Goal: Task Accomplishment & Management: Use online tool/utility

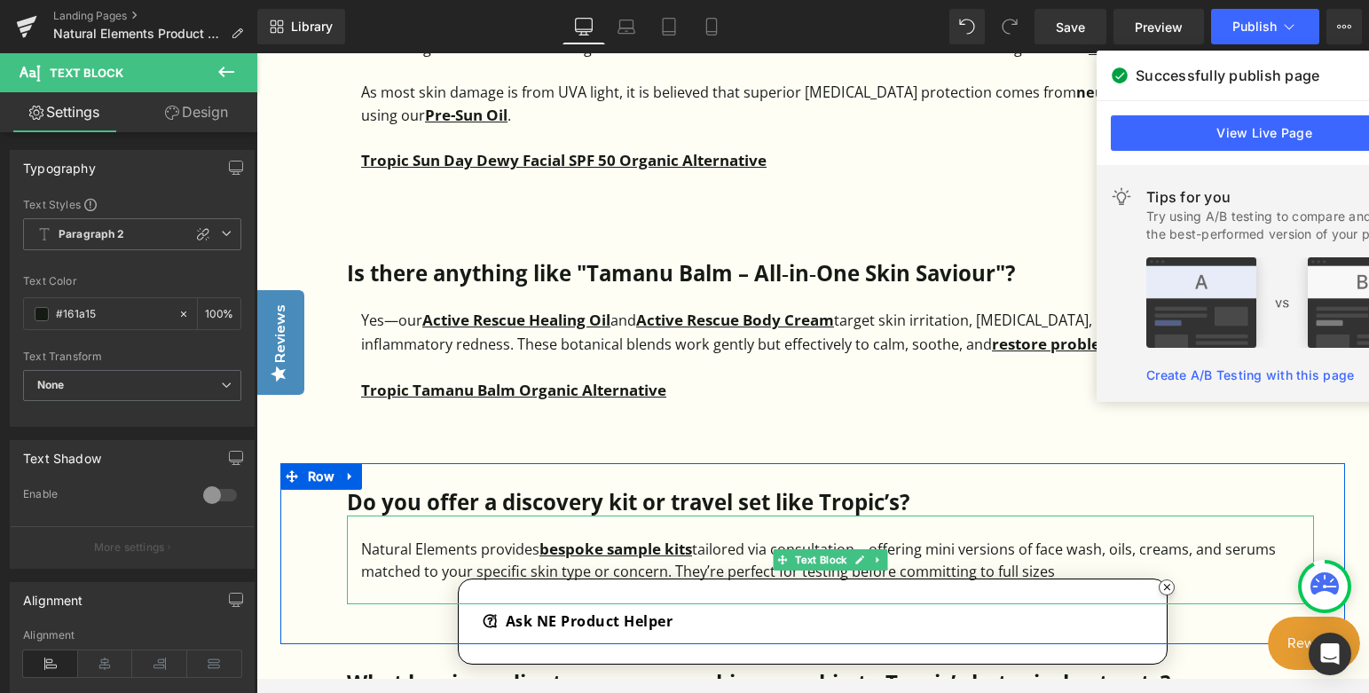
click at [1170, 587] on div at bounding box center [837, 593] width 953 height 21
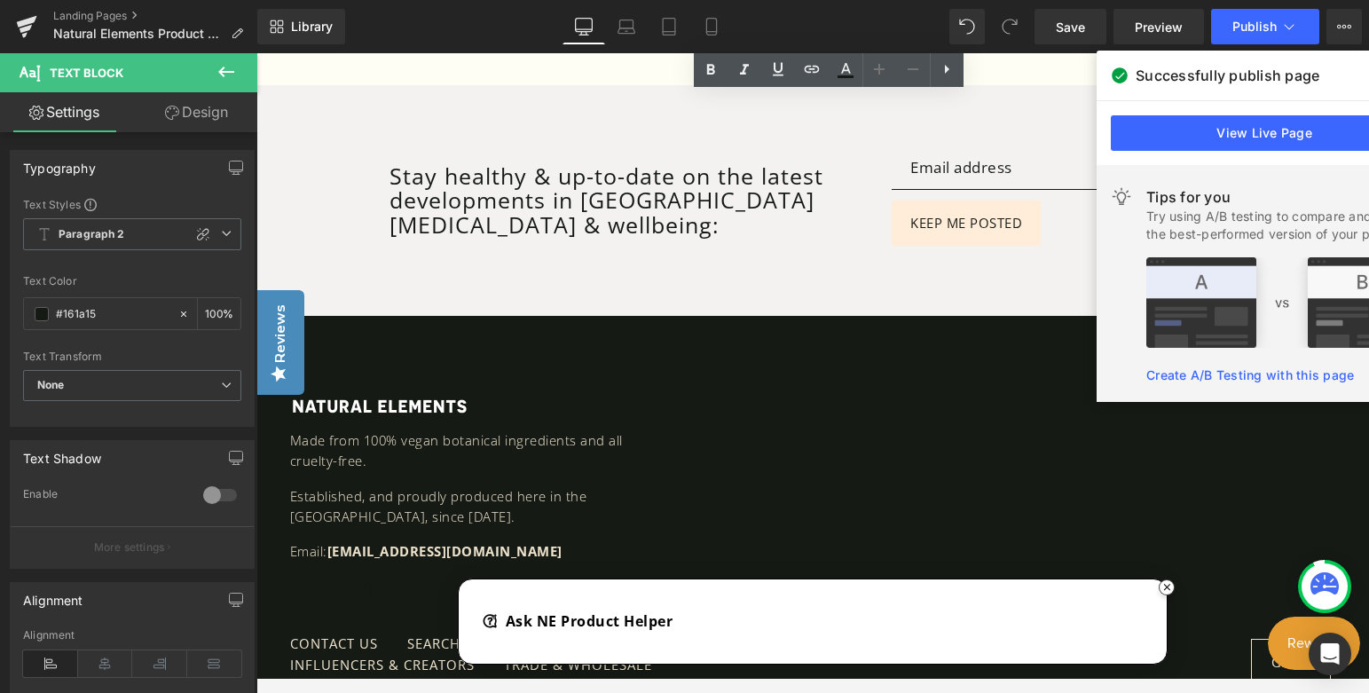
scroll to position [5148, 0]
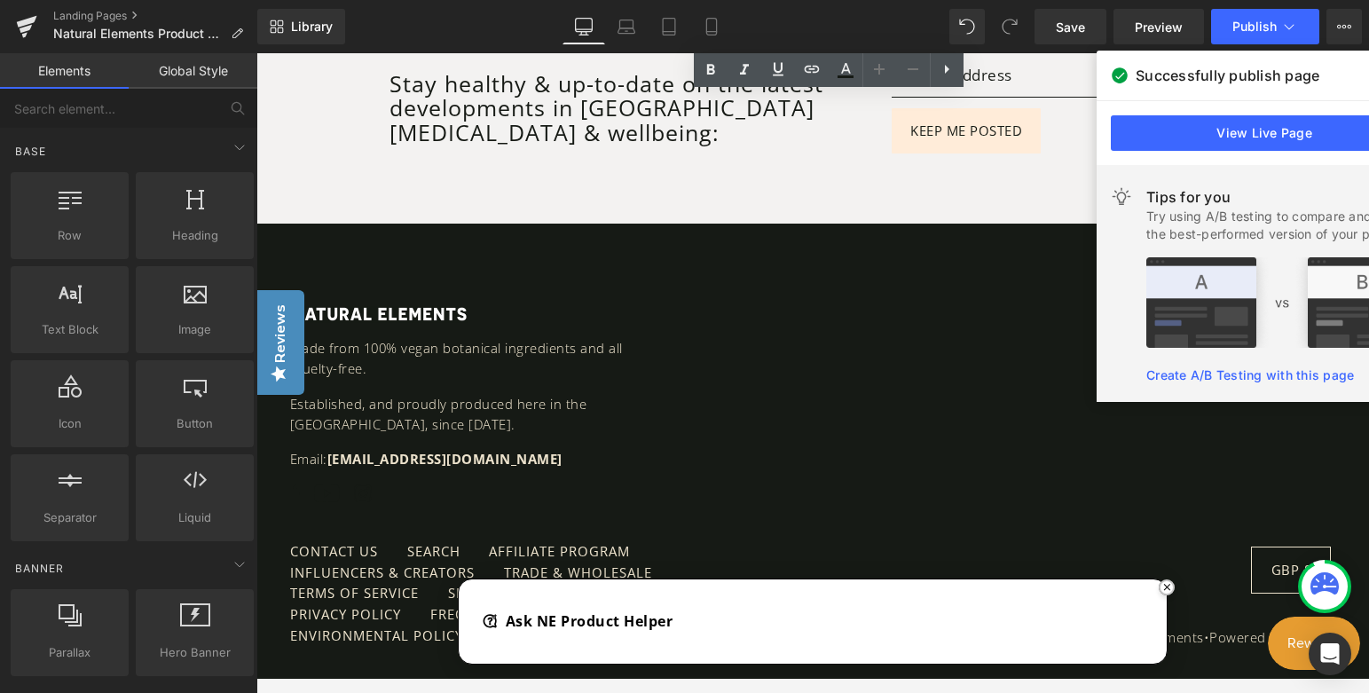
click at [1166, 586] on button "button" at bounding box center [1167, 588] width 16 height 16
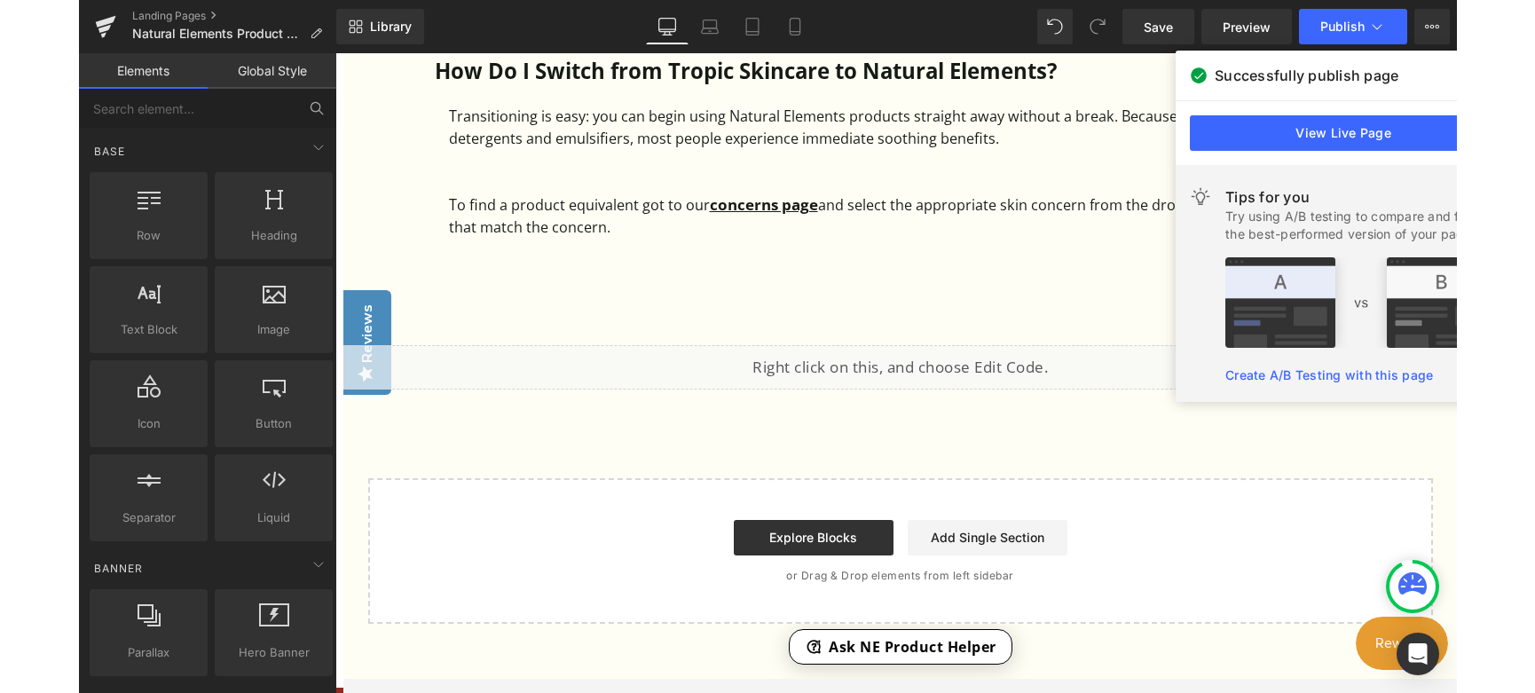
scroll to position [4451, 0]
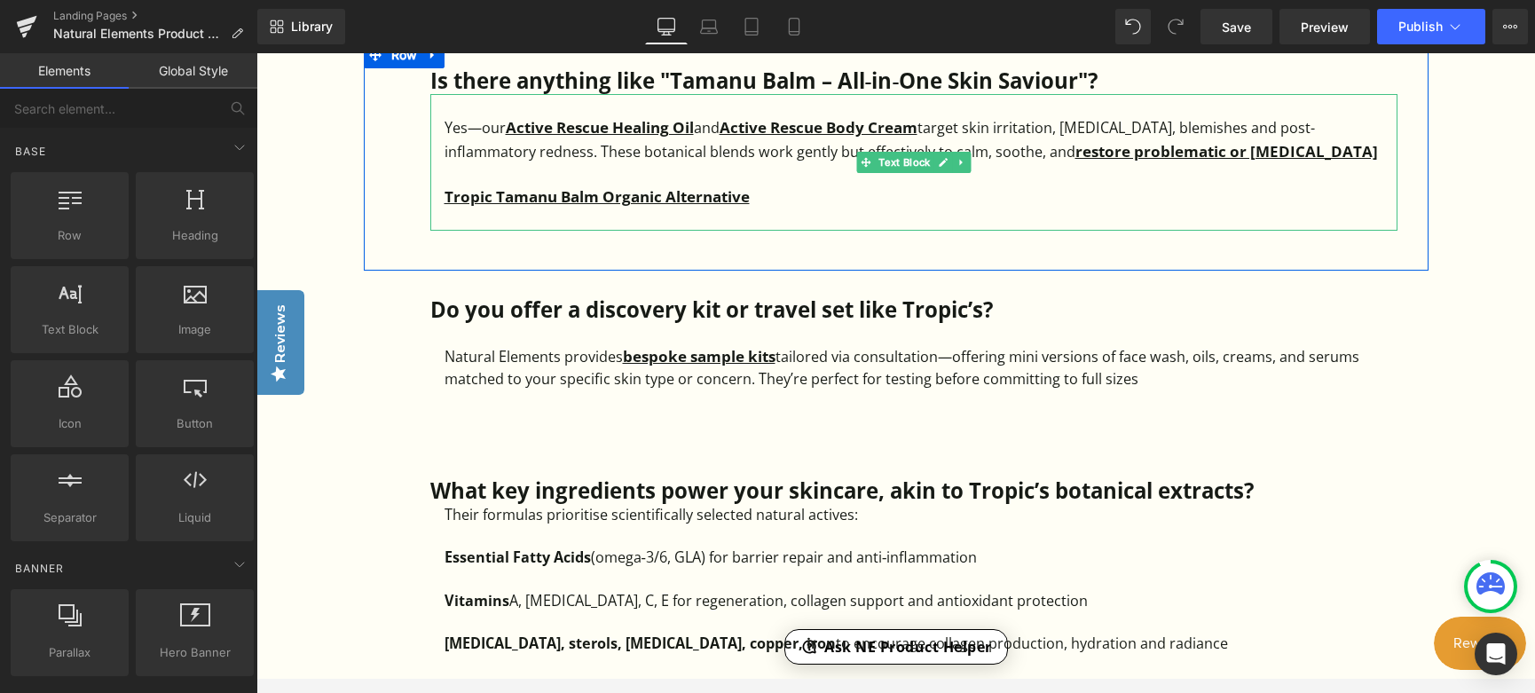
scroll to position [3652, 0]
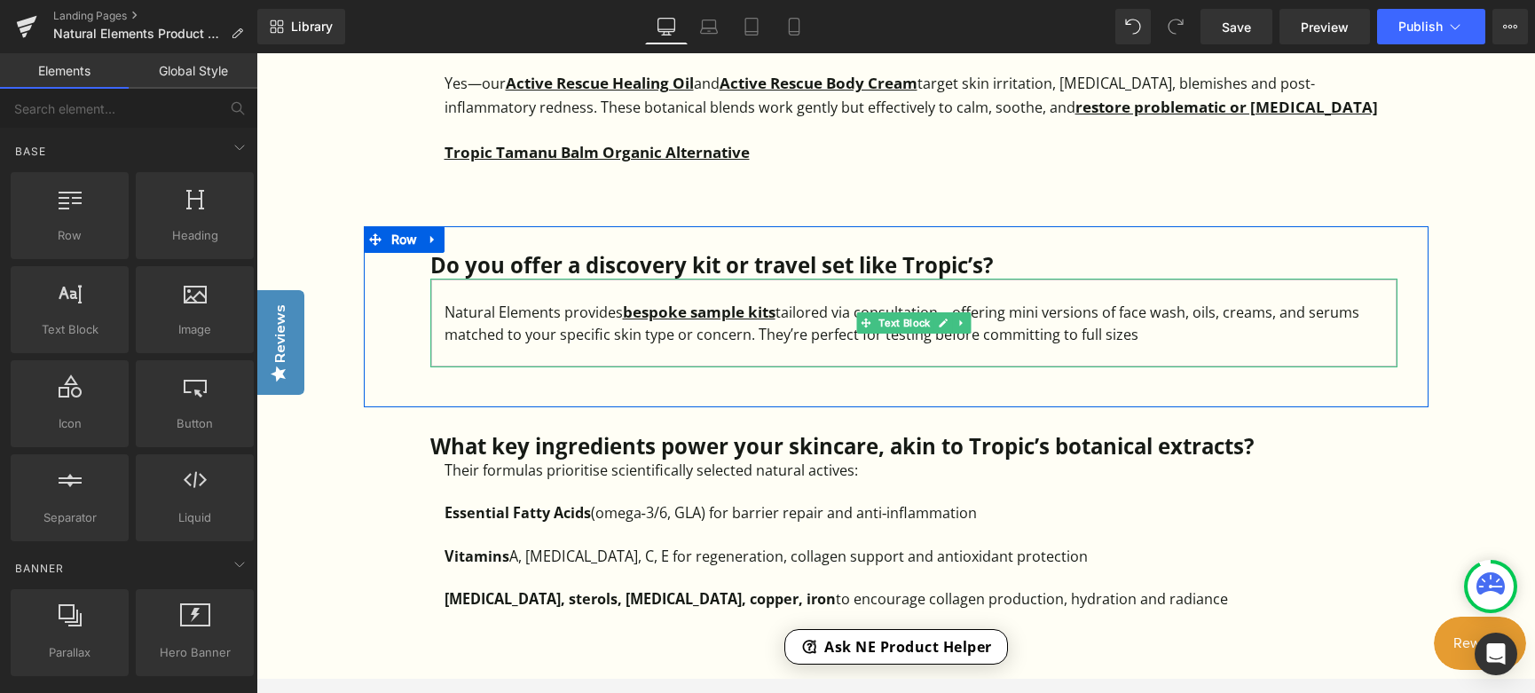
click at [1144, 326] on div "Natural Elements provides bespoke sample kits tailored via consultation—offerin…" at bounding box center [921, 322] width 953 height 45
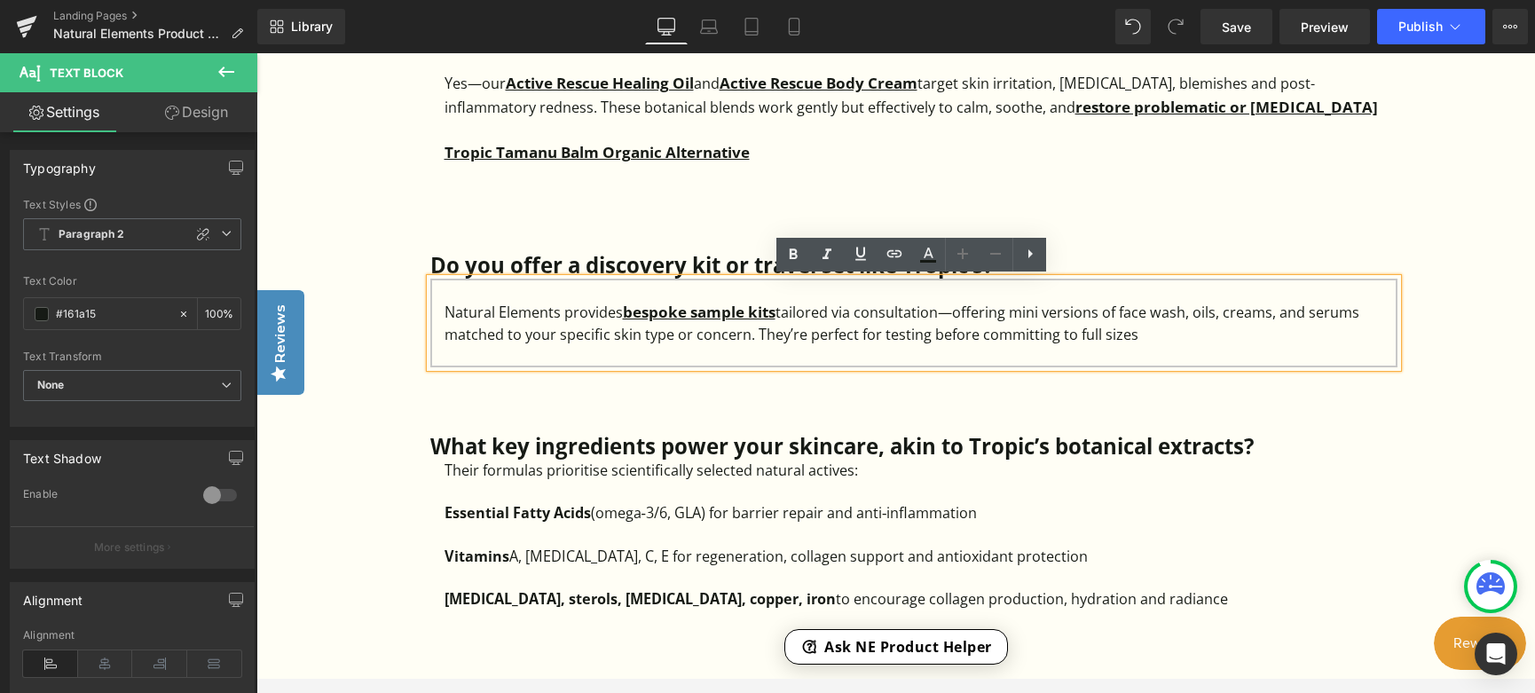
click at [1001, 335] on div "Natural Elements provides bespoke sample kits tailored via consultation—offerin…" at bounding box center [921, 322] width 953 height 45
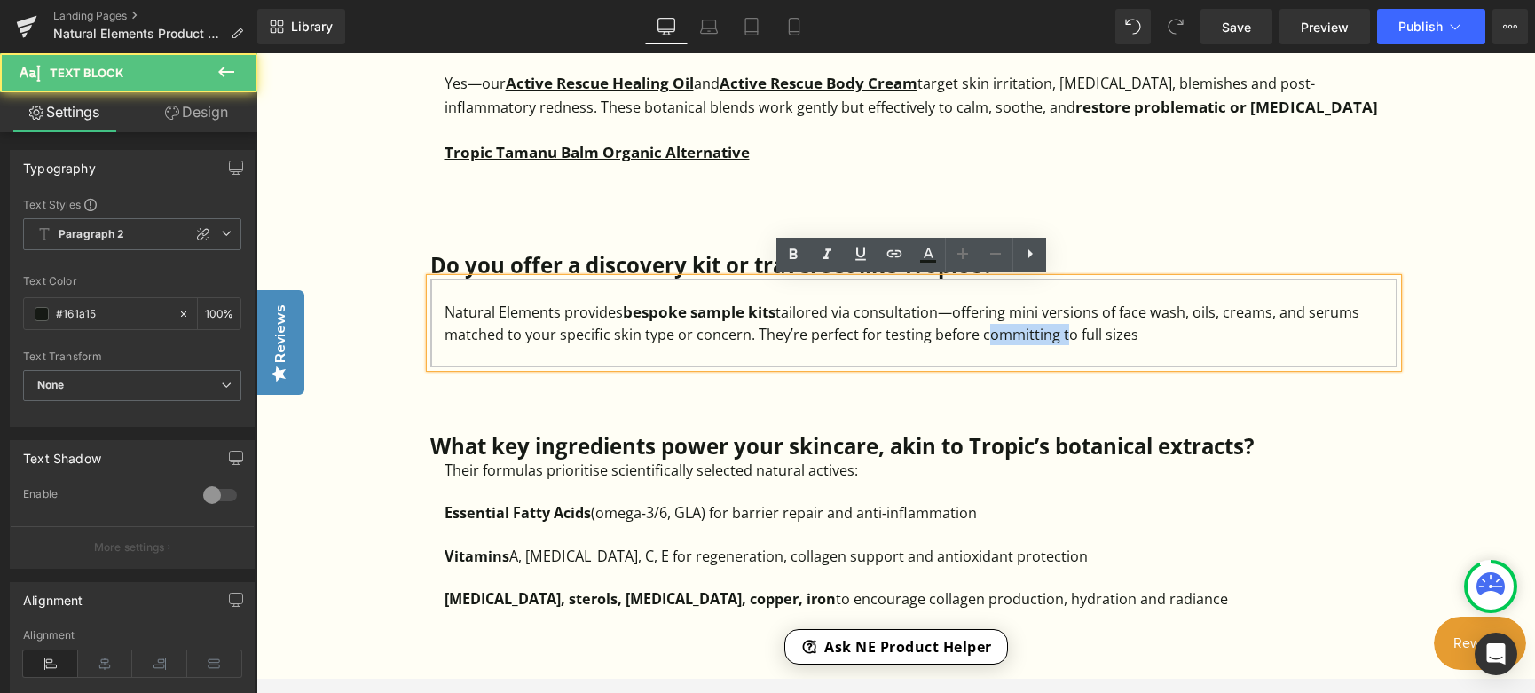
click at [1001, 335] on div "Natural Elements provides bespoke sample kits tailored via consultation—offerin…" at bounding box center [921, 322] width 953 height 45
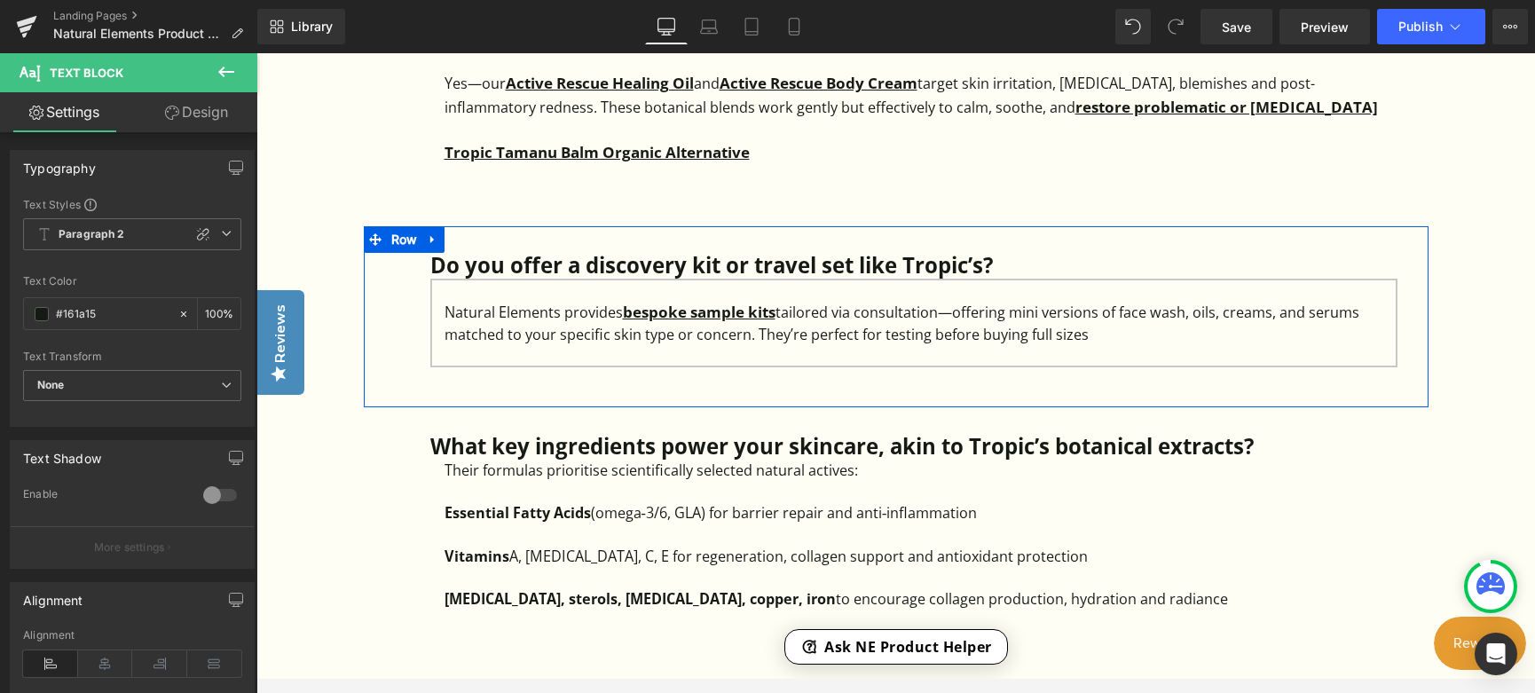
drag, startPoint x: 1097, startPoint y: 338, endPoint x: 413, endPoint y: 313, distance: 684.7
click at [413, 313] on div "Do you offer a discovery kit or travel set like Tropic’s? Heading Natural Eleme…" at bounding box center [896, 316] width 1065 height 181
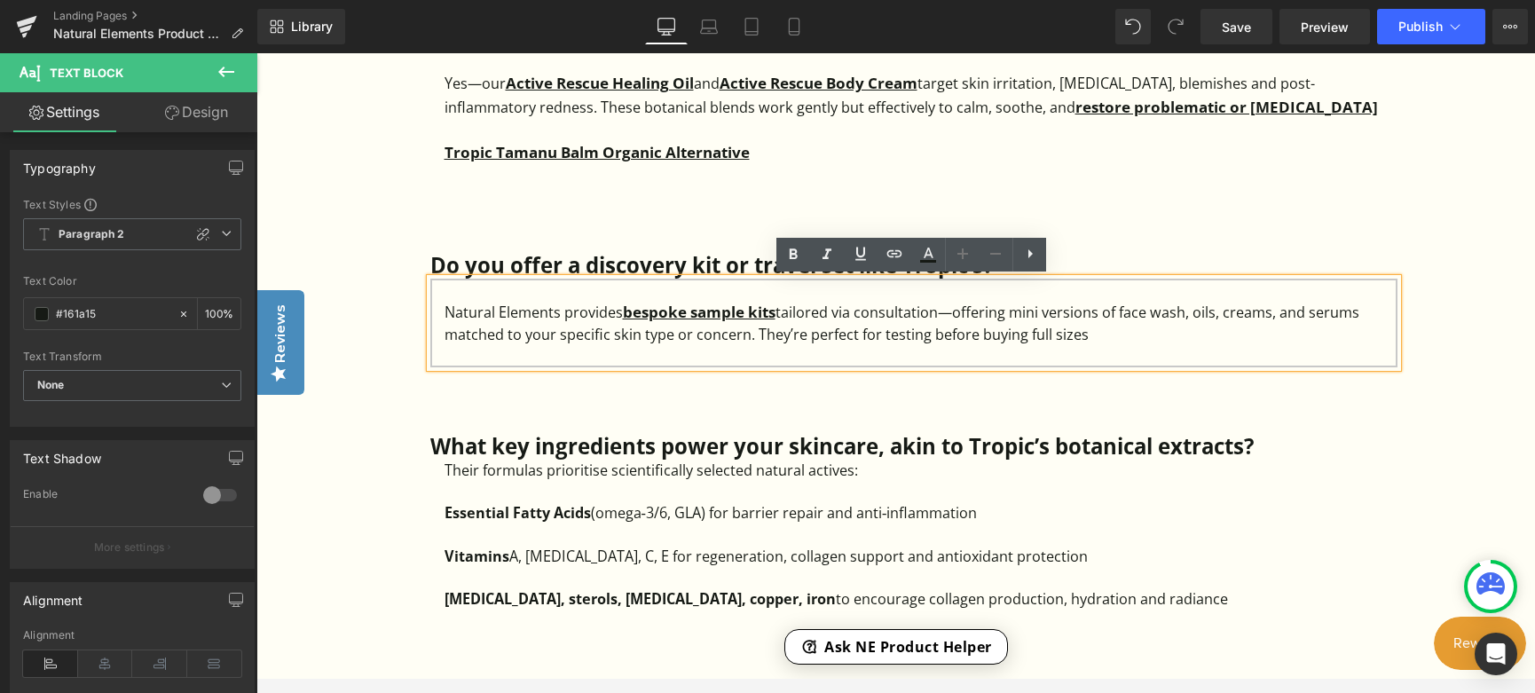
copy div "Natural Elements provides bespoke sample kits tailored via consultation—offerin…"
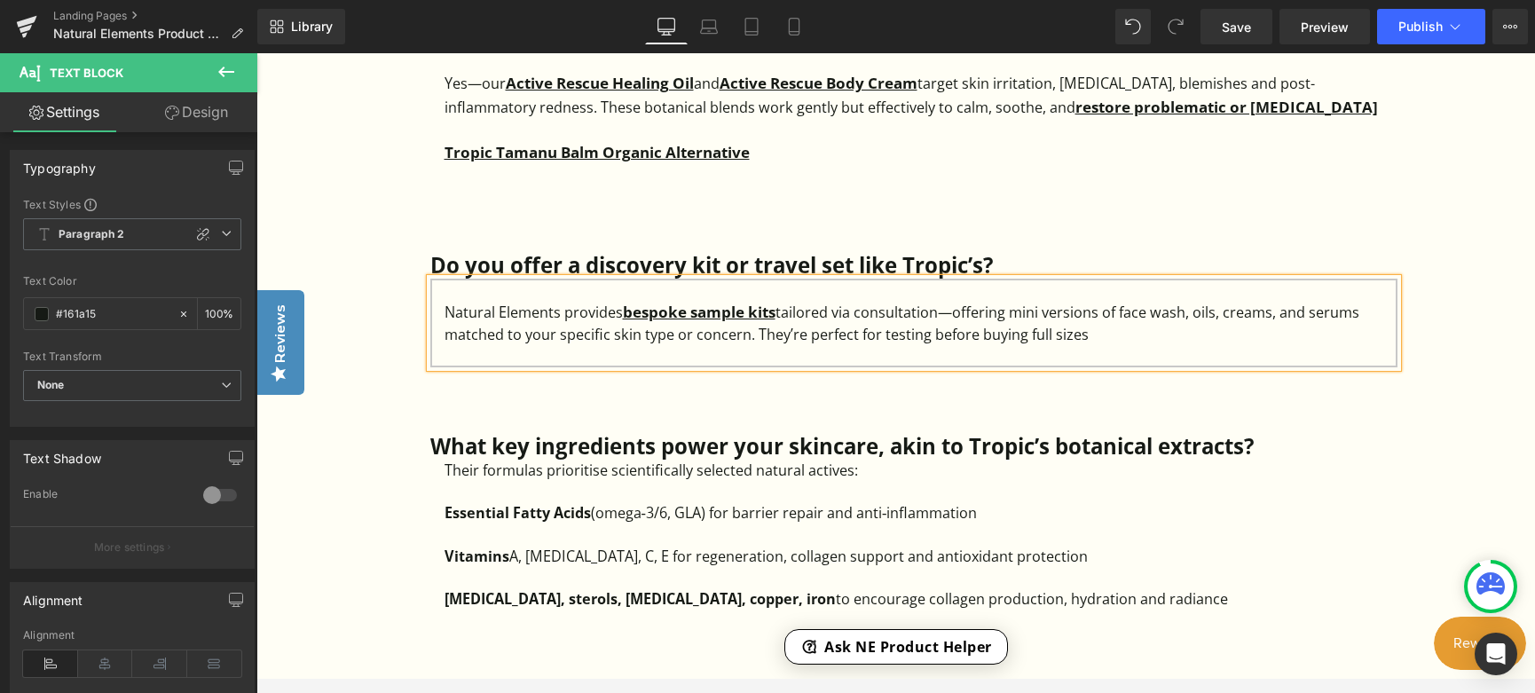
click at [1105, 336] on div "Natural Elements provides bespoke sample kits tailored via consultation—offerin…" at bounding box center [921, 322] width 953 height 45
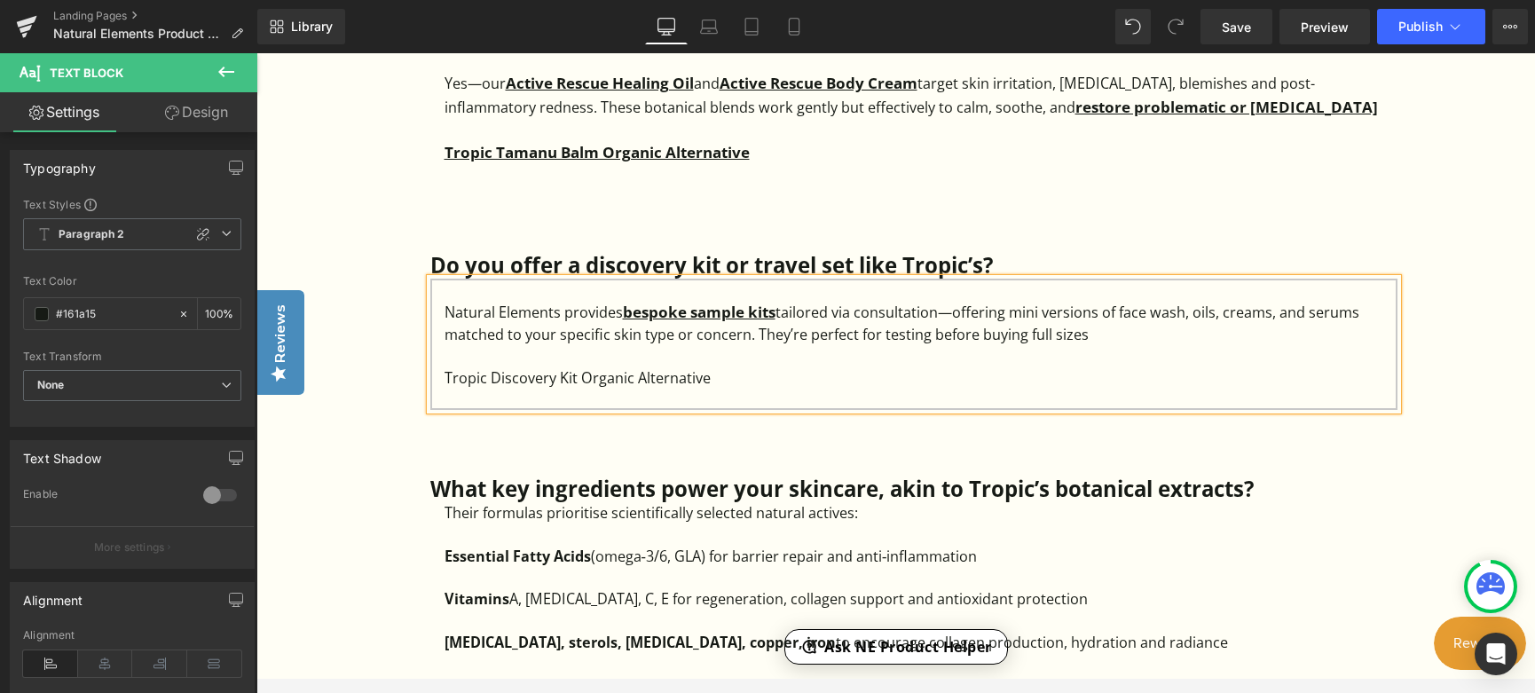
click at [860, 390] on div at bounding box center [921, 399] width 953 height 21
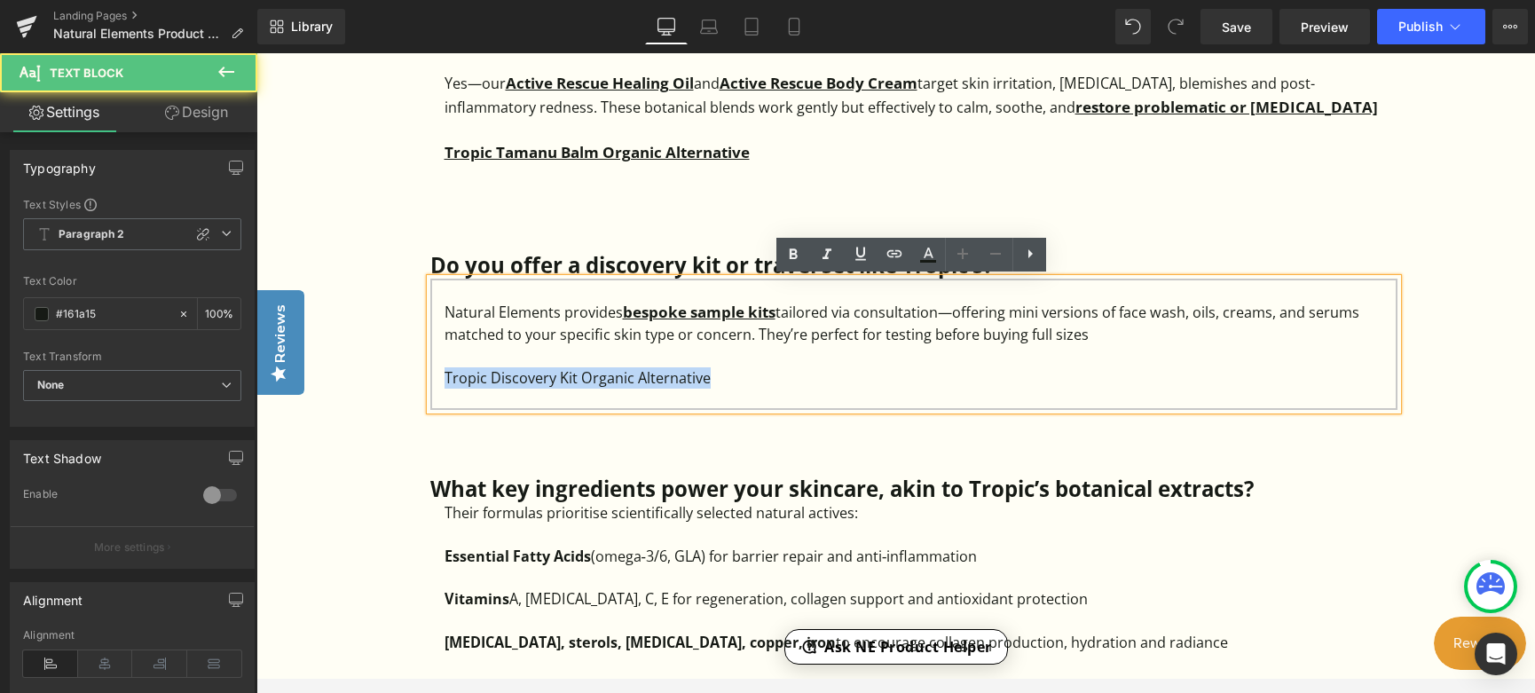
drag, startPoint x: 712, startPoint y: 376, endPoint x: 421, endPoint y: 375, distance: 291.1
click at [421, 375] on div "Do you offer a discovery kit or travel set like Tropic’s? Heading Natural Eleme…" at bounding box center [914, 331] width 994 height 157
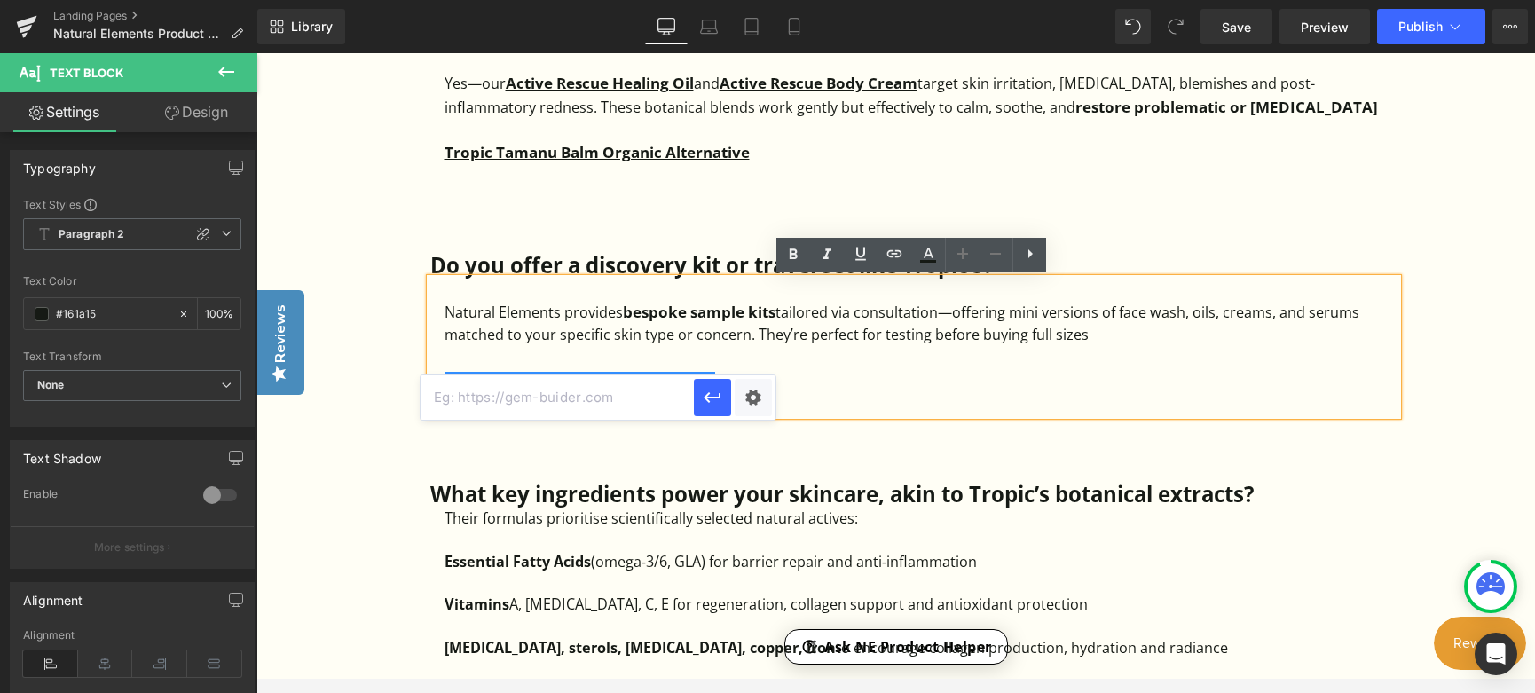
paste input "https://www.naturalelementsskincare.com/pages/tropic-discovery-kit-alternative-…"
type input "https://www.naturalelementsskincare.com/pages/tropic-discovery-kit-alternative-…"
click at [0, 0] on icon "button" at bounding box center [0, 0] width 0 height 0
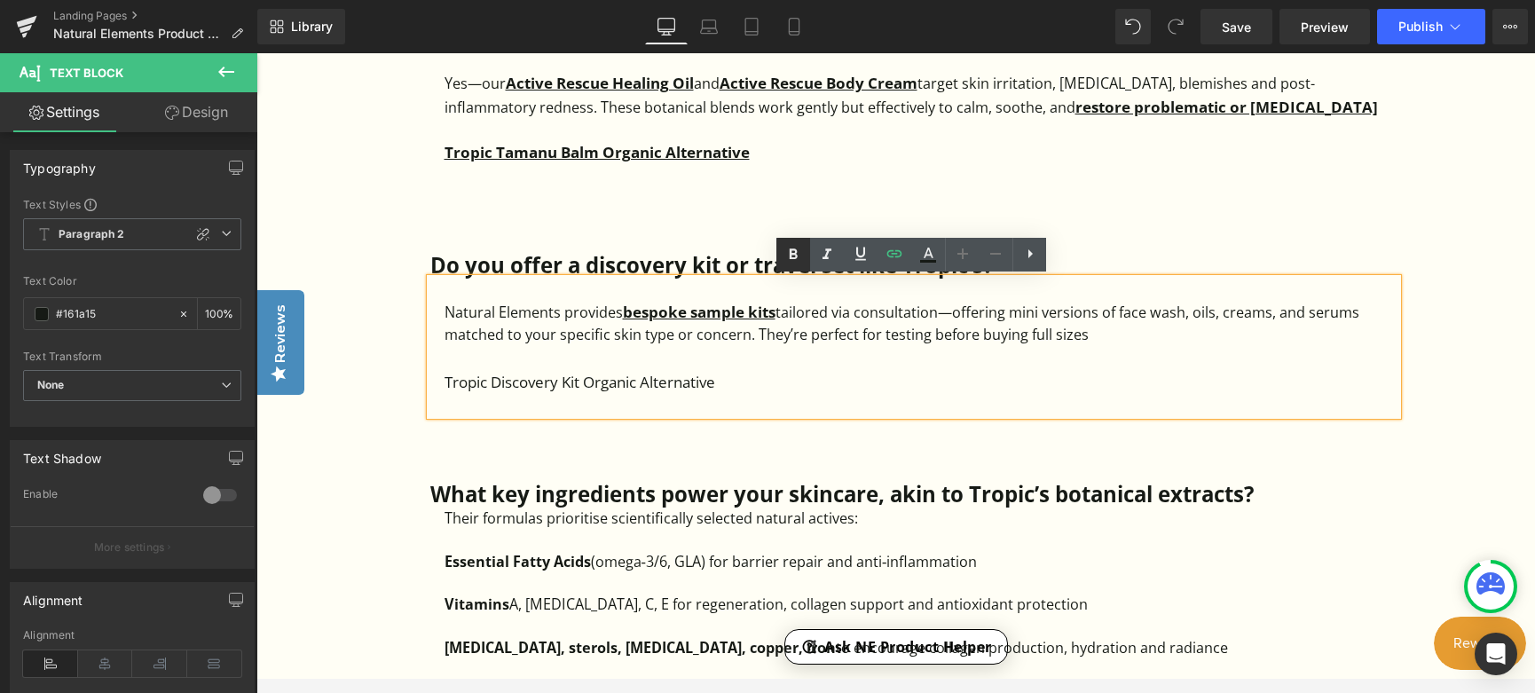
click at [0, 0] on icon at bounding box center [0, 0] width 0 height 0
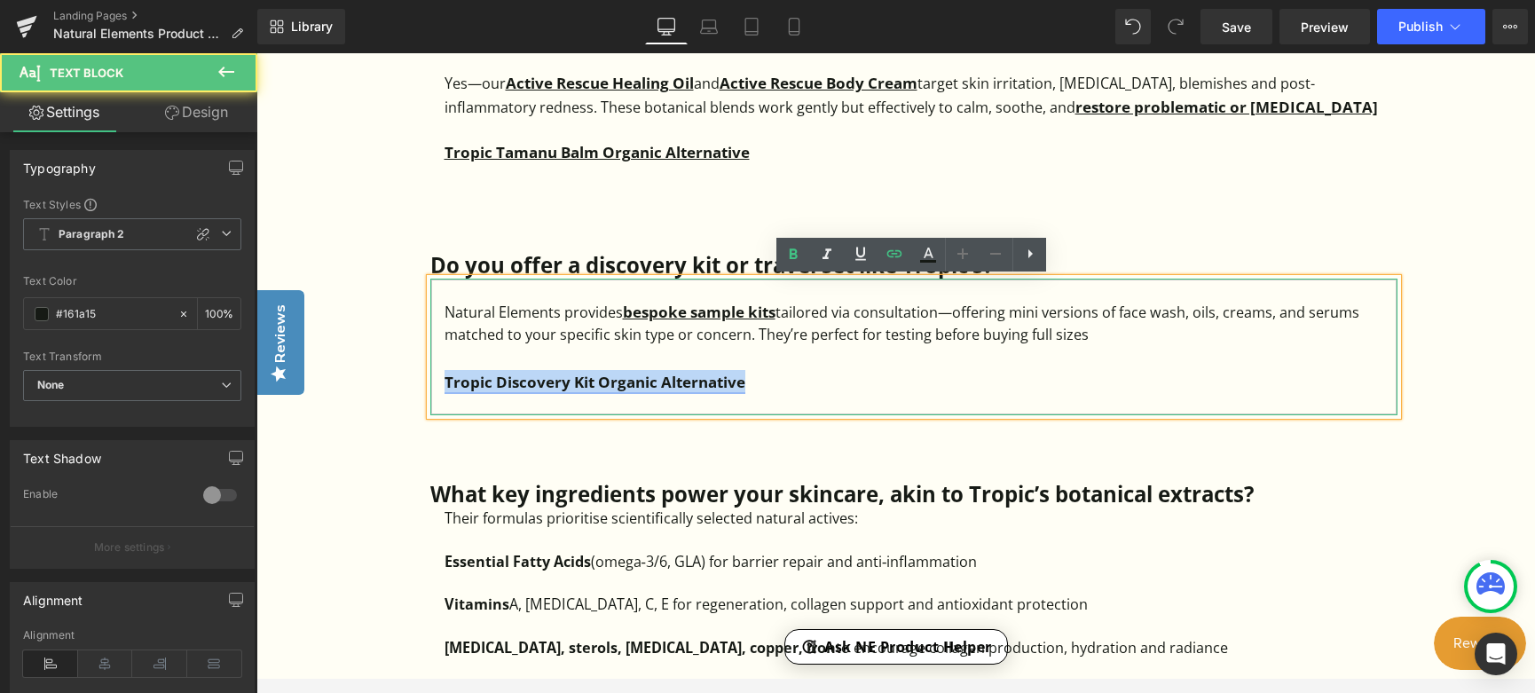
drag, startPoint x: 759, startPoint y: 381, endPoint x: 443, endPoint y: 383, distance: 316.0
click at [445, 383] on div "Tropic Discovery Kit Organic Alternative" at bounding box center [921, 382] width 953 height 24
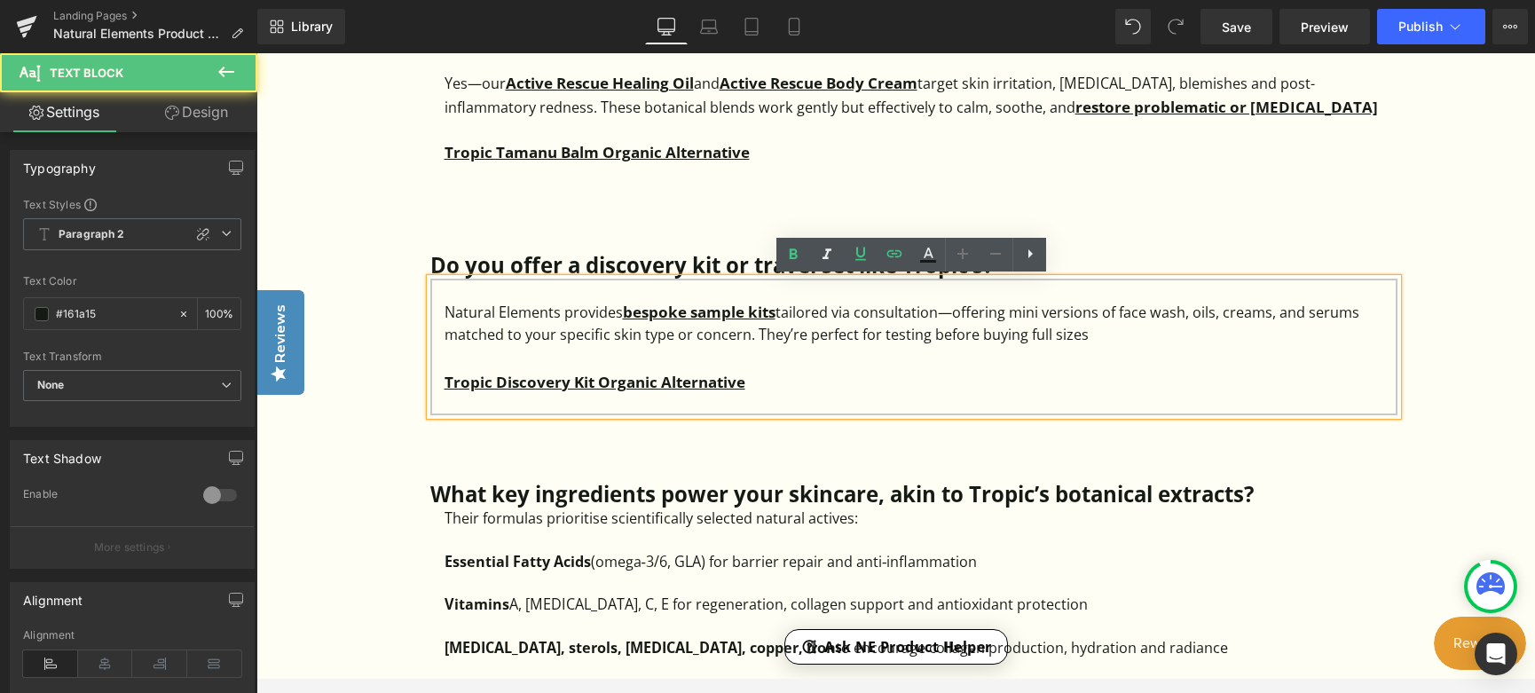
click at [856, 371] on div "Tropic Discovery Kit Organic Alternative" at bounding box center [921, 382] width 953 height 24
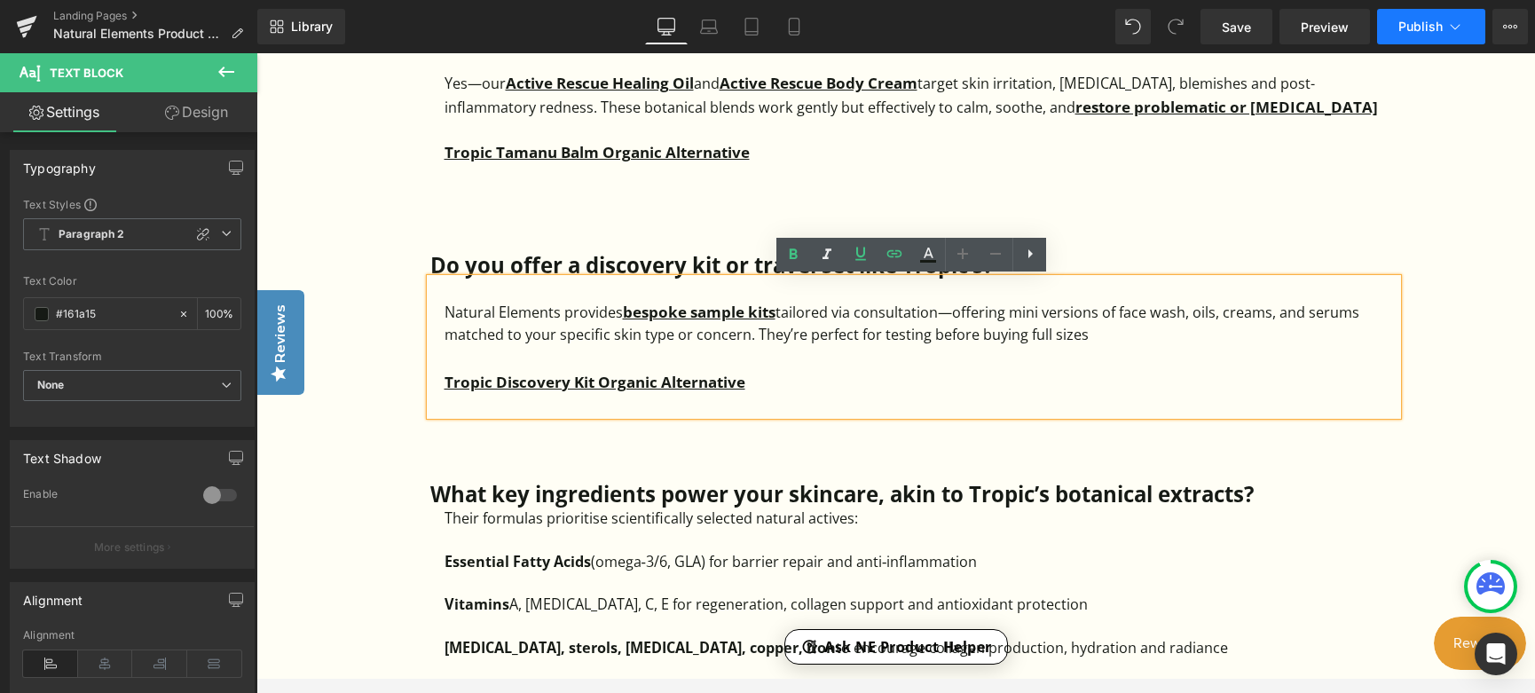
click at [1369, 27] on span "Publish" at bounding box center [1421, 27] width 44 height 14
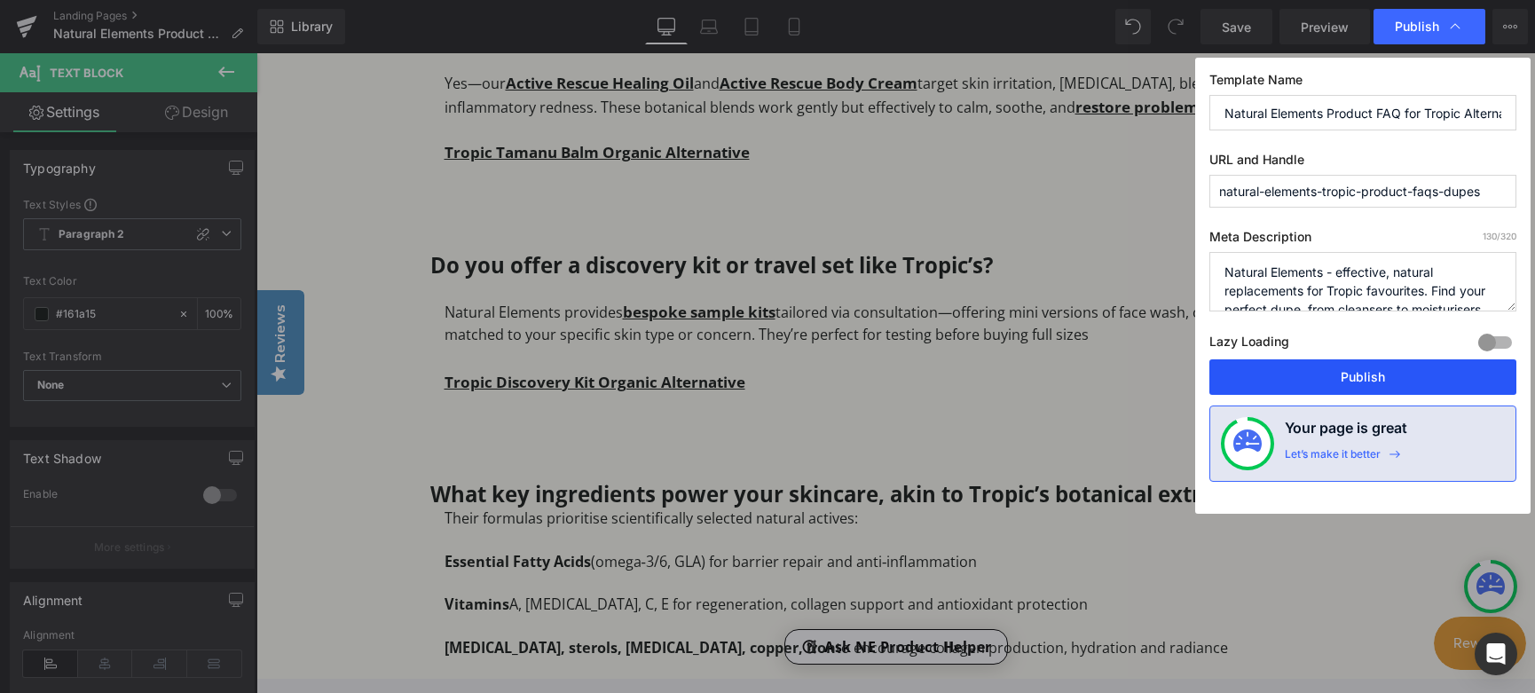
click at [1369, 379] on button "Publish" at bounding box center [1363, 376] width 307 height 35
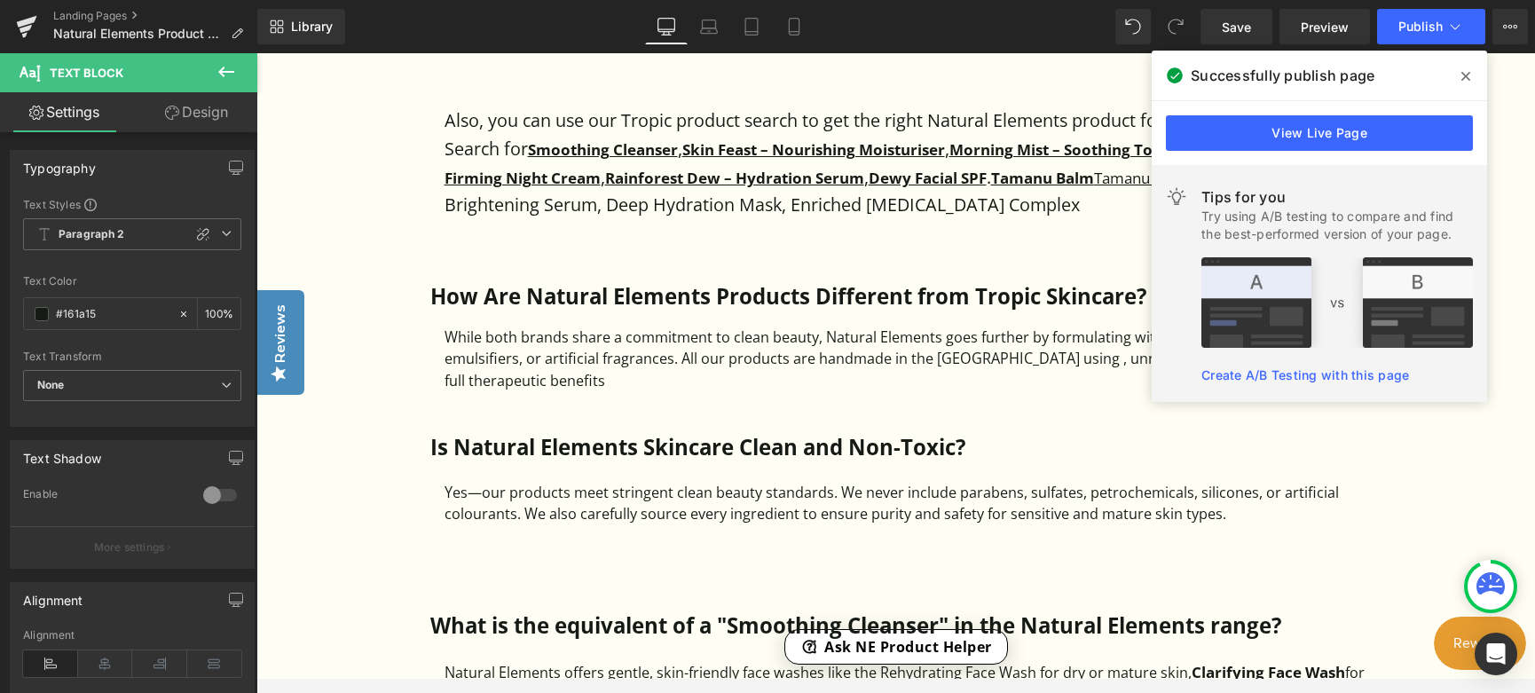
scroll to position [1522, 0]
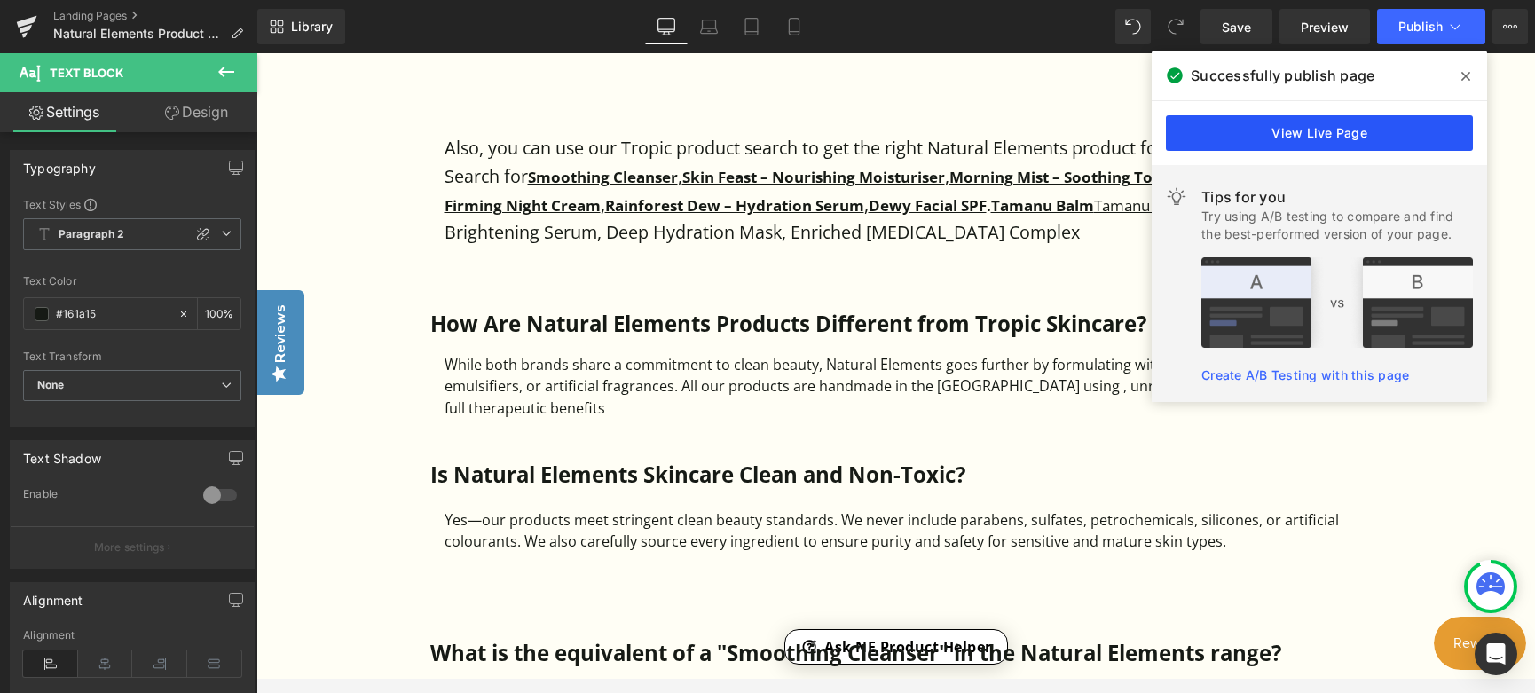
drag, startPoint x: 1398, startPoint y: 138, endPoint x: 1380, endPoint y: 132, distance: 18.5
drag, startPoint x: 1380, startPoint y: 132, endPoint x: 1205, endPoint y: 21, distance: 207.1
click at [1369, 75] on icon at bounding box center [1466, 76] width 9 height 14
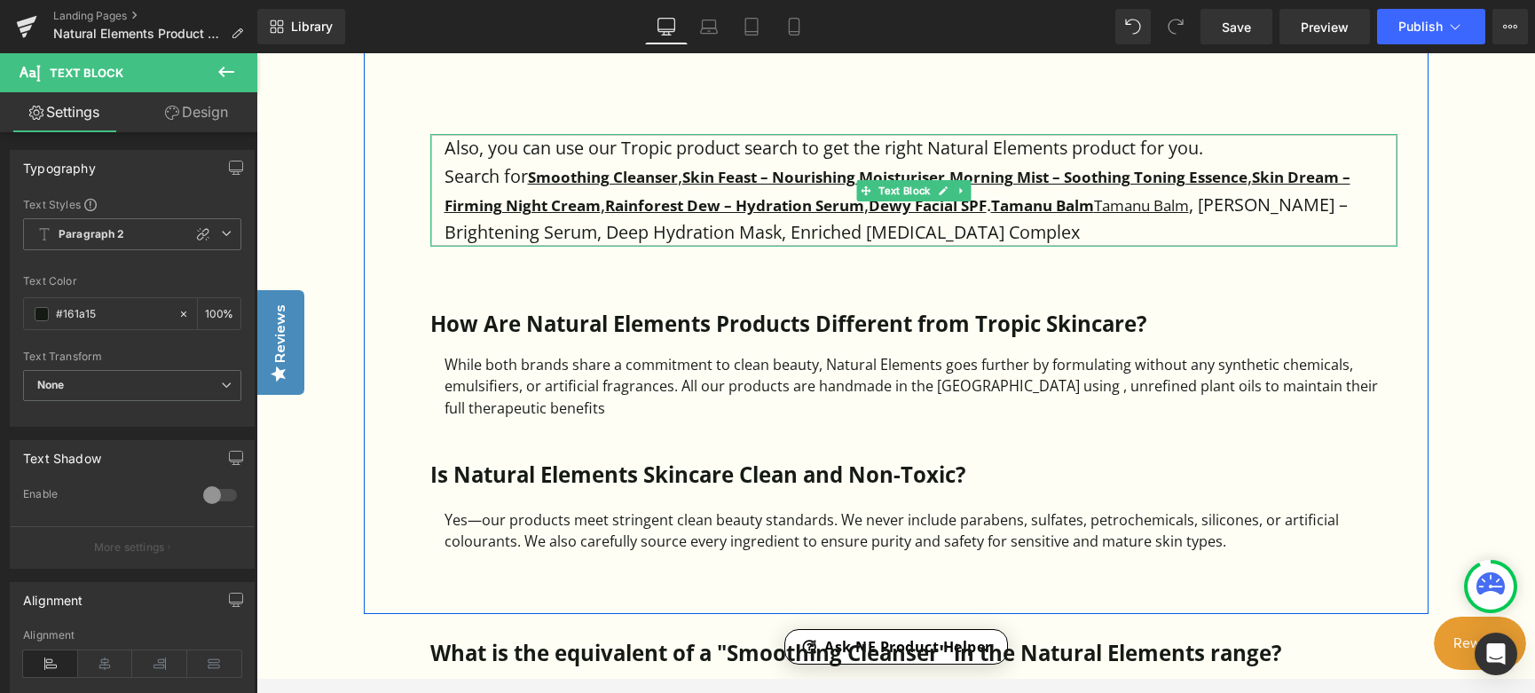
click at [1101, 237] on p "Search for Smoothing Cleanser , Skin Feast – Nourishing Moisturiser , Morning M…" at bounding box center [921, 204] width 953 height 84
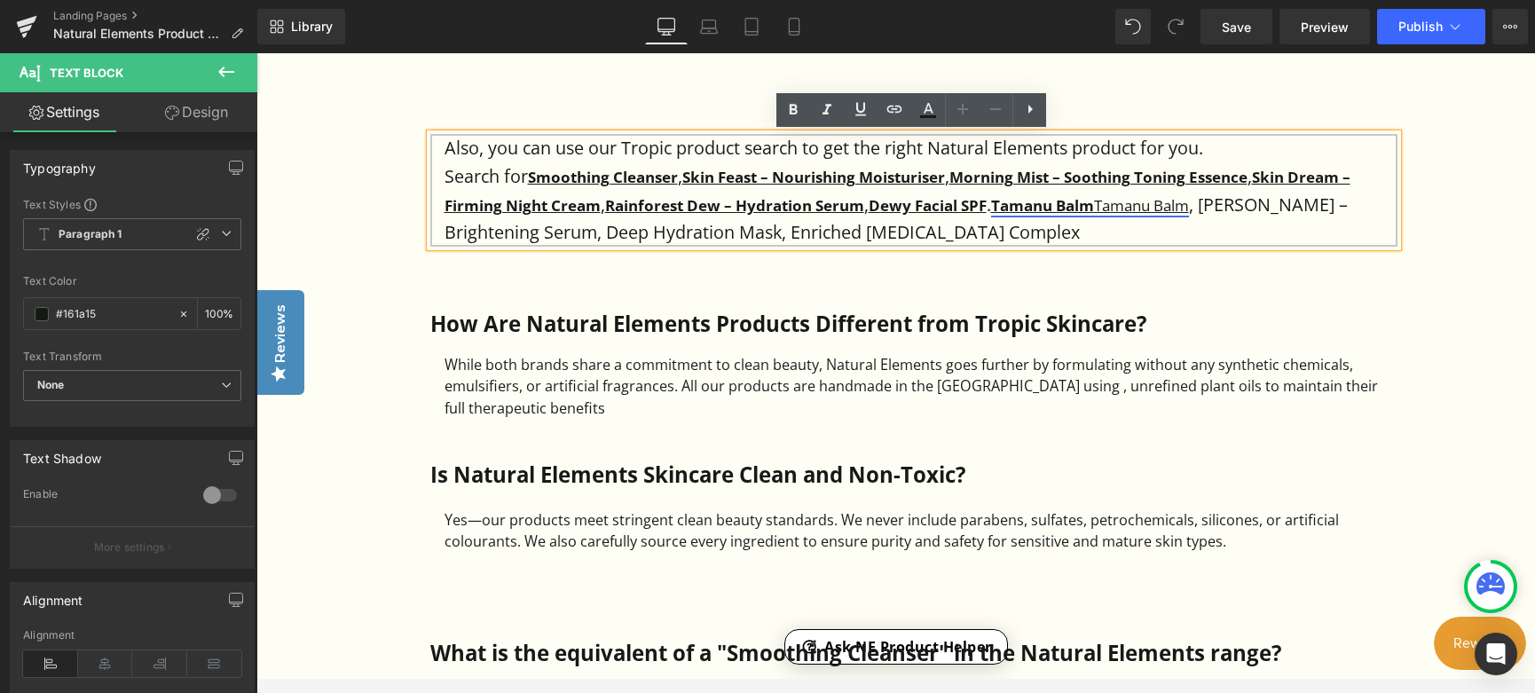
click at [1189, 204] on link "Tamanu Balm Tamanu Balm" at bounding box center [1090, 205] width 198 height 20
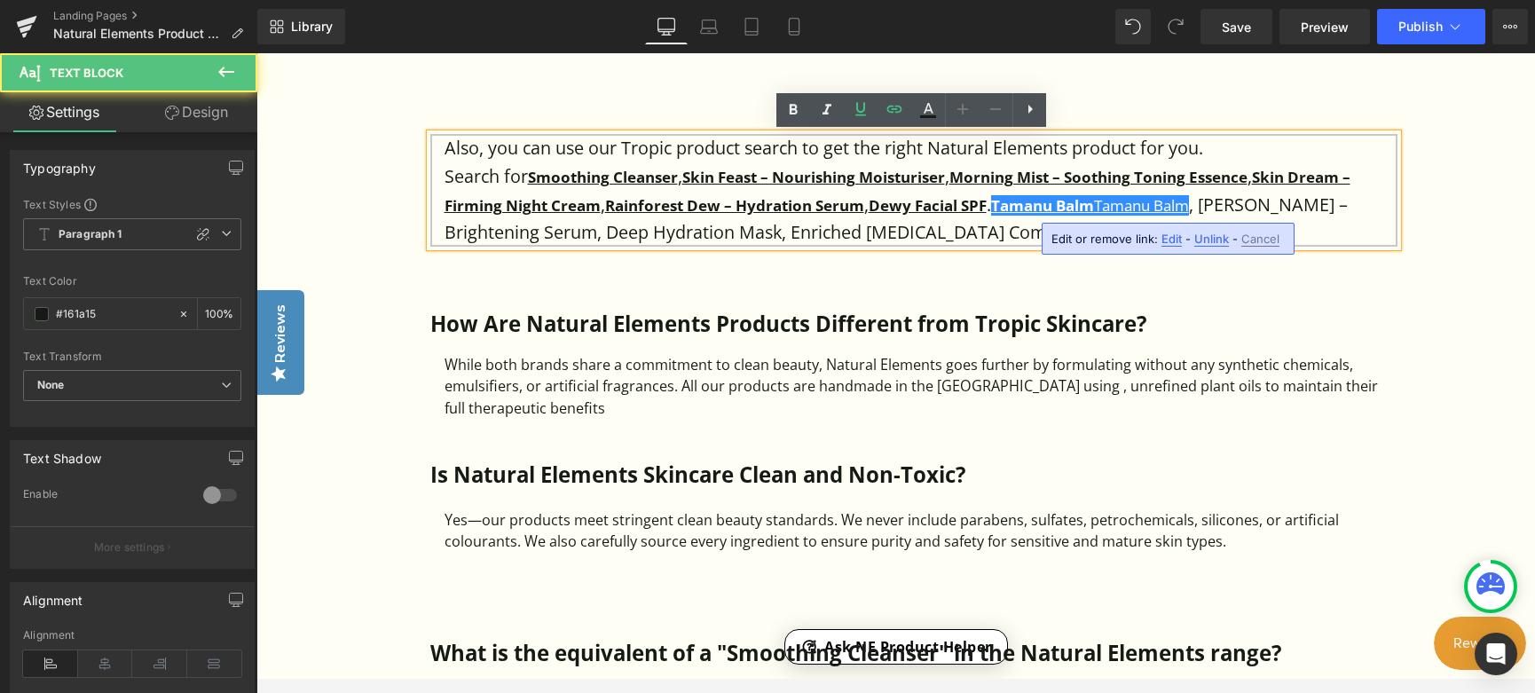
click at [1284, 208] on p "Search for Smoothing Cleanser , Skin Feast – Nourishing Moisturiser , Morning M…" at bounding box center [921, 204] width 953 height 84
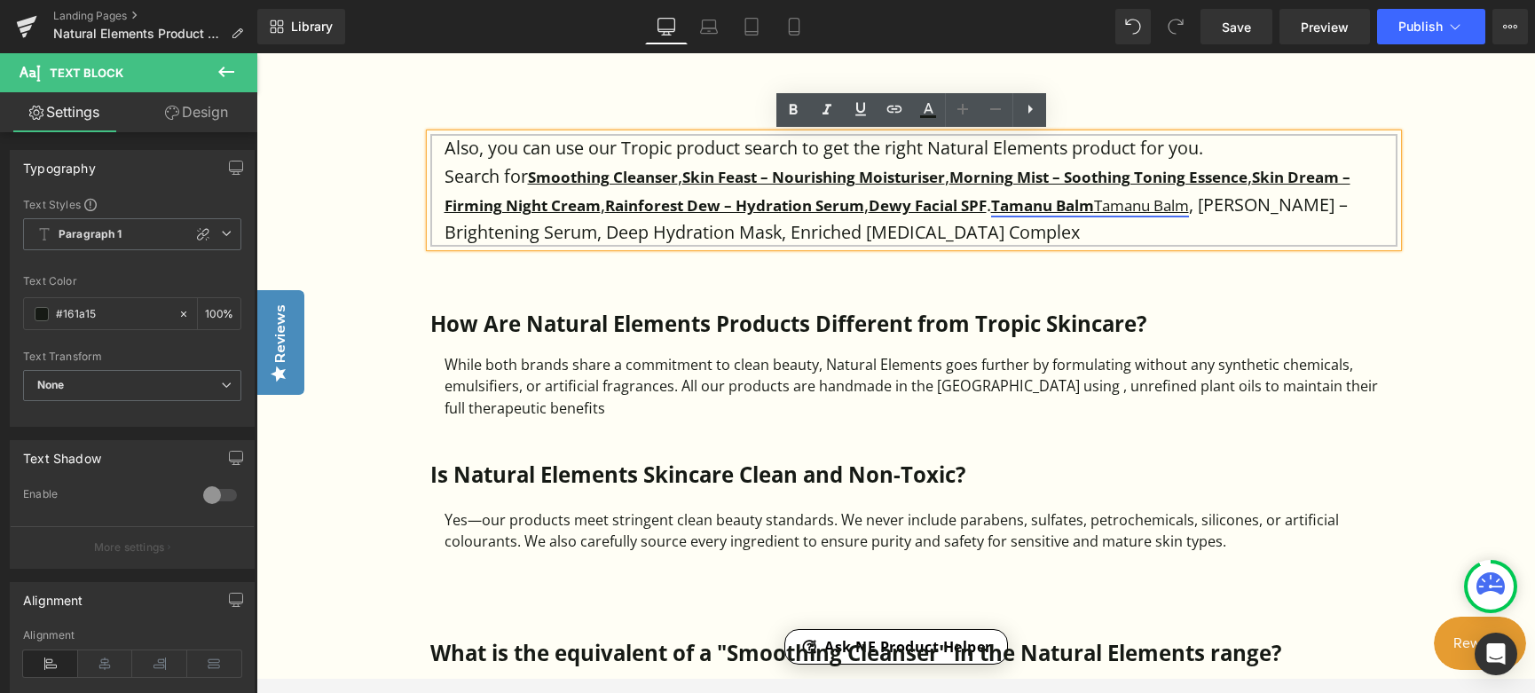
click at [1166, 208] on link "Tamanu Balm Tamanu Balm" at bounding box center [1090, 205] width 198 height 20
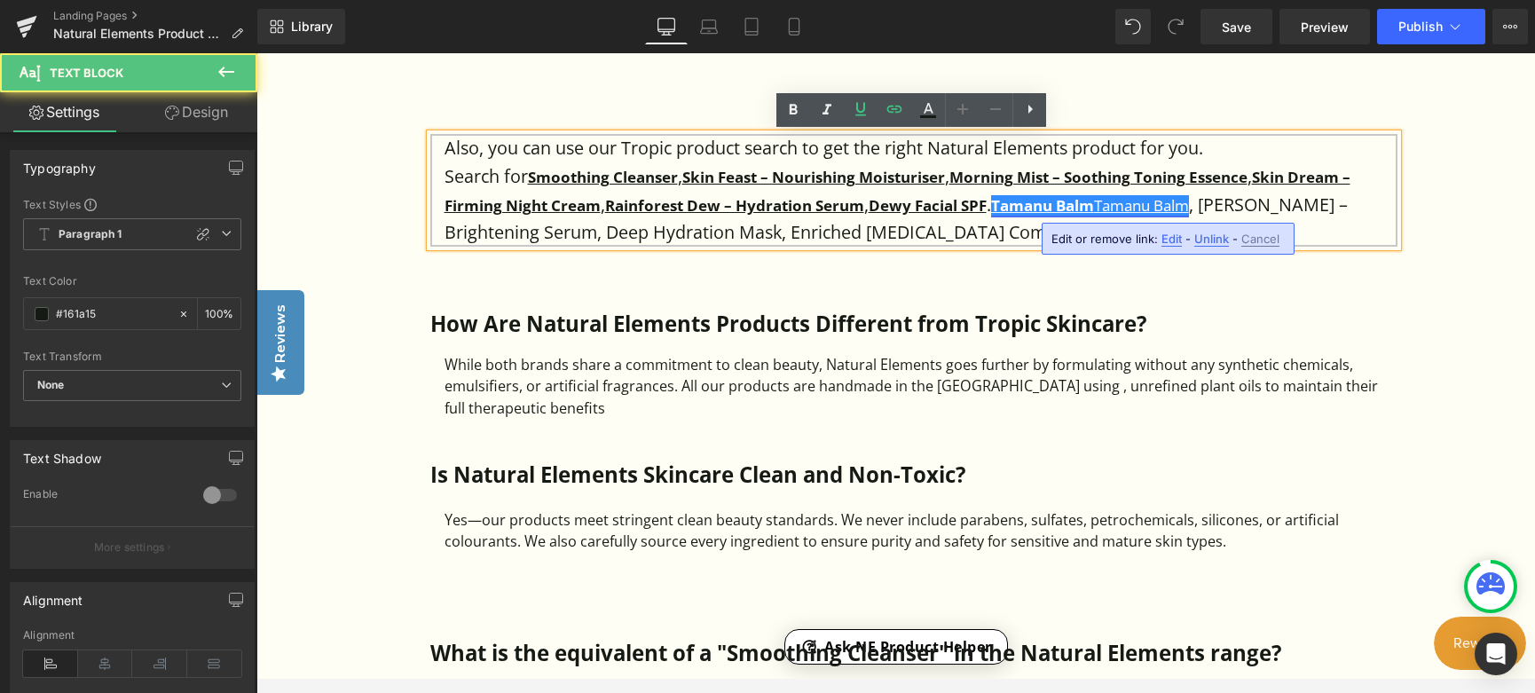
click at [1169, 202] on link "Tamanu Balm Tamanu Balm" at bounding box center [1090, 205] width 198 height 20
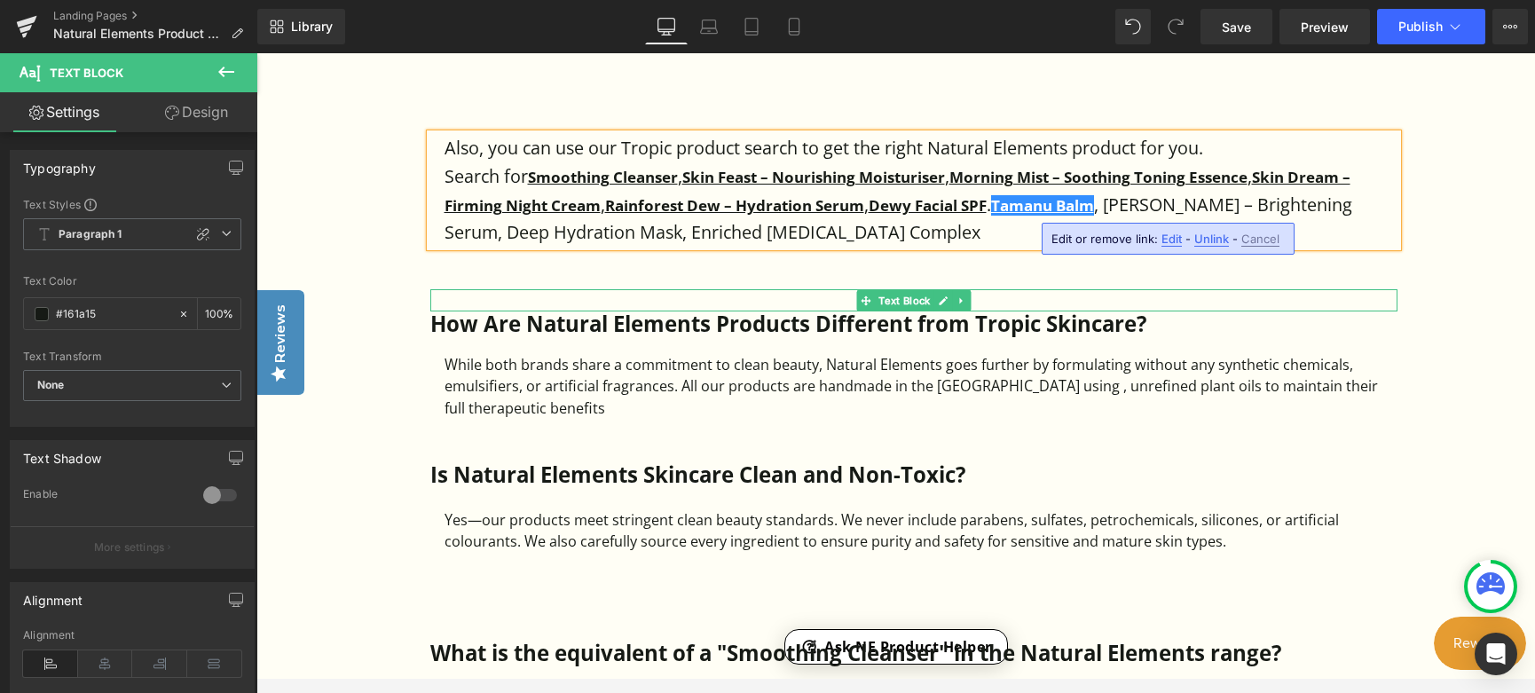
click at [1369, 296] on div at bounding box center [921, 299] width 953 height 21
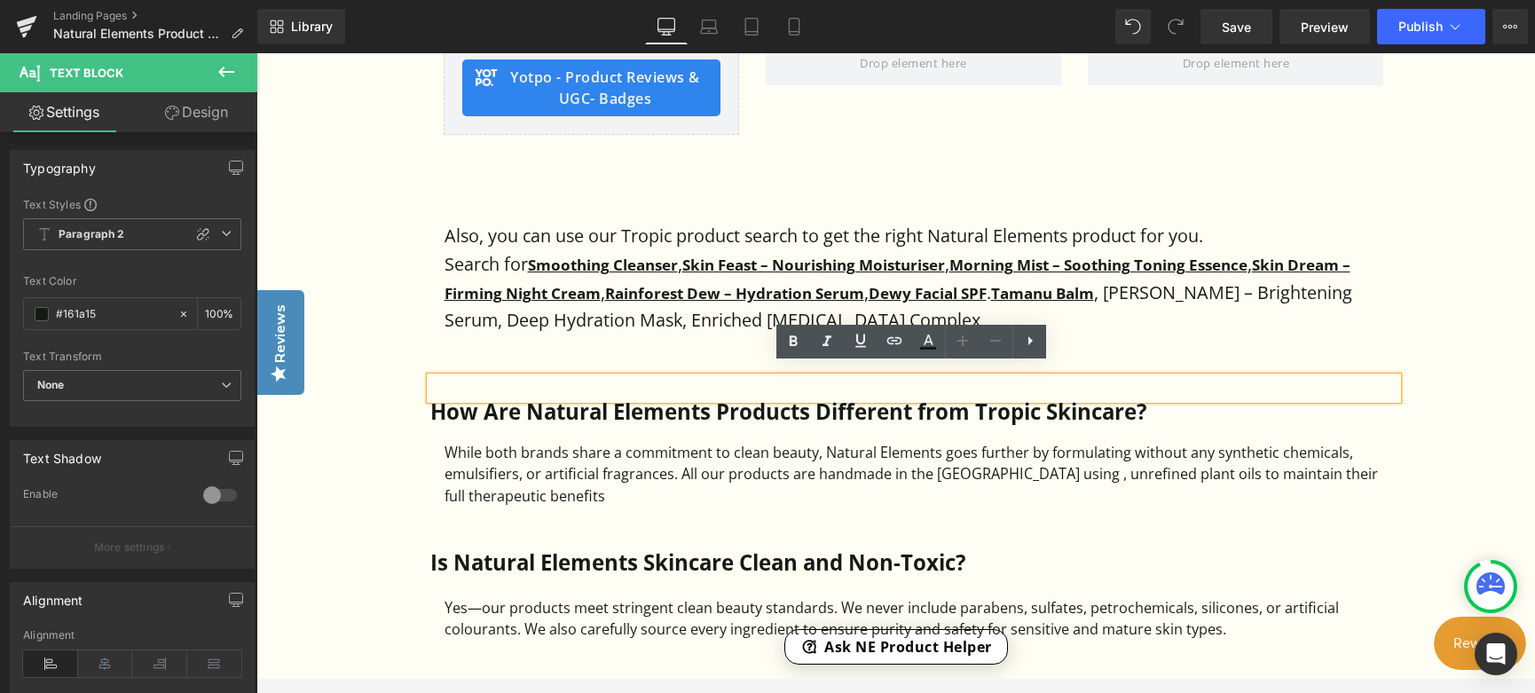
scroll to position [1433, 0]
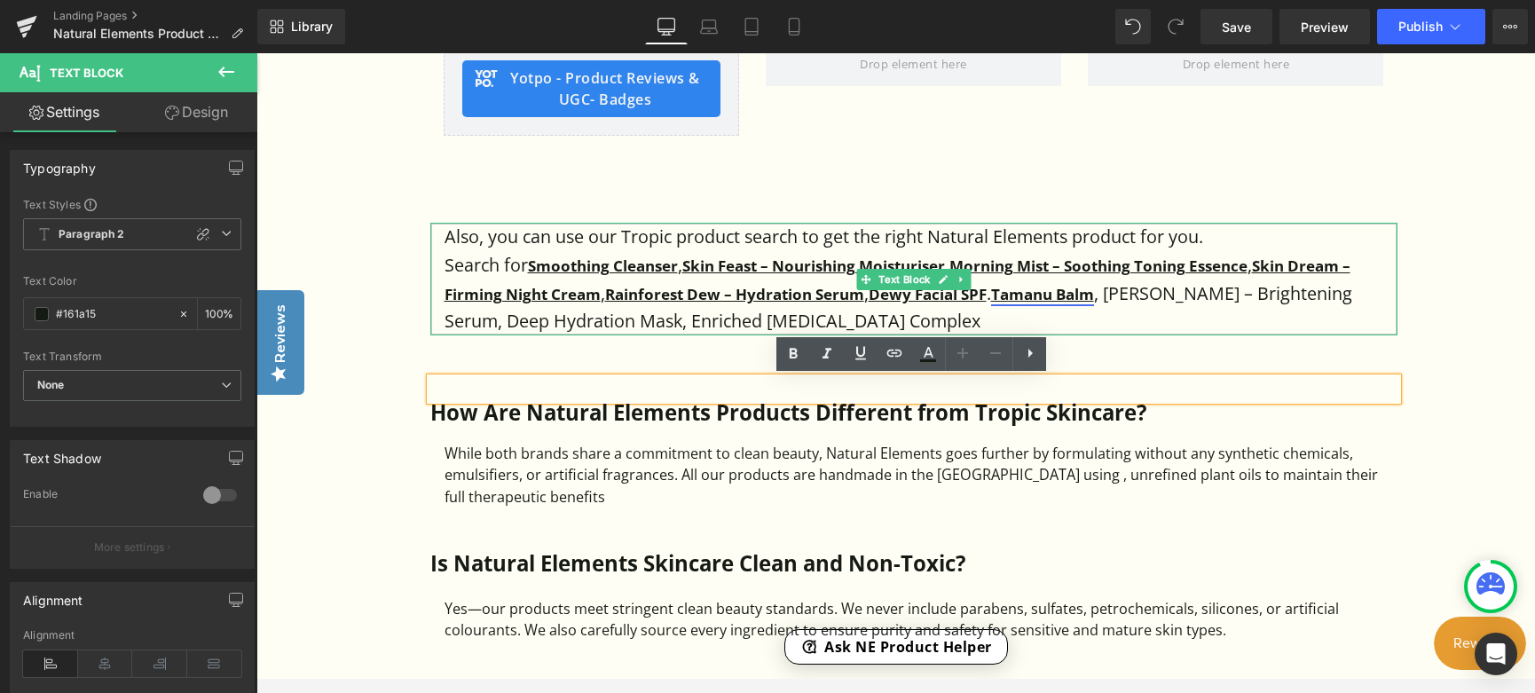
drag, startPoint x: 1004, startPoint y: 294, endPoint x: 1098, endPoint y: 297, distance: 94.1
click at [1094, 295] on strong "Tamanu Balm" at bounding box center [1042, 294] width 103 height 20
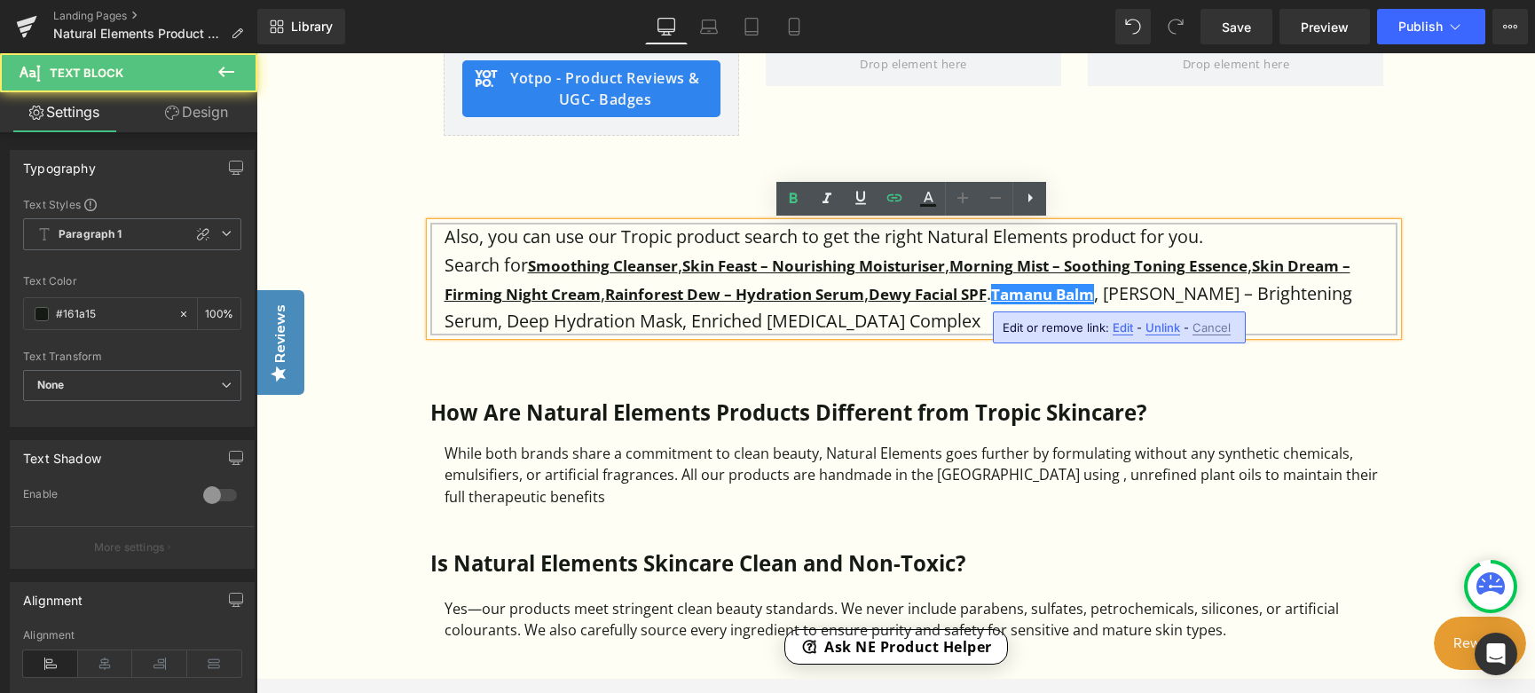
click at [1116, 292] on p "Search for Smoothing Cleanser , Skin Feast – Nourishing Moisturiser , Morning M…" at bounding box center [921, 293] width 953 height 84
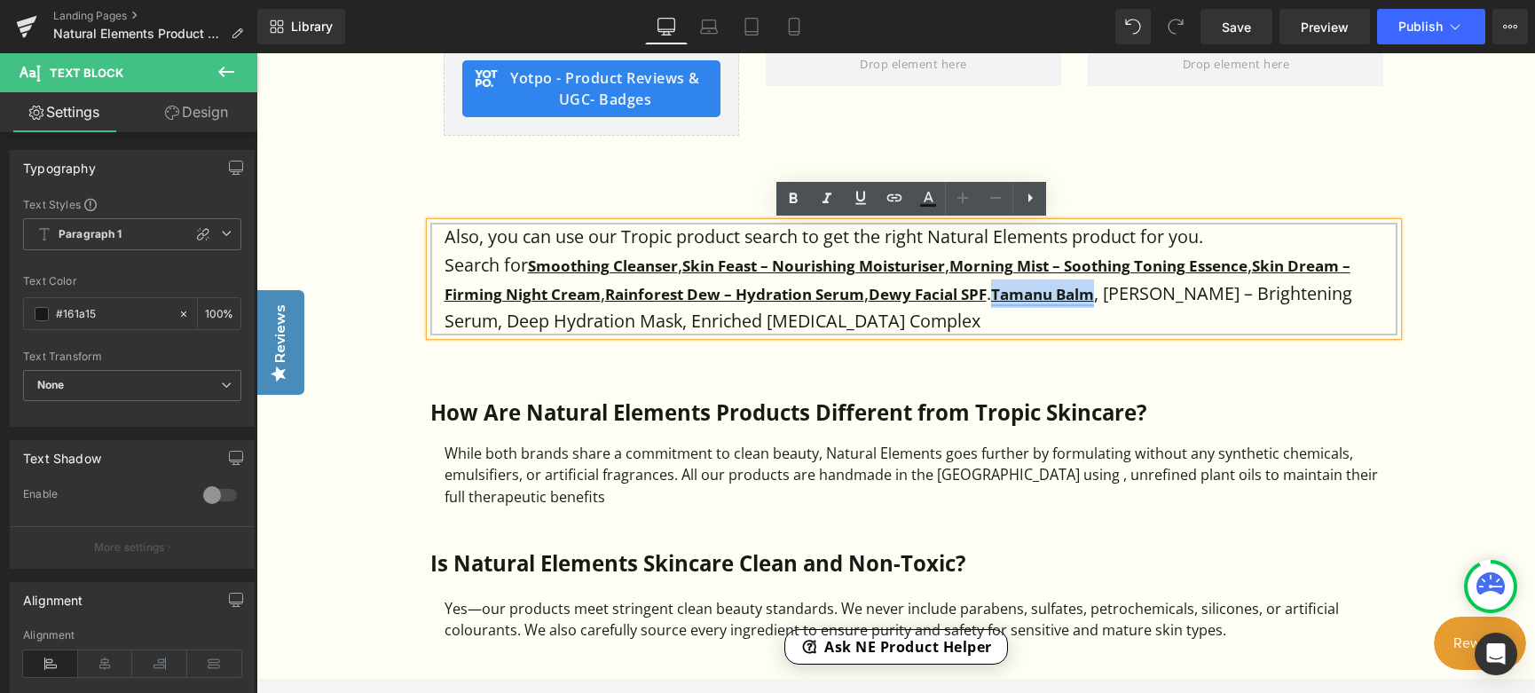
drag, startPoint x: 1105, startPoint y: 295, endPoint x: 1005, endPoint y: 297, distance: 100.3
click at [1005, 297] on strong "Tamanu Balm" at bounding box center [1042, 294] width 103 height 20
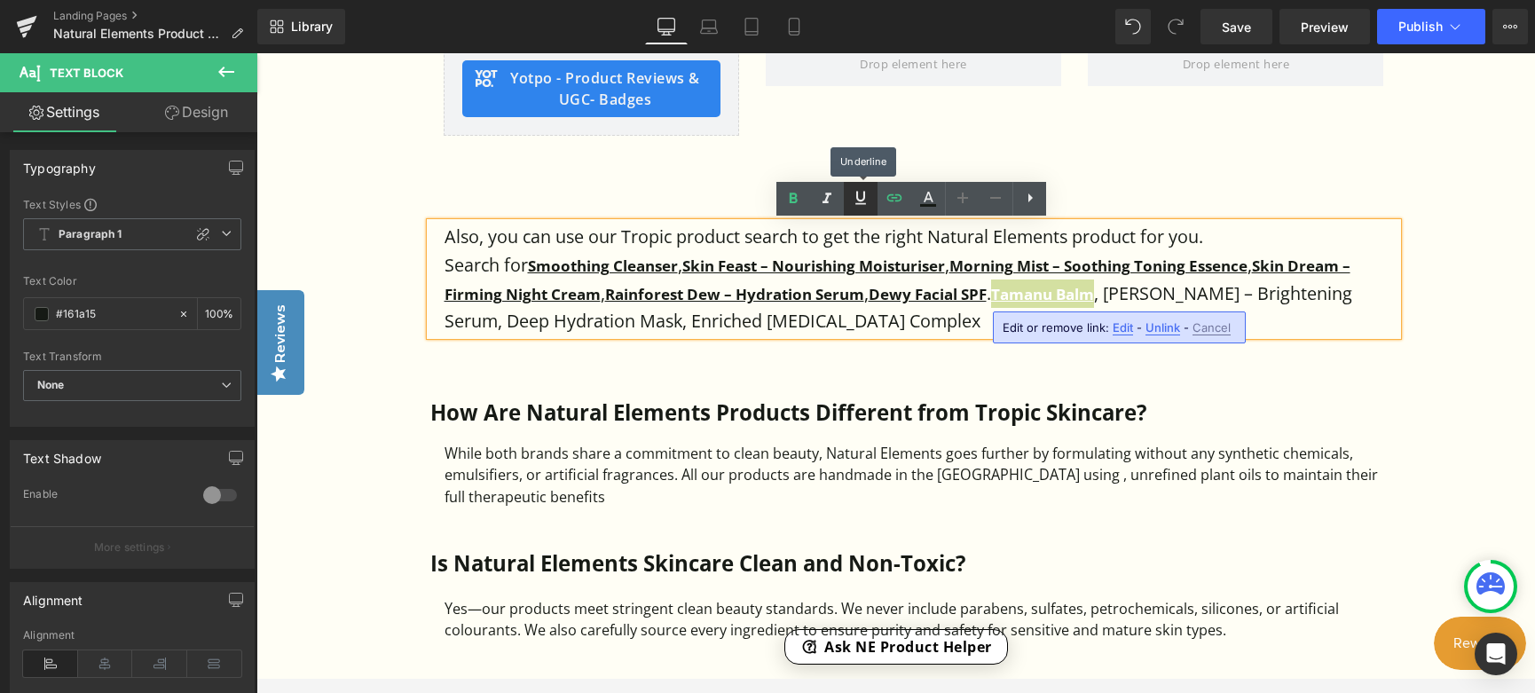
click at [856, 282] on icon at bounding box center [657, 303] width 967 height 43
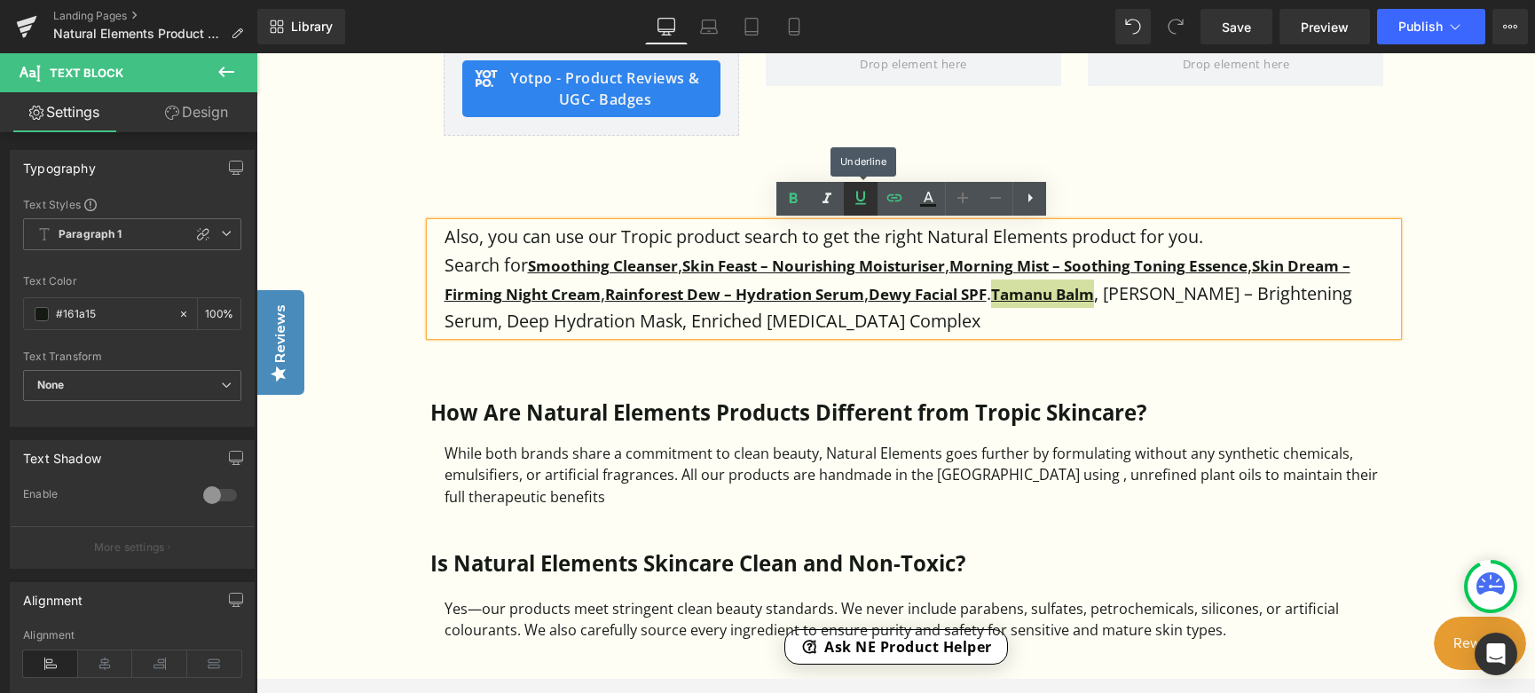
click at [861, 282] on icon at bounding box center [657, 303] width 967 height 43
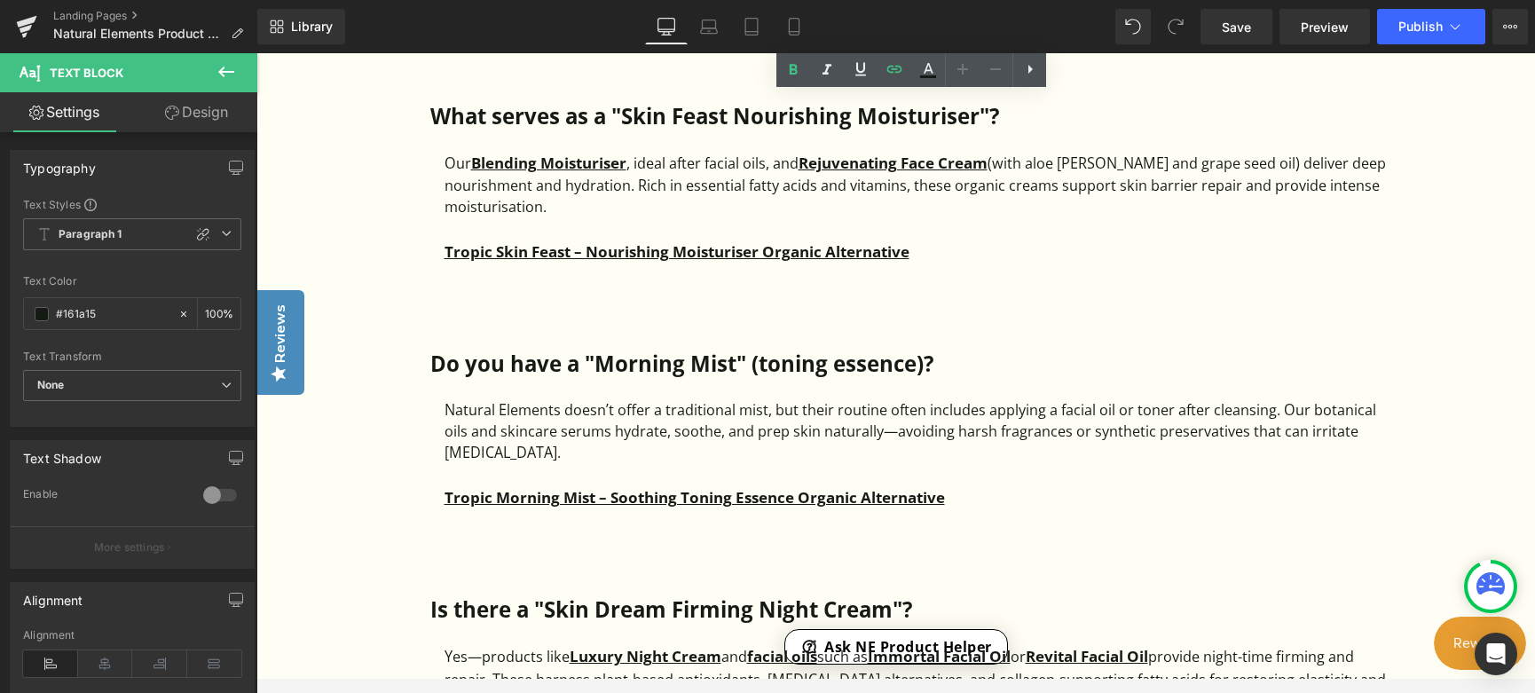
scroll to position [2321, 0]
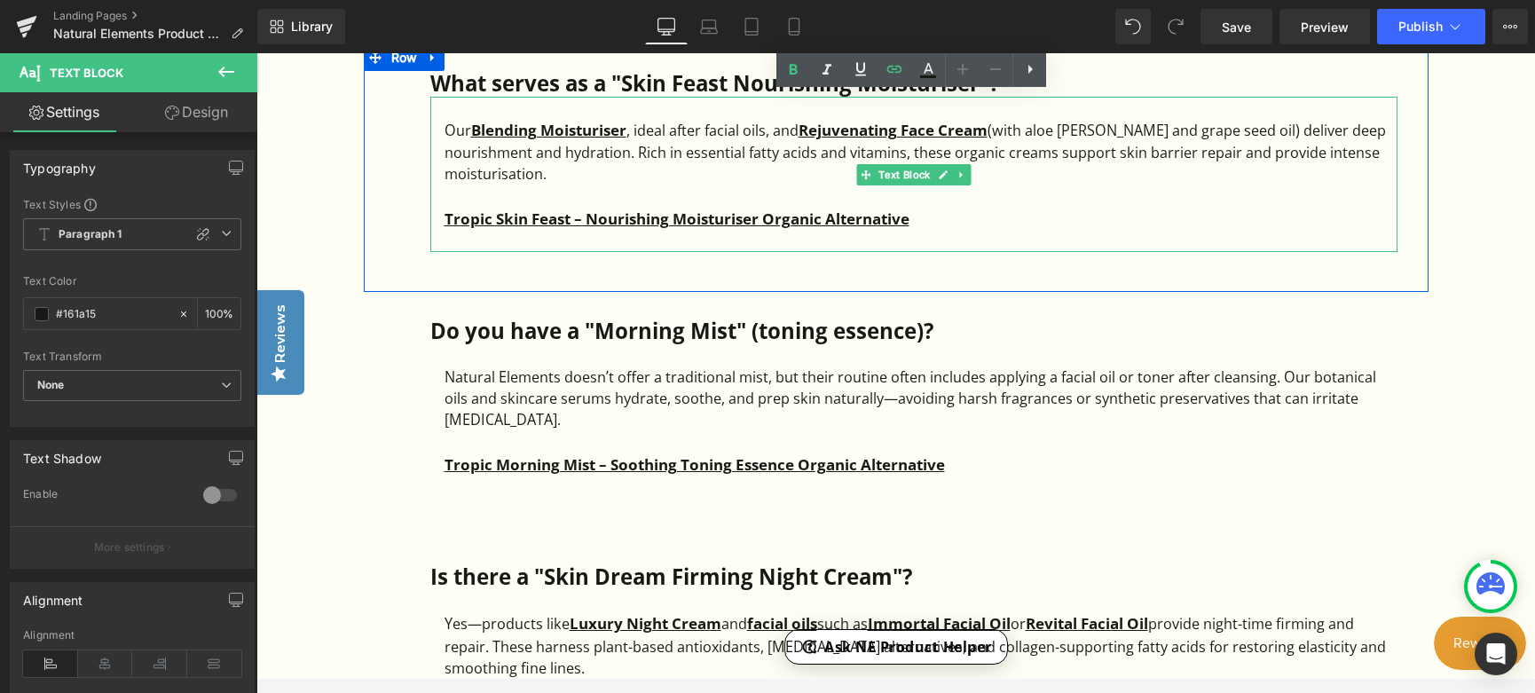
click at [930, 217] on div "Tropic Skin Feast – Nourishing Moisturiser Organic Alternative" at bounding box center [921, 219] width 953 height 24
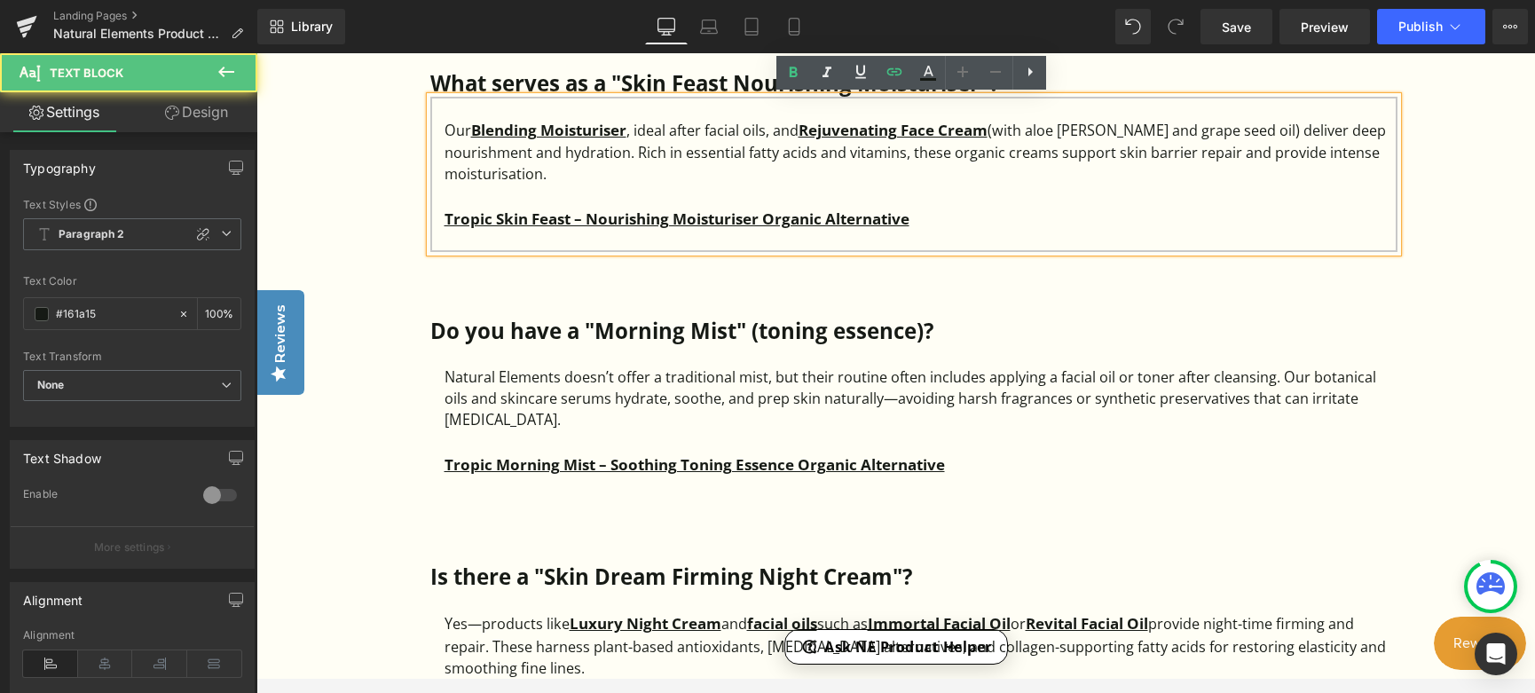
click at [915, 220] on div "Tropic Skin Feast – Nourishing Moisturiser Organic Alternative" at bounding box center [921, 219] width 953 height 24
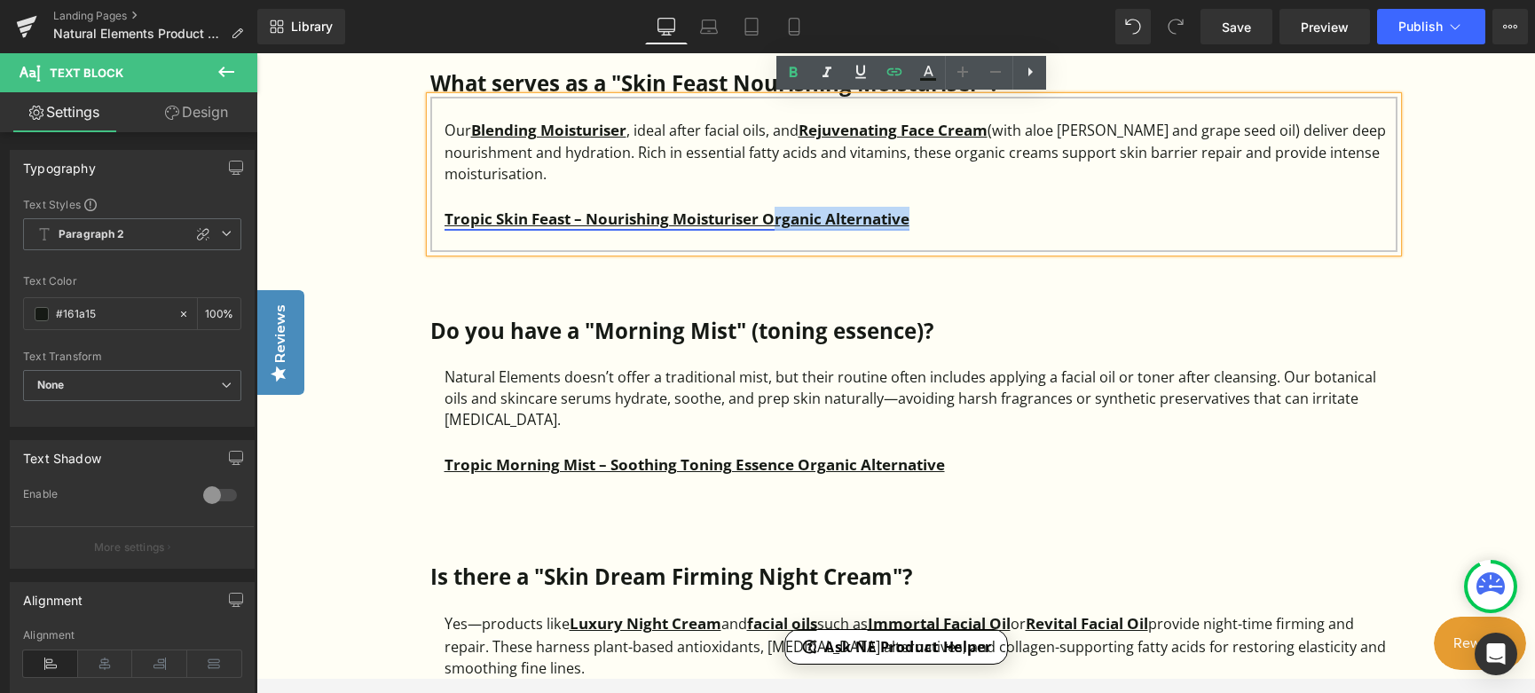
drag, startPoint x: 915, startPoint y: 219, endPoint x: 771, endPoint y: 223, distance: 143.8
click at [771, 223] on div "Tropic Skin Feast – Nourishing Moisturiser Organic Alternative" at bounding box center [921, 219] width 953 height 24
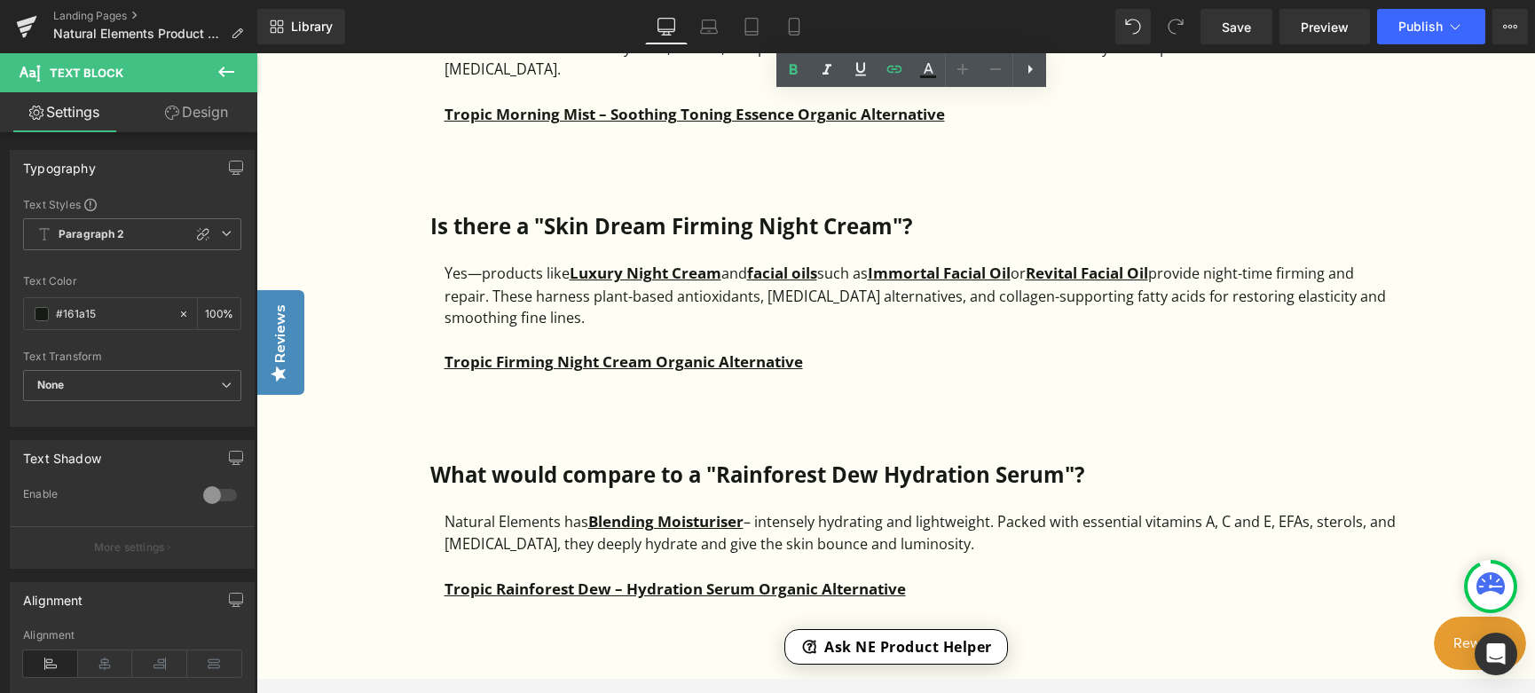
scroll to position [2676, 0]
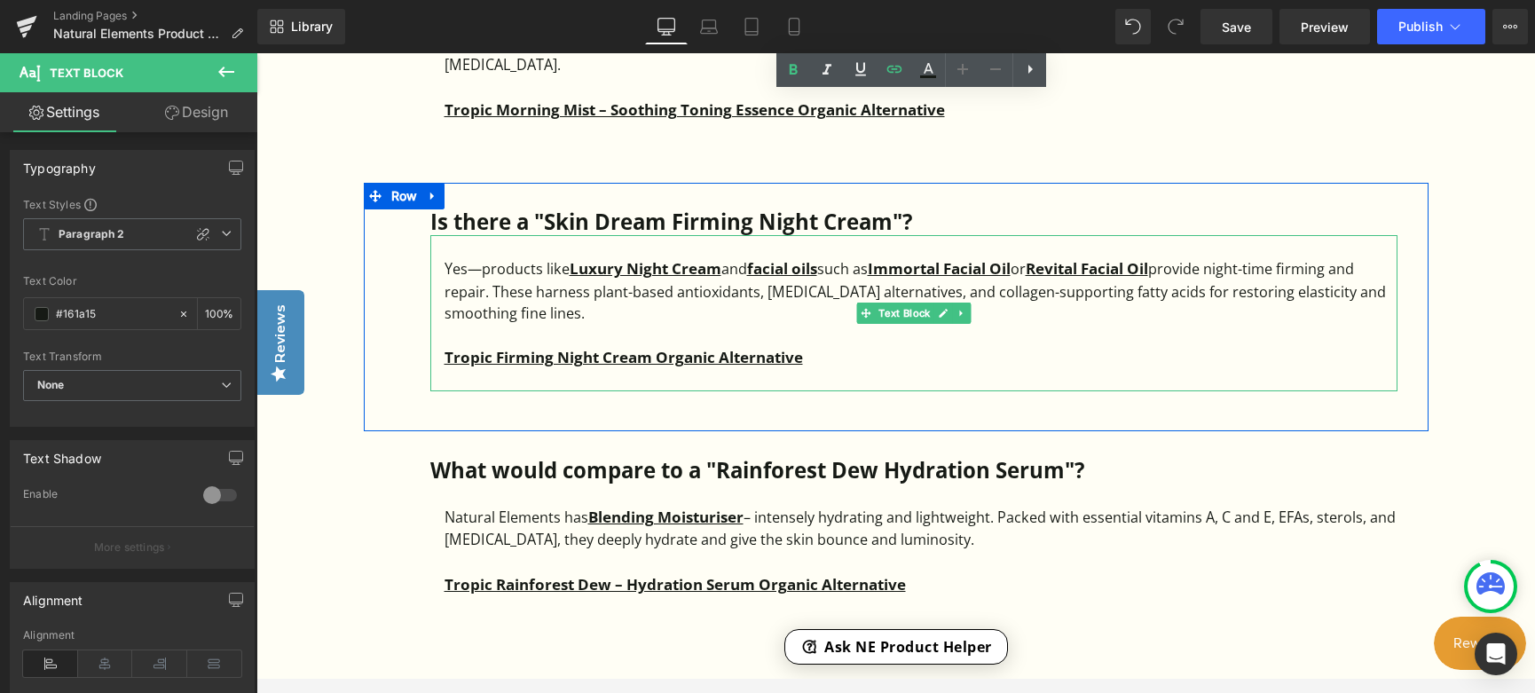
click at [788, 294] on div "Yes—products like Luxury Night Cream and facial oils such as Immortal Facial Oi…" at bounding box center [921, 289] width 953 height 67
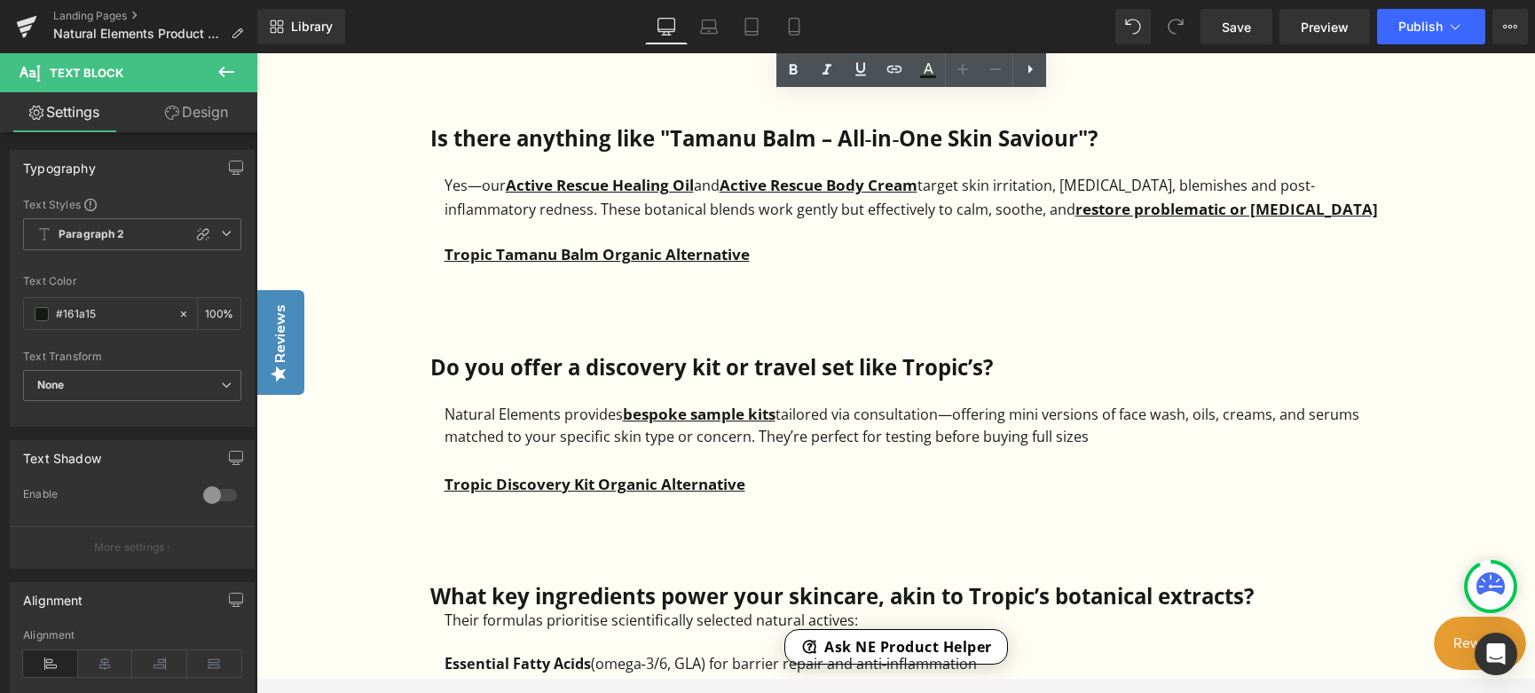
scroll to position [3475, 0]
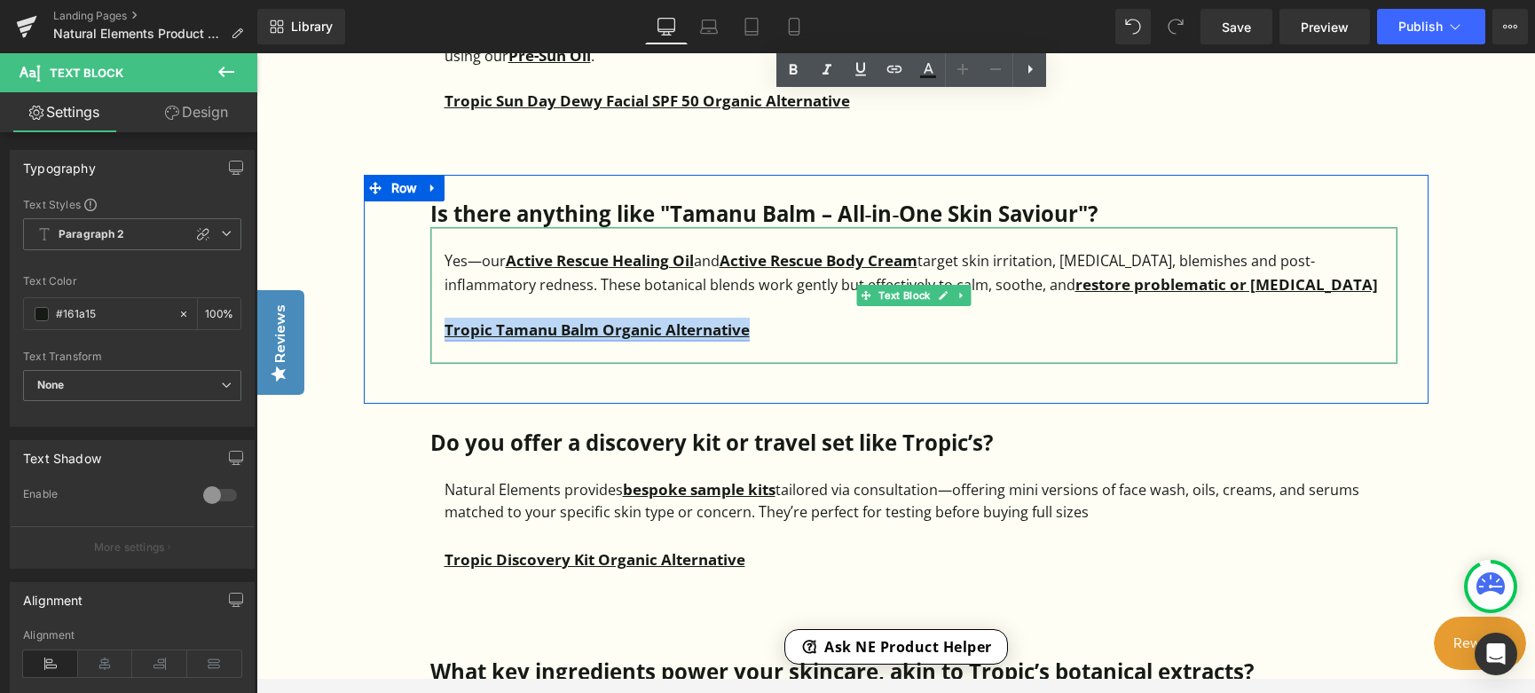
drag, startPoint x: 755, startPoint y: 330, endPoint x: 481, endPoint y: 327, distance: 274.2
click at [447, 330] on div "Tropic Tamanu Balm Organic Alternative" at bounding box center [921, 330] width 953 height 24
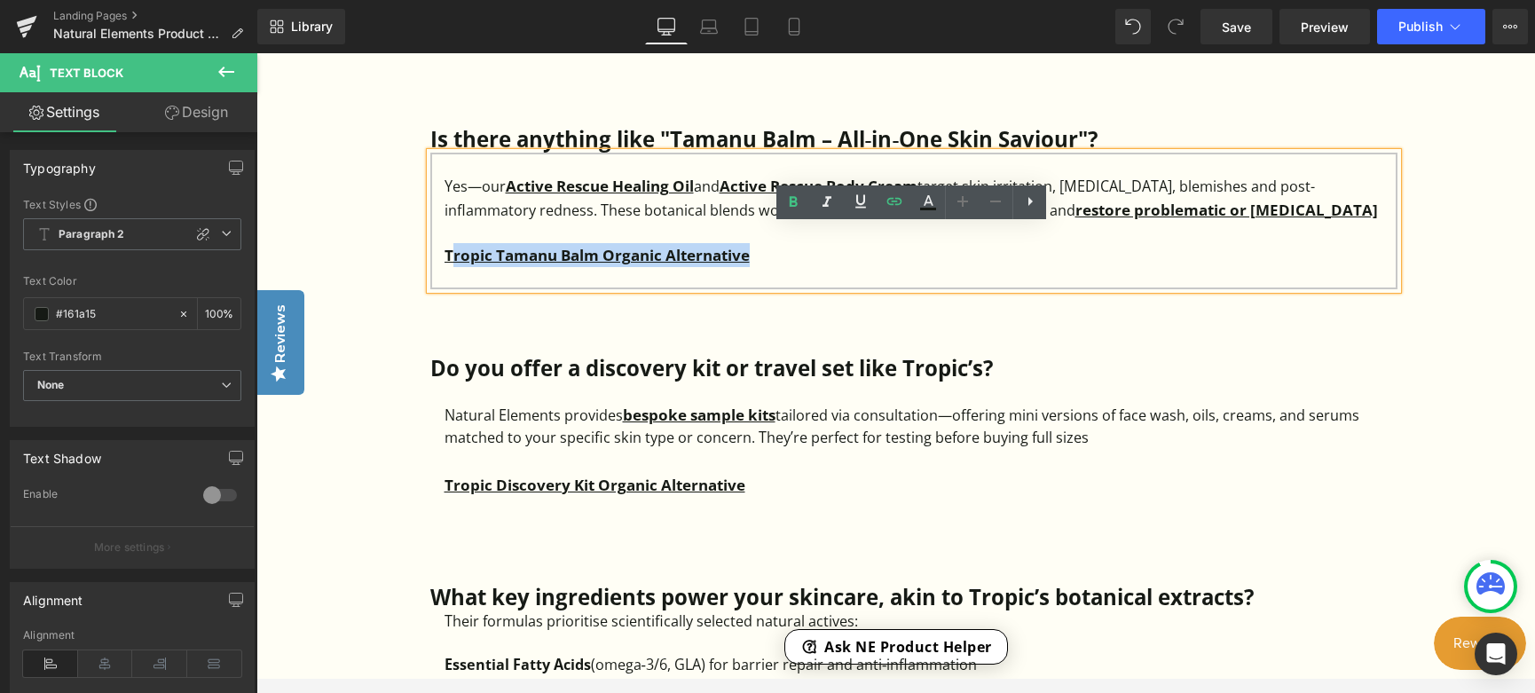
scroll to position [3652, 0]
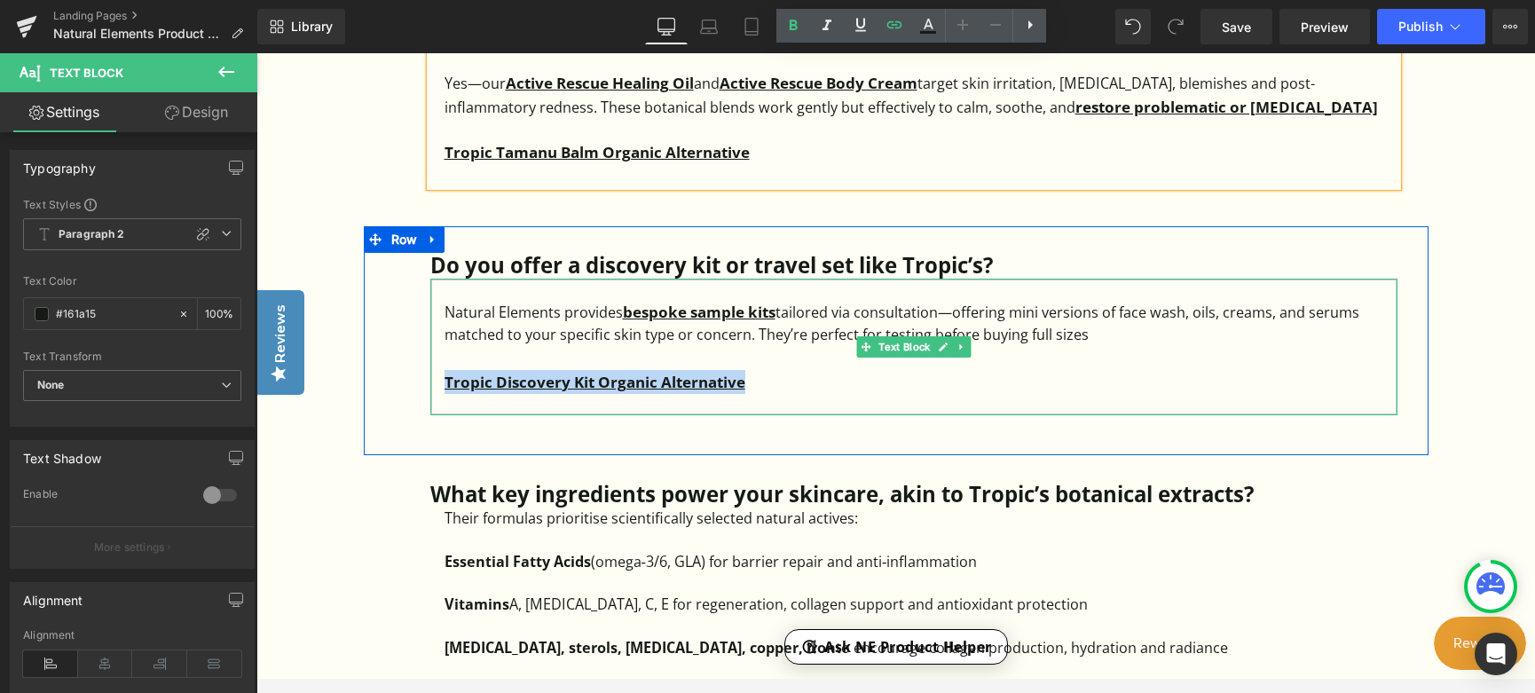
drag, startPoint x: 744, startPoint y: 383, endPoint x: 436, endPoint y: 389, distance: 308.0
click at [436, 389] on div "Natural Elements provides bespoke sample kits tailored via consultation—offerin…" at bounding box center [913, 347] width 967 height 137
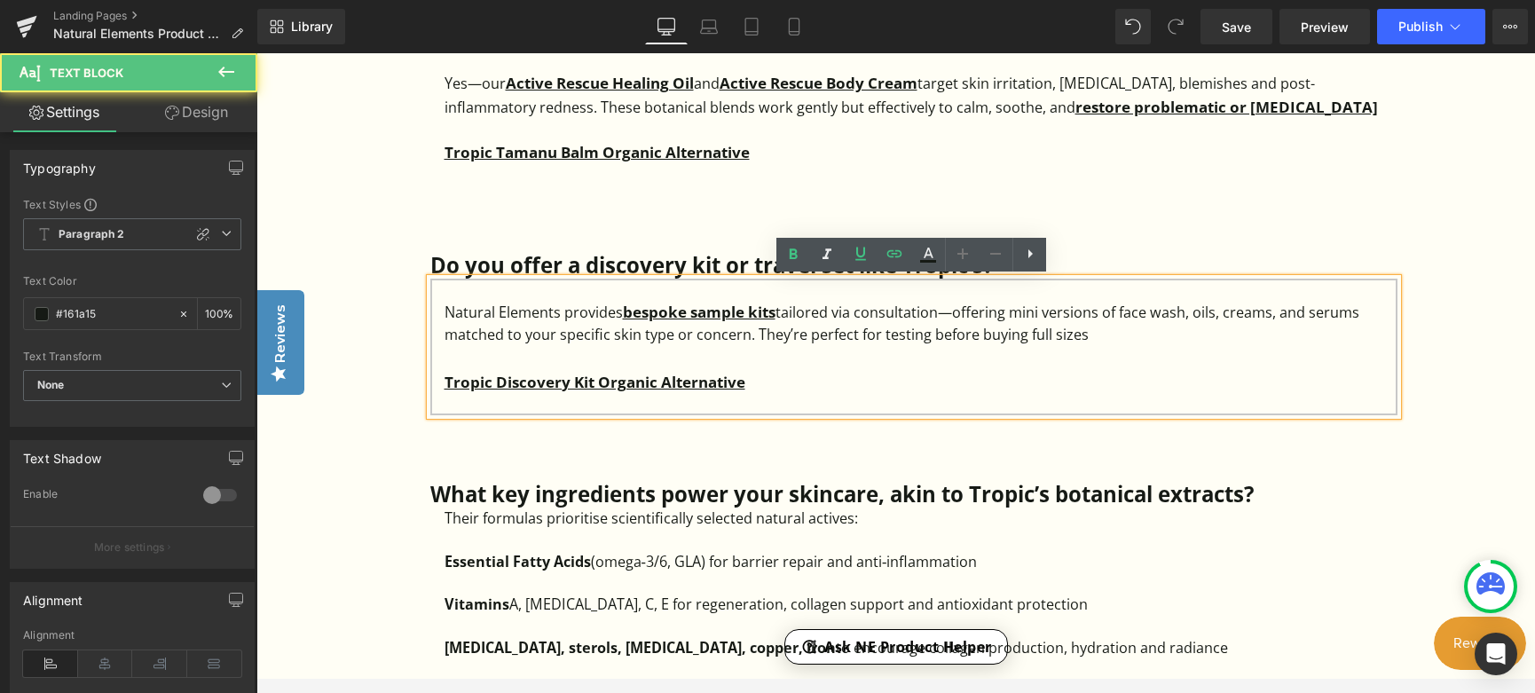
click at [859, 352] on div at bounding box center [921, 358] width 953 height 24
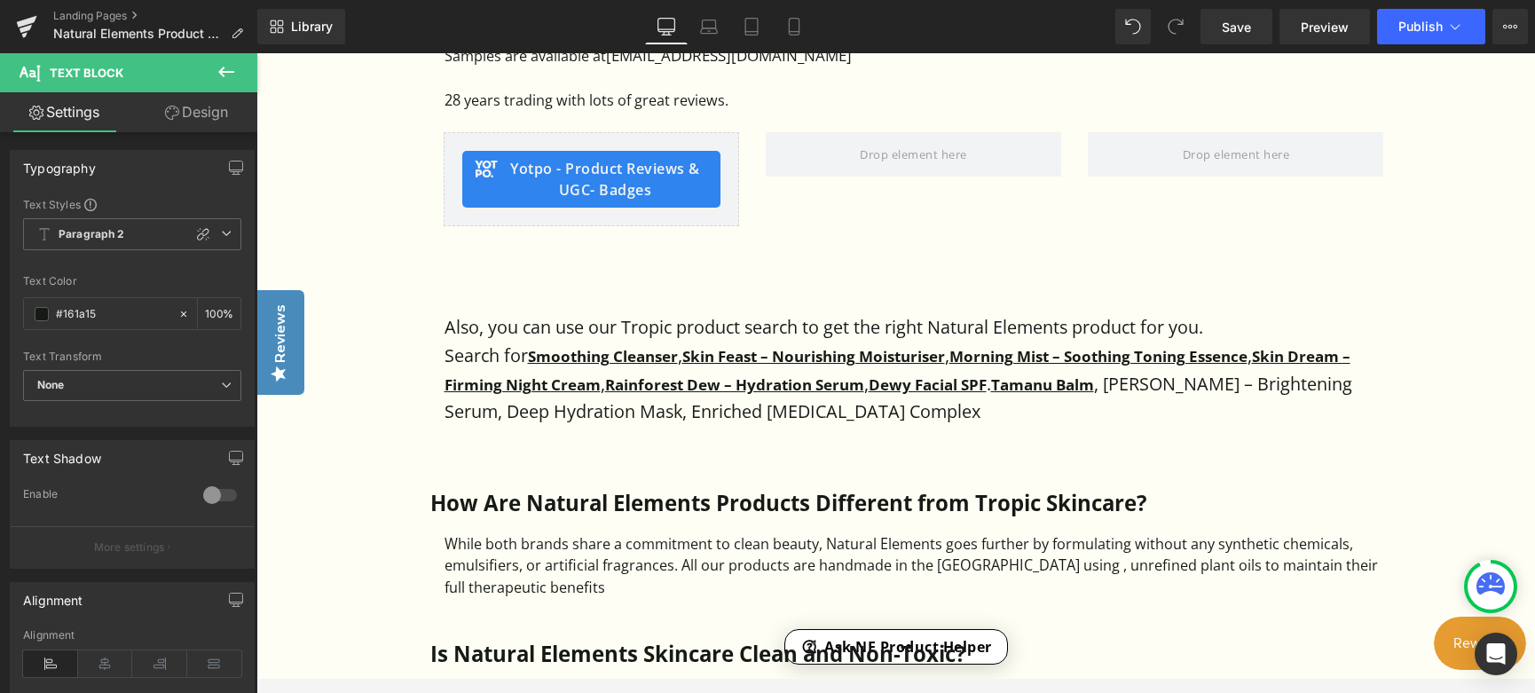
scroll to position [1345, 0]
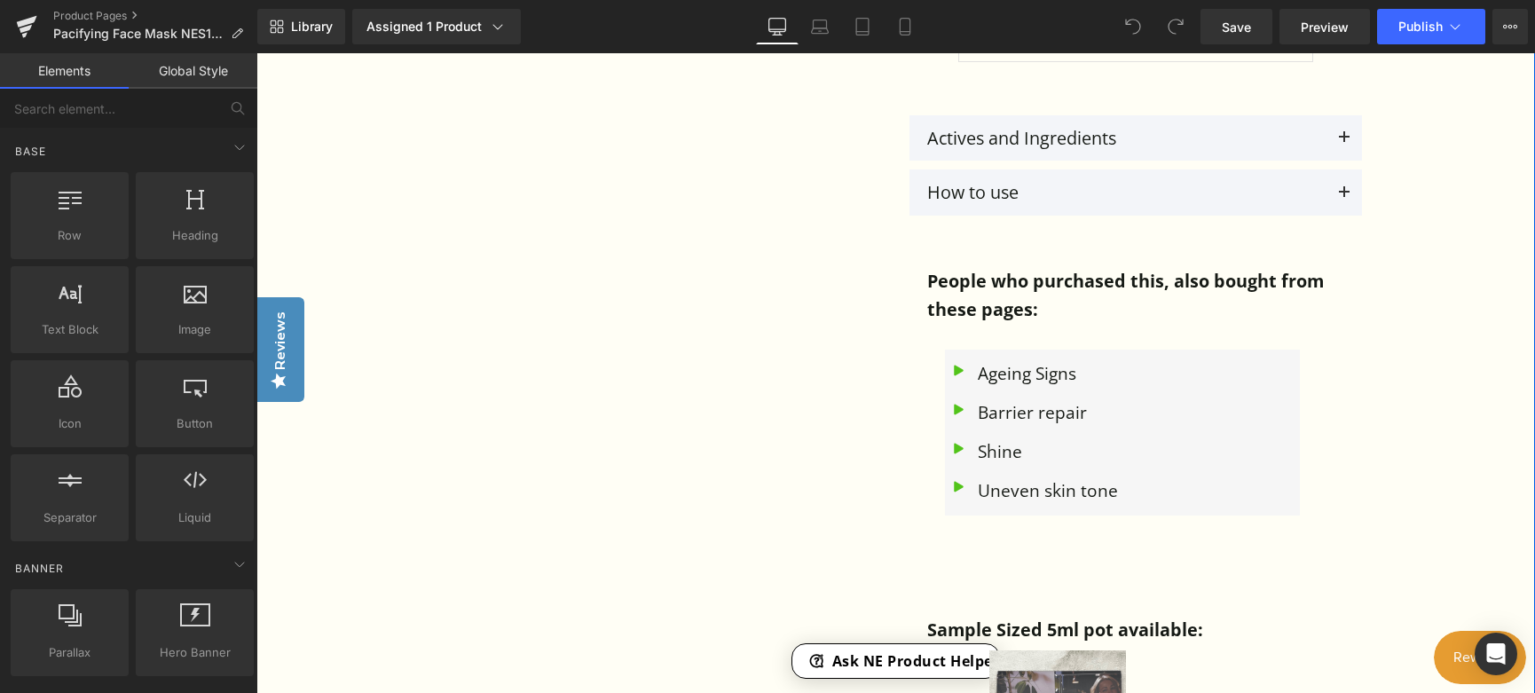
scroll to position [2041, 0]
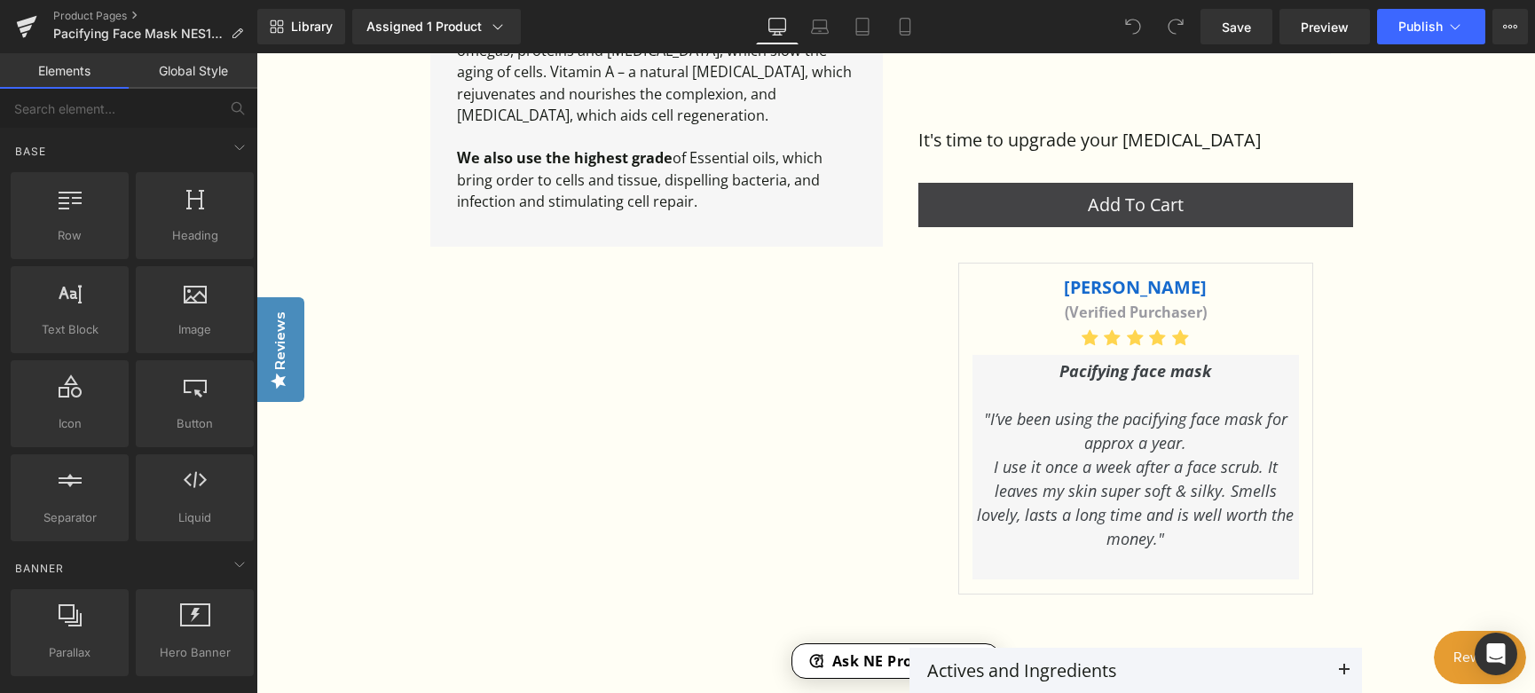
click at [201, 80] on link "Global Style" at bounding box center [193, 70] width 129 height 35
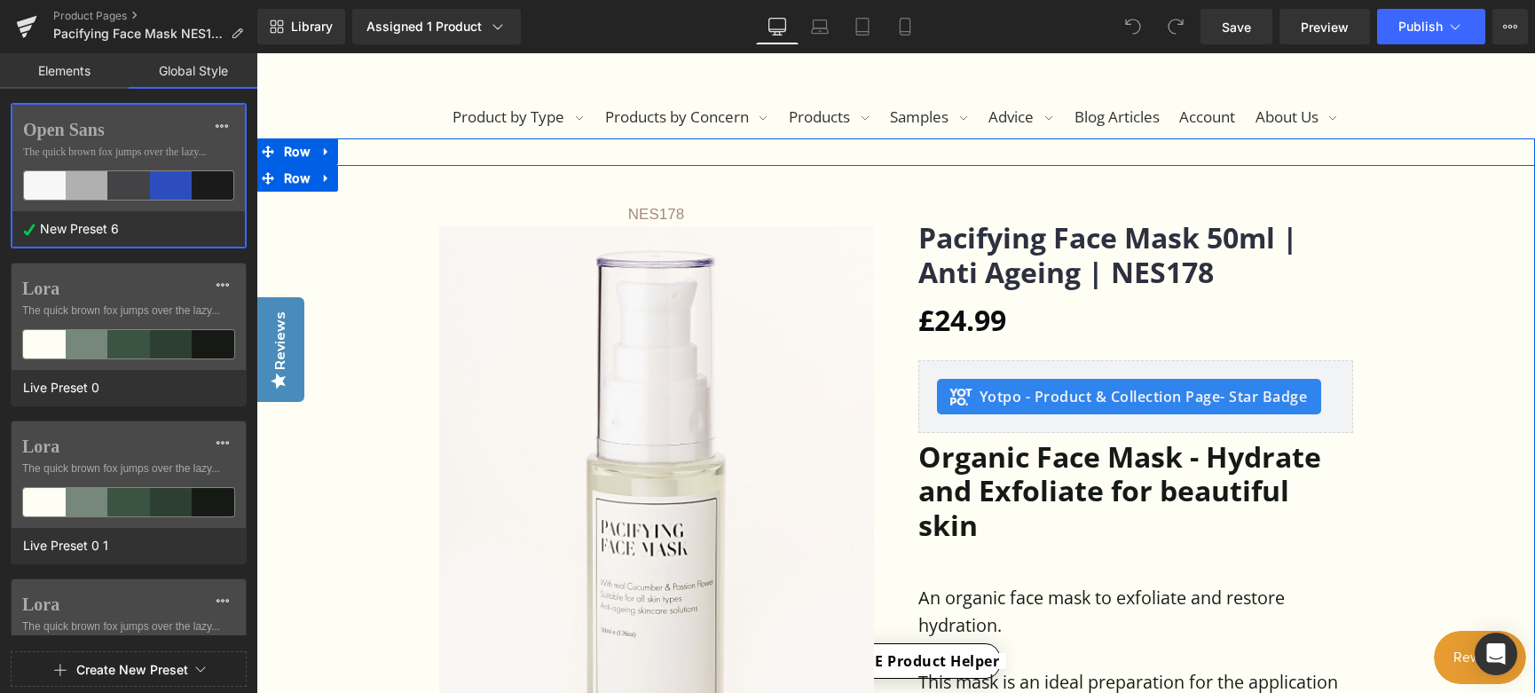
scroll to position [444, 0]
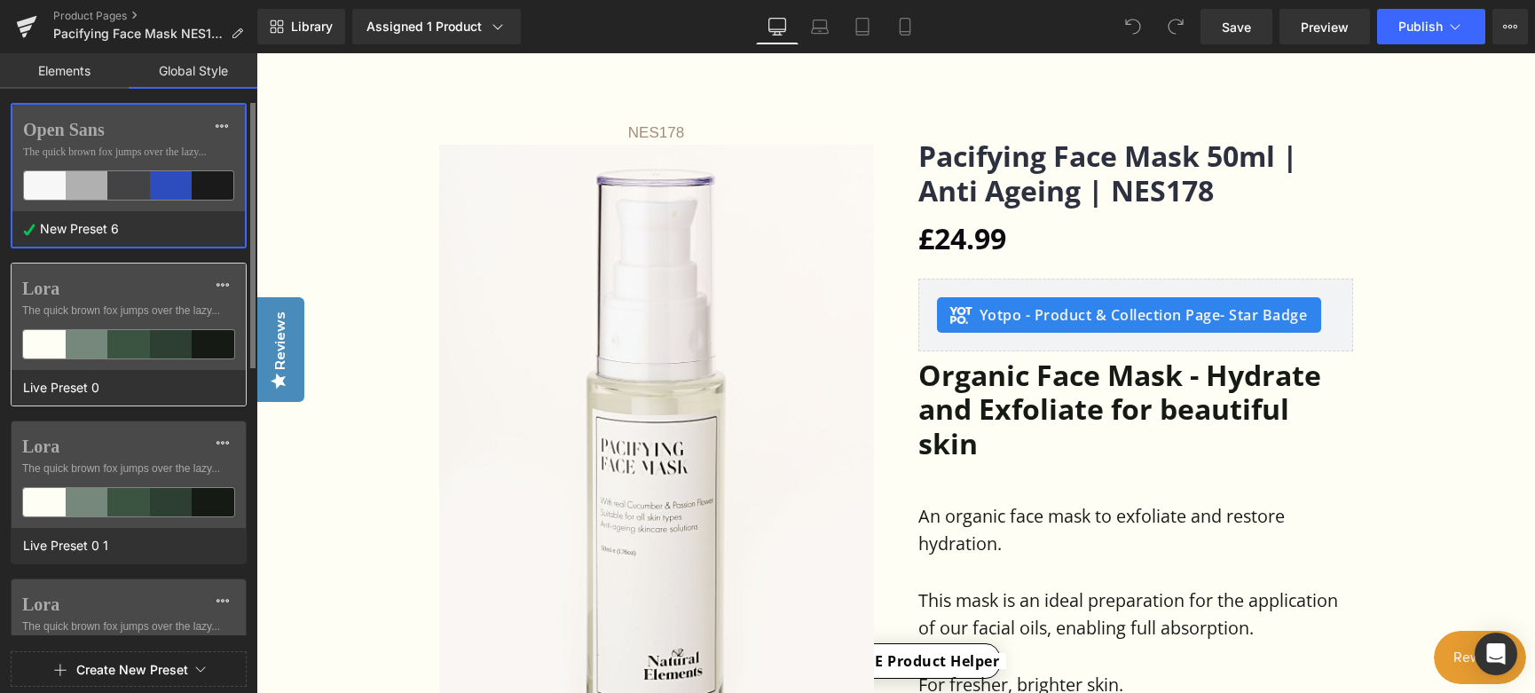
click at [85, 296] on label "Lora" at bounding box center [128, 288] width 213 height 21
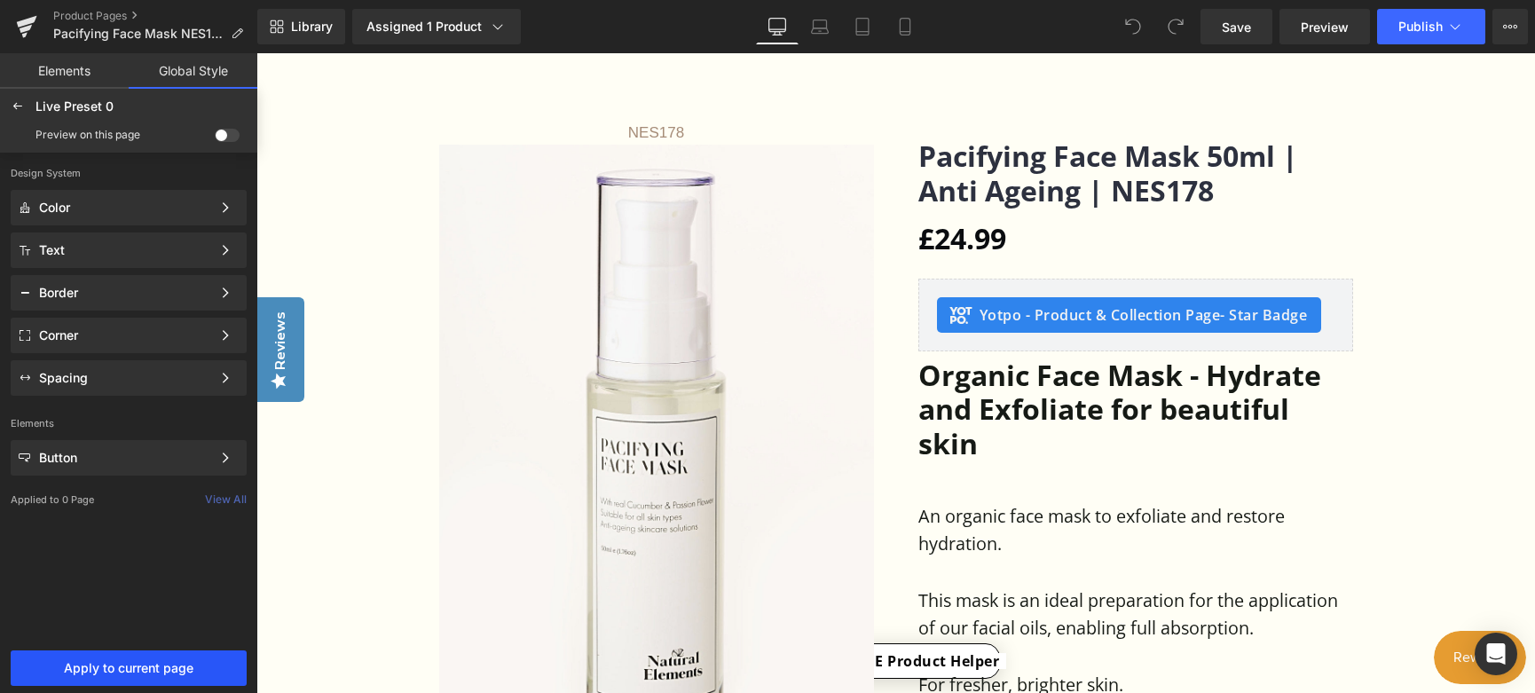
click at [121, 667] on span "Apply to current page" at bounding box center [128, 668] width 215 height 14
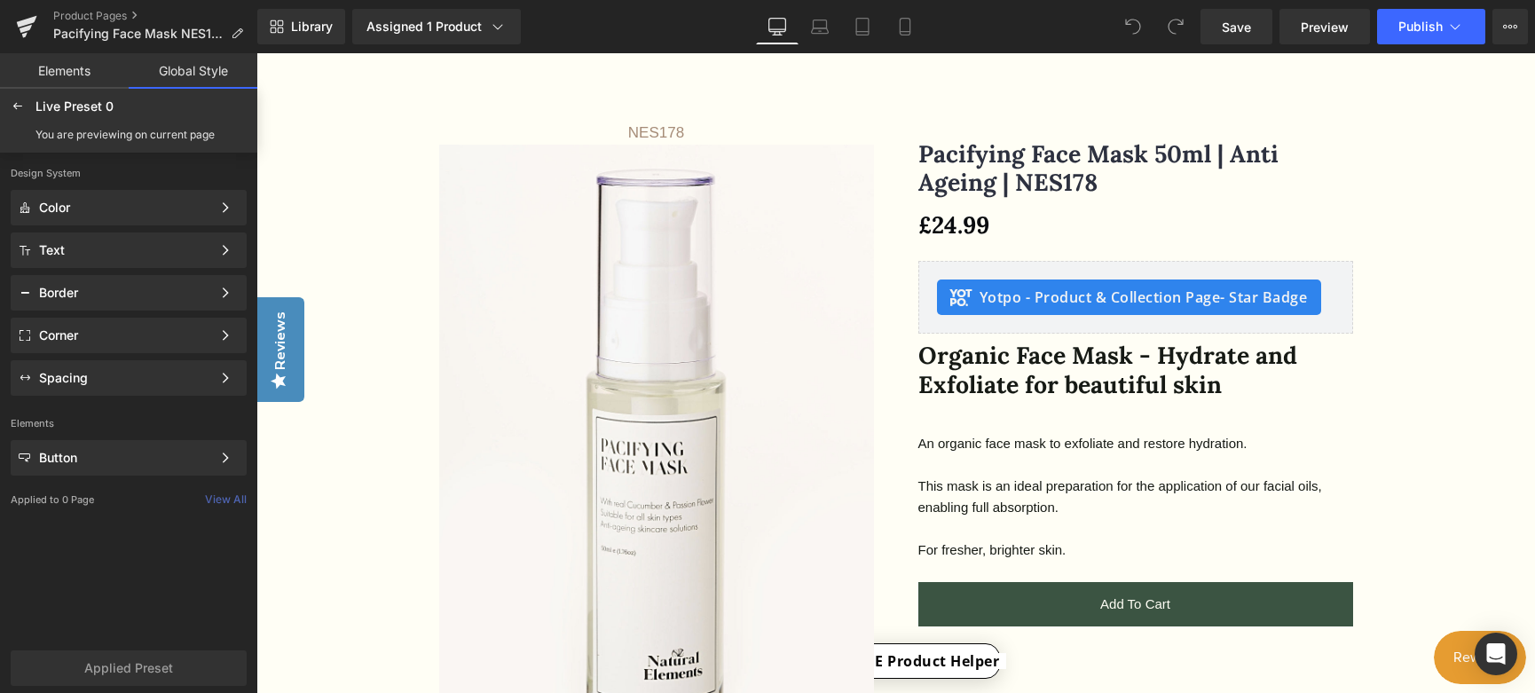
click at [197, 63] on link "Global Style" at bounding box center [193, 70] width 129 height 35
click at [17, 106] on icon at bounding box center [18, 106] width 14 height 14
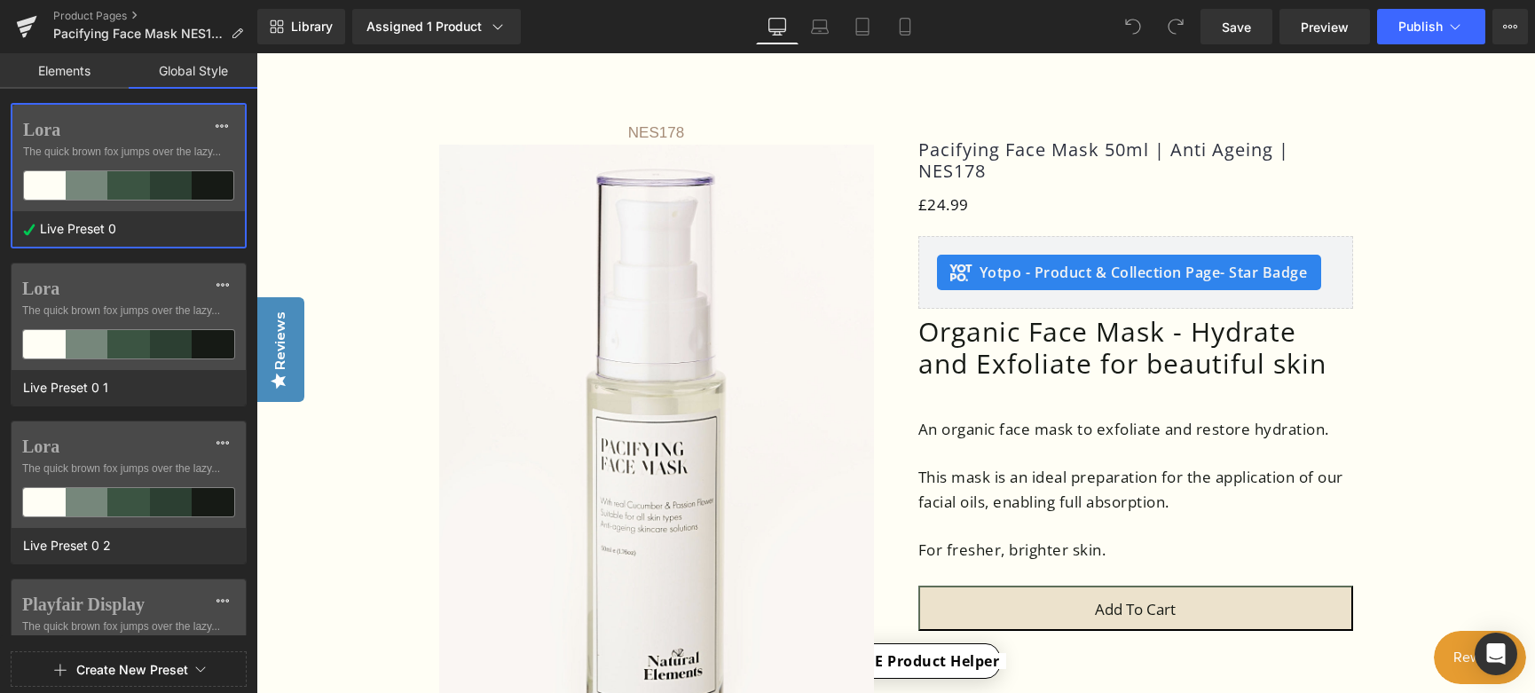
click at [192, 70] on link "Global Style" at bounding box center [193, 70] width 129 height 35
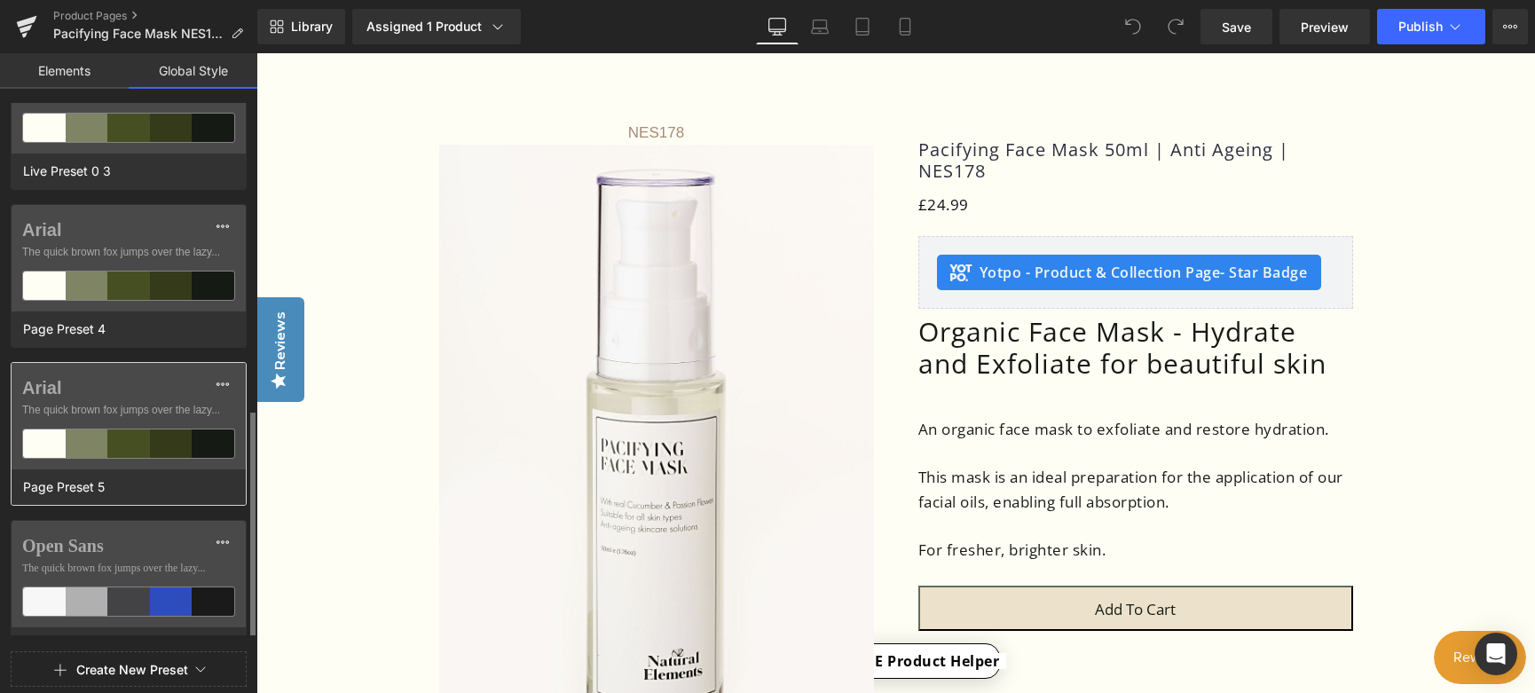
scroll to position [565, 0]
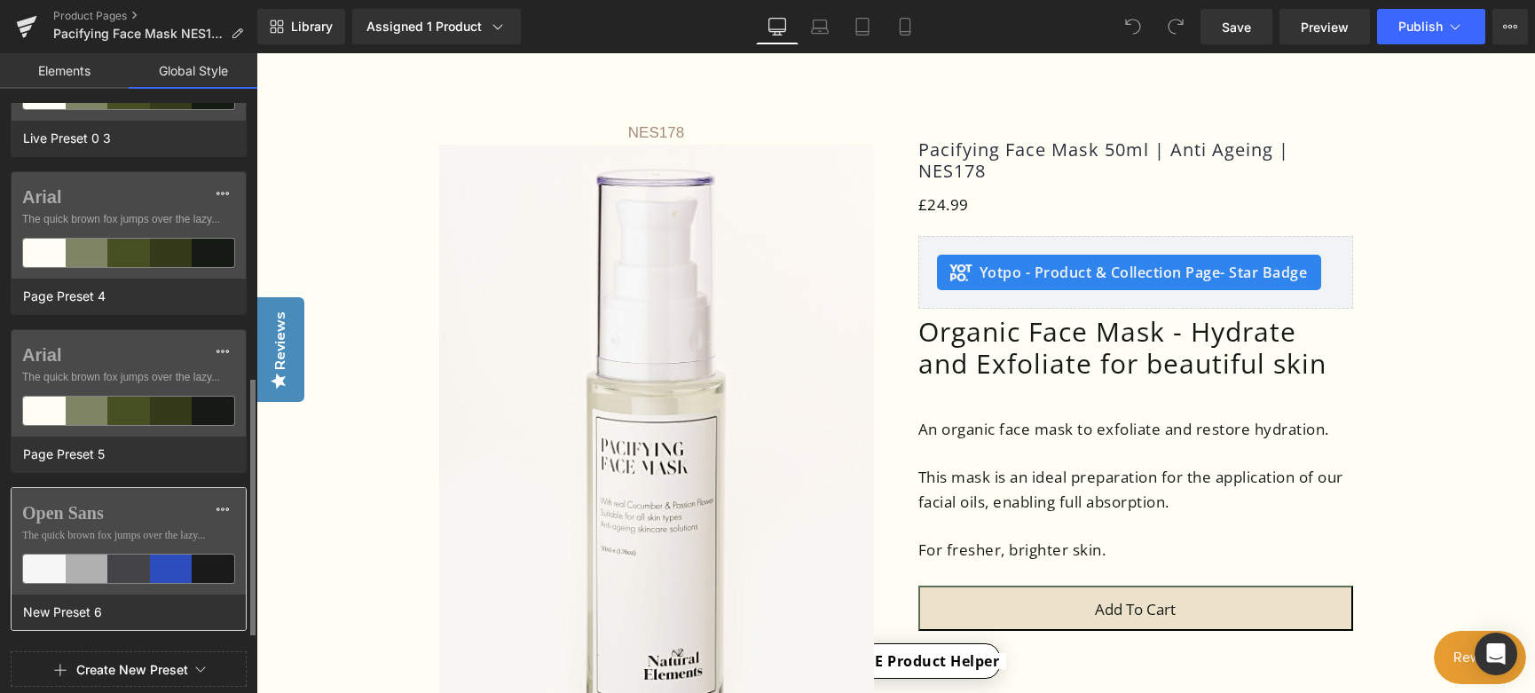
click at [106, 501] on div "Open Sans The quick brown fox jumps over the lazy..." at bounding box center [129, 541] width 234 height 106
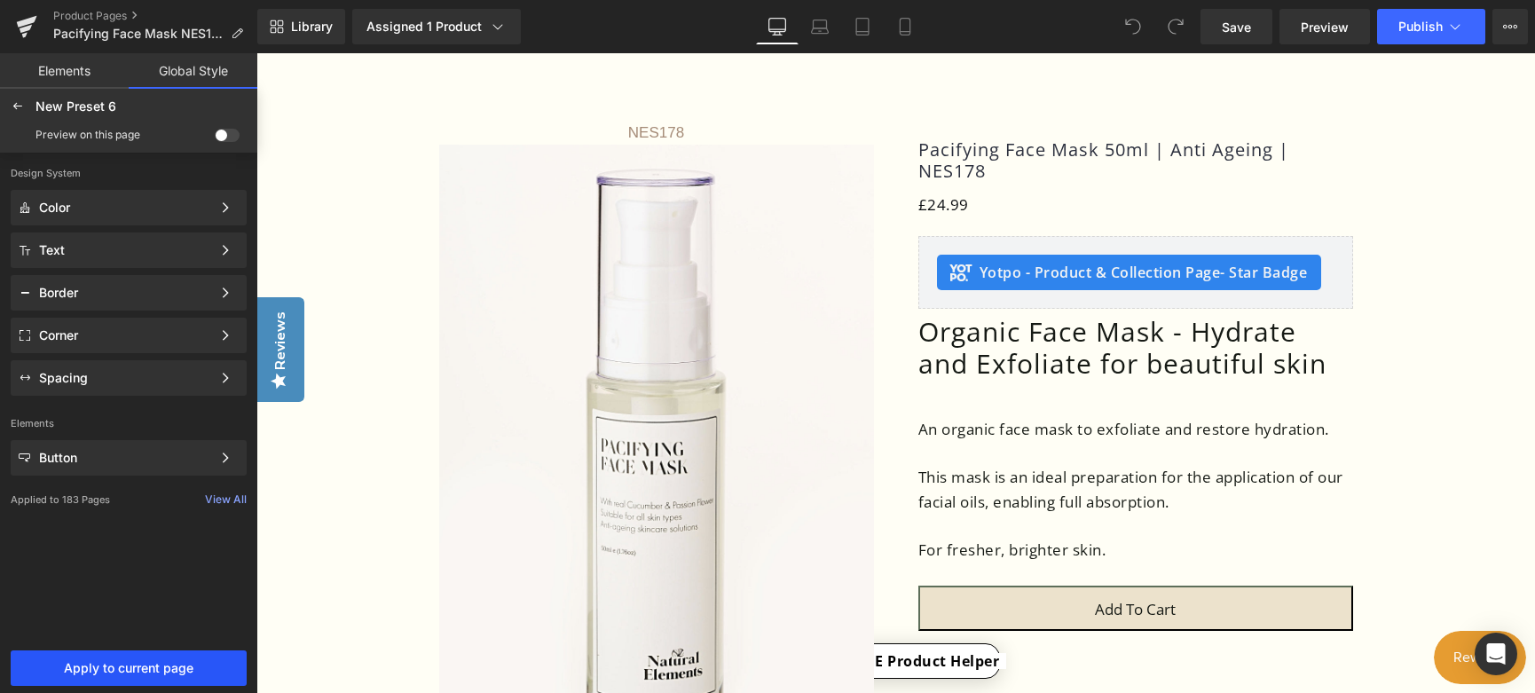
click at [147, 672] on span "Apply to current page" at bounding box center [128, 668] width 215 height 14
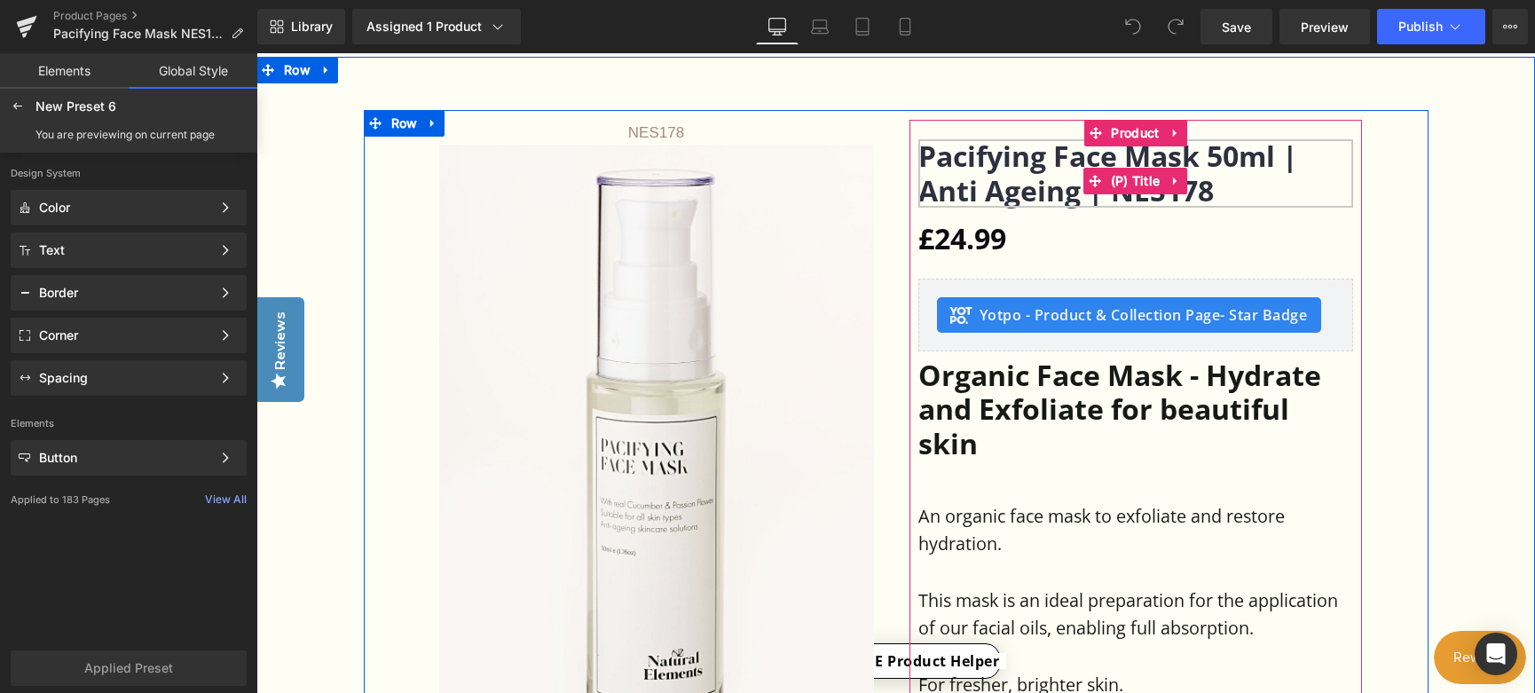
click at [1032, 157] on link "Pacifying Face Mask 50ml | Anti Ageing | NES178" at bounding box center [1136, 173] width 435 height 68
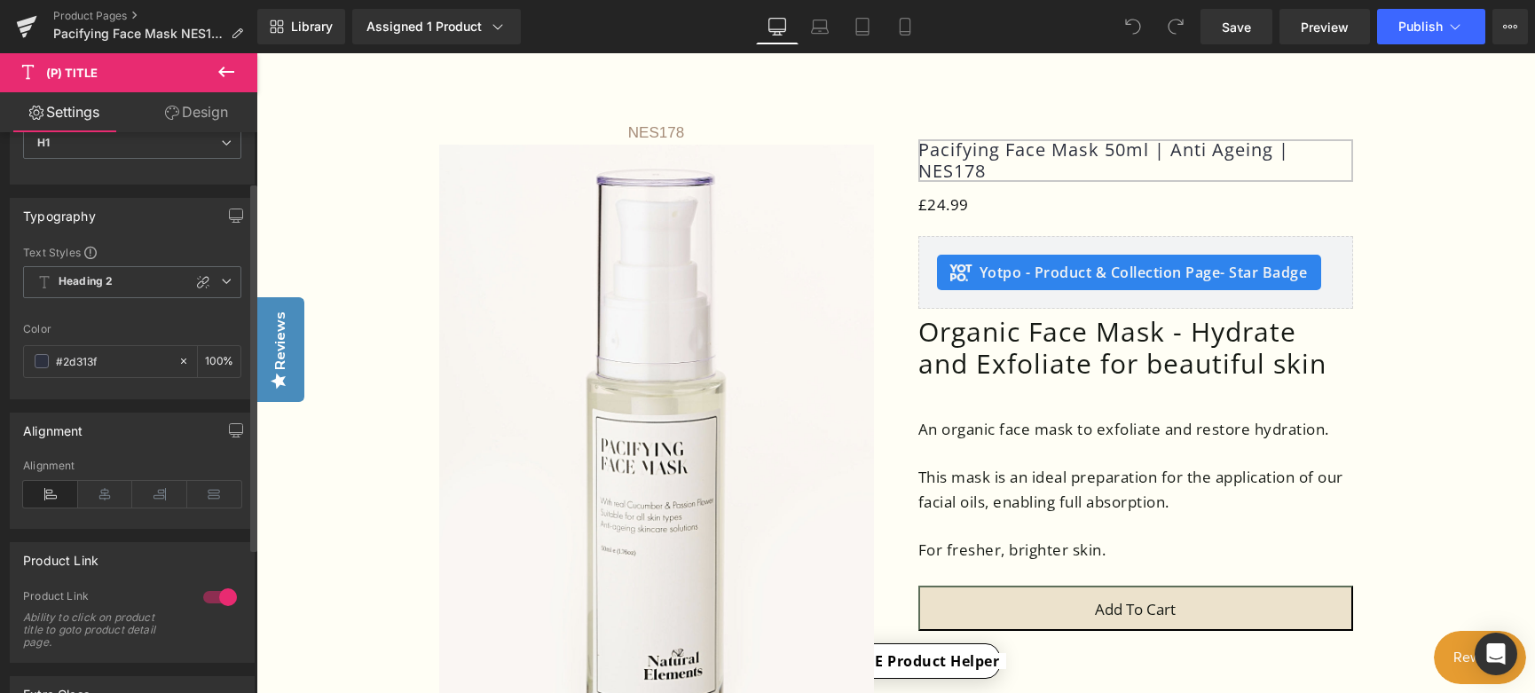
scroll to position [0, 0]
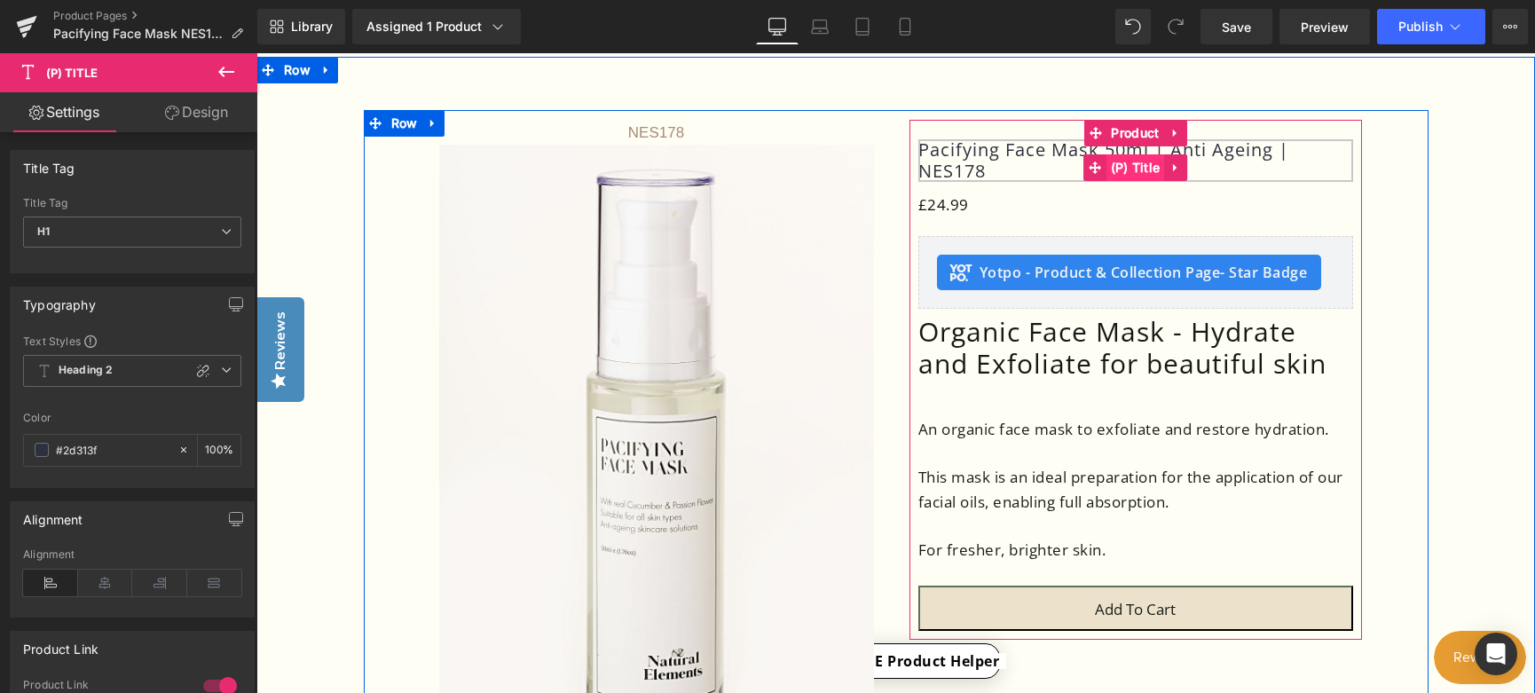
click at [1152, 181] on span "(P) Title" at bounding box center [1136, 167] width 59 height 27
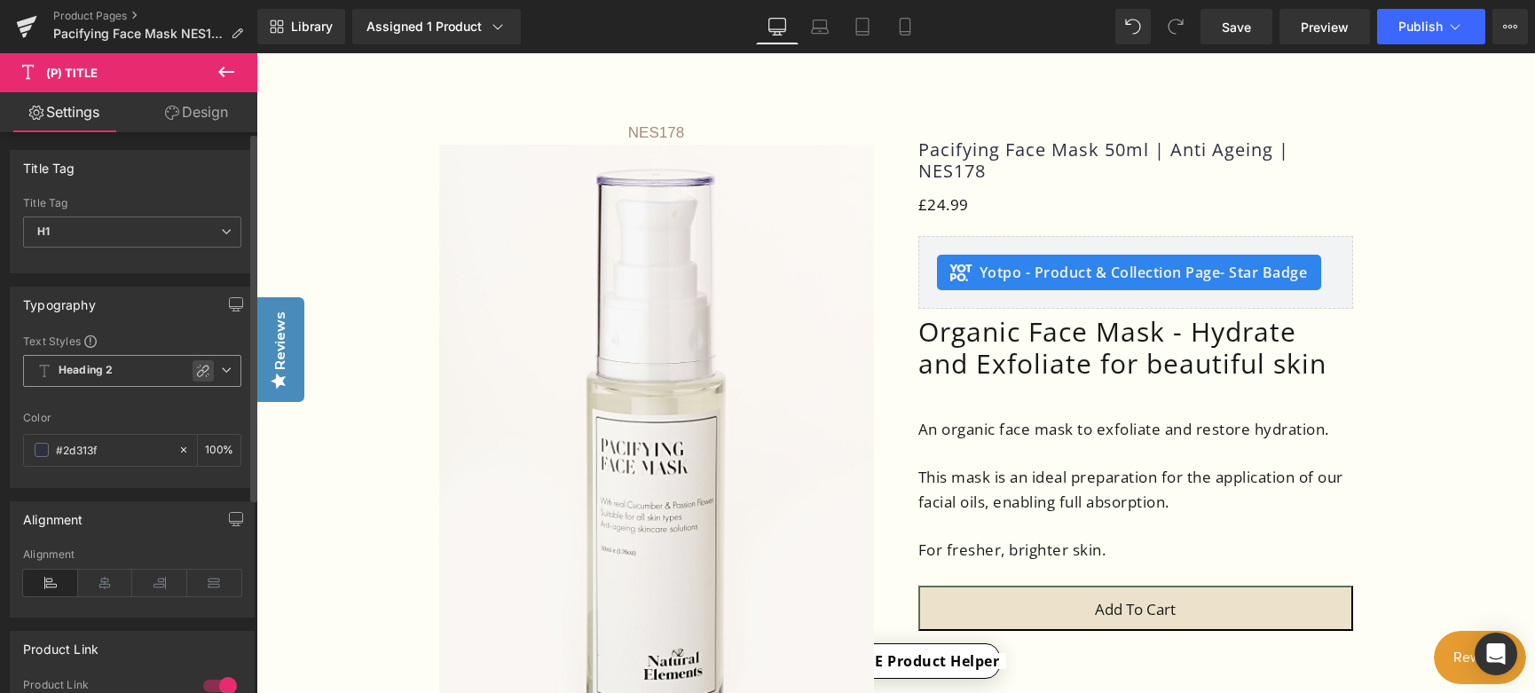
click at [200, 370] on icon at bounding box center [203, 371] width 12 height 12
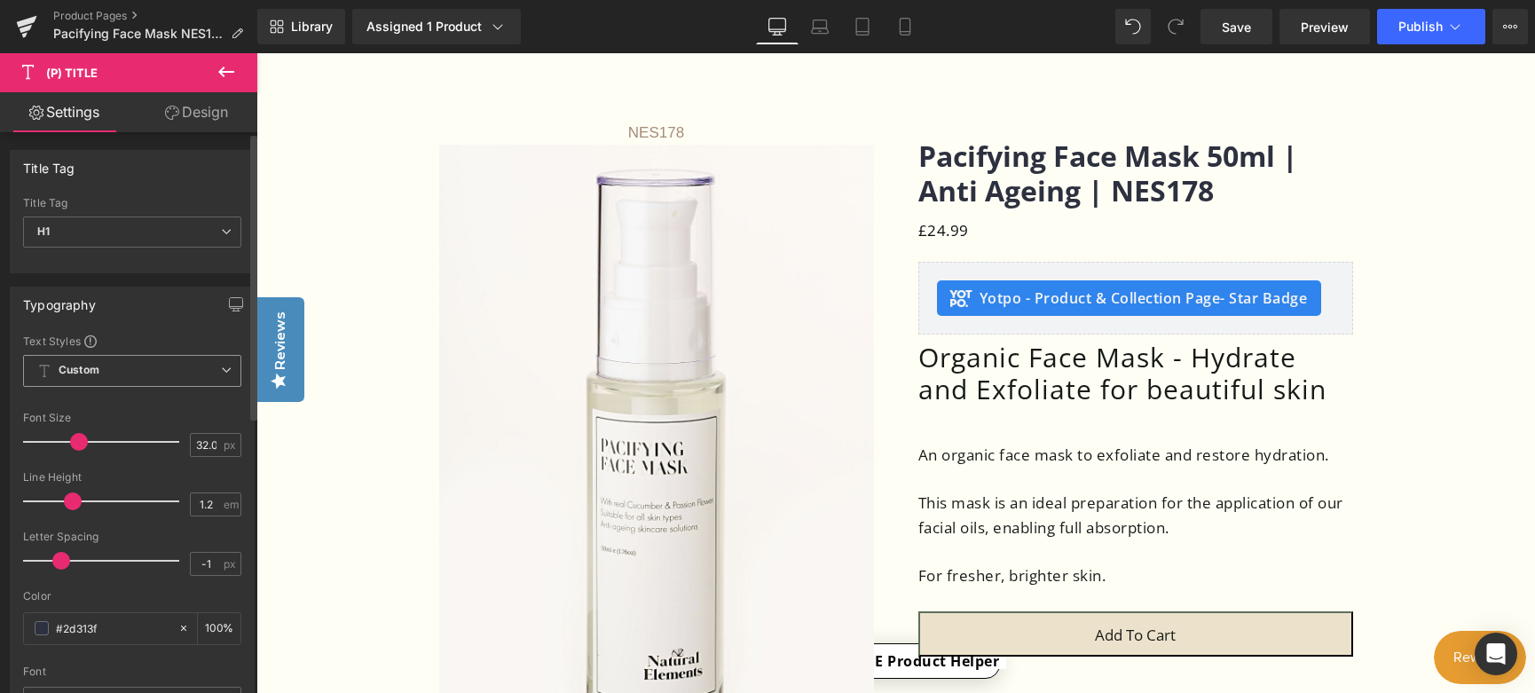
click at [221, 367] on icon at bounding box center [226, 370] width 11 height 11
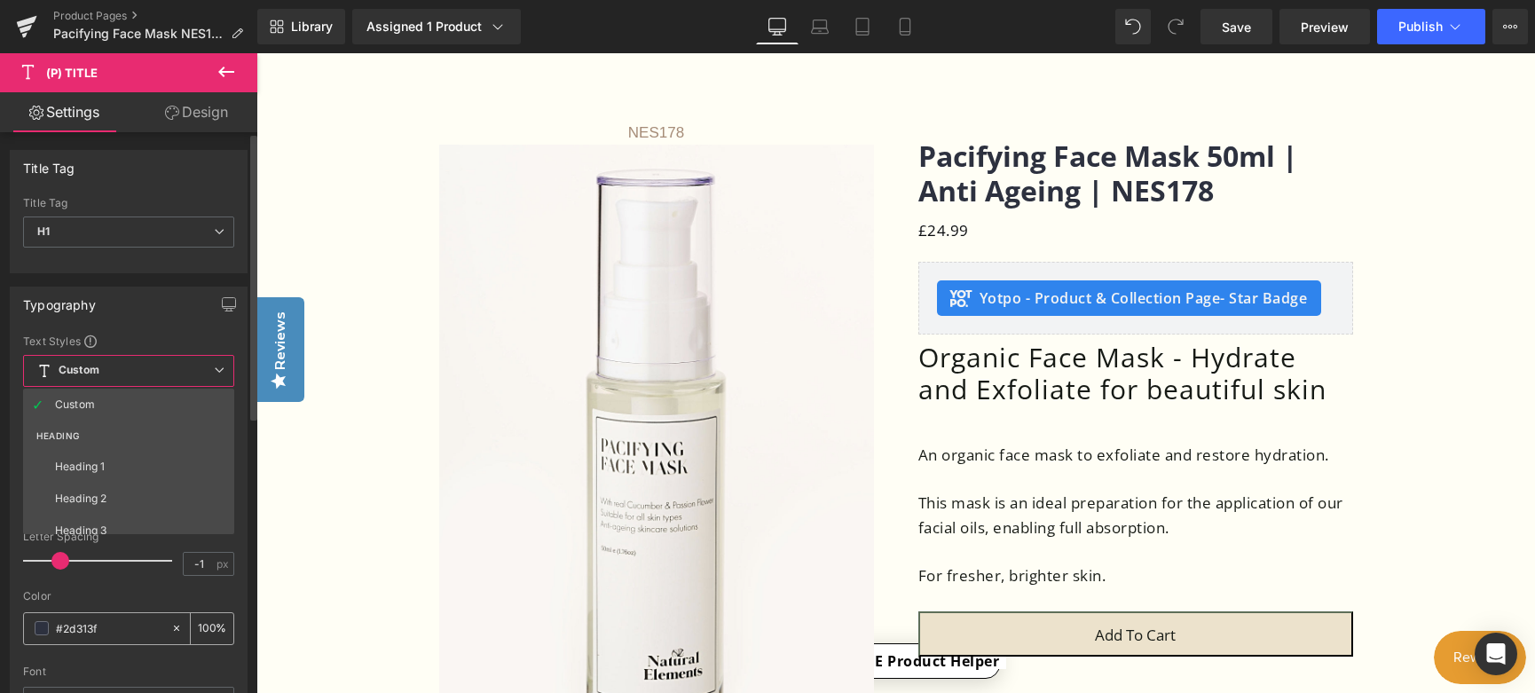
click at [127, 458] on li "Heading 1" at bounding box center [132, 467] width 219 height 32
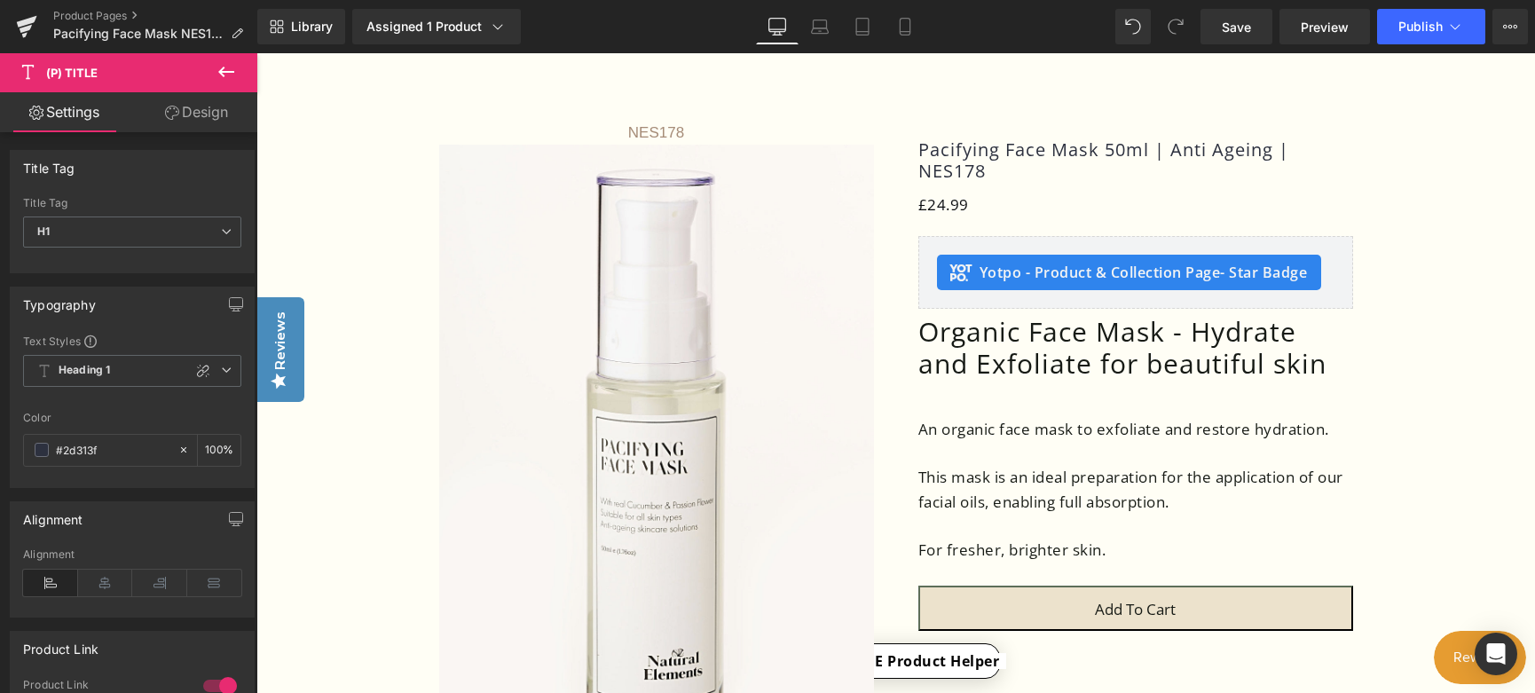
click at [200, 113] on link "Design" at bounding box center [196, 112] width 129 height 40
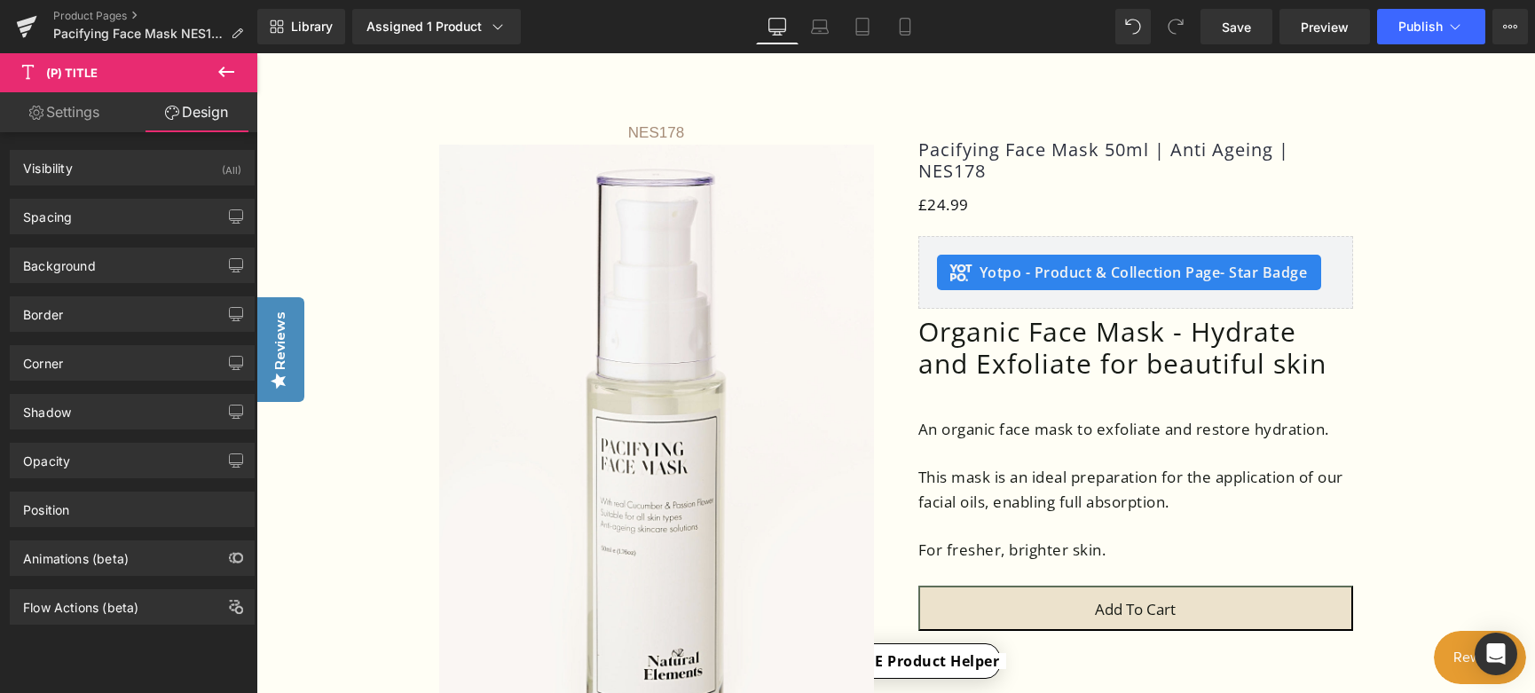
click at [233, 73] on icon at bounding box center [226, 72] width 16 height 11
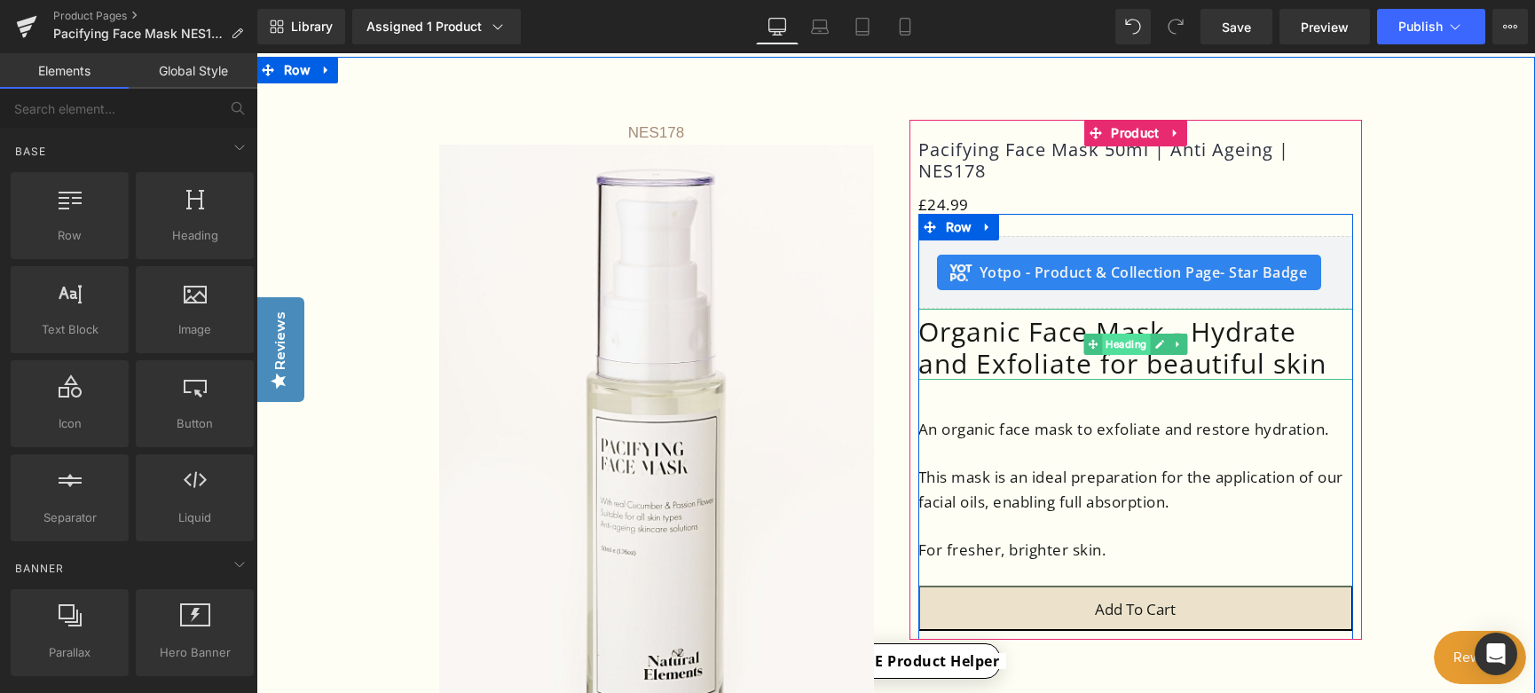
click at [1118, 355] on span "Heading" at bounding box center [1126, 344] width 48 height 21
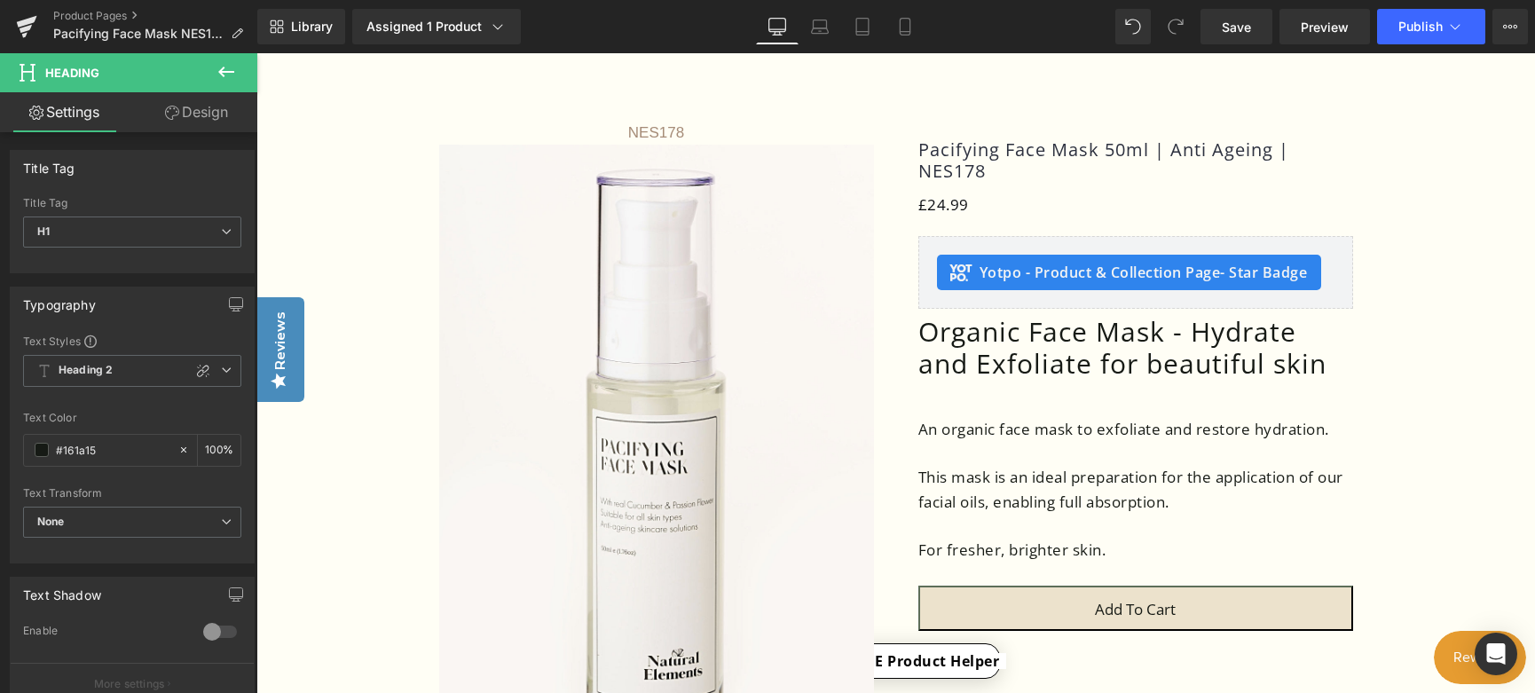
click at [218, 76] on icon at bounding box center [226, 71] width 21 height 21
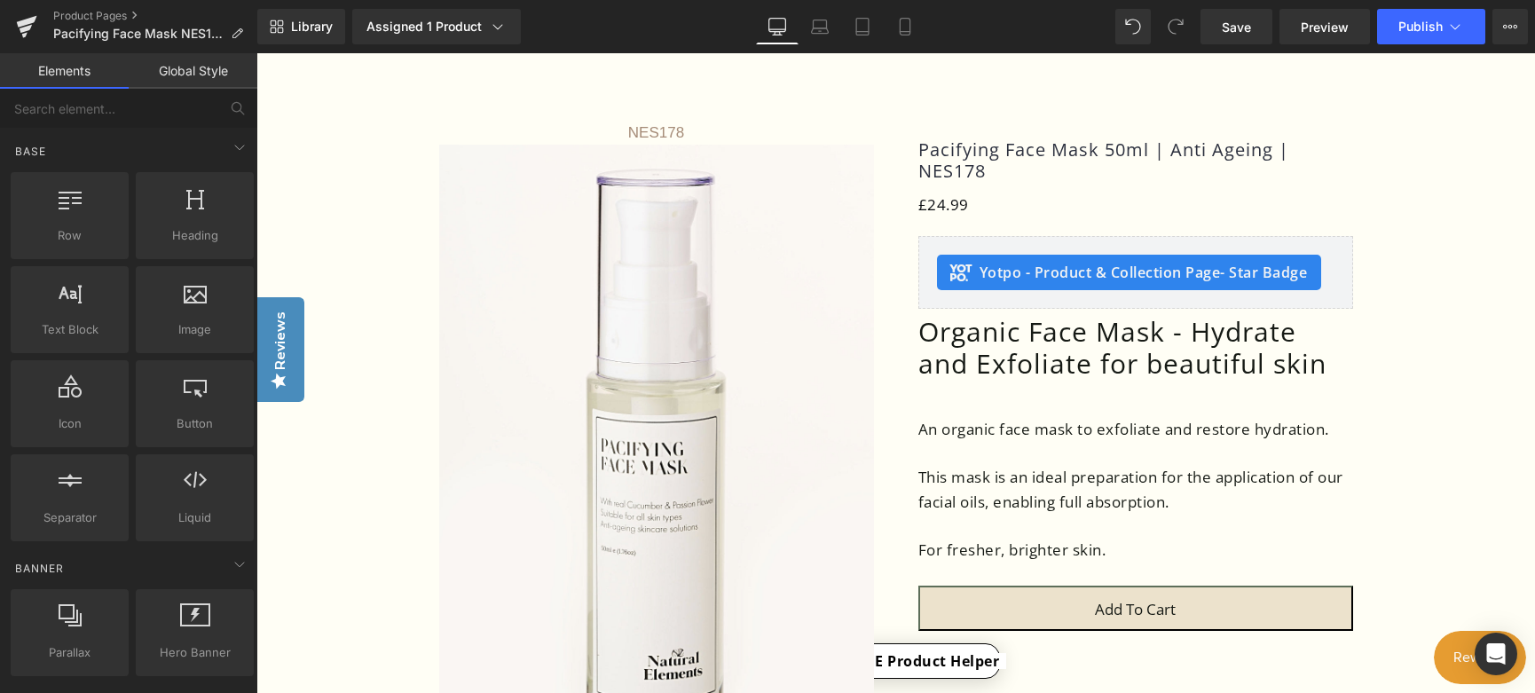
click at [177, 87] on link "Global Style" at bounding box center [193, 70] width 129 height 35
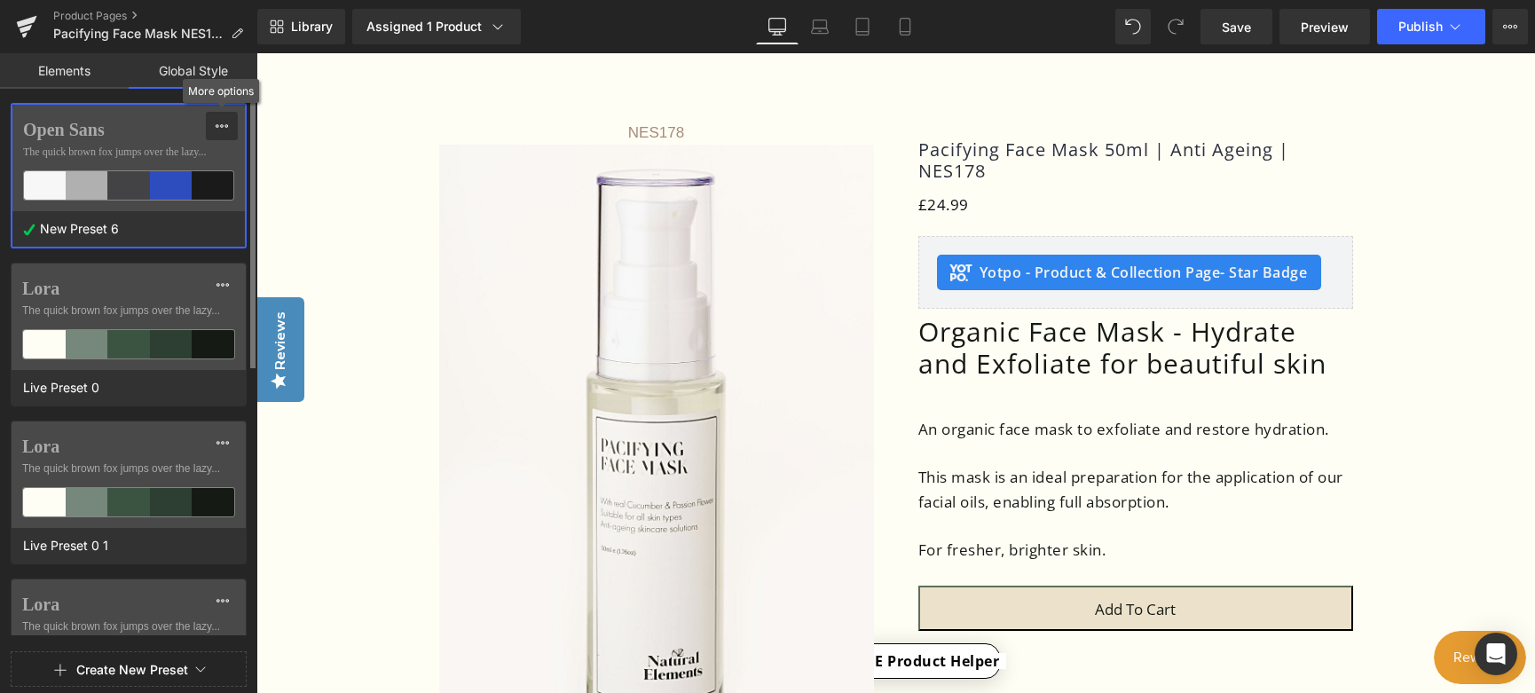
click at [221, 128] on icon at bounding box center [222, 126] width 14 height 14
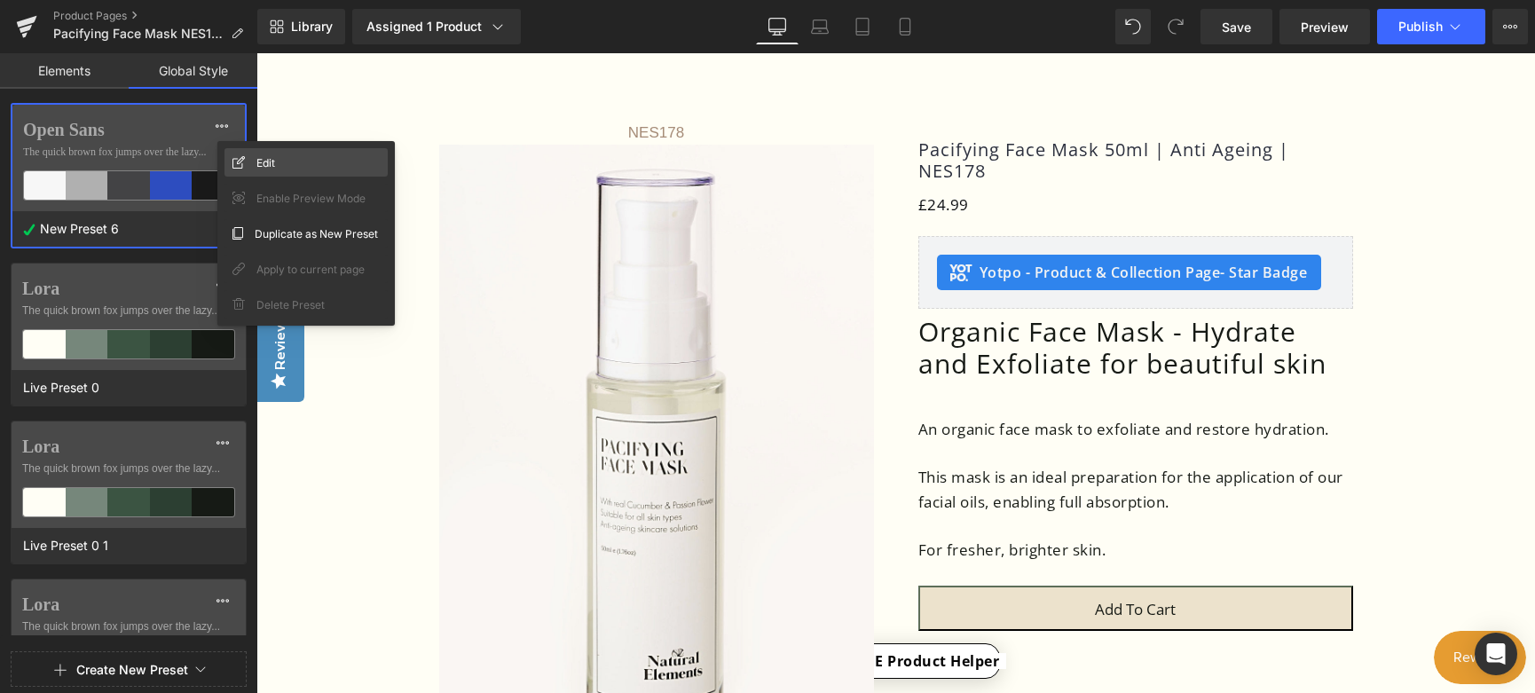
click at [273, 162] on span "Edit" at bounding box center [265, 163] width 19 height 19
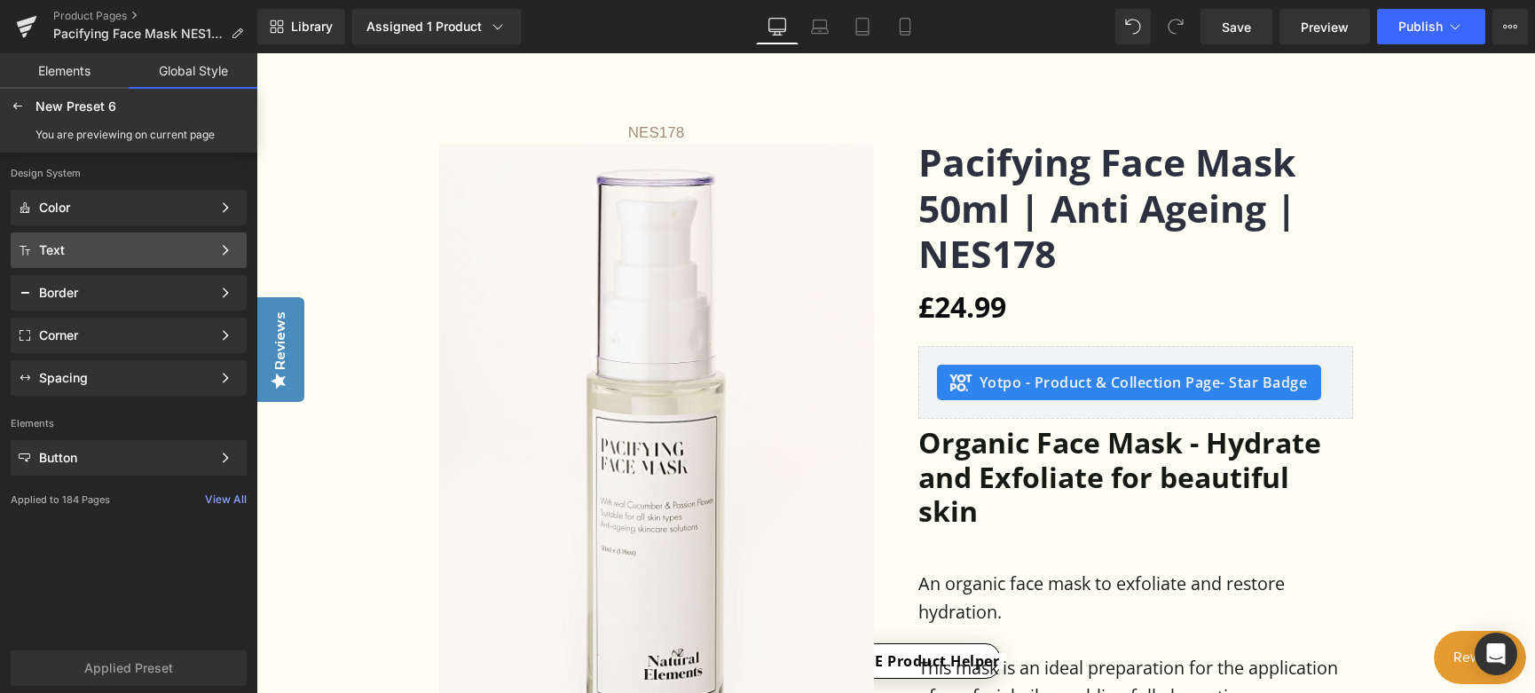
click at [122, 249] on div "Text" at bounding box center [125, 250] width 172 height 14
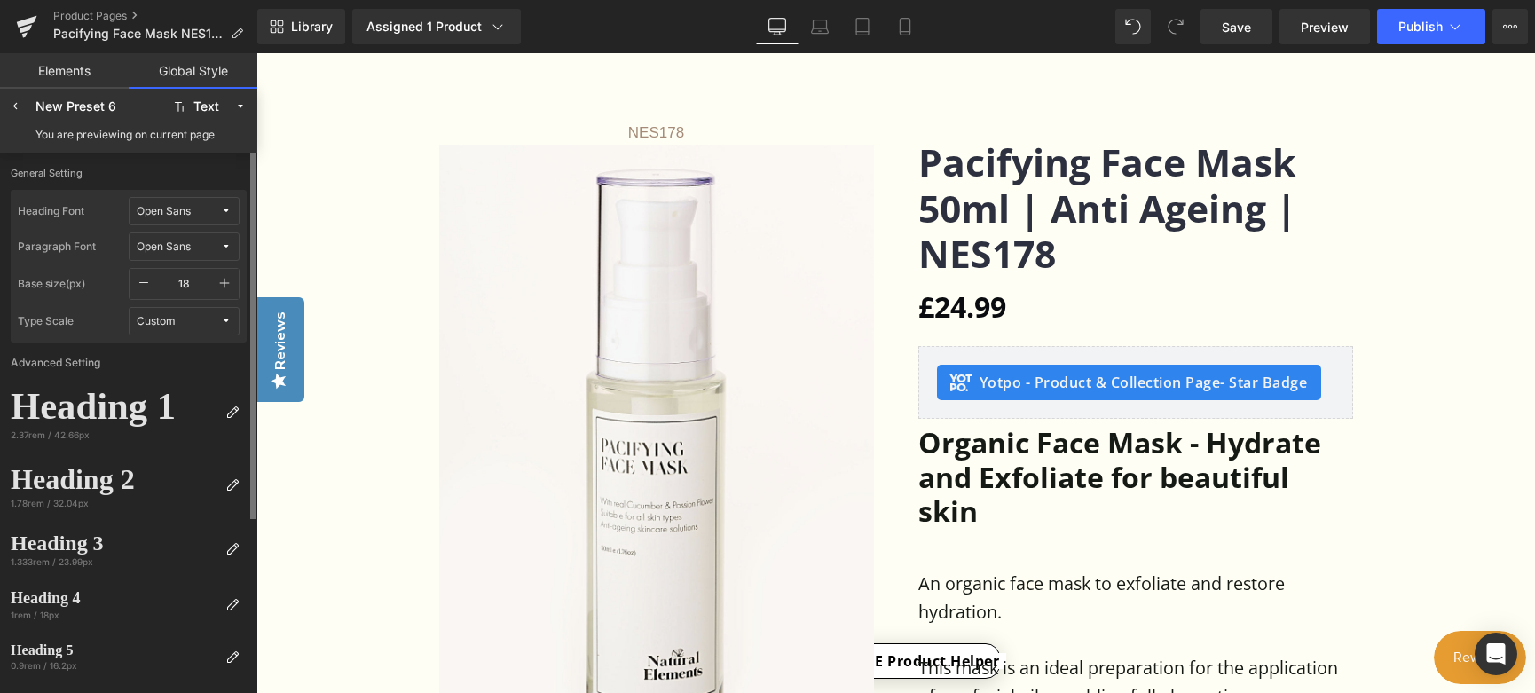
click at [225, 213] on icon at bounding box center [226, 211] width 11 height 11
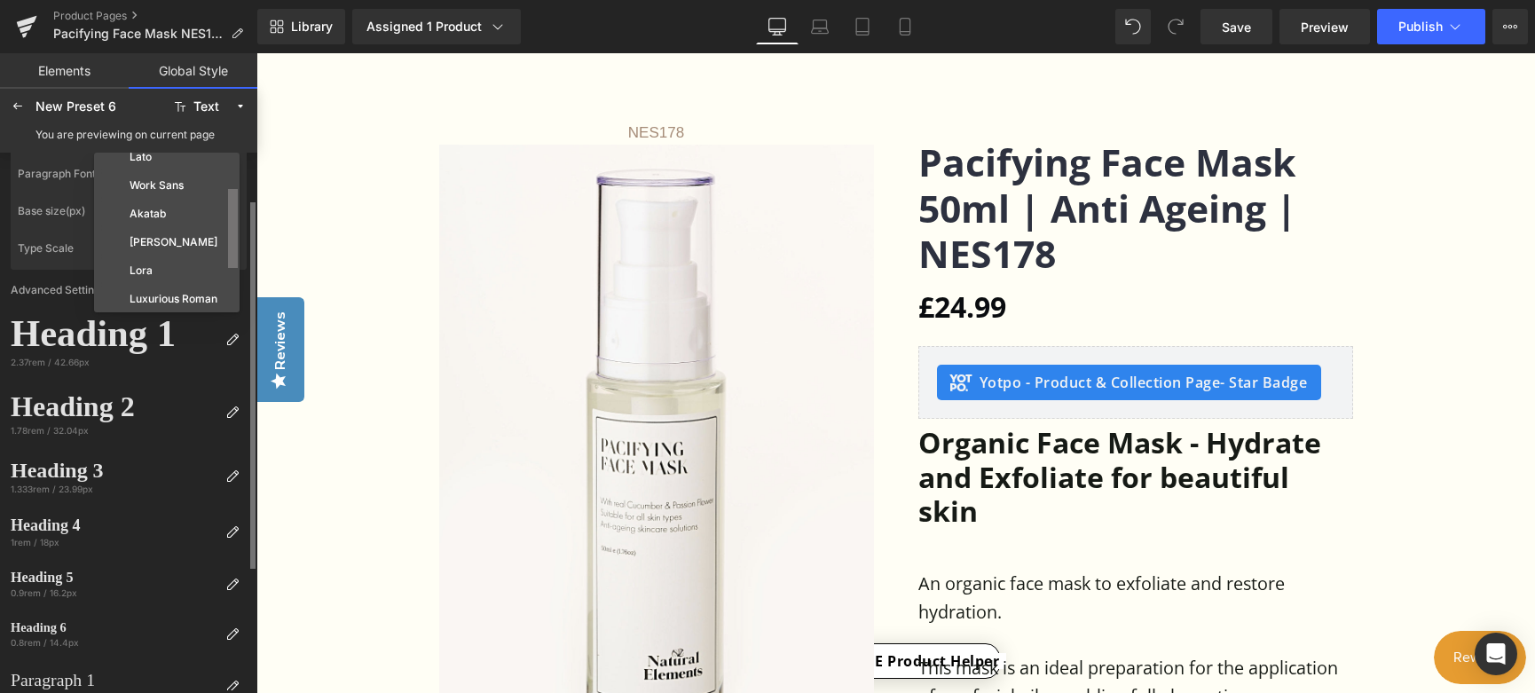
scroll to position [162, 0]
drag, startPoint x: 238, startPoint y: 250, endPoint x: 238, endPoint y: 294, distance: 43.5
click at [238, 294] on div at bounding box center [234, 233] width 11 height 160
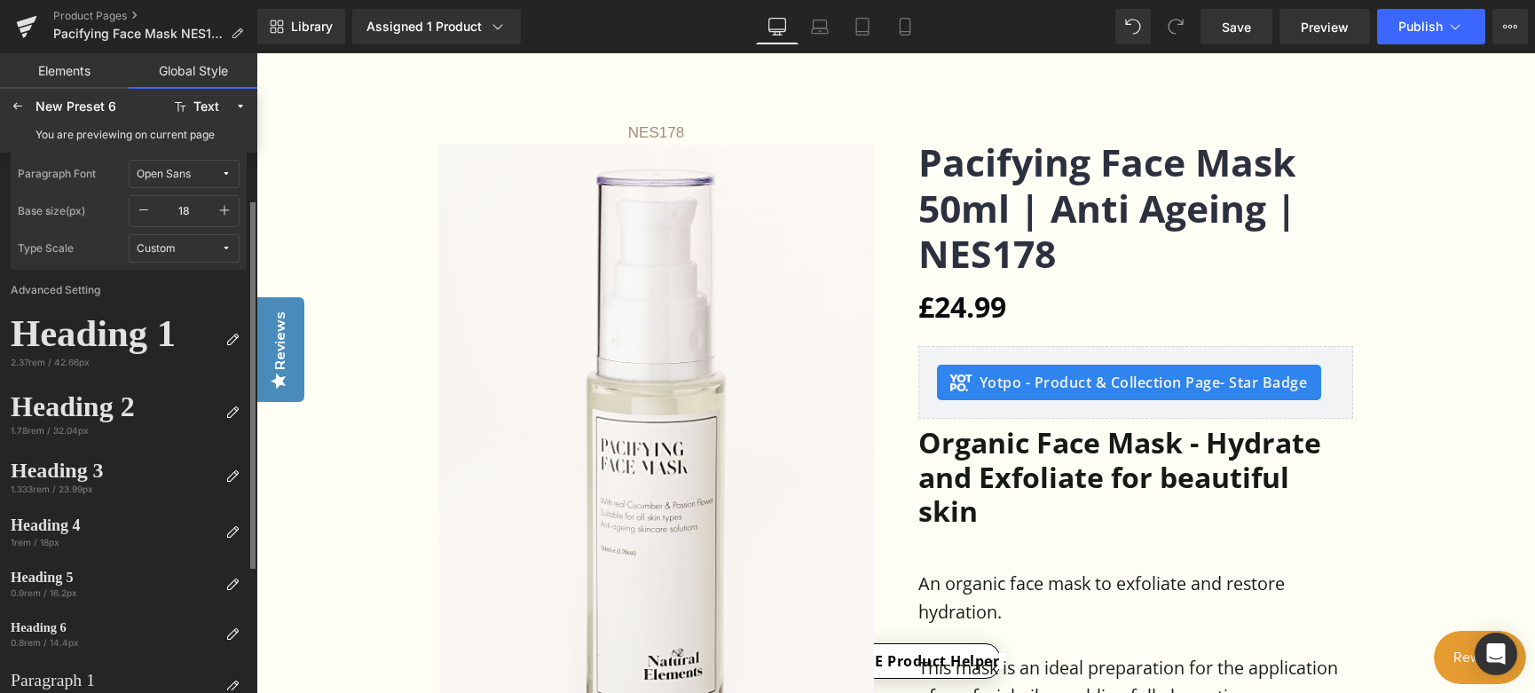
click at [231, 173] on icon at bounding box center [226, 174] width 11 height 11
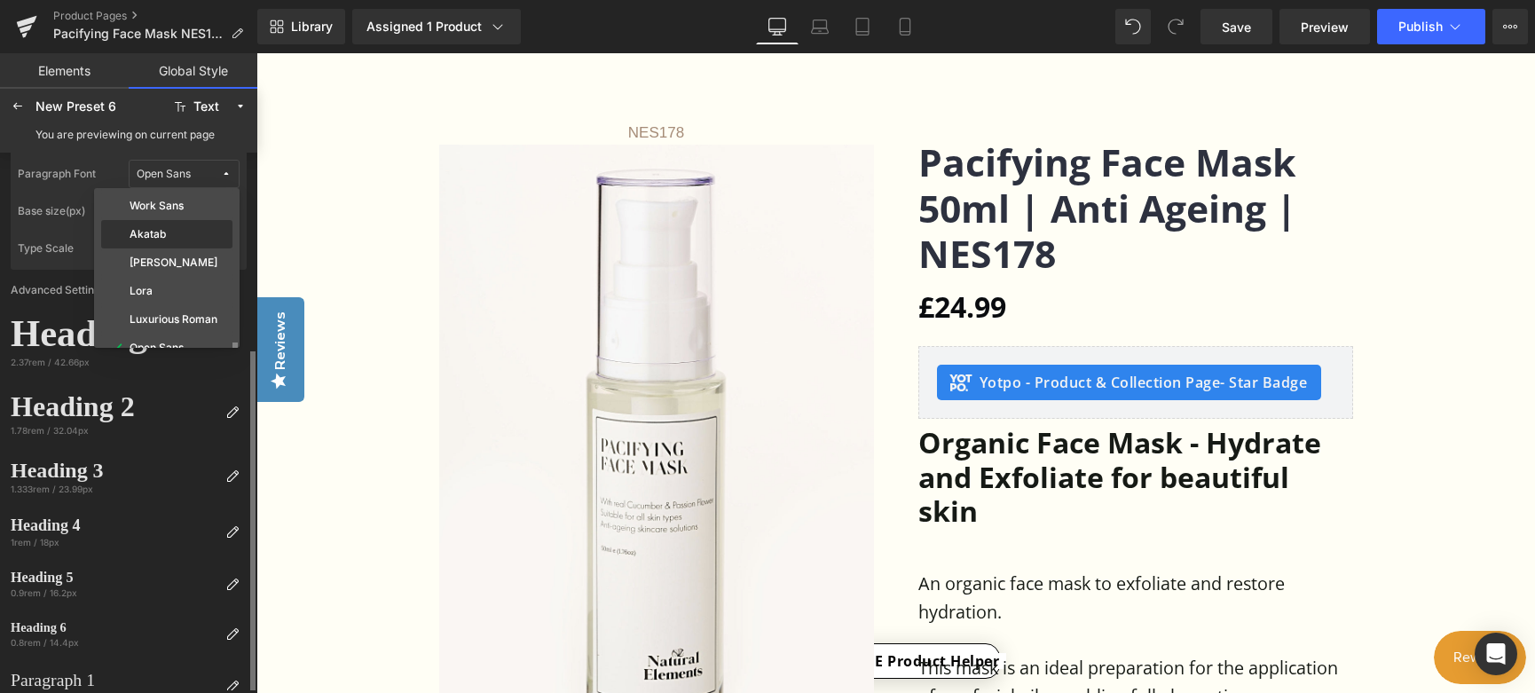
scroll to position [162, 0]
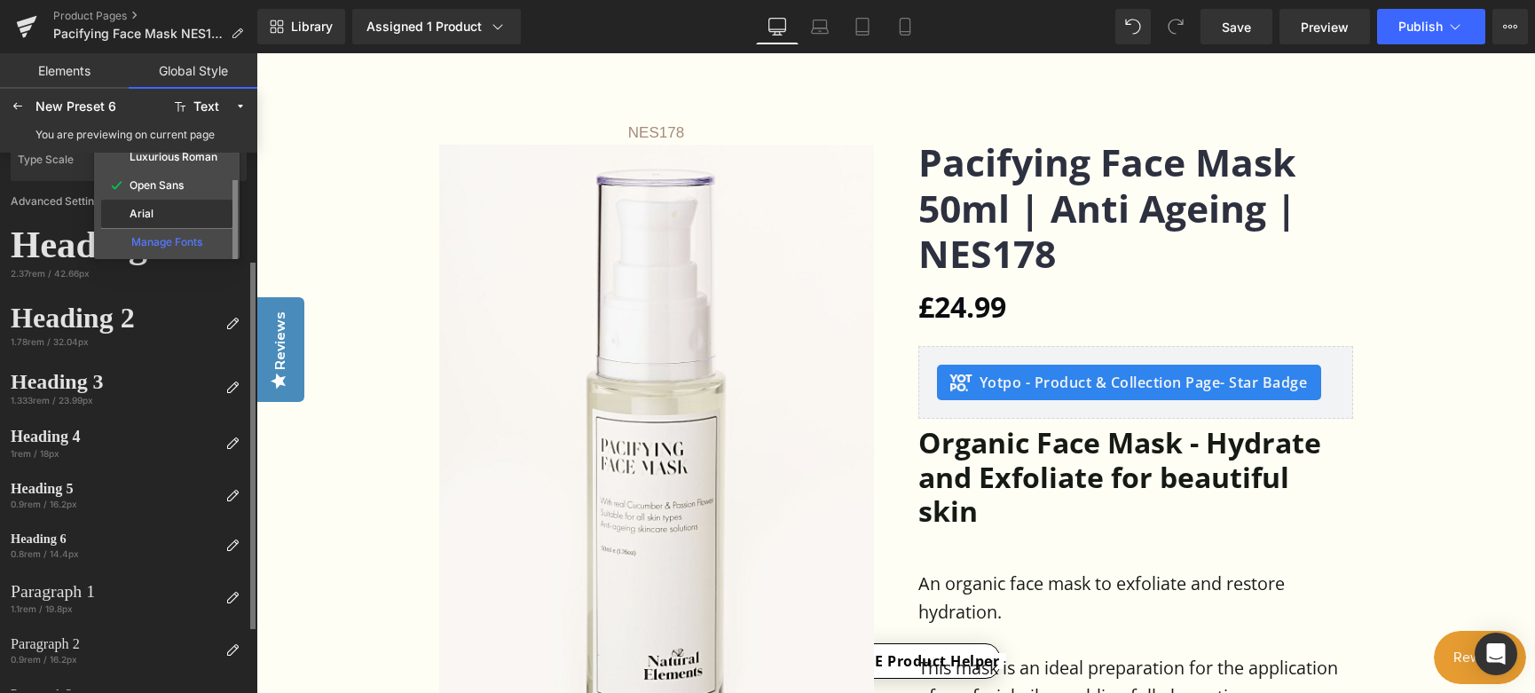
click at [165, 216] on div "Arial" at bounding box center [167, 214] width 124 height 14
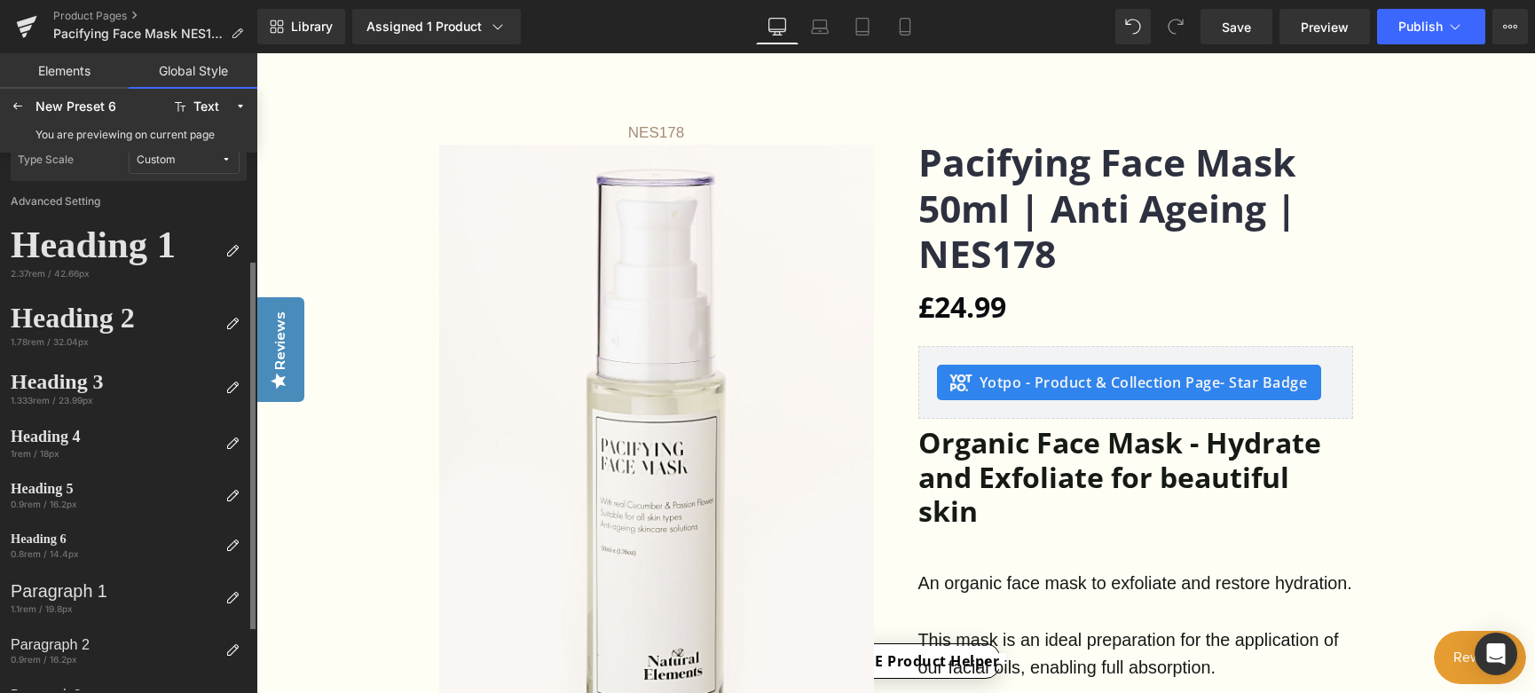
scroll to position [0, 0]
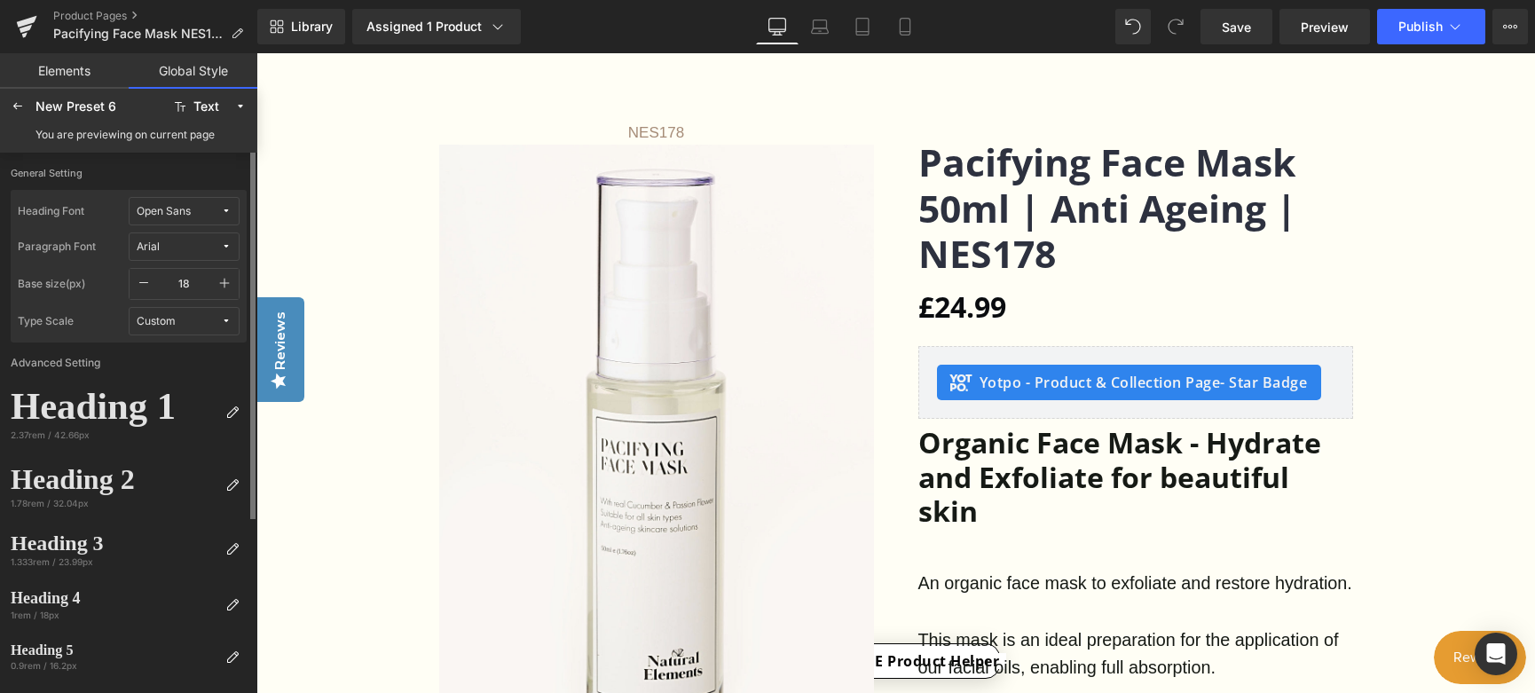
click at [225, 211] on icon at bounding box center [226, 211] width 11 height 11
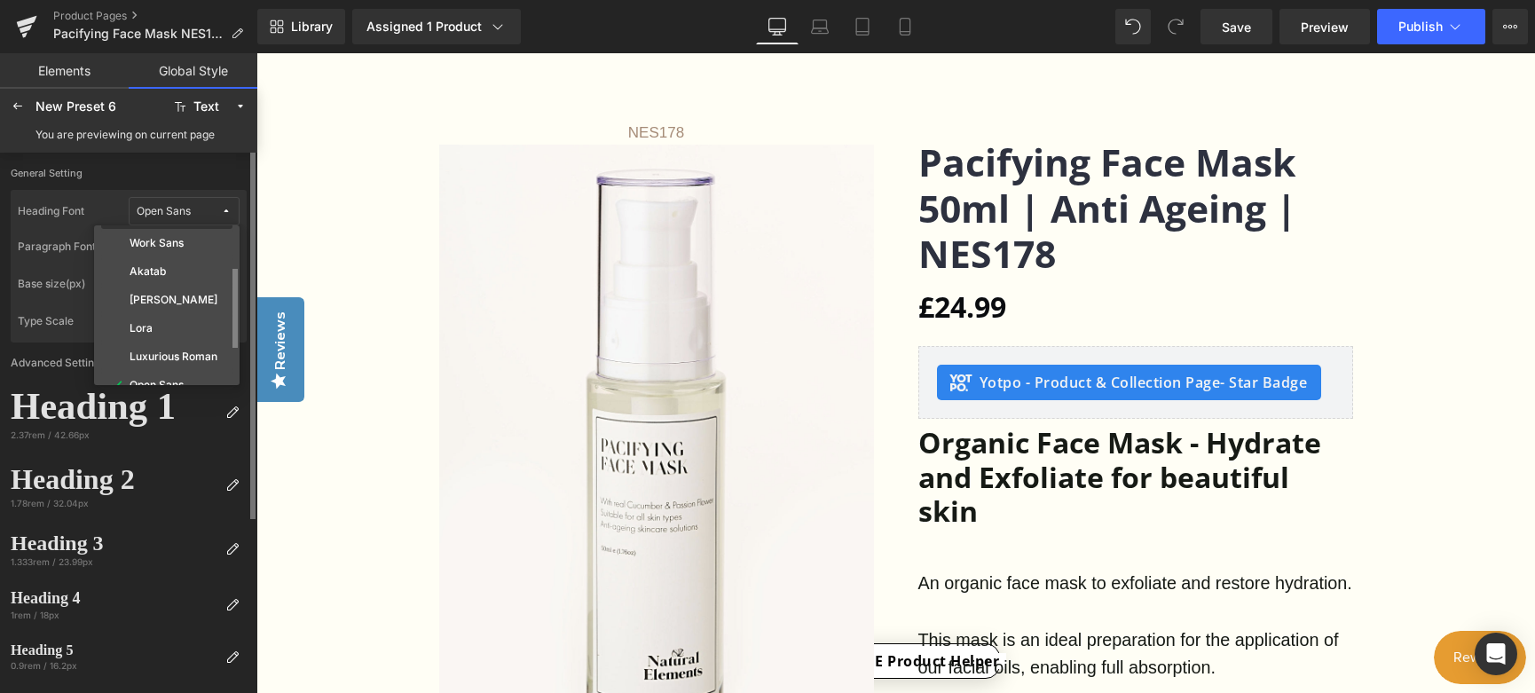
scroll to position [89, 0]
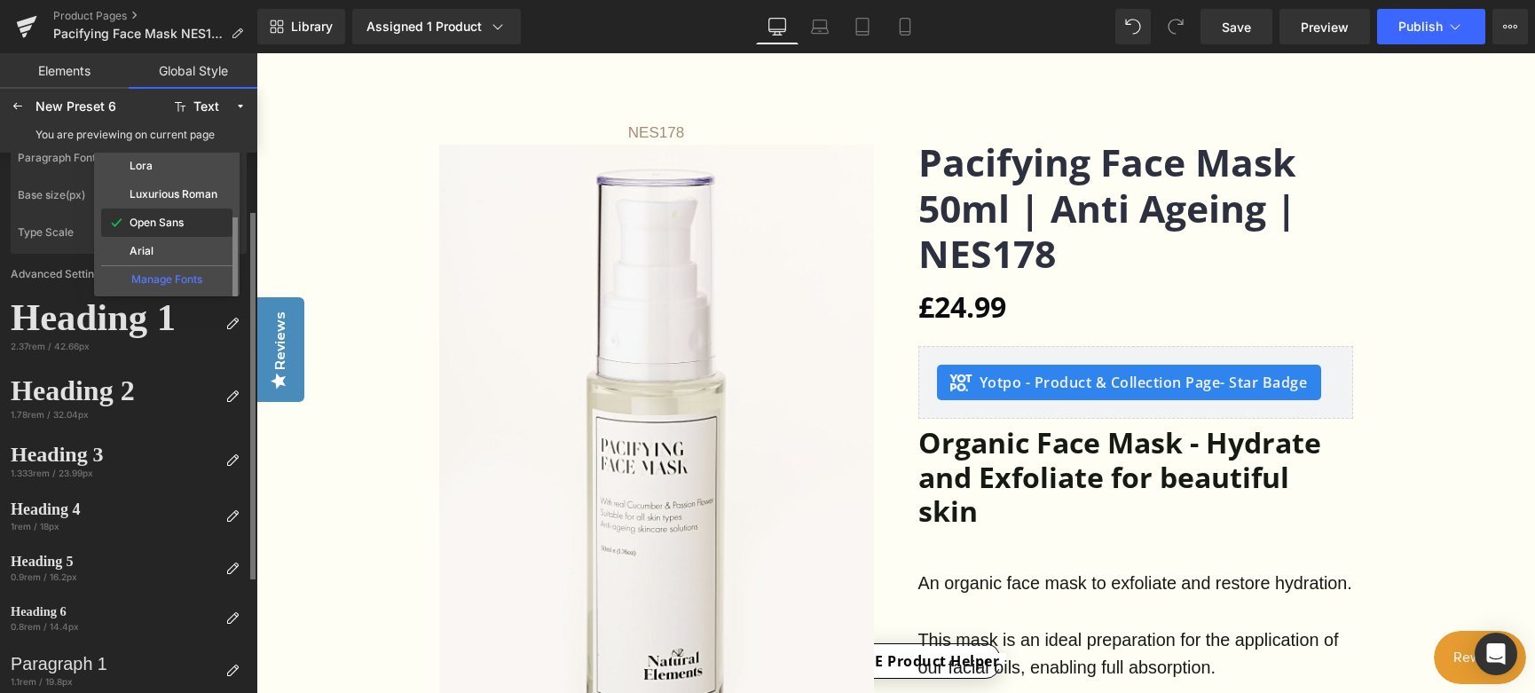
click at [178, 230] on div "Open Sans" at bounding box center [166, 223] width 131 height 28
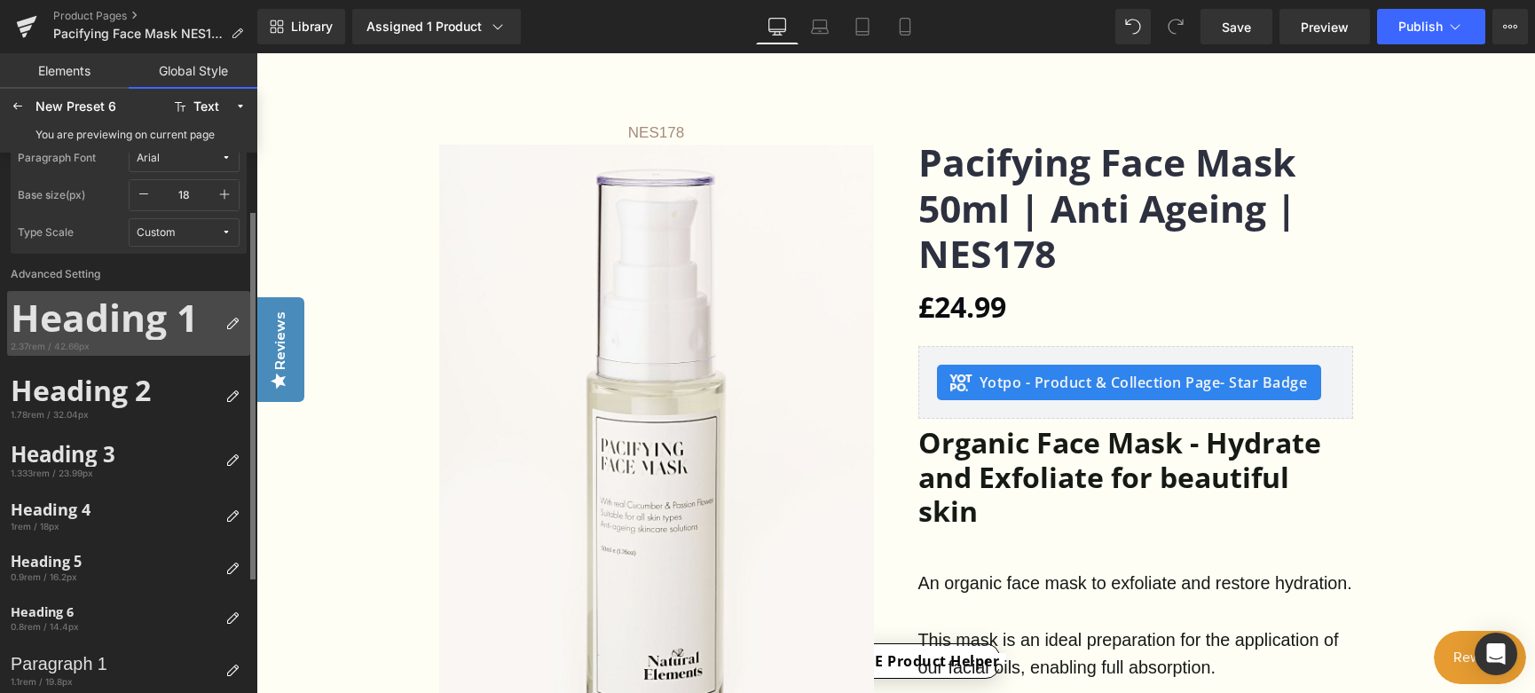
click at [174, 314] on div "Heading 1" at bounding box center [115, 317] width 208 height 45
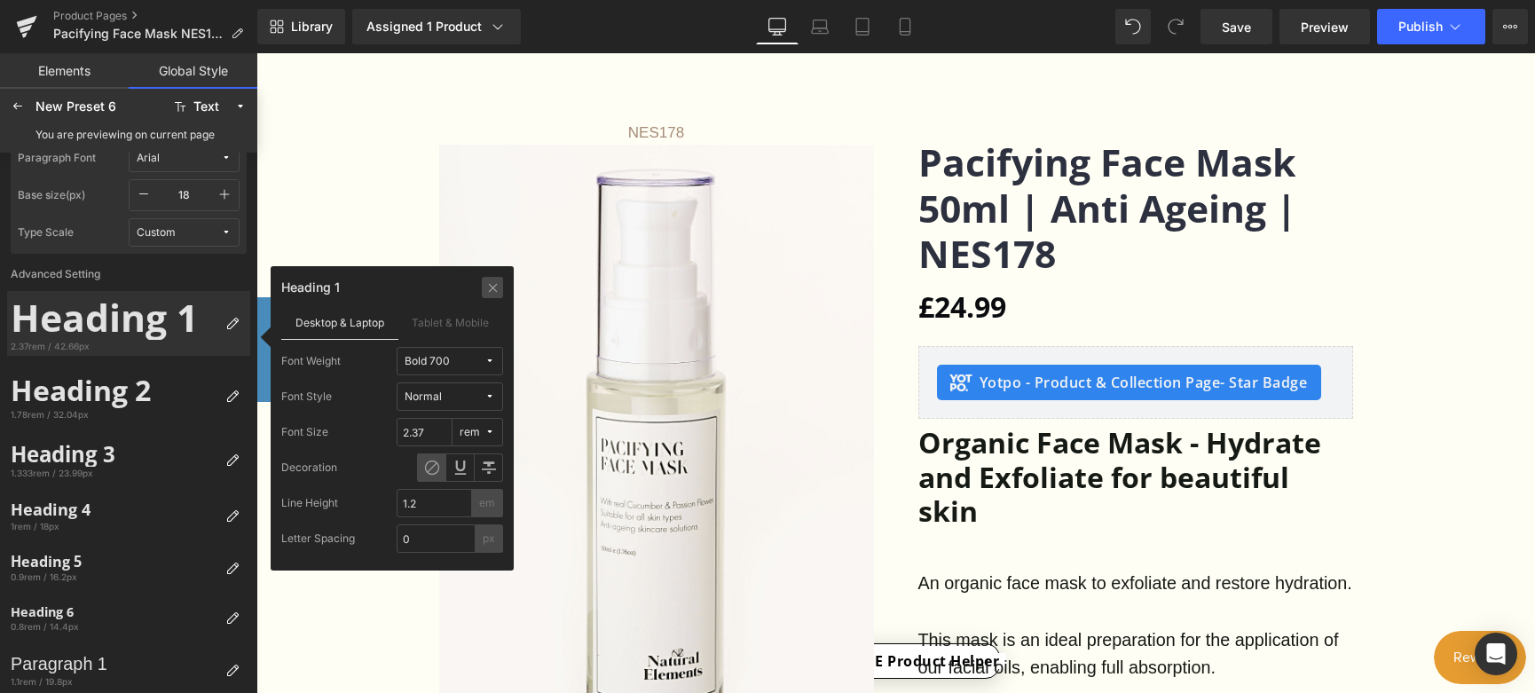
click at [498, 288] on icon at bounding box center [492, 287] width 13 height 14
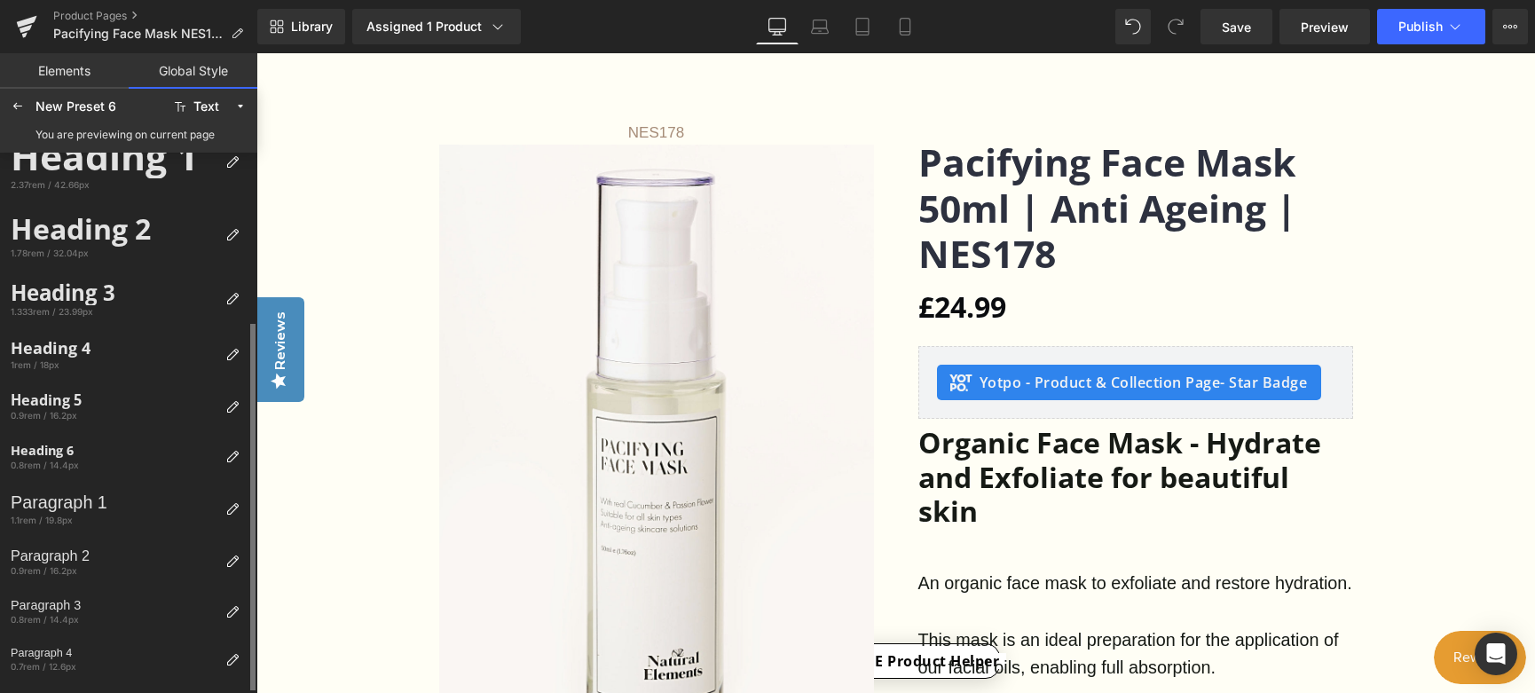
scroll to position [0, 0]
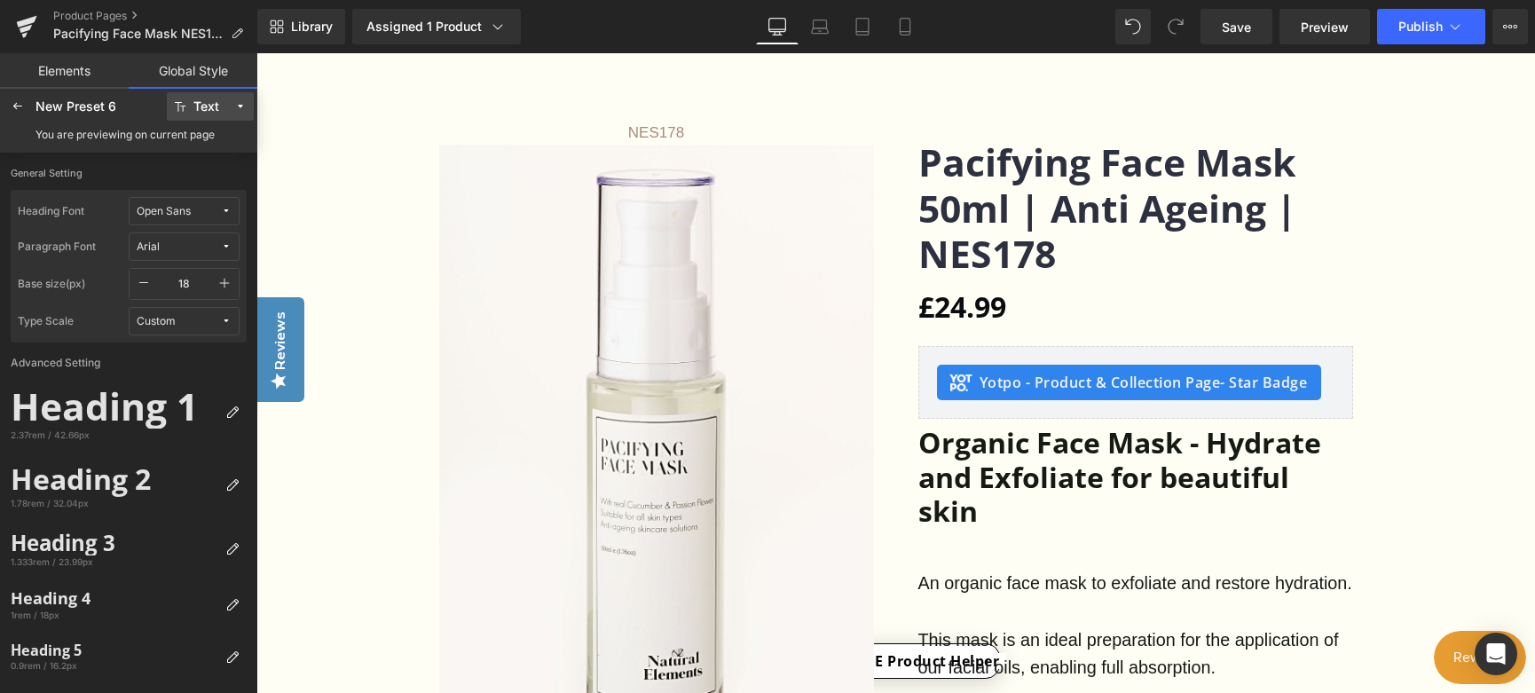
click at [241, 106] on icon at bounding box center [240, 106] width 12 height 12
click at [229, 249] on icon at bounding box center [226, 246] width 11 height 11
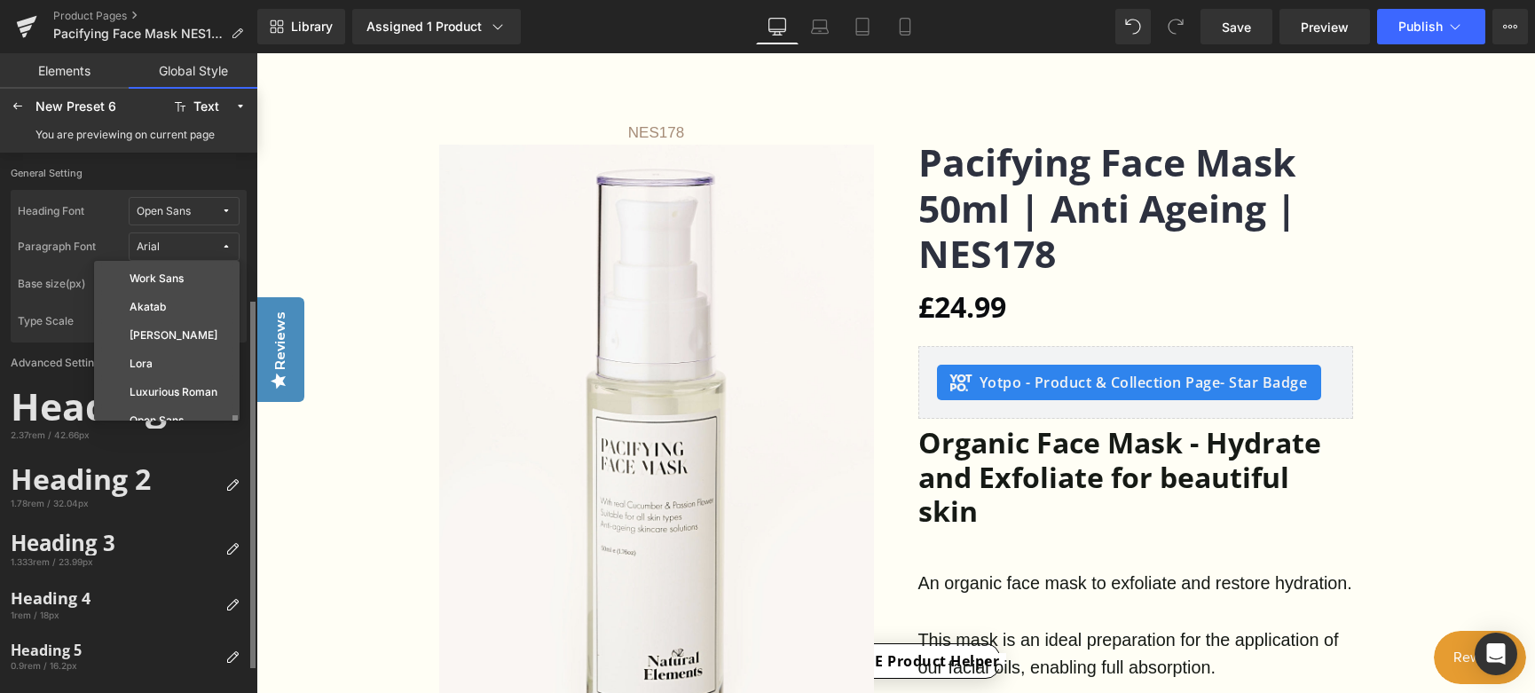
scroll to position [89, 0]
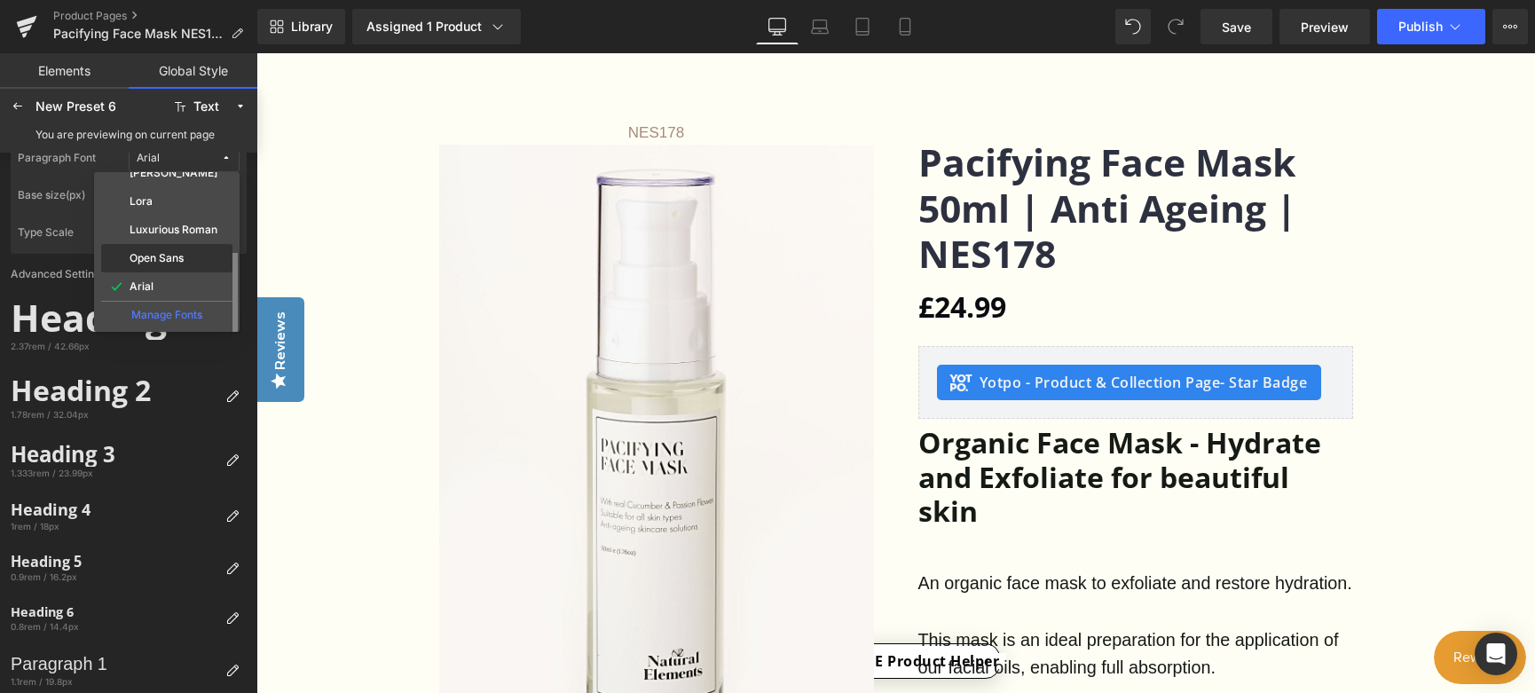
click at [169, 265] on div "Open Sans" at bounding box center [166, 258] width 131 height 28
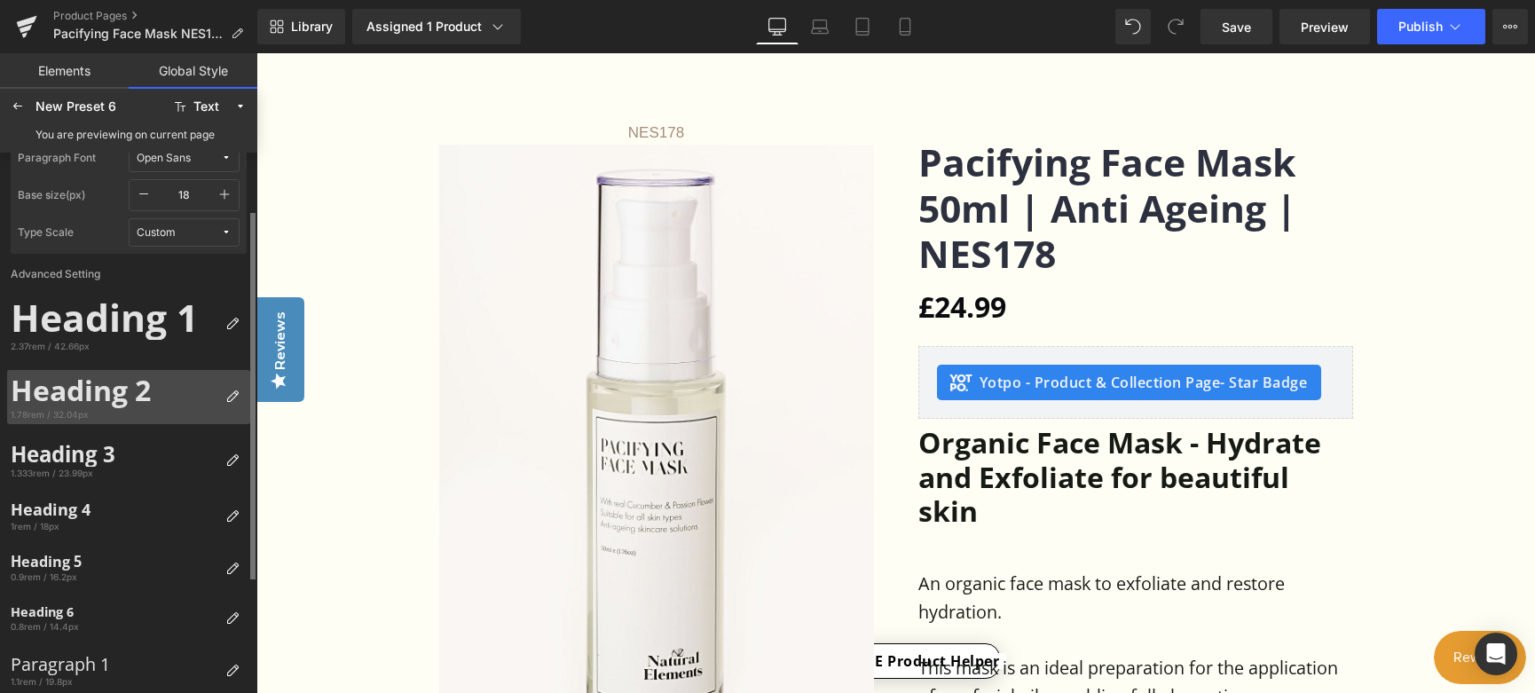
click at [105, 408] on div "1.78rem / 32.04px" at bounding box center [115, 414] width 208 height 12
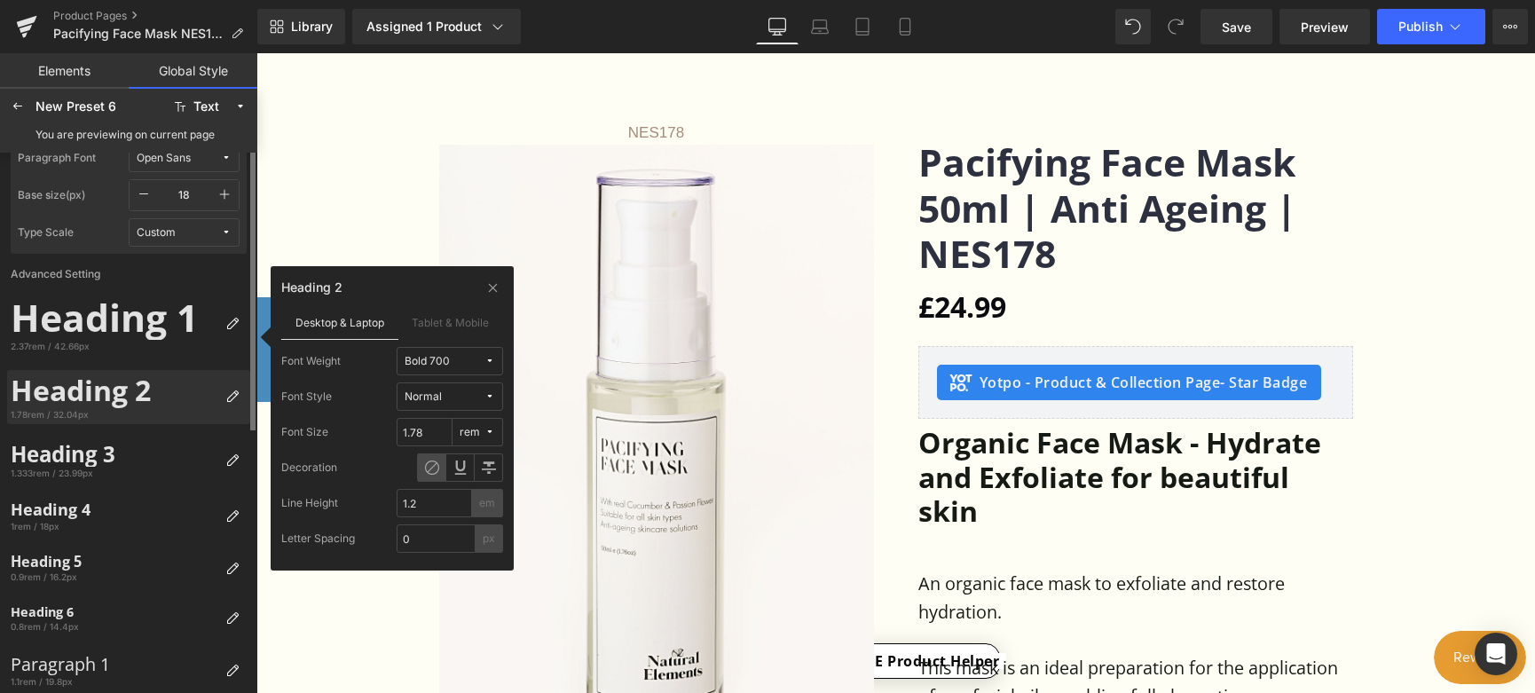
scroll to position [0, 0]
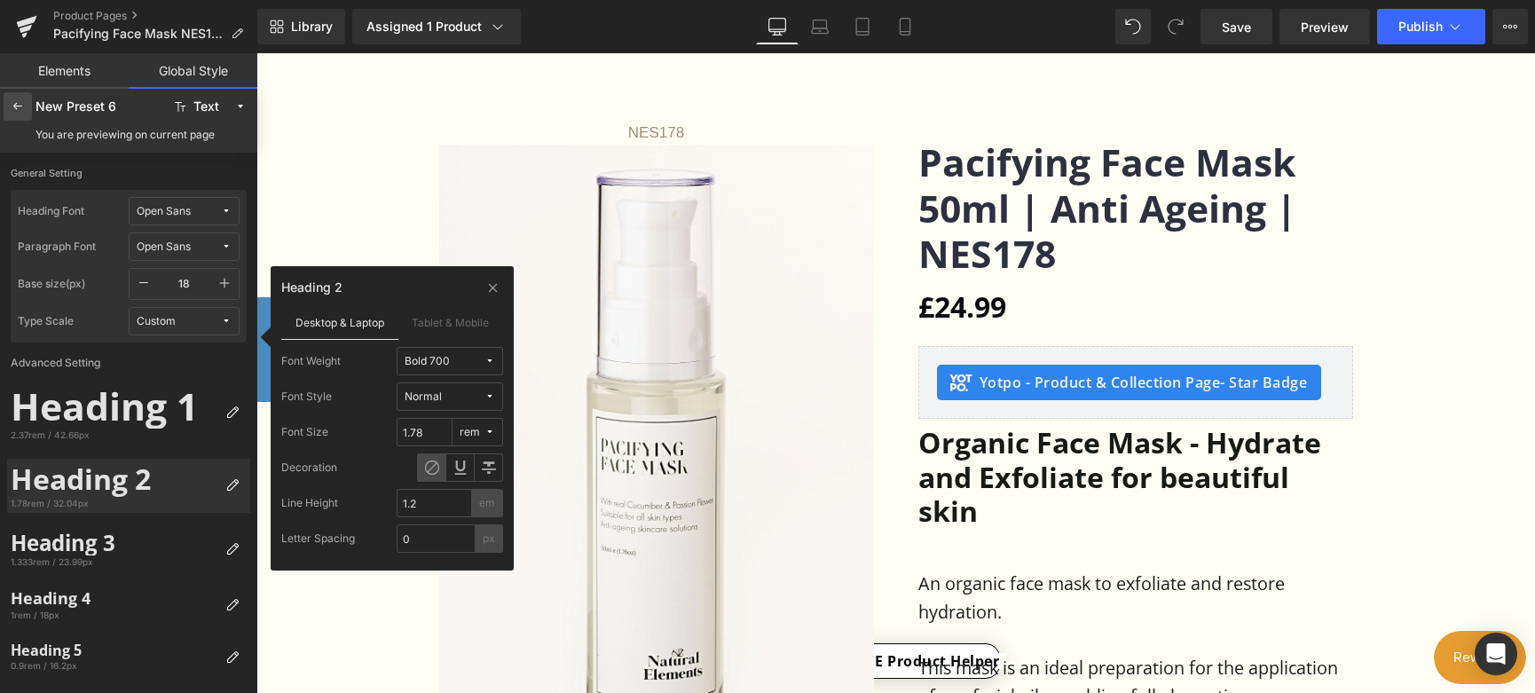
click at [17, 104] on icon at bounding box center [18, 106] width 14 height 14
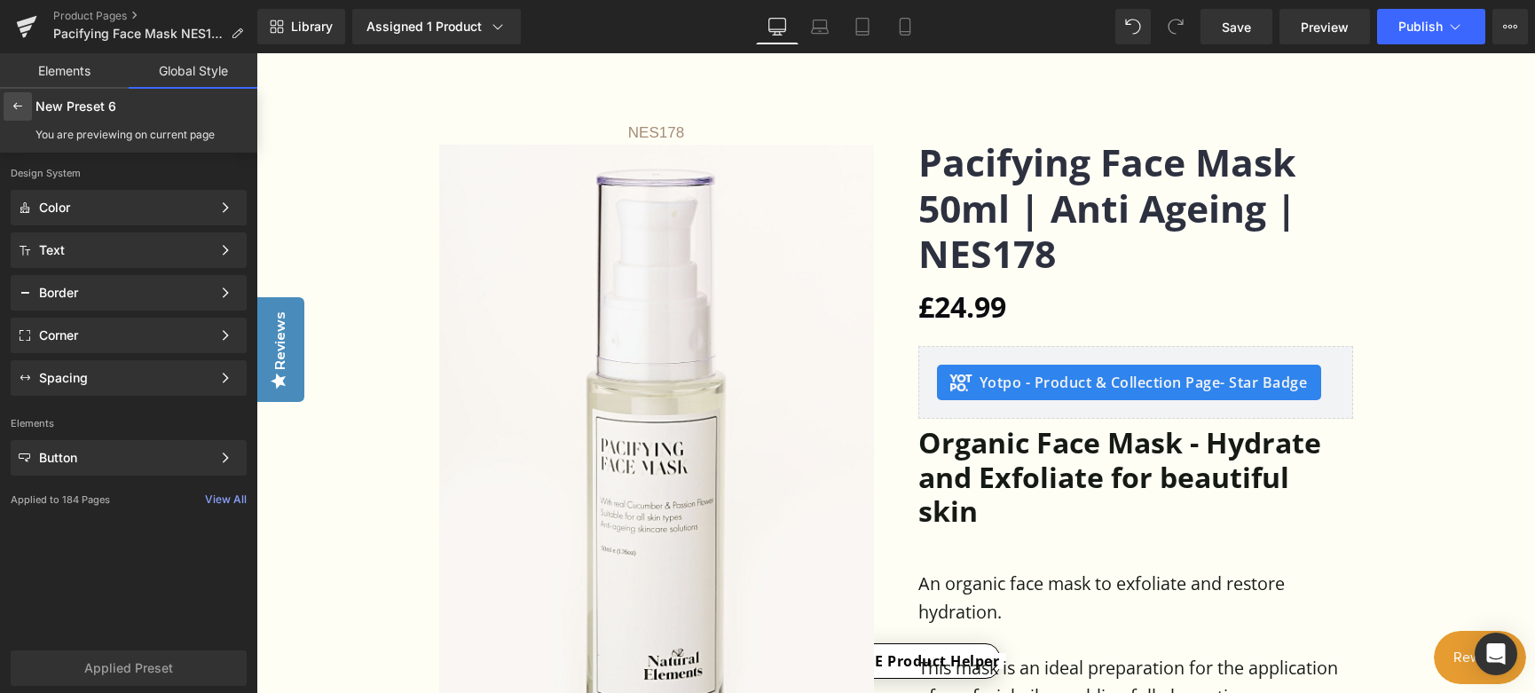
click at [16, 109] on icon at bounding box center [18, 106] width 14 height 14
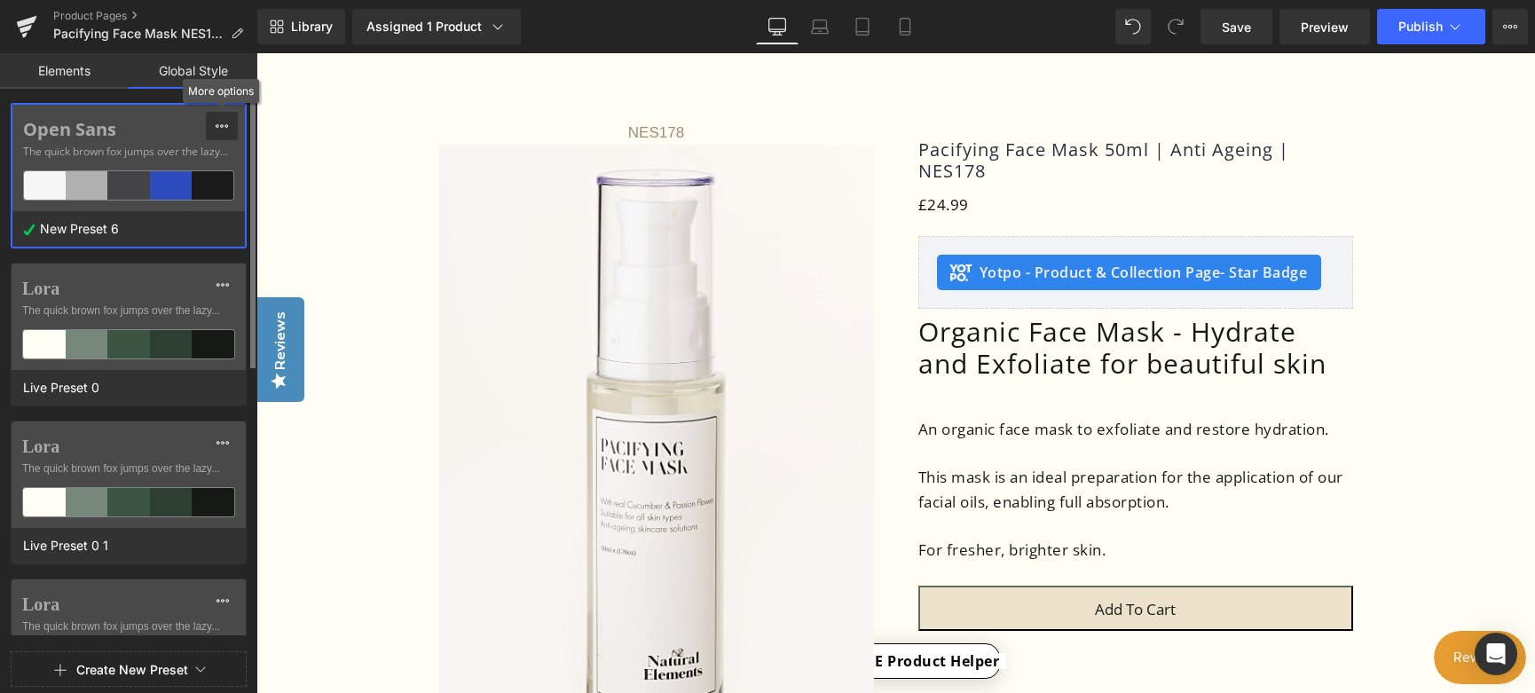
click at [220, 124] on icon at bounding box center [222, 126] width 14 height 14
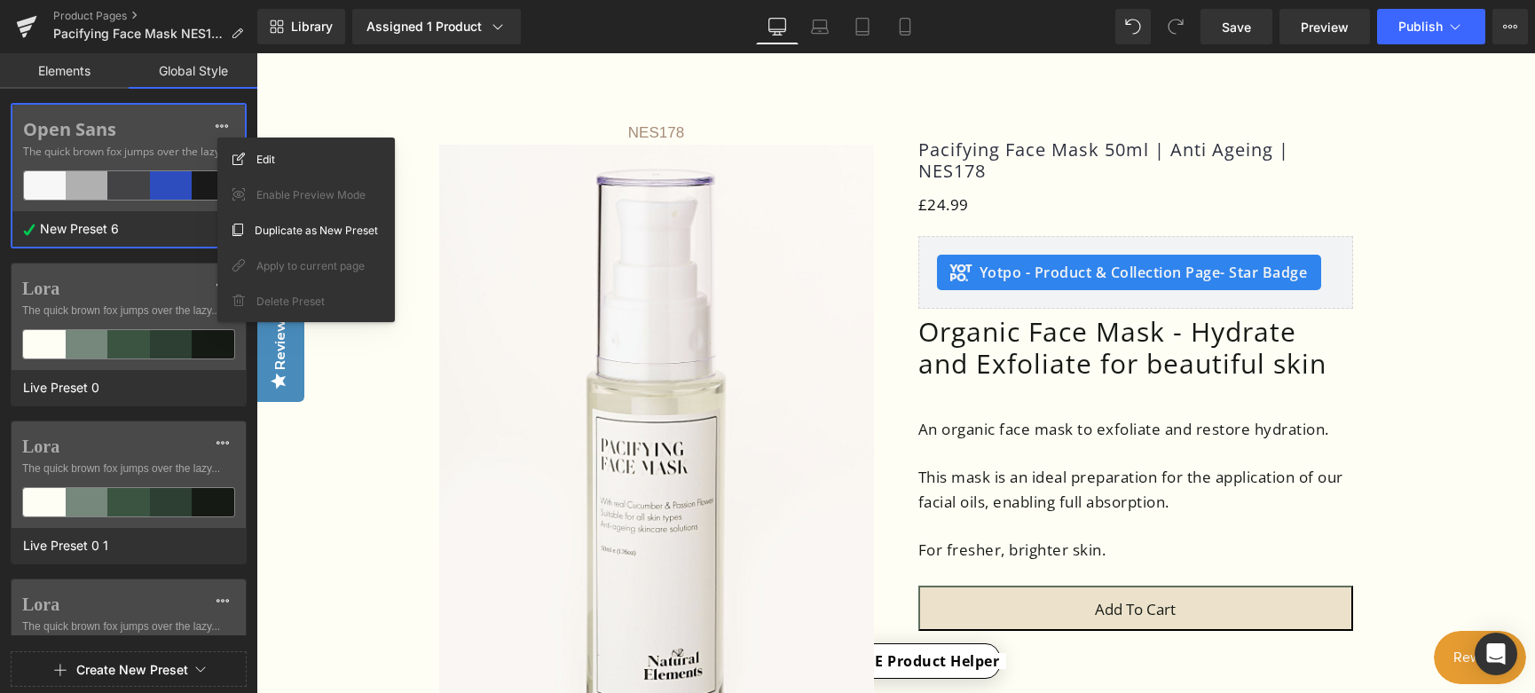
click at [193, 72] on link "Global Style" at bounding box center [193, 70] width 129 height 35
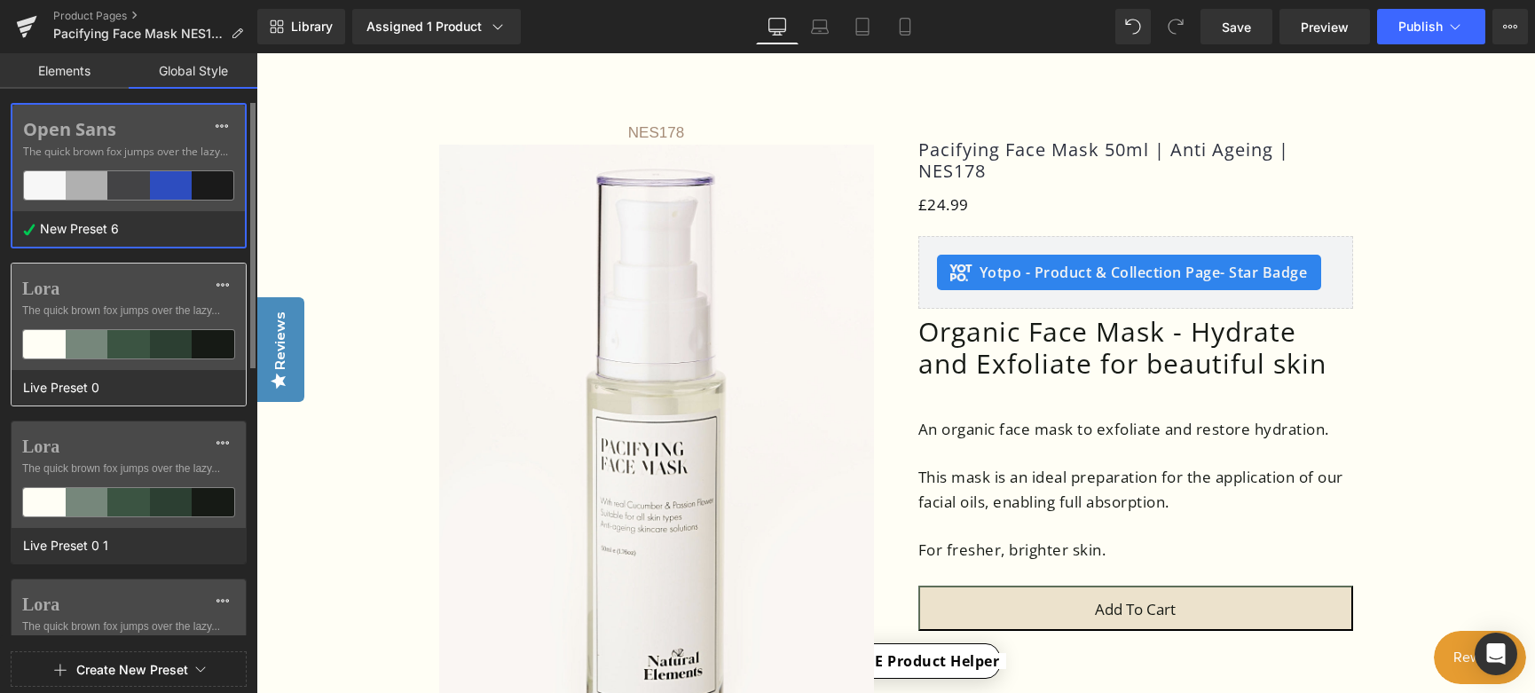
click at [122, 297] on label "Lora" at bounding box center [128, 288] width 213 height 21
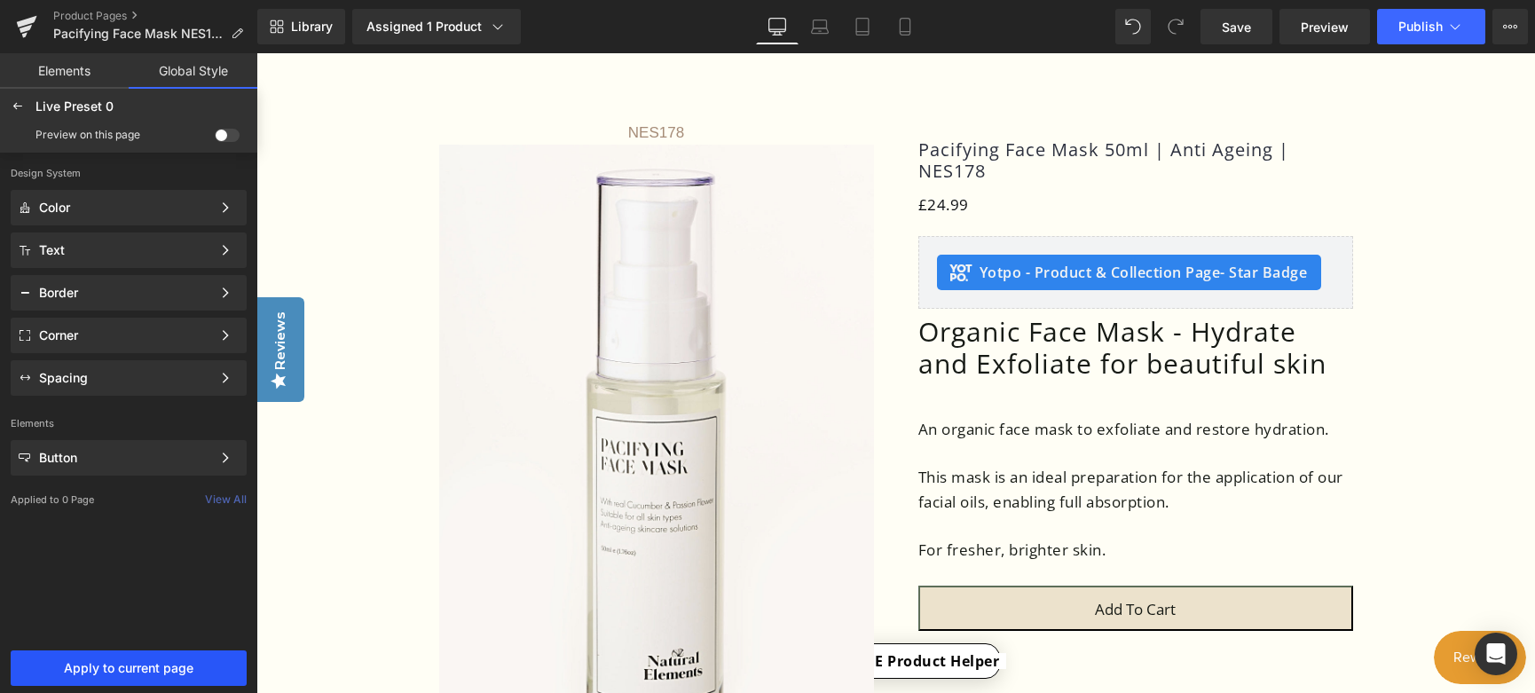
click at [149, 664] on span "Apply to current page" at bounding box center [128, 668] width 215 height 14
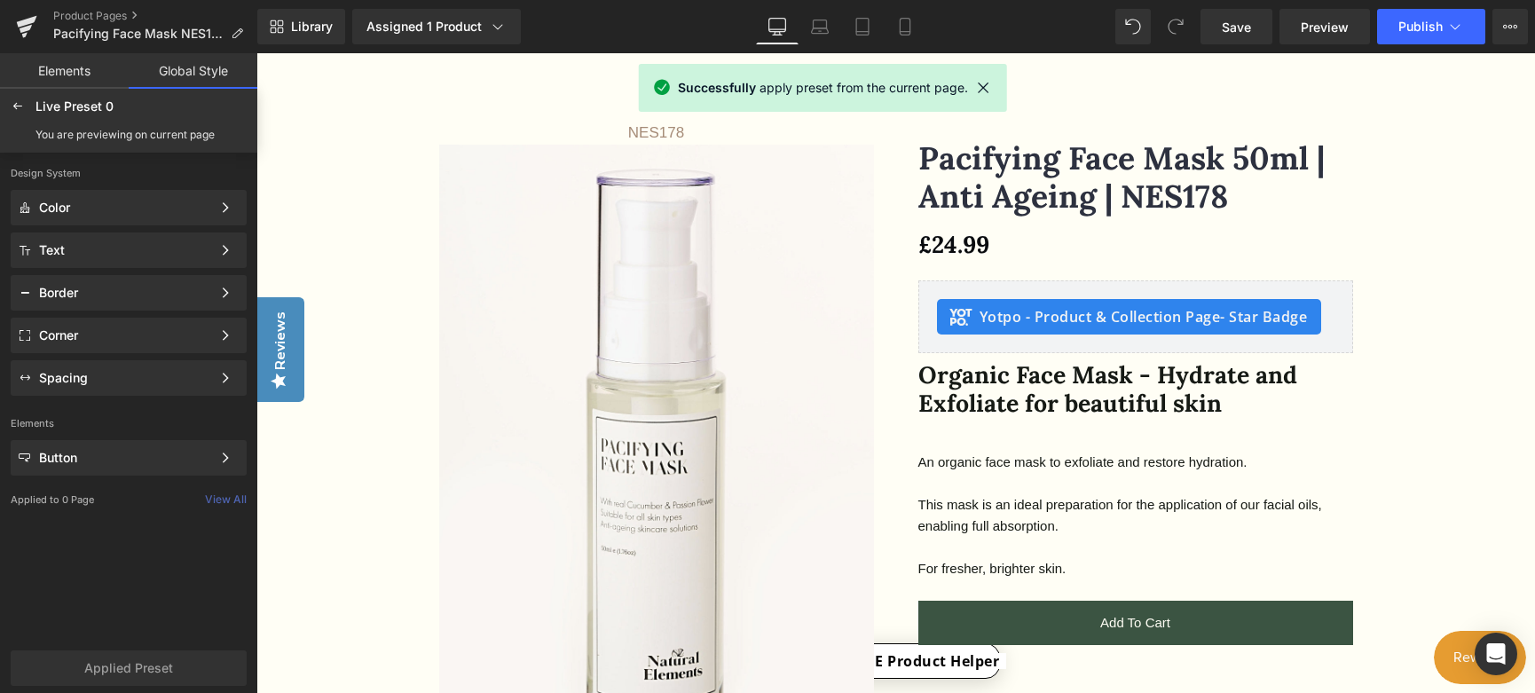
click at [209, 81] on link "Global Style" at bounding box center [193, 70] width 129 height 35
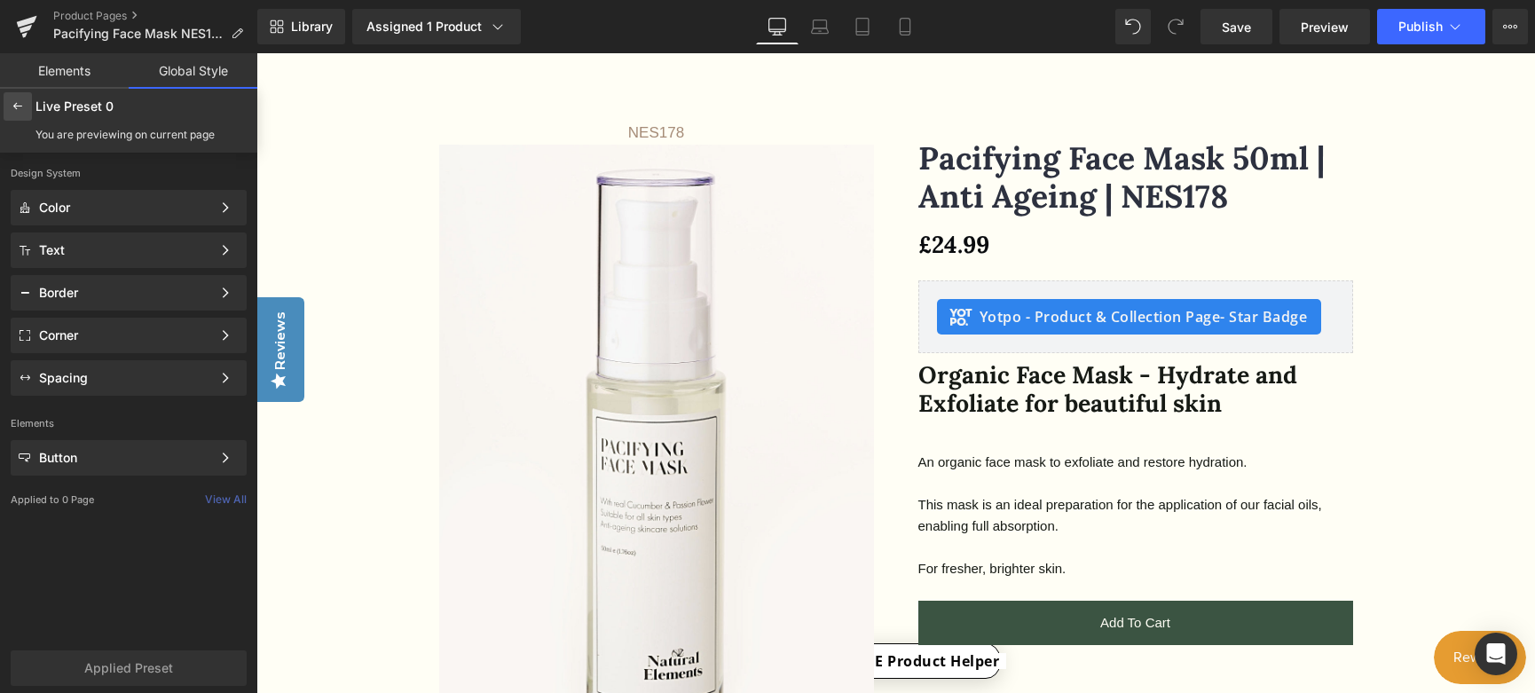
click at [20, 104] on icon at bounding box center [18, 106] width 14 height 14
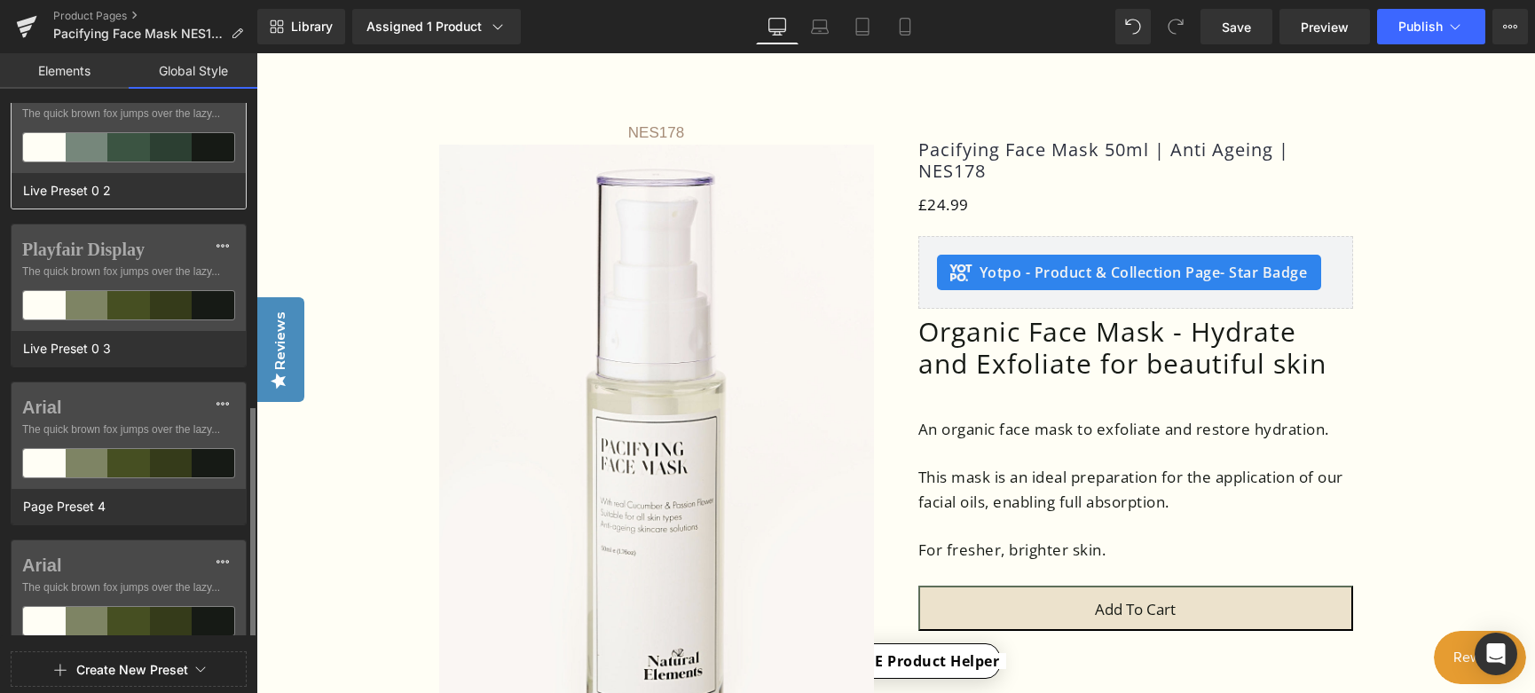
scroll to position [532, 0]
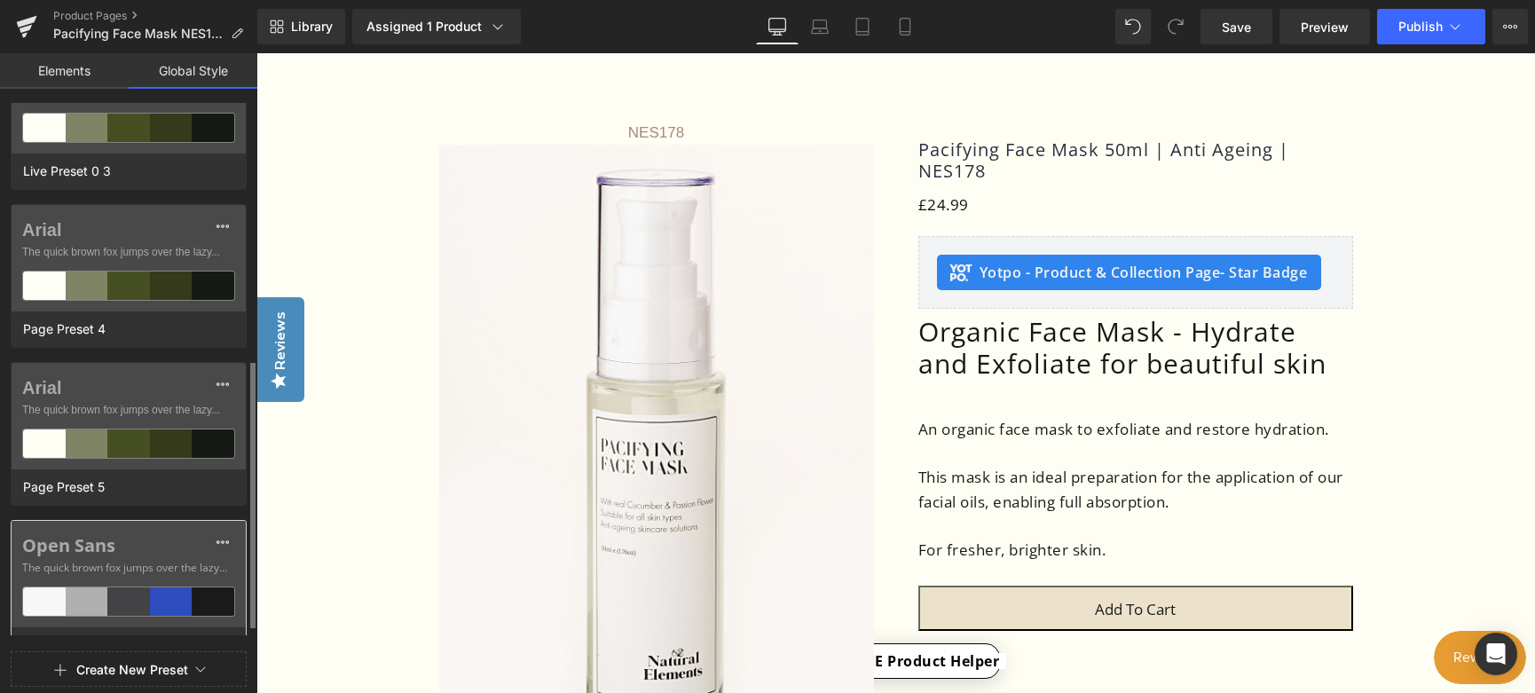
click at [153, 541] on label "Open Sans" at bounding box center [128, 545] width 213 height 21
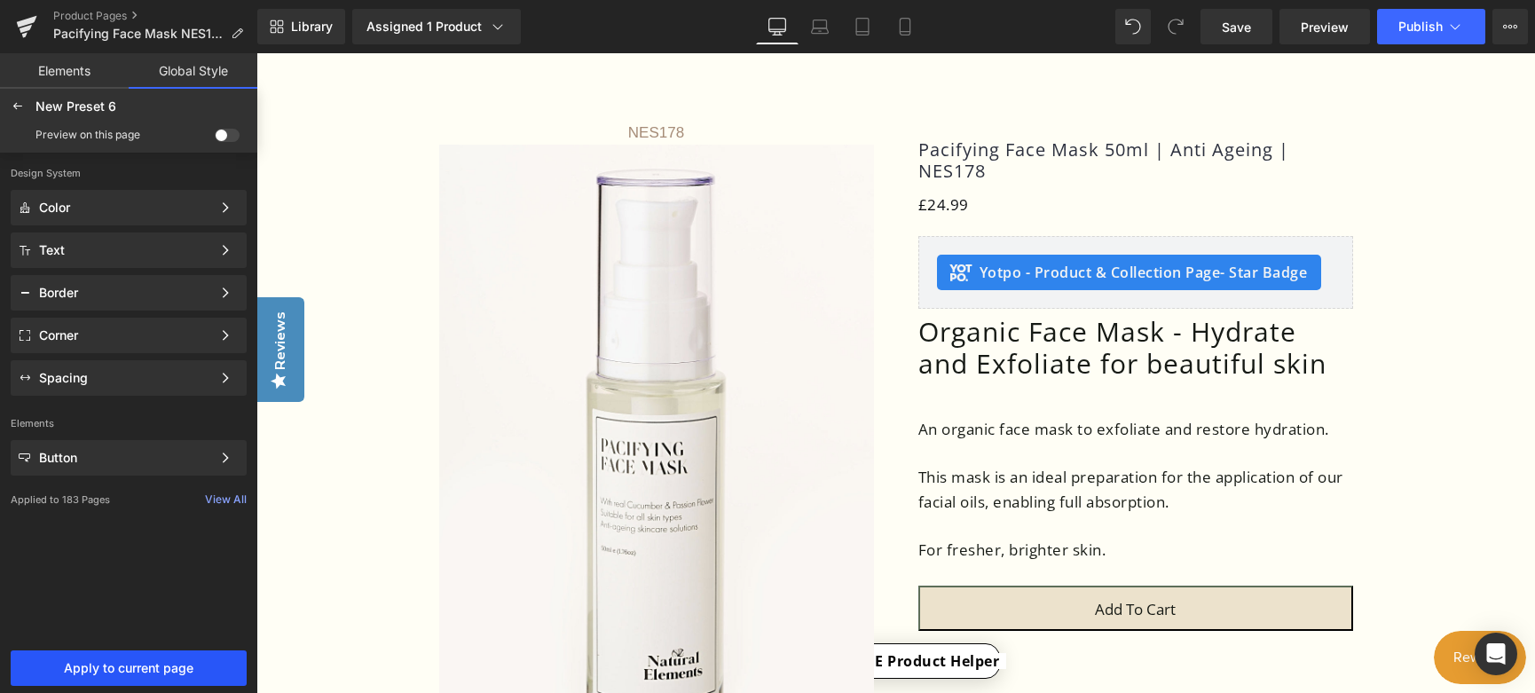
click at [141, 666] on span "Apply to current page" at bounding box center [128, 668] width 215 height 14
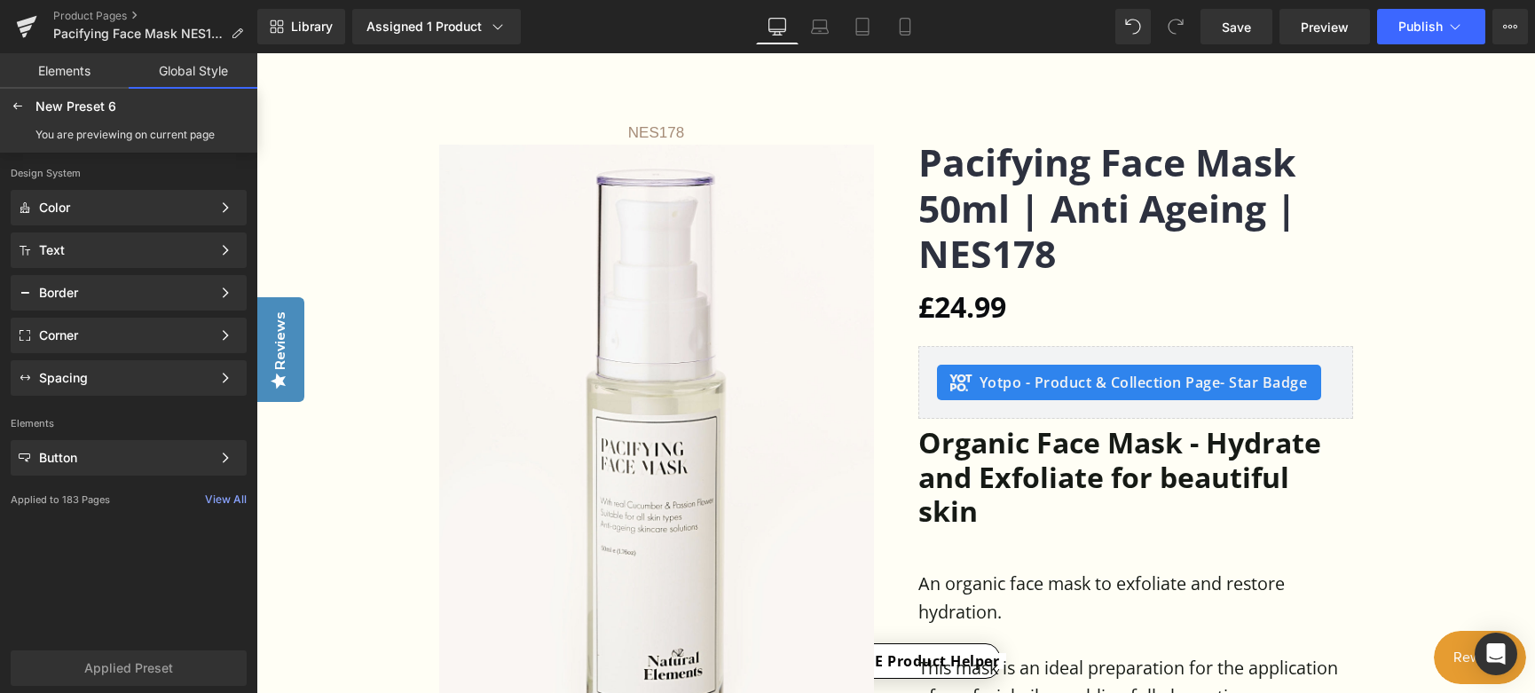
click at [183, 70] on link "Global Style" at bounding box center [193, 70] width 129 height 35
click at [54, 75] on link "Elements" at bounding box center [64, 70] width 129 height 35
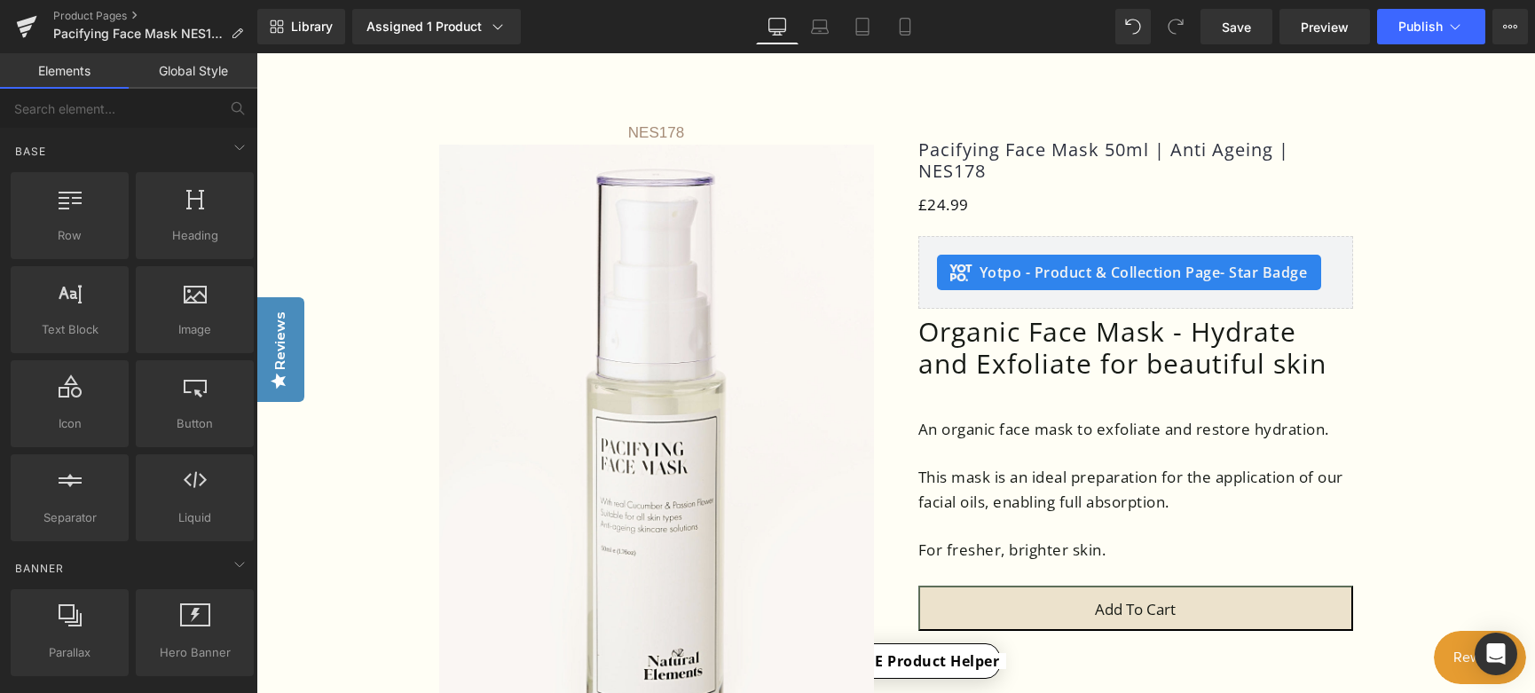
click at [186, 74] on link "Global Style" at bounding box center [193, 70] width 129 height 35
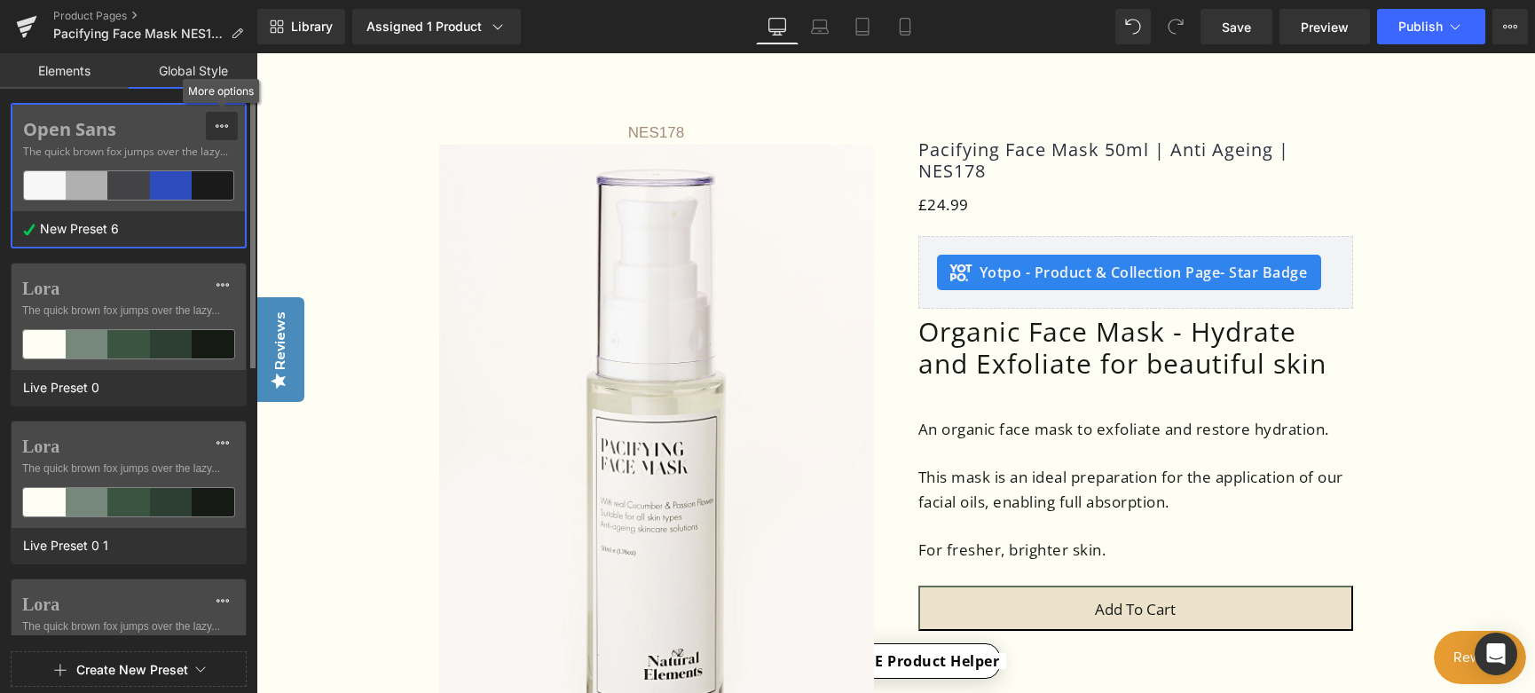
click at [222, 122] on icon at bounding box center [222, 126] width 14 height 14
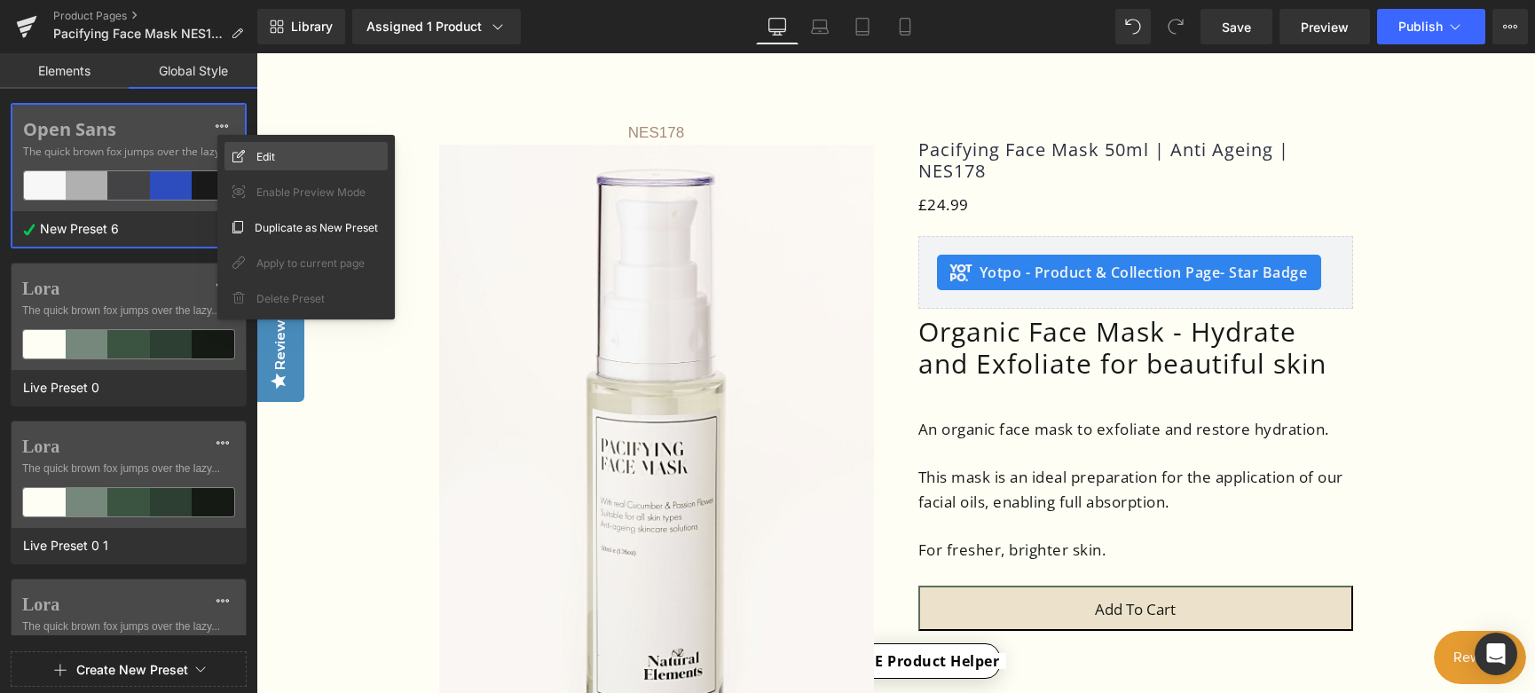
click at [270, 159] on span "Edit" at bounding box center [265, 156] width 19 height 19
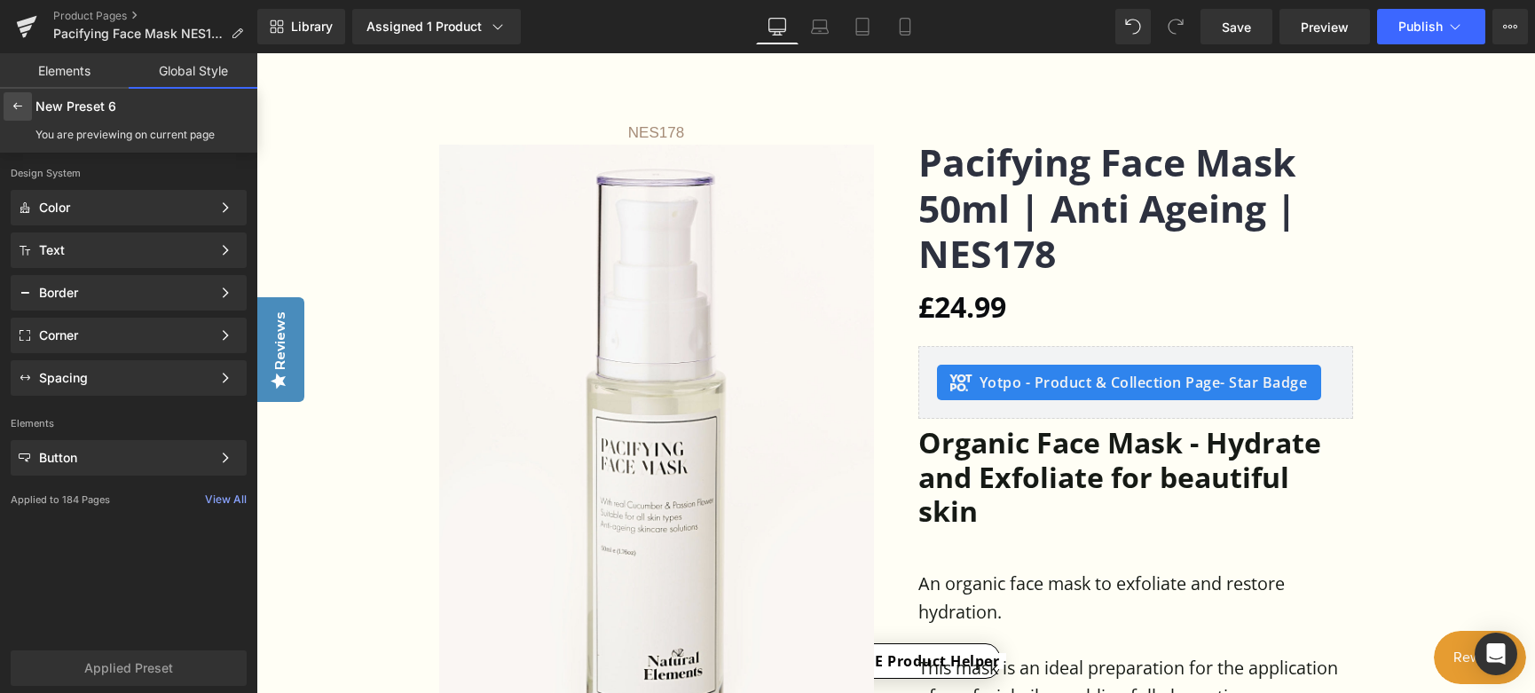
click at [19, 104] on icon at bounding box center [18, 106] width 14 height 14
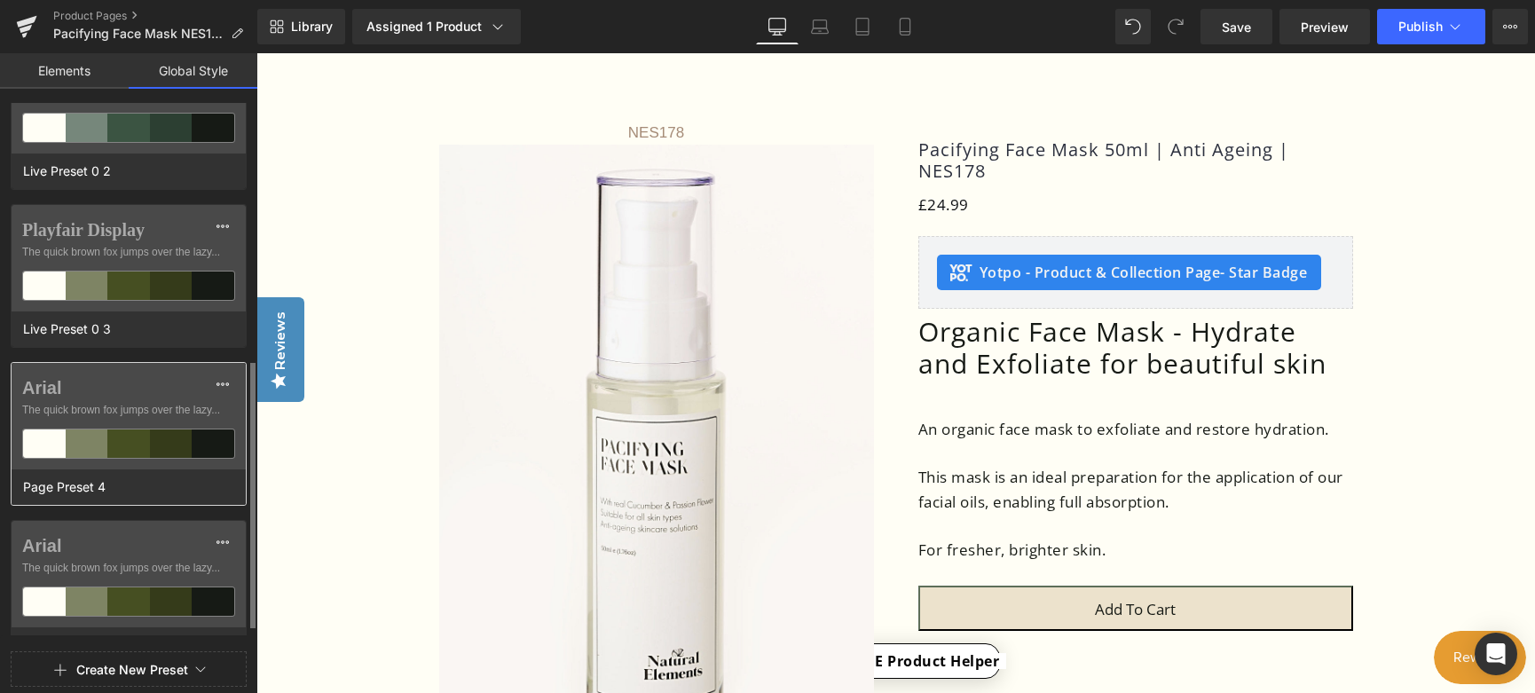
click at [104, 398] on label "Arial" at bounding box center [128, 387] width 213 height 21
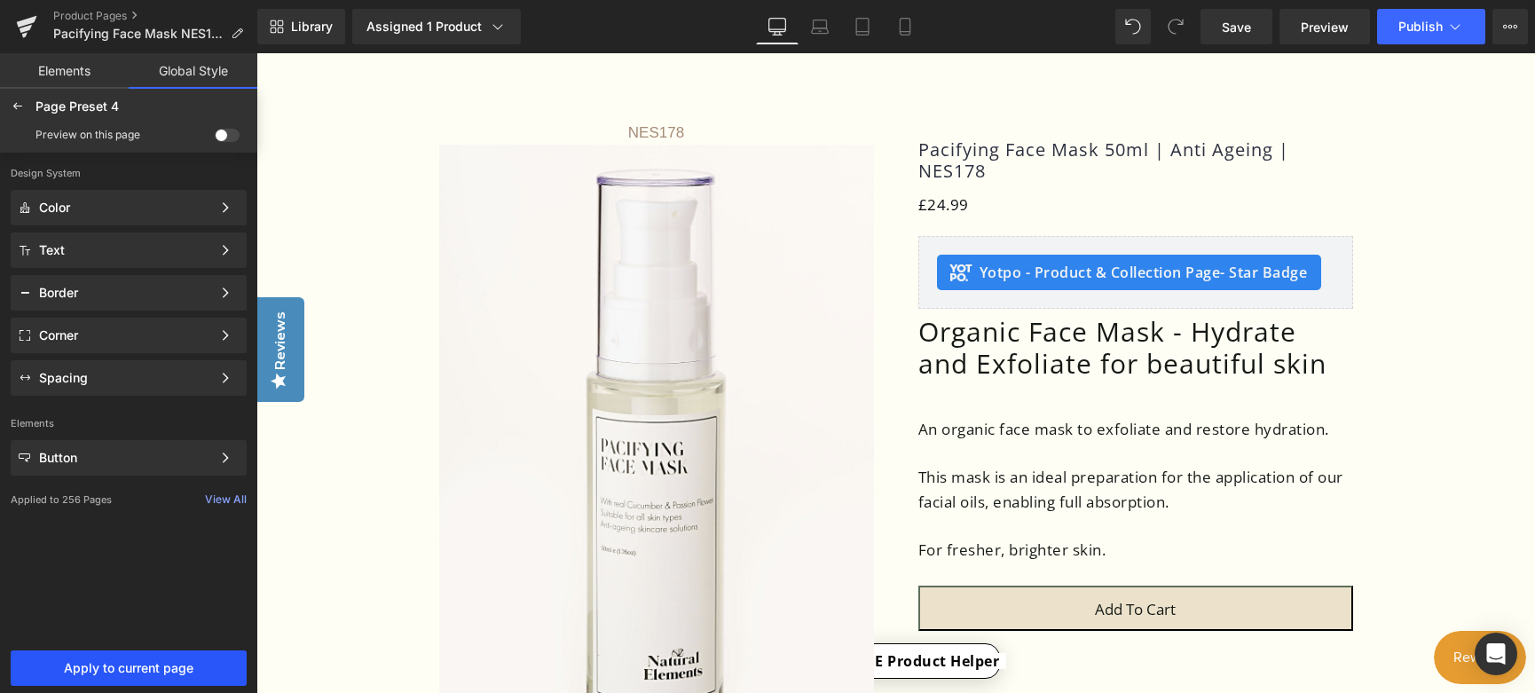
click at [124, 663] on span "Apply to current page" at bounding box center [128, 668] width 215 height 14
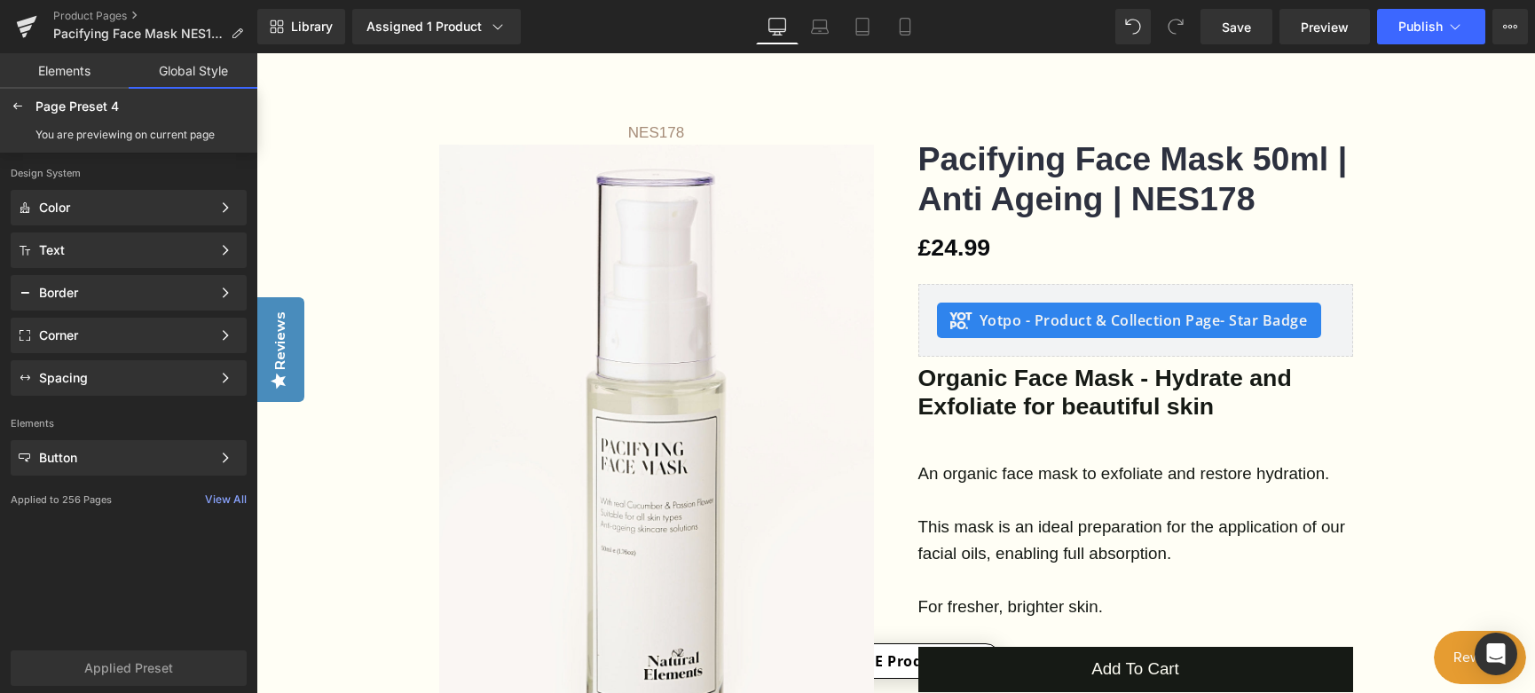
click at [212, 72] on link "Global Style" at bounding box center [193, 70] width 129 height 35
click at [20, 105] on icon at bounding box center [18, 106] width 14 height 14
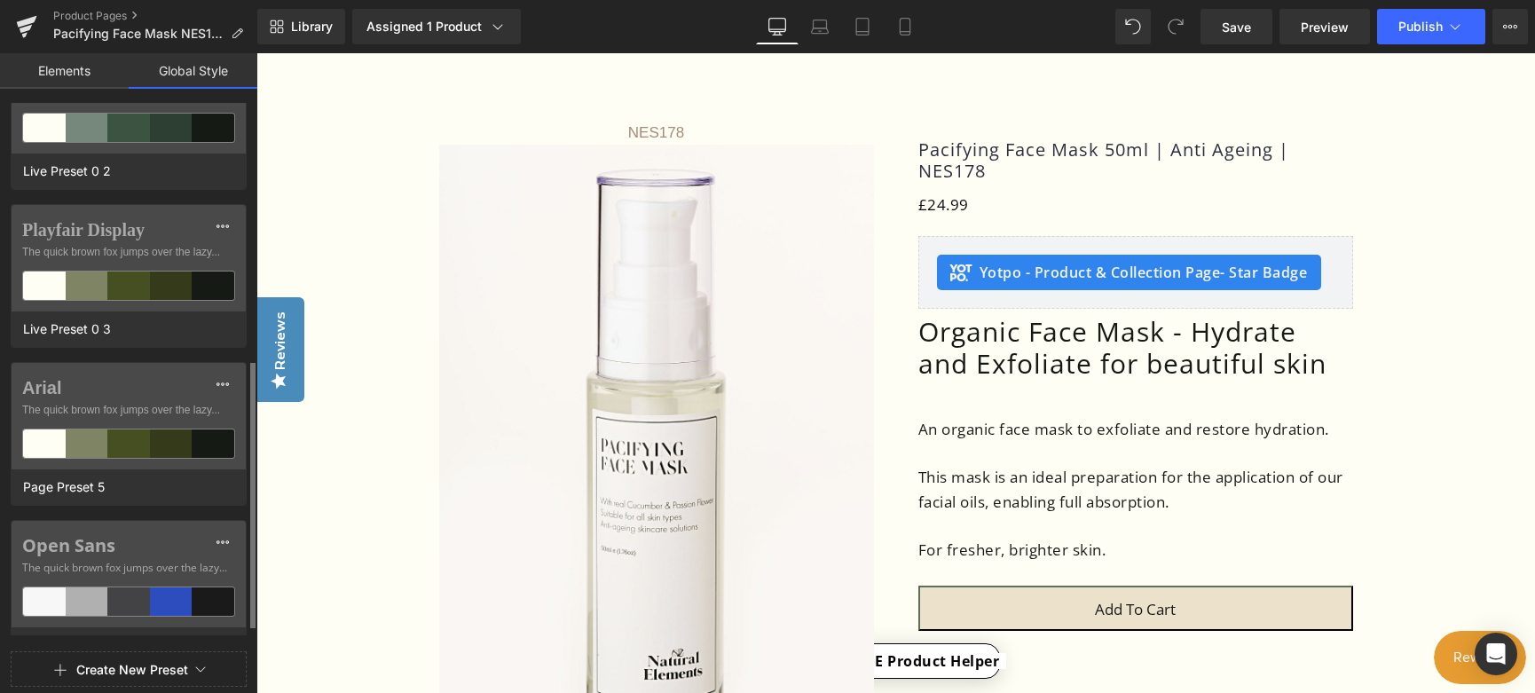
scroll to position [565, 0]
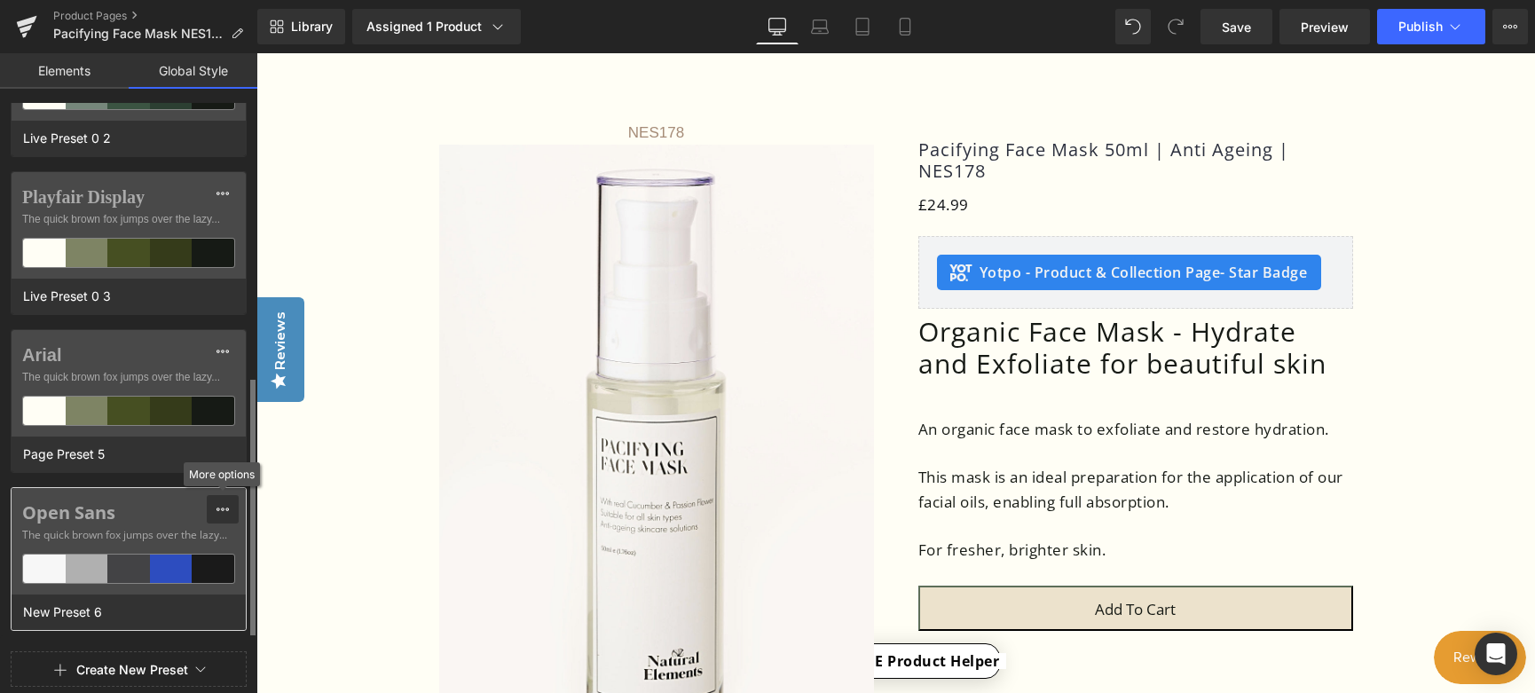
click at [224, 514] on icon at bounding box center [223, 509] width 14 height 14
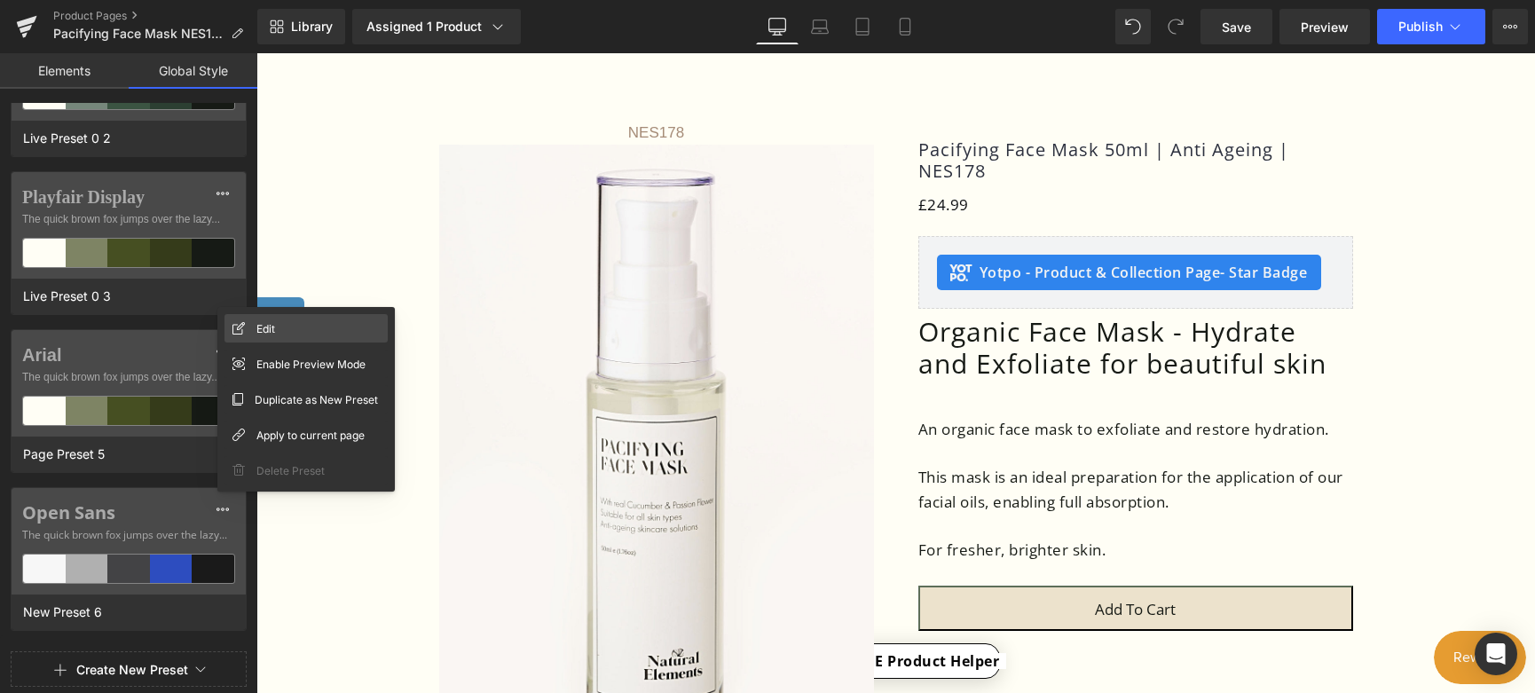
click at [279, 331] on div "Edit" at bounding box center [306, 328] width 163 height 28
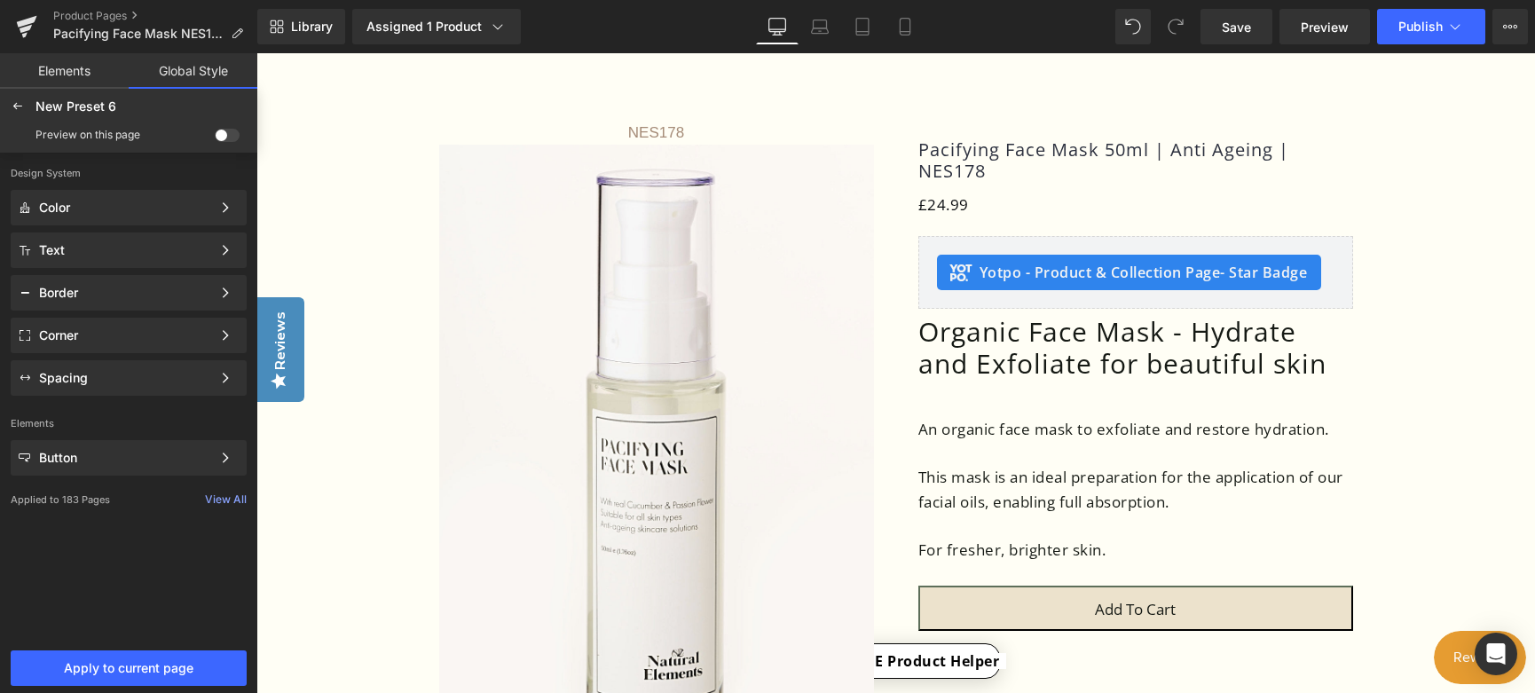
click at [232, 135] on span at bounding box center [227, 135] width 25 height 13
click at [215, 138] on input "checkbox" at bounding box center [215, 138] width 0 height 0
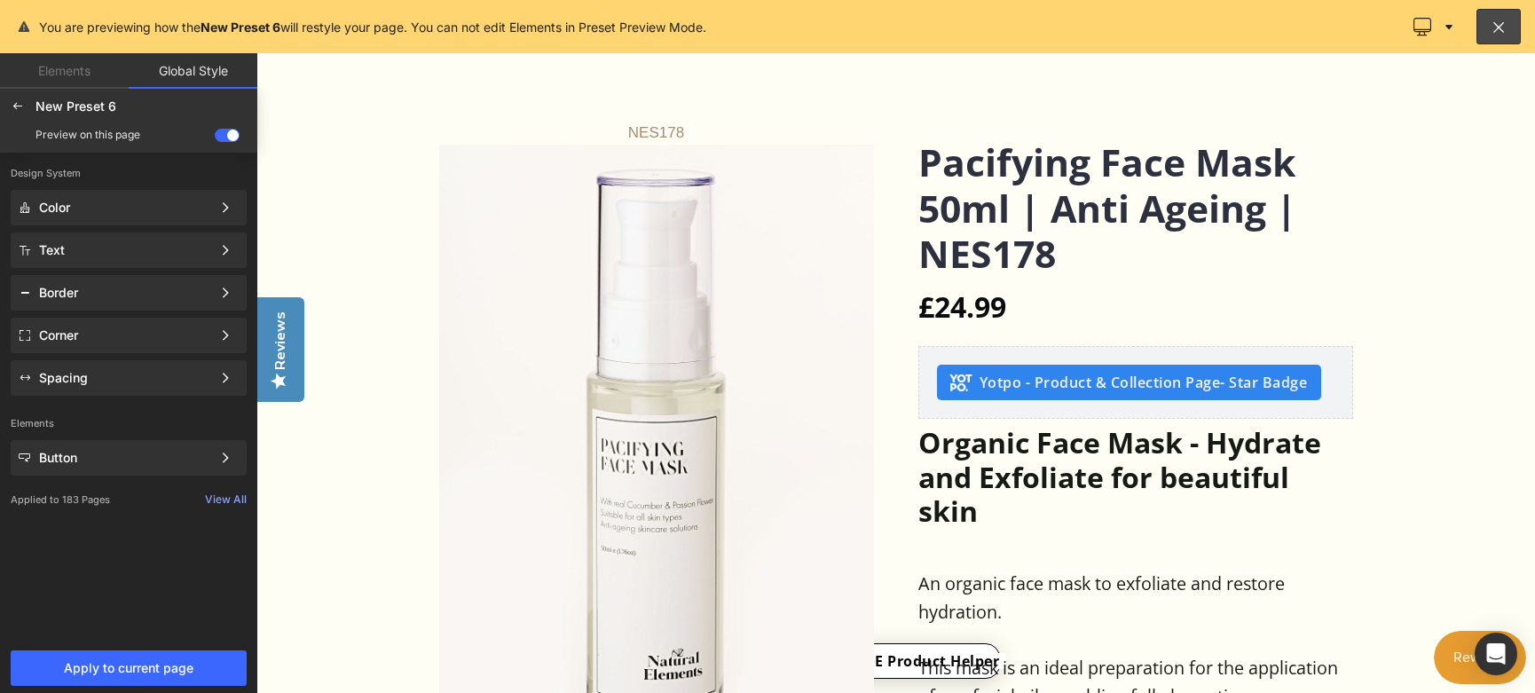
click at [217, 136] on span at bounding box center [227, 135] width 25 height 13
click at [215, 138] on input "checkbox" at bounding box center [215, 138] width 0 height 0
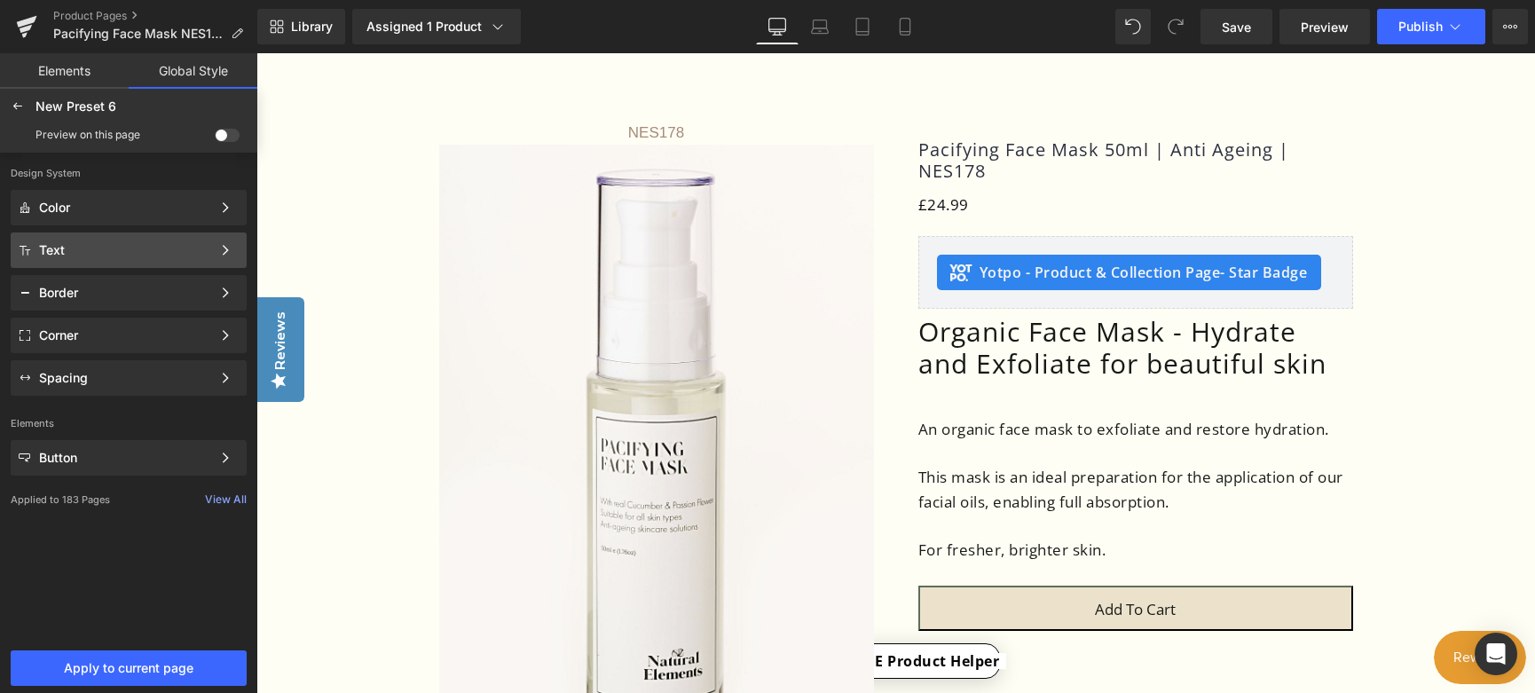
click at [68, 252] on div "Text" at bounding box center [125, 250] width 172 height 14
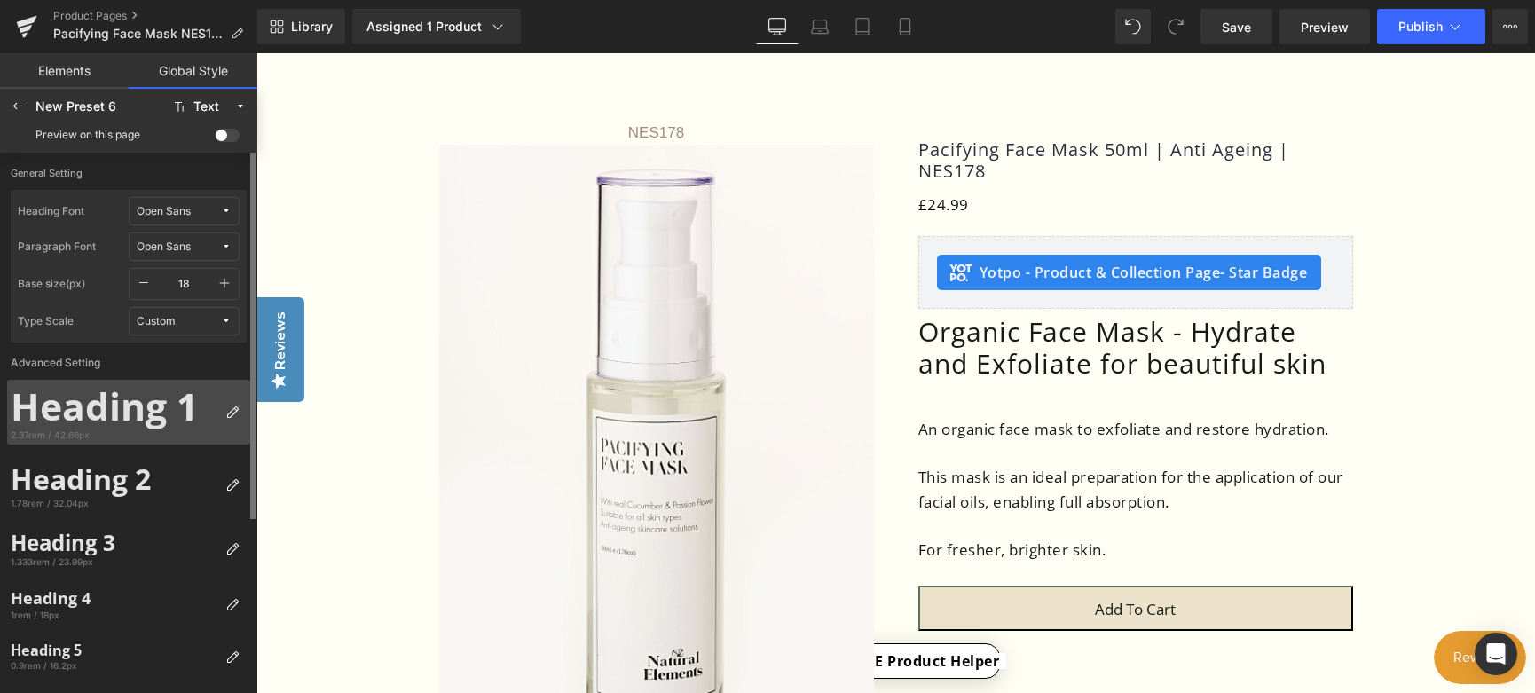
click at [148, 401] on div "Heading 1" at bounding box center [115, 405] width 208 height 45
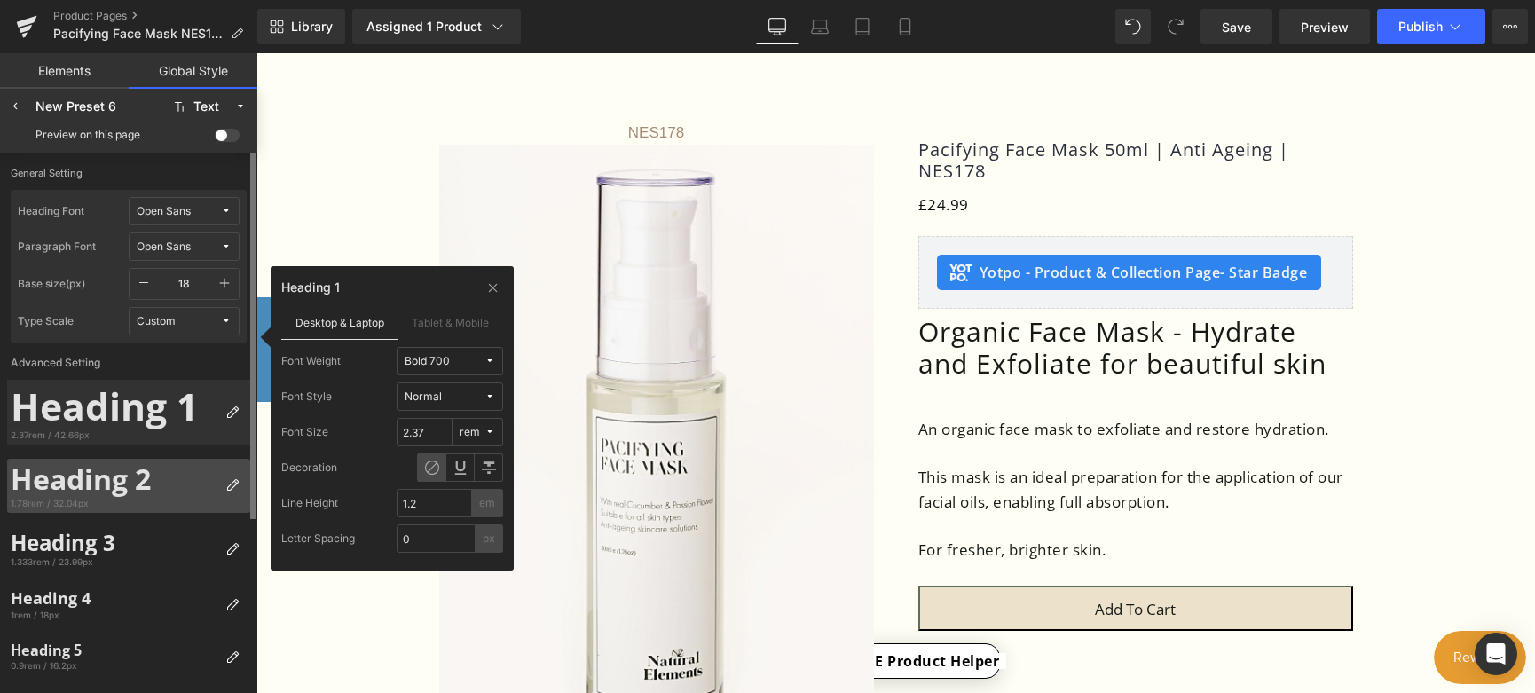
click at [88, 480] on div "Heading 2" at bounding box center [115, 479] width 208 height 34
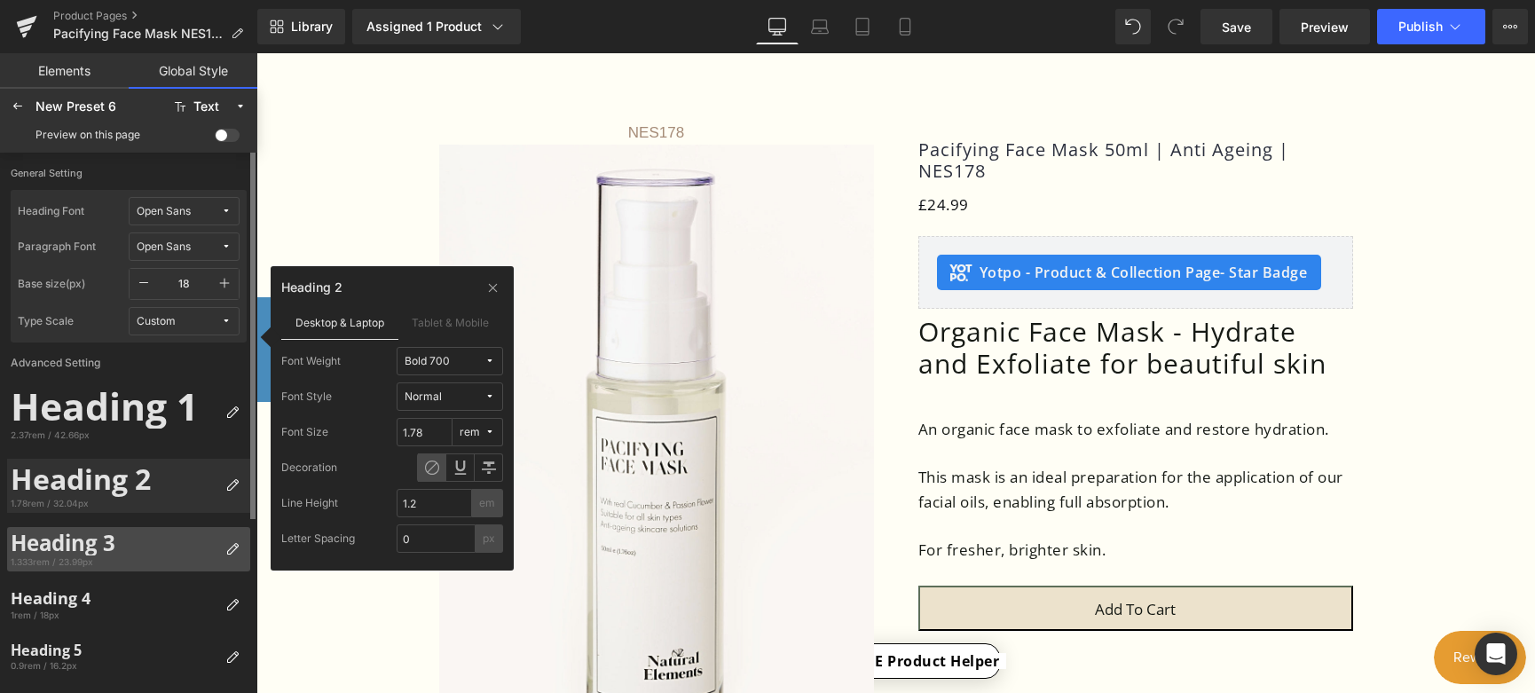
click at [51, 546] on div "Heading 3" at bounding box center [115, 544] width 208 height 26
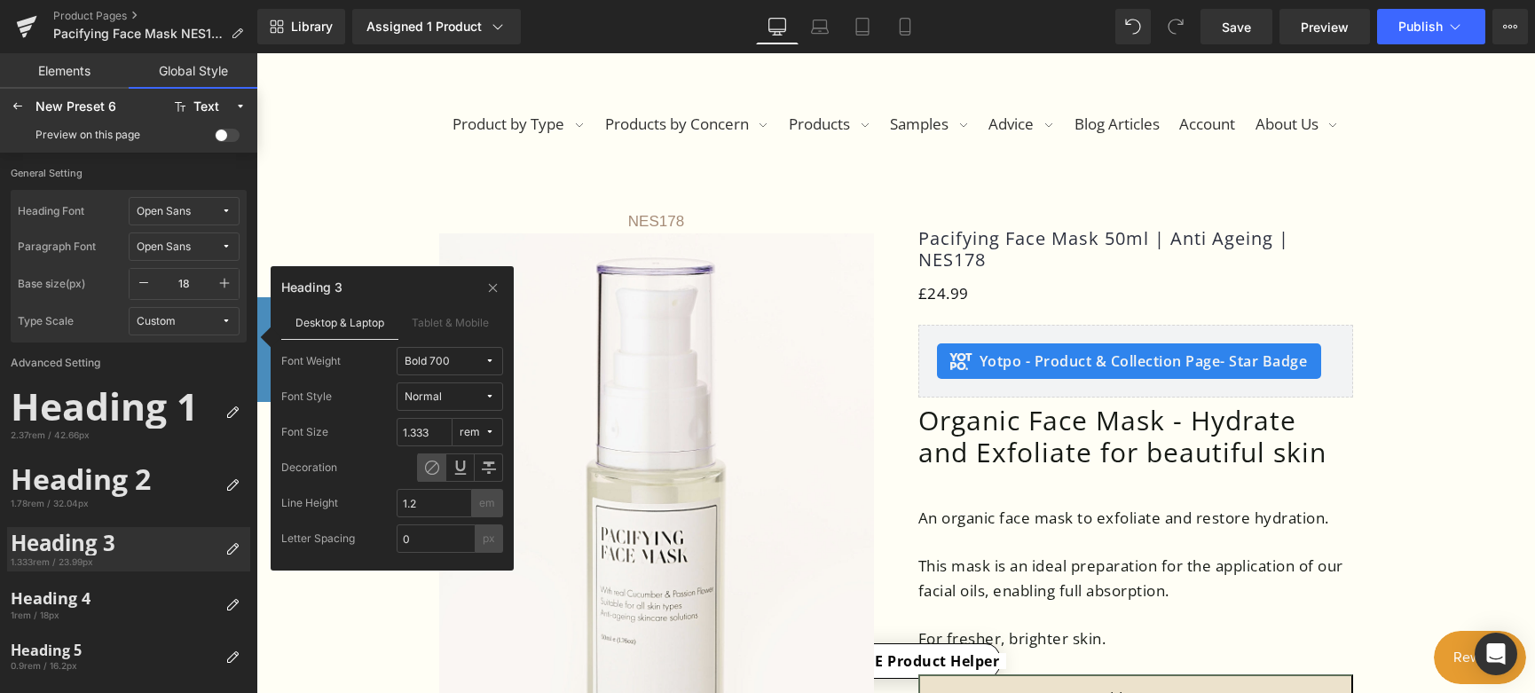
scroll to position [0, 0]
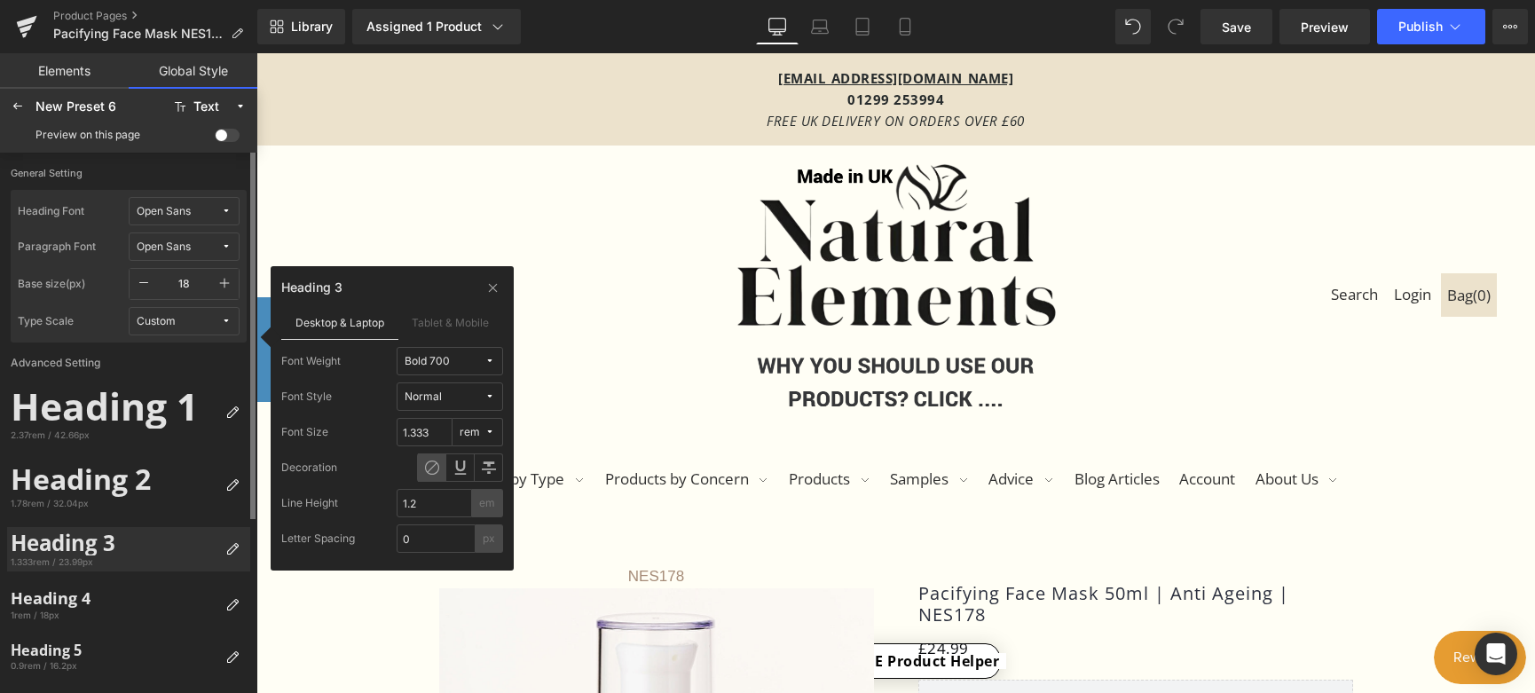
click at [225, 211] on icon at bounding box center [226, 211] width 11 height 11
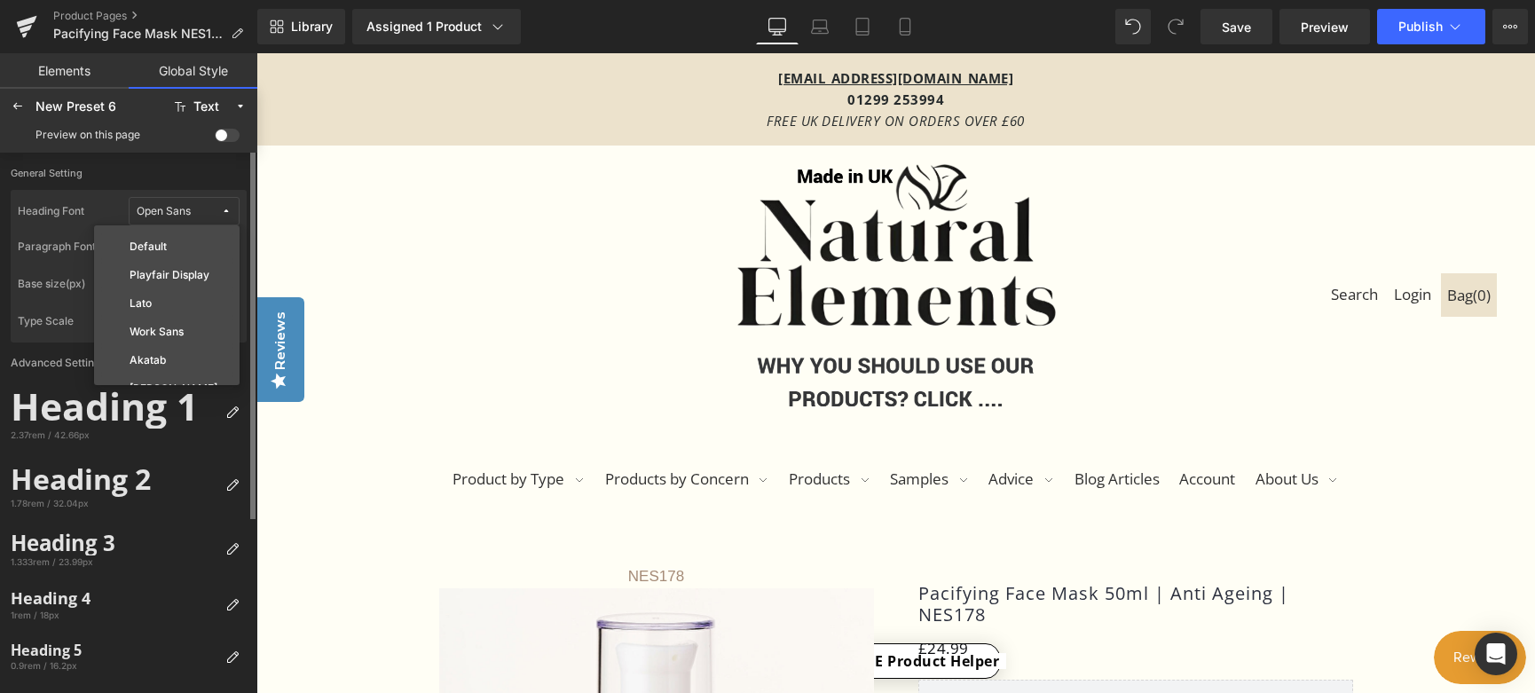
click at [225, 211] on icon at bounding box center [226, 211] width 11 height 11
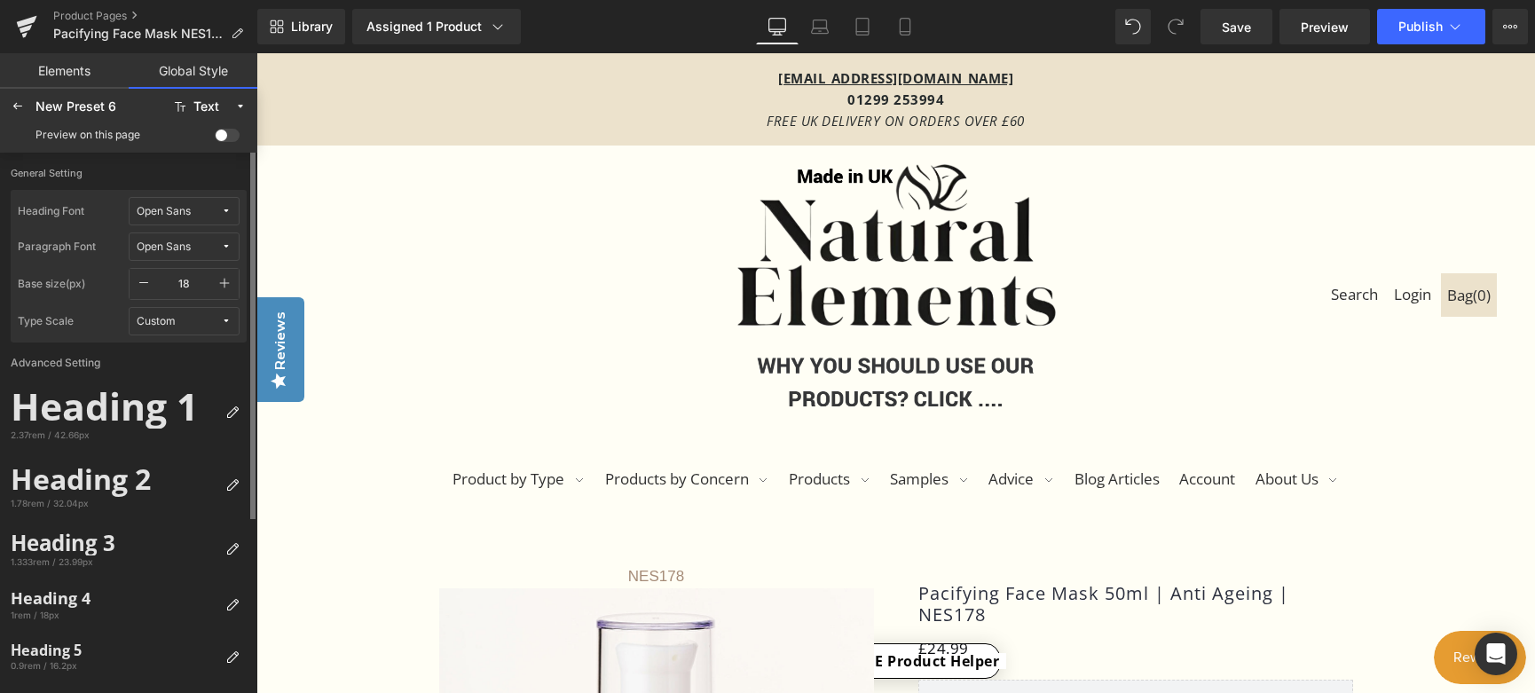
click at [225, 246] on icon at bounding box center [226, 246] width 11 height 11
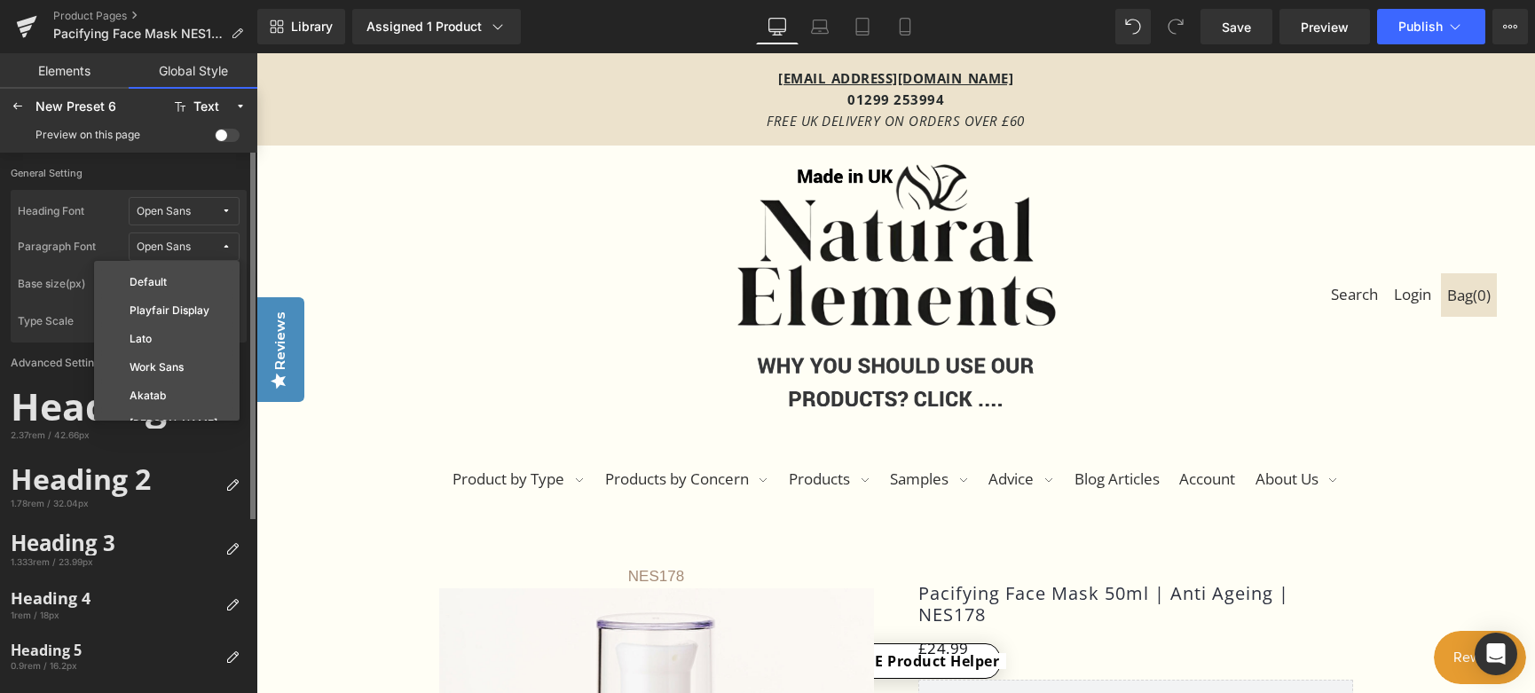
click at [225, 246] on icon at bounding box center [226, 246] width 11 height 11
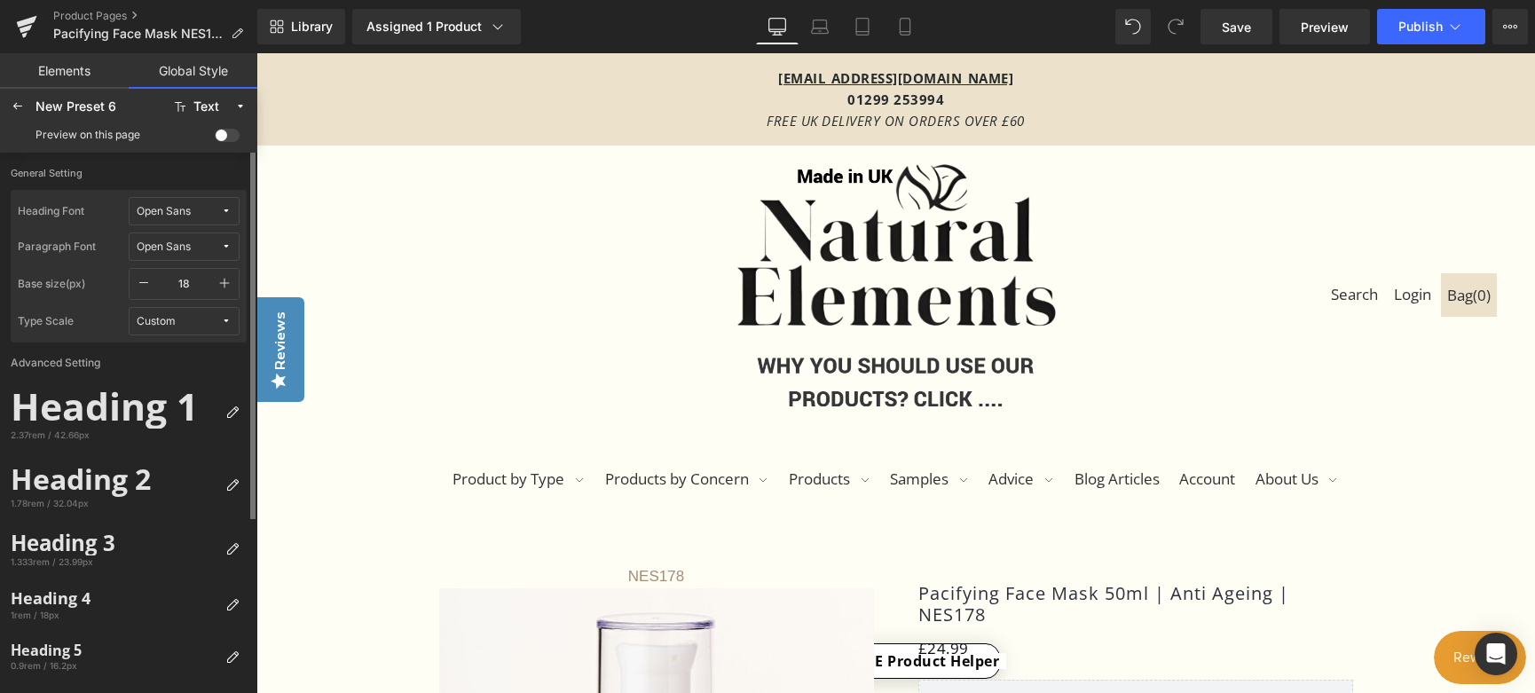
click at [228, 246] on icon at bounding box center [226, 246] width 11 height 11
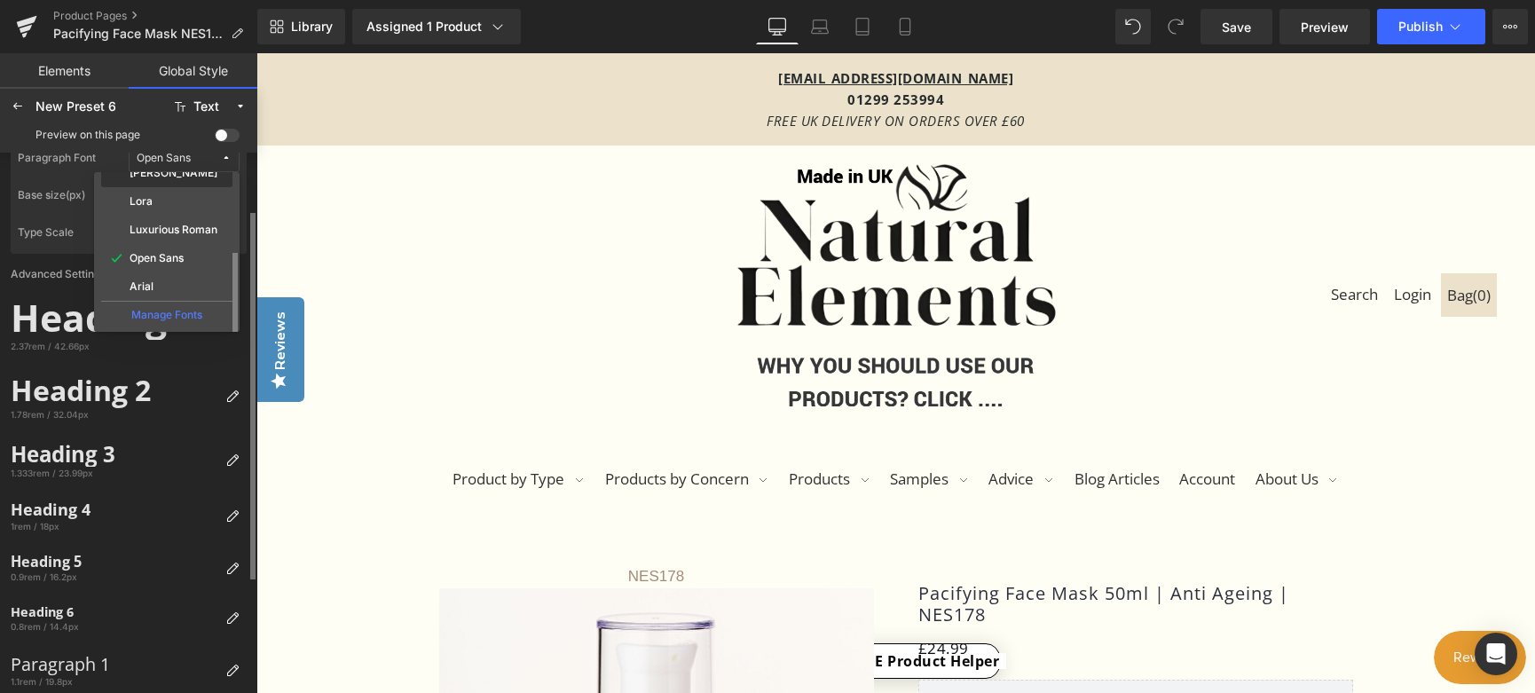
scroll to position [89, 0]
click at [167, 263] on label "Open Sans" at bounding box center [157, 258] width 54 height 12
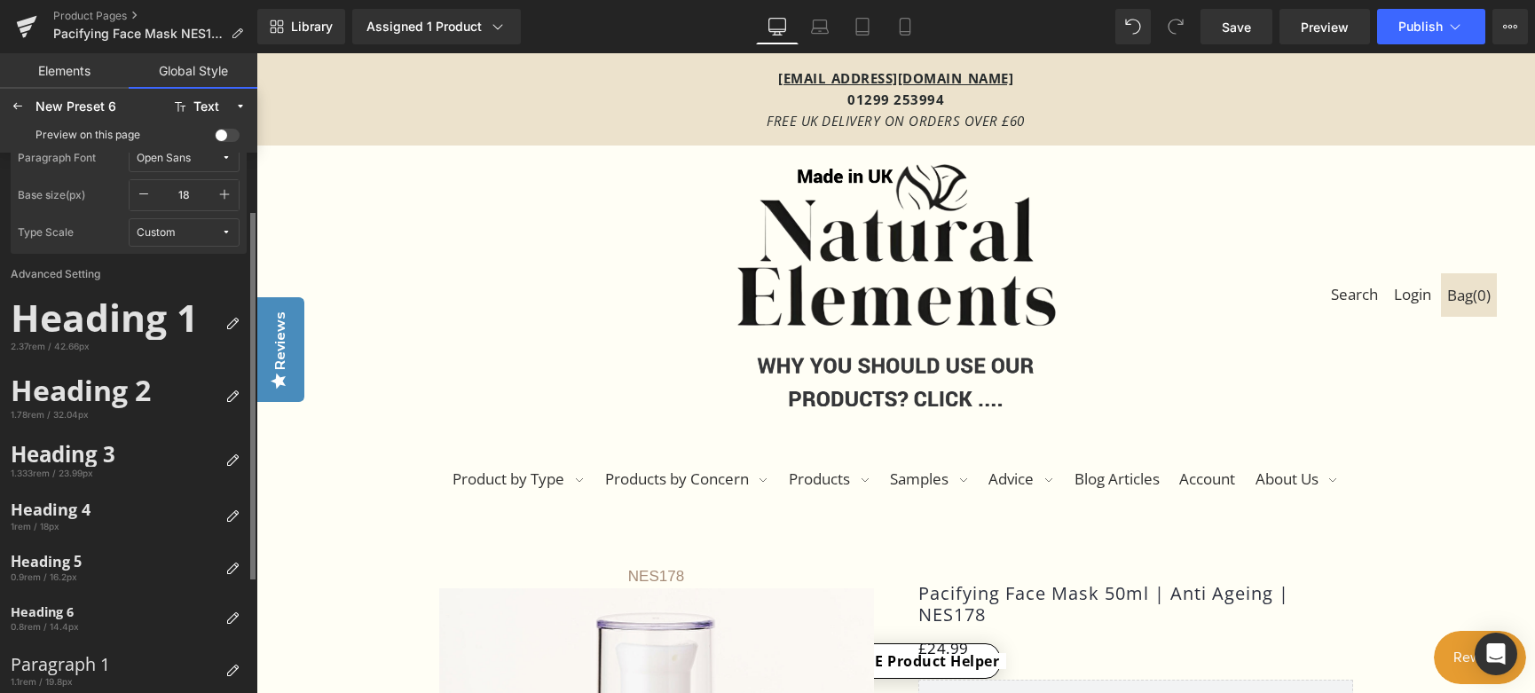
click at [225, 232] on icon at bounding box center [226, 232] width 11 height 11
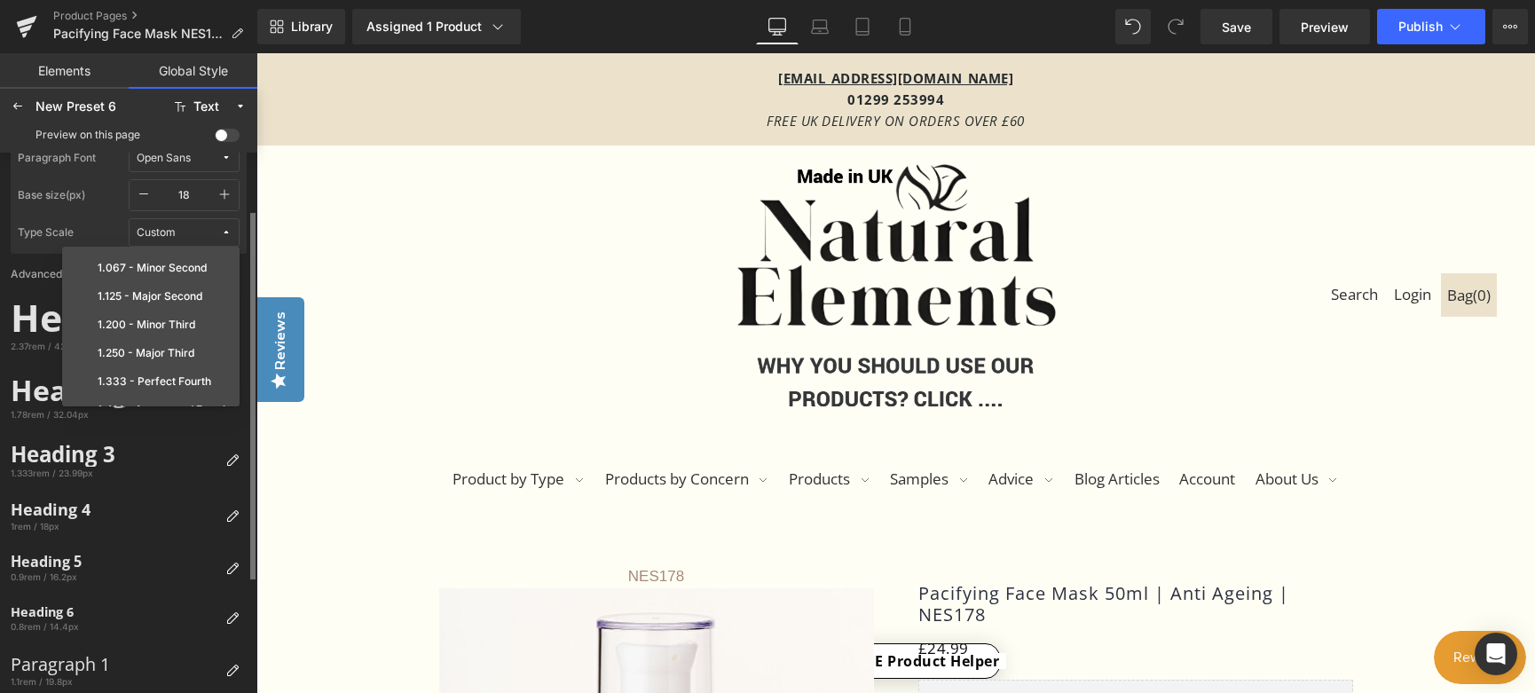
click at [225, 232] on icon at bounding box center [226, 232] width 11 height 11
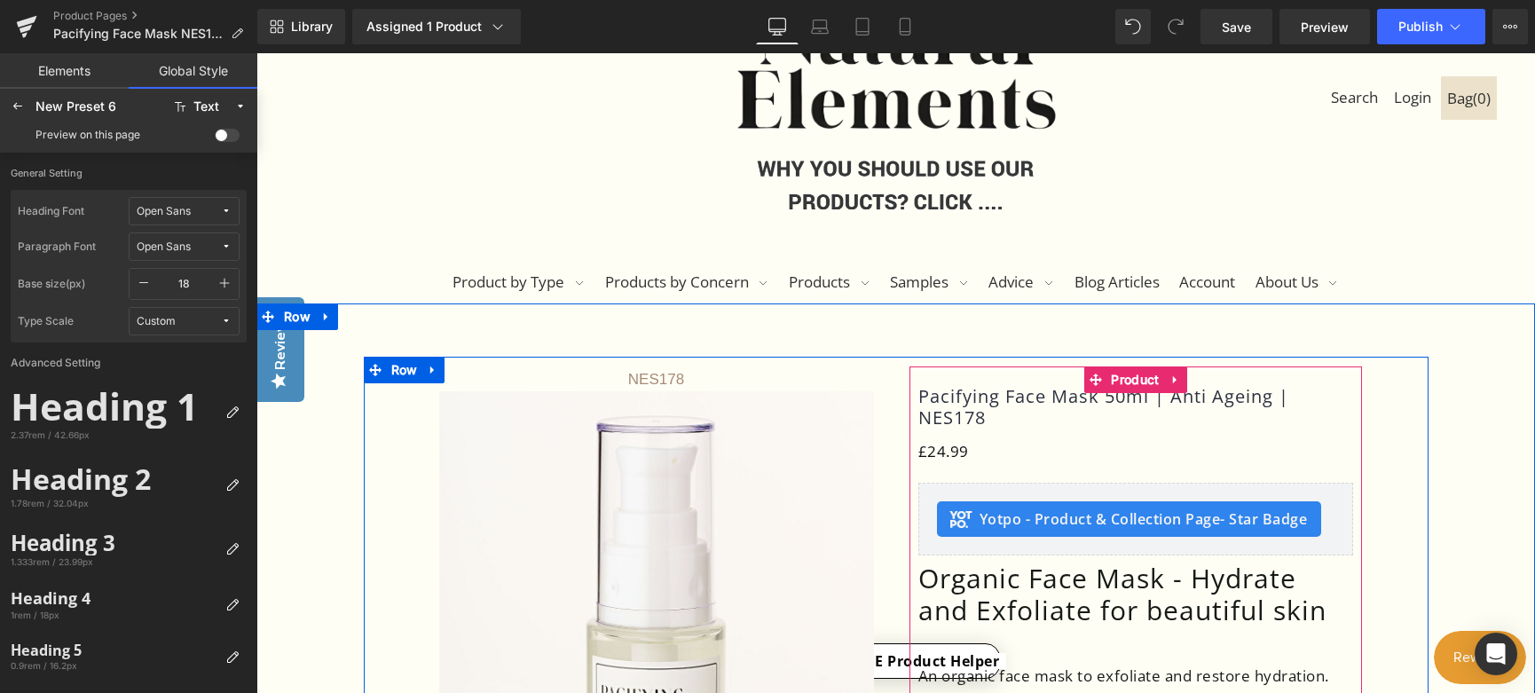
scroll to position [266, 0]
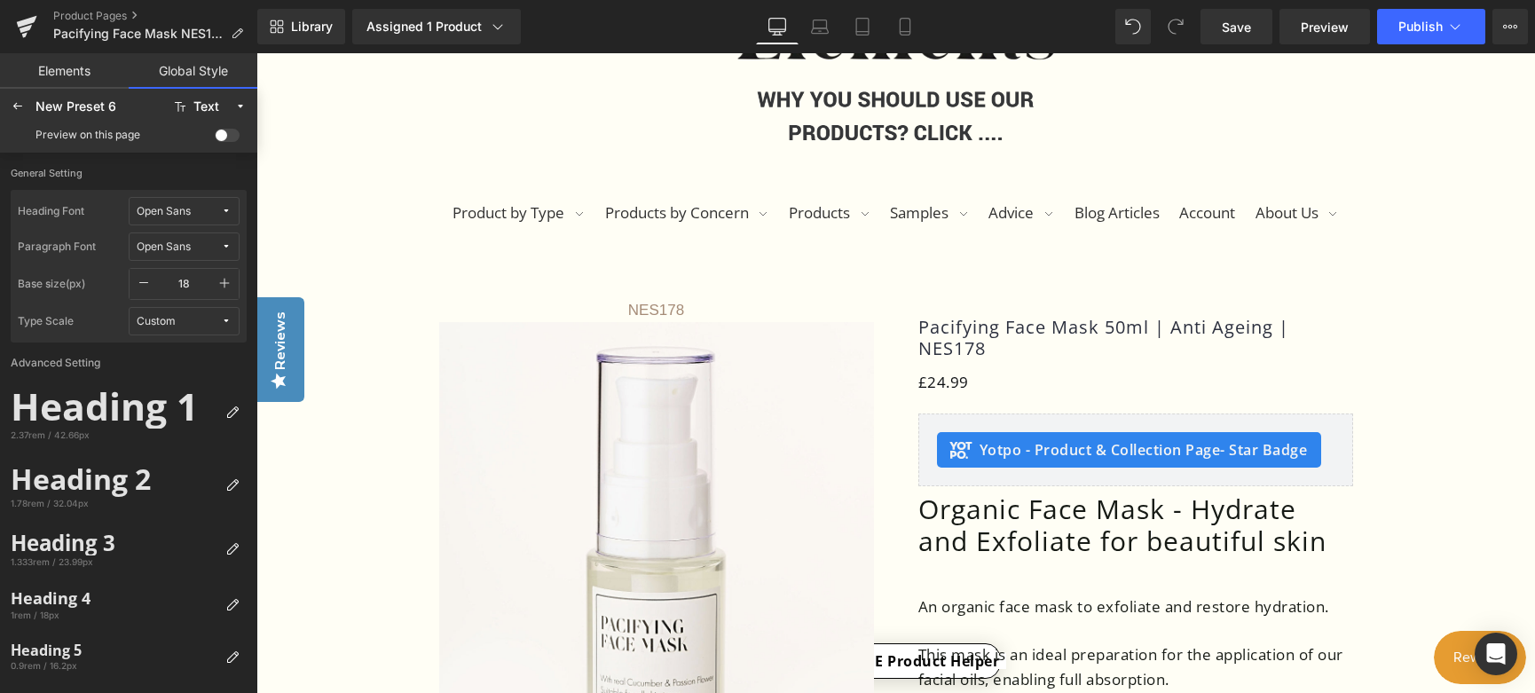
click at [233, 134] on span at bounding box center [227, 135] width 25 height 13
click at [215, 138] on input "checkbox" at bounding box center [215, 138] width 0 height 0
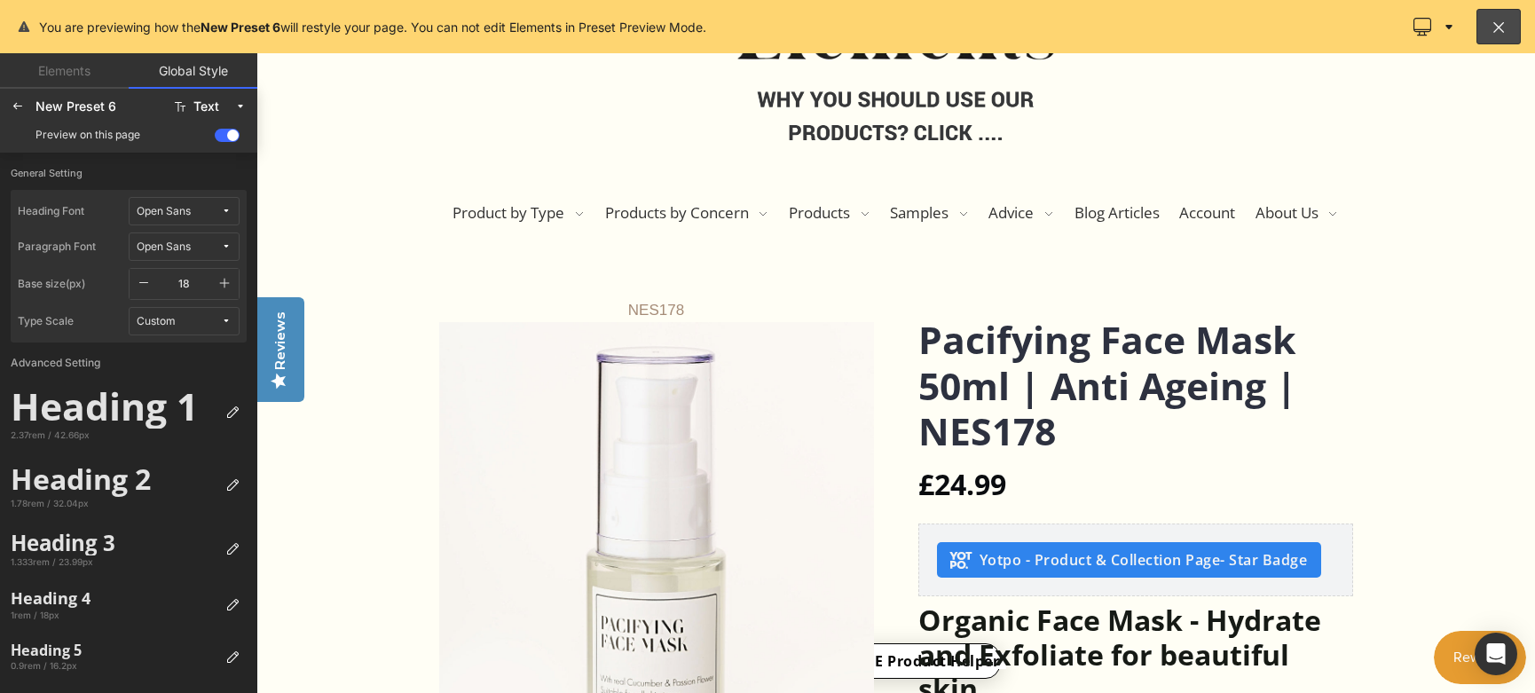
click at [217, 138] on span at bounding box center [227, 135] width 25 height 13
click at [215, 138] on input "checkbox" at bounding box center [215, 138] width 0 height 0
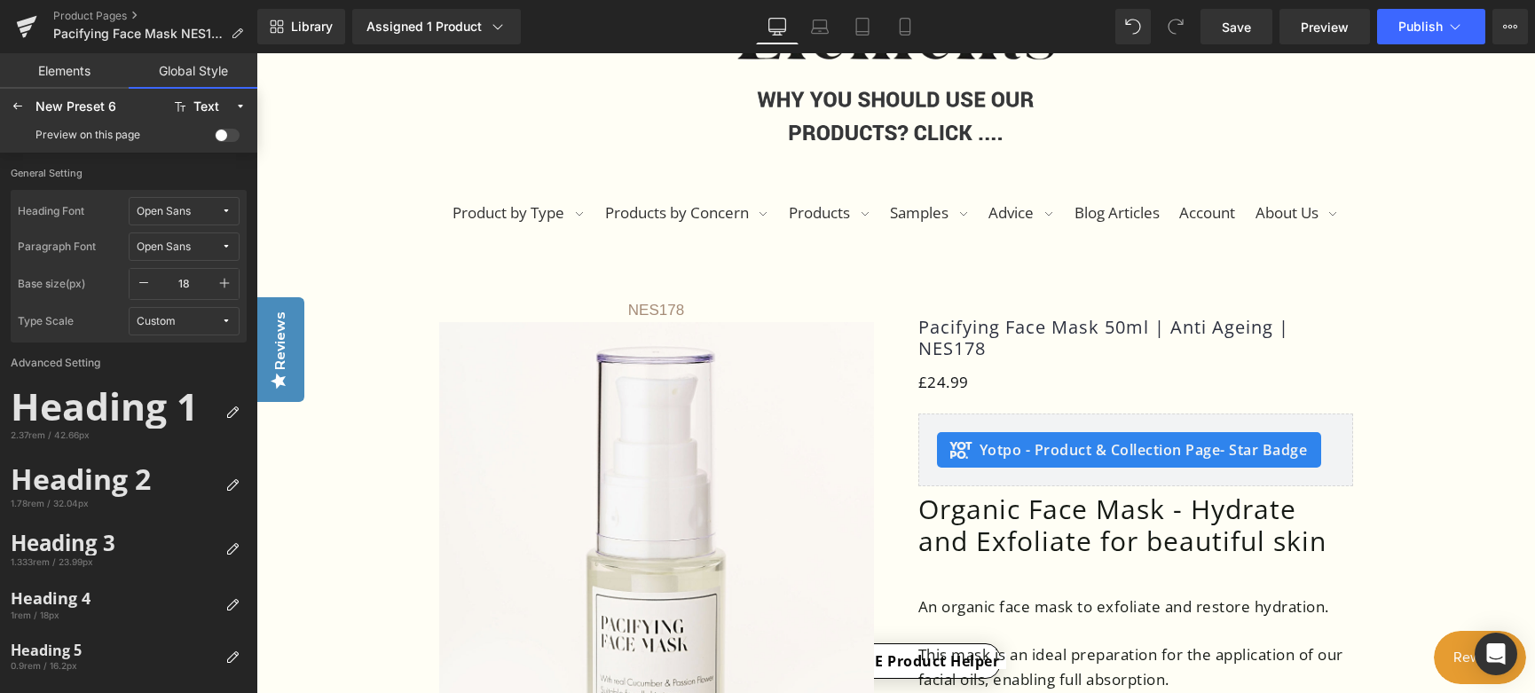
click at [236, 138] on span at bounding box center [227, 135] width 25 height 13
click at [215, 138] on input "checkbox" at bounding box center [215, 138] width 0 height 0
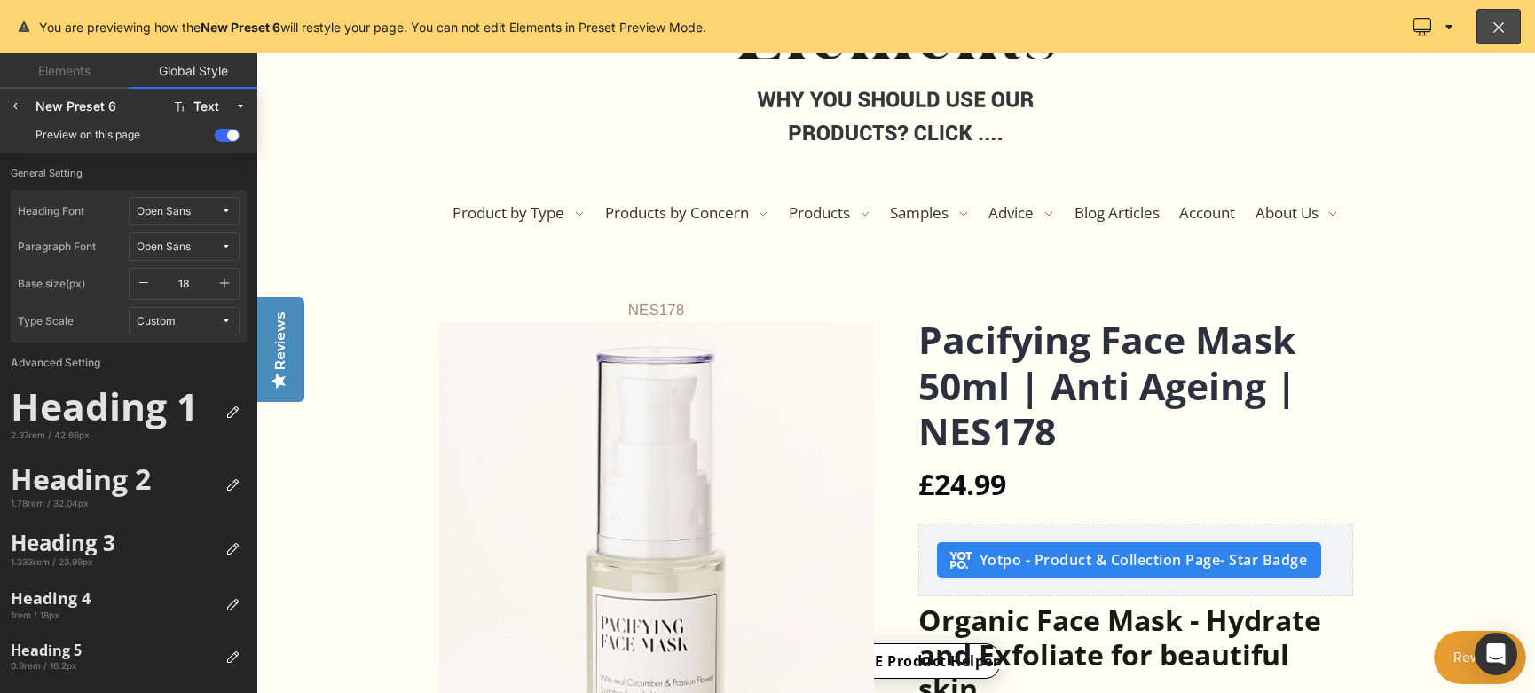
click at [218, 137] on span at bounding box center [227, 135] width 25 height 13
click at [215, 138] on input "checkbox" at bounding box center [215, 138] width 0 height 0
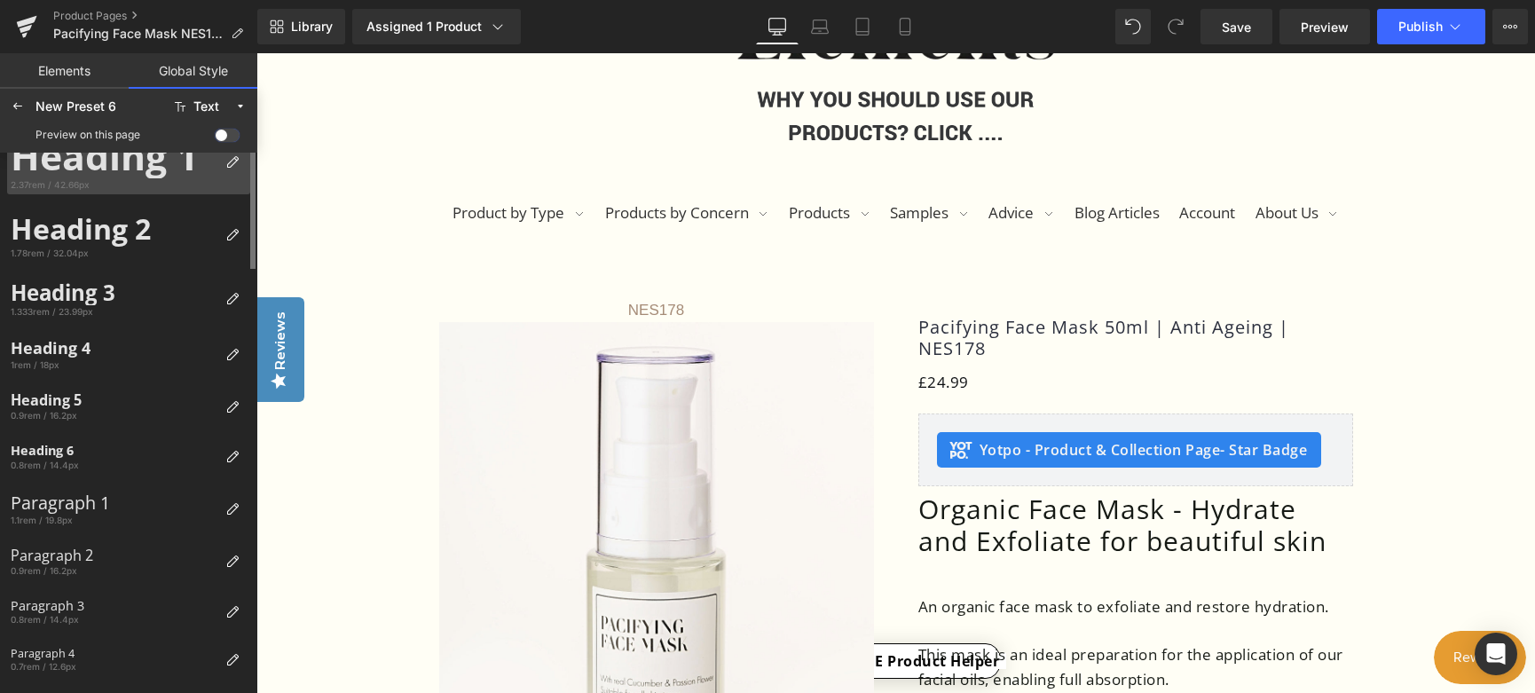
scroll to position [0, 0]
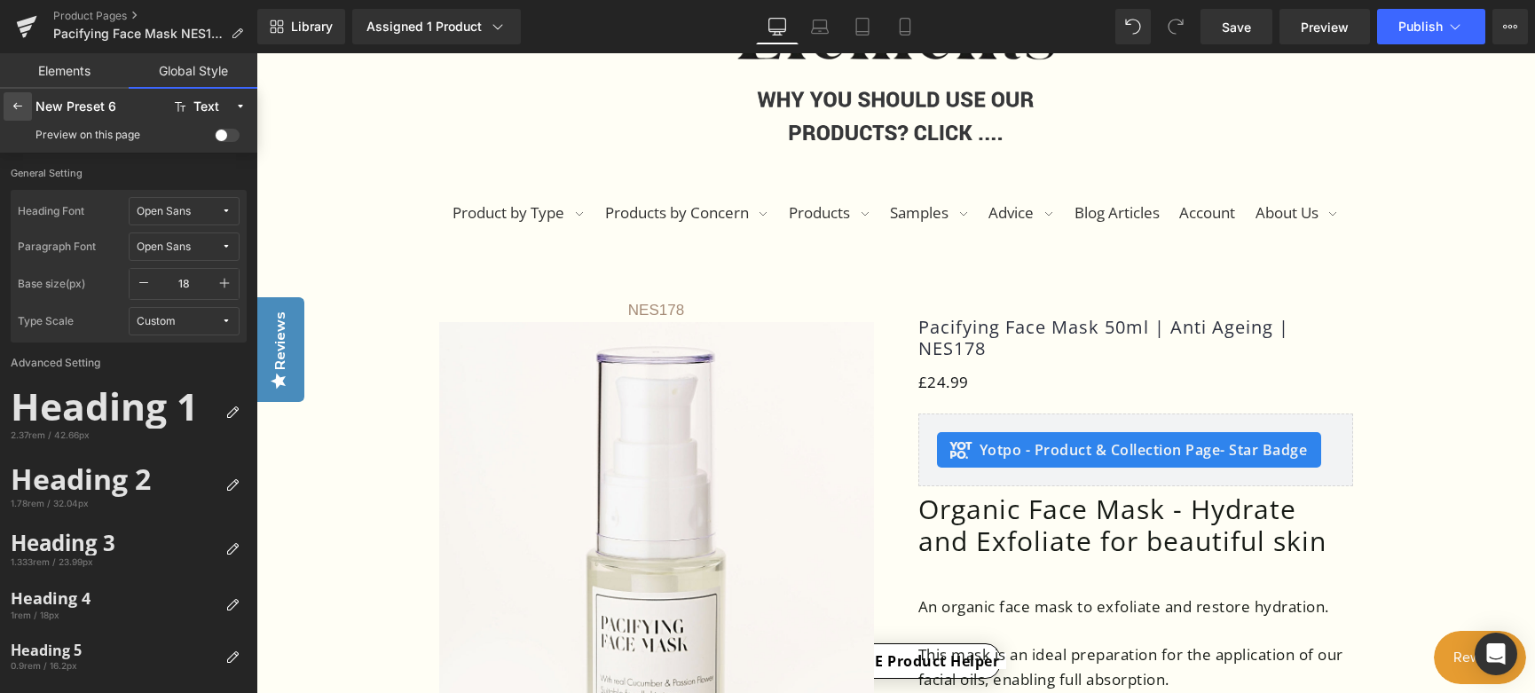
click at [14, 110] on icon at bounding box center [18, 106] width 14 height 14
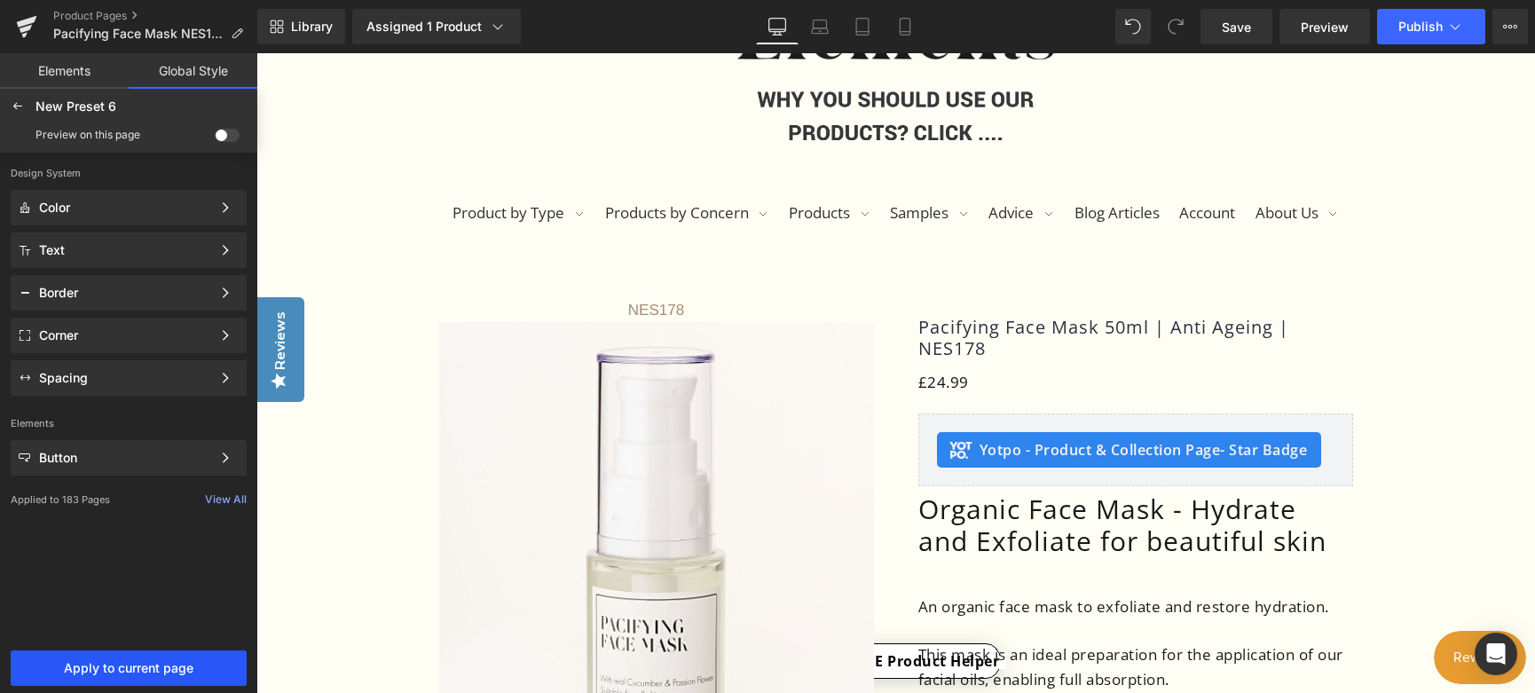
click at [130, 669] on span "Apply to current page" at bounding box center [128, 668] width 215 height 14
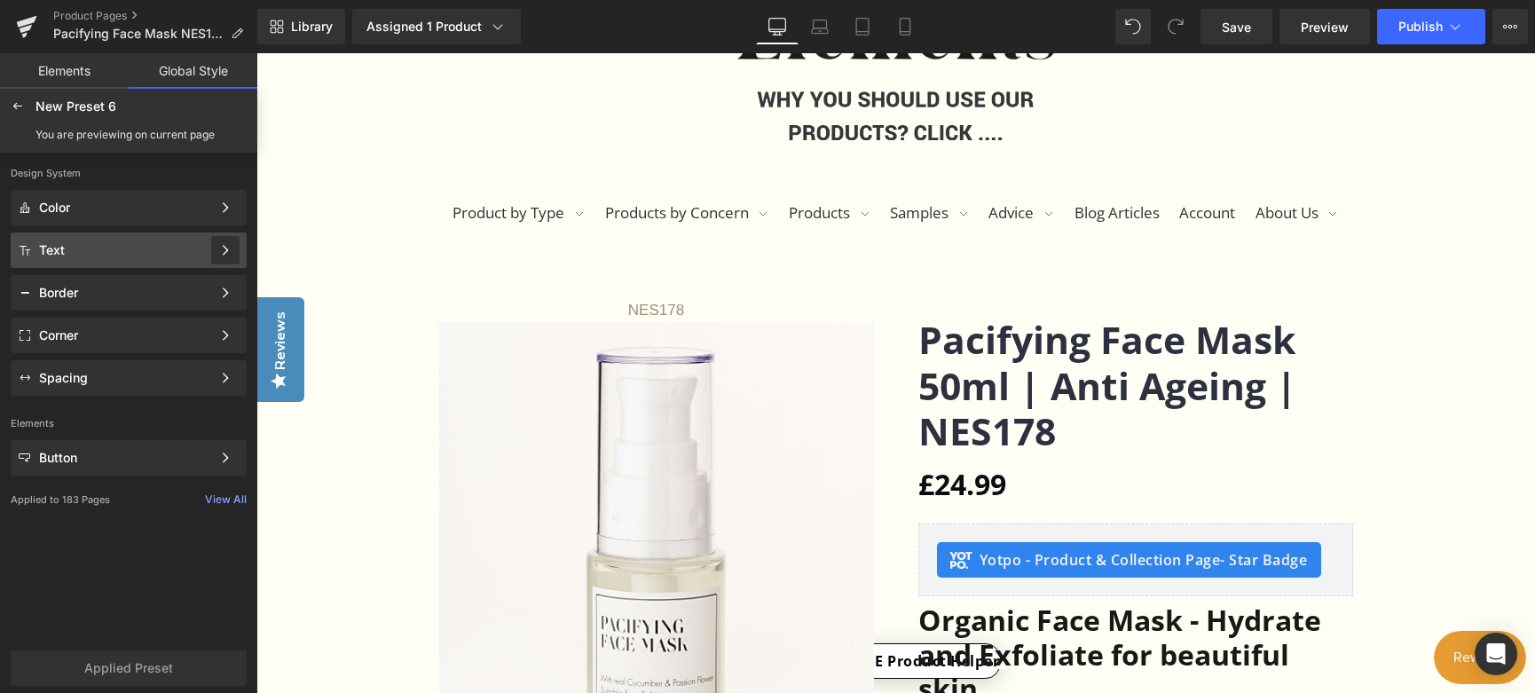
click at [225, 248] on icon at bounding box center [225, 250] width 12 height 12
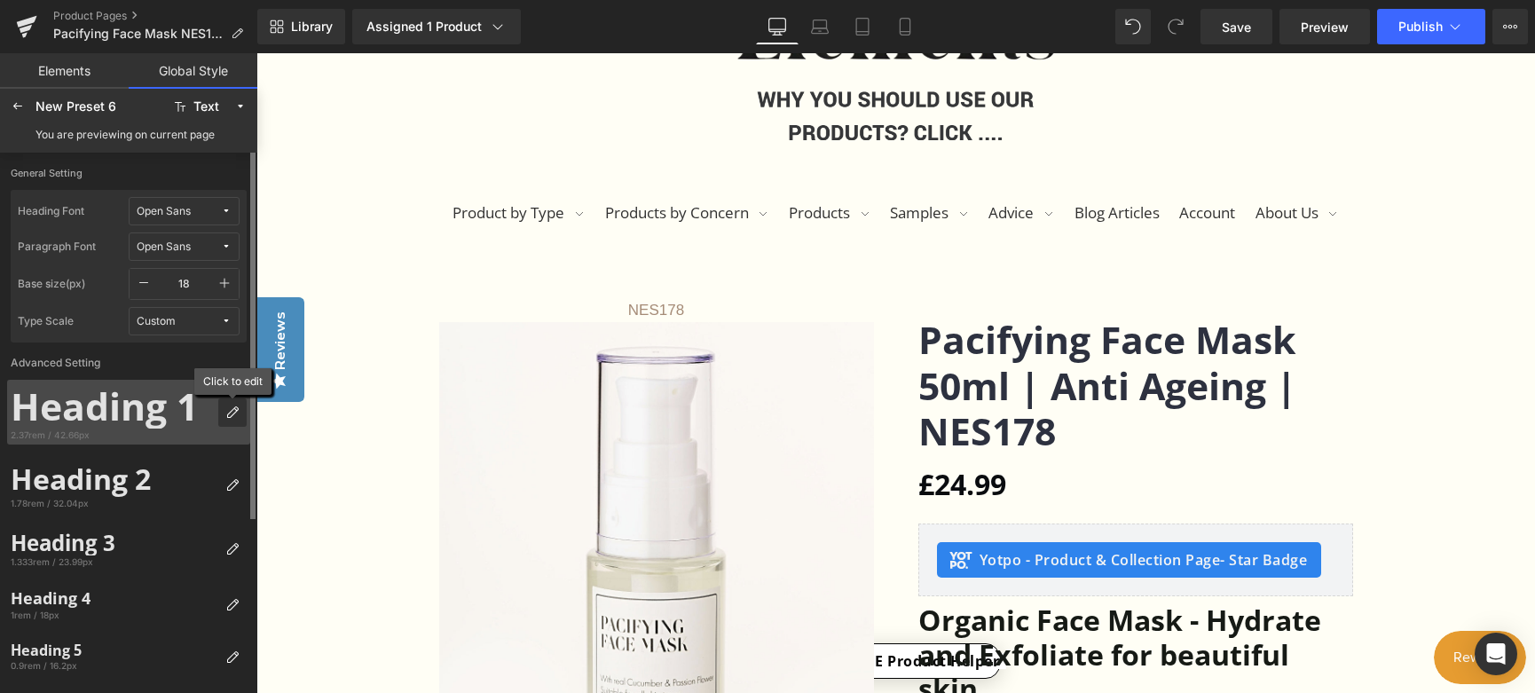
click at [230, 420] on div at bounding box center [232, 412] width 28 height 28
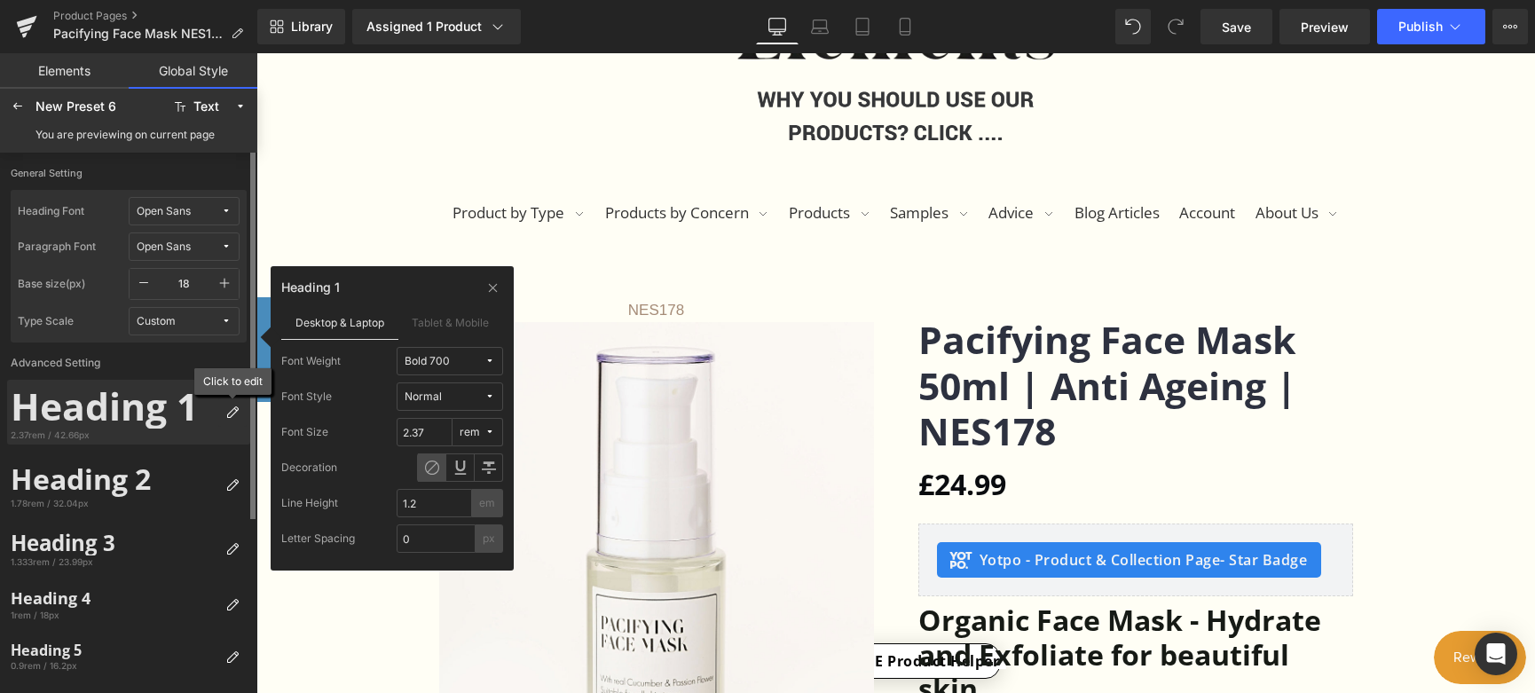
click at [231, 420] on div at bounding box center [232, 412] width 28 height 28
click at [234, 411] on icon at bounding box center [232, 413] width 14 height 14
click at [166, 355] on label "Advanced Setting" at bounding box center [128, 361] width 243 height 37
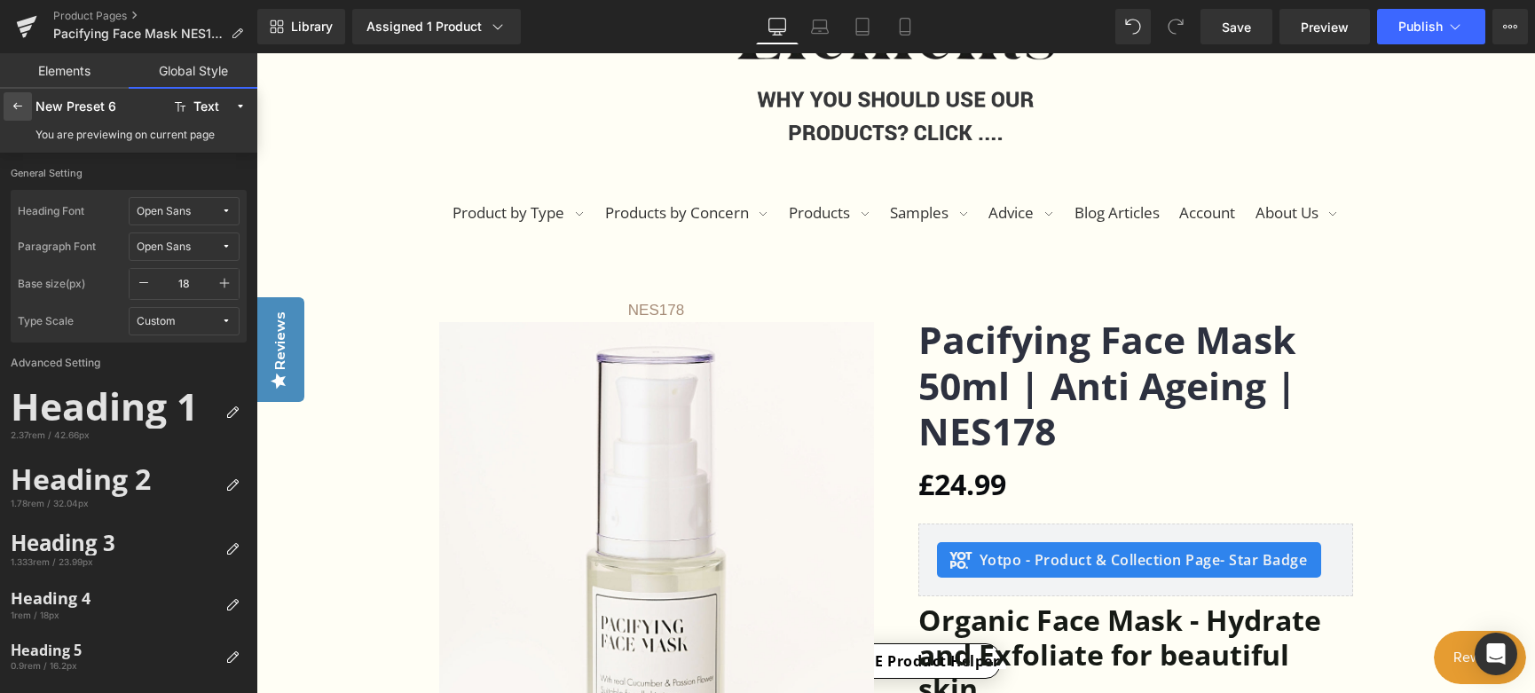
click at [18, 109] on icon at bounding box center [18, 106] width 14 height 14
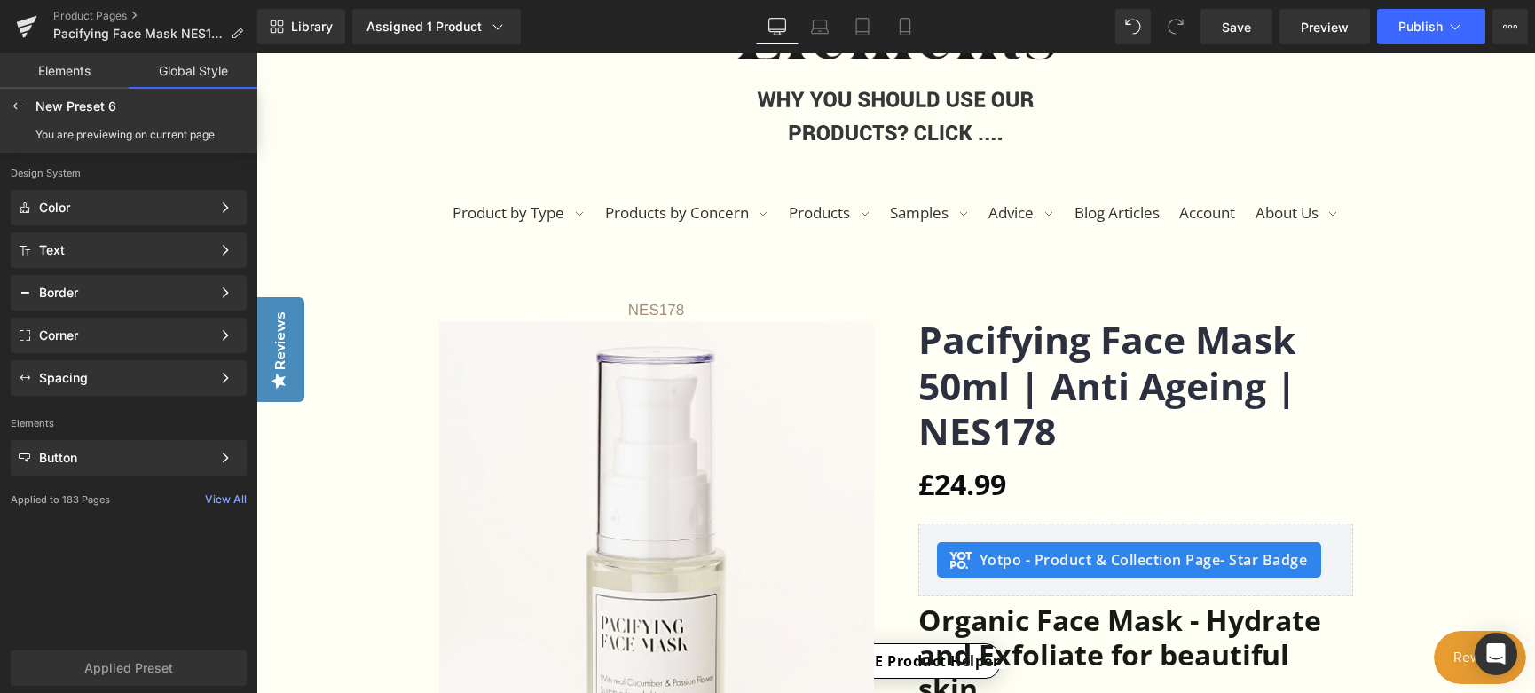
click at [18, 109] on icon at bounding box center [18, 106] width 14 height 14
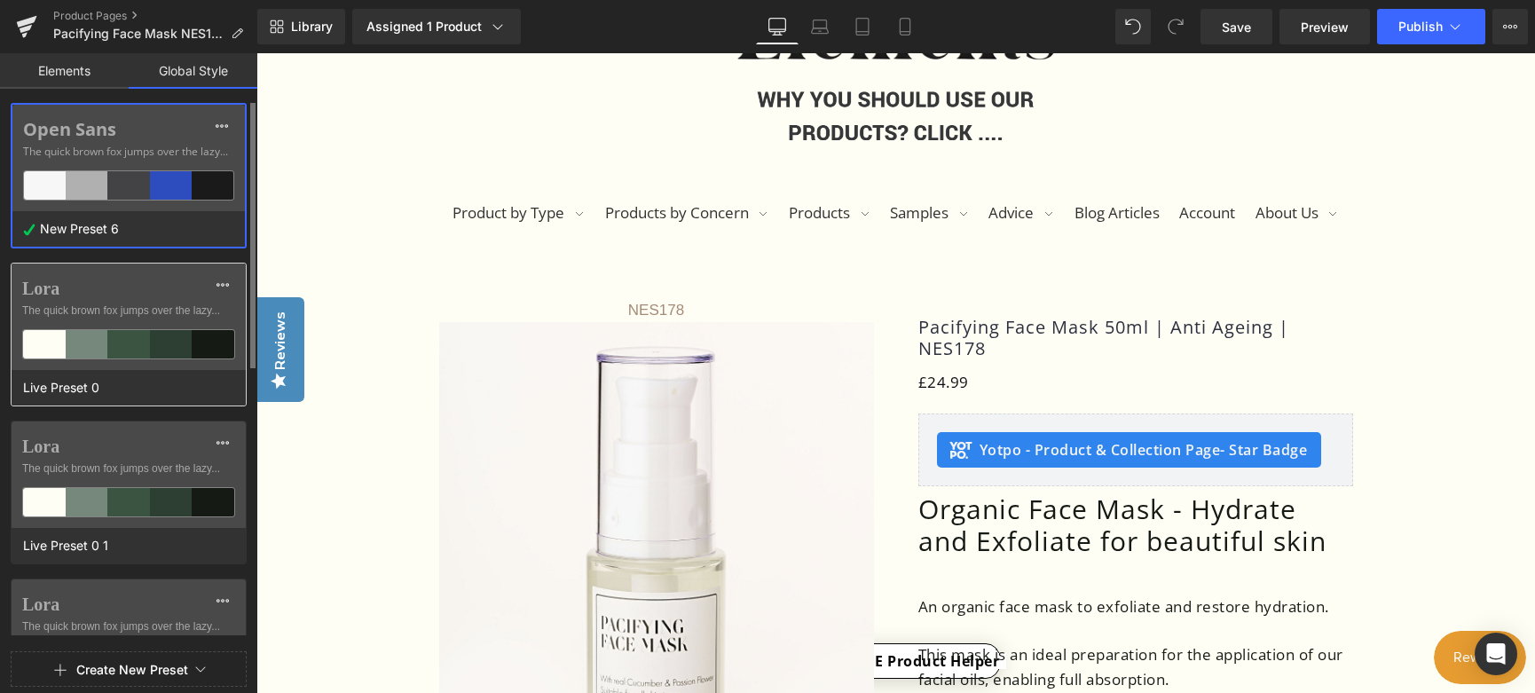
click at [116, 333] on div at bounding box center [128, 344] width 43 height 28
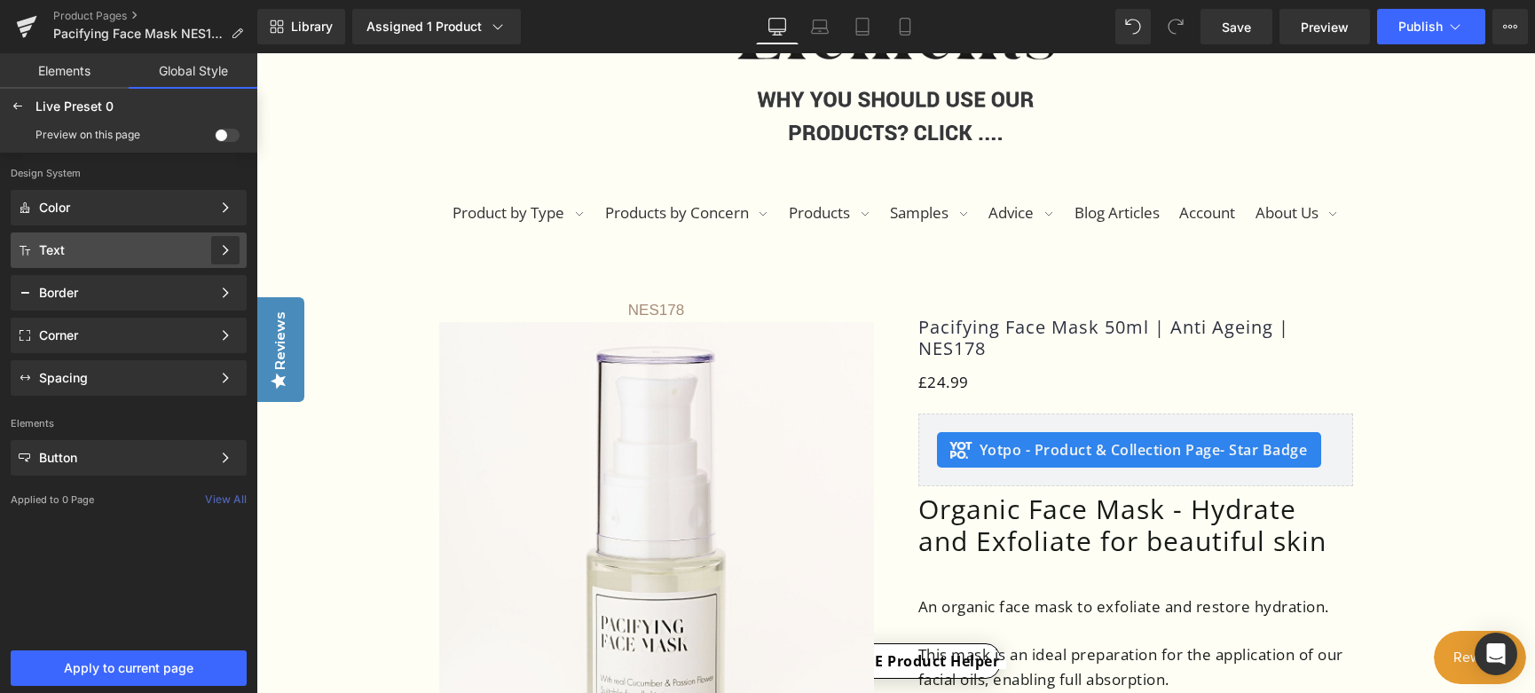
click at [215, 247] on div at bounding box center [225, 250] width 28 height 28
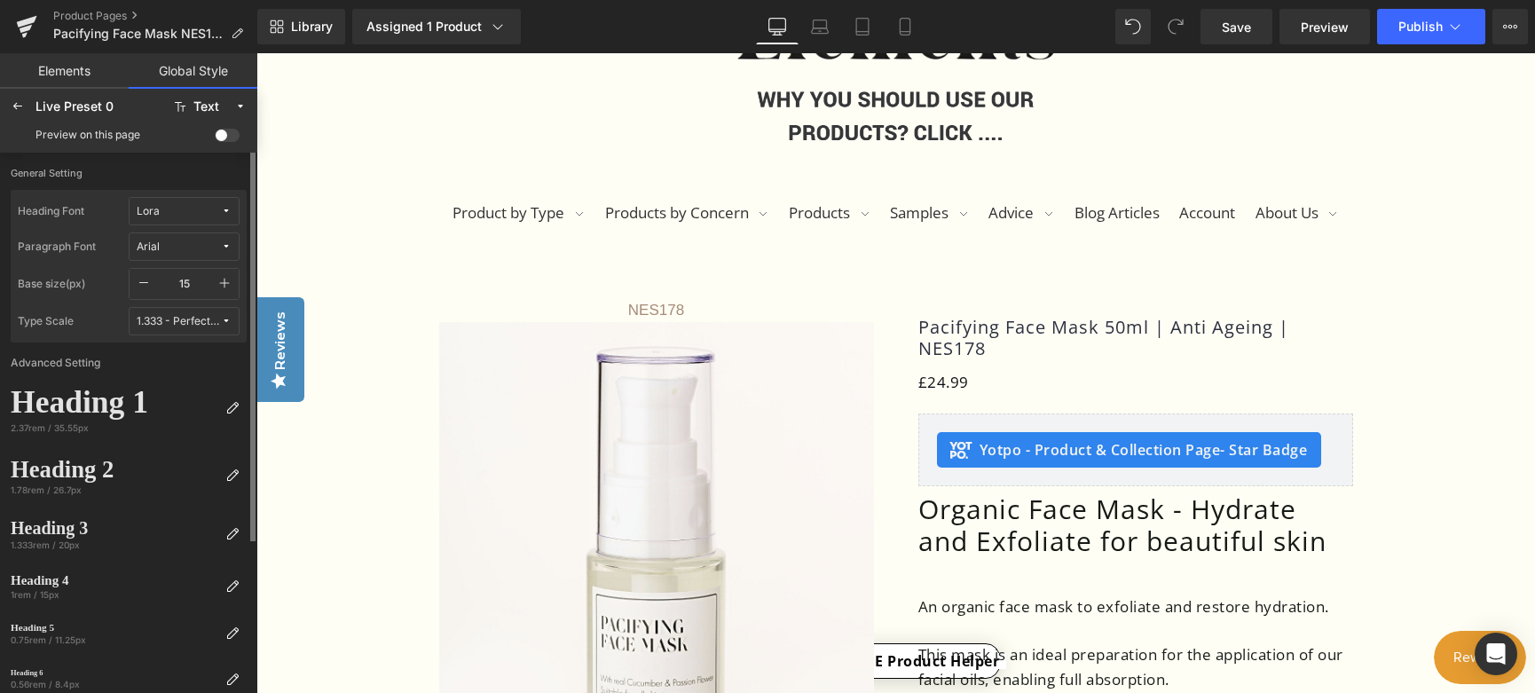
click at [229, 249] on icon at bounding box center [226, 246] width 11 height 11
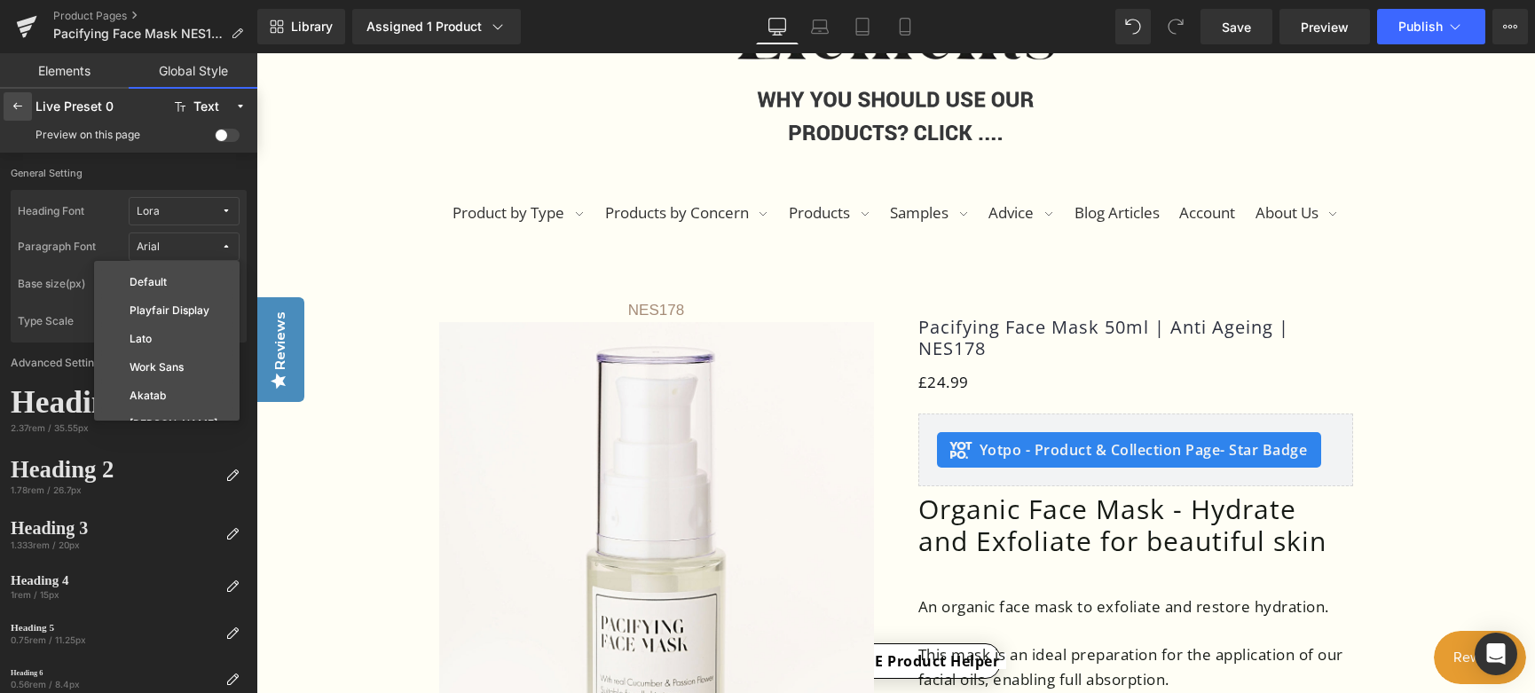
click at [10, 105] on div at bounding box center [18, 106] width 28 height 28
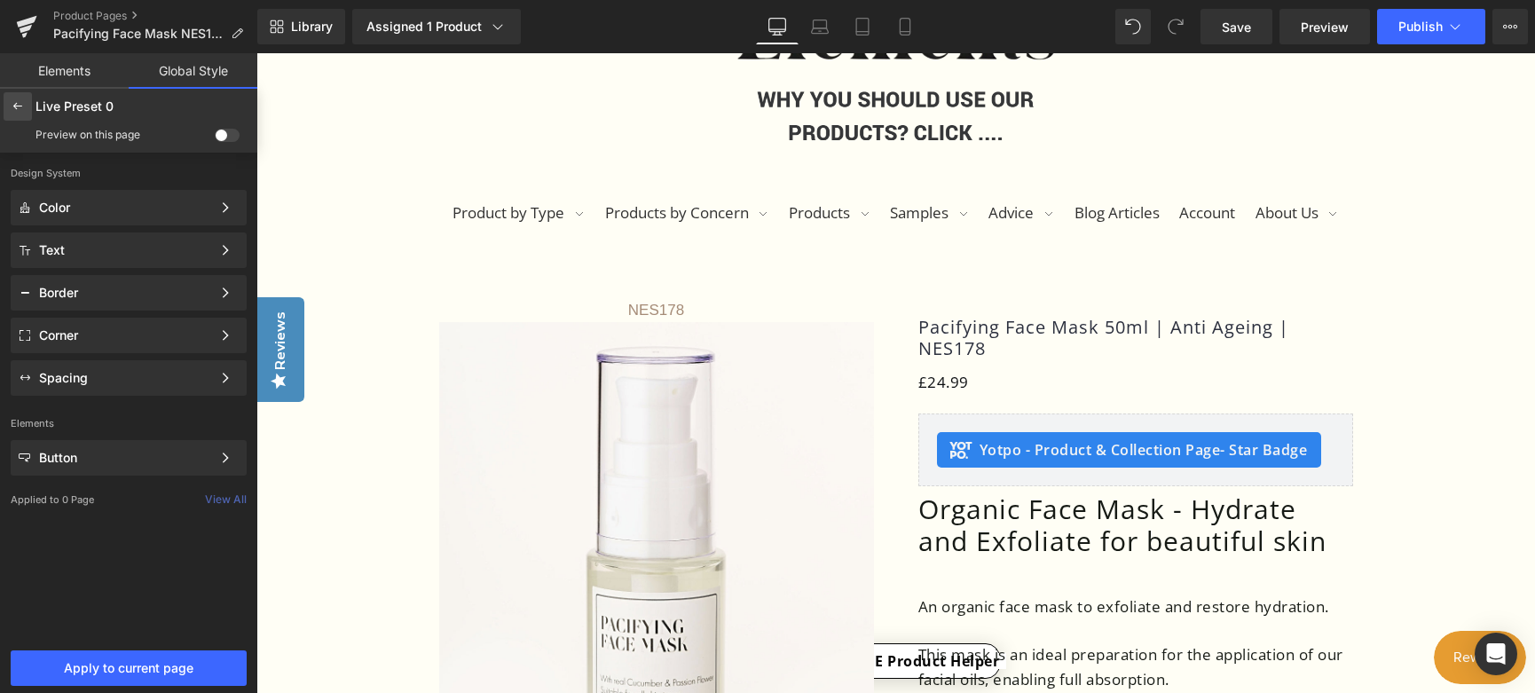
click at [17, 106] on icon at bounding box center [18, 106] width 14 height 14
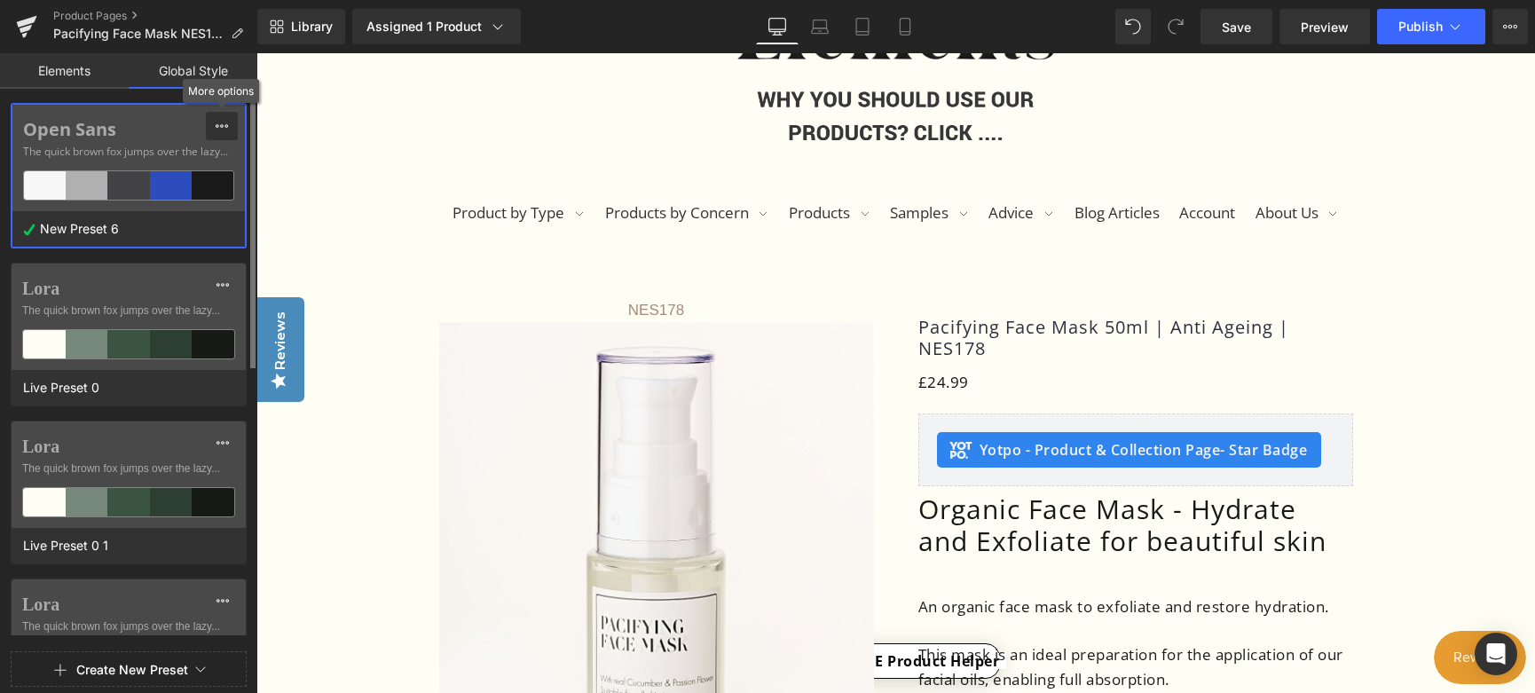
click at [219, 126] on icon at bounding box center [222, 126] width 14 height 14
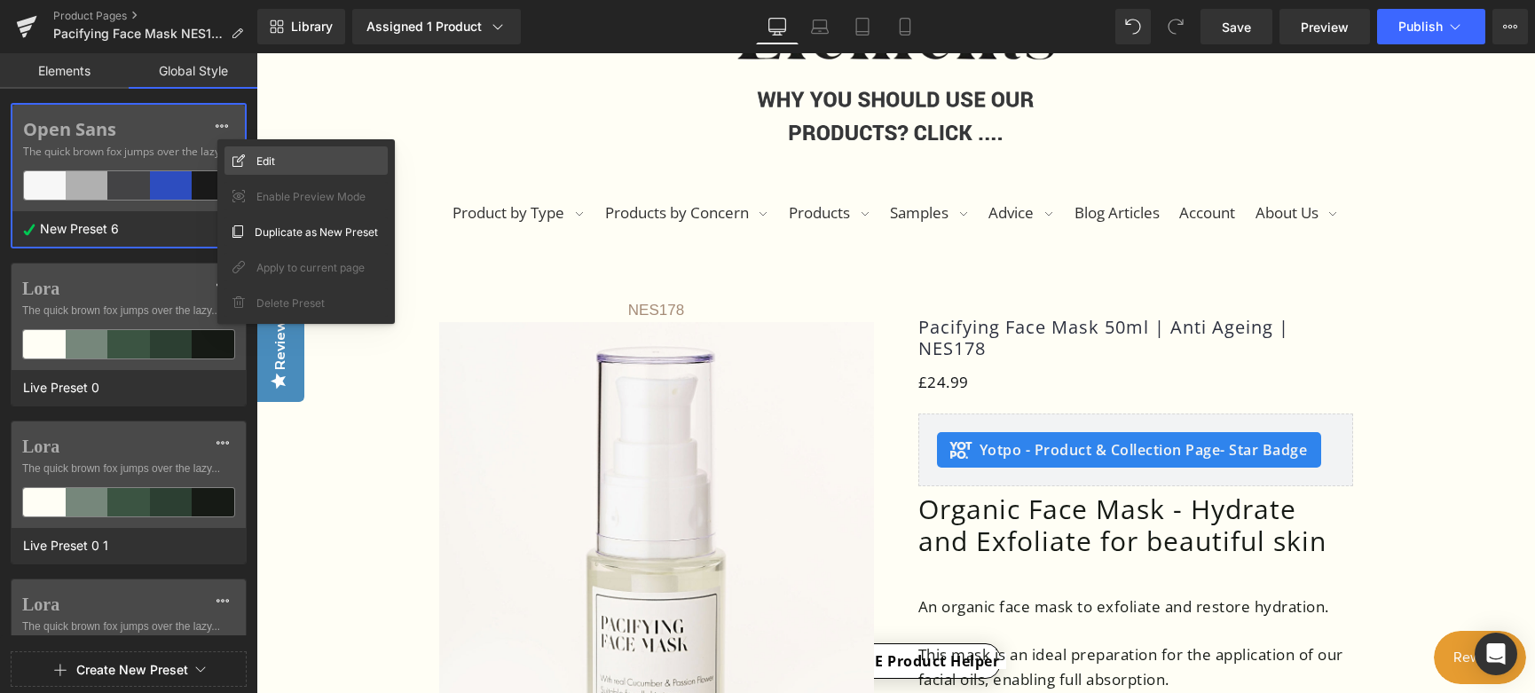
click at [253, 153] on div "Edit" at bounding box center [306, 160] width 163 height 28
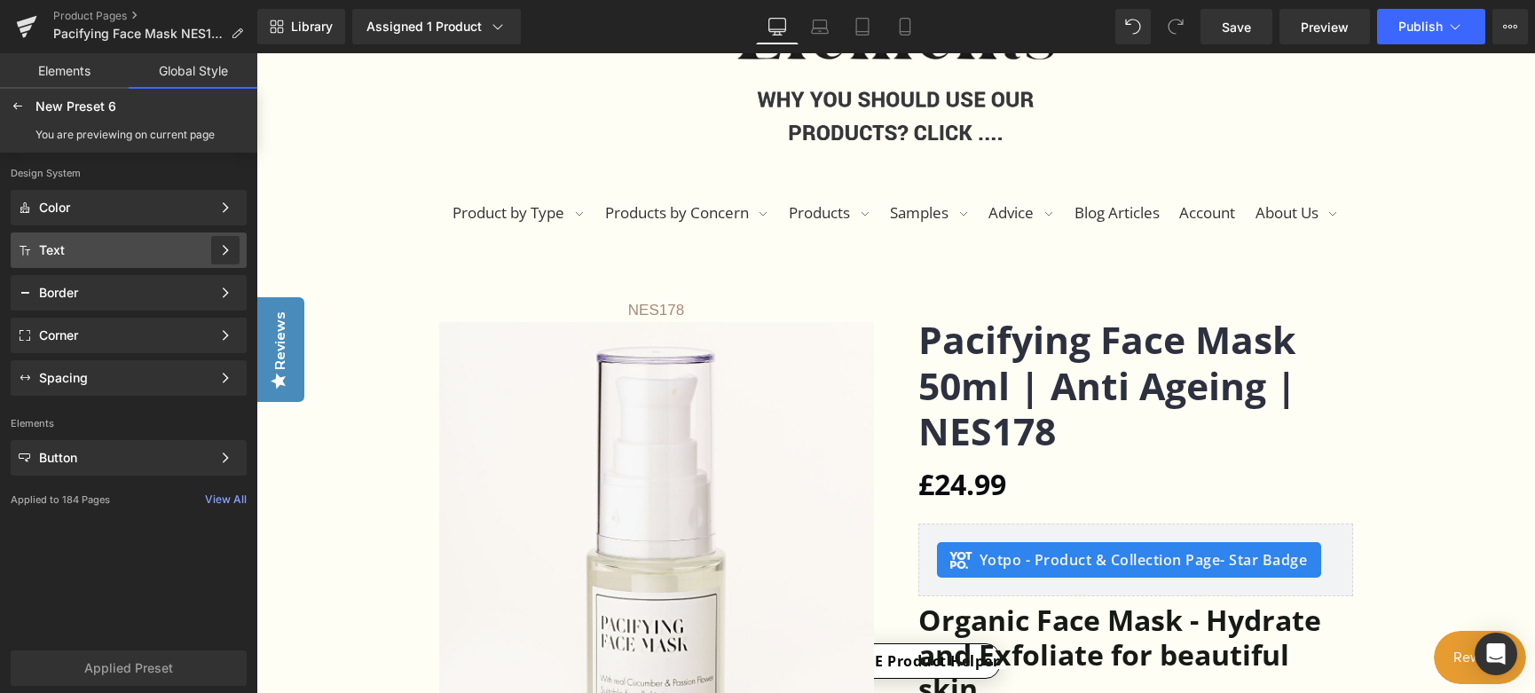
click at [211, 247] on div at bounding box center [225, 250] width 28 height 28
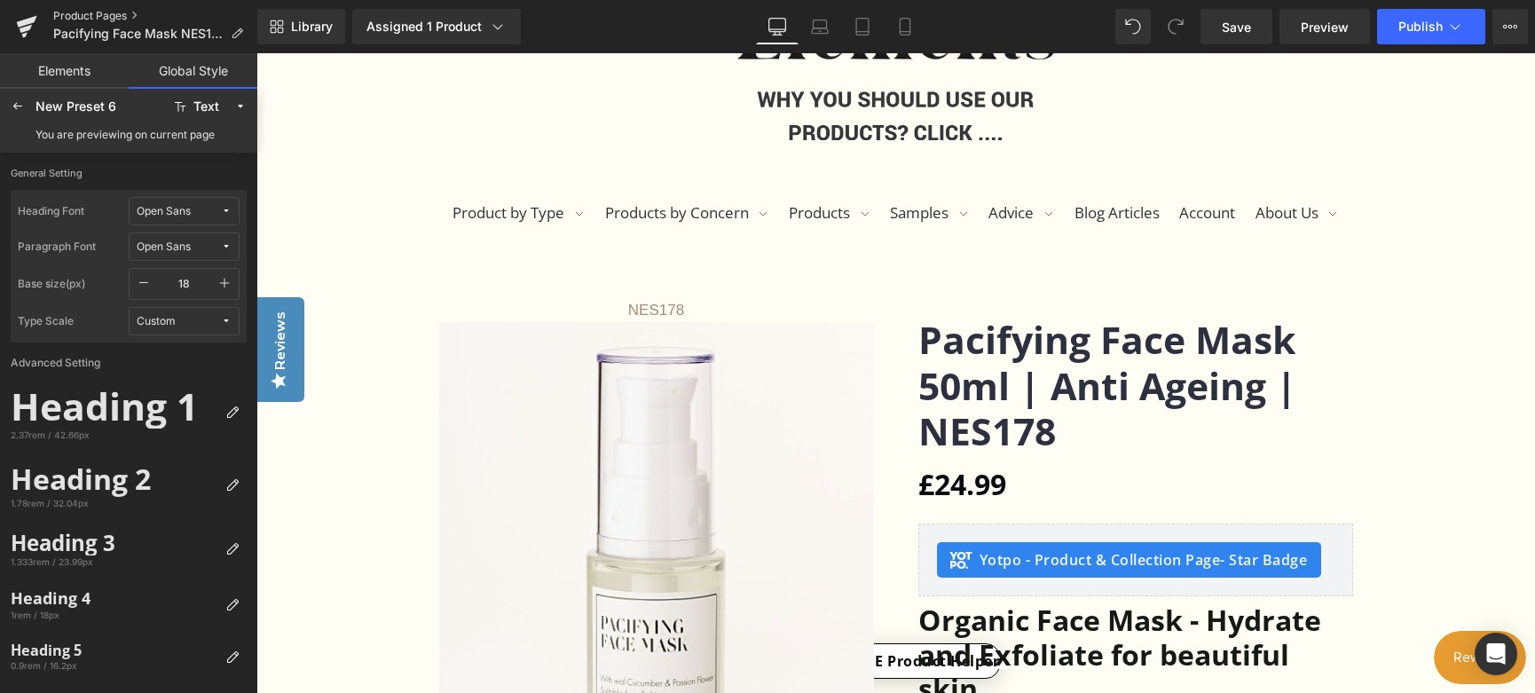
click at [79, 14] on link "Product Pages" at bounding box center [155, 16] width 204 height 14
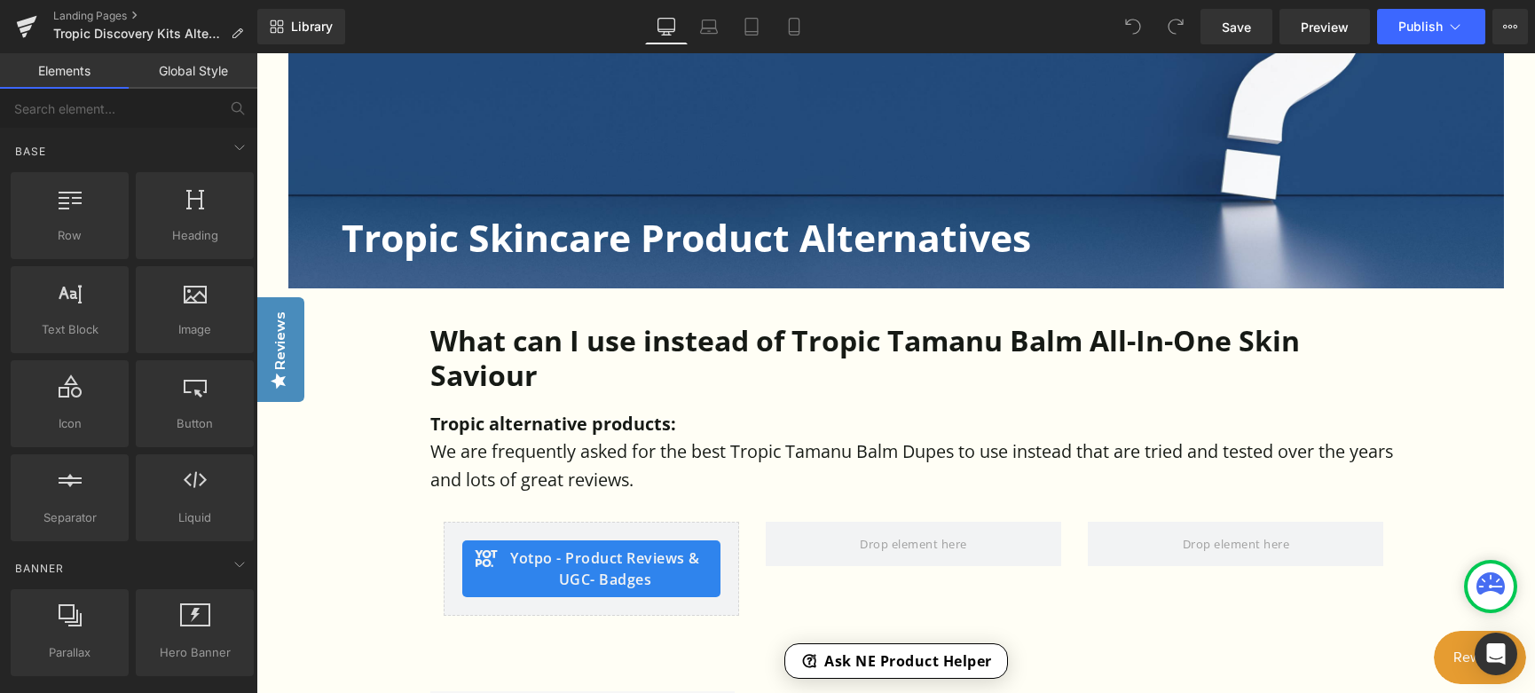
scroll to position [621, 0]
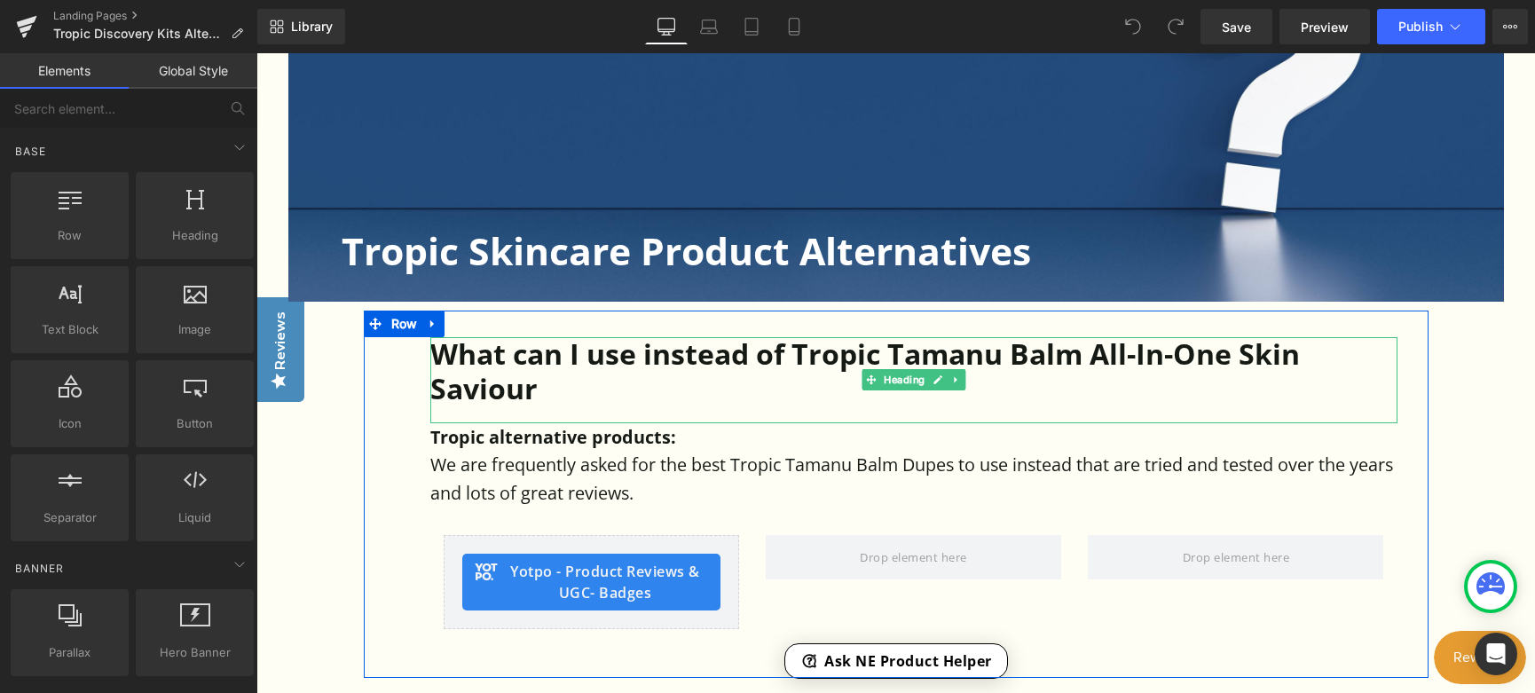
click at [895, 359] on h1 "What can I use instead of Tropic Tamanu Balm All-In-One Skin Saviour" at bounding box center [913, 371] width 967 height 68
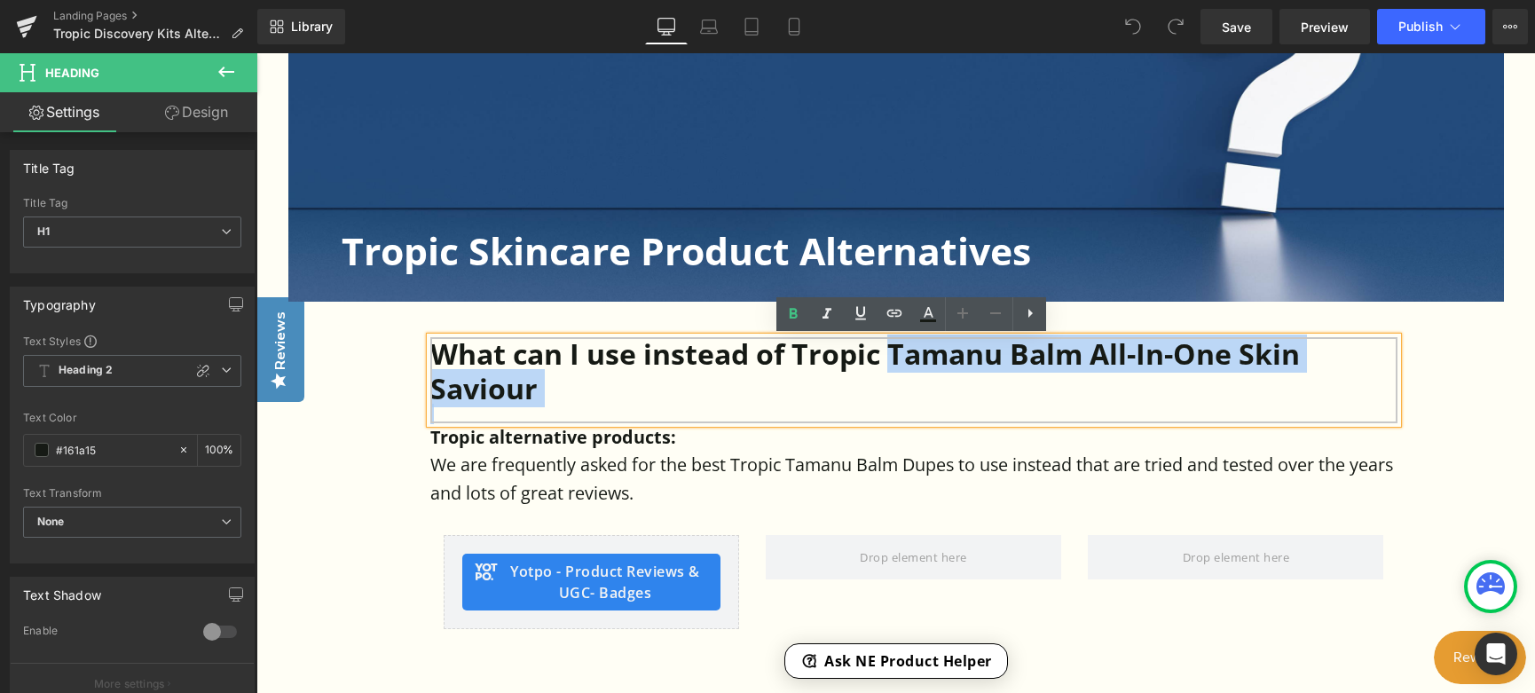
drag, startPoint x: 891, startPoint y: 352, endPoint x: 817, endPoint y: 408, distance: 92.5
click at [817, 408] on div "What can I use instead of Tropic Tamanu Balm All-In-One Skin Saviour" at bounding box center [913, 379] width 967 height 85
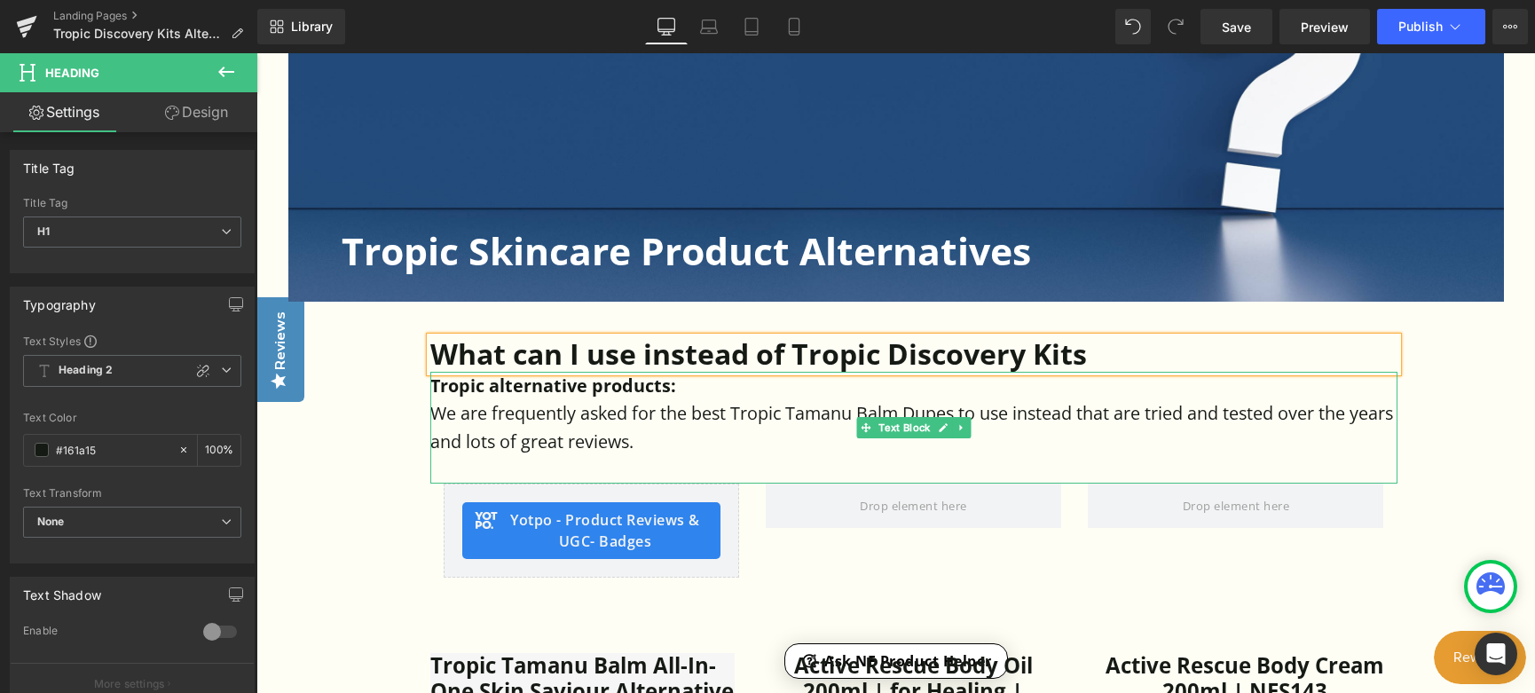
click at [810, 439] on p "We are frequently asked for the best Tropic Tamanu Balm Dupes to use instead th…" at bounding box center [913, 427] width 967 height 56
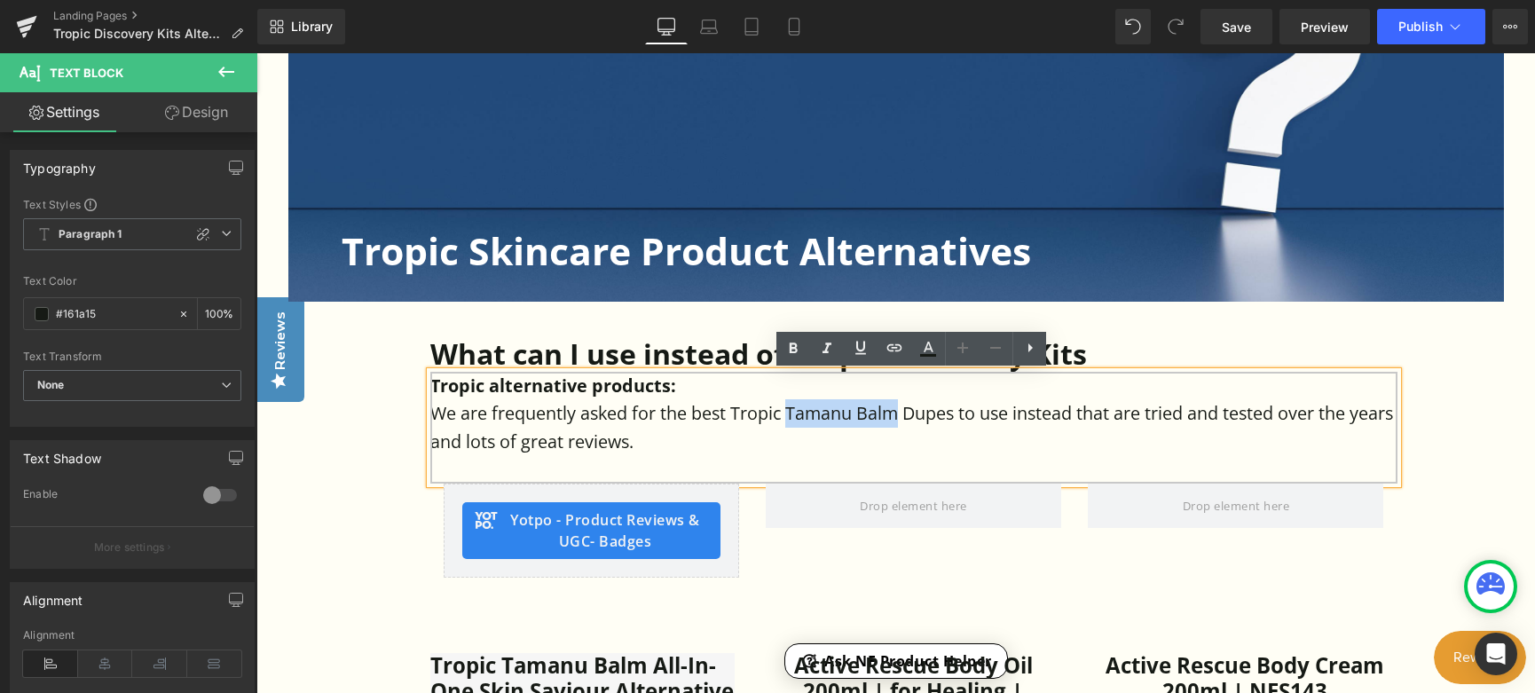
drag, startPoint x: 788, startPoint y: 414, endPoint x: 895, endPoint y: 412, distance: 106.5
click at [895, 412] on p "We are frequently asked for the best Tropic Tamanu Balm Dupes to use instead th…" at bounding box center [913, 427] width 967 height 56
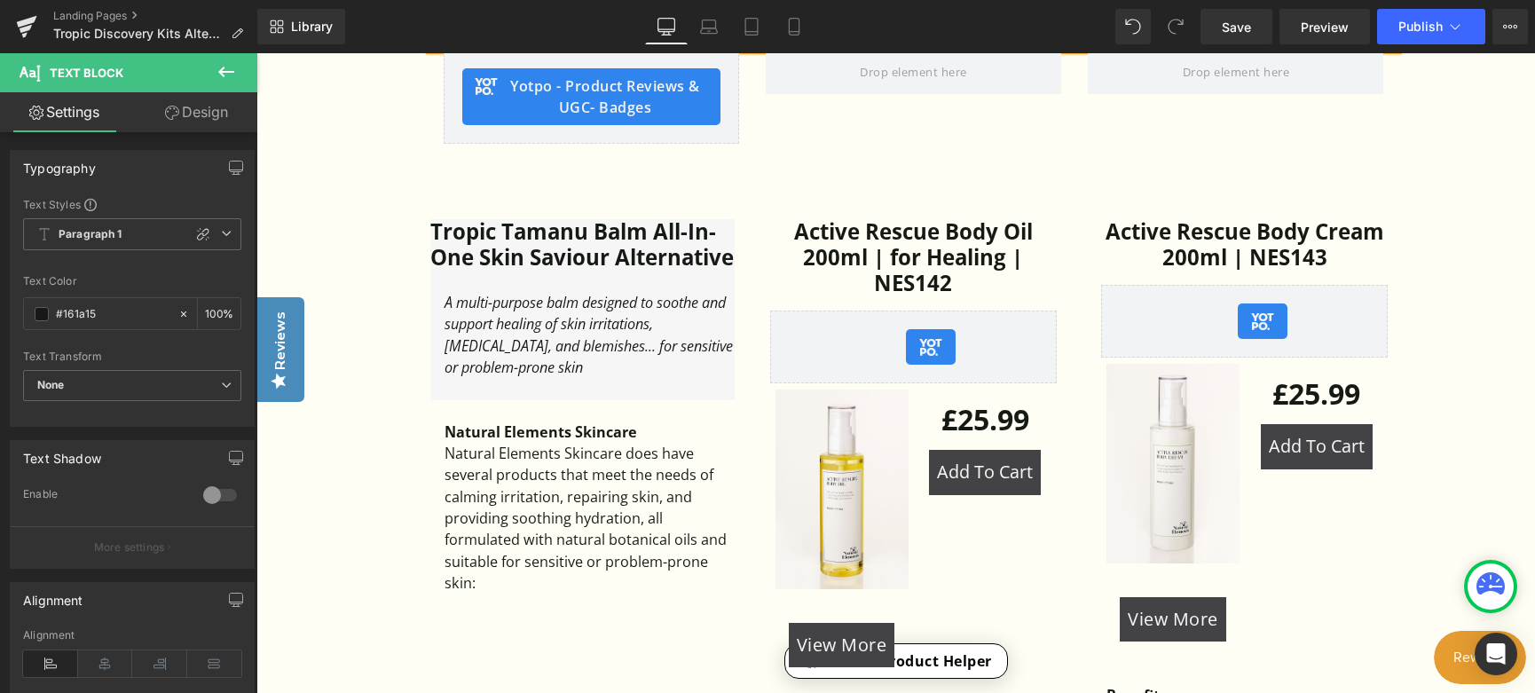
scroll to position [1065, 0]
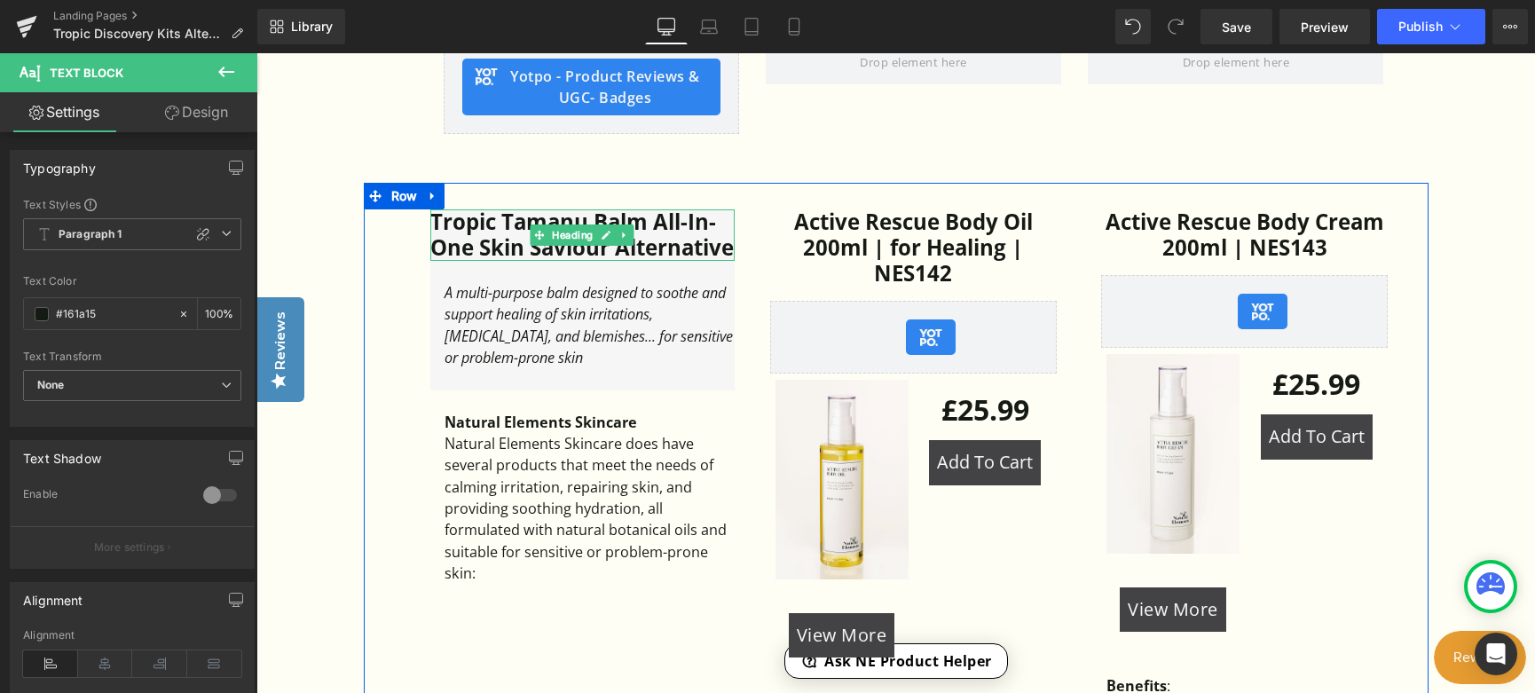
click at [522, 232] on h3 "Tropic Tamanu Balm All-In-One Skin Saviour Alternative" at bounding box center [582, 234] width 304 height 51
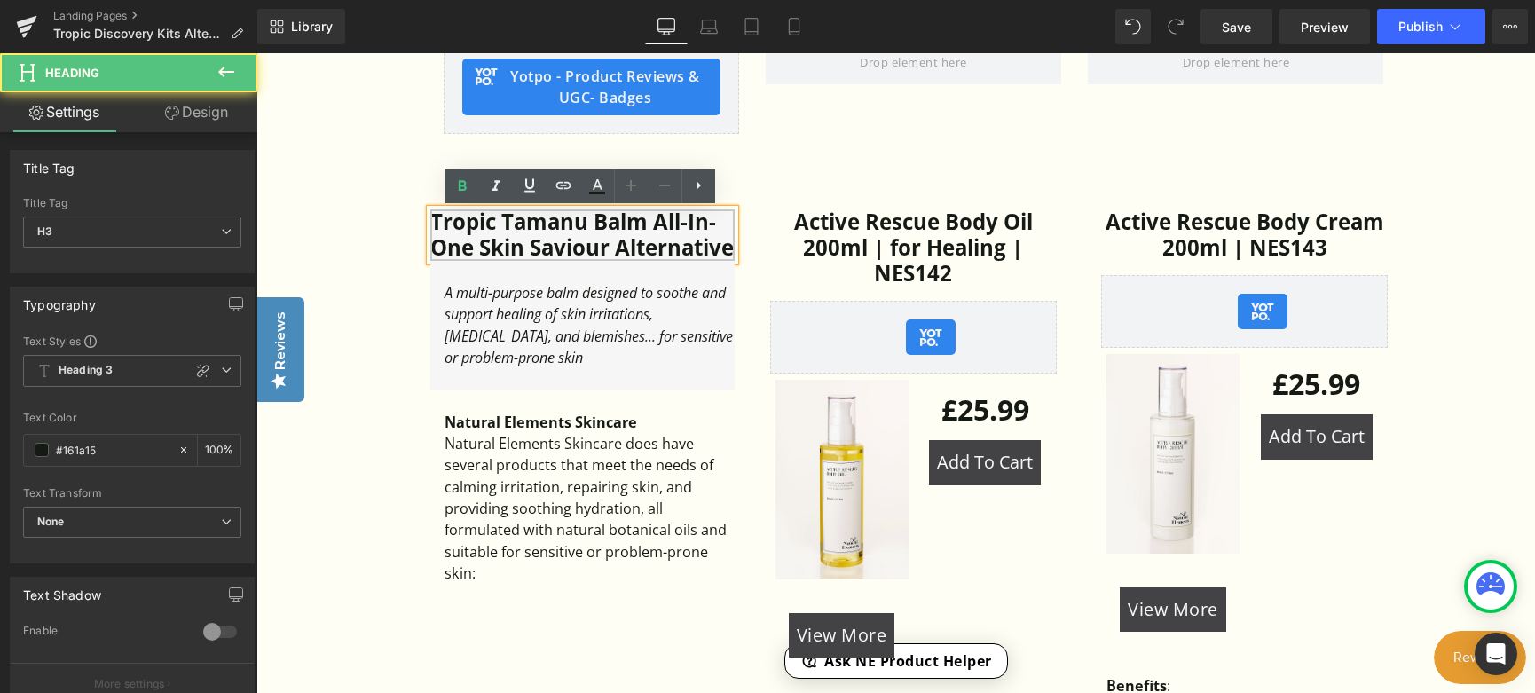
click at [514, 257] on h3 "Tropic Tamanu Balm All-In-One Skin Saviour Alternative" at bounding box center [582, 234] width 304 height 51
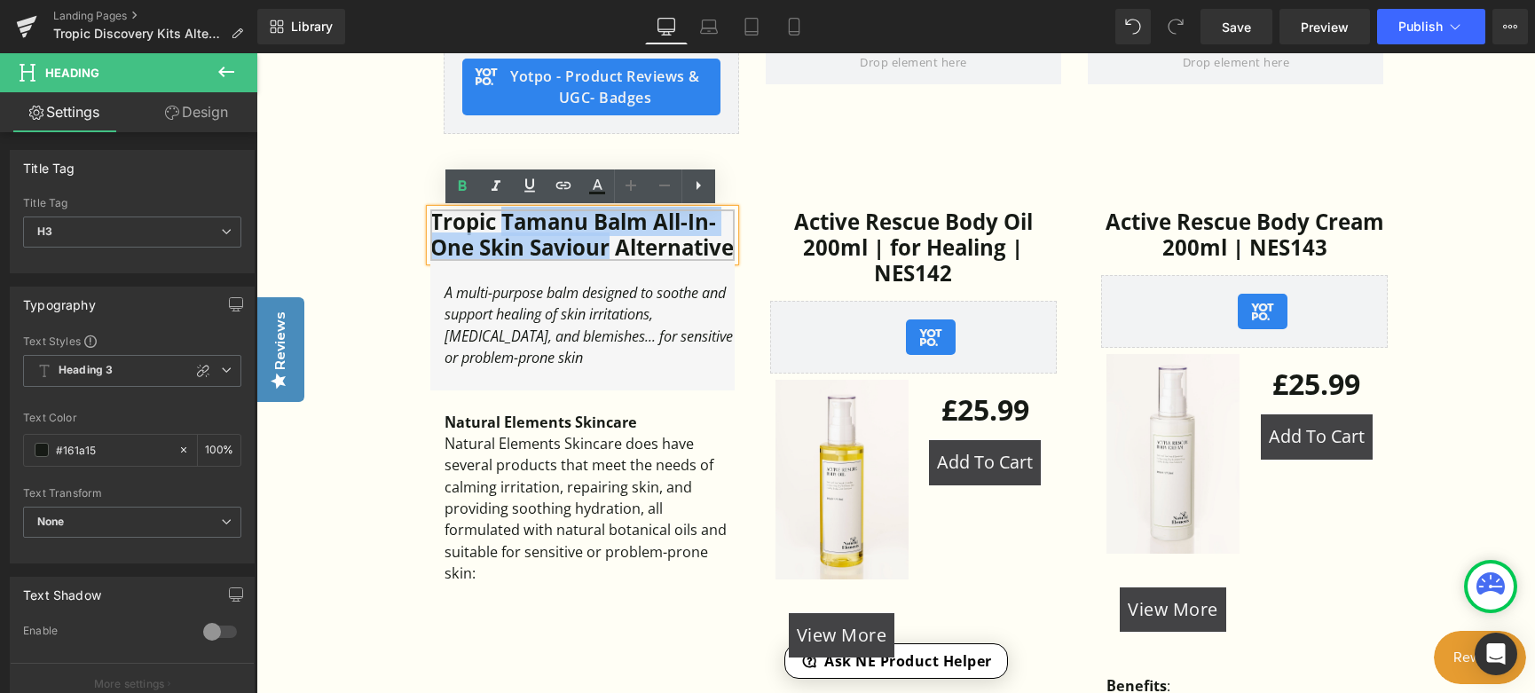
drag, startPoint x: 617, startPoint y: 250, endPoint x: 501, endPoint y: 226, distance: 117.8
click at [501, 226] on h3 "Tropic Tamanu Balm All-In-One Skin Saviour Alternative" at bounding box center [582, 234] width 304 height 51
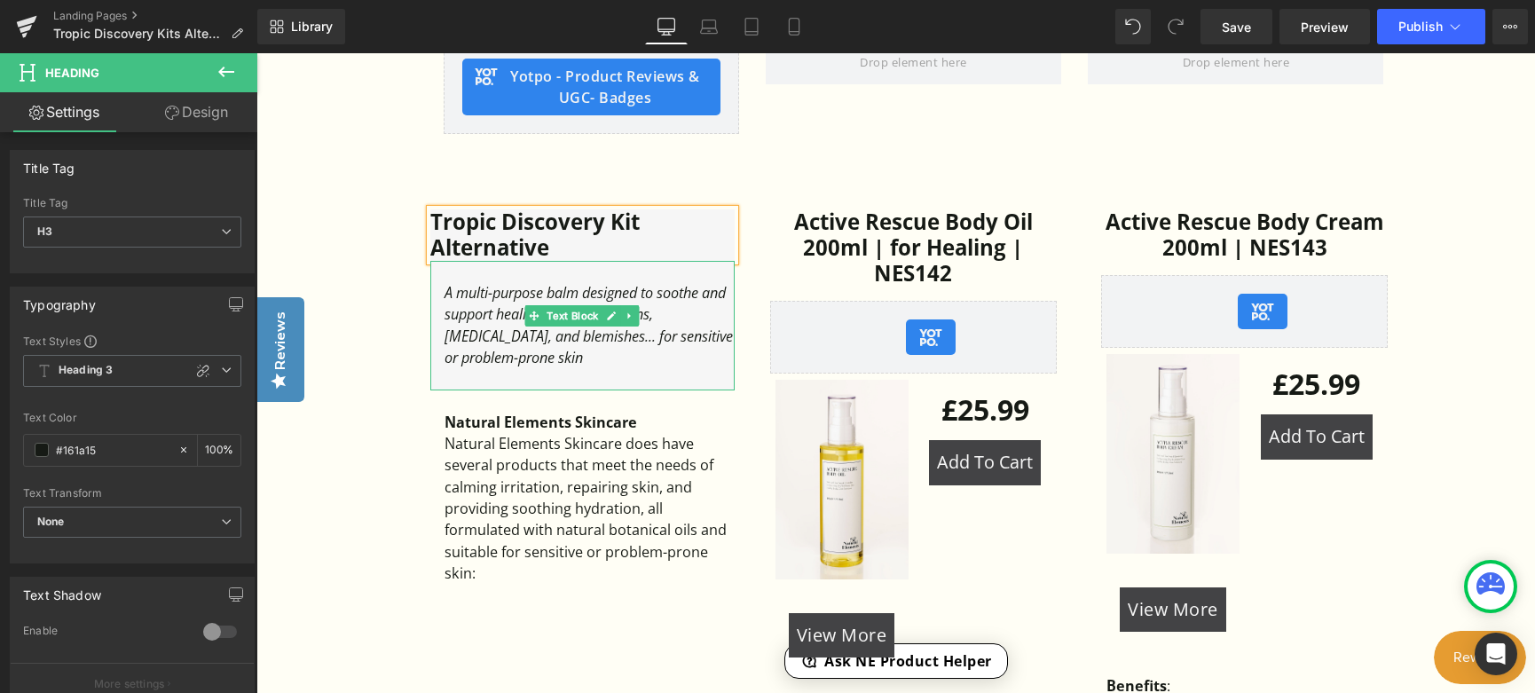
click at [690, 339] on icon "A multi-purpose balm designed to soothe and support healing of skin irritations…" at bounding box center [589, 325] width 288 height 84
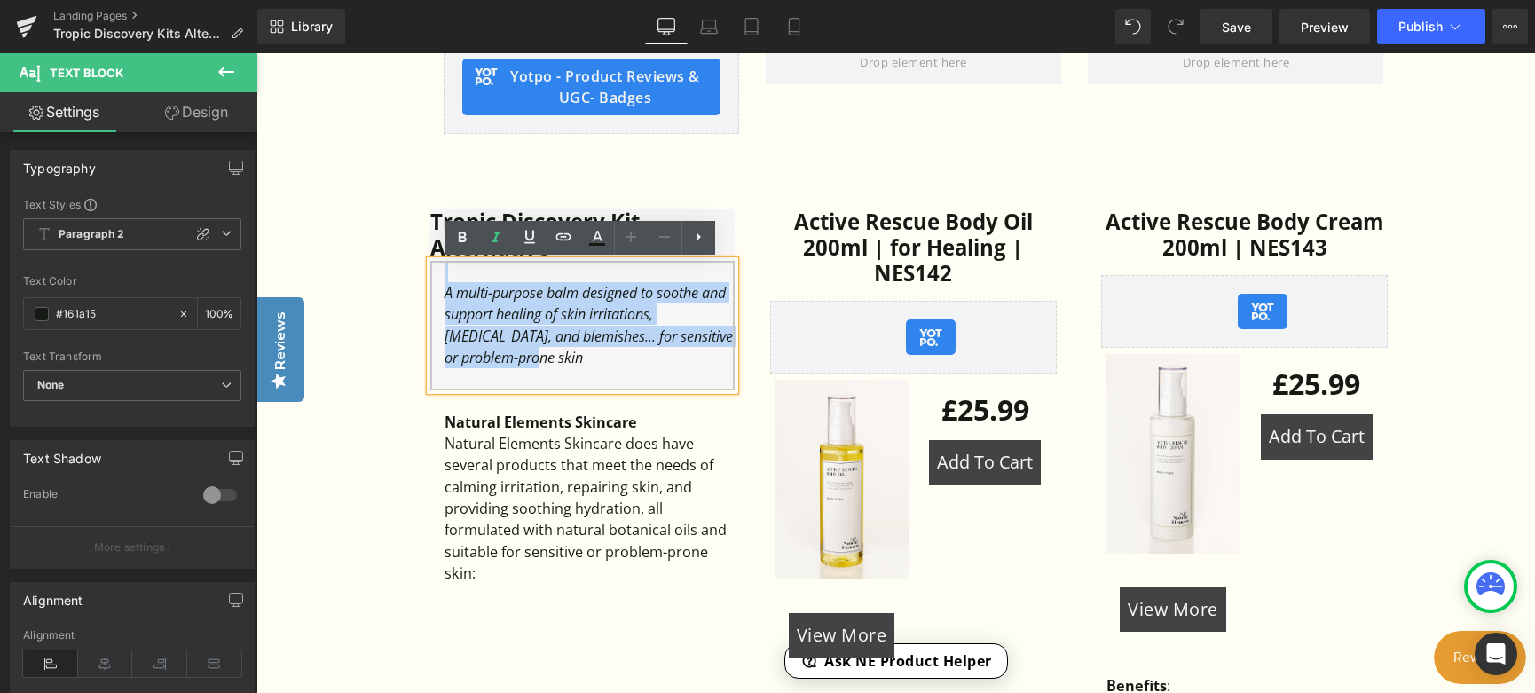
drag, startPoint x: 719, startPoint y: 342, endPoint x: 444, endPoint y: 281, distance: 281.7
click at [444, 281] on div "A multi-purpose balm designed to soothe and support healing of skin irritations…" at bounding box center [582, 326] width 304 height 130
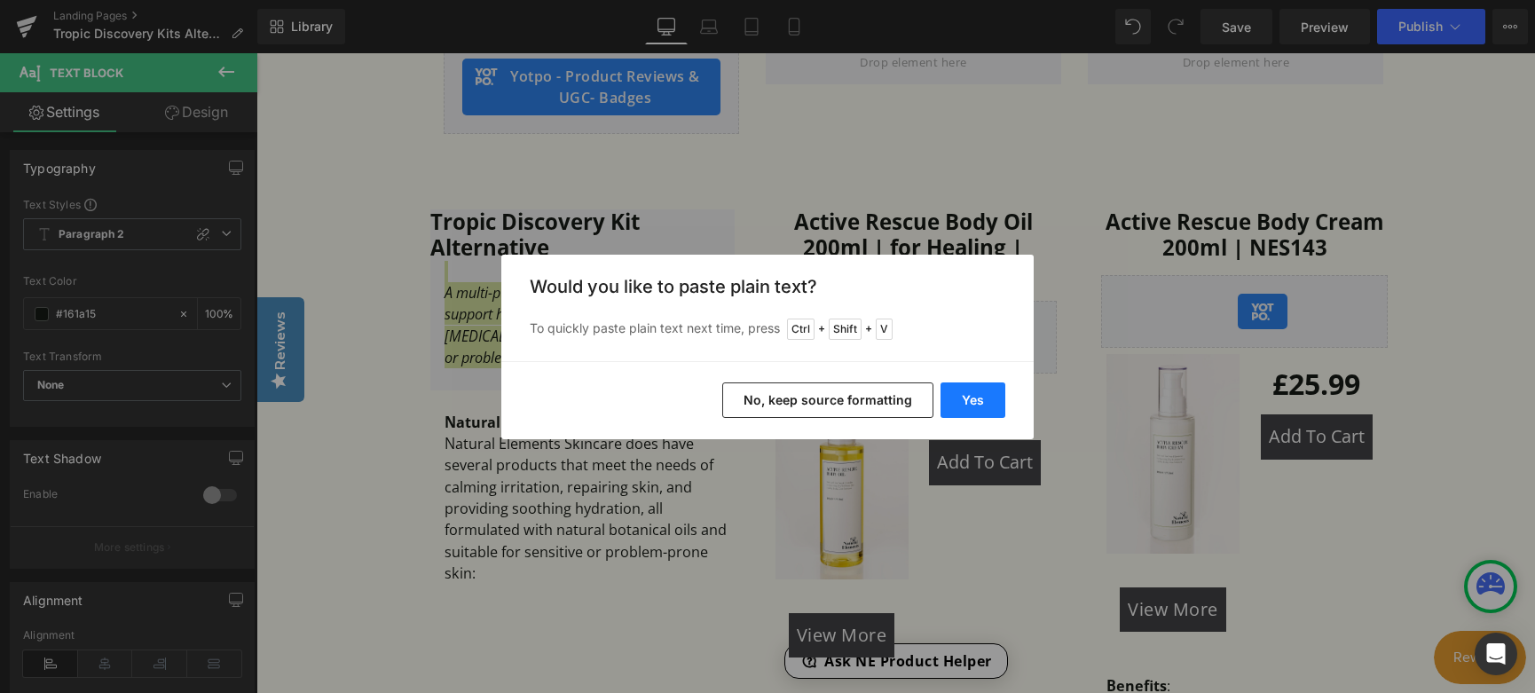
click at [0, 0] on button "Yes" at bounding box center [0, 0] width 0 height 0
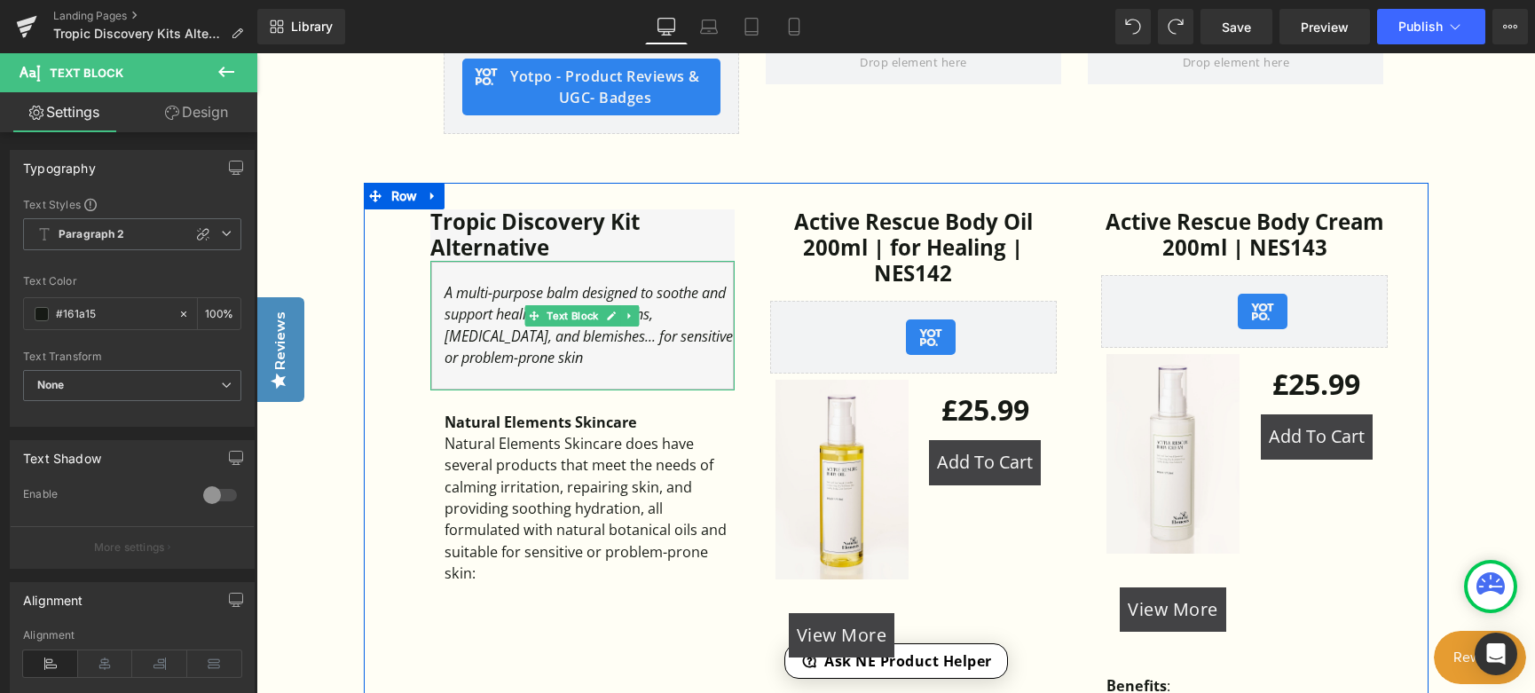
click at [657, 368] on div at bounding box center [590, 378] width 290 height 21
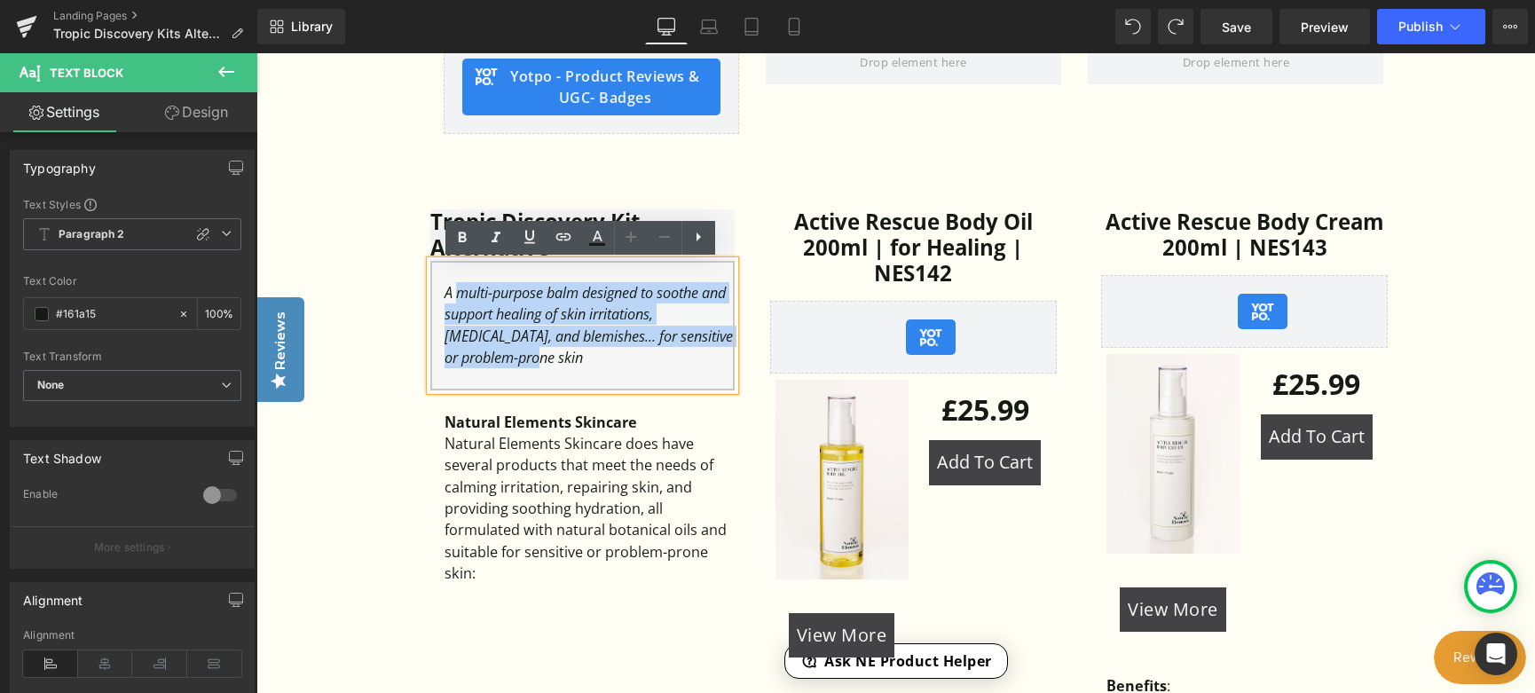
drag, startPoint x: 716, startPoint y: 338, endPoint x: 459, endPoint y: 302, distance: 259.9
click at [459, 302] on div "A multi-purpose balm designed to soothe and support healing of skin irritations…" at bounding box center [590, 325] width 290 height 86
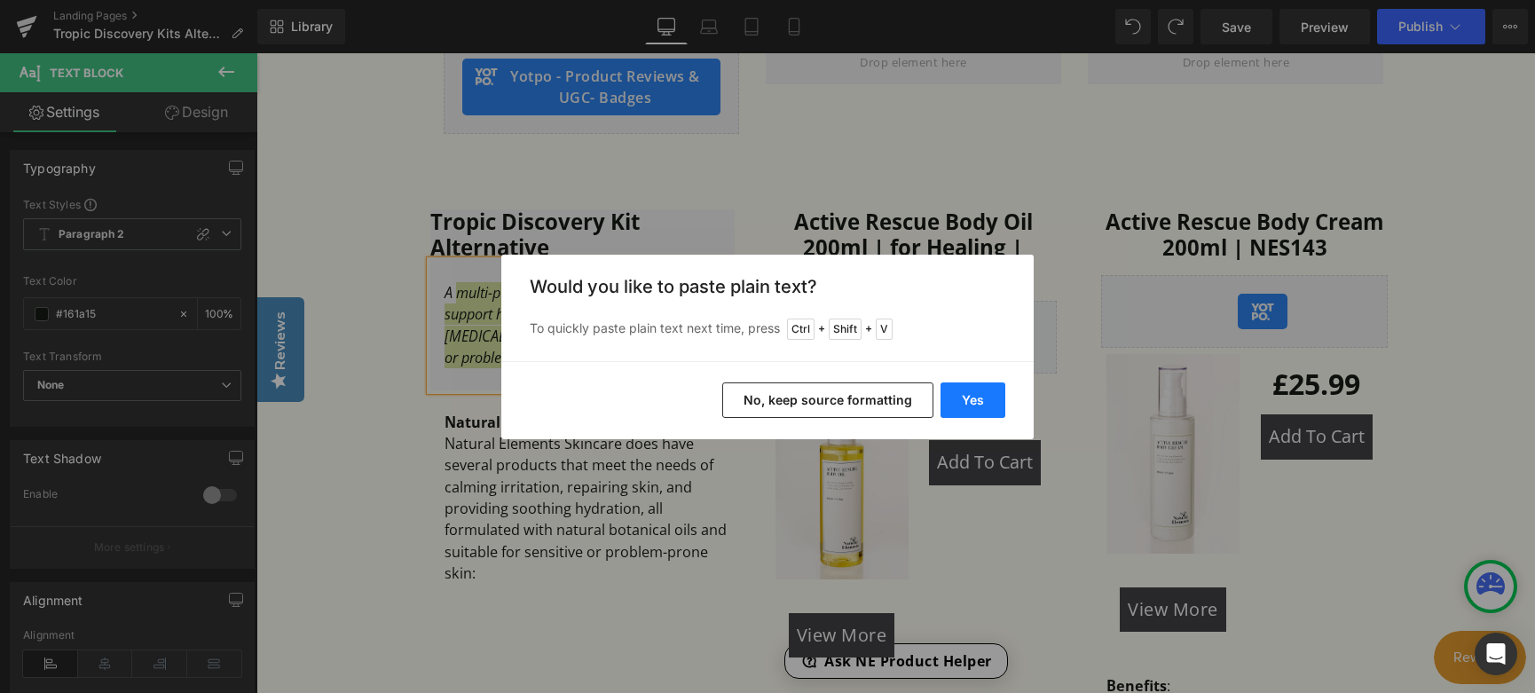
click at [0, 0] on button "Yes" at bounding box center [0, 0] width 0 height 0
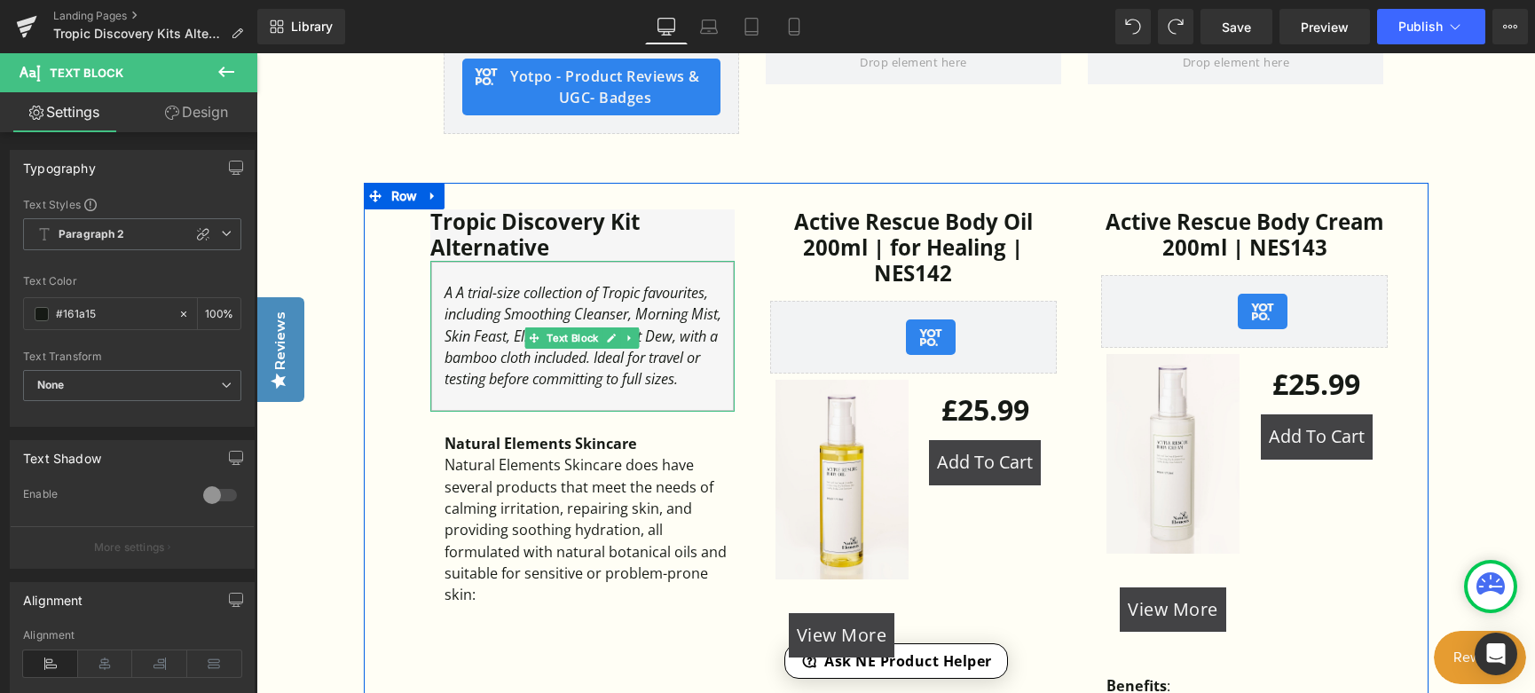
click at [465, 296] on icon "A A trial-size collection of Tropic favourites, including Smoothing Cleanser, M…" at bounding box center [583, 336] width 277 height 106
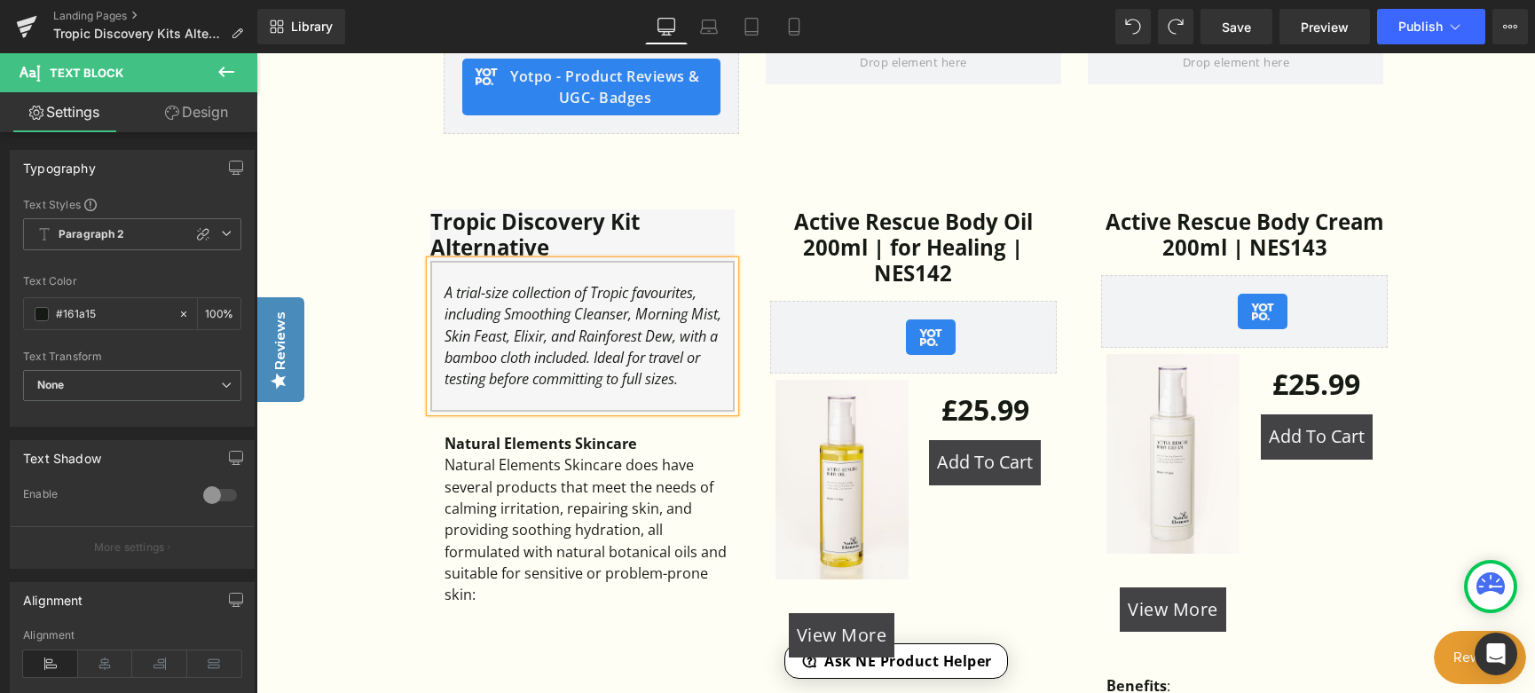
click at [633, 362] on icon "A trial-size collection of Tropic favourites, including Smoothing Cleanser, Mor…" at bounding box center [583, 336] width 277 height 106
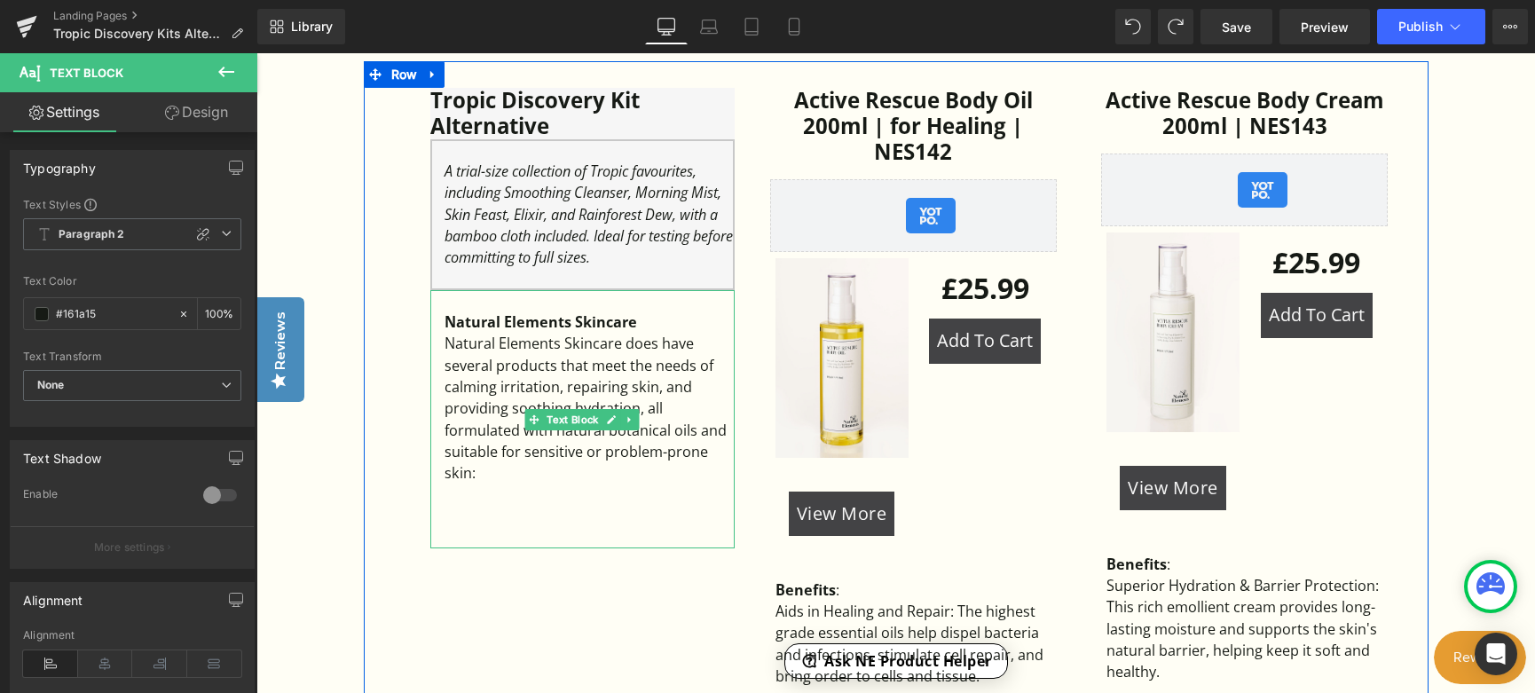
scroll to position [1242, 0]
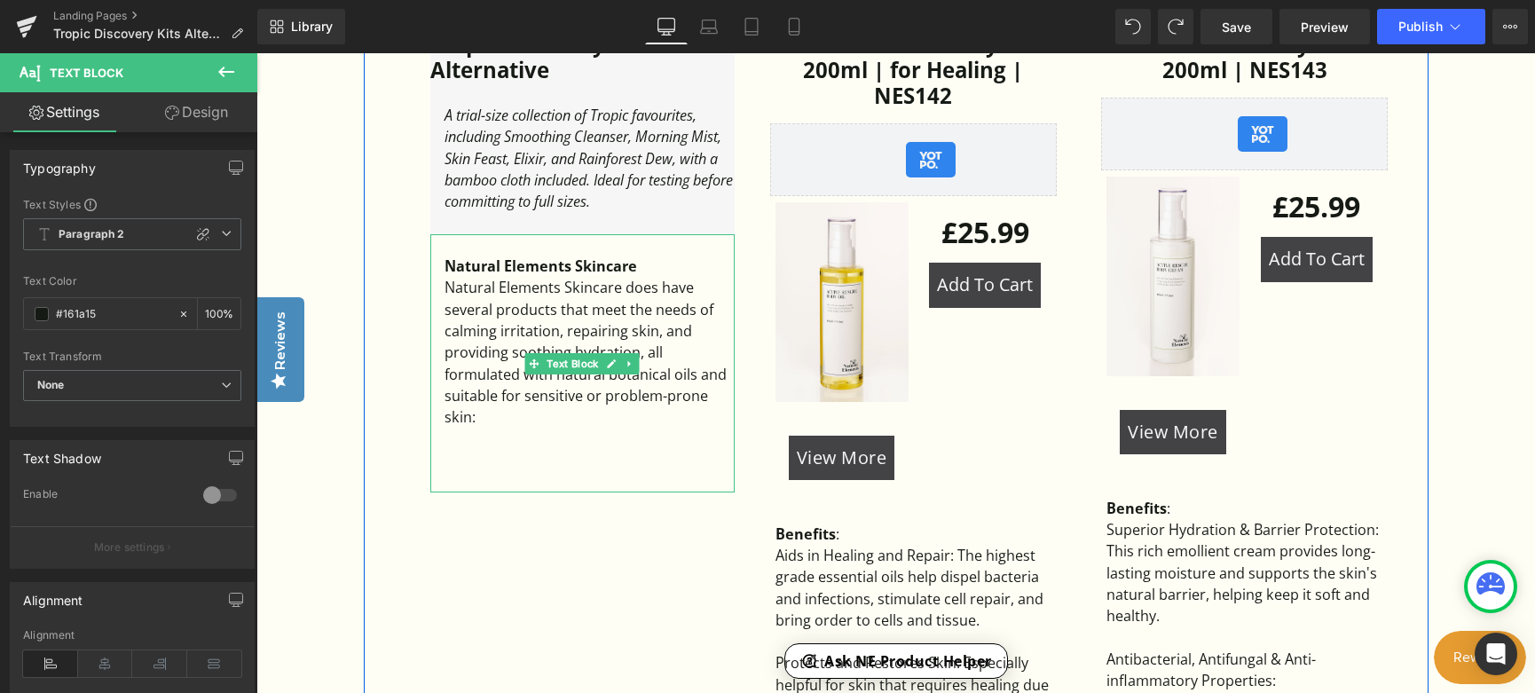
click at [515, 428] on div "Natural Elements Skincare does have several products that meet the needs of cal…" at bounding box center [590, 352] width 290 height 151
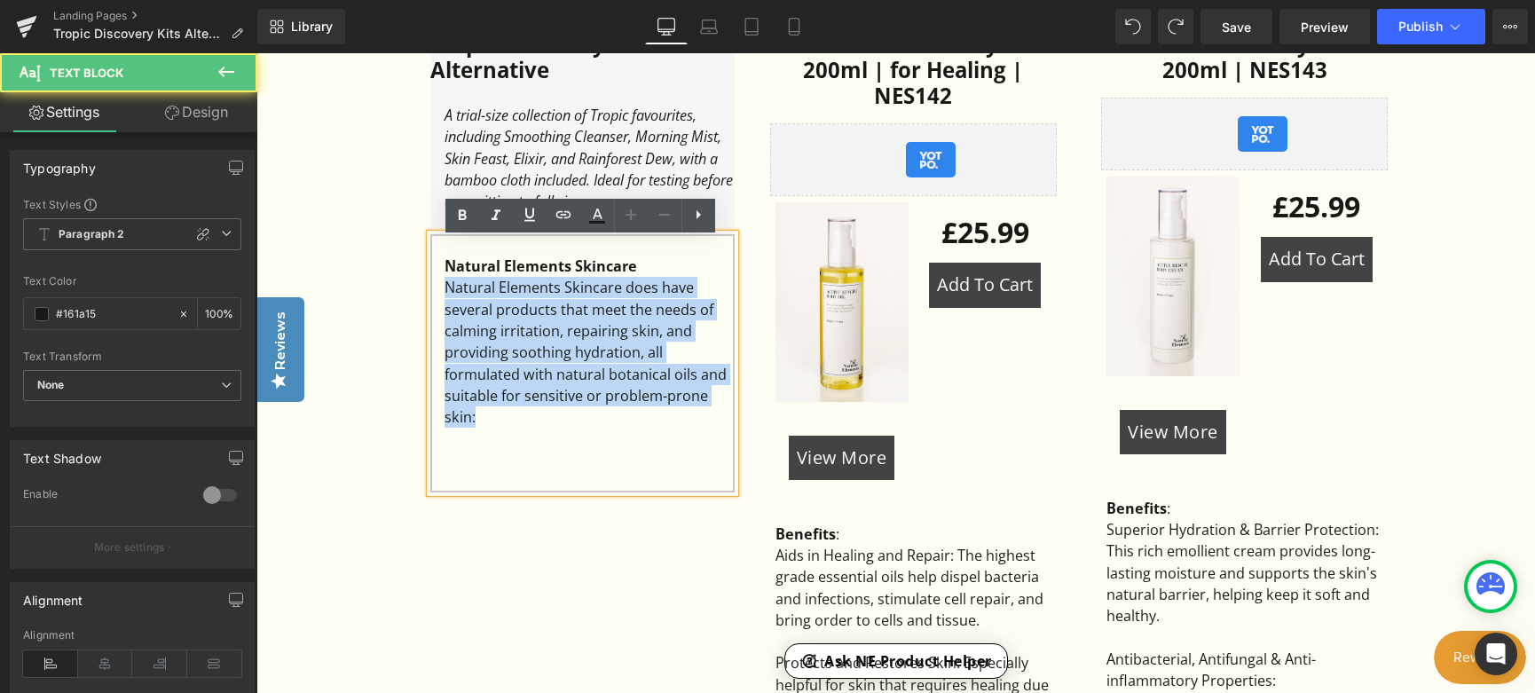
drag, startPoint x: 531, startPoint y: 426, endPoint x: 436, endPoint y: 289, distance: 166.4
click at [436, 289] on div "Natural Elements Skincare Natural Elements Skincare does have several products …" at bounding box center [582, 363] width 304 height 259
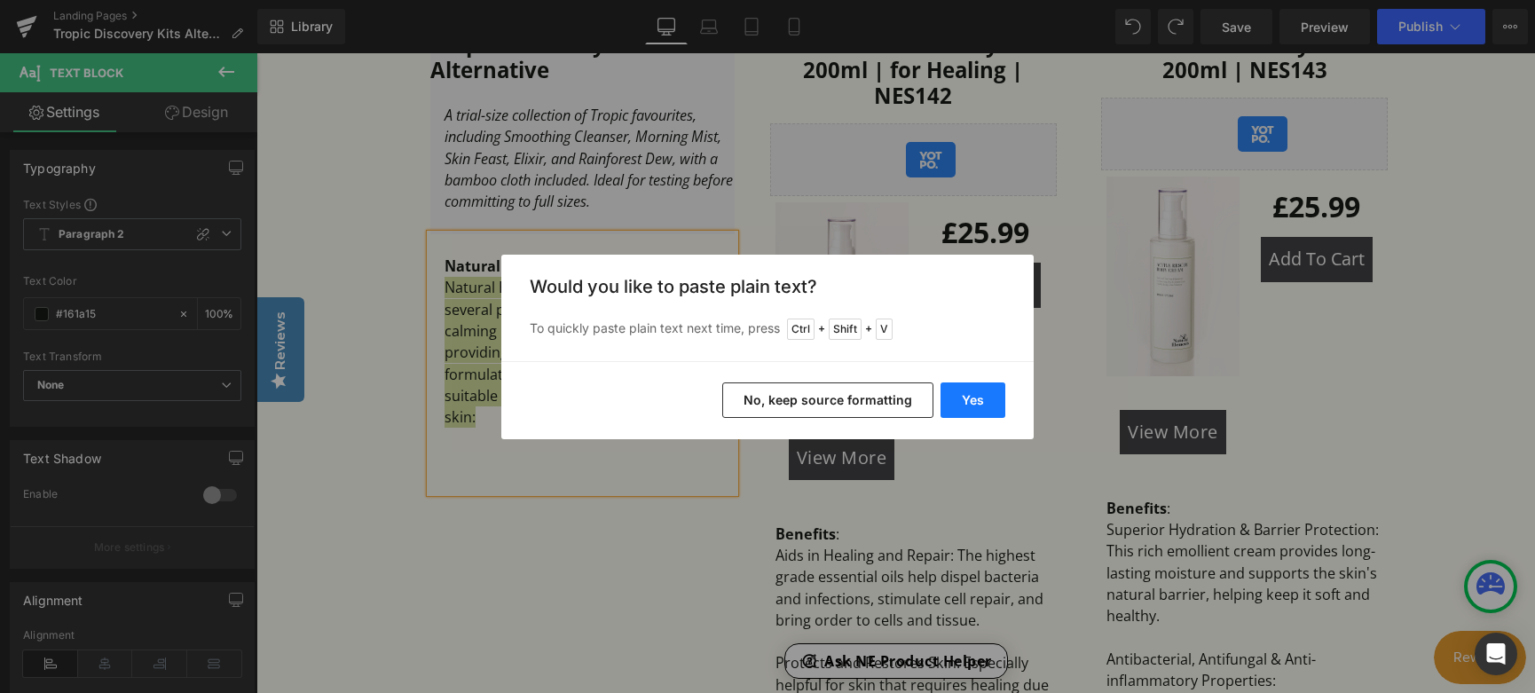
click at [973, 399] on button "Yes" at bounding box center [973, 400] width 65 height 35
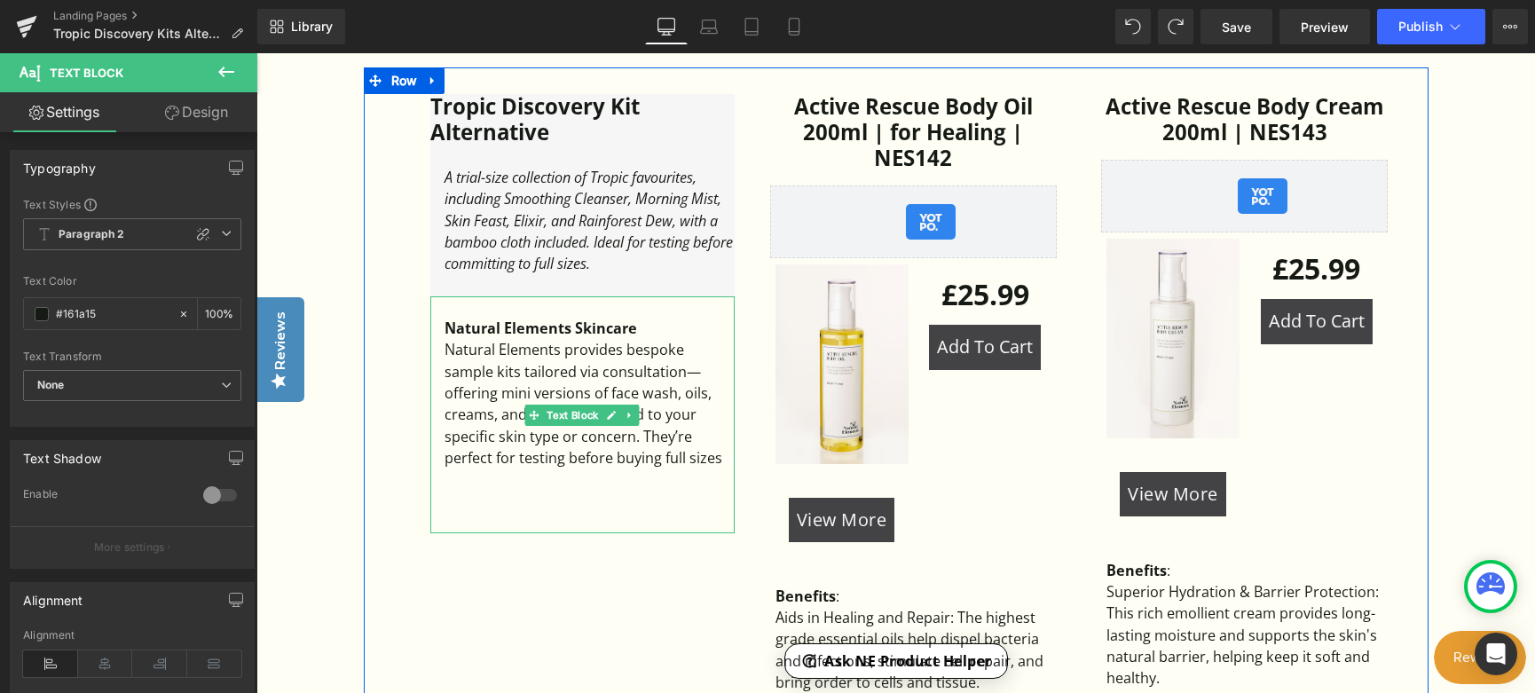
scroll to position [1154, 0]
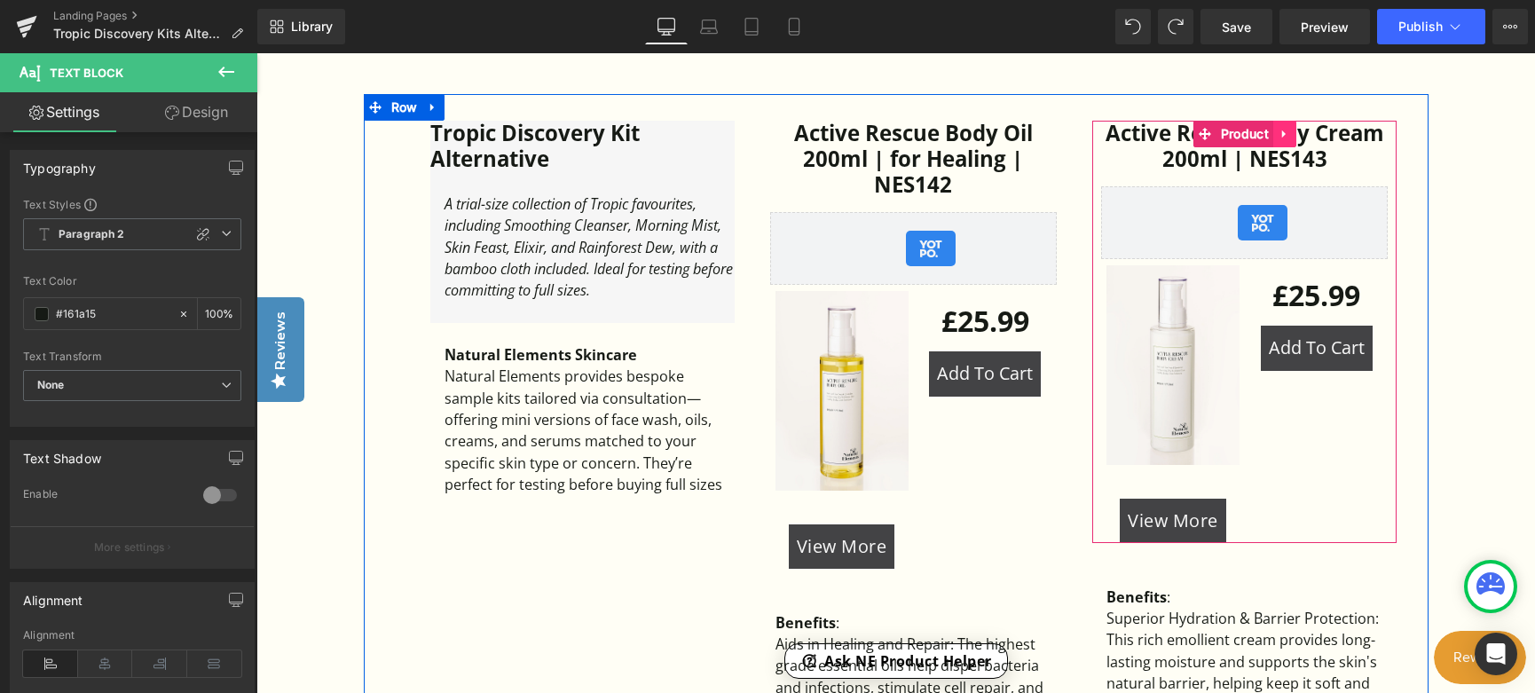
click at [1291, 127] on link at bounding box center [1285, 134] width 23 height 27
click at [1298, 136] on icon at bounding box center [1296, 134] width 12 height 12
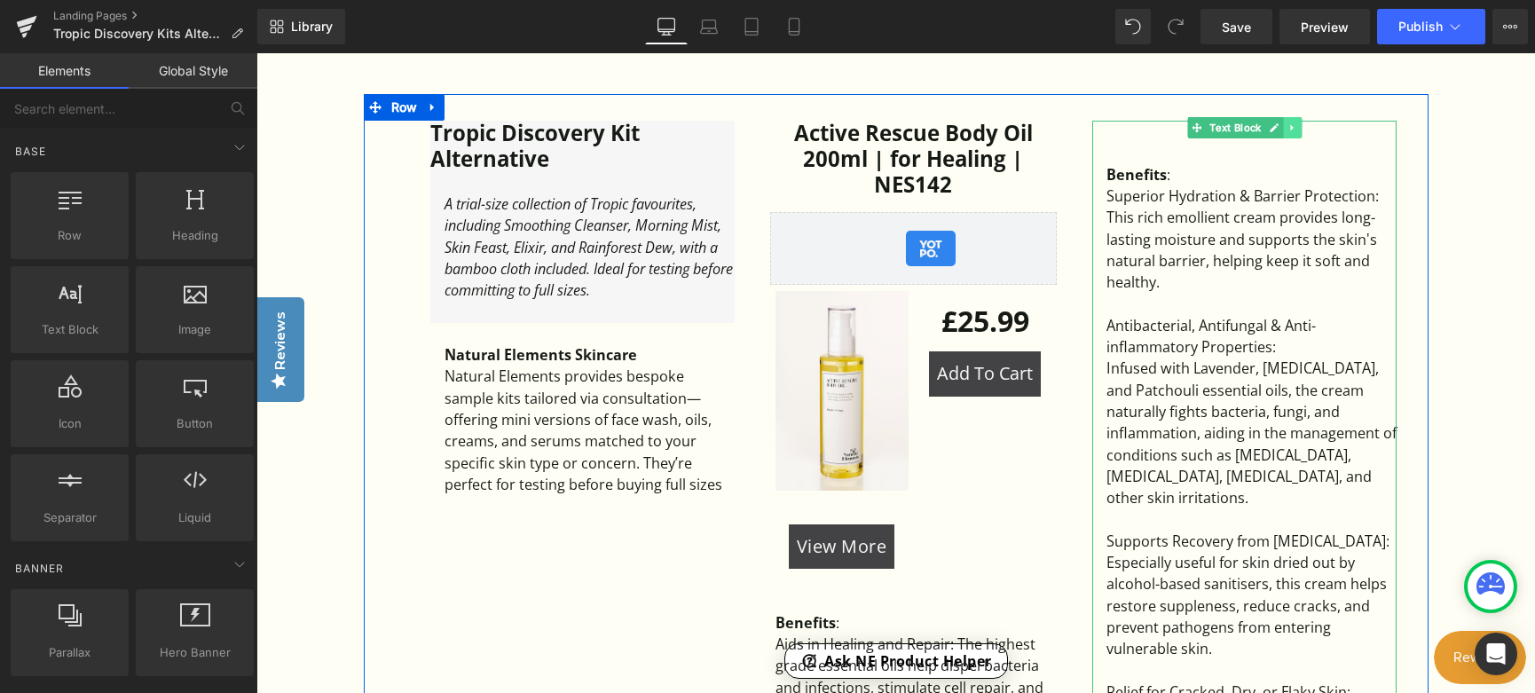
click at [1298, 136] on link at bounding box center [1292, 127] width 19 height 21
click at [1298, 136] on link at bounding box center [1302, 127] width 19 height 21
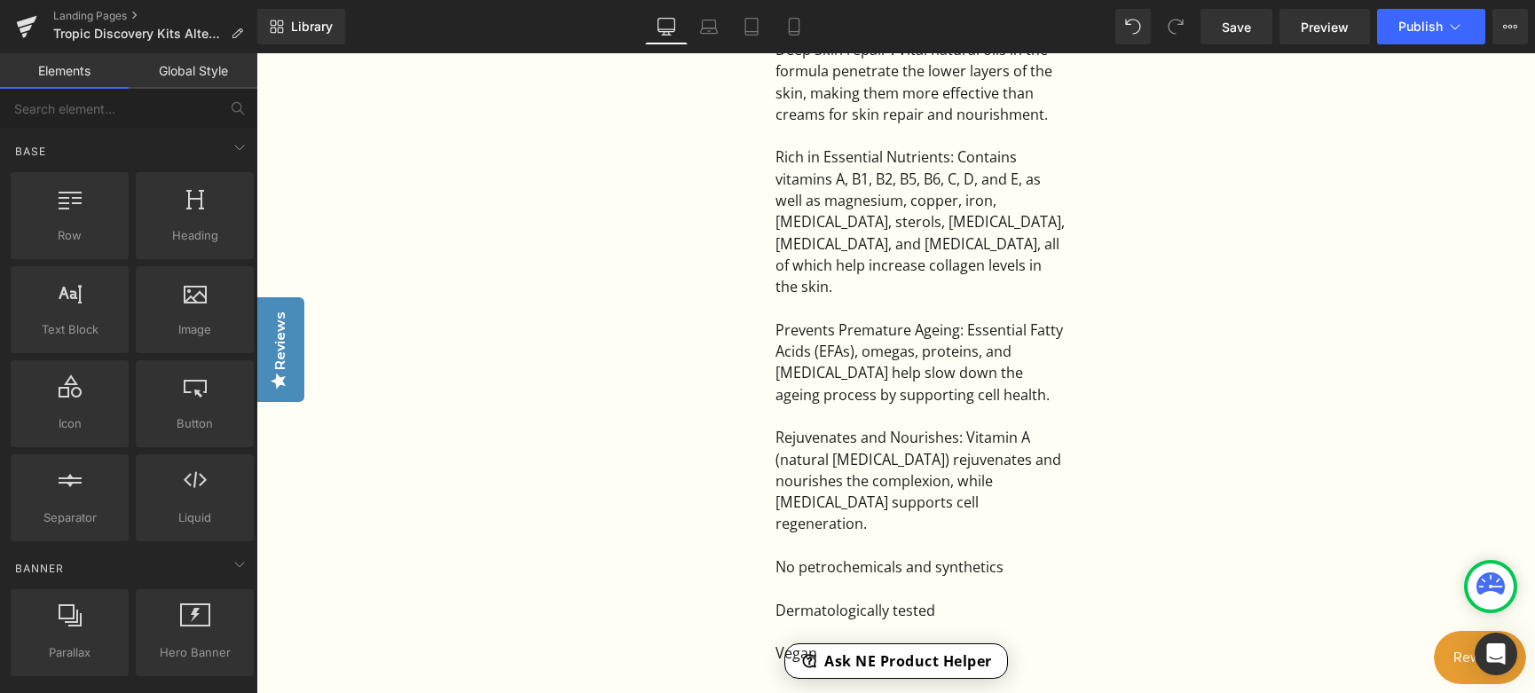
scroll to position [1952, 0]
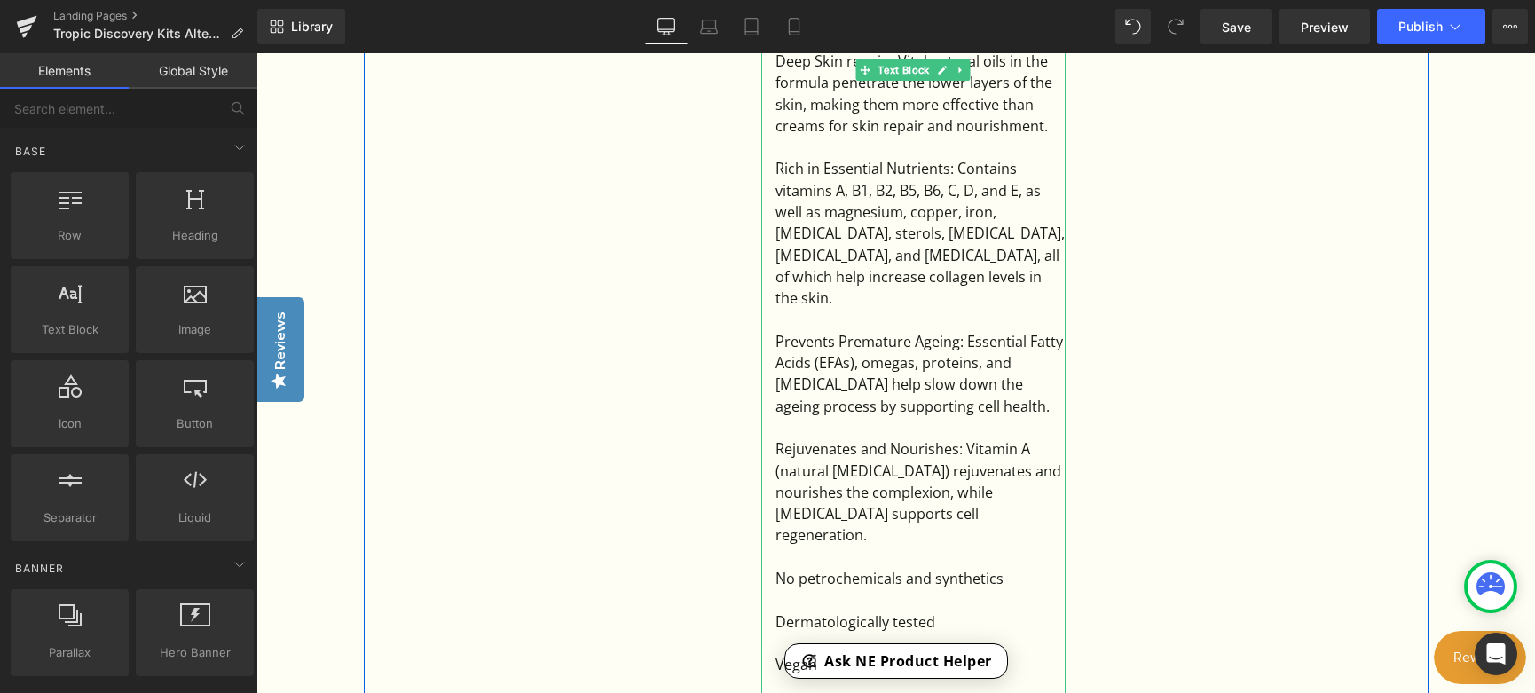
click at [899, 498] on div "Rejuvenates and Nourishes: Vitamin A (natural retinol) rejuvenates and nourishe…" at bounding box center [921, 491] width 290 height 107
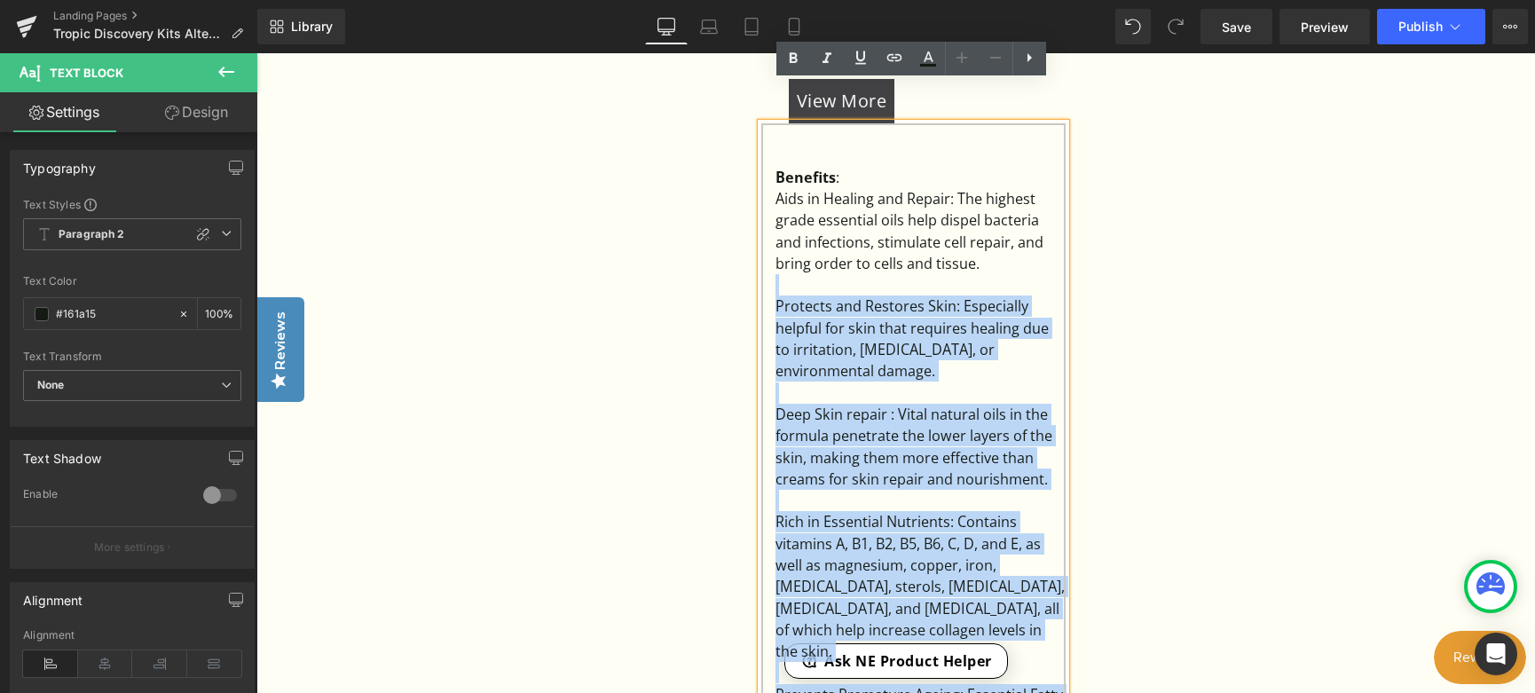
scroll to position [1597, 0]
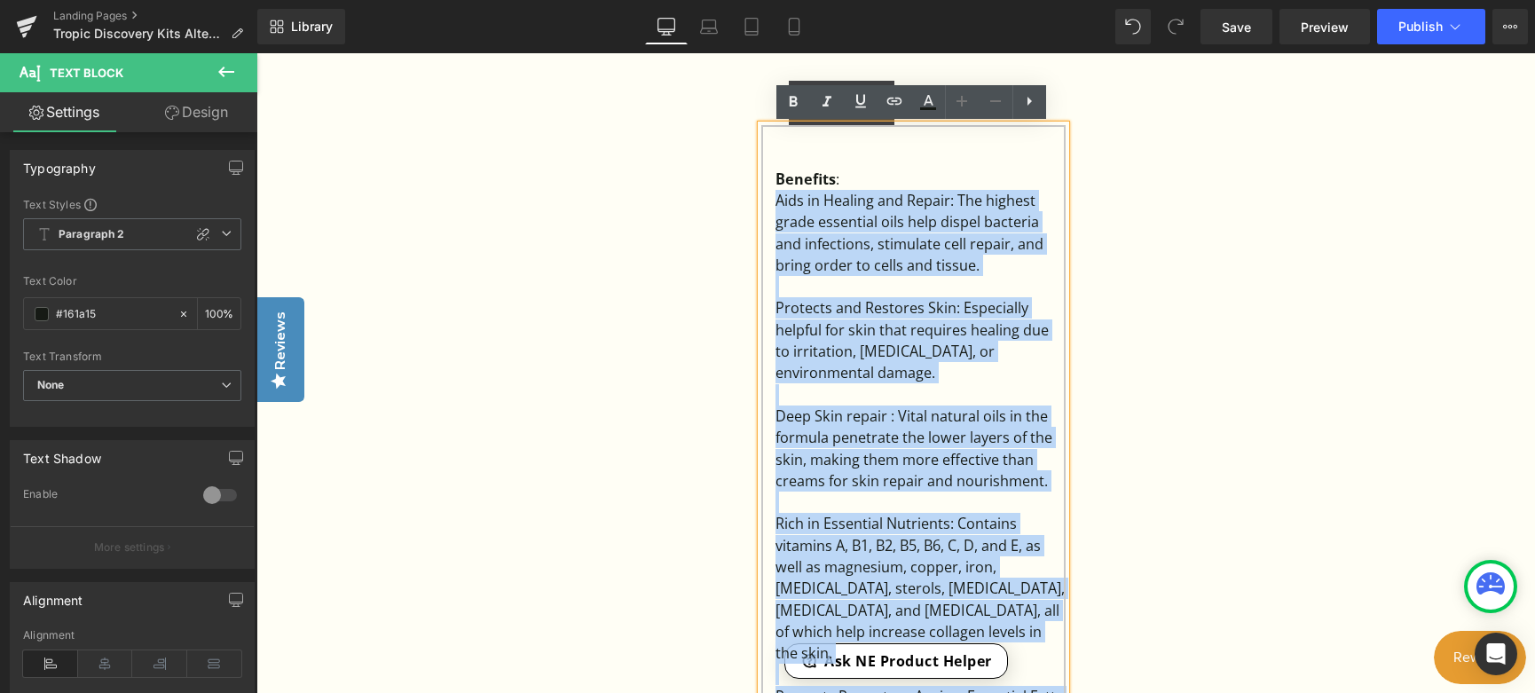
drag, startPoint x: 905, startPoint y: 498, endPoint x: 789, endPoint y: 217, distance: 303.6
click at [774, 201] on div "Benefits : Aids in Healing and Repair: The highest grade essential oils help di…" at bounding box center [913, 621] width 304 height 992
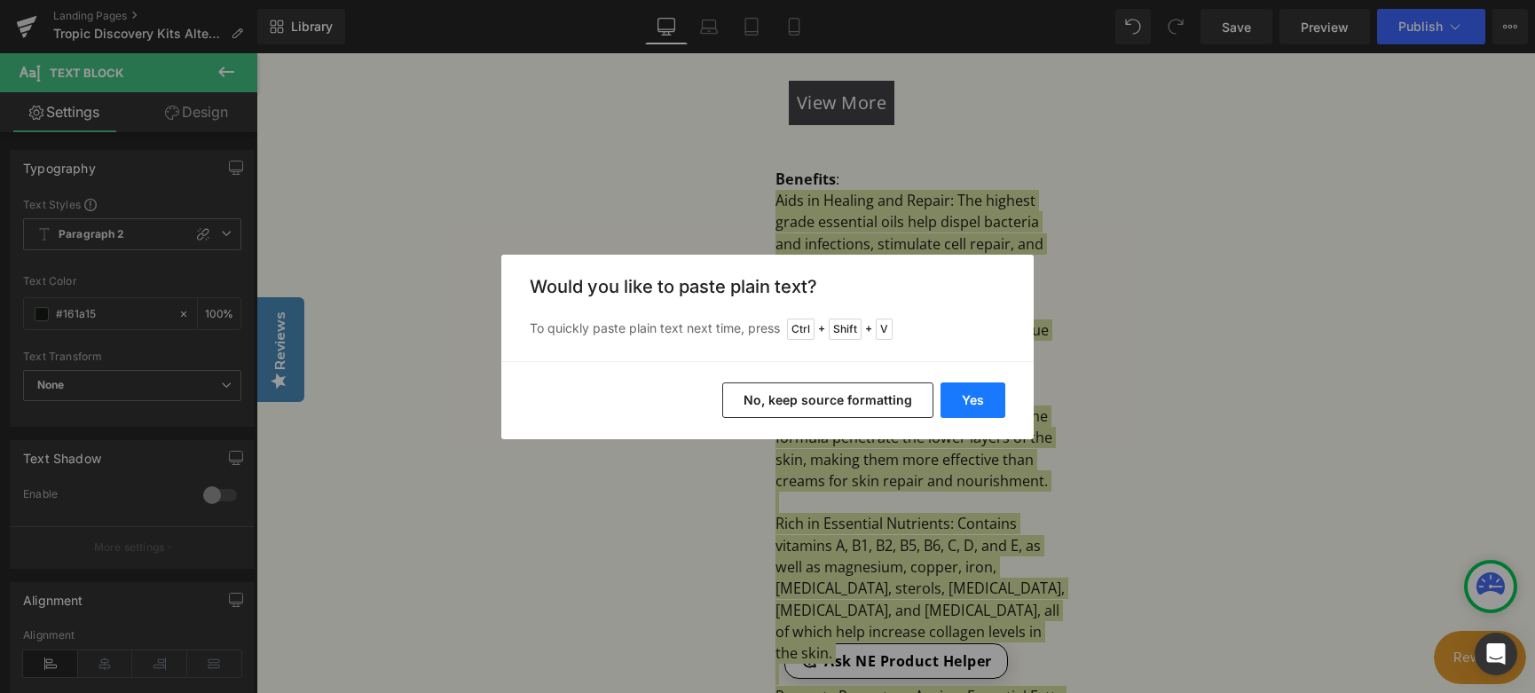
click at [965, 388] on button "Yes" at bounding box center [973, 400] width 65 height 35
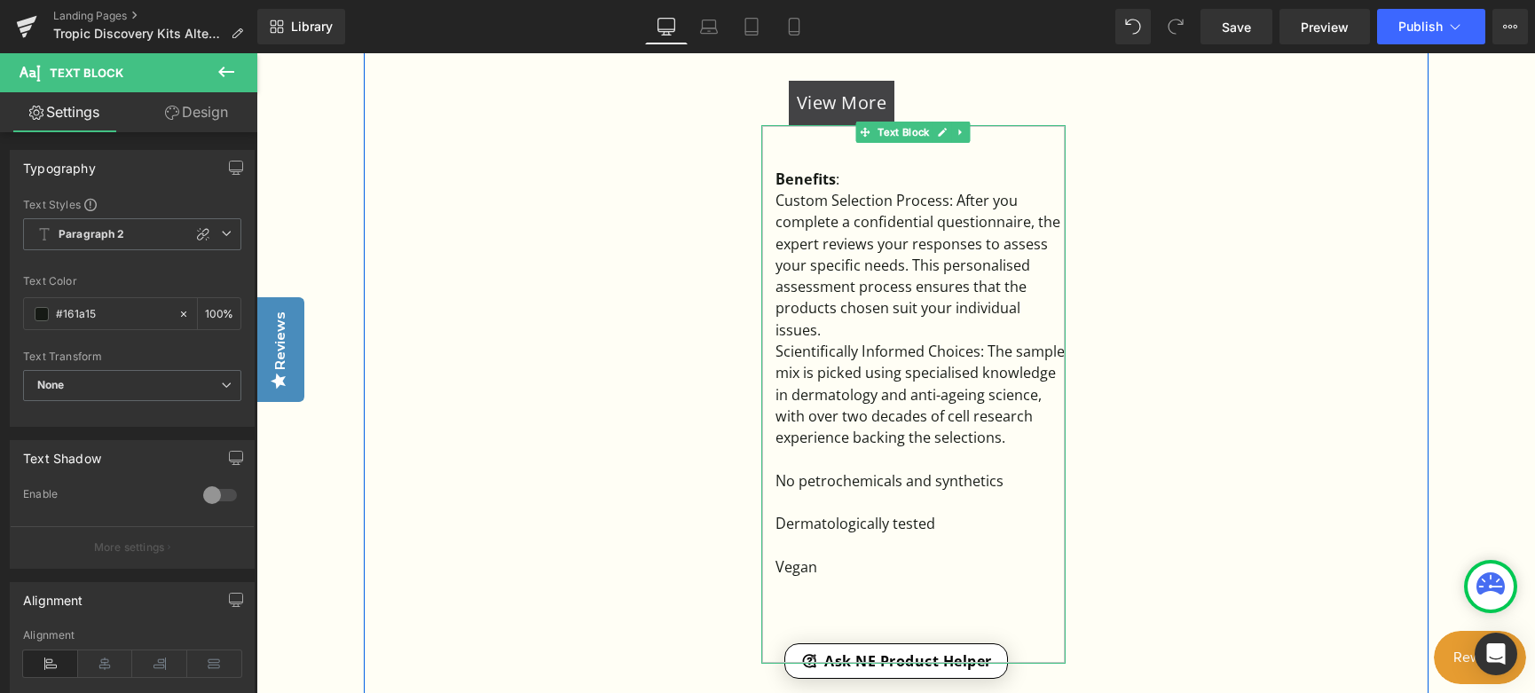
click at [955, 203] on div "Custom Selection Process: After you complete a confidential questionnaire, the …" at bounding box center [921, 265] width 290 height 151
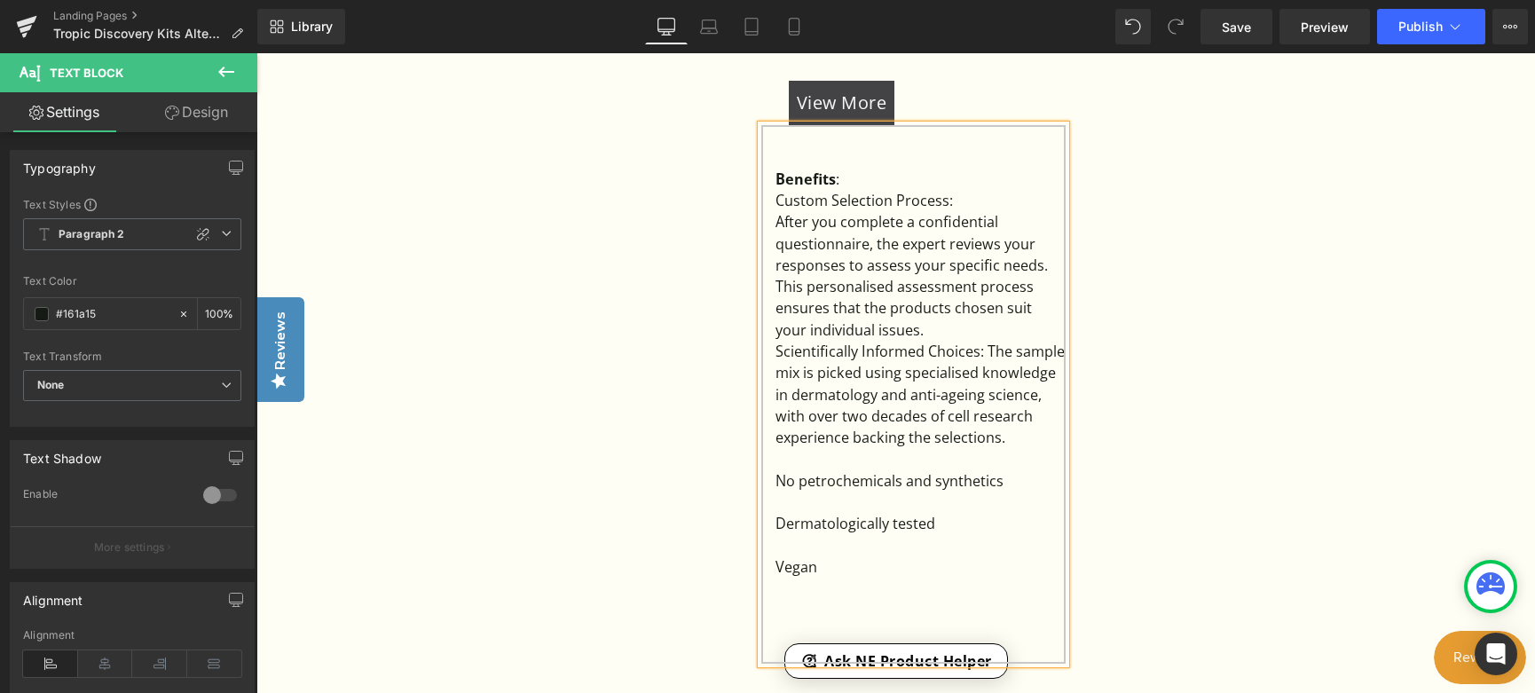
click at [964, 332] on div "After you complete a confidential questionnaire, the expert reviews your respon…" at bounding box center [921, 276] width 290 height 130
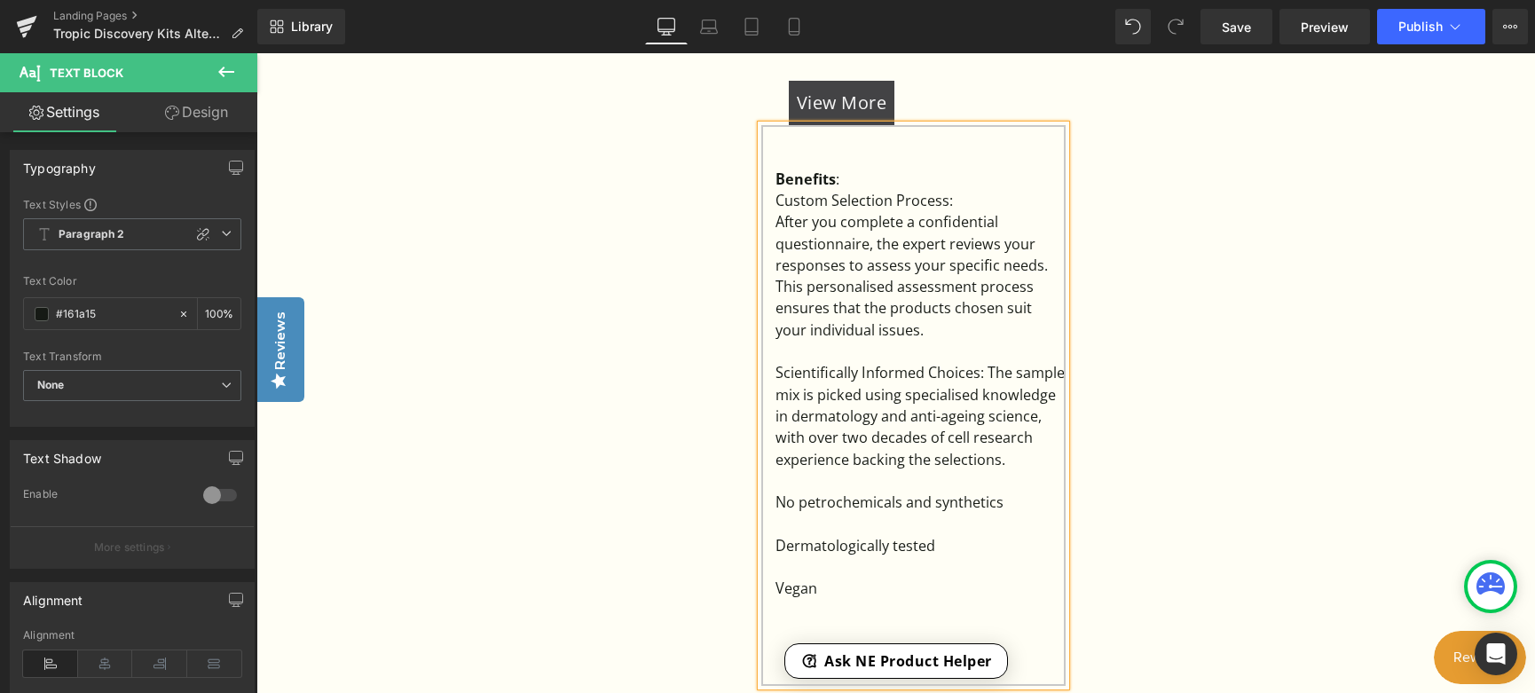
click at [988, 374] on div "Scientifically Informed Choices: The sample mix is picked using specialised kno…" at bounding box center [921, 415] width 290 height 107
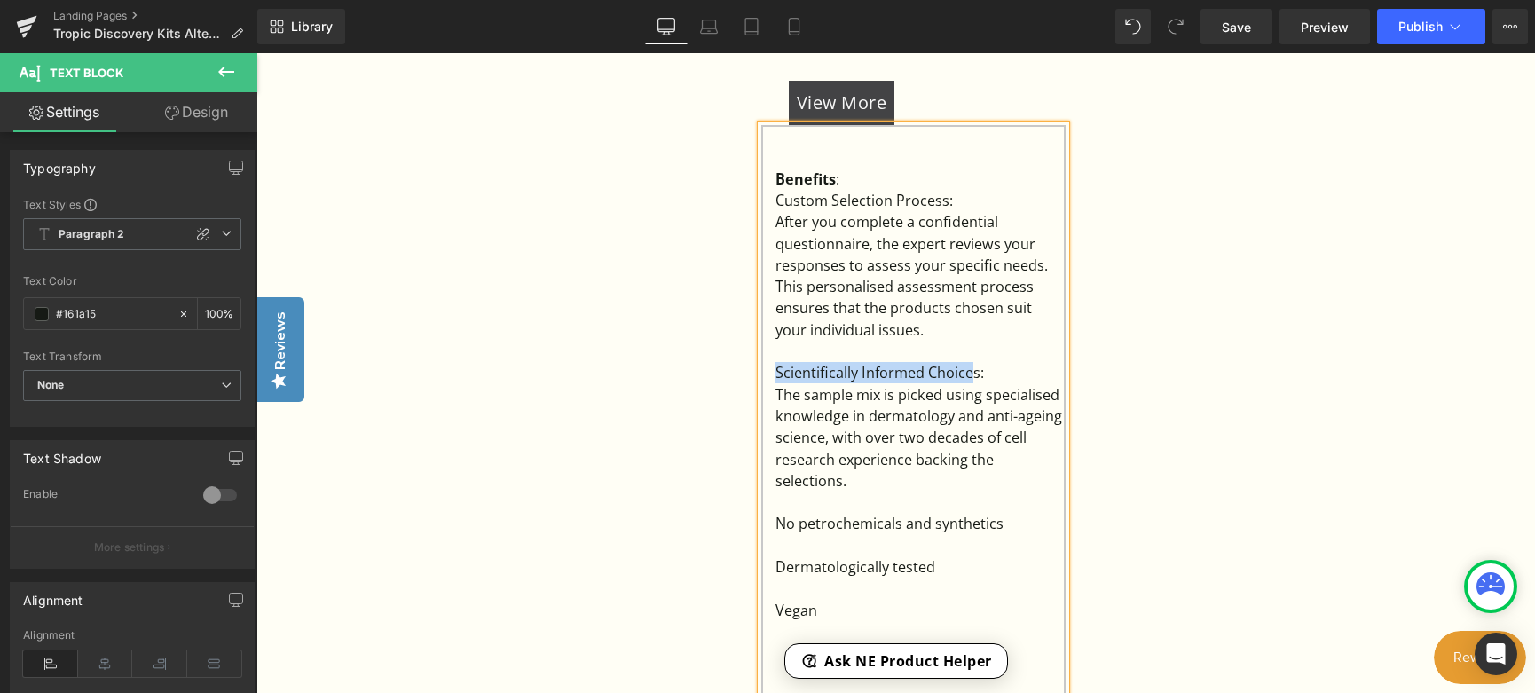
drag, startPoint x: 776, startPoint y: 377, endPoint x: 973, endPoint y: 374, distance: 197.1
click at [973, 374] on div "Scientifically Informed Choices:" at bounding box center [921, 372] width 290 height 21
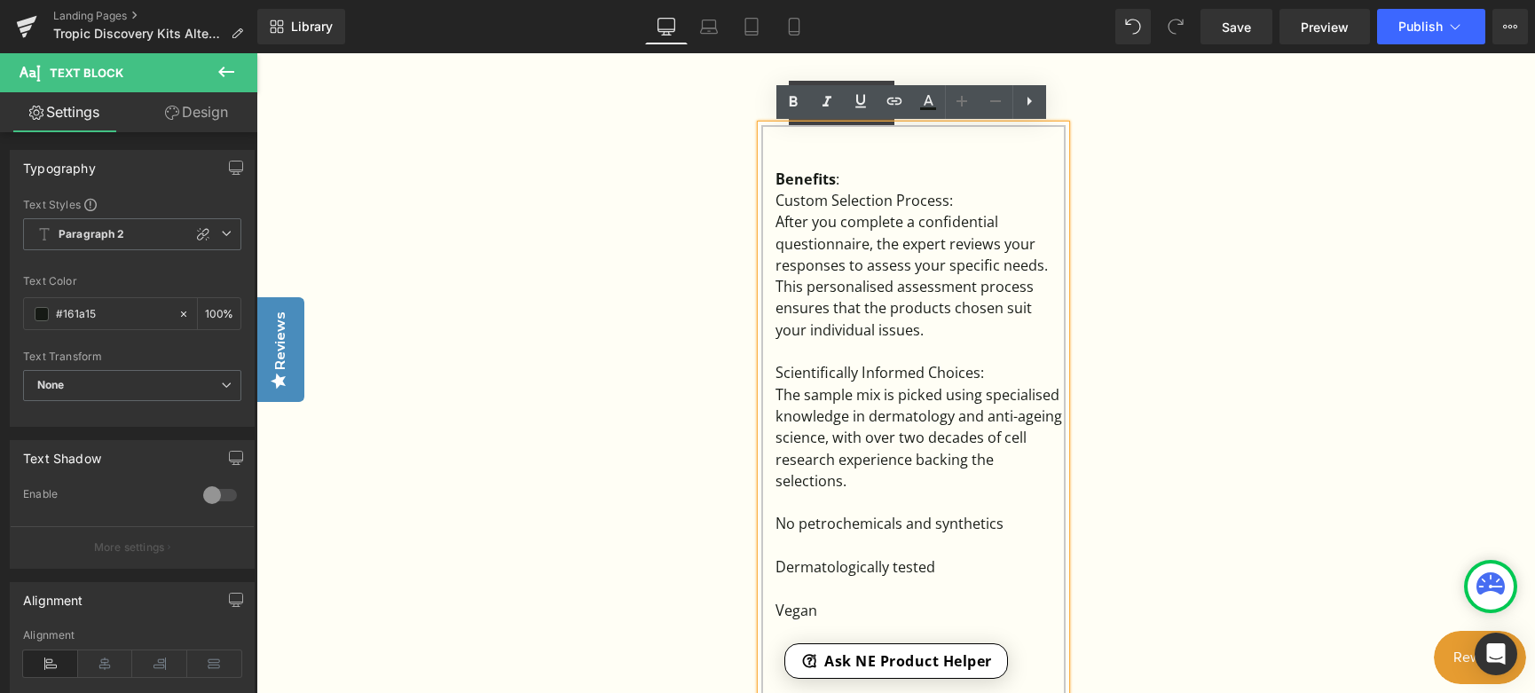
click at [966, 479] on div "The sample mix is picked using specialised knowledge in dermatology and anti-ag…" at bounding box center [921, 437] width 290 height 107
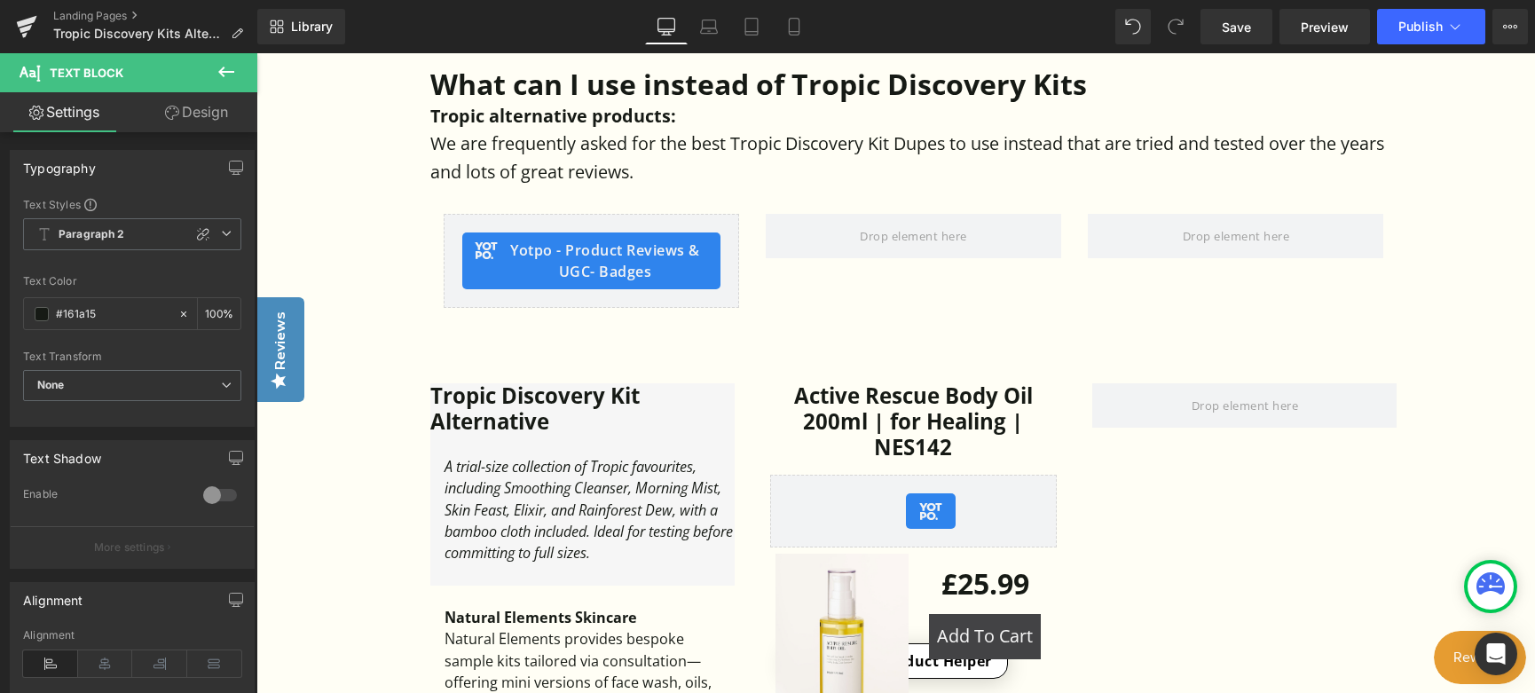
scroll to position [887, 0]
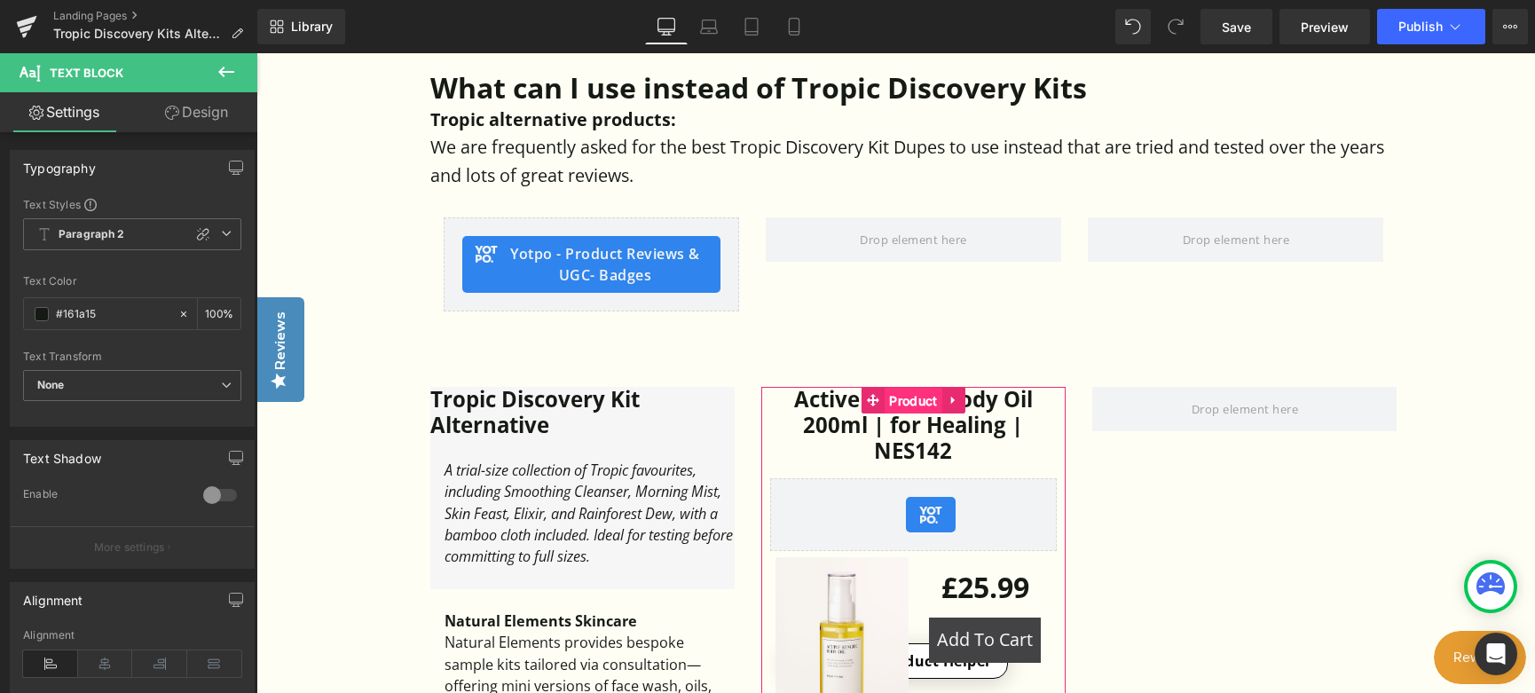
click at [911, 398] on span "Product" at bounding box center [913, 401] width 57 height 27
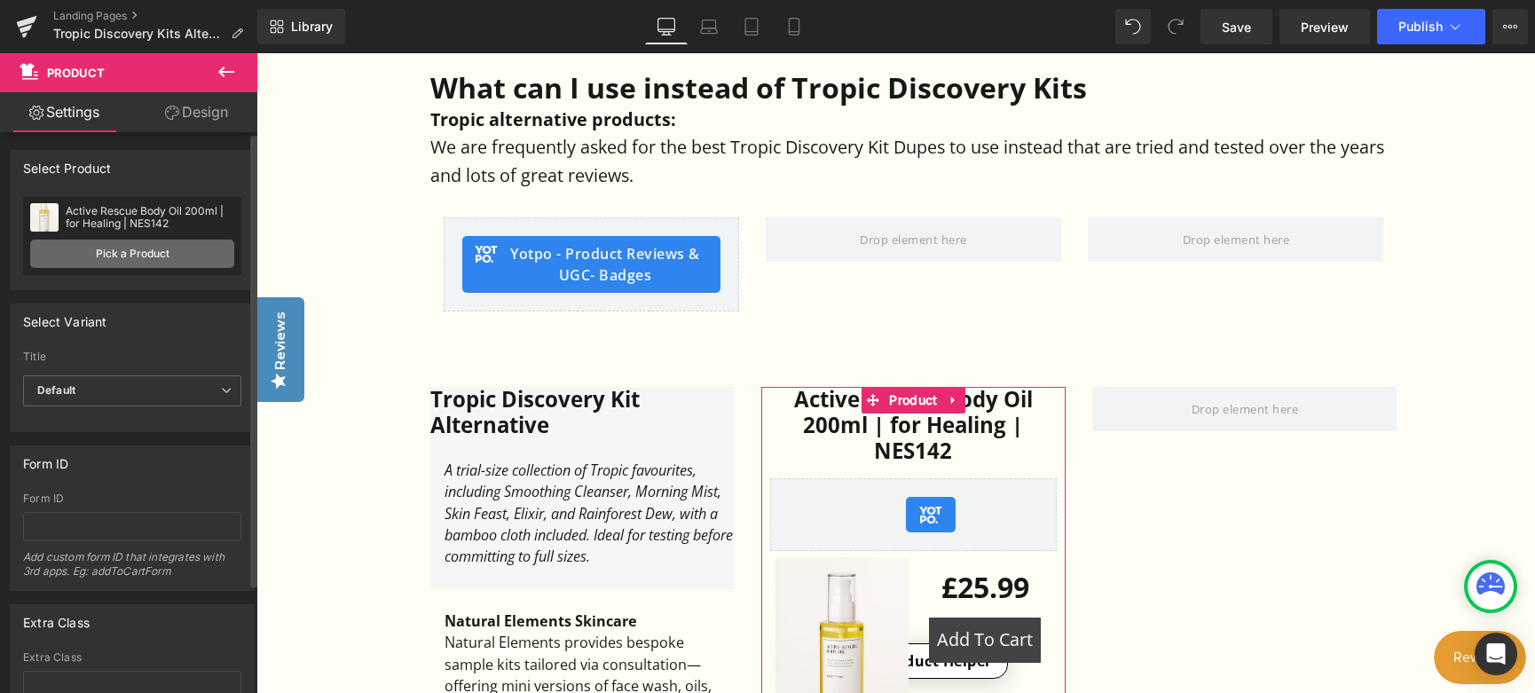
click at [146, 258] on link "Pick a Product" at bounding box center [132, 254] width 204 height 28
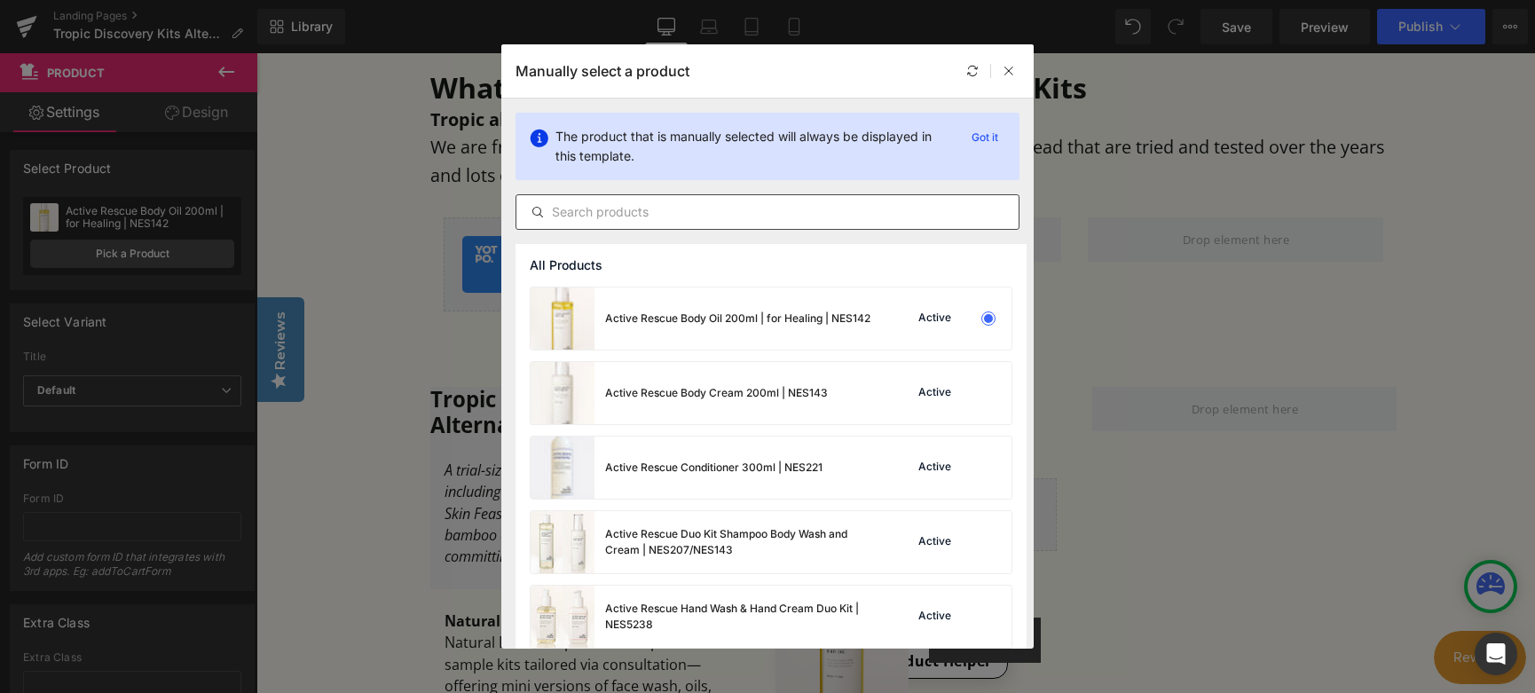
click at [681, 211] on input "text" at bounding box center [768, 211] width 502 height 21
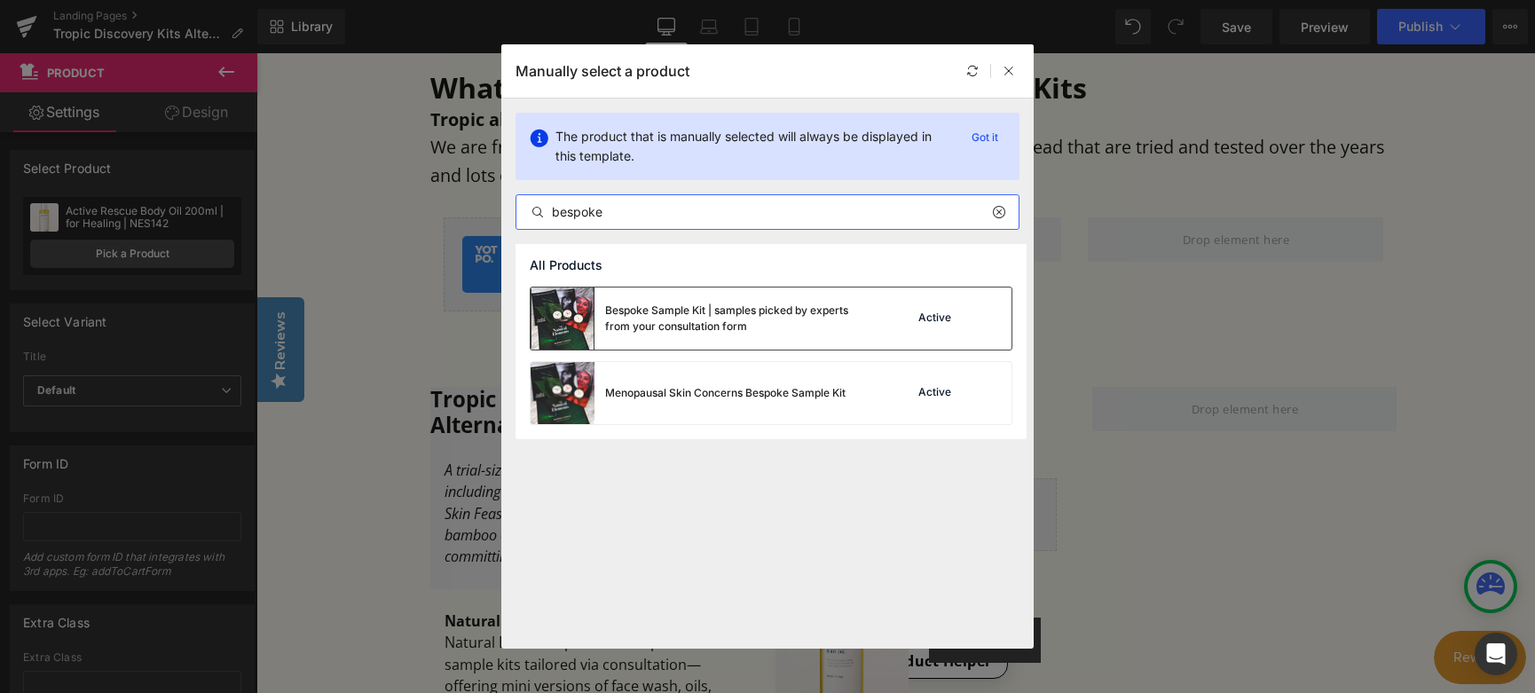
type input "bespoke"
click at [744, 318] on div "Bespoke Sample Kit | samples picked by experts from your consultation form" at bounding box center [738, 319] width 266 height 32
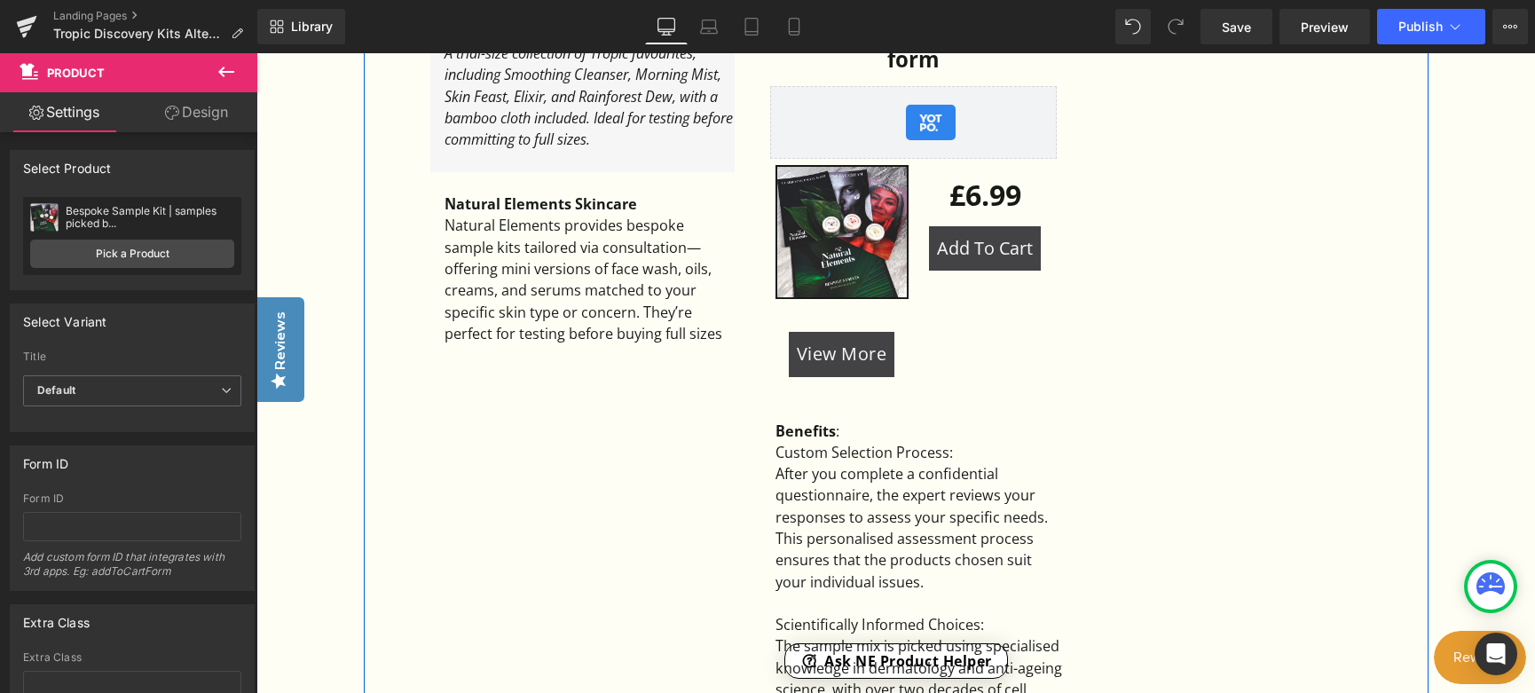
scroll to position [1331, 0]
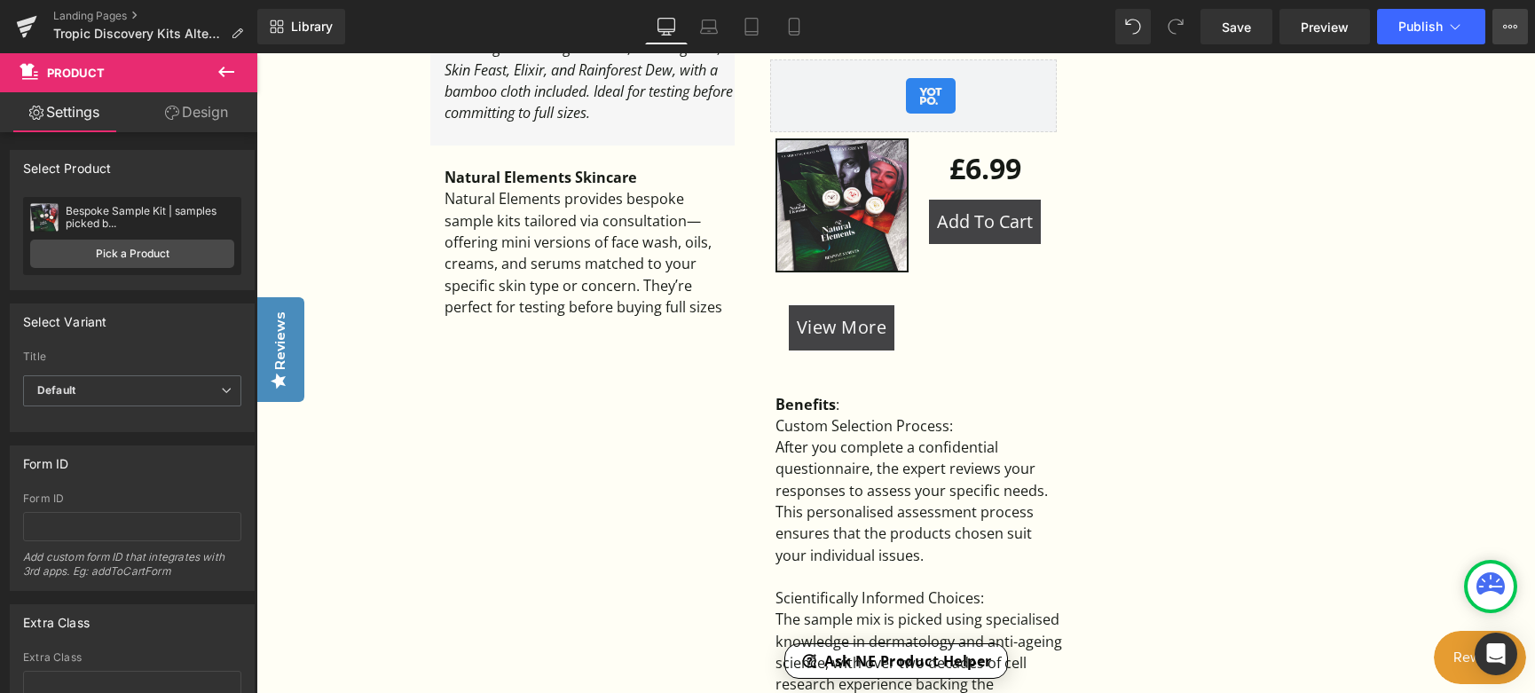
click at [1506, 25] on icon at bounding box center [1505, 27] width 4 height 4
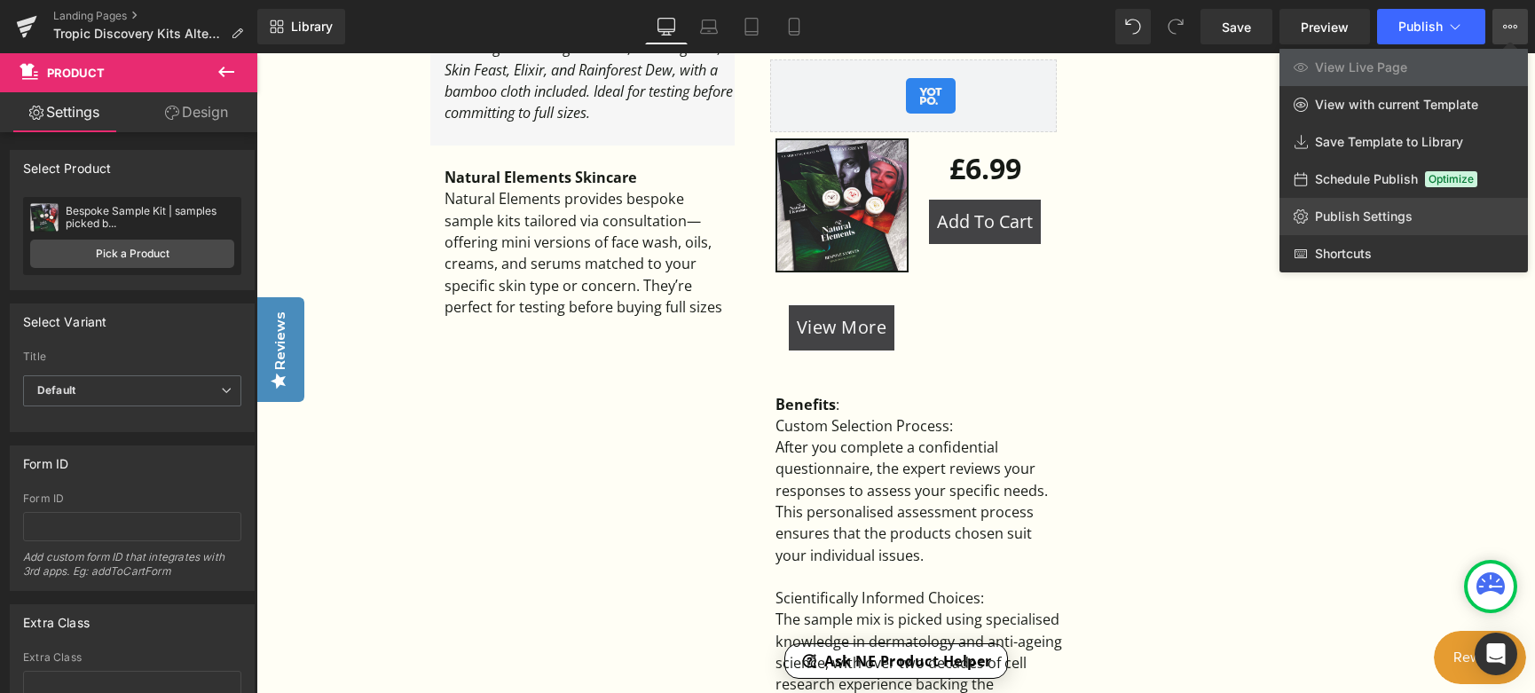
click at [1341, 226] on link "Publish Settings" at bounding box center [1404, 216] width 248 height 37
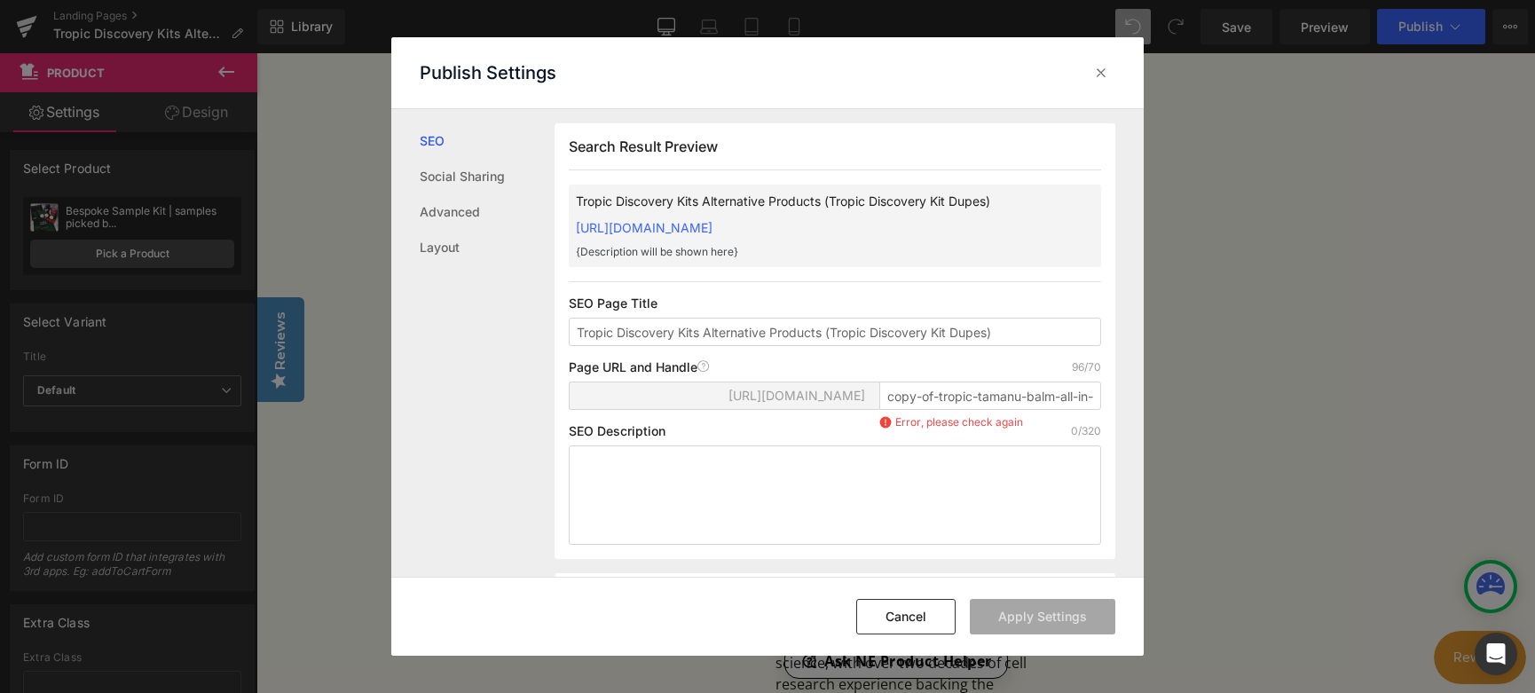
scroll to position [1, 0]
click at [649, 486] on textarea at bounding box center [835, 494] width 532 height 99
paste textarea "Tropic alternative products: We are frequently asked for the best Tropic Skinca…"
type textarea "Tropic alternative products: We are frequently asked for the best Tropic Skinca…"
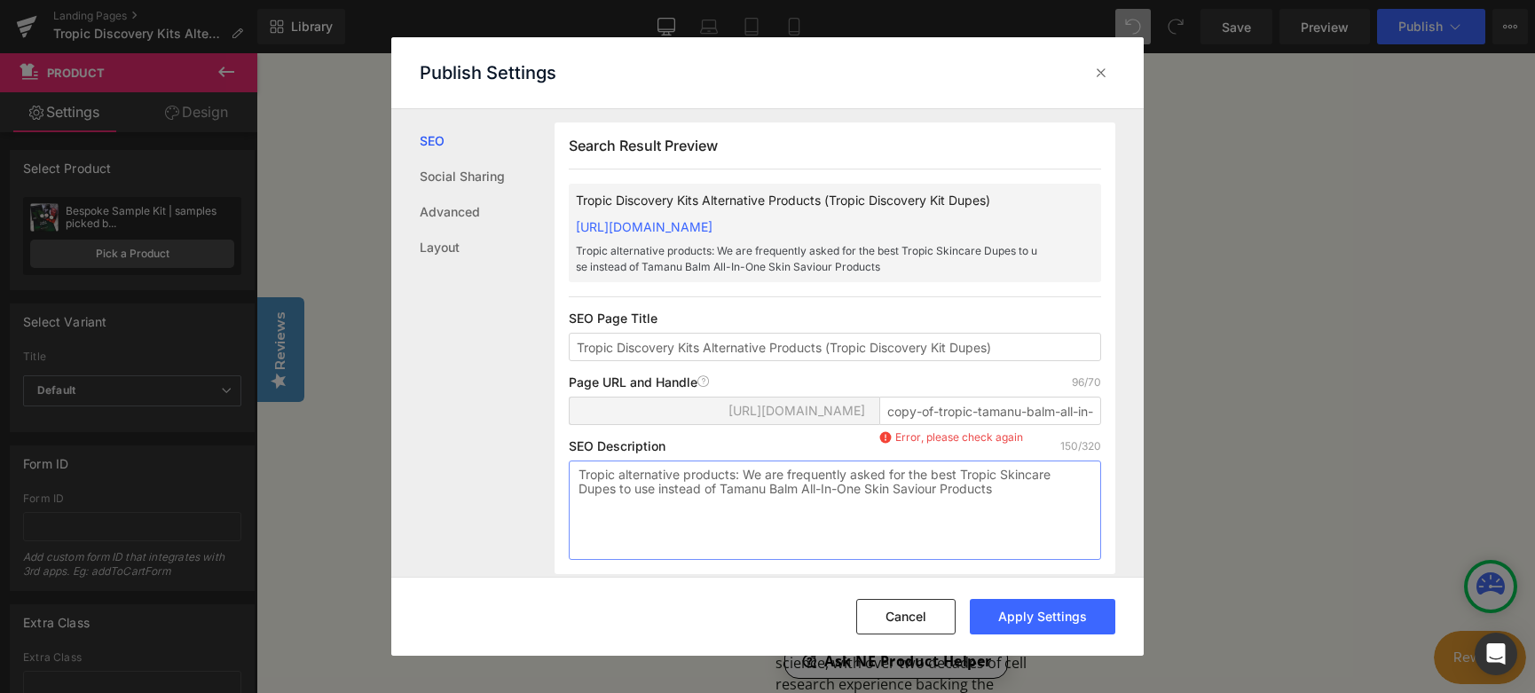
type textarea "T"
drag, startPoint x: 722, startPoint y: 508, endPoint x: 941, endPoint y: 510, distance: 218.3
click at [941, 510] on textarea "Tropic alternative products: We are frequently asked for the best Tropic Skinca…" at bounding box center [835, 510] width 532 height 99
type textarea "Tropic alternative products: We are frequently asked for the best Tropic Skinca…"
click at [1046, 425] on input "copy-of-tropic-tamanu-balm-all-in-one-skin-saviour-alternative-products-tropic-…" at bounding box center [991, 411] width 222 height 28
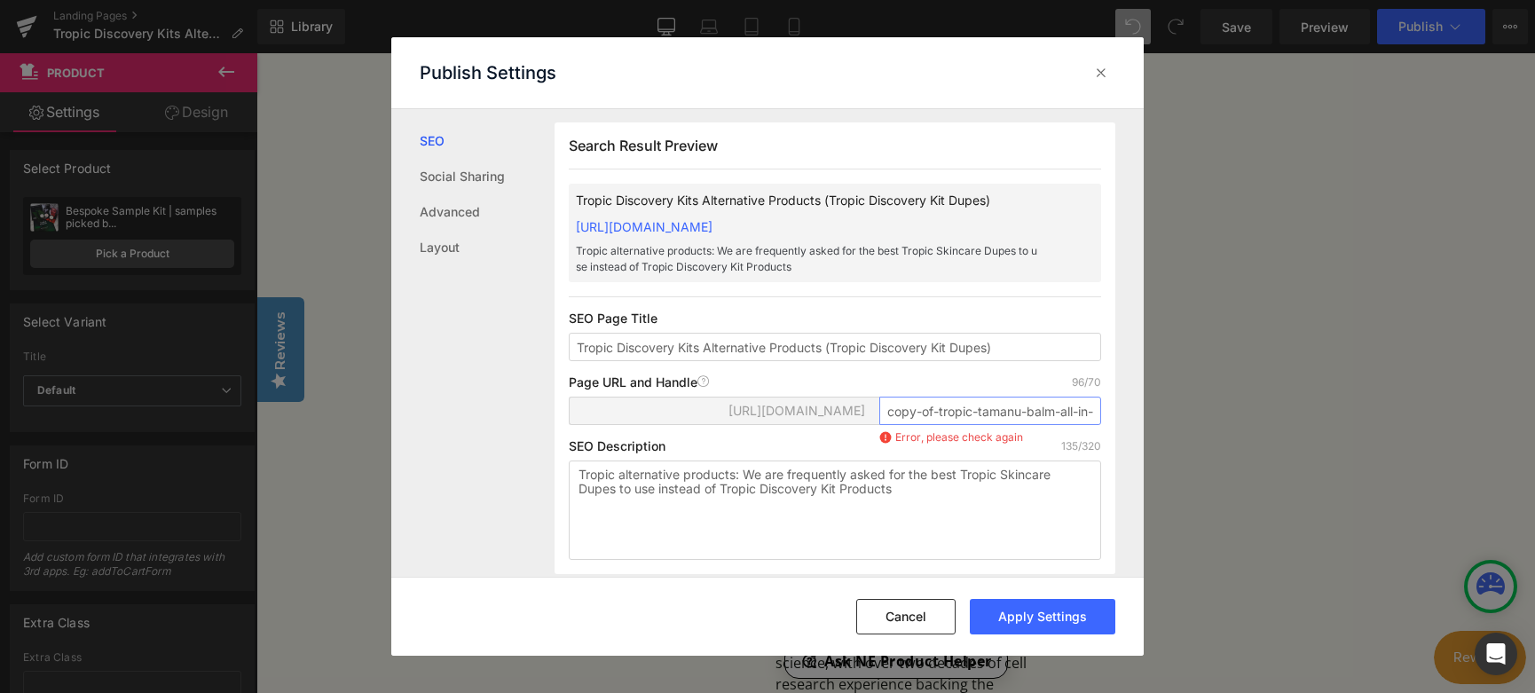
scroll to position [0, 398]
drag, startPoint x: 966, startPoint y: 432, endPoint x: 1045, endPoint y: 434, distance: 78.1
click at [1045, 425] on input "copy-of-tropic-tamanu-balm-all-in-one-skin-saviour-alternative-products-tropic-…" at bounding box center [991, 411] width 222 height 28
type input "tropic-discovery-kit-alternative-product-dupes"
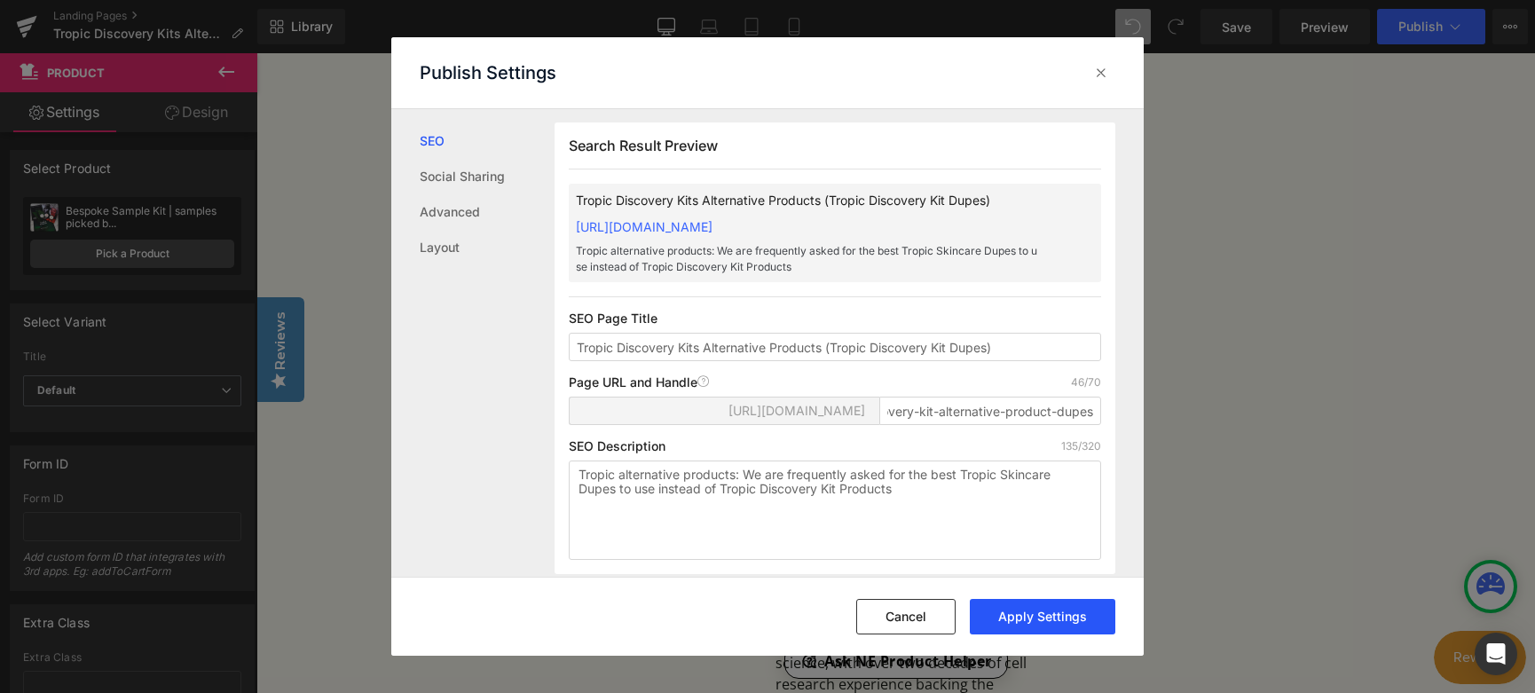
scroll to position [0, 0]
click at [1050, 619] on button "Apply Settings" at bounding box center [1043, 616] width 146 height 35
click at [915, 625] on button "Cancel" at bounding box center [905, 616] width 99 height 35
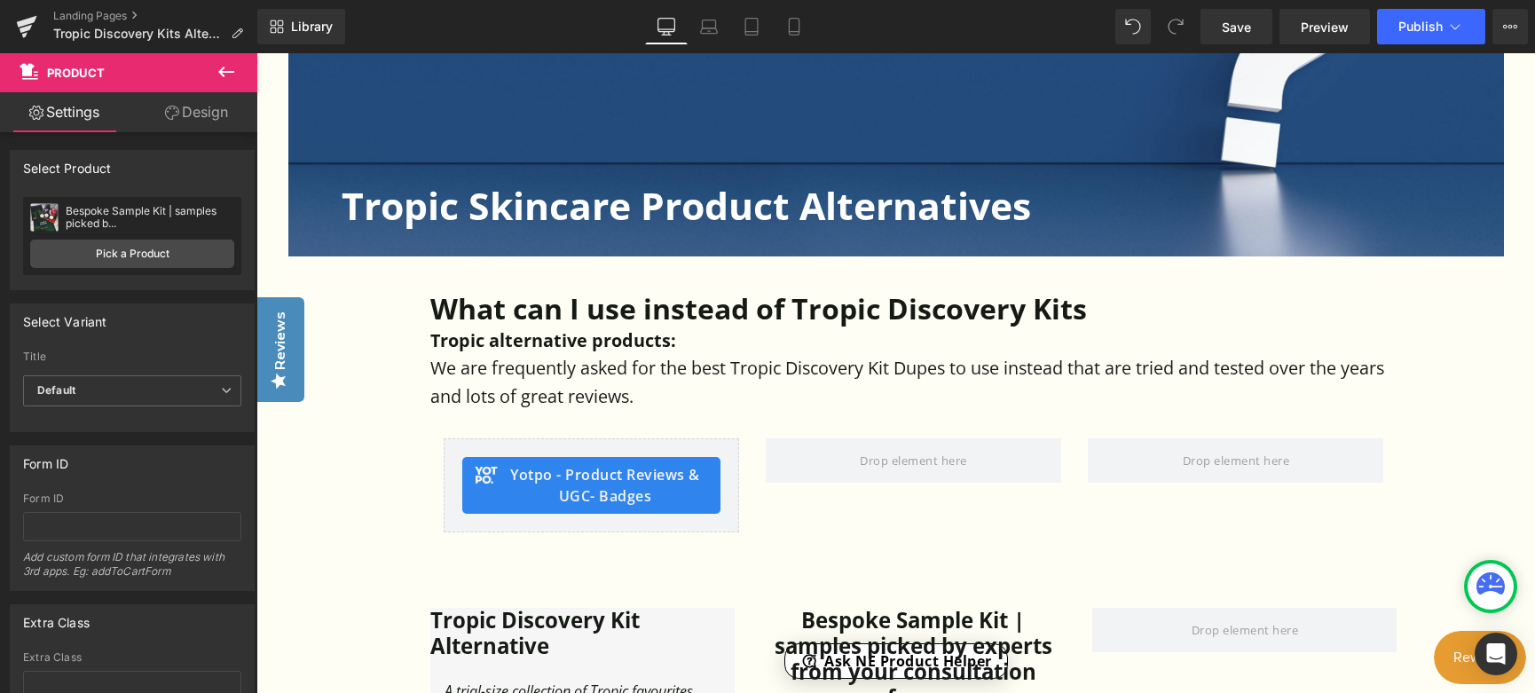
scroll to position [710, 0]
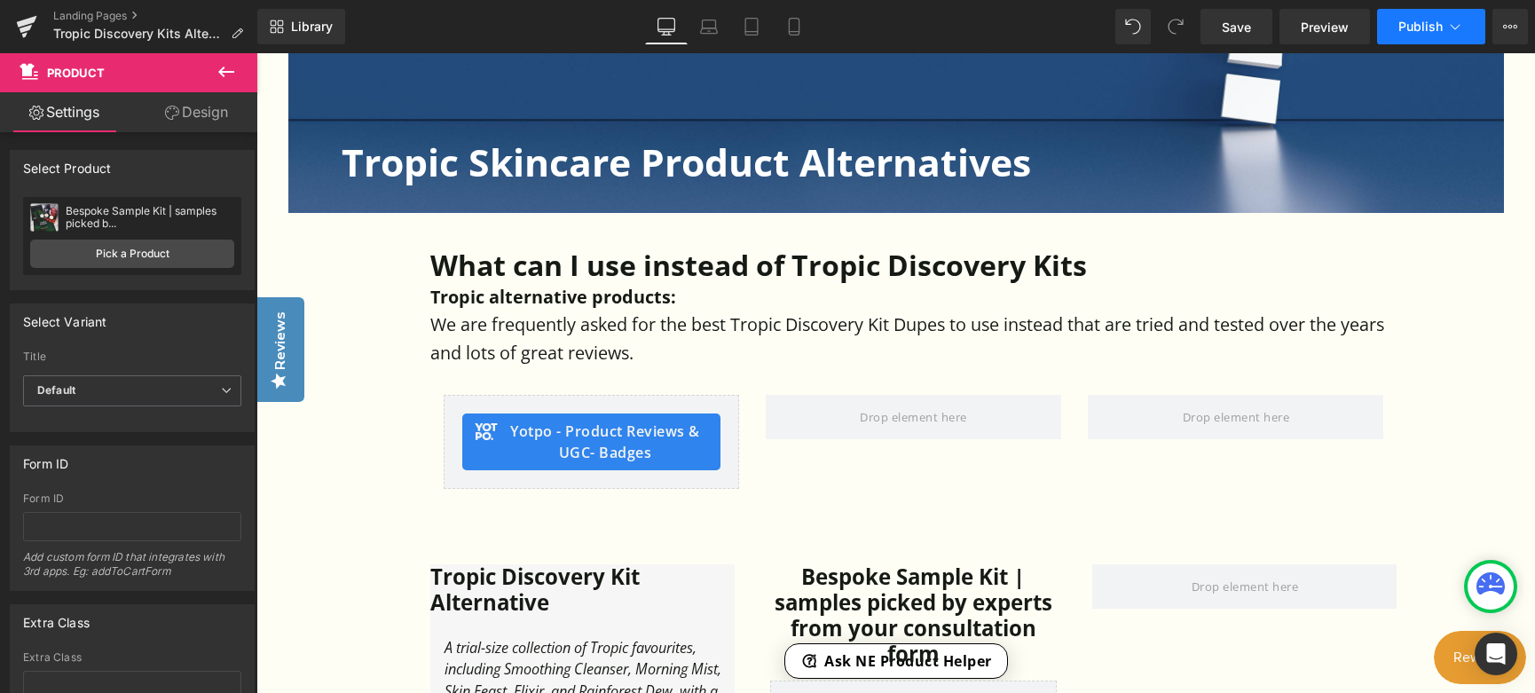
click at [1408, 35] on button "Publish" at bounding box center [1431, 26] width 108 height 35
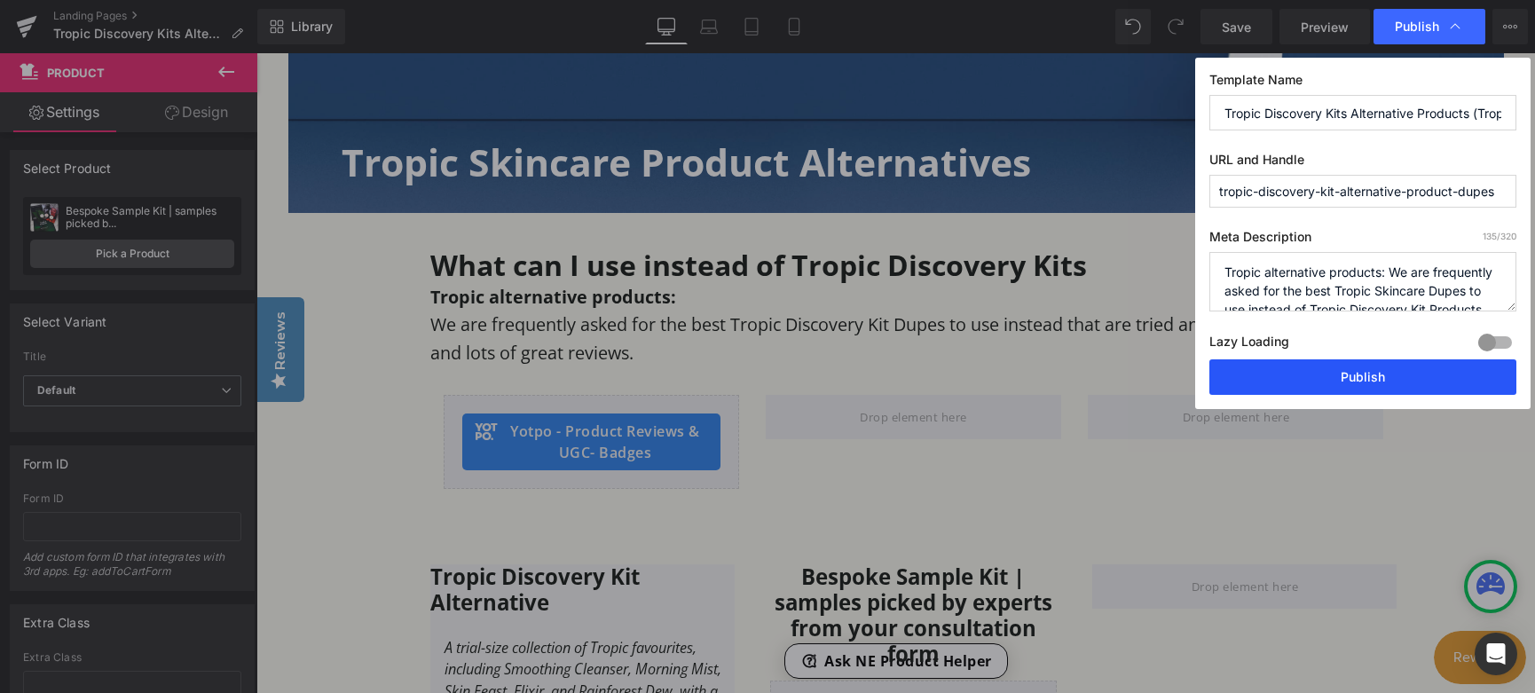
click at [1336, 383] on button "Publish" at bounding box center [1363, 376] width 307 height 35
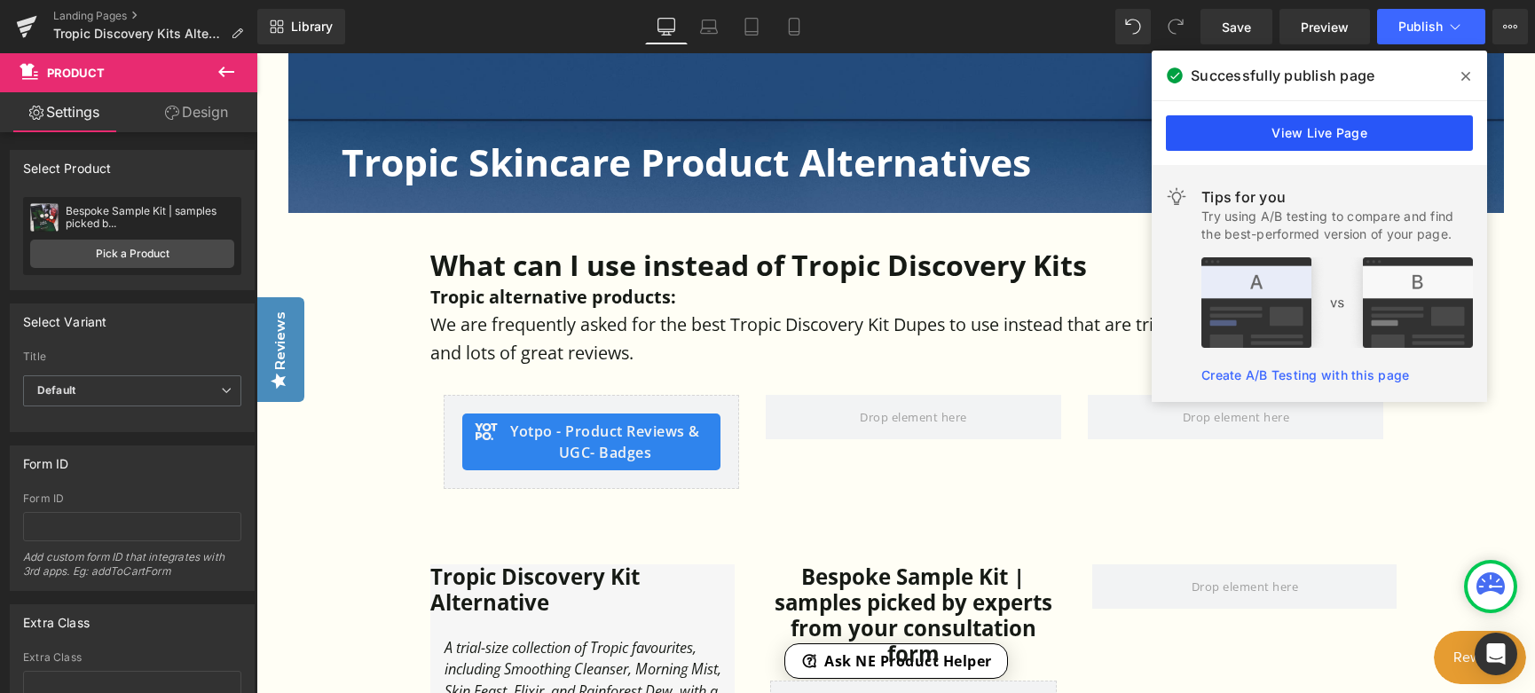
click at [1396, 137] on link "View Live Page" at bounding box center [1319, 132] width 307 height 35
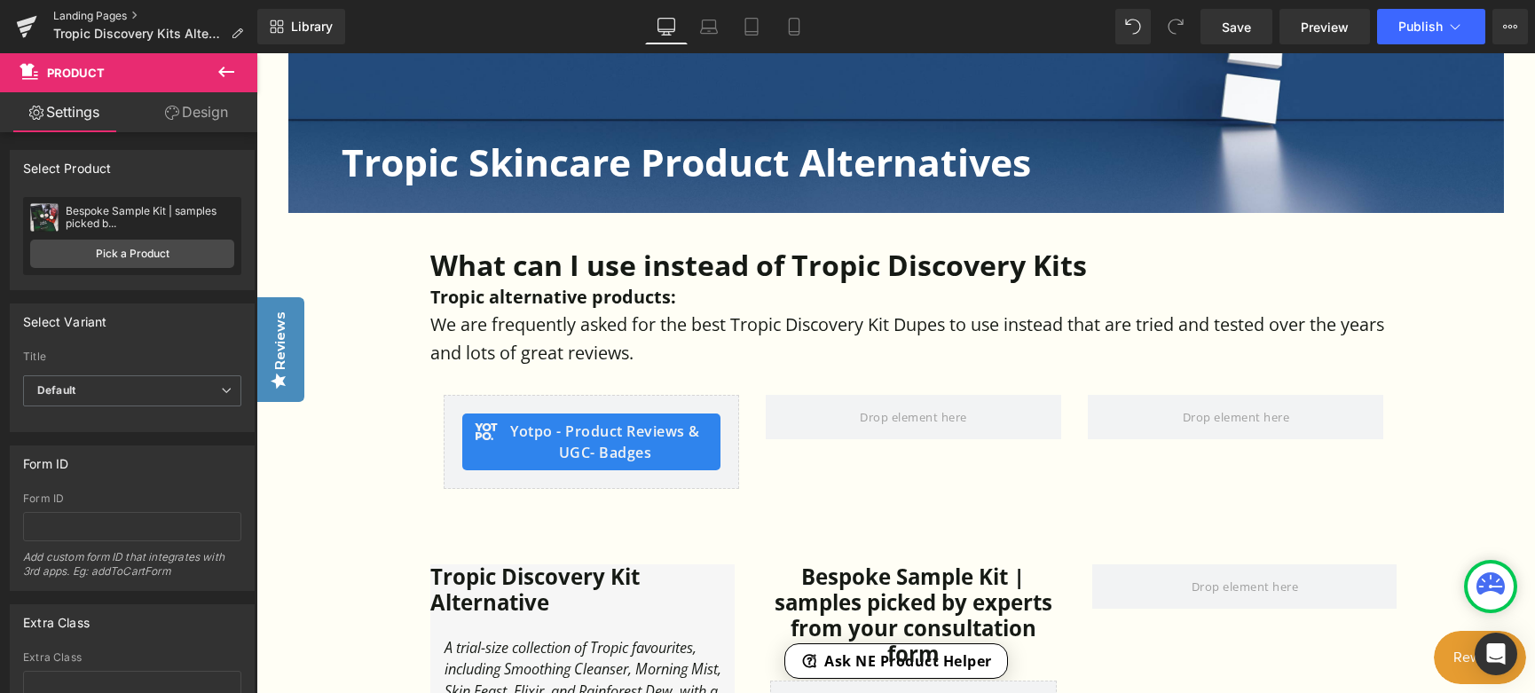
click at [83, 12] on link "Landing Pages" at bounding box center [155, 16] width 204 height 14
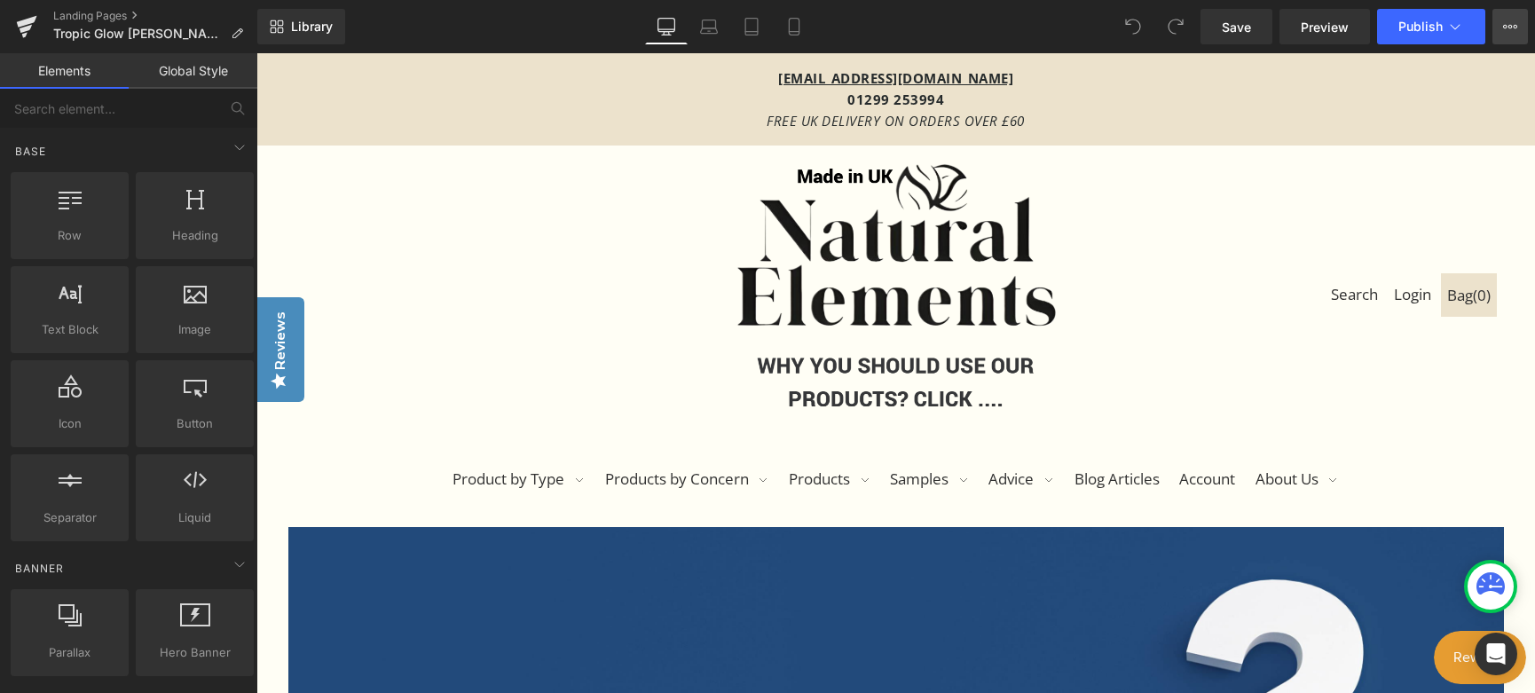
click at [1509, 18] on button "View Live Page View with current Template Save Template to Library Schedule Pub…" at bounding box center [1510, 26] width 35 height 35
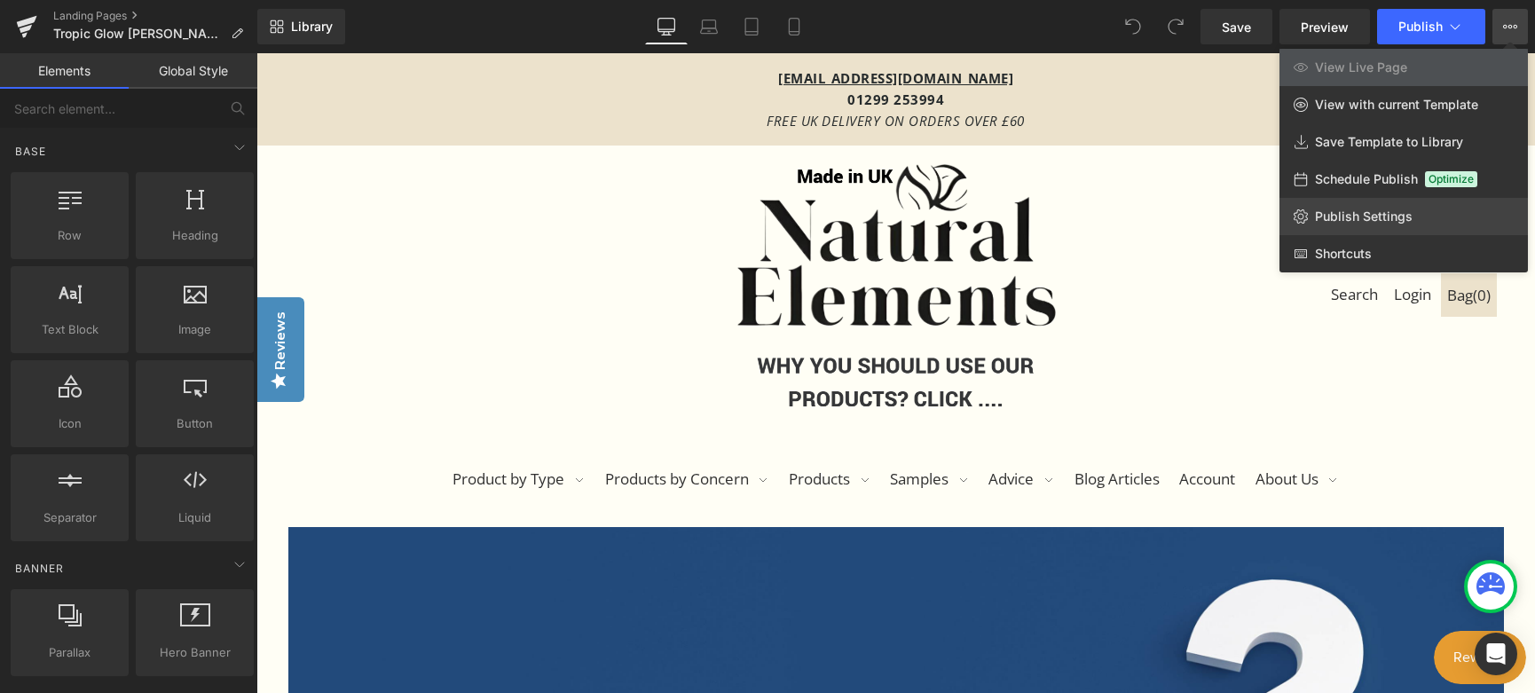
click at [1334, 219] on span "Publish Settings" at bounding box center [1364, 217] width 98 height 16
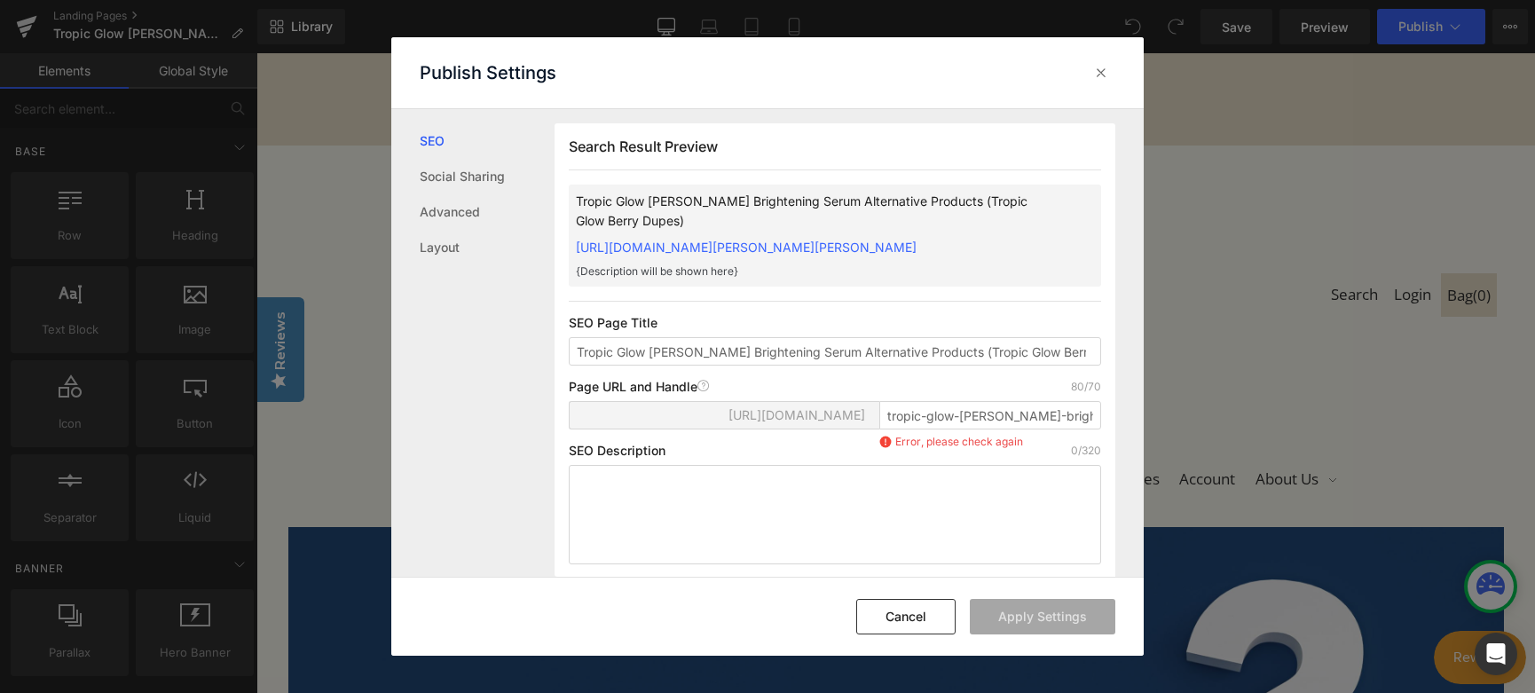
scroll to position [1, 0]
type input "tropic-glow-berry-brightening-serum-alternative-products-dupes"
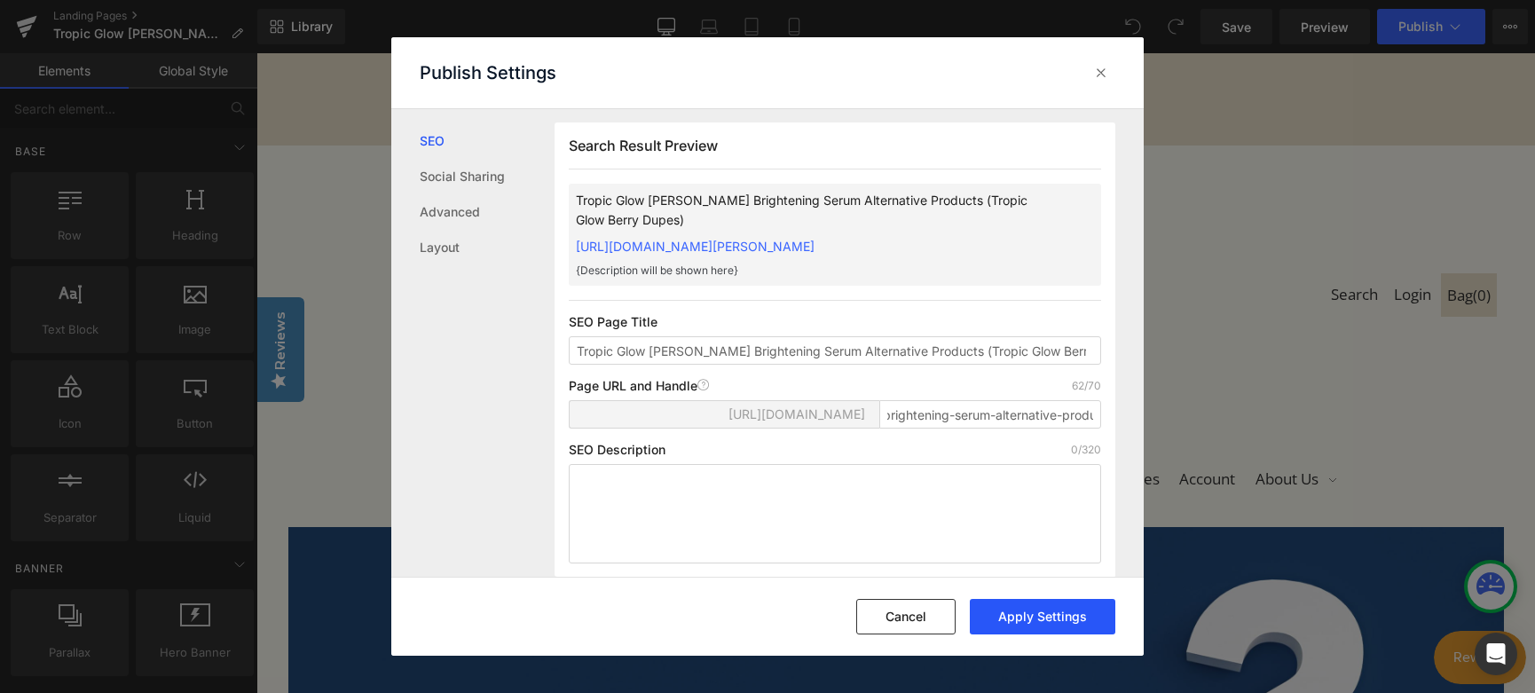
scroll to position [0, 0]
click at [697, 509] on textarea at bounding box center [835, 513] width 532 height 99
paste textarea "Tropic alternative products: We are frequently asked for the best Tropic Skinca…"
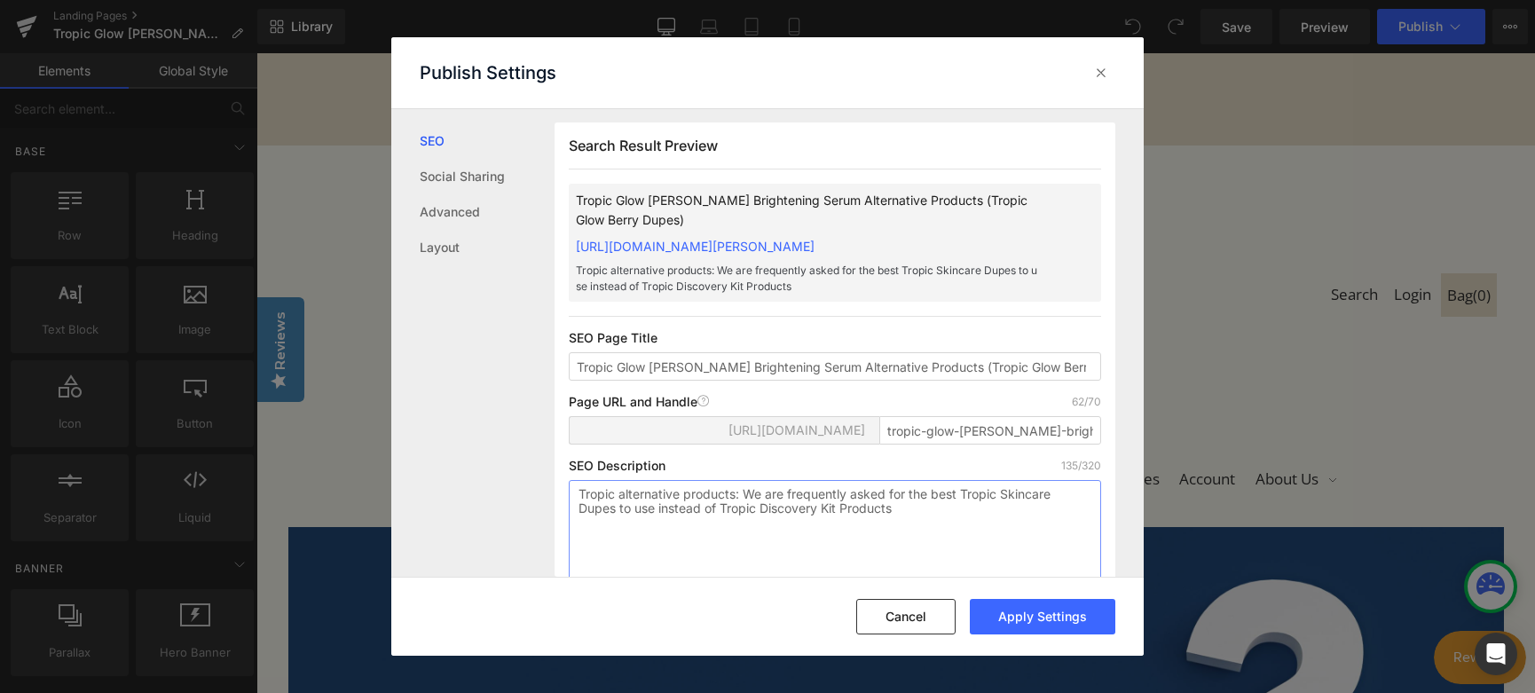
type textarea "Tropic alternative products: We are frequently asked for the best Tropic Skinca…"
drag, startPoint x: 619, startPoint y: 200, endPoint x: 793, endPoint y: 198, distance: 174.0
type textarea "Glow Berry Brightening Serum"
copy p "Glow Berry Brightening Serum"
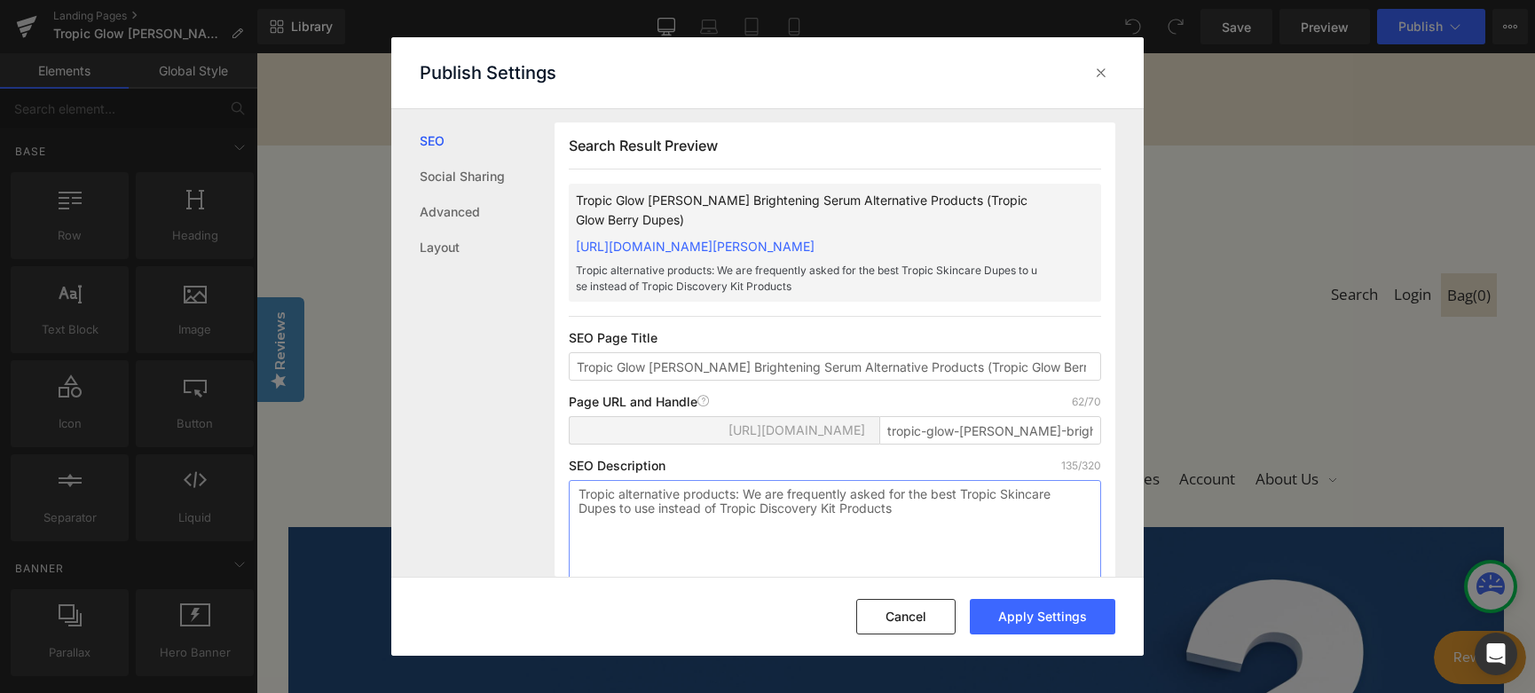
drag, startPoint x: 764, startPoint y: 528, endPoint x: 838, endPoint y: 527, distance: 73.7
click at [838, 527] on textarea "Tropic alternative products: We are frequently asked for the best Tropic Skinca…" at bounding box center [835, 529] width 532 height 99
paste textarea "Glow Berry Brightening Serum"
type textarea "Tropic alternative products: We are frequently asked for the best Tropic Skinca…"
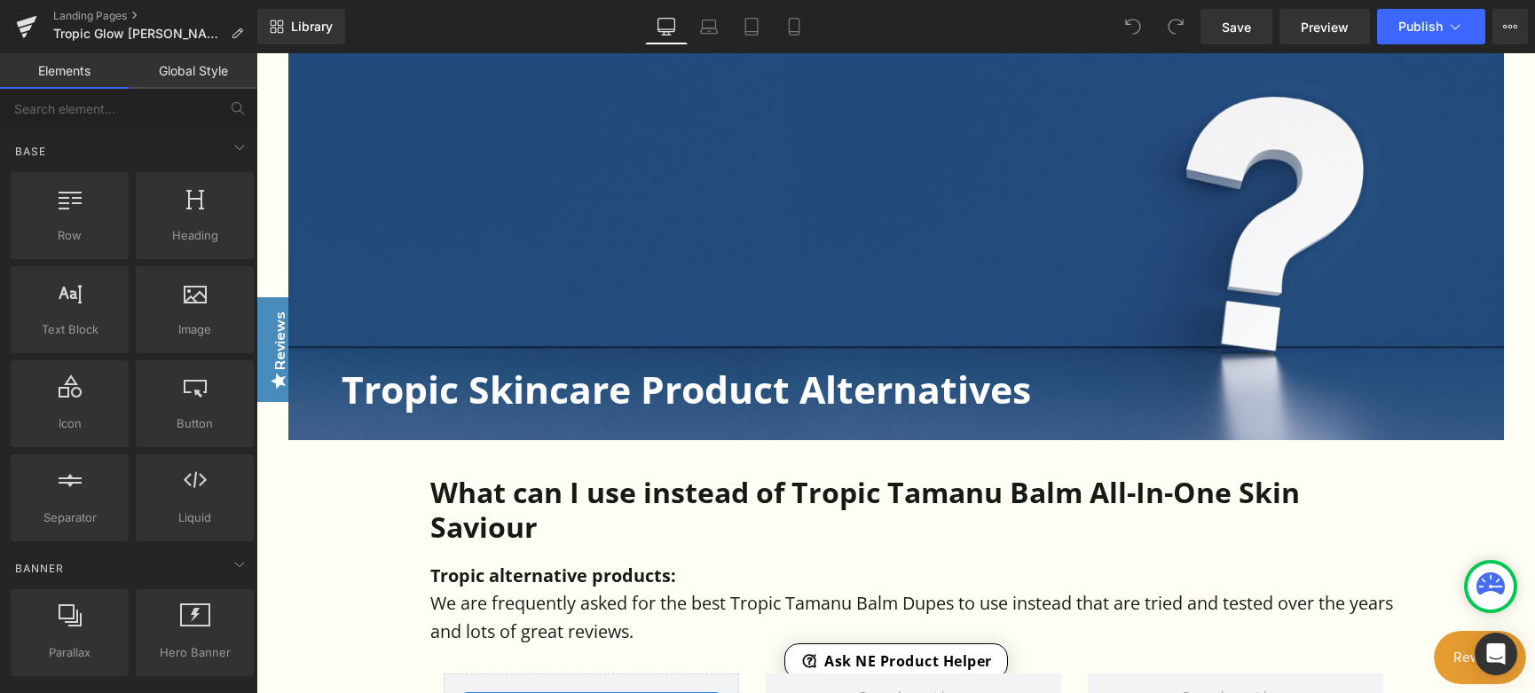
scroll to position [532, 0]
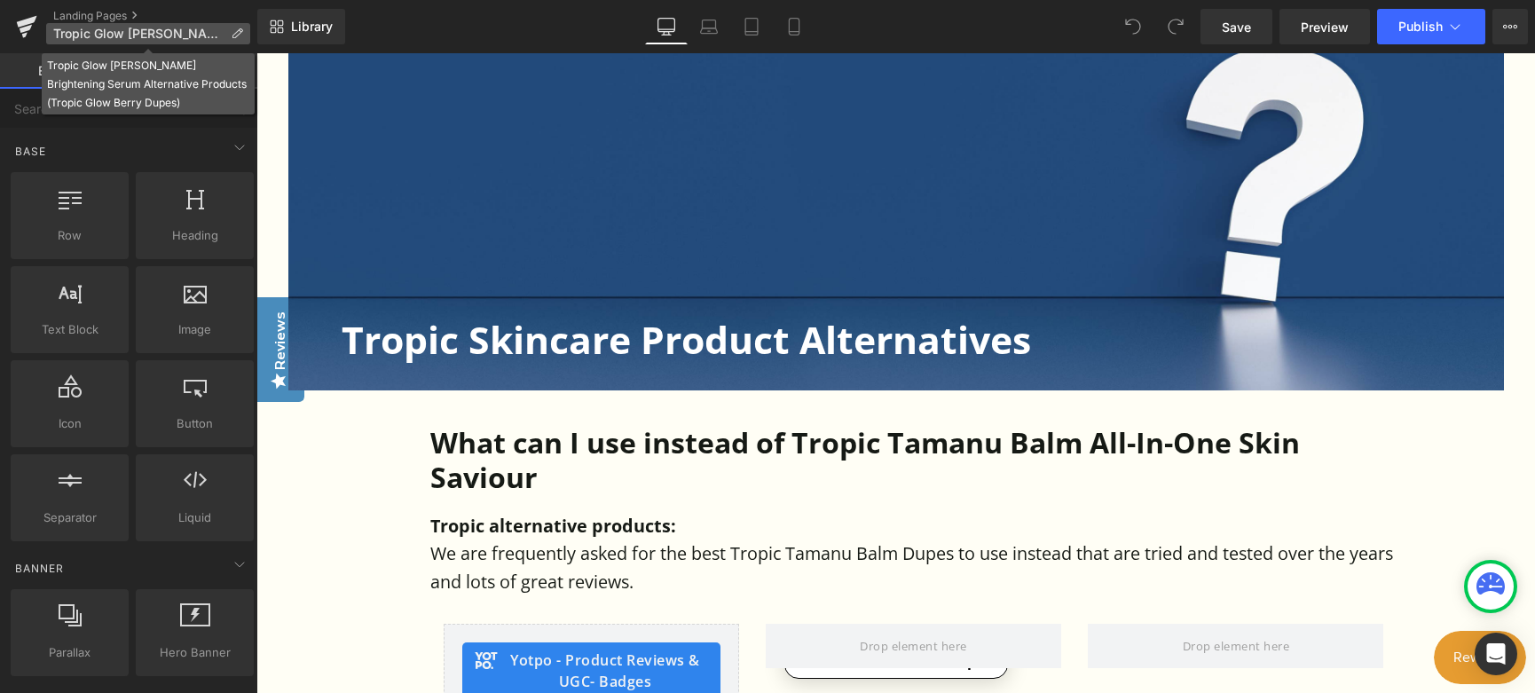
click at [241, 34] on icon at bounding box center [237, 34] width 12 height 12
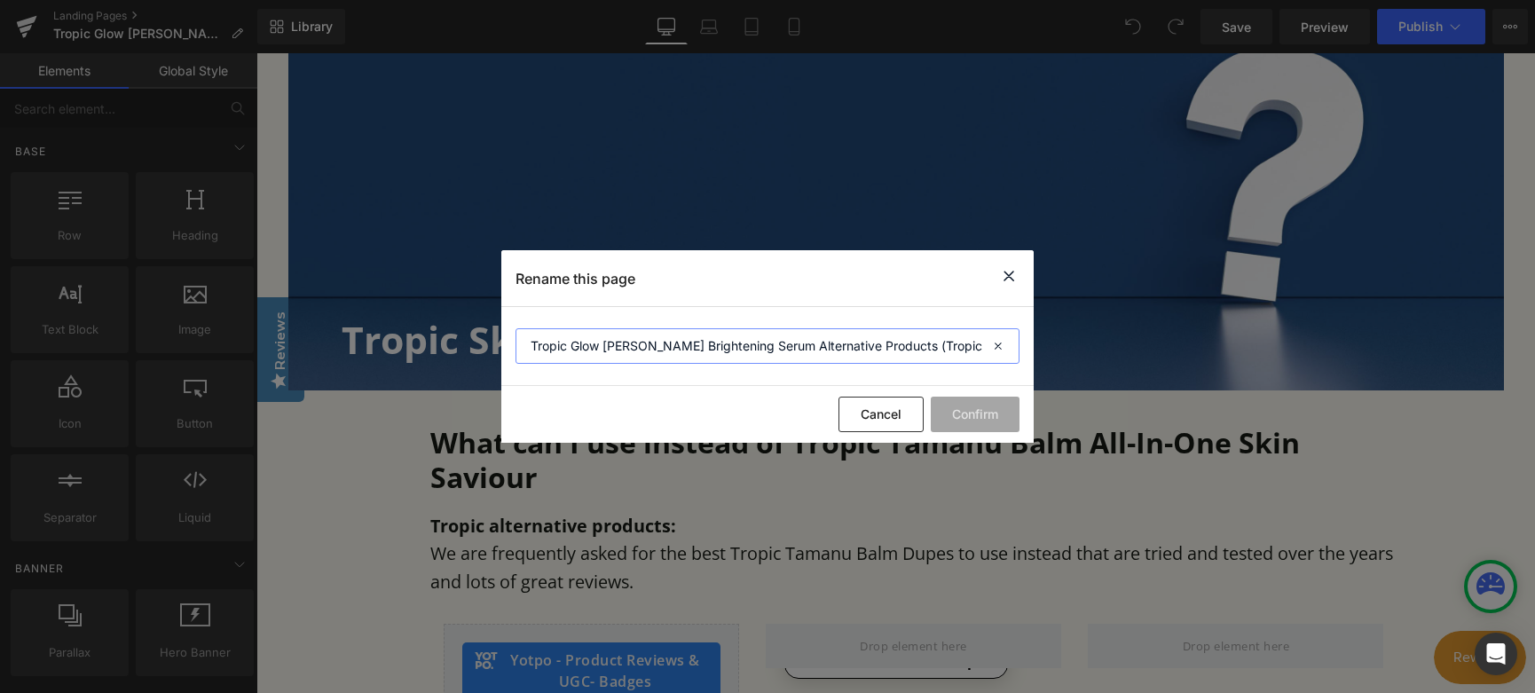
drag, startPoint x: 573, startPoint y: 346, endPoint x: 747, endPoint y: 344, distance: 174.0
click at [747, 344] on input "Tropic Glow Berry Brightening Serum Alternative Products (Tropic Glow Berry Dup…" at bounding box center [768, 345] width 504 height 35
click at [876, 421] on button "Cancel" at bounding box center [881, 414] width 85 height 35
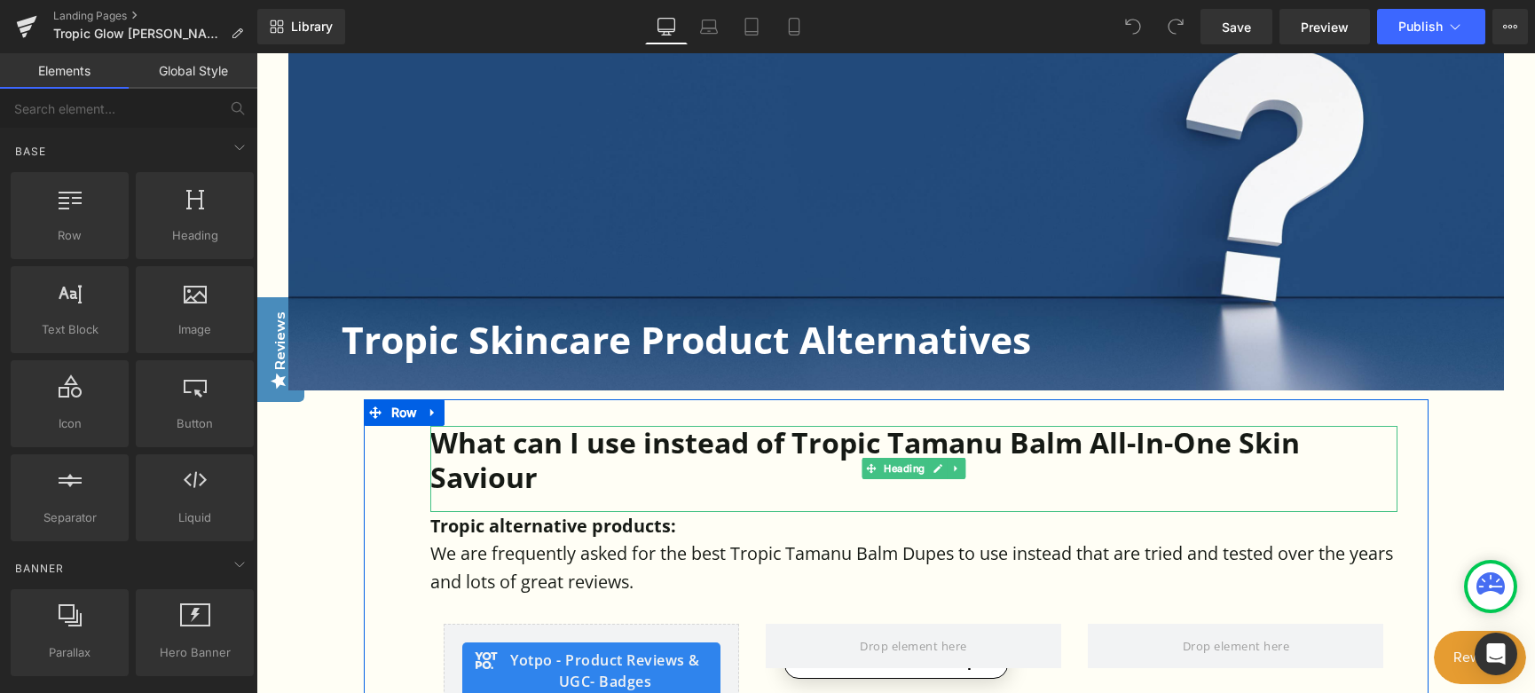
click at [895, 446] on h1 "What can I use instead of Tropic Tamanu Balm All-In-One Skin Saviour" at bounding box center [913, 460] width 967 height 68
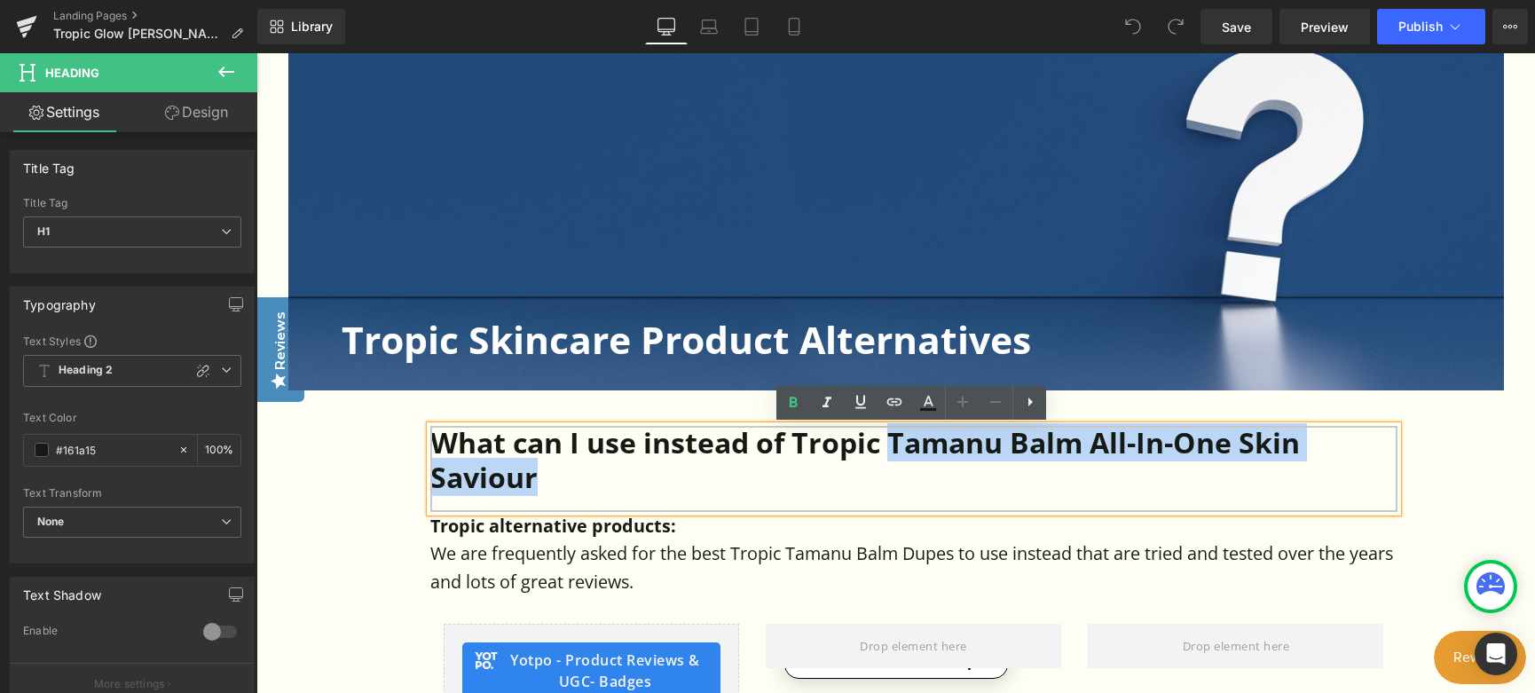
drag, startPoint x: 891, startPoint y: 445, endPoint x: 532, endPoint y: 477, distance: 360.0
click at [532, 477] on h1 "What can I use instead of Tropic Tamanu Balm All-In-One Skin Saviour" at bounding box center [913, 460] width 967 height 68
paste div
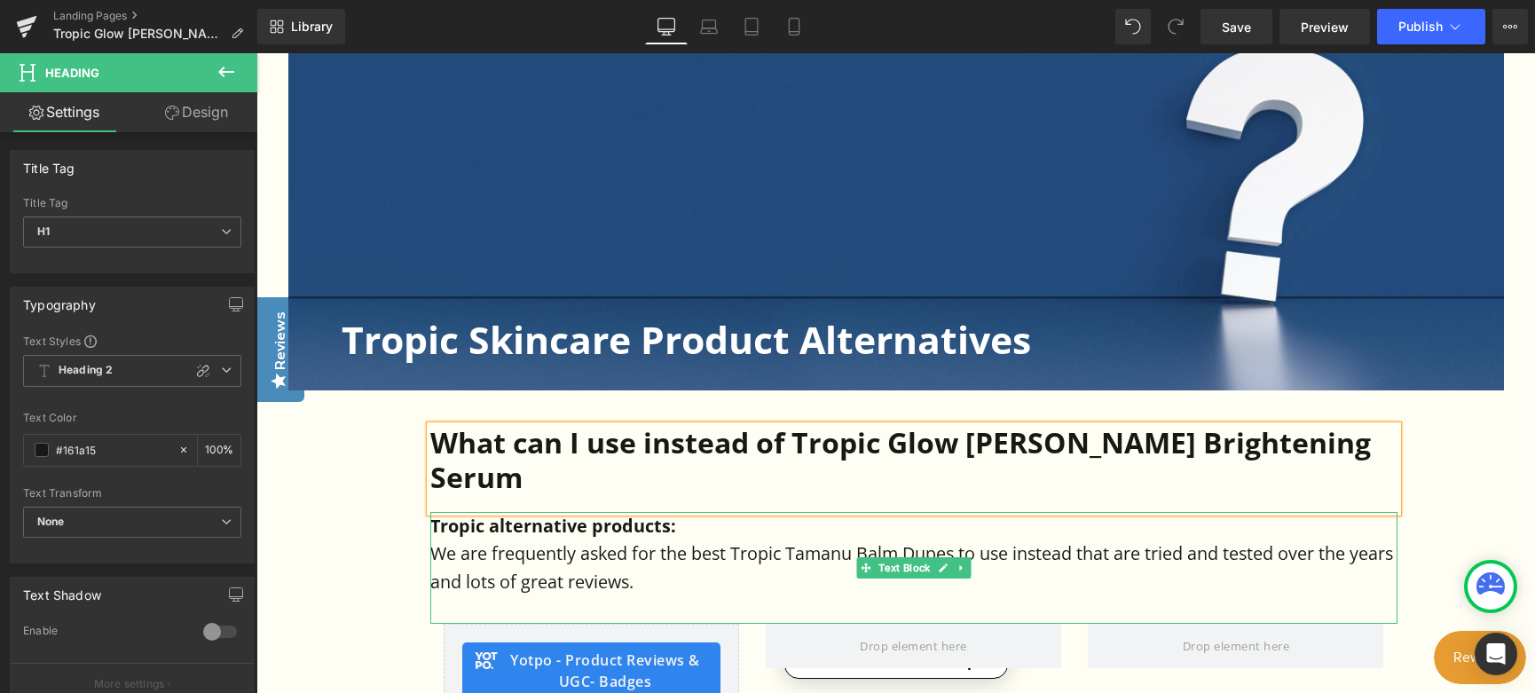
click at [825, 540] on p "We are frequently asked for the best Tropic Tamanu Balm Dupes to use instead th…" at bounding box center [913, 568] width 967 height 56
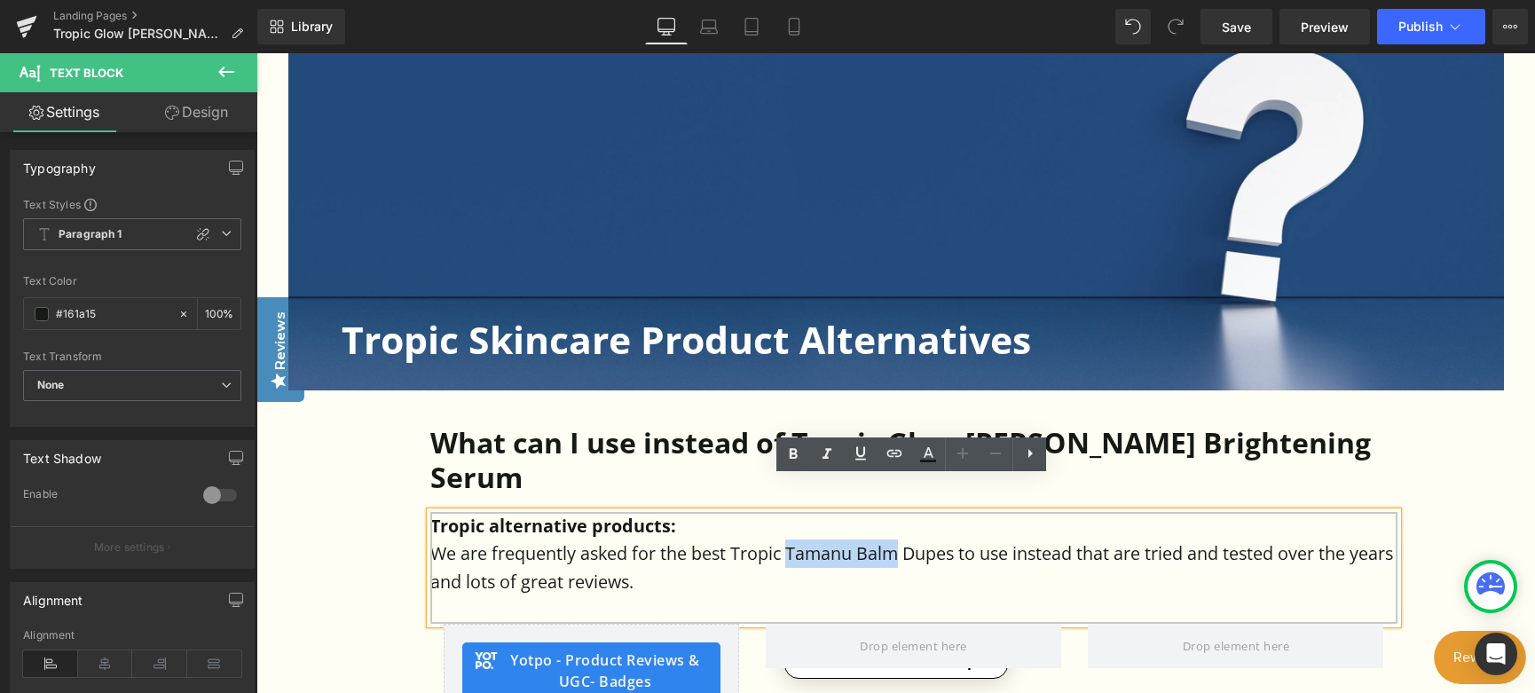
drag, startPoint x: 789, startPoint y: 517, endPoint x: 895, endPoint y: 517, distance: 106.5
click at [895, 540] on p "We are frequently asked for the best Tropic Tamanu Balm Dupes to use instead th…" at bounding box center [913, 568] width 967 height 56
paste div
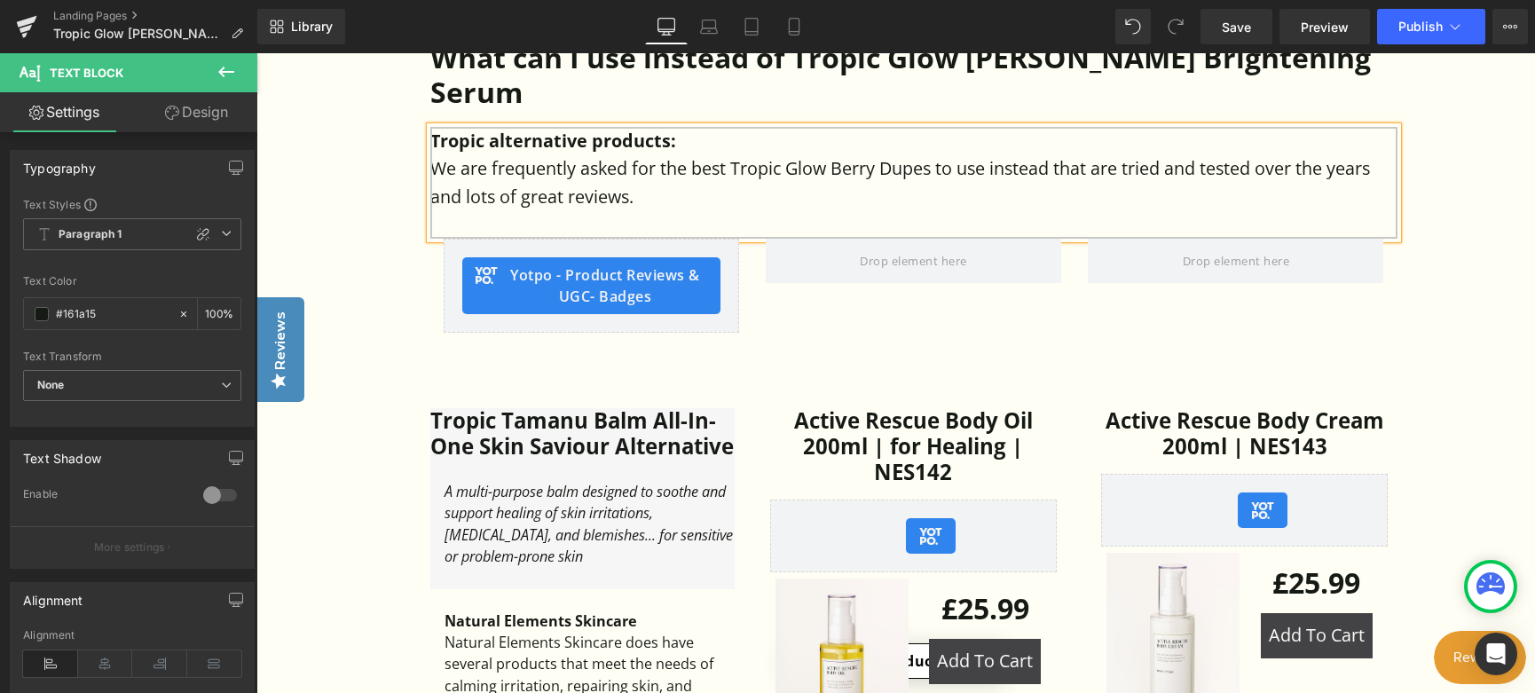
scroll to position [887, 0]
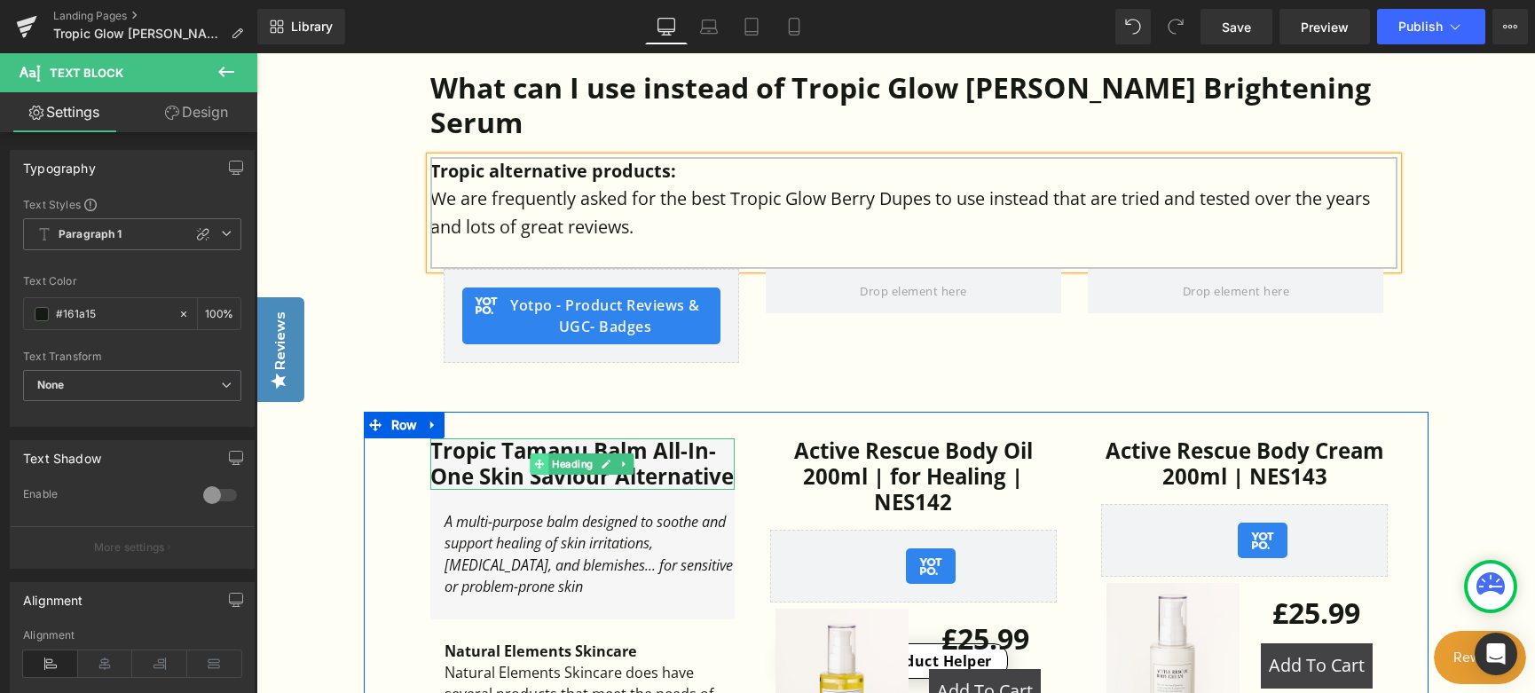
click at [541, 459] on icon at bounding box center [540, 464] width 10 height 11
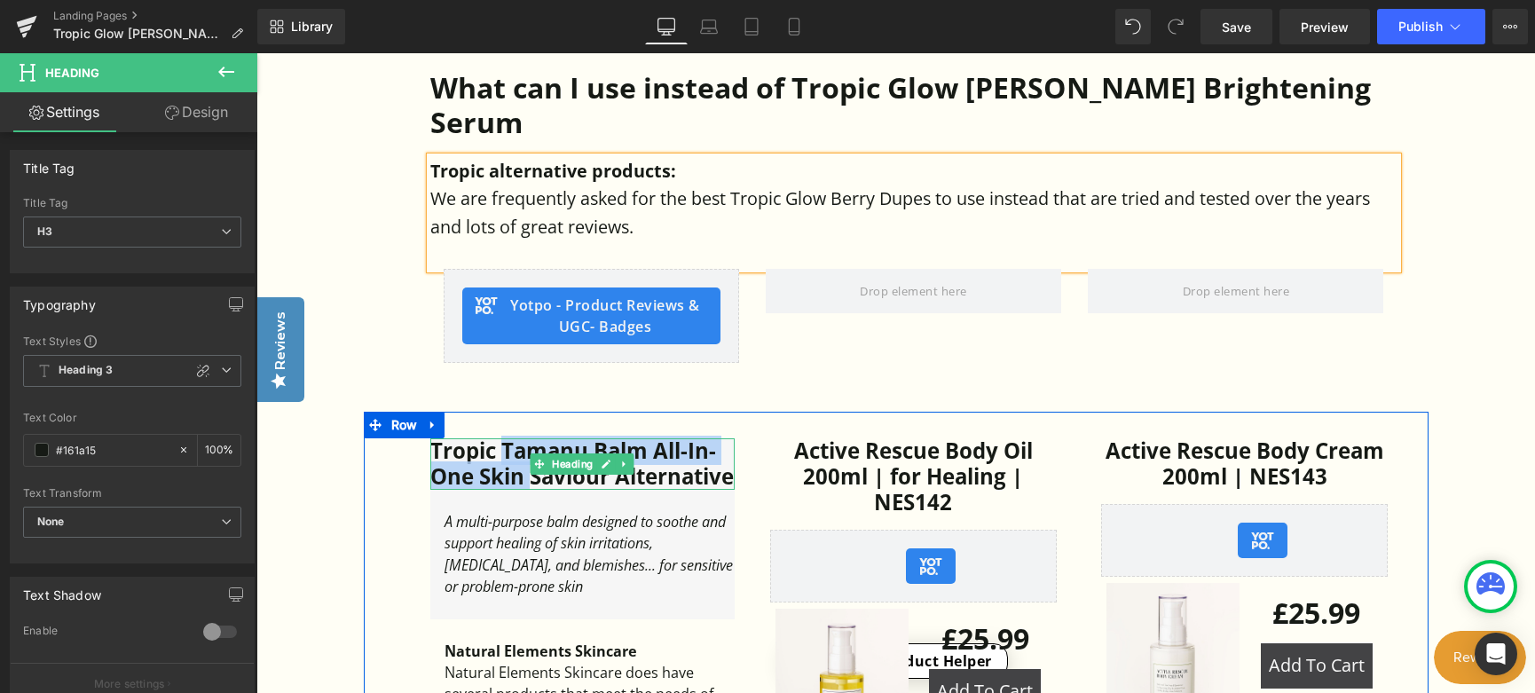
drag, startPoint x: 499, startPoint y: 420, endPoint x: 527, endPoint y: 454, distance: 44.1
click at [527, 454] on h3 "Tropic Tamanu Balm All-In-One Skin Saviour Alternative" at bounding box center [582, 463] width 304 height 51
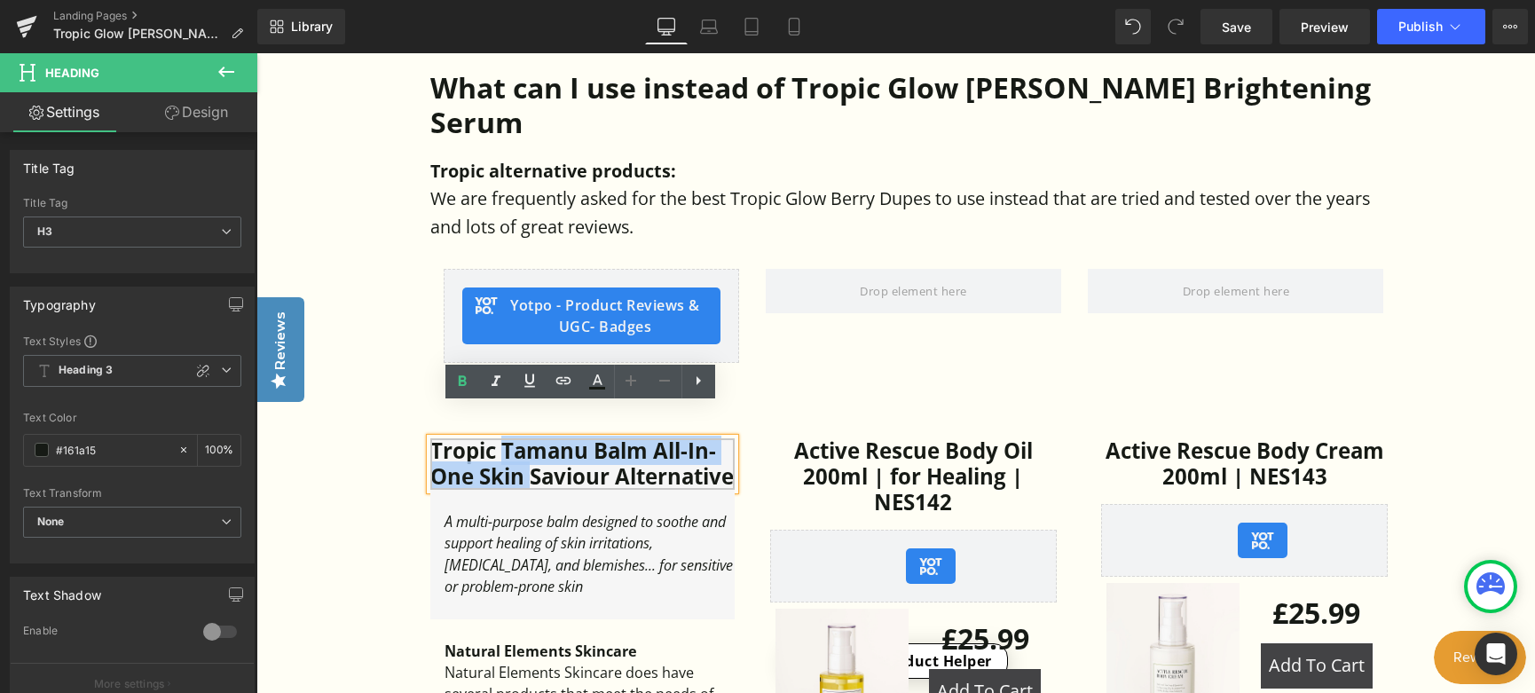
paste div
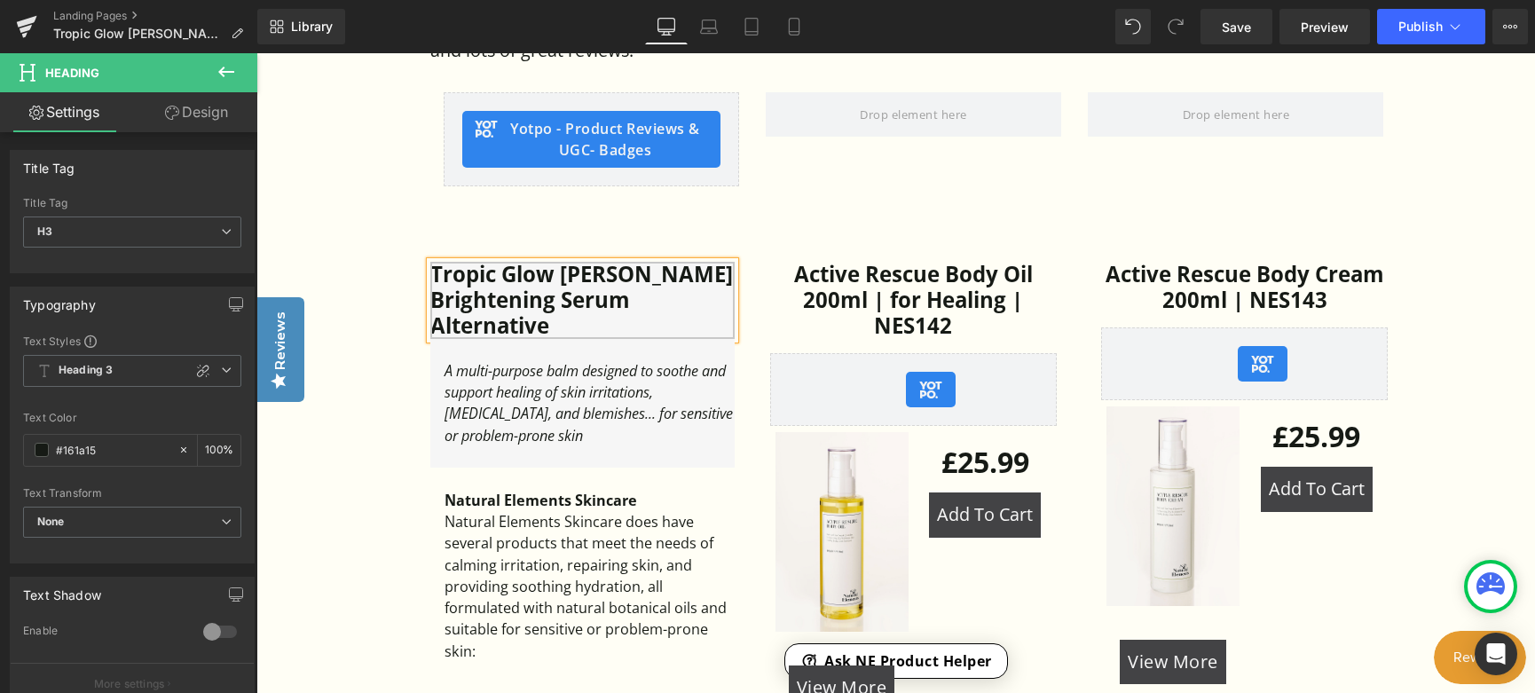
scroll to position [1065, 0]
click at [722, 381] on div "A multi-purpose balm designed to soothe and support healing of skin irritations…" at bounding box center [590, 402] width 290 height 86
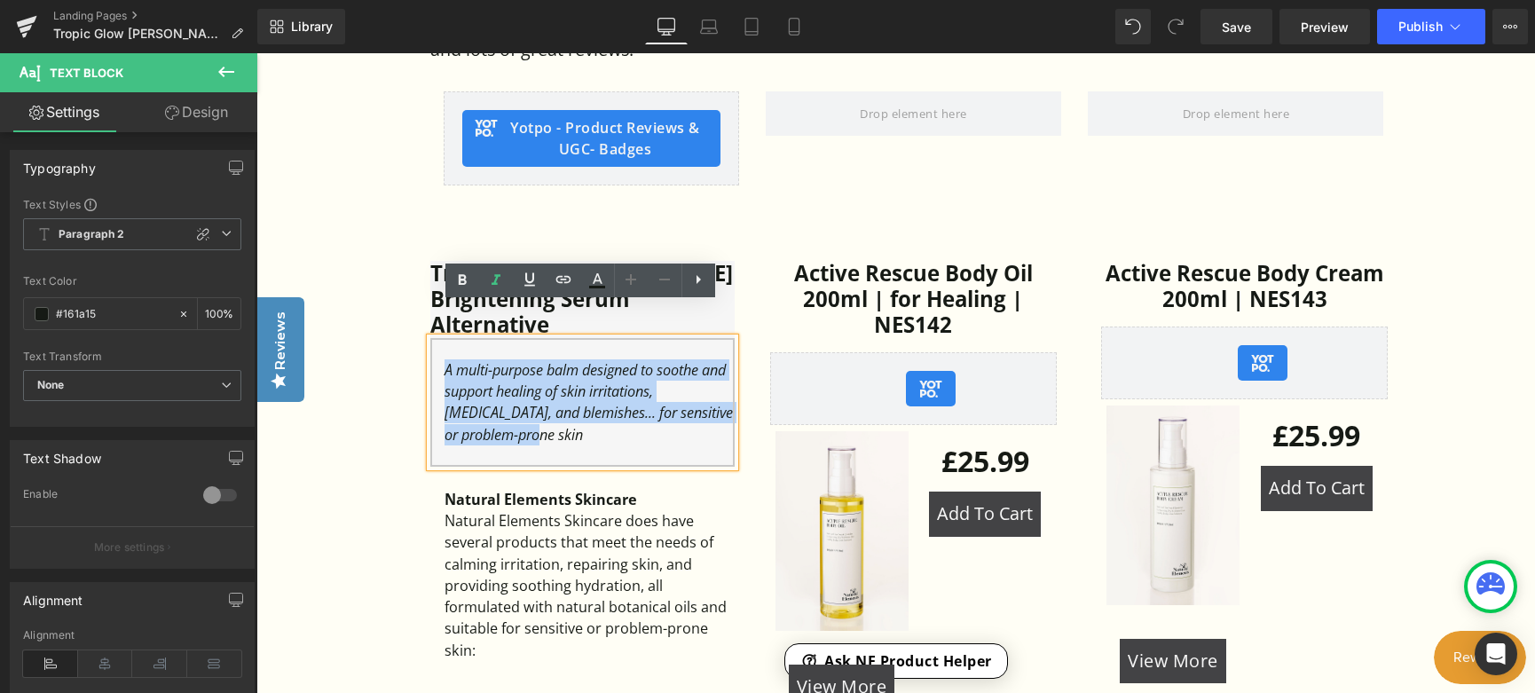
drag, startPoint x: 716, startPoint y: 383, endPoint x: 441, endPoint y: 339, distance: 278.5
click at [441, 339] on div "A multi-purpose balm designed to soothe and support healing of skin irritations…" at bounding box center [582, 403] width 304 height 130
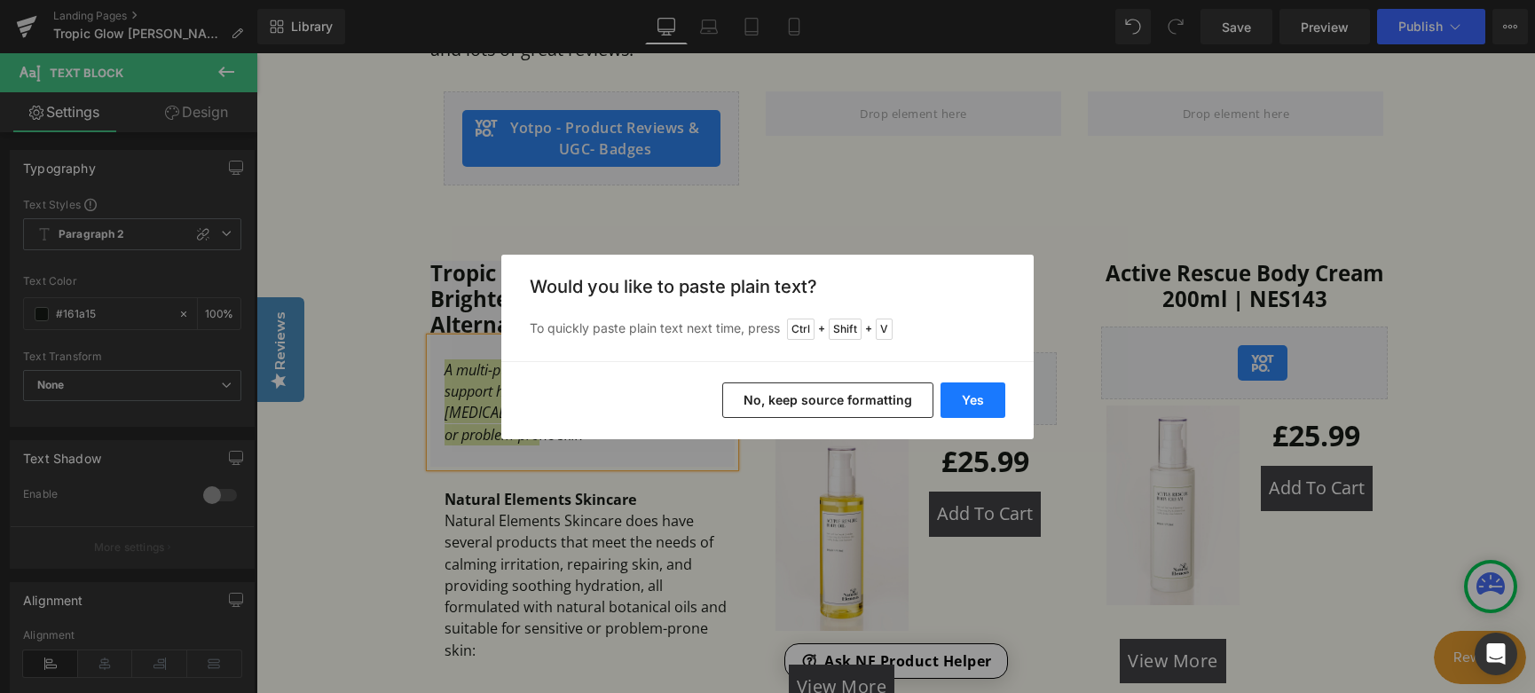
click at [969, 395] on button "Yes" at bounding box center [973, 400] width 65 height 35
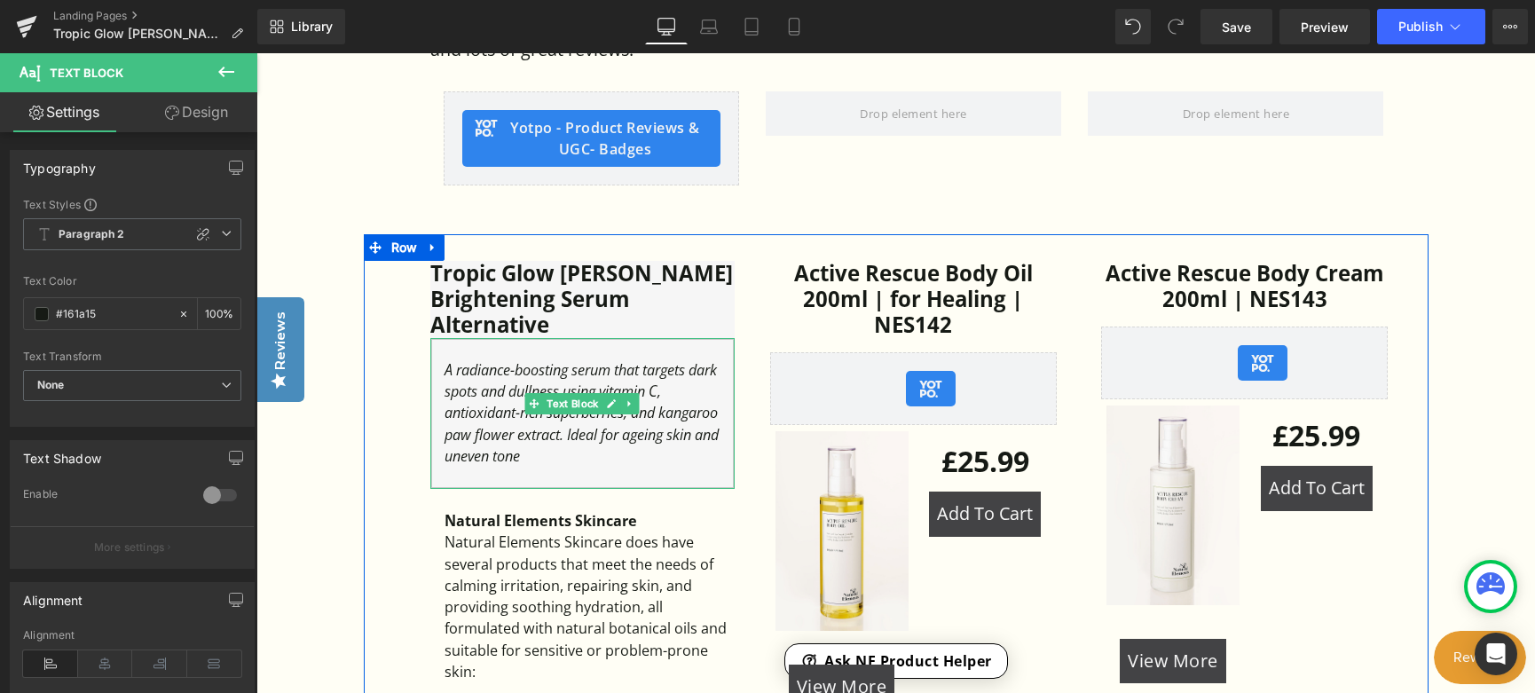
click at [667, 396] on div "A radiance-boosting serum that targets dark spots and dullness using vitamin C,…" at bounding box center [590, 412] width 290 height 107
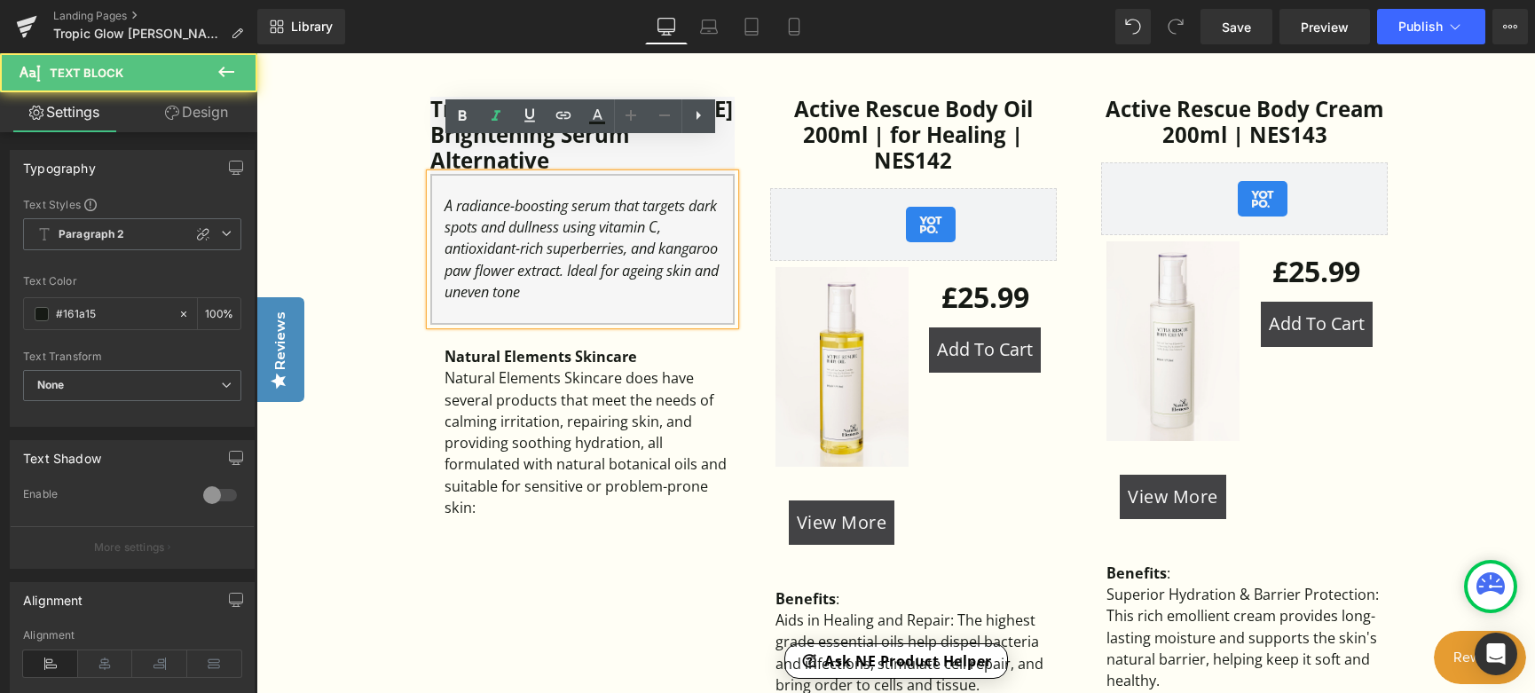
scroll to position [1242, 0]
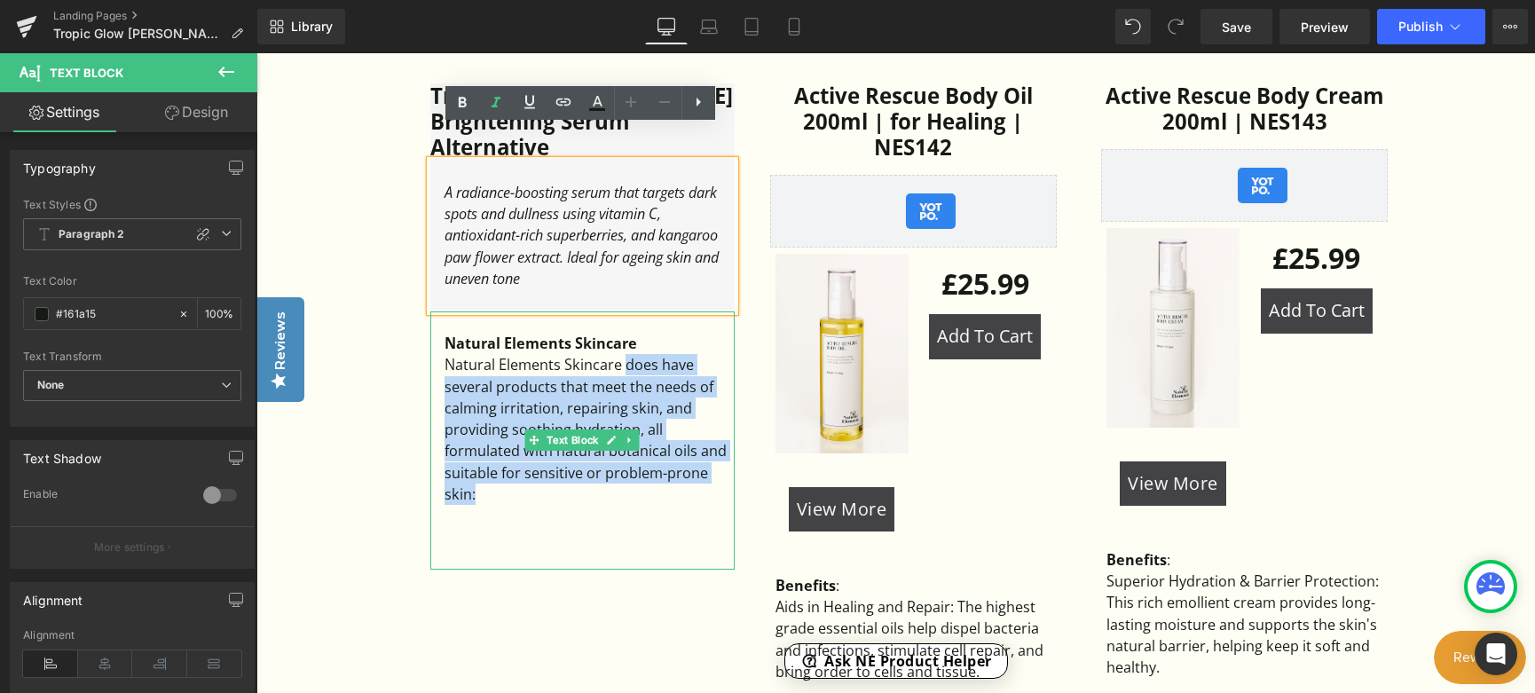
drag, startPoint x: 622, startPoint y: 315, endPoint x: 635, endPoint y: 437, distance: 122.2
click at [635, 437] on div "Natural Elements Skincare does have several products that meet the needs of cal…" at bounding box center [590, 429] width 290 height 151
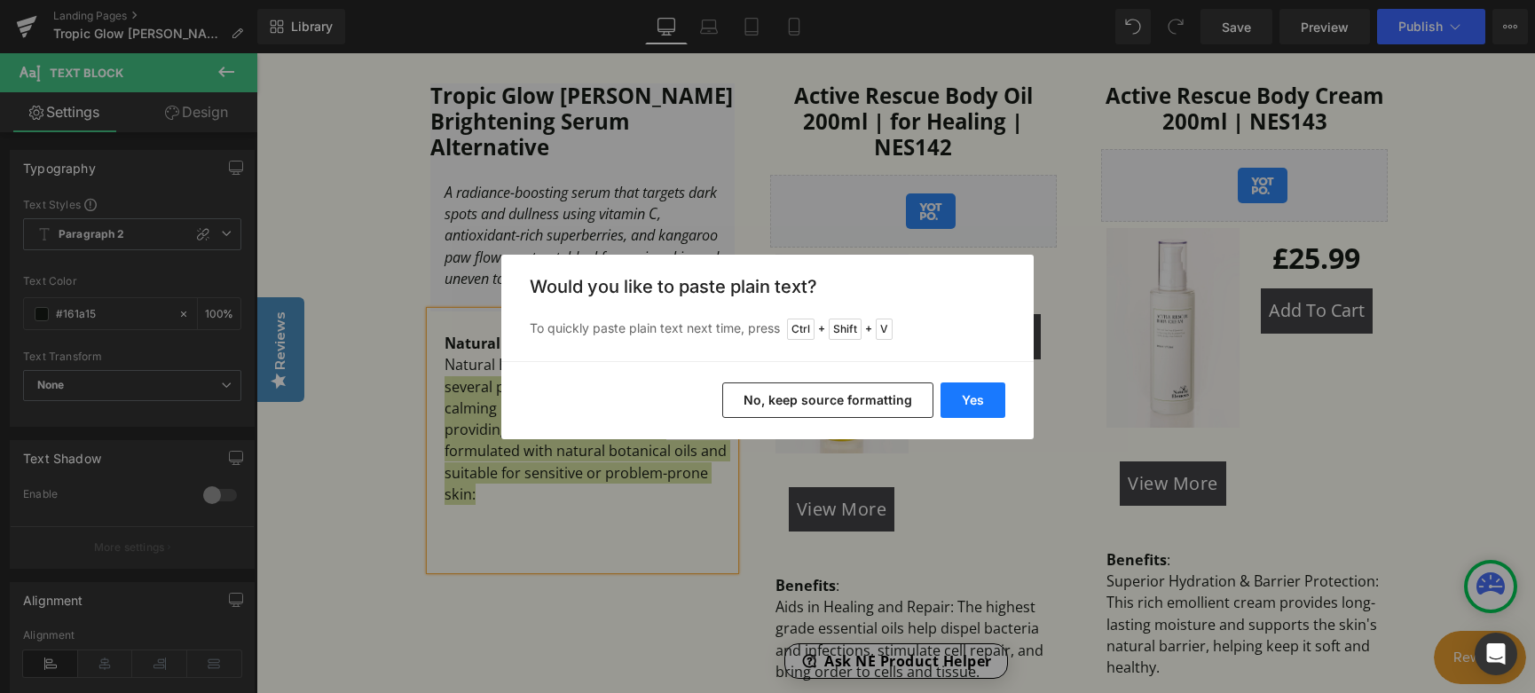
click at [964, 402] on button "Yes" at bounding box center [973, 400] width 65 height 35
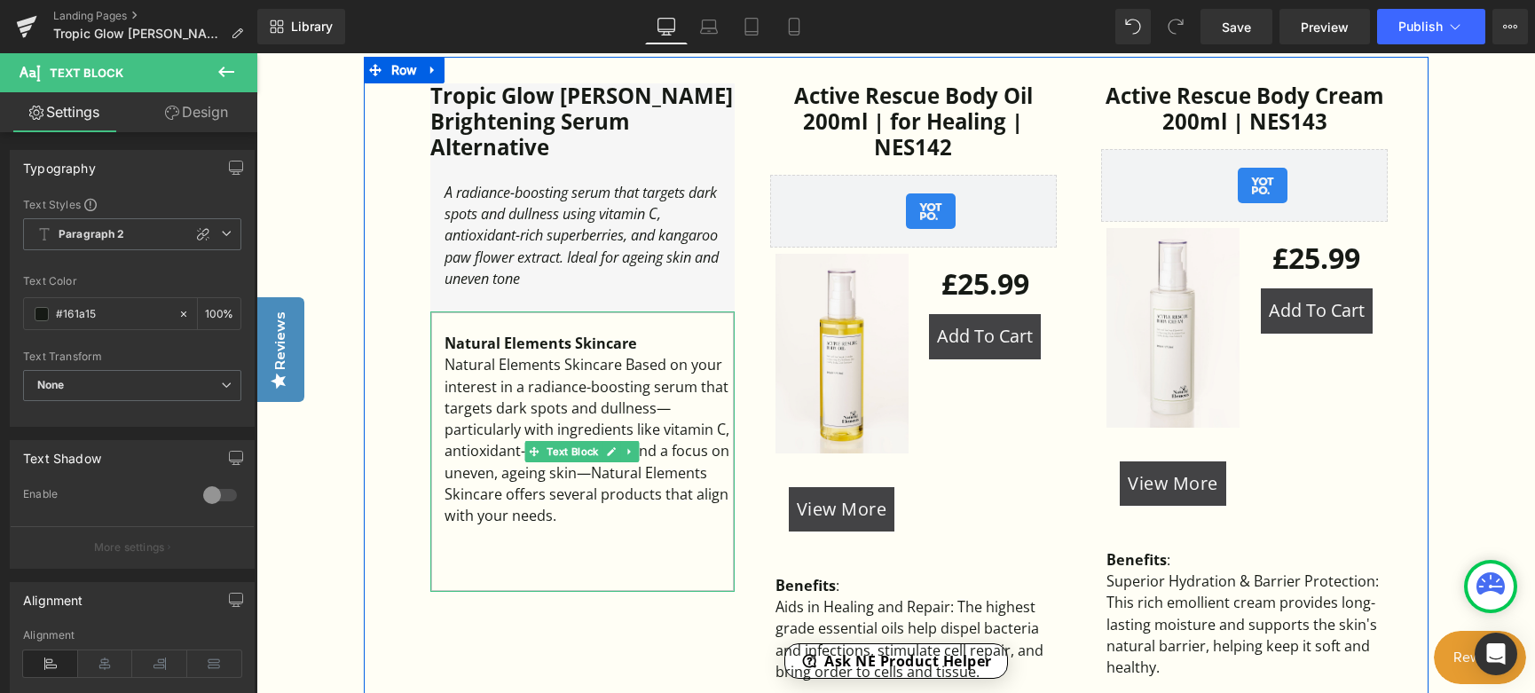
click at [651, 361] on div "Natural Elements Skincare Based on your interest in a radiance-boosting serum t…" at bounding box center [590, 440] width 290 height 172
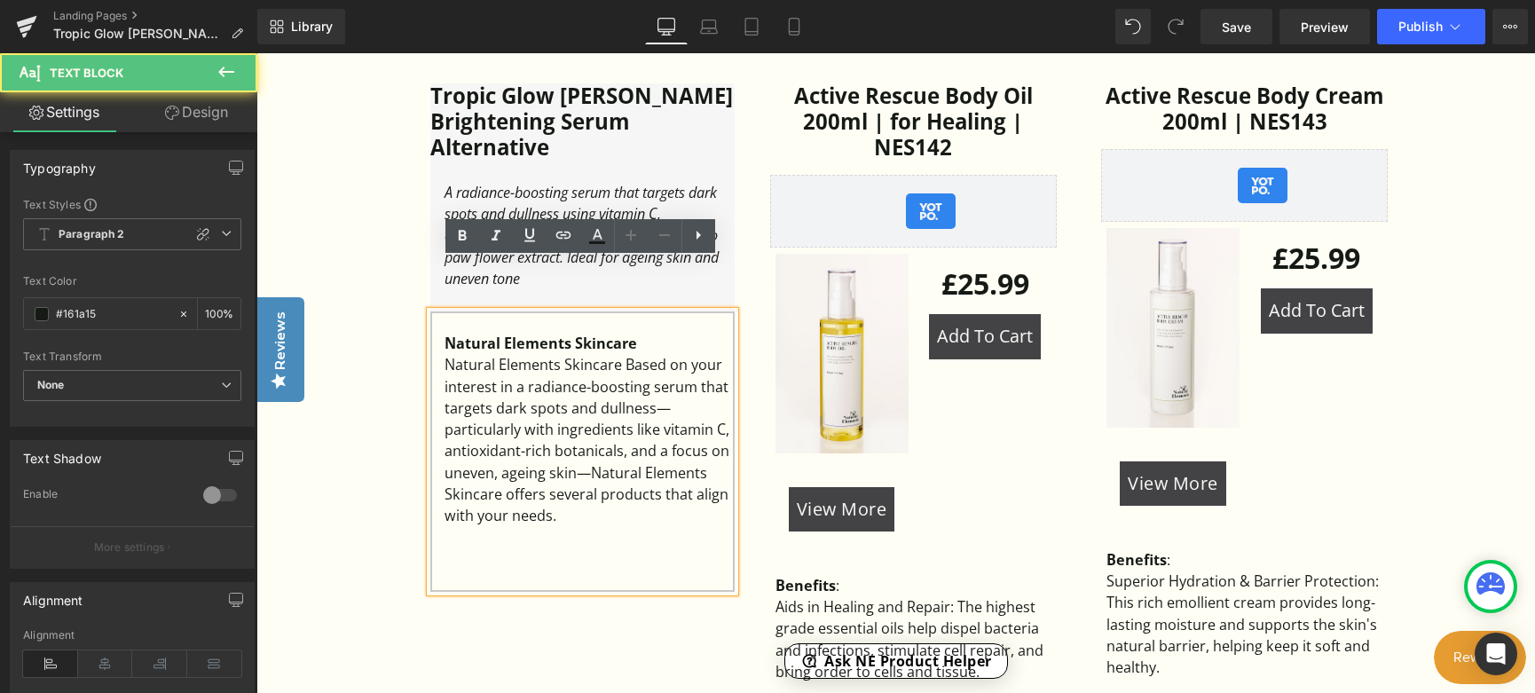
click at [622, 354] on div "Natural Elements Skincare Based on your interest in a radiance-boosting serum t…" at bounding box center [590, 440] width 290 height 172
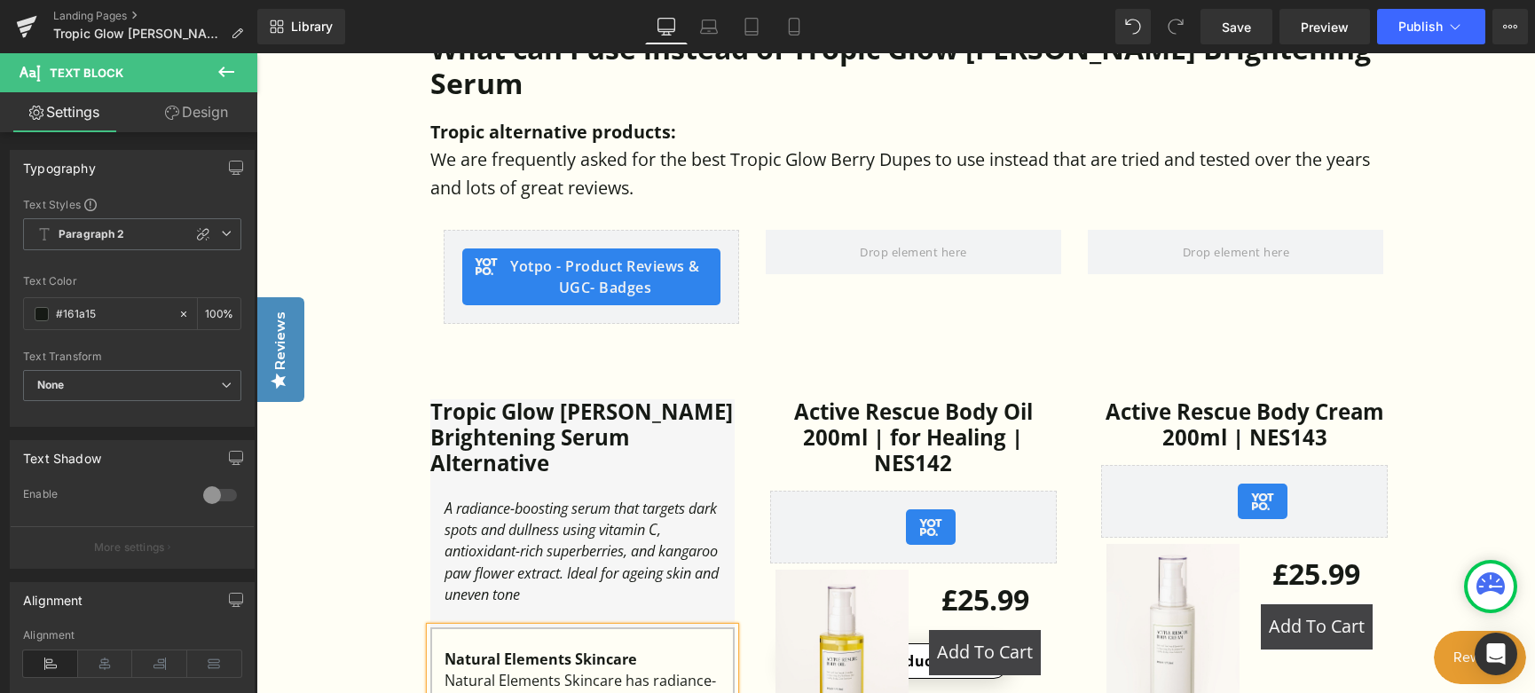
scroll to position [887, 0]
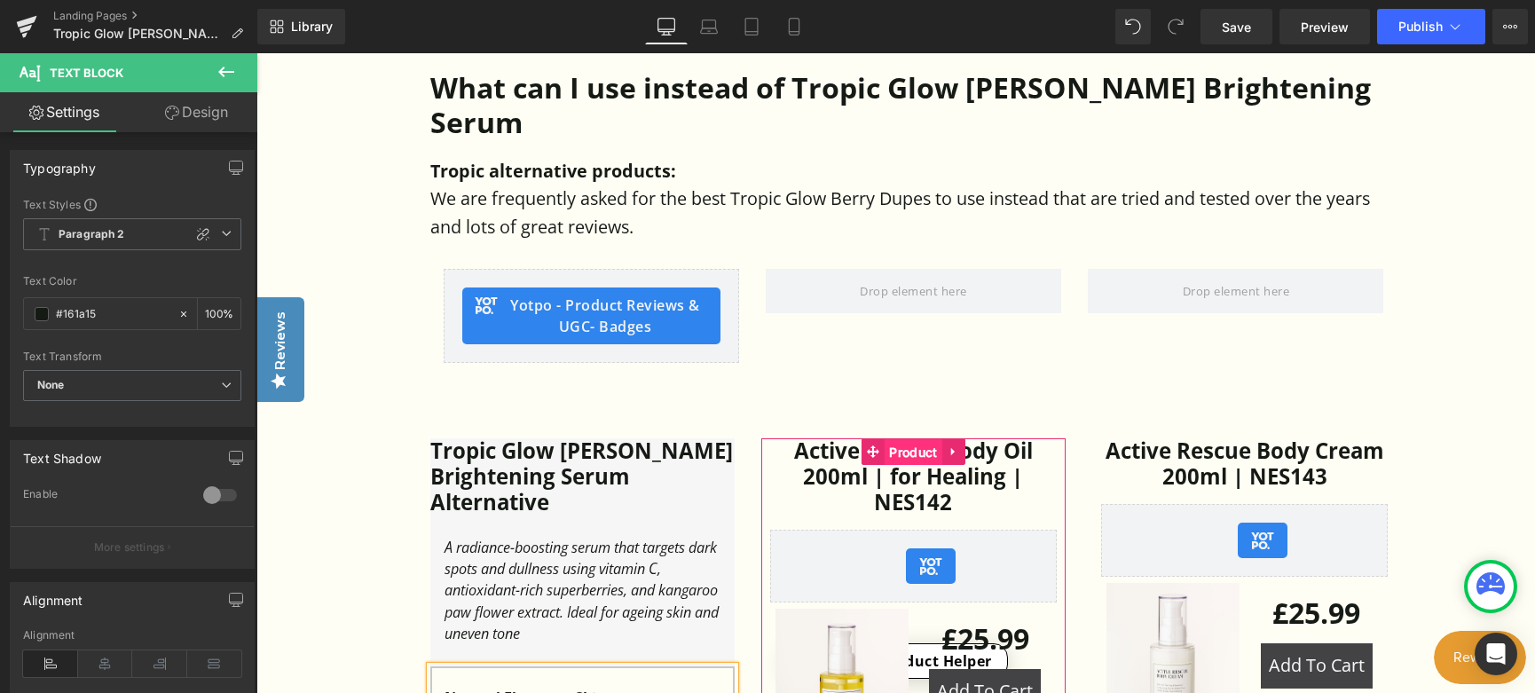
click at [905, 439] on span "Product" at bounding box center [913, 452] width 57 height 27
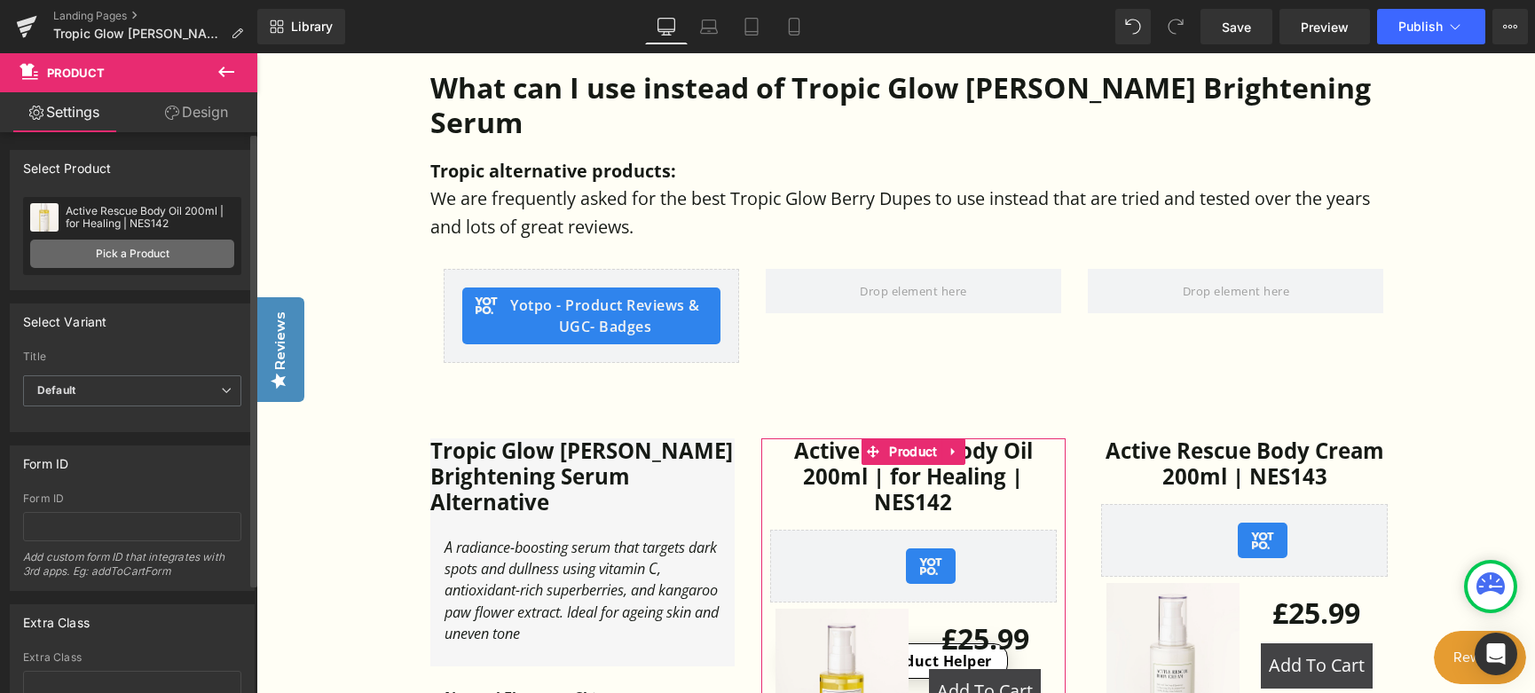
click at [117, 254] on link "Pick a Product" at bounding box center [132, 254] width 204 height 28
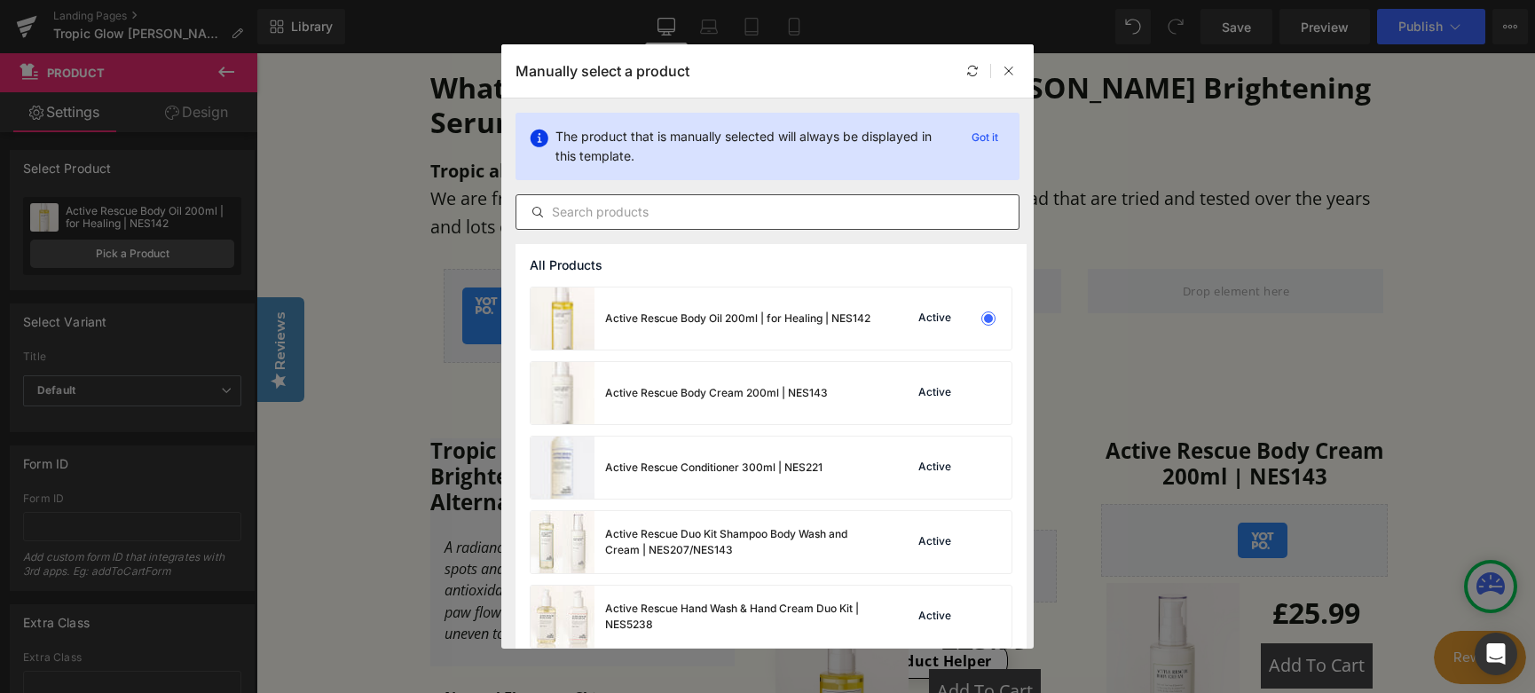
click at [651, 216] on input "text" at bounding box center [768, 211] width 502 height 21
paste input "Revital Facial Oil"
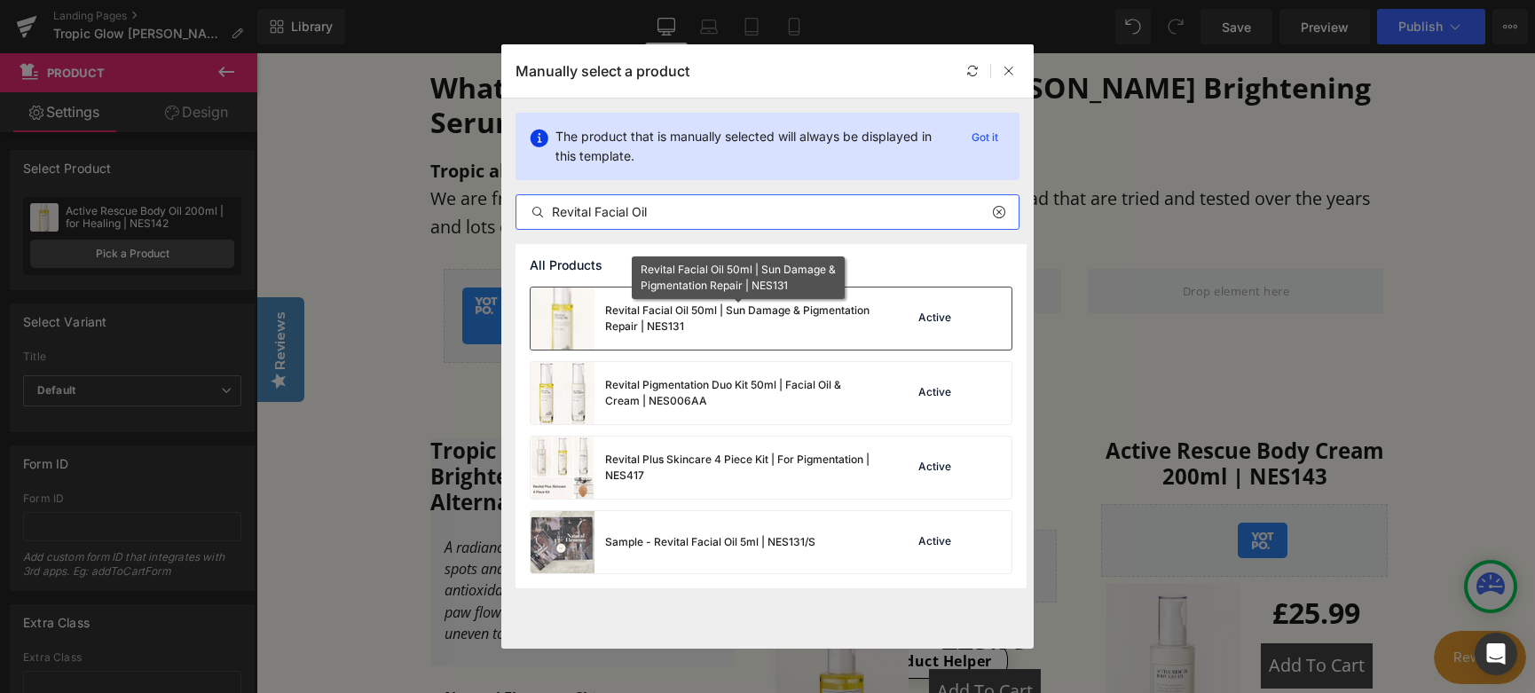
type input "Revital Facial Oil"
click at [657, 325] on div "Revital Facial Oil 50ml | Sun Damage & Pigmentation Repair | NES131" at bounding box center [738, 319] width 266 height 32
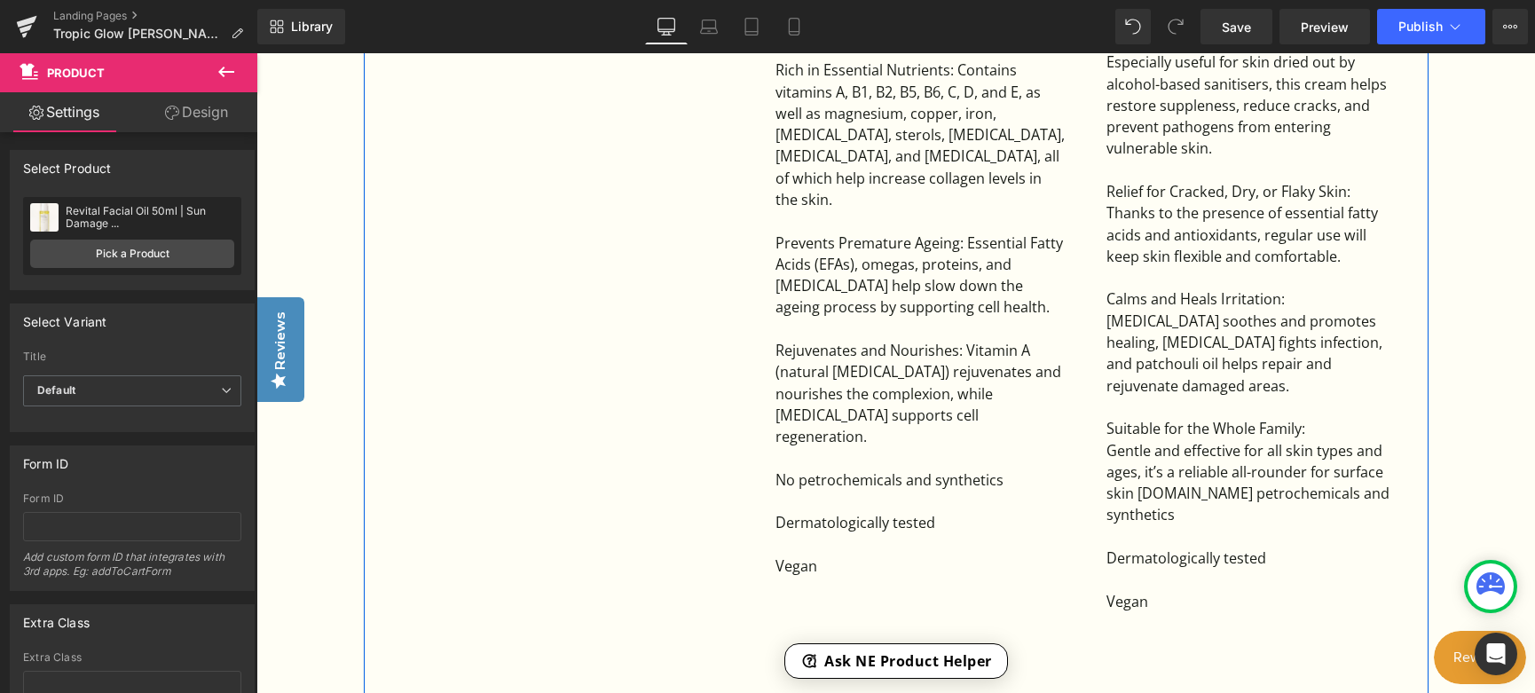
scroll to position [2130, 0]
click at [909, 357] on div "Rejuvenates and Nourishes: Vitamin A (natural retinol) rejuvenates and nourishe…" at bounding box center [921, 391] width 290 height 107
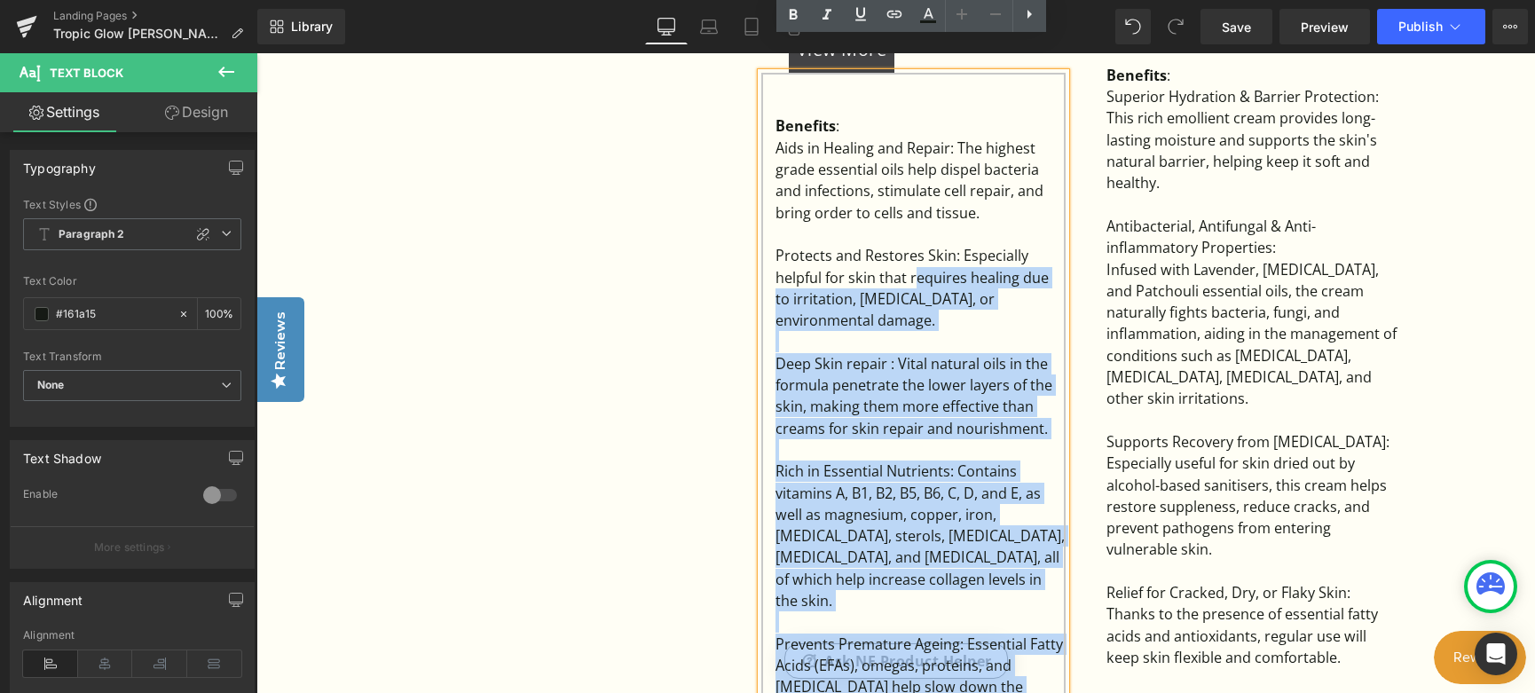
scroll to position [1686, 0]
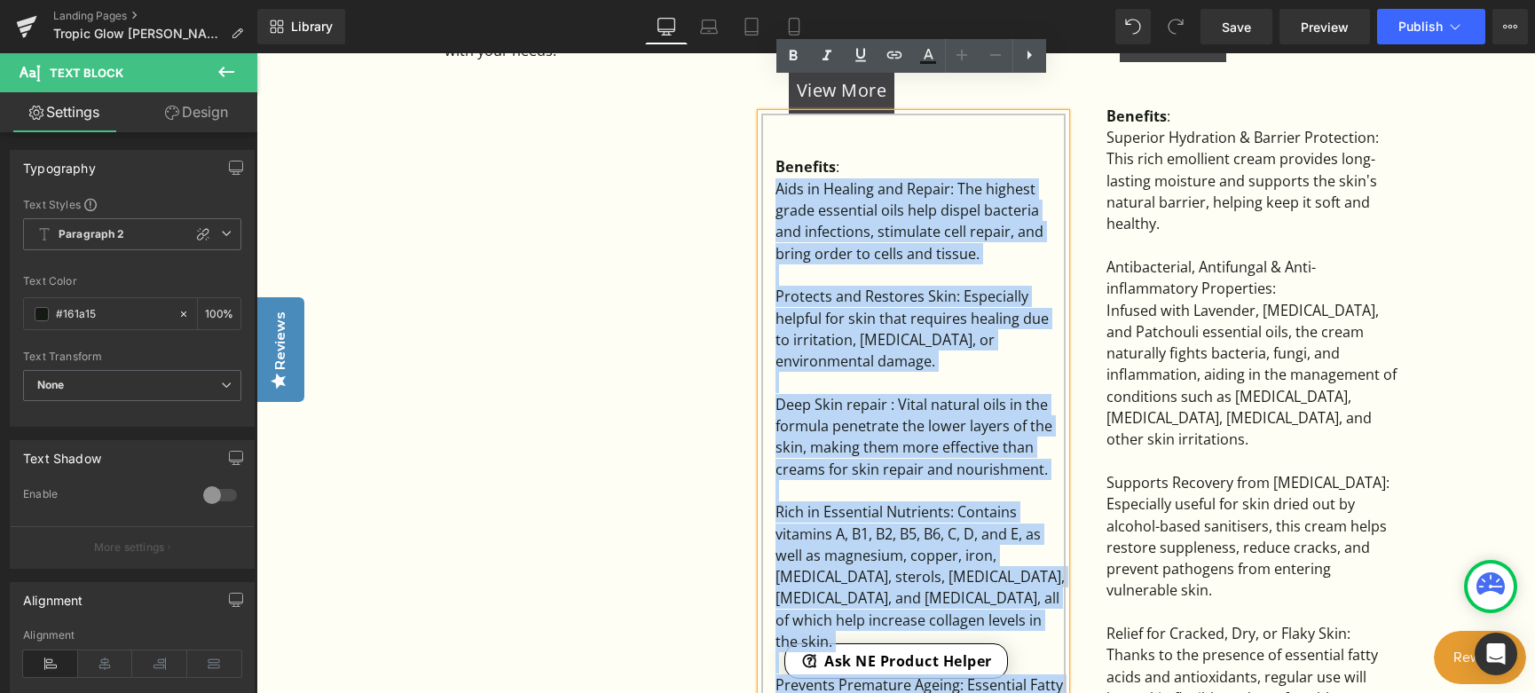
drag, startPoint x: 895, startPoint y: 362, endPoint x: 775, endPoint y: 154, distance: 240.5
click at [775, 154] on div "Benefits : Aids in Healing and Repair: The highest grade essential oils help di…" at bounding box center [913, 610] width 304 height 992
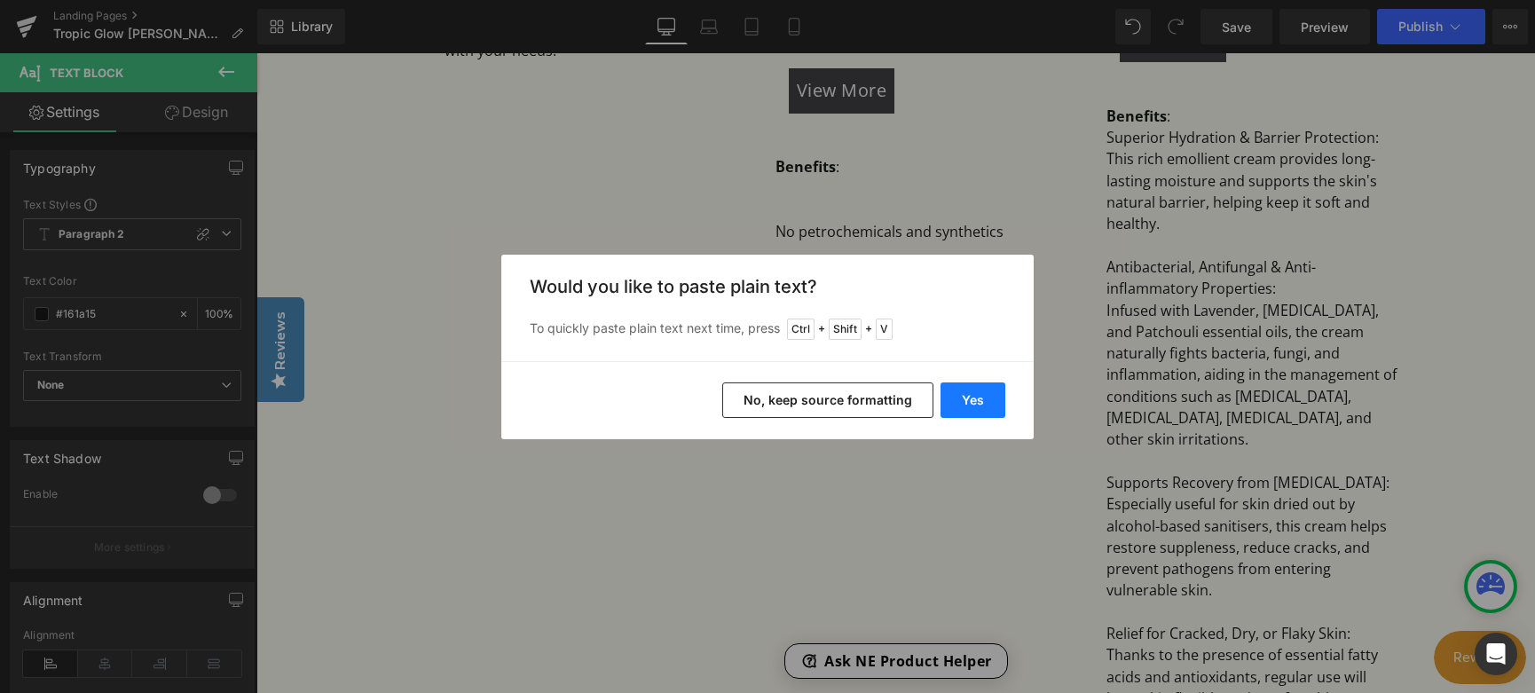
click at [968, 403] on button "Yes" at bounding box center [973, 400] width 65 height 35
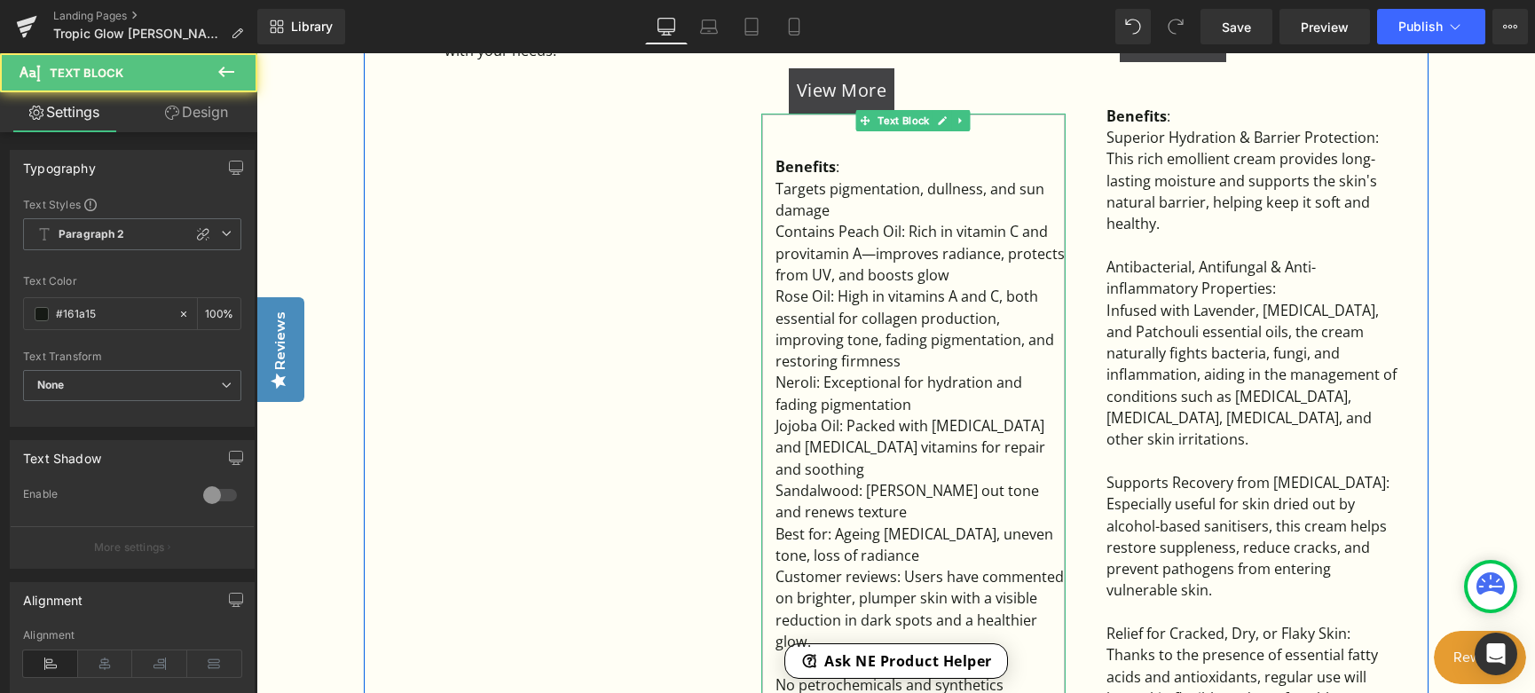
click at [981, 249] on div "Contains Peach Oil: Rich in vitamin C and provitamin A—improves radiance, prote…" at bounding box center [921, 253] width 290 height 65
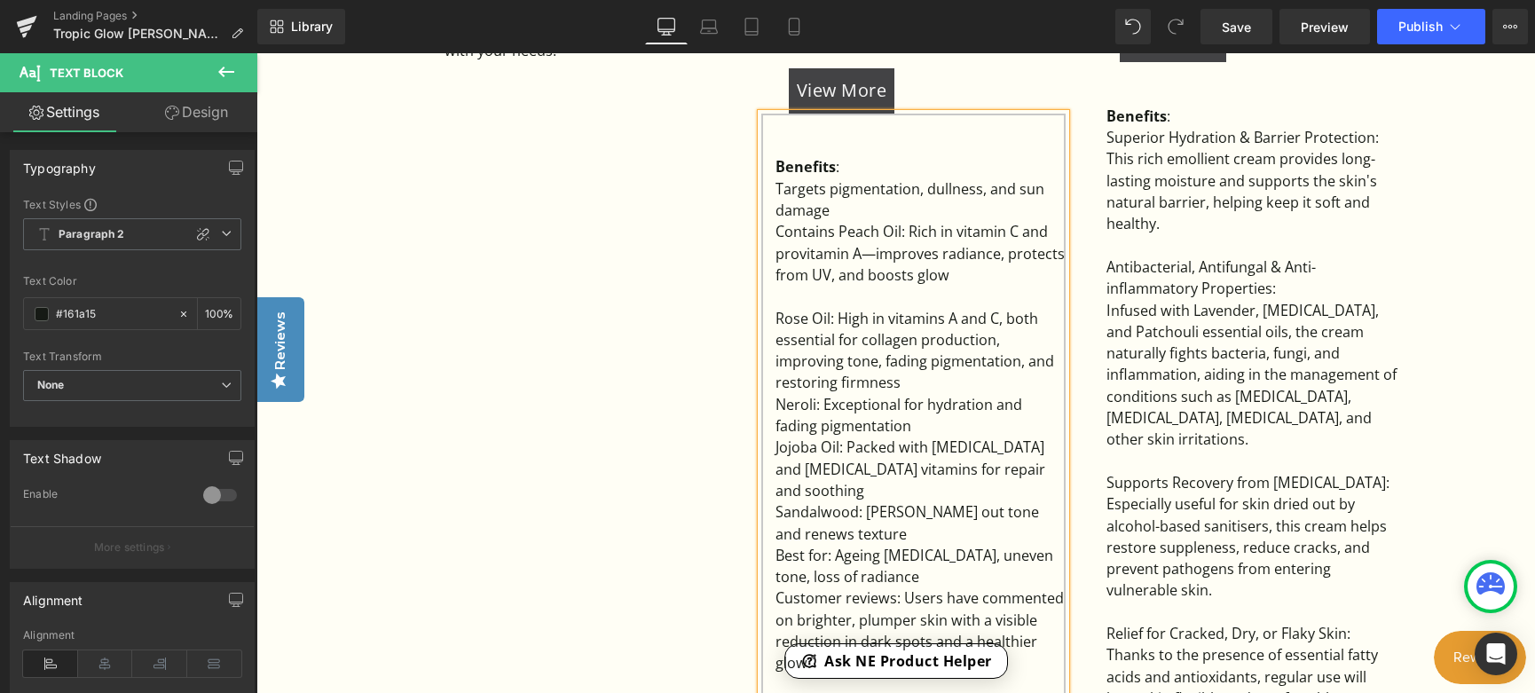
click at [984, 356] on div "Rose Oil: High in vitamins A and C, both essential for collagen production, imp…" at bounding box center [921, 351] width 290 height 86
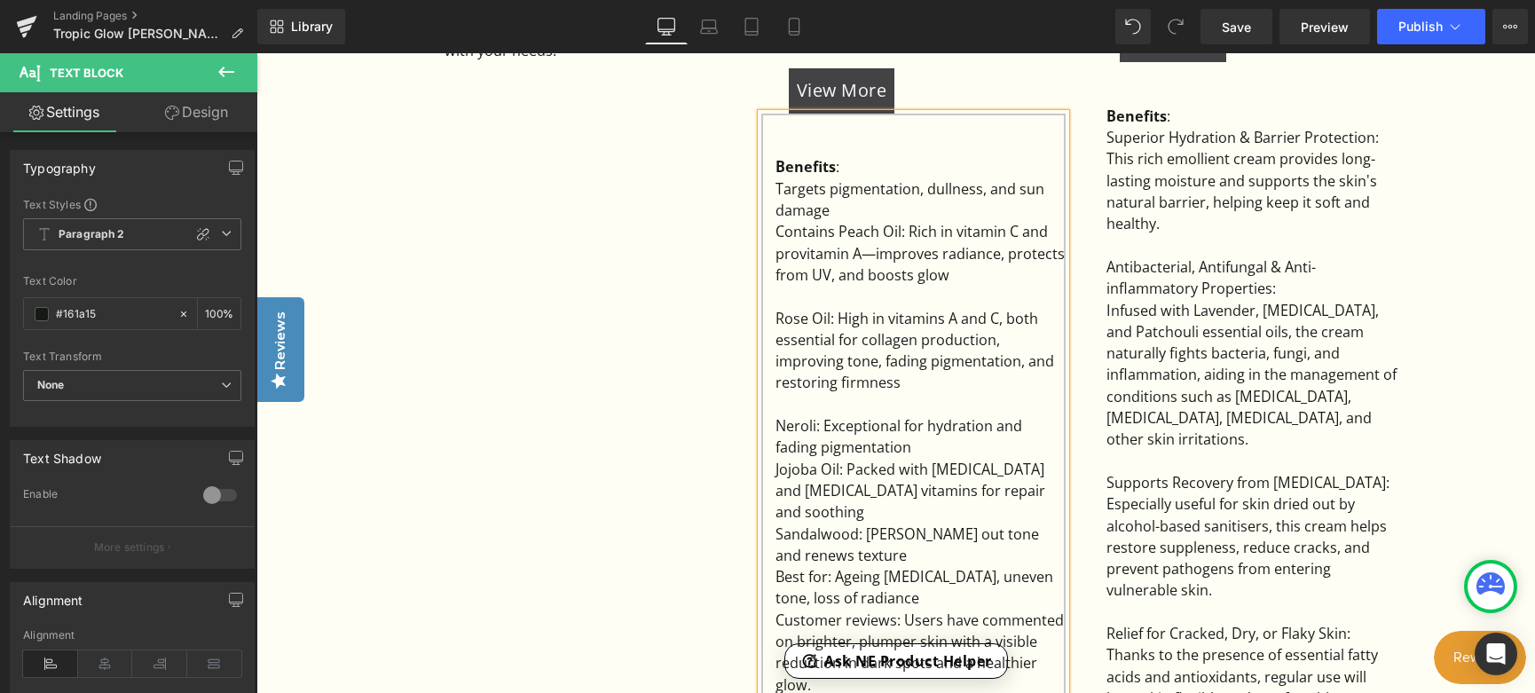
click at [915, 415] on div "Neroli: Exceptional for hydration and fading pigmentation" at bounding box center [921, 436] width 290 height 43
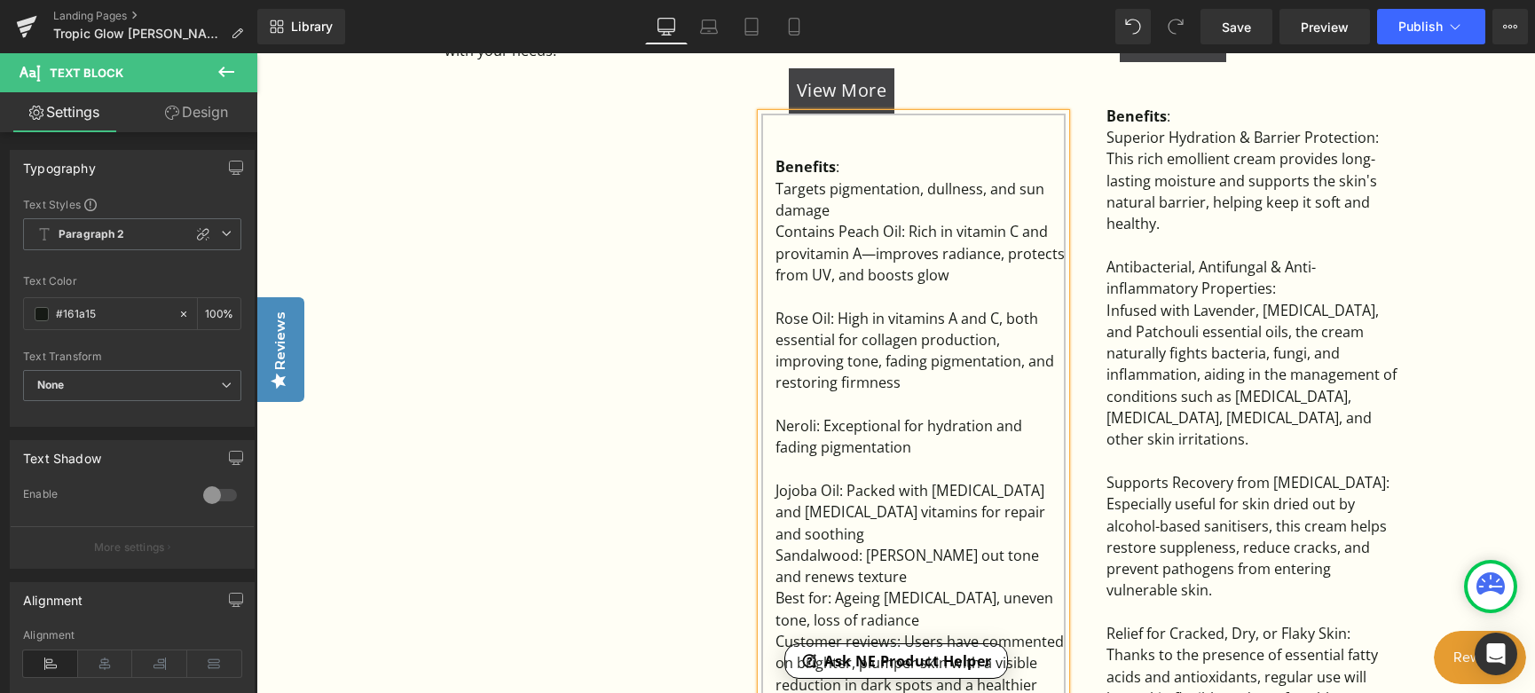
click at [940, 545] on div "Sandalwood: [PERSON_NAME] out tone and renews texture" at bounding box center [921, 566] width 290 height 43
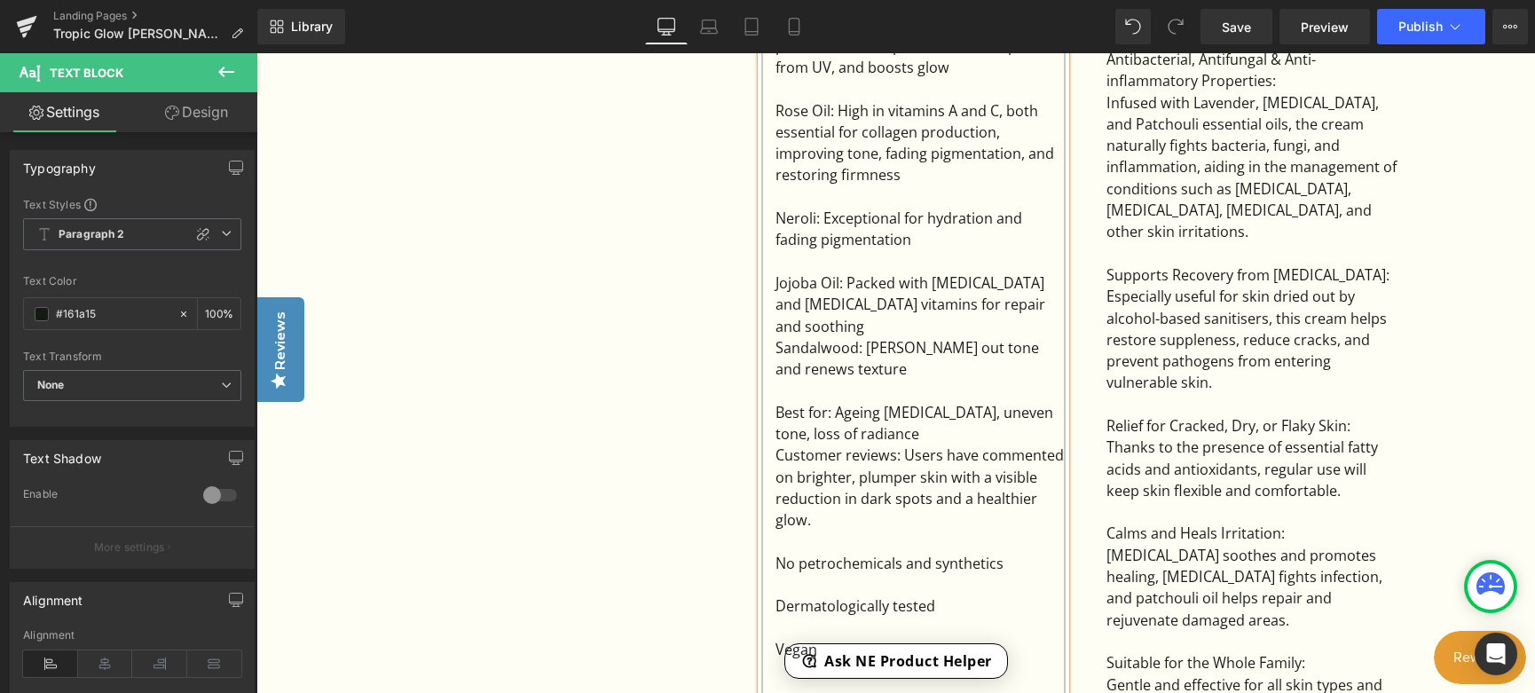
scroll to position [2041, 0]
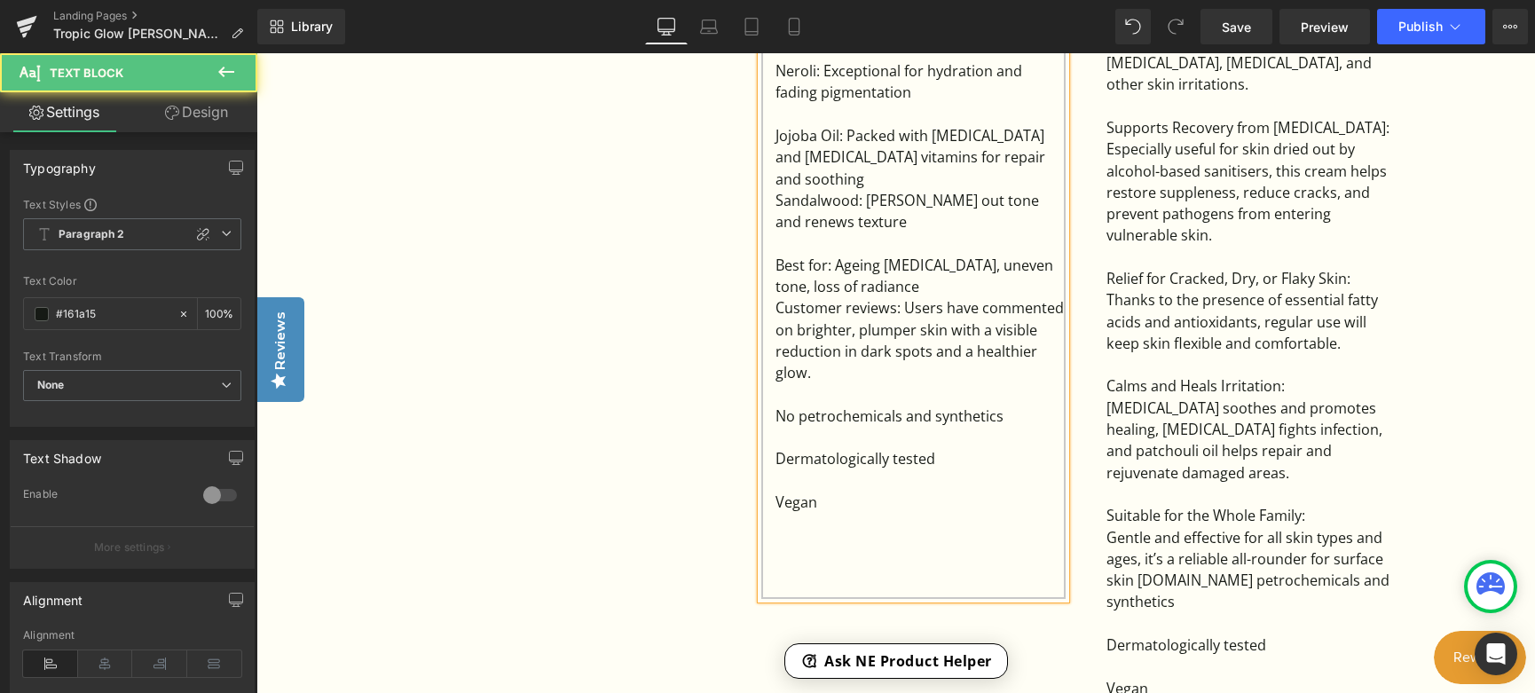
click at [836, 255] on div "Best for: Ageing skin, hyperpigmentation, uneven tone, loss of radiance" at bounding box center [921, 276] width 290 height 43
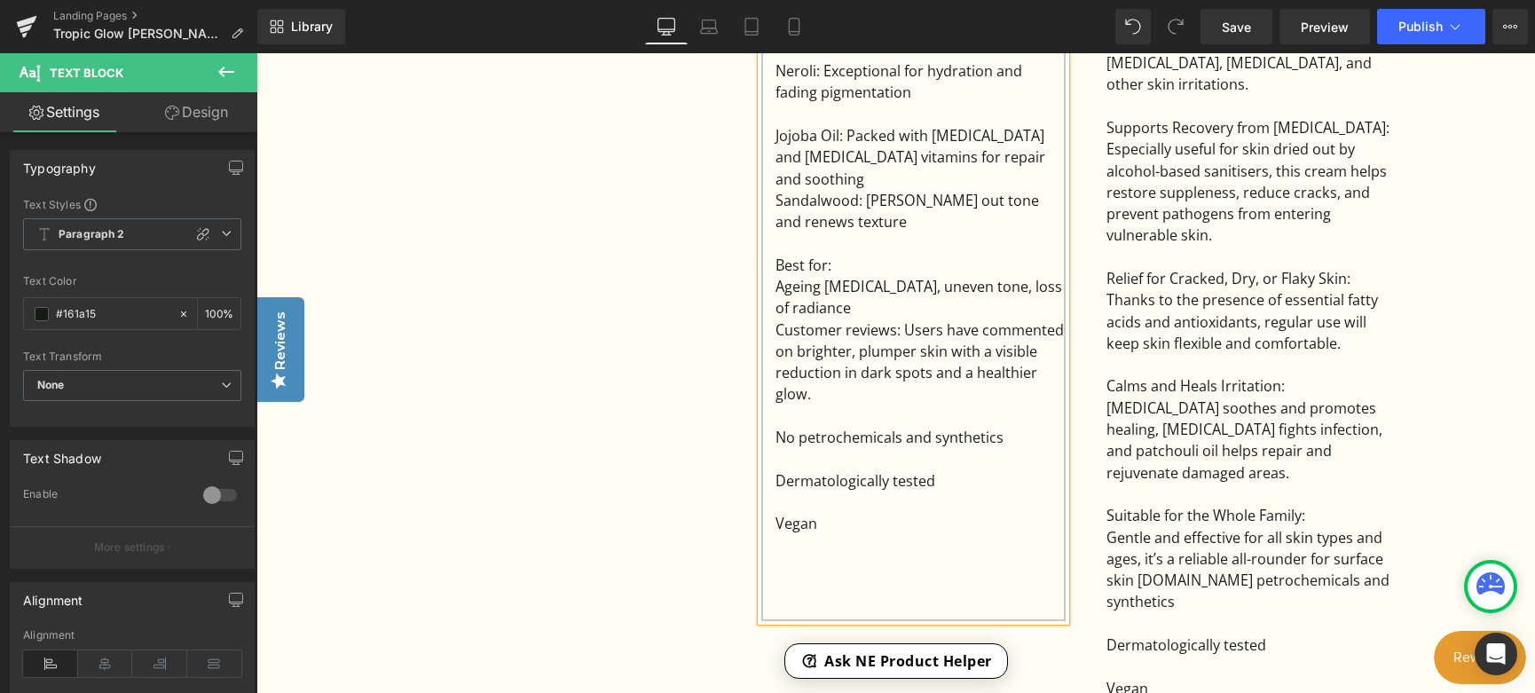
click at [943, 276] on div "Ageing [MEDICAL_DATA], uneven tone, loss of radiance" at bounding box center [921, 297] width 290 height 43
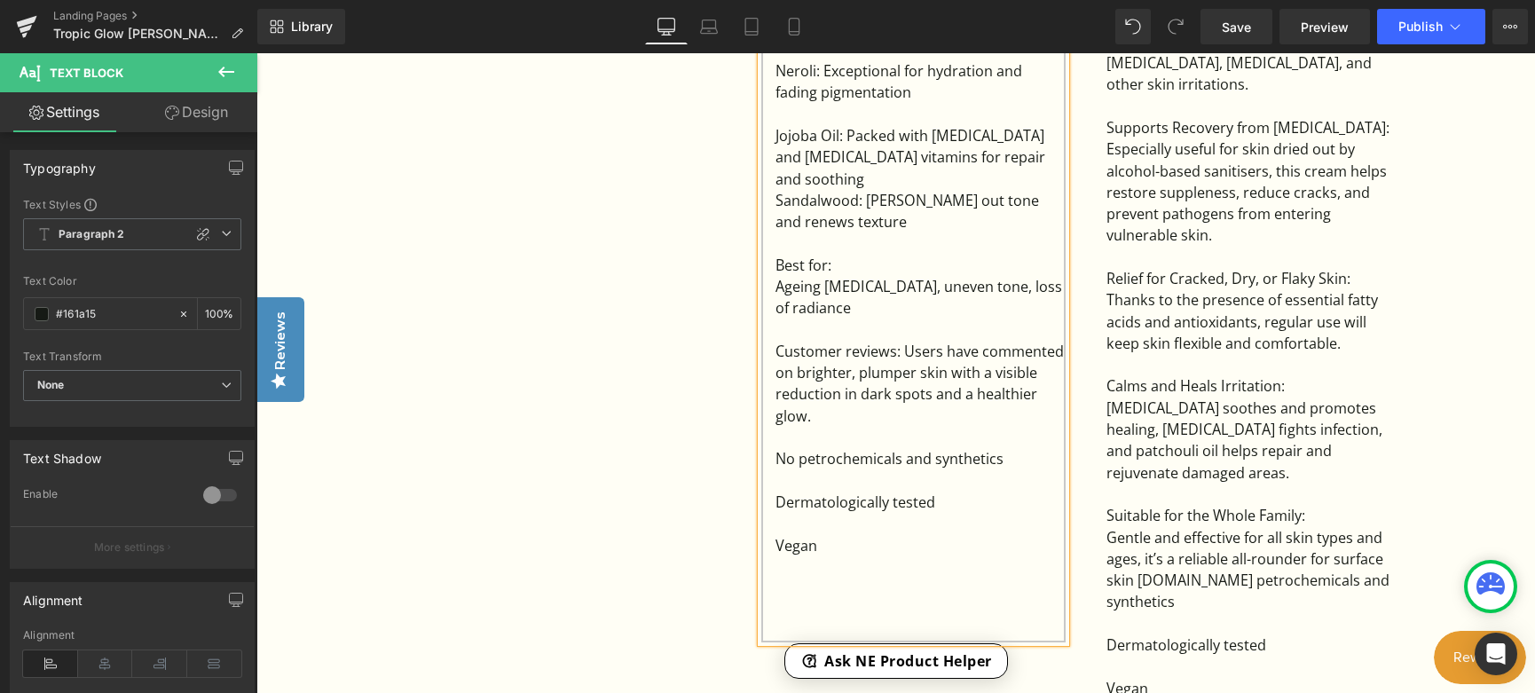
click at [905, 341] on div "Customer reviews: Users have commented on brighter, plumper skin with a visible…" at bounding box center [921, 384] width 290 height 86
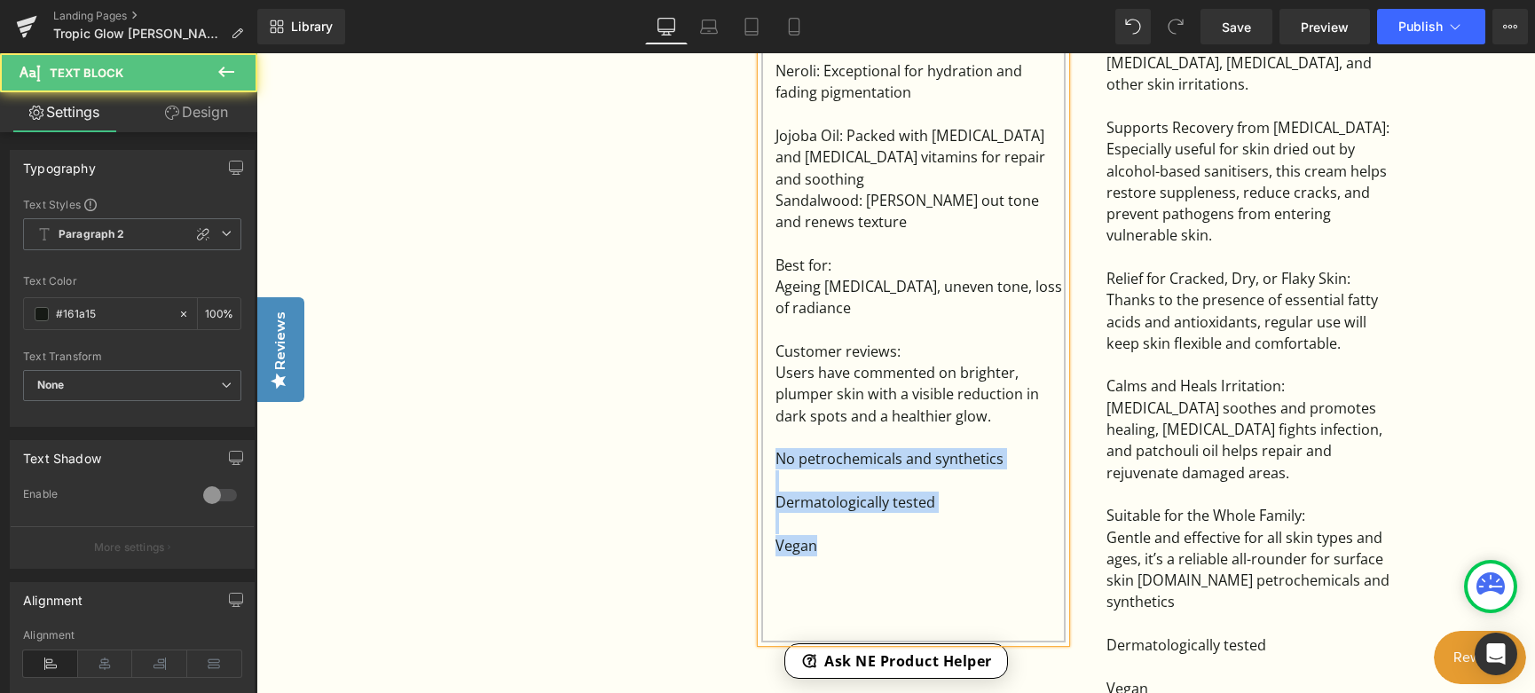
drag, startPoint x: 849, startPoint y: 500, endPoint x: 765, endPoint y: 400, distance: 130.3
click at [765, 400] on div "Benefits : Targets pigmentation, dullness, and sun damage Contains Peach Oil: …" at bounding box center [913, 201] width 304 height 884
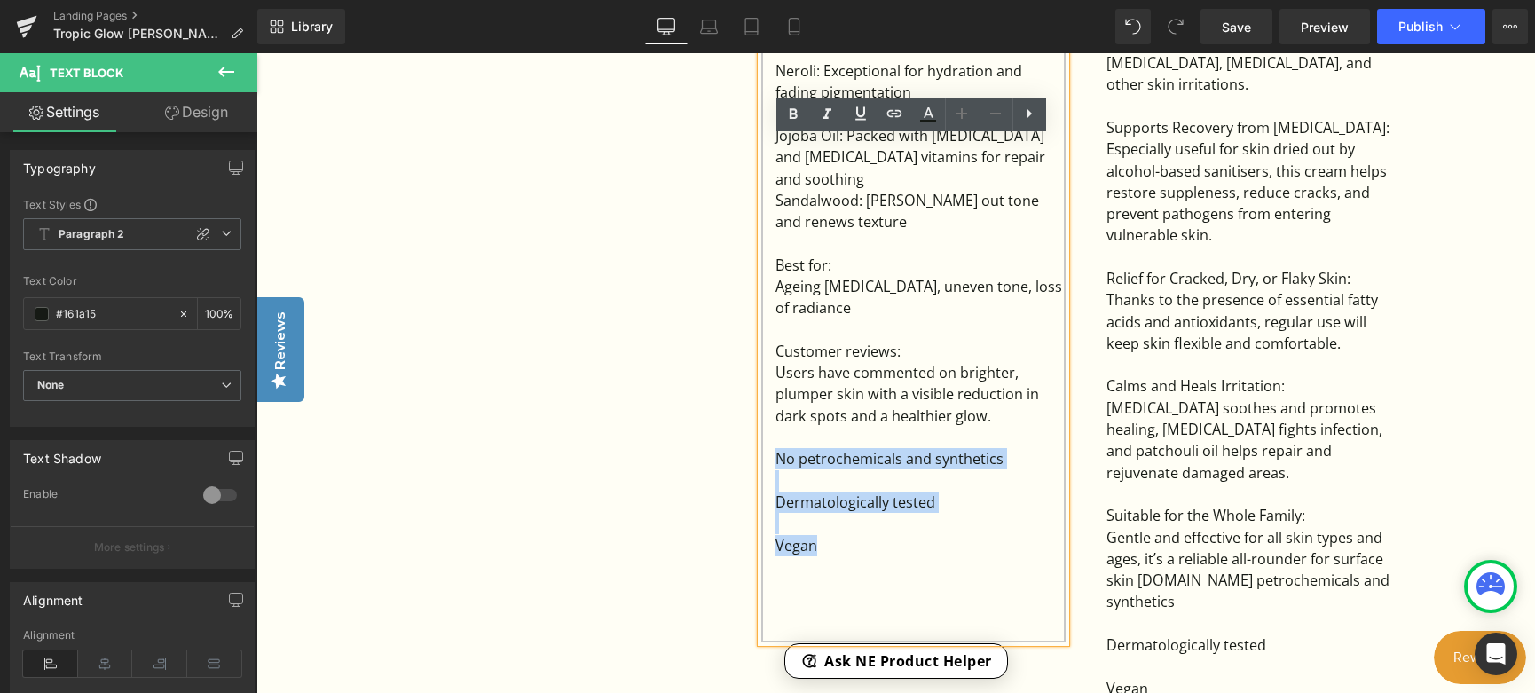
copy div "No petrochemicals and synthetics Dermatologically tested Vegan"
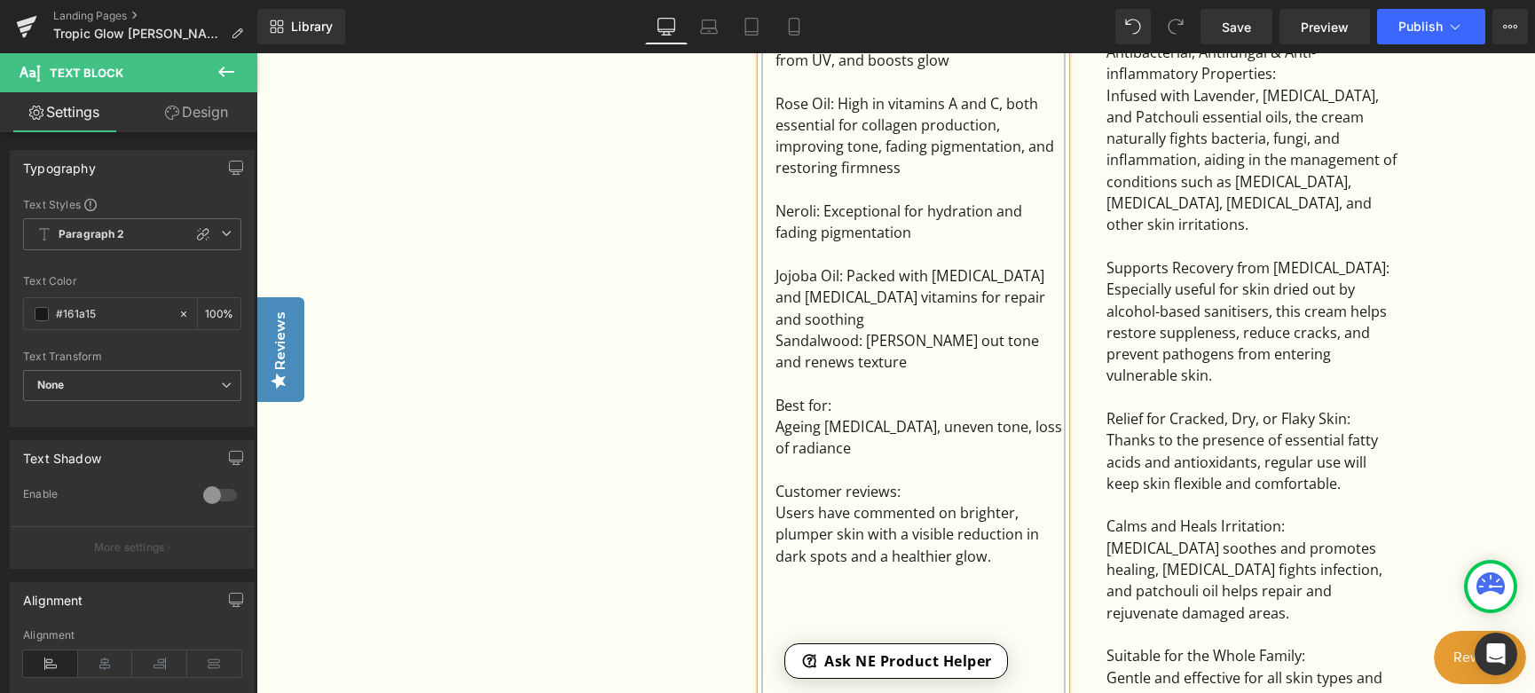
scroll to position [1952, 0]
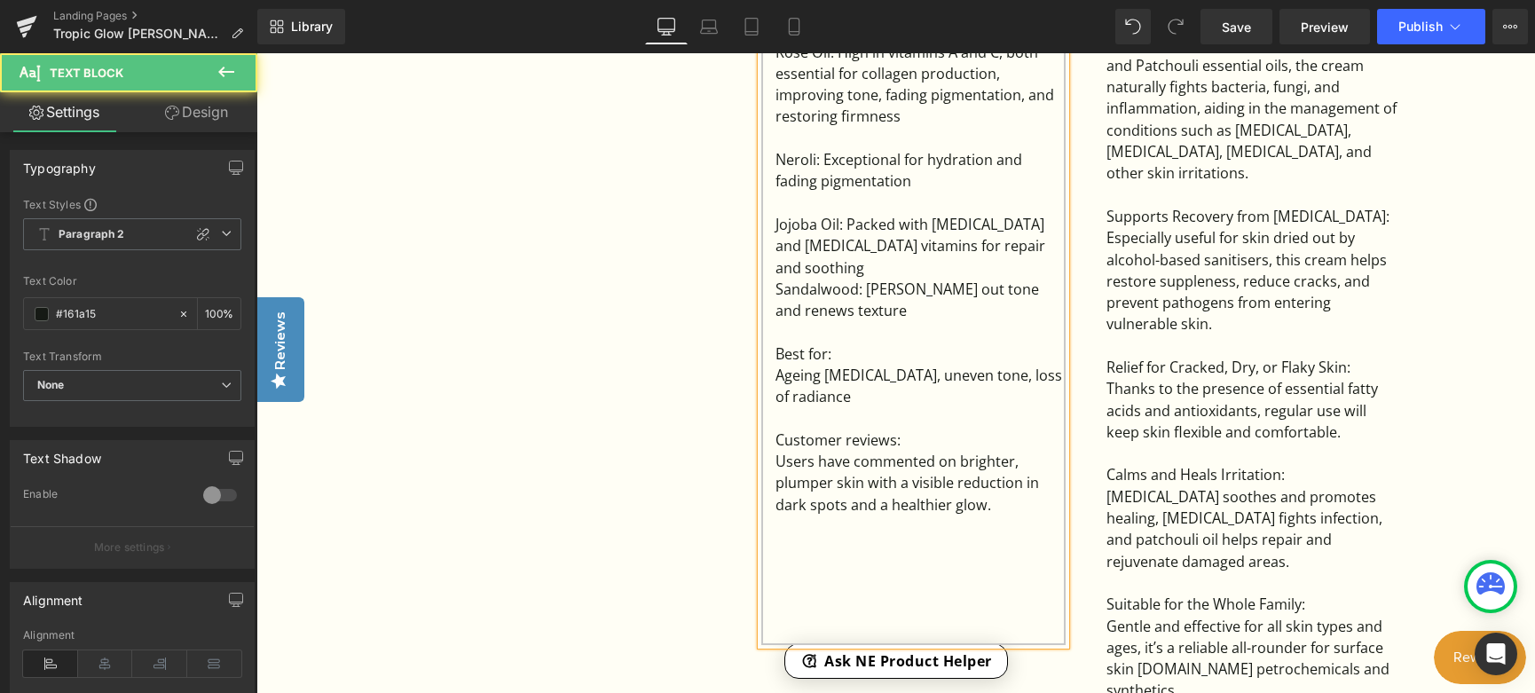
click at [865, 279] on div "Sandalwood: [PERSON_NAME] out tone and renews texture" at bounding box center [921, 300] width 290 height 43
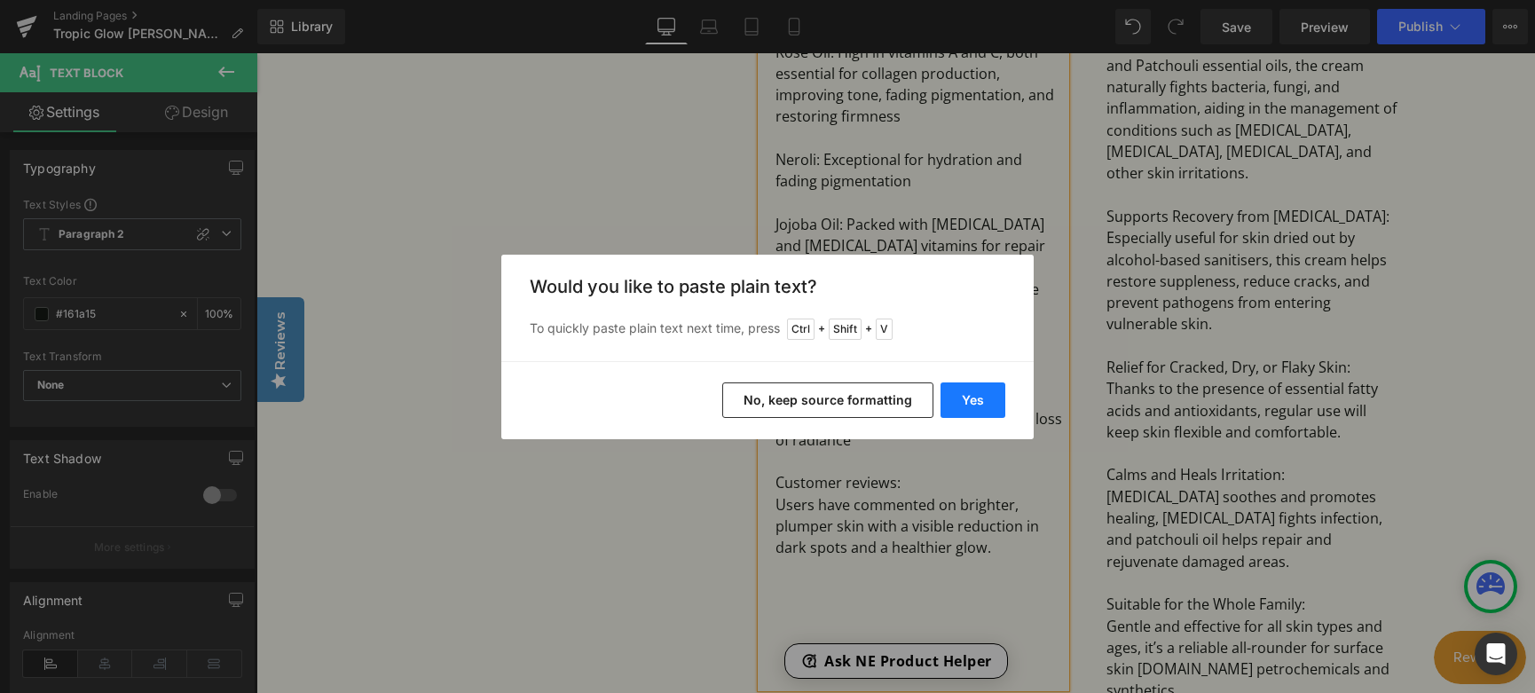
click at [967, 401] on button "Yes" at bounding box center [973, 400] width 65 height 35
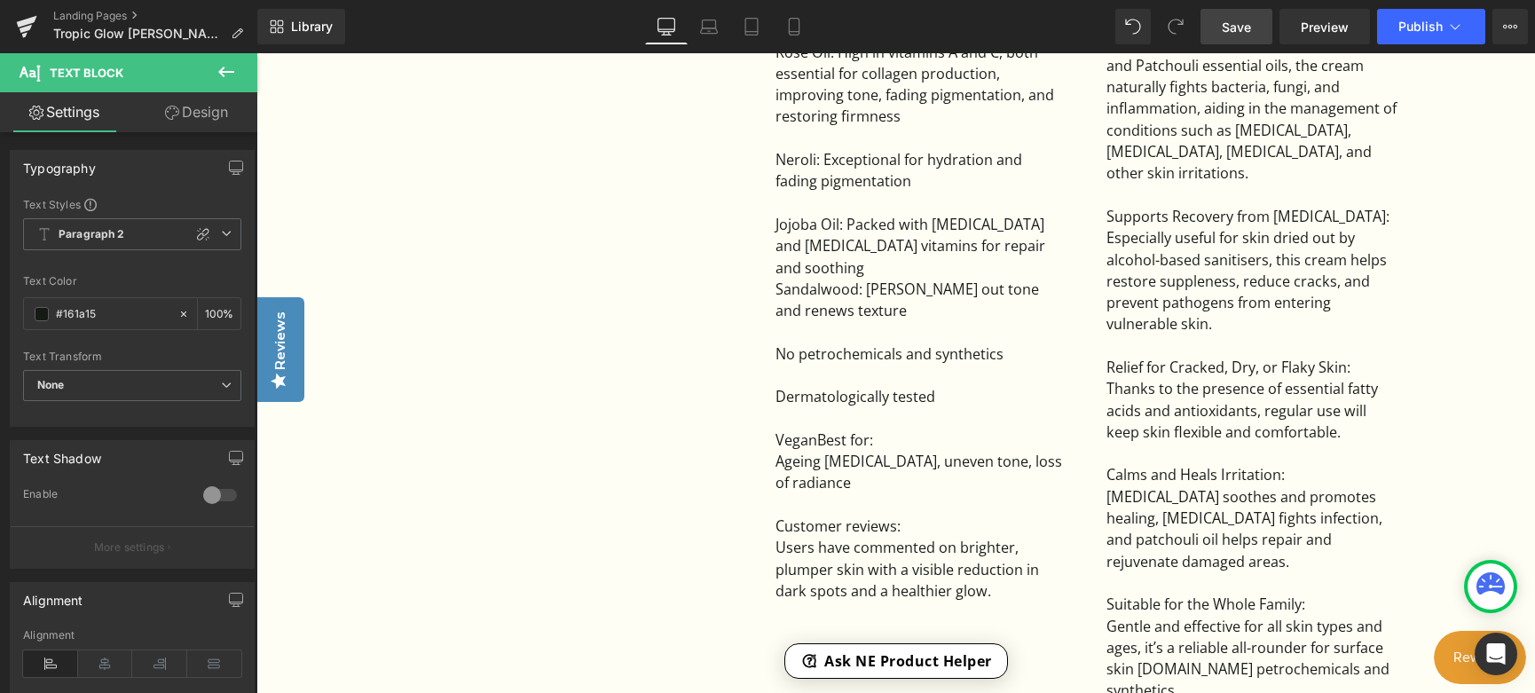
click at [1242, 22] on span "Save" at bounding box center [1236, 27] width 29 height 19
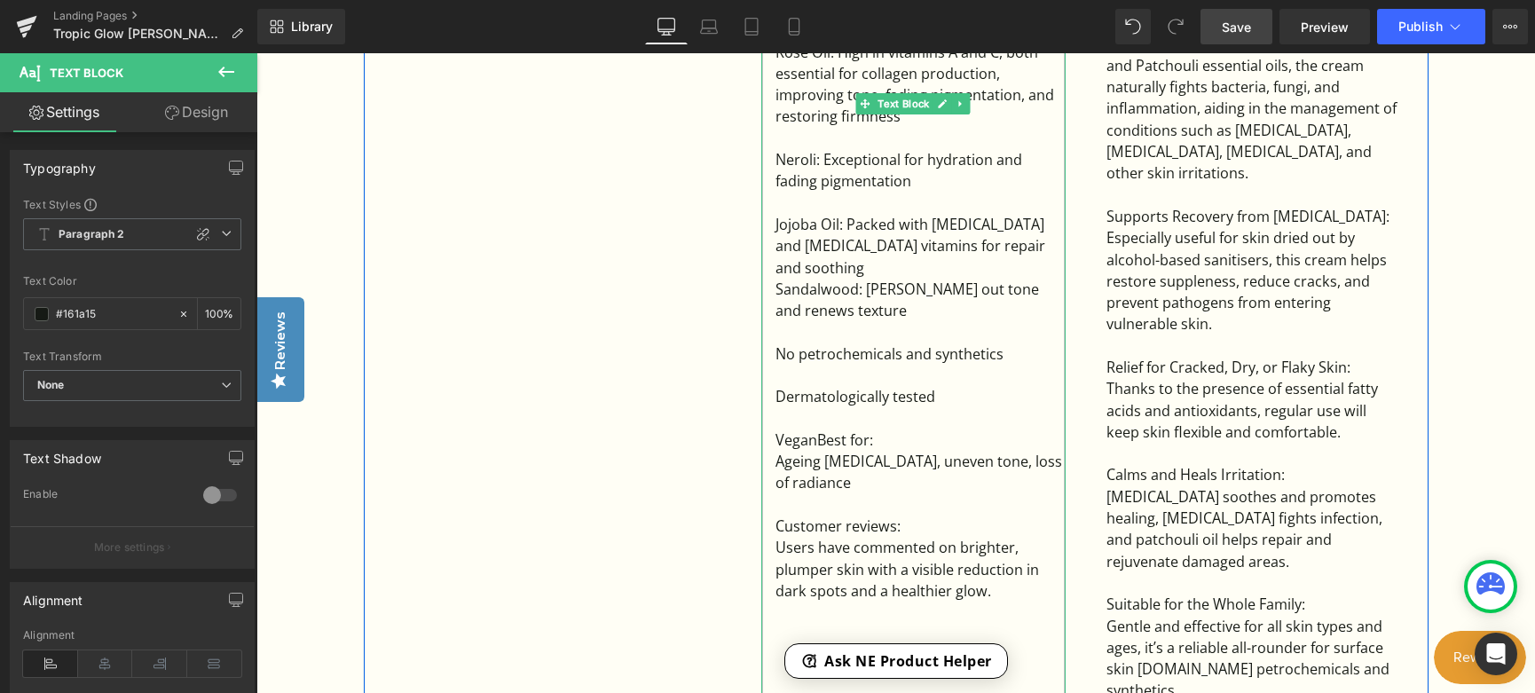
click at [814, 430] on div "VeganBest for:" at bounding box center [921, 440] width 290 height 21
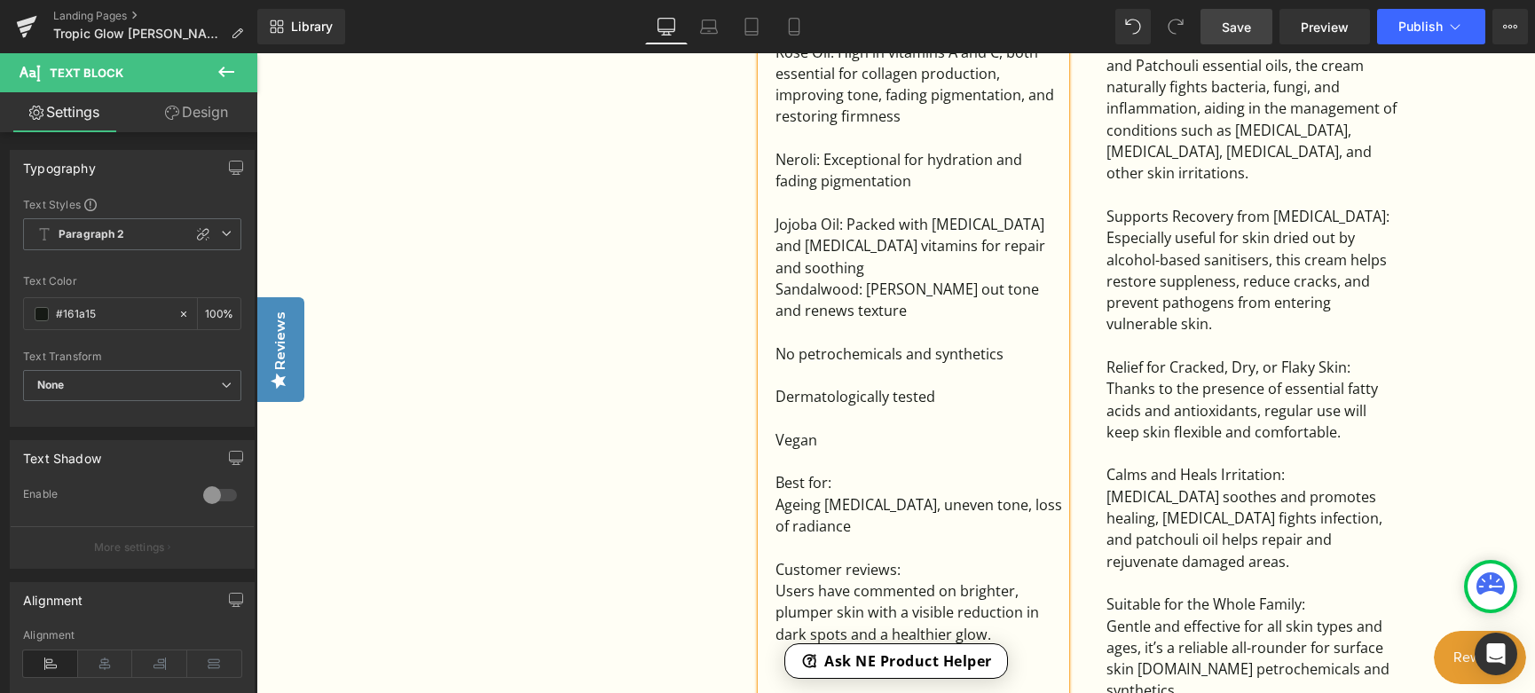
click at [1231, 23] on span "Save" at bounding box center [1236, 27] width 29 height 19
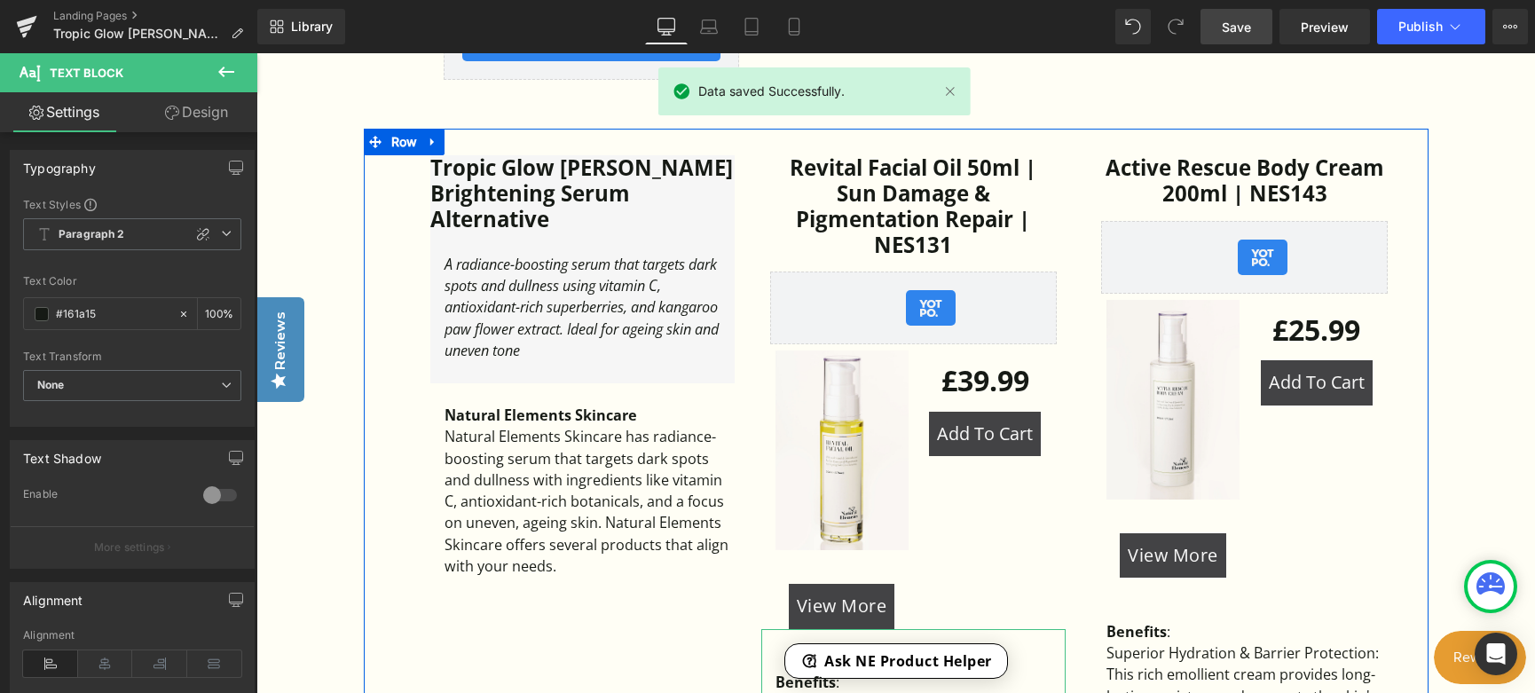
scroll to position [1154, 0]
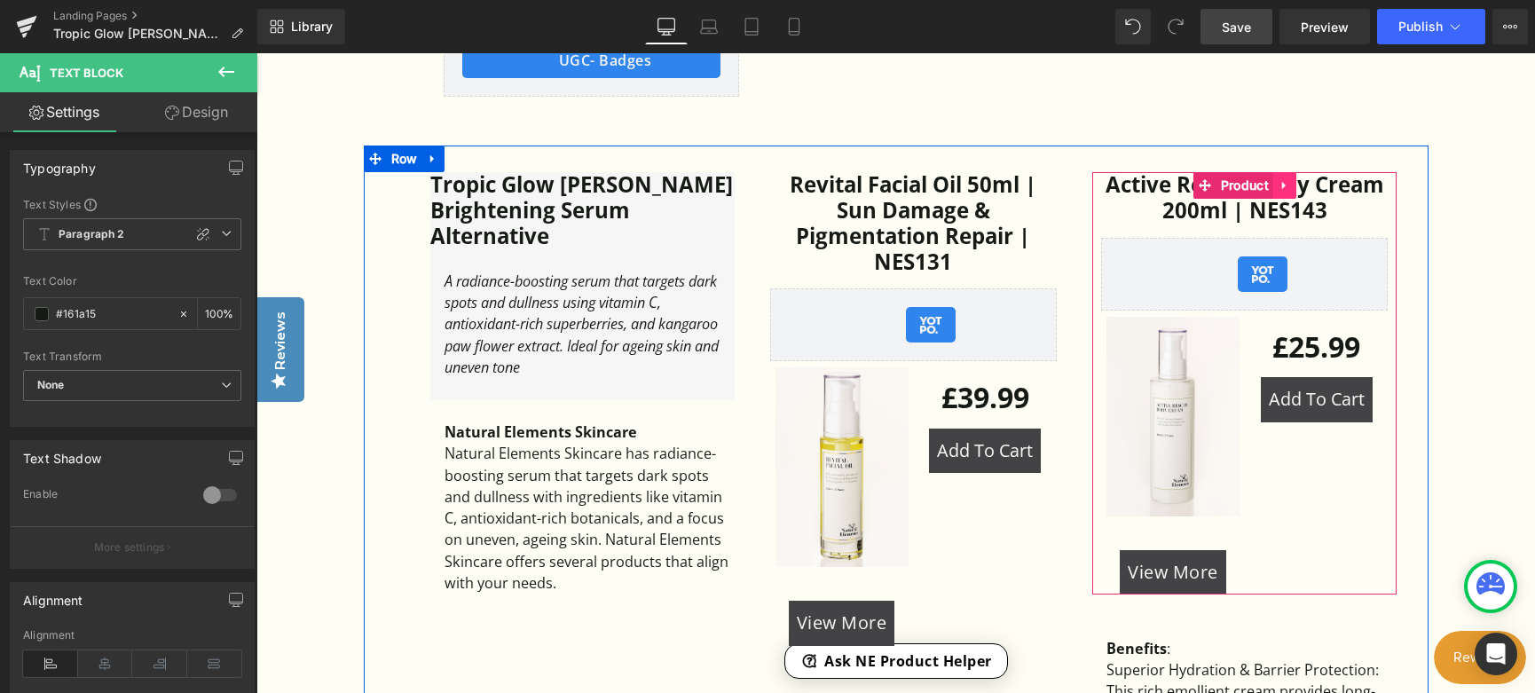
click at [1282, 182] on icon at bounding box center [1284, 186] width 4 height 8
click at [1298, 179] on icon at bounding box center [1296, 185] width 12 height 12
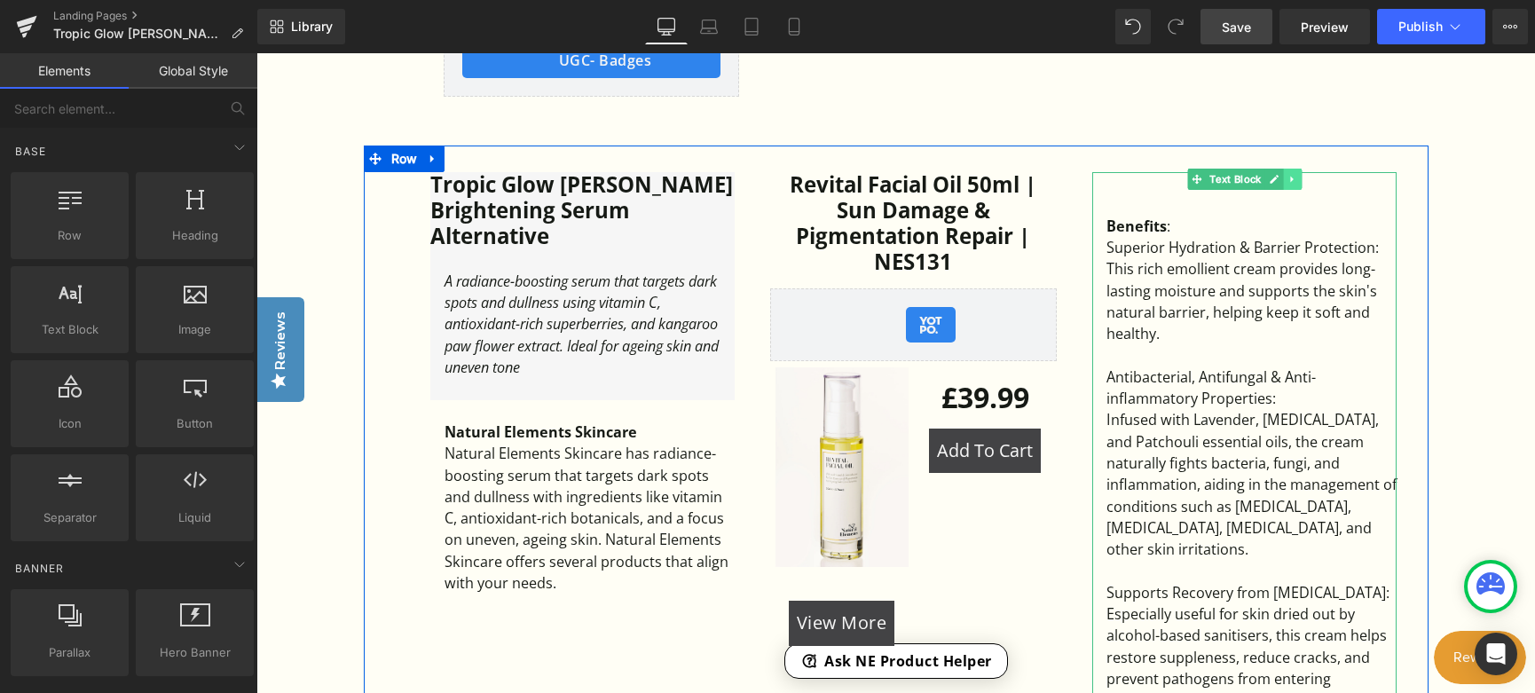
click at [1296, 169] on link at bounding box center [1292, 179] width 19 height 21
click at [1298, 175] on icon at bounding box center [1303, 180] width 10 height 10
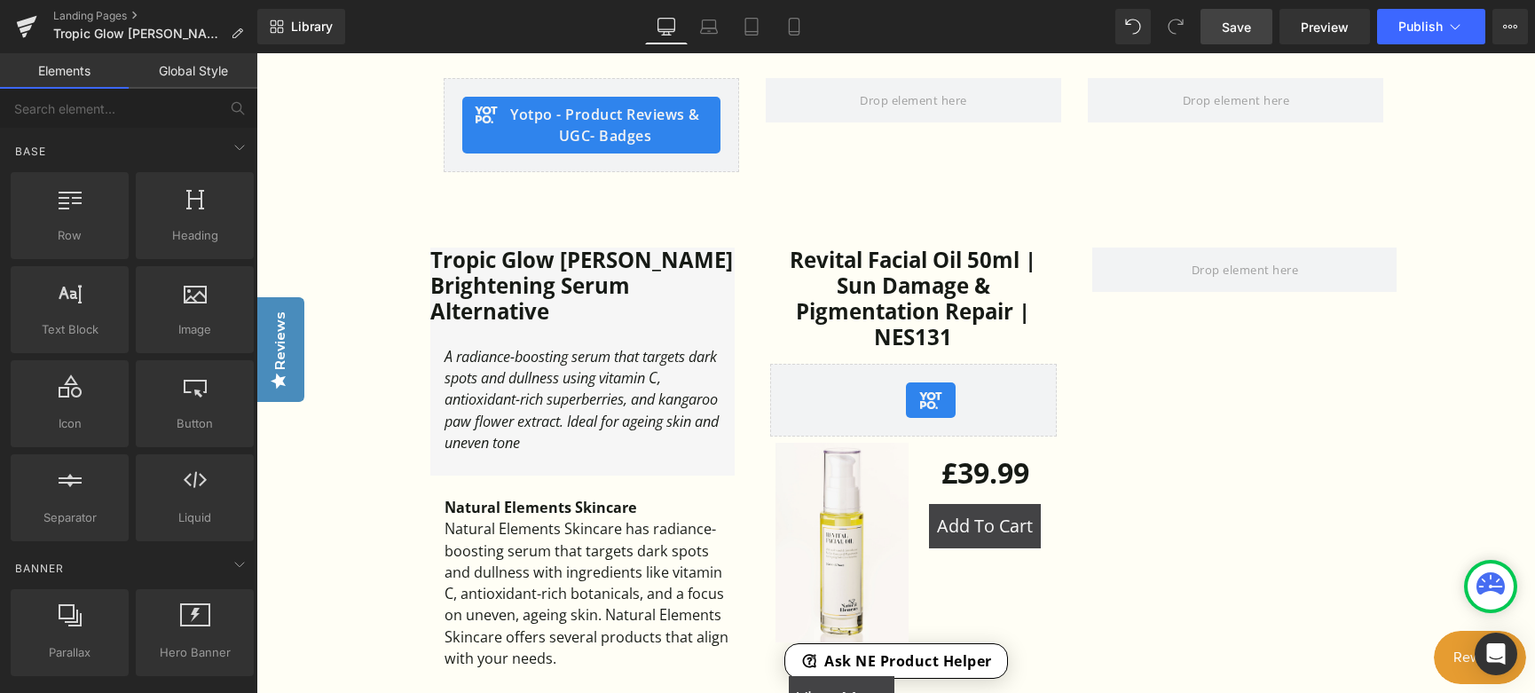
scroll to position [799, 0]
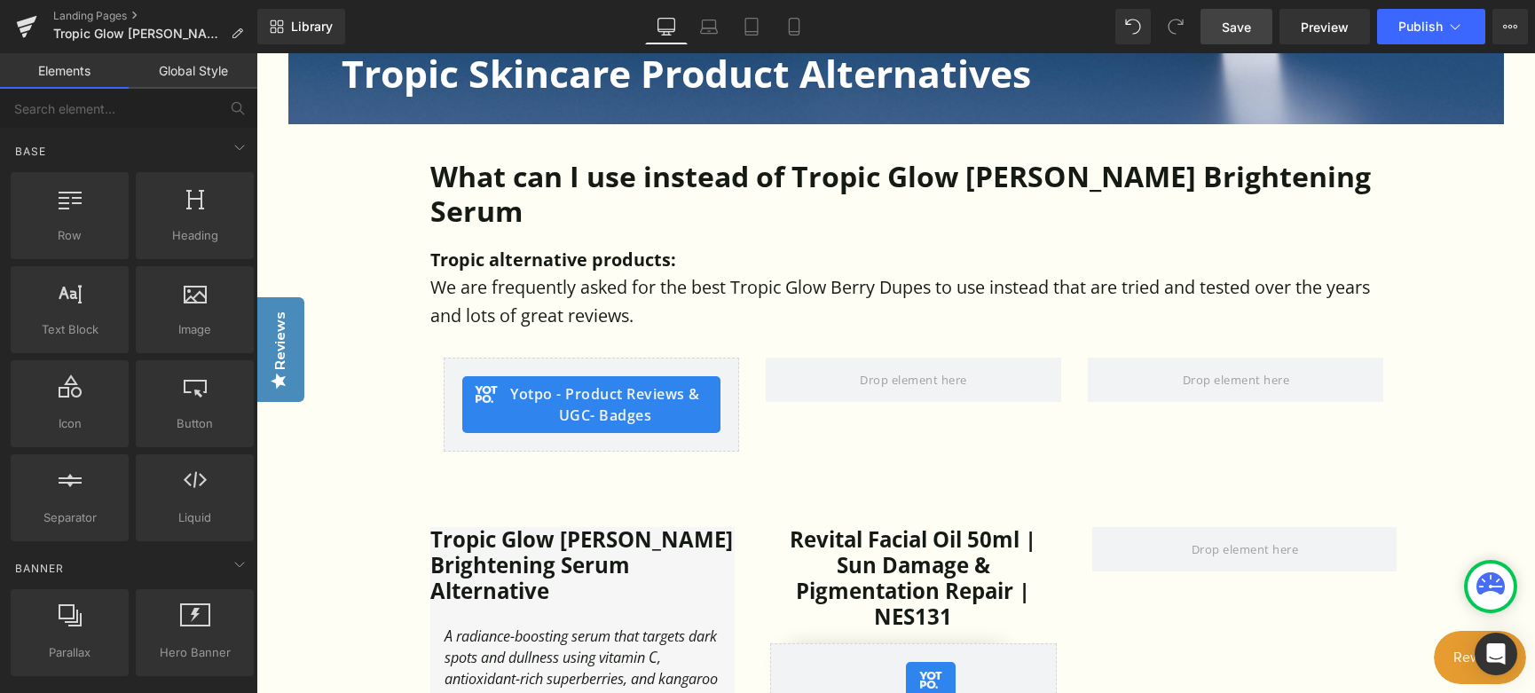
click at [1242, 35] on span "Save" at bounding box center [1236, 27] width 29 height 19
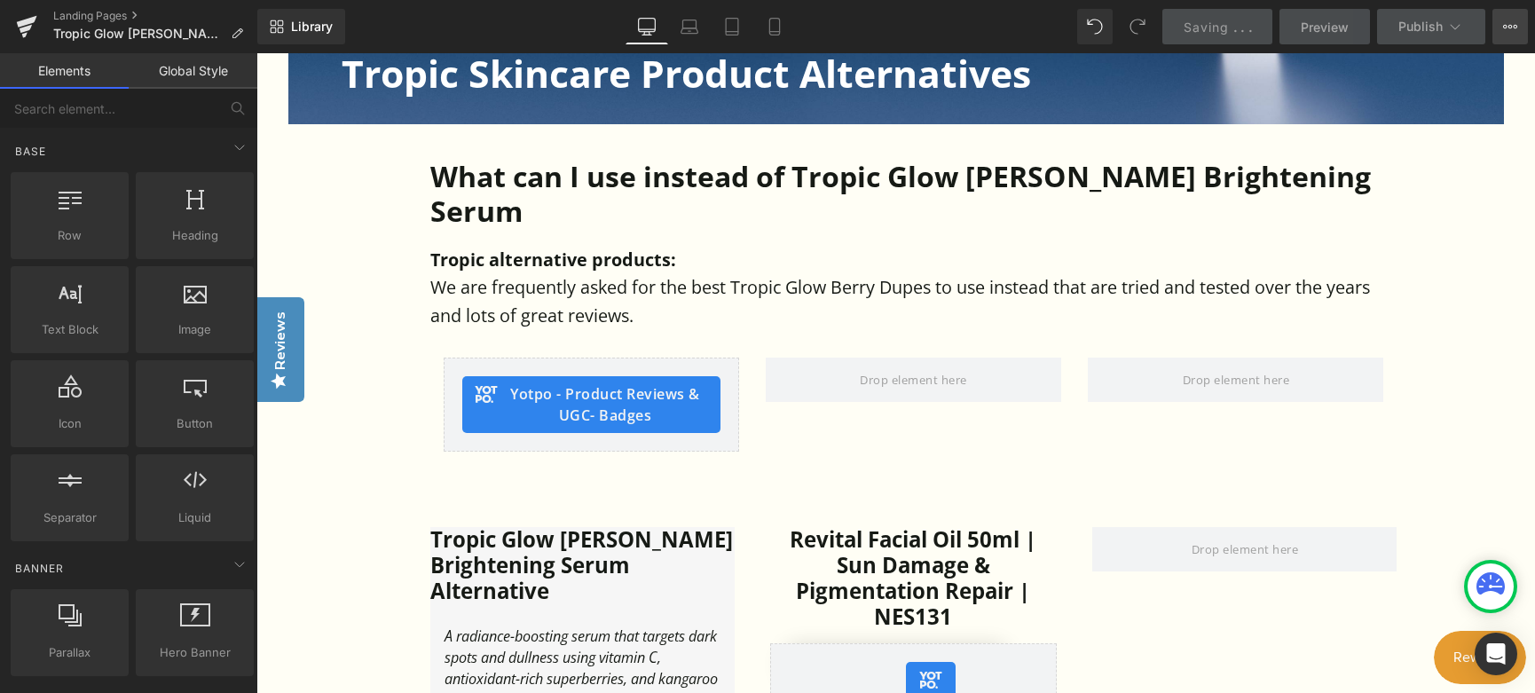
click at [1504, 27] on icon at bounding box center [1510, 27] width 14 height 14
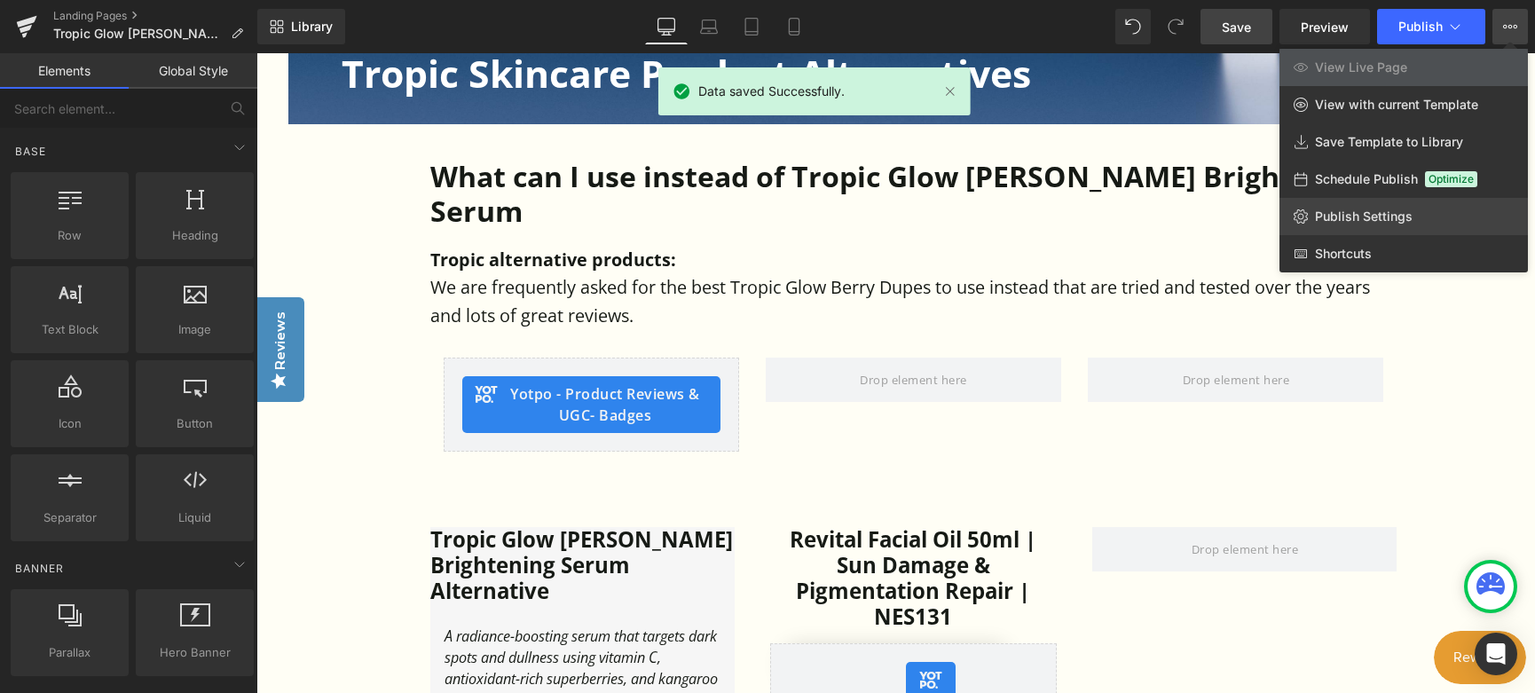
click at [1352, 220] on span "Publish Settings" at bounding box center [1364, 217] width 98 height 16
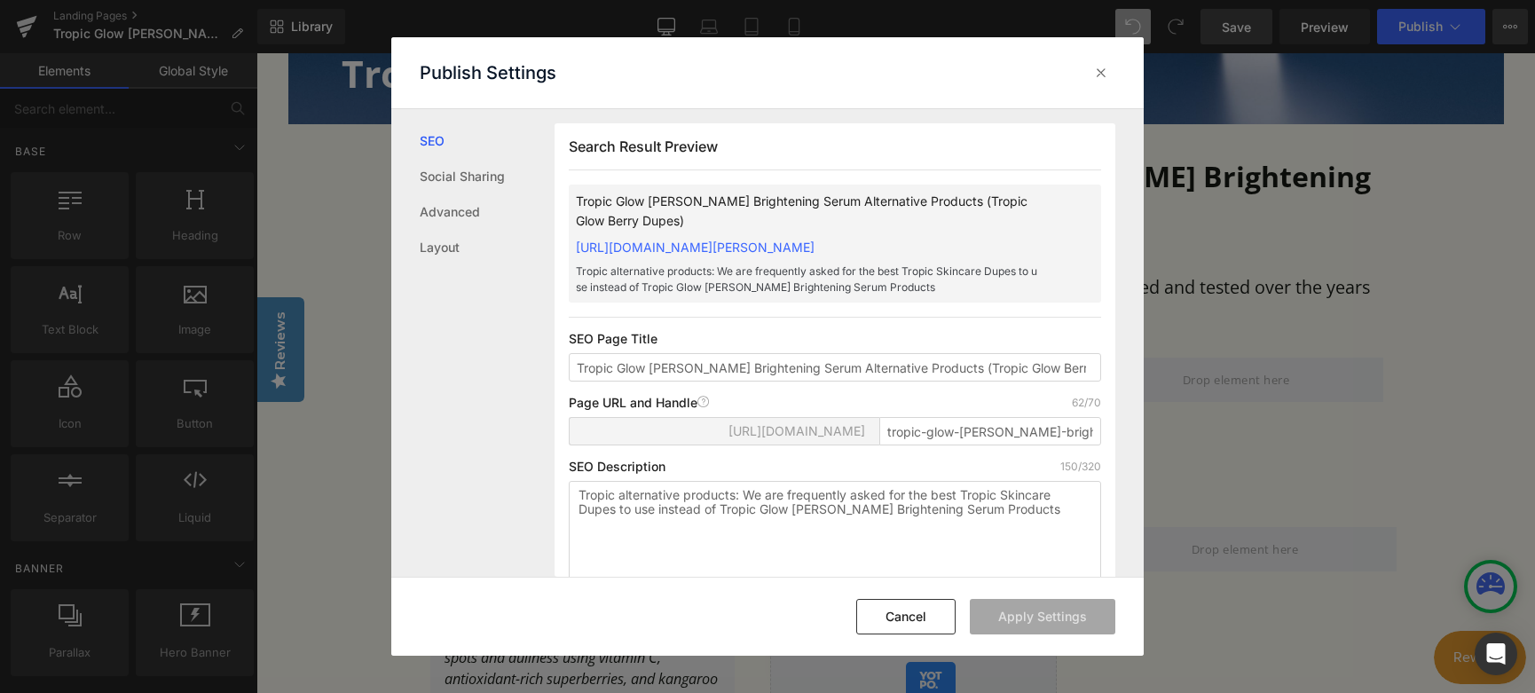
scroll to position [1, 0]
click at [905, 626] on button "Cancel" at bounding box center [905, 616] width 99 height 35
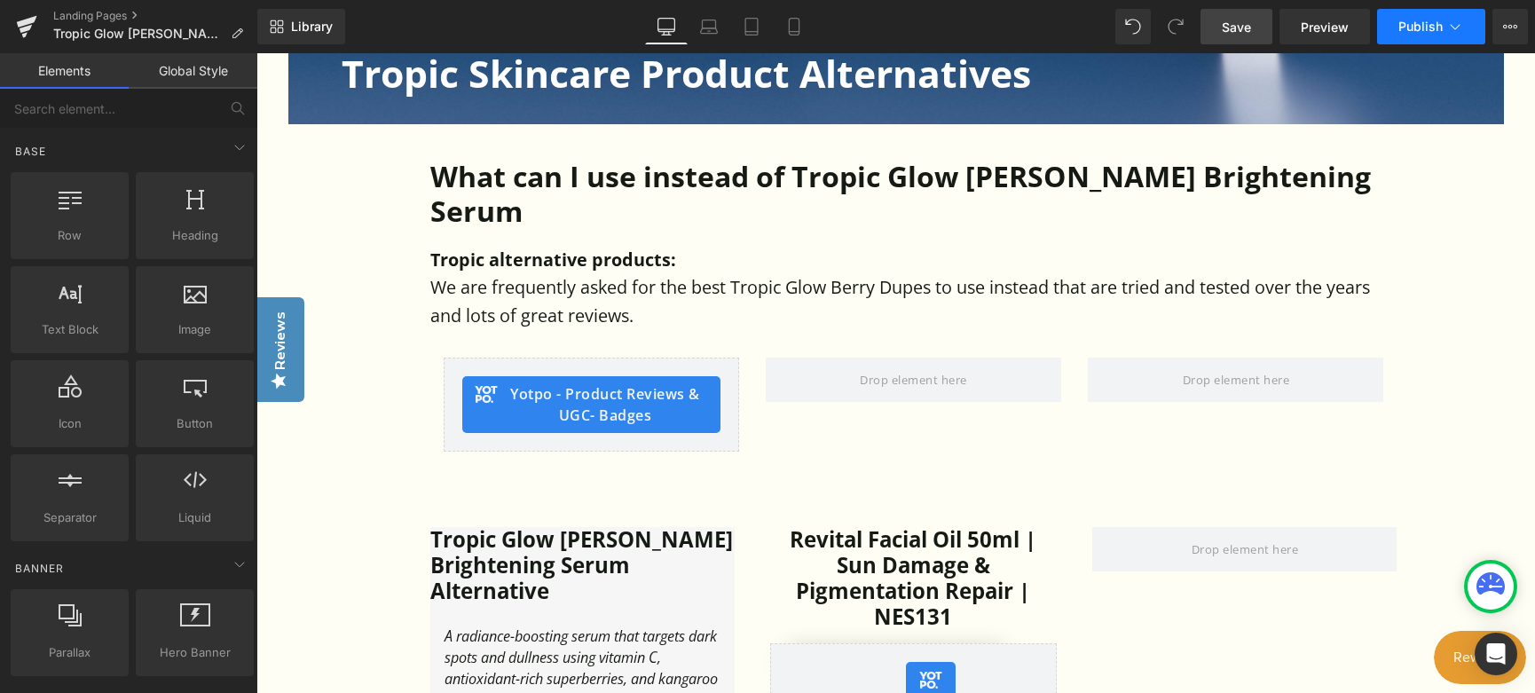
click at [1411, 34] on button "Publish" at bounding box center [1431, 26] width 108 height 35
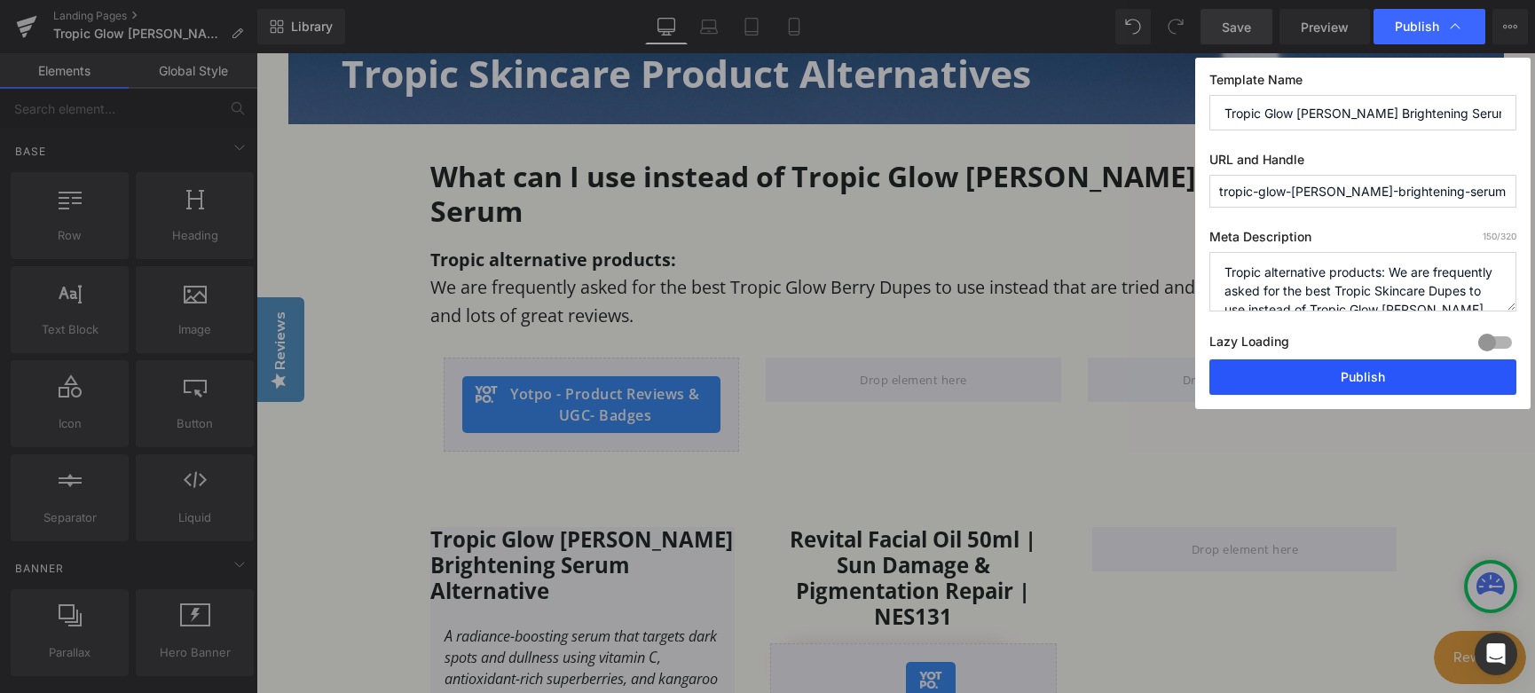
click at [1364, 373] on button "Publish" at bounding box center [1363, 376] width 307 height 35
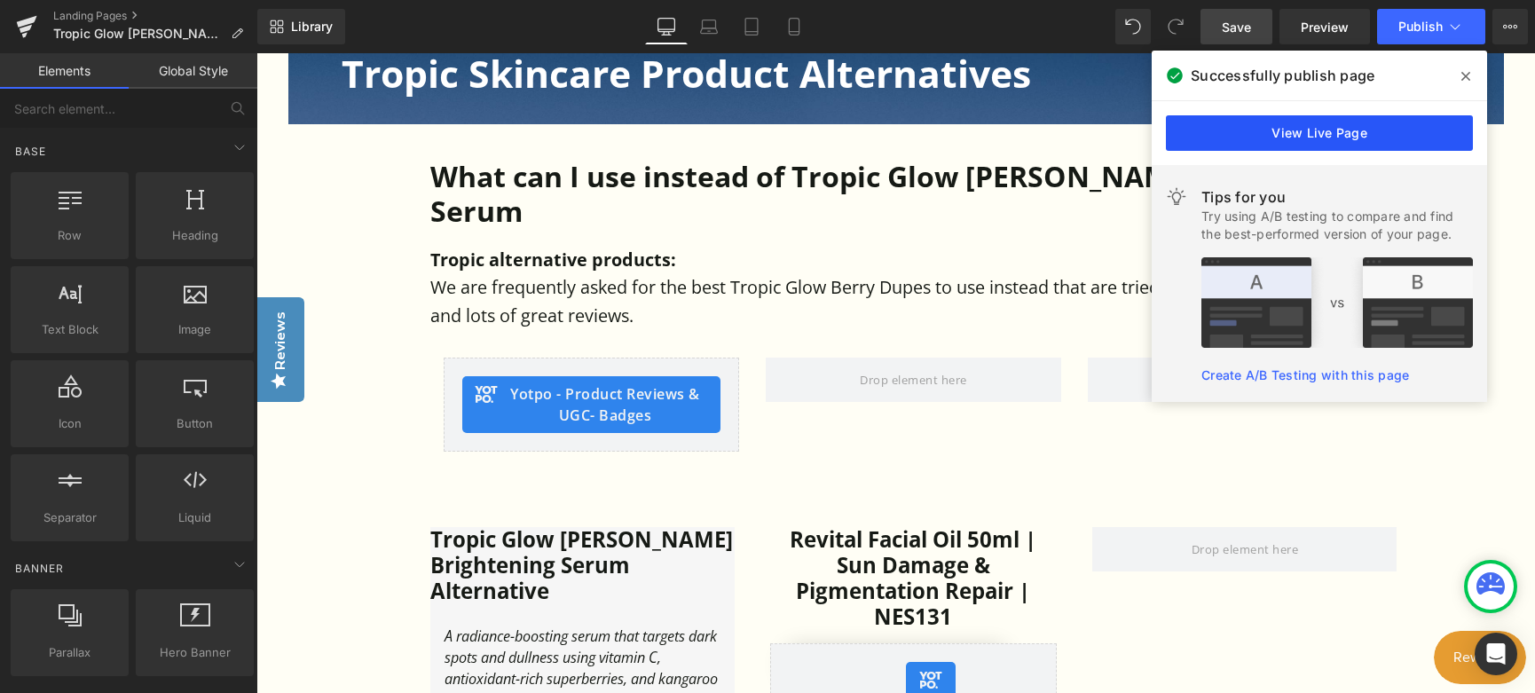
click at [1304, 132] on link "View Live Page" at bounding box center [1319, 132] width 307 height 35
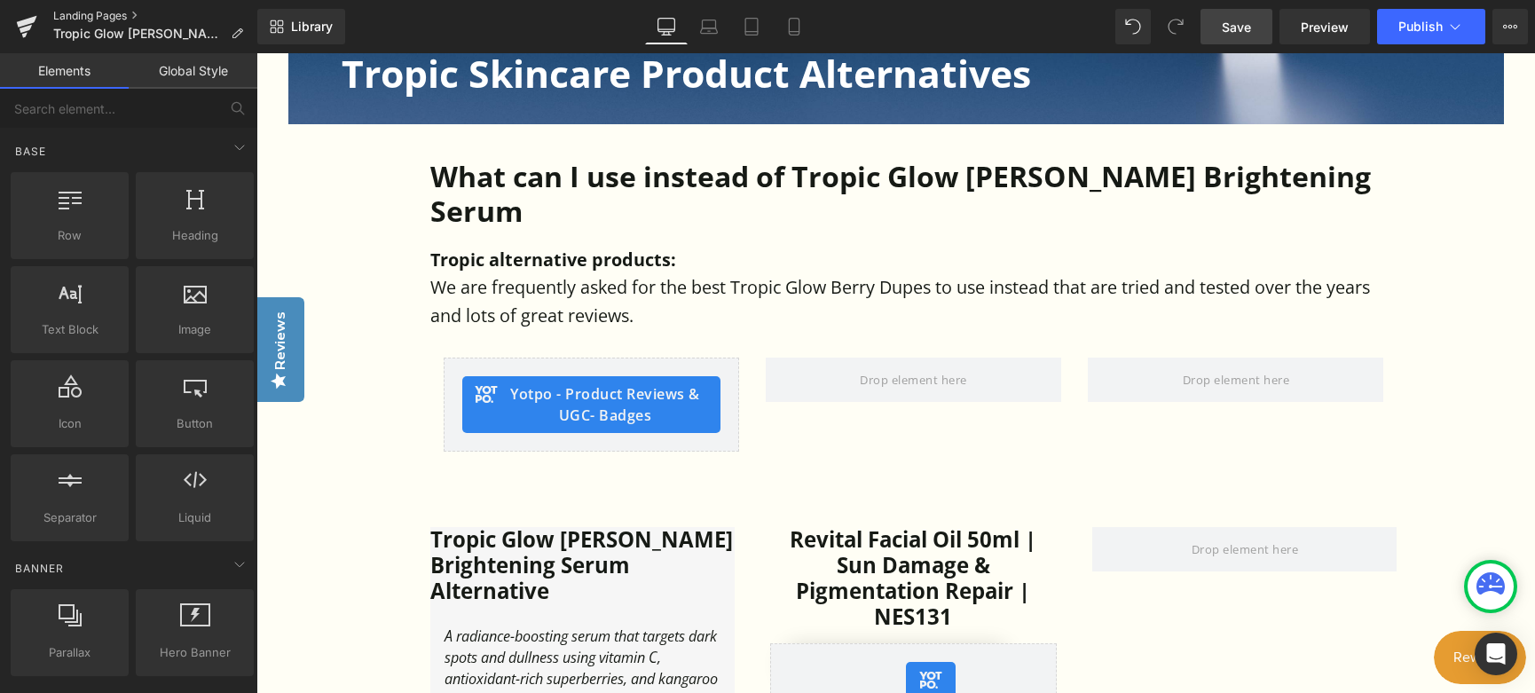
click at [98, 15] on link "Landing Pages" at bounding box center [155, 16] width 204 height 14
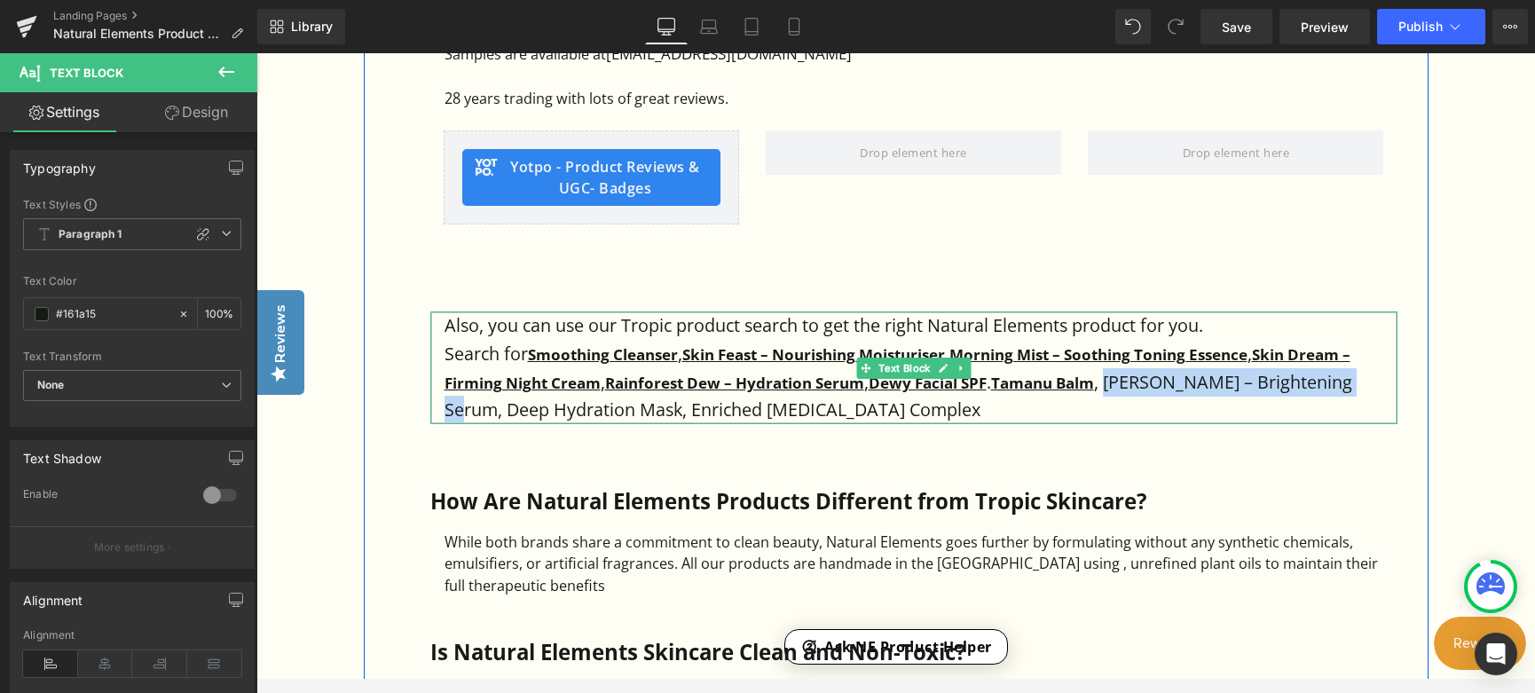
drag, startPoint x: 1117, startPoint y: 382, endPoint x: 1376, endPoint y: 381, distance: 258.3
click at [1376, 381] on p "Search for Smoothing Cleanser , Skin Feast – Nourishing Moisturiser , Morning M…" at bounding box center [921, 382] width 953 height 84
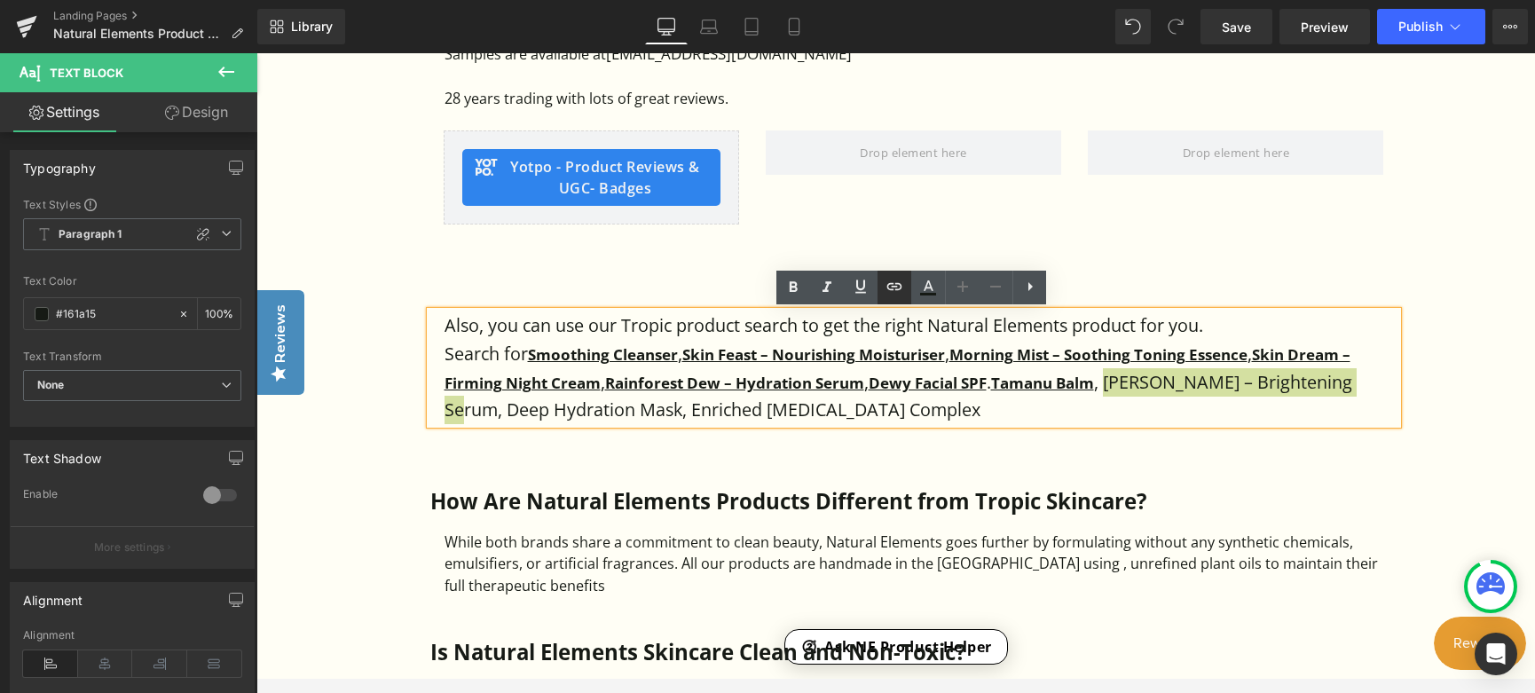
click at [696, 414] on icon at bounding box center [686, 424] width 19 height 21
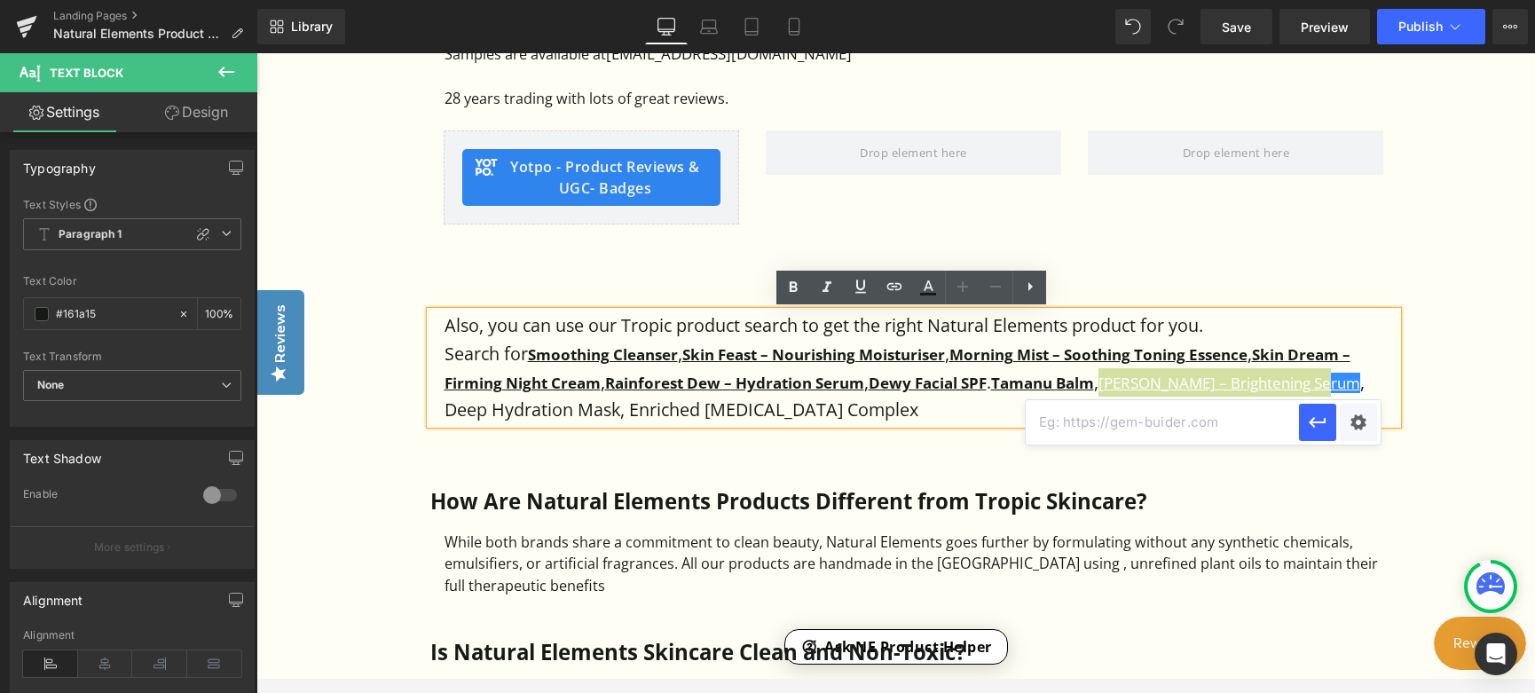
paste input "[URL][DOMAIN_NAME][PERSON_NAME]"
type input "[URL][DOMAIN_NAME][PERSON_NAME]"
click at [0, 0] on icon "button" at bounding box center [0, 0] width 0 height 0
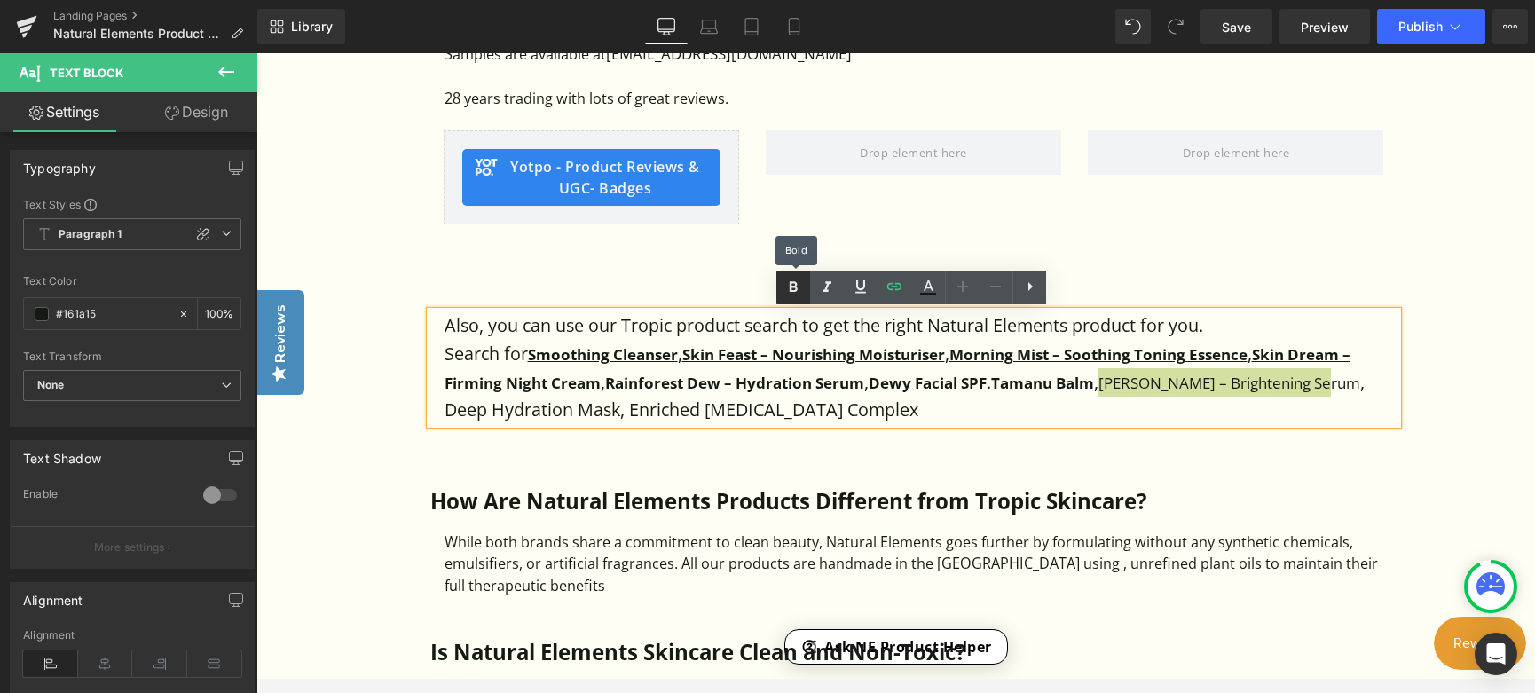
click at [799, 436] on icon at bounding box center [664, 436] width 953 height 0
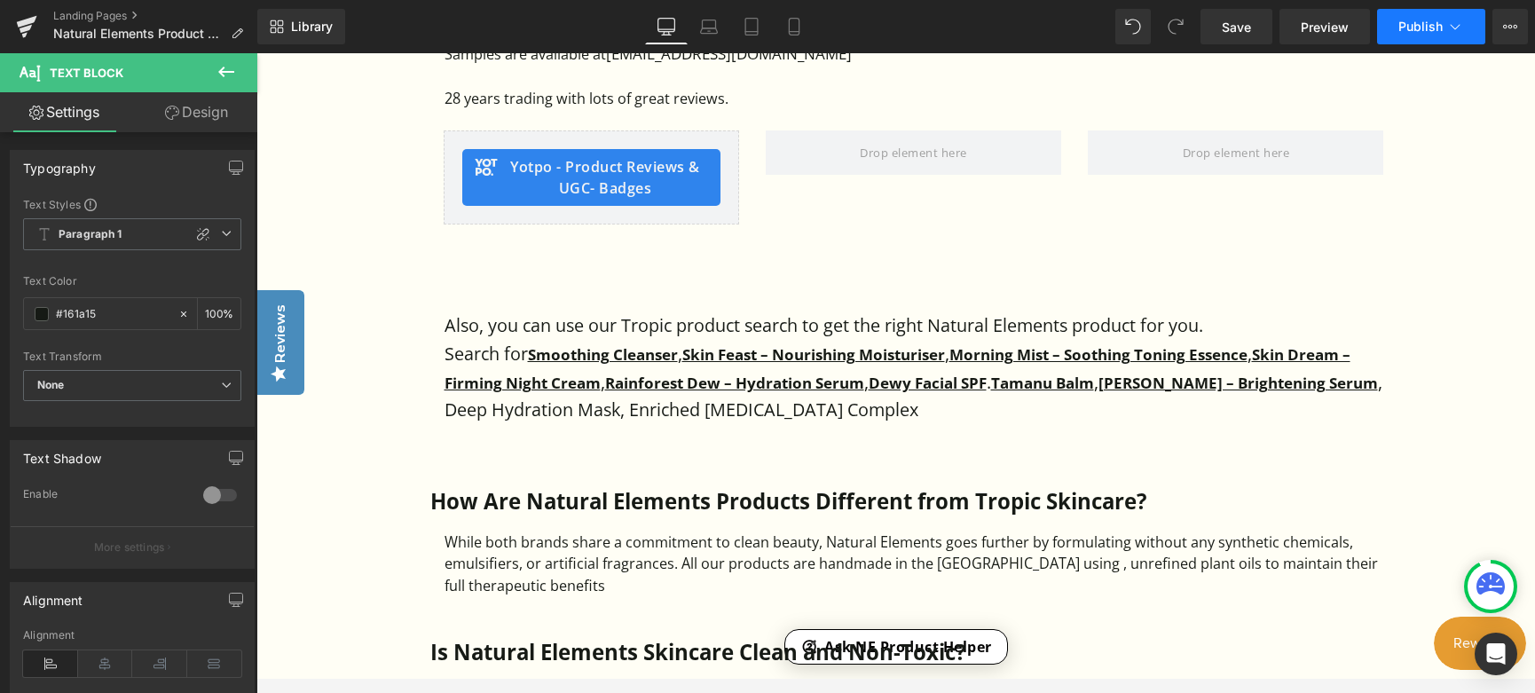
click at [1411, 41] on button "Publish" at bounding box center [1431, 26] width 108 height 35
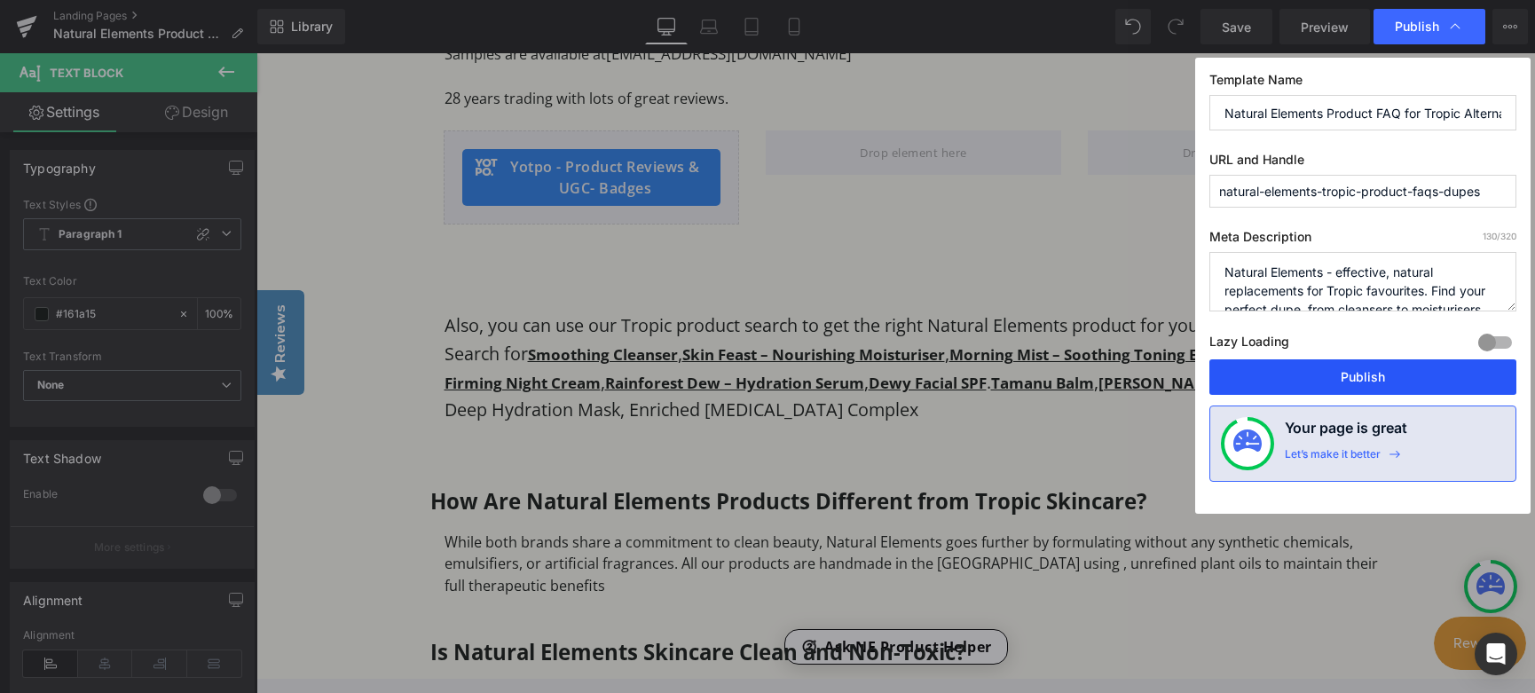
click at [1390, 375] on button "Publish" at bounding box center [1363, 376] width 307 height 35
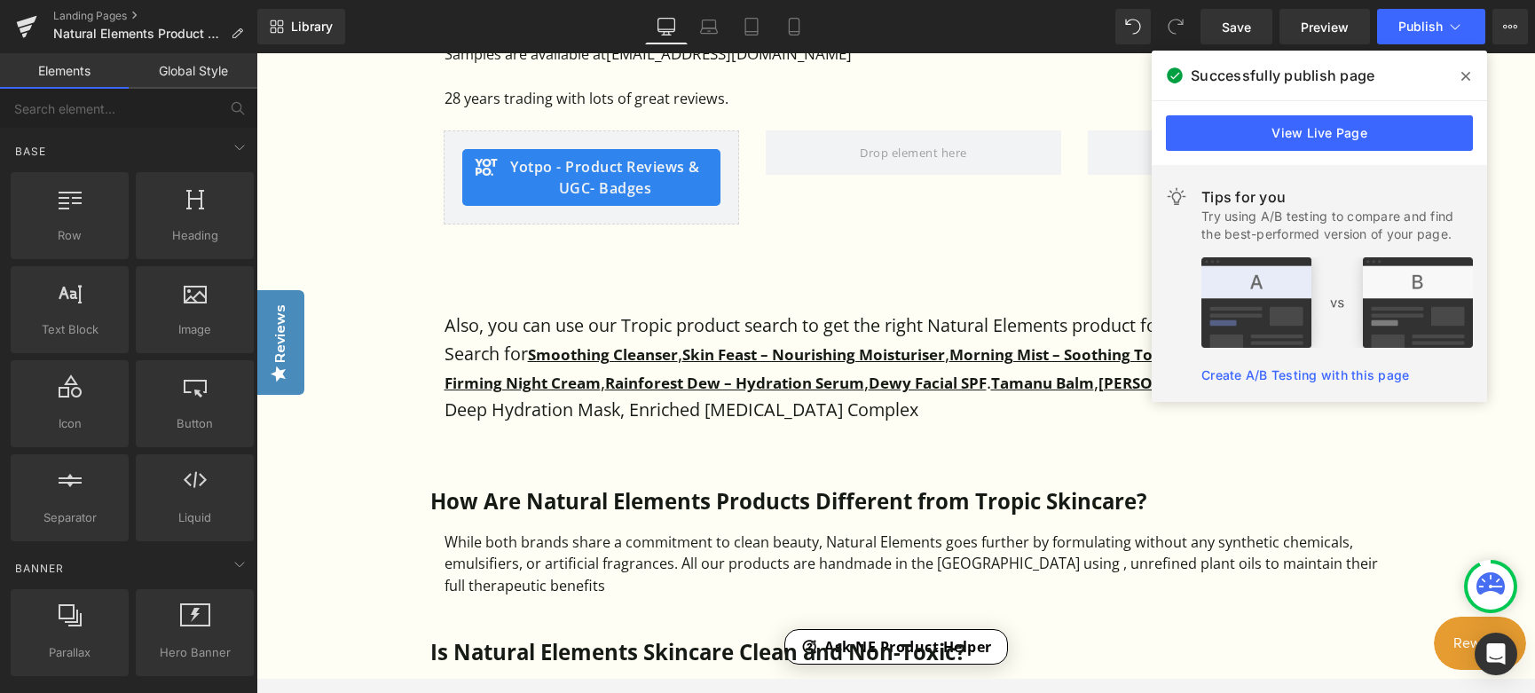
click at [1471, 78] on span at bounding box center [1466, 76] width 28 height 28
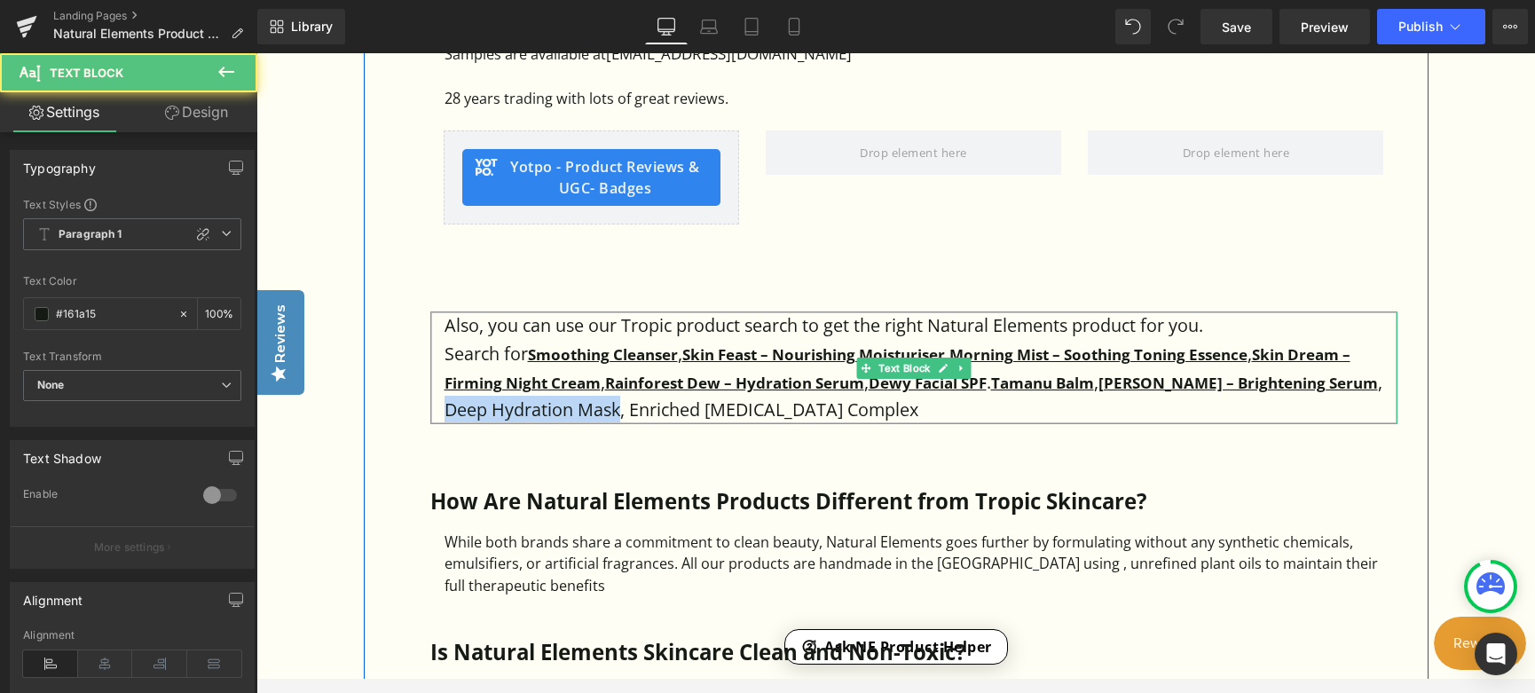
drag, startPoint x: 443, startPoint y: 408, endPoint x: 615, endPoint y: 413, distance: 172.2
click at [615, 413] on p "Search for Smoothing Cleanser , Skin Feast – Nourishing Moisturiser , Morning M…" at bounding box center [921, 382] width 953 height 84
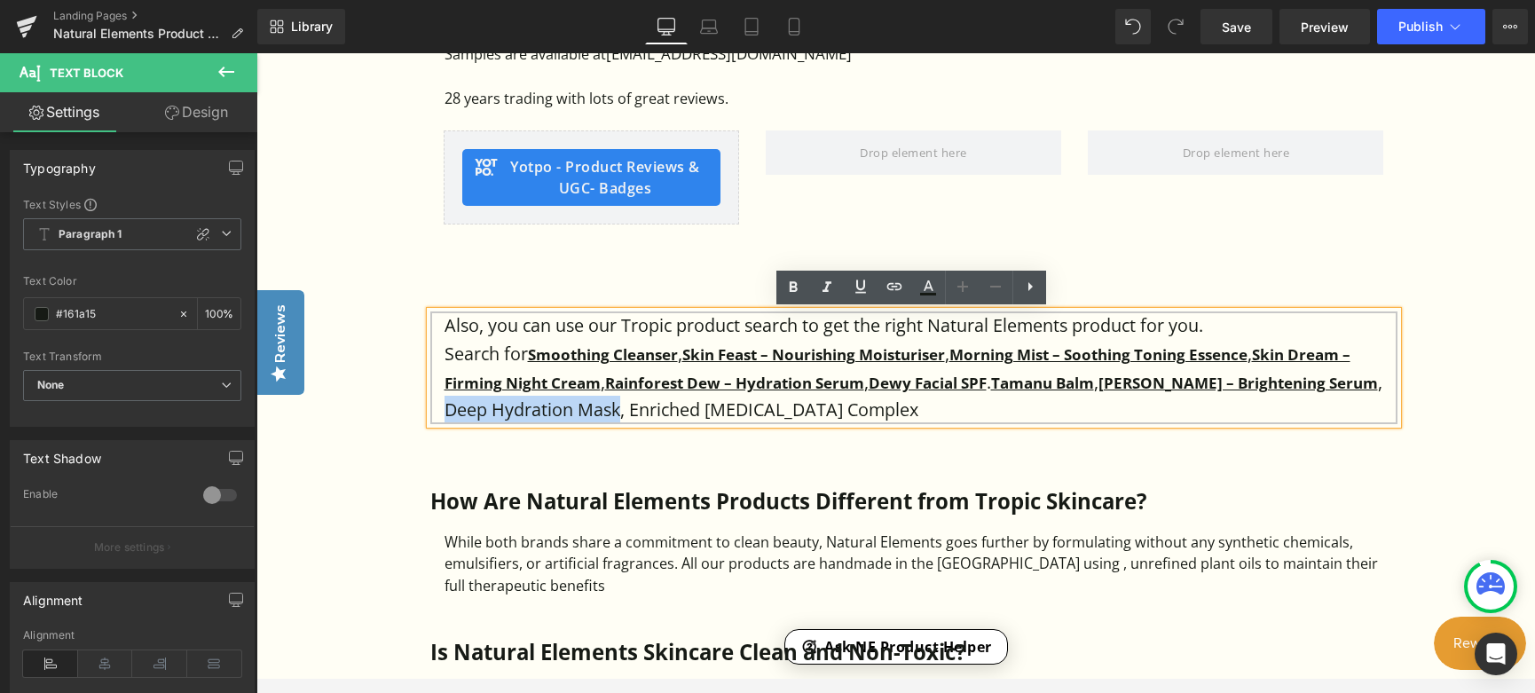
copy p "Deep Hydration Mask"
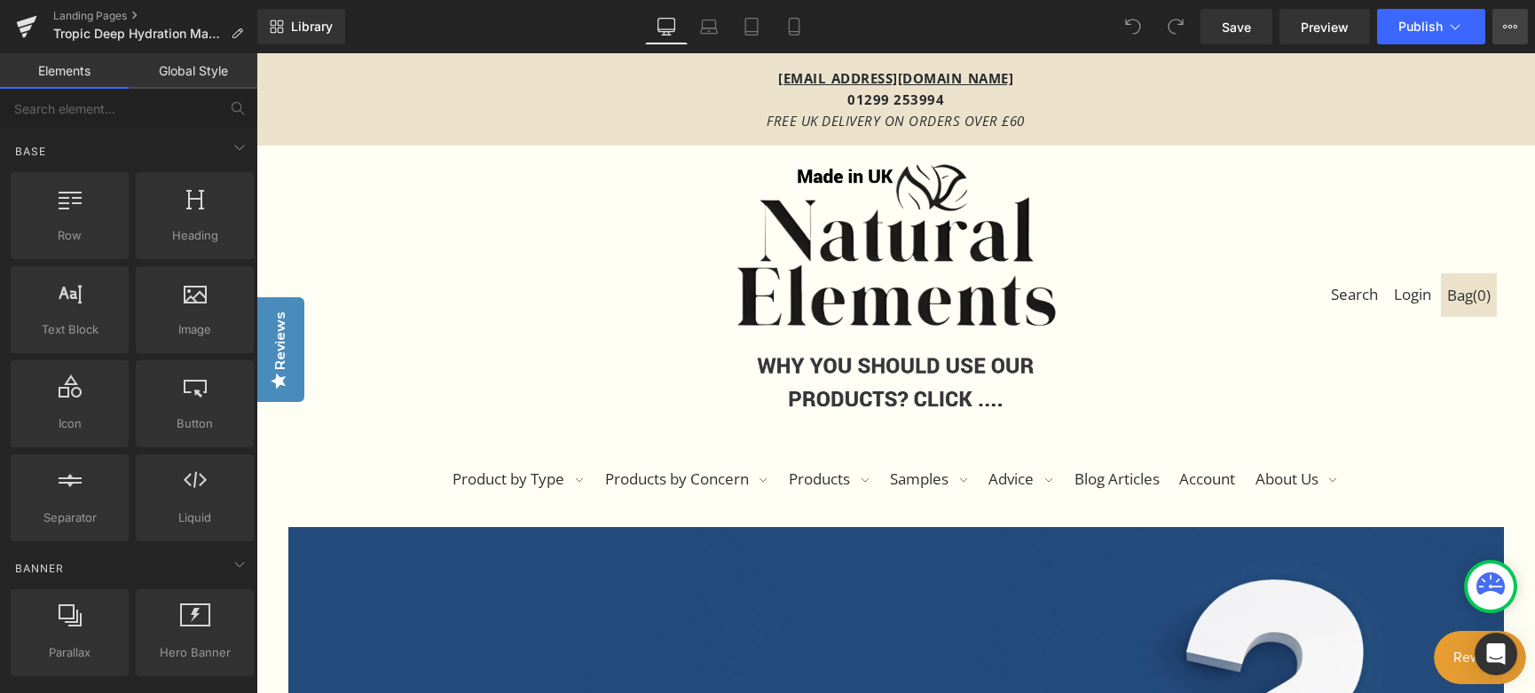
click at [1510, 24] on icon at bounding box center [1510, 27] width 14 height 14
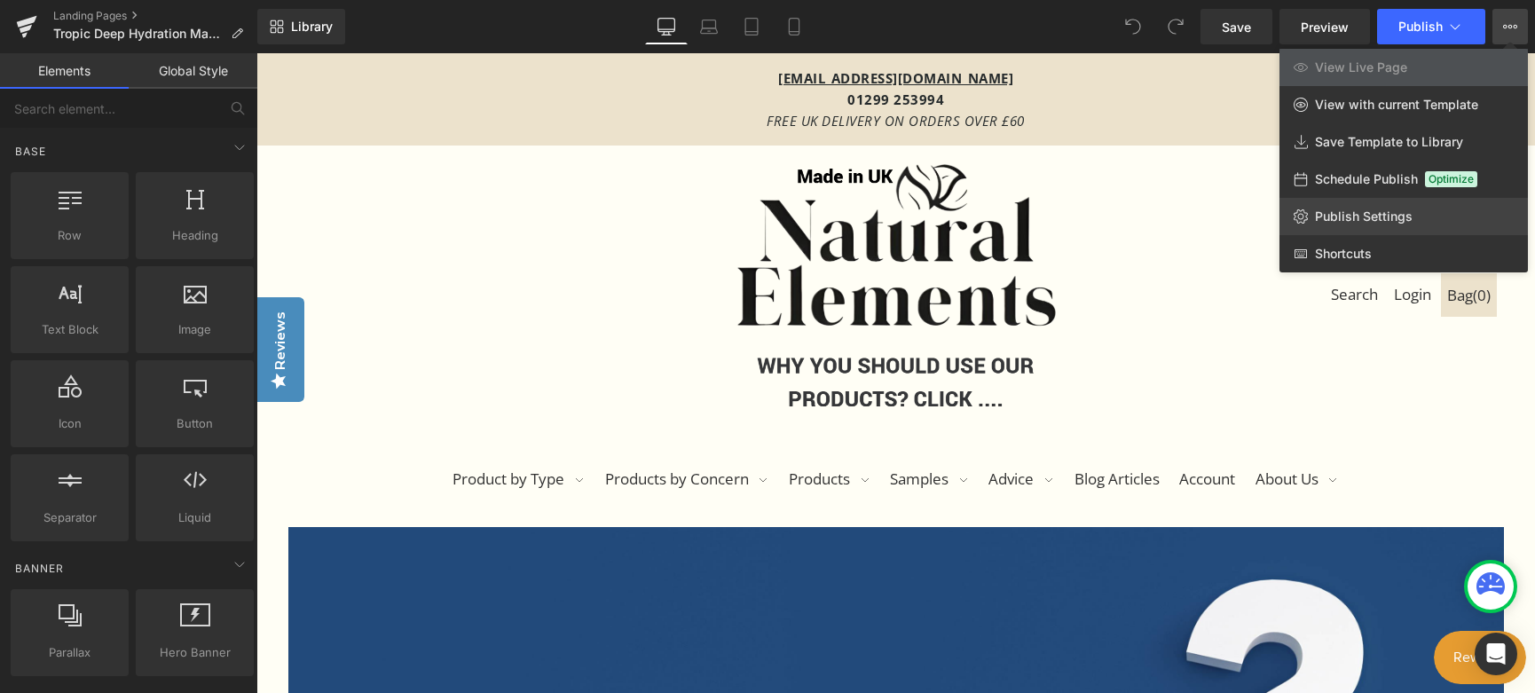
click at [1334, 213] on span "Publish Settings" at bounding box center [1364, 217] width 98 height 16
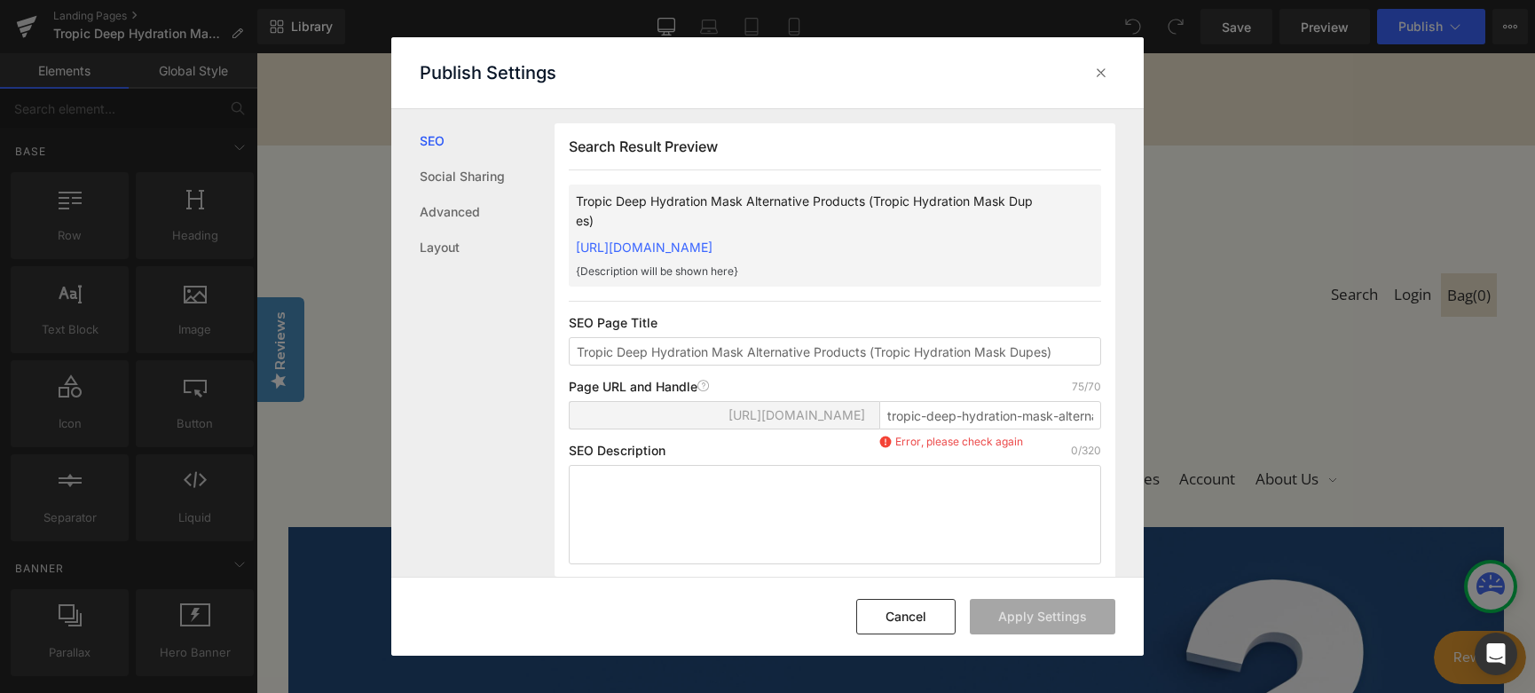
scroll to position [1, 0]
type input "tropic-deep-hydration-mask-alternative-products-tropic-hydration-mask-dupe"
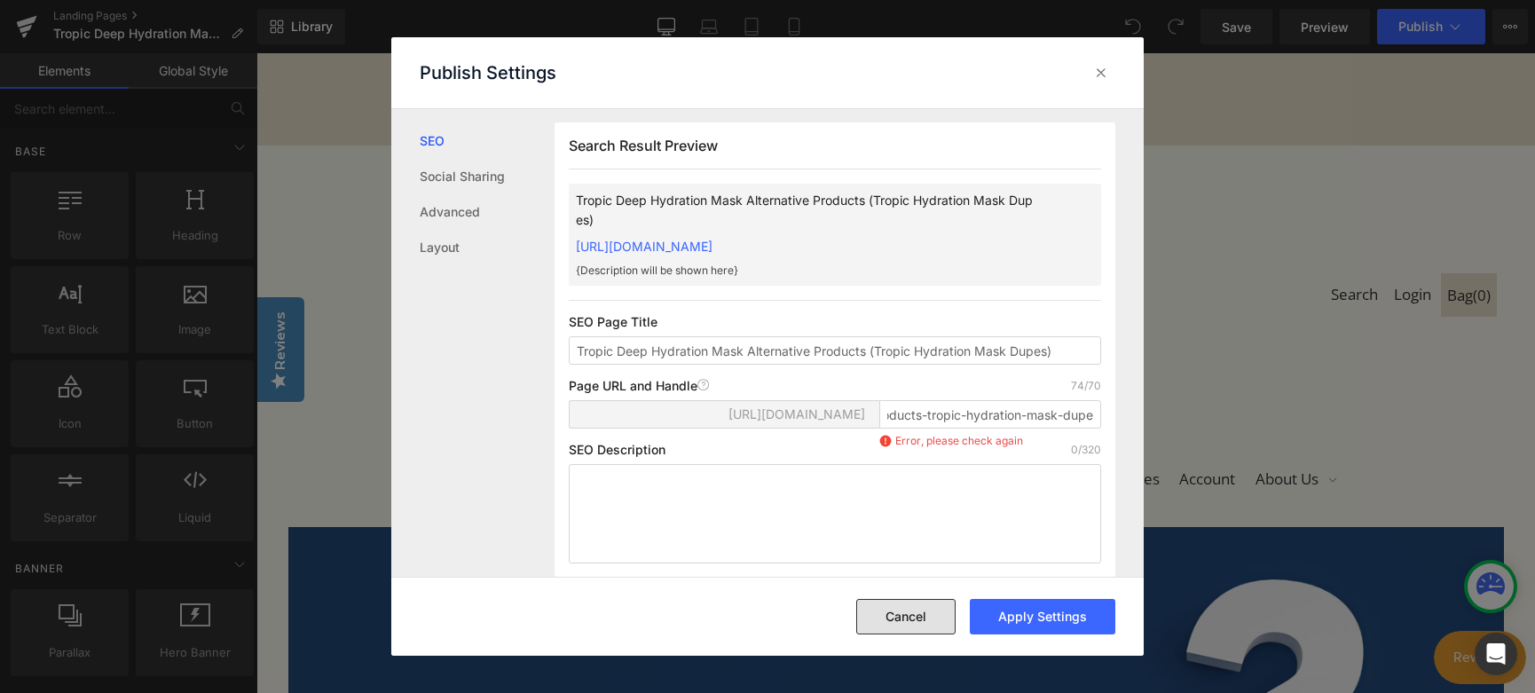
click at [901, 617] on button "Cancel" at bounding box center [905, 616] width 99 height 35
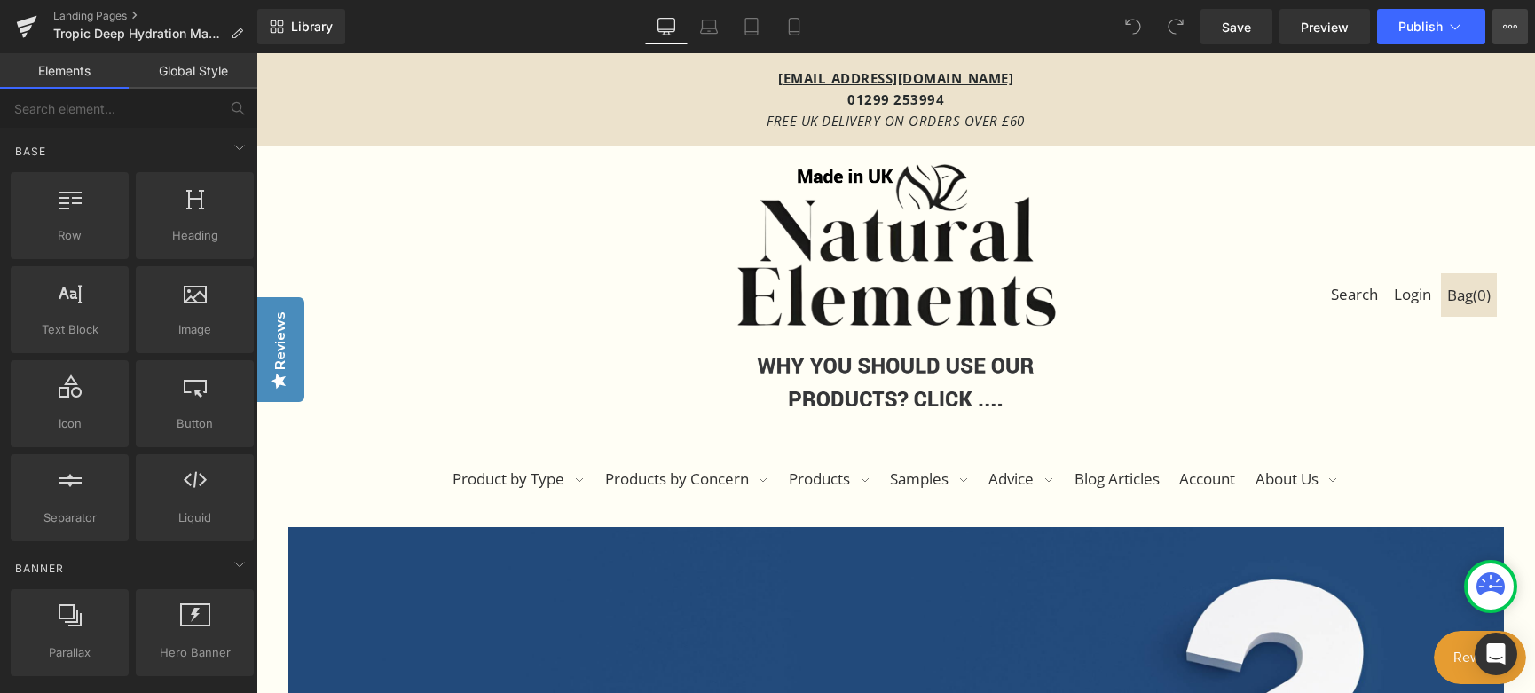
click at [1507, 22] on icon at bounding box center [1510, 27] width 14 height 14
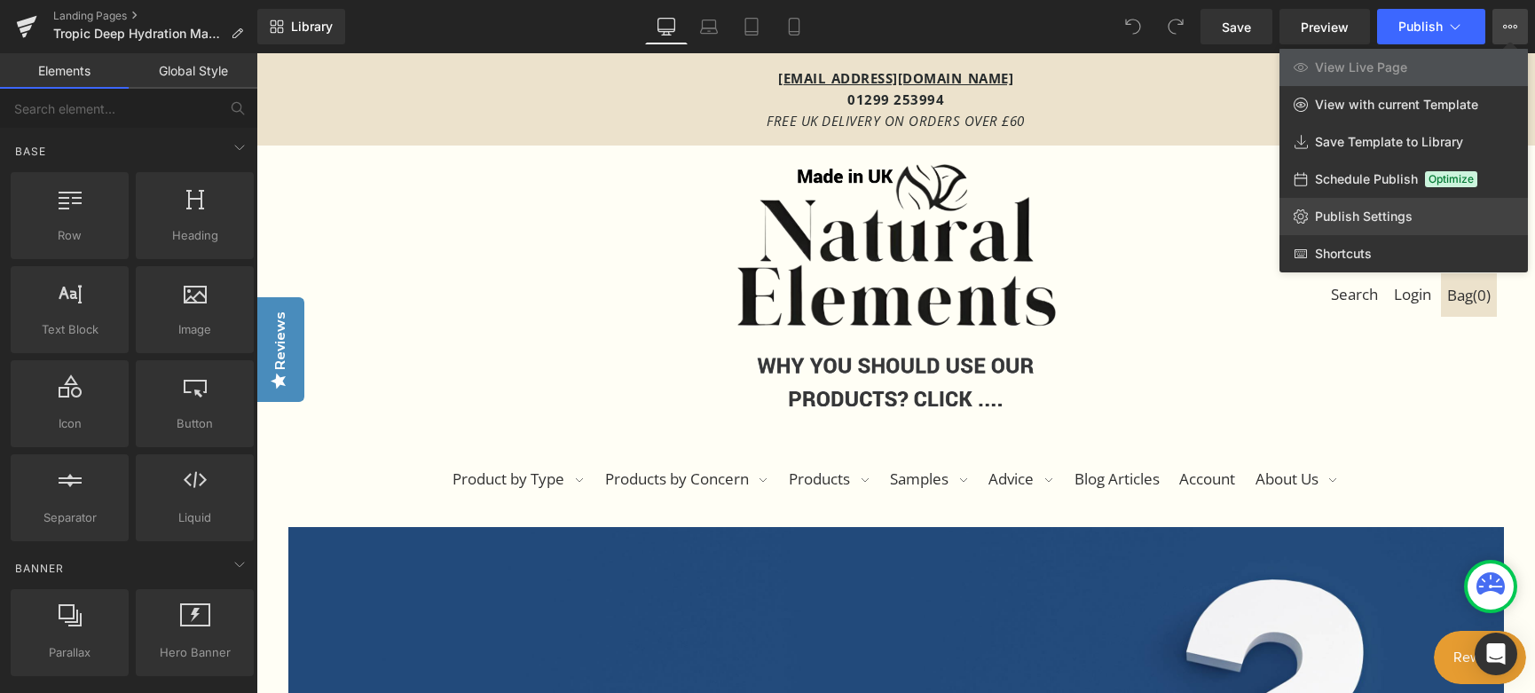
click at [1365, 210] on span "Publish Settings" at bounding box center [1364, 217] width 98 height 16
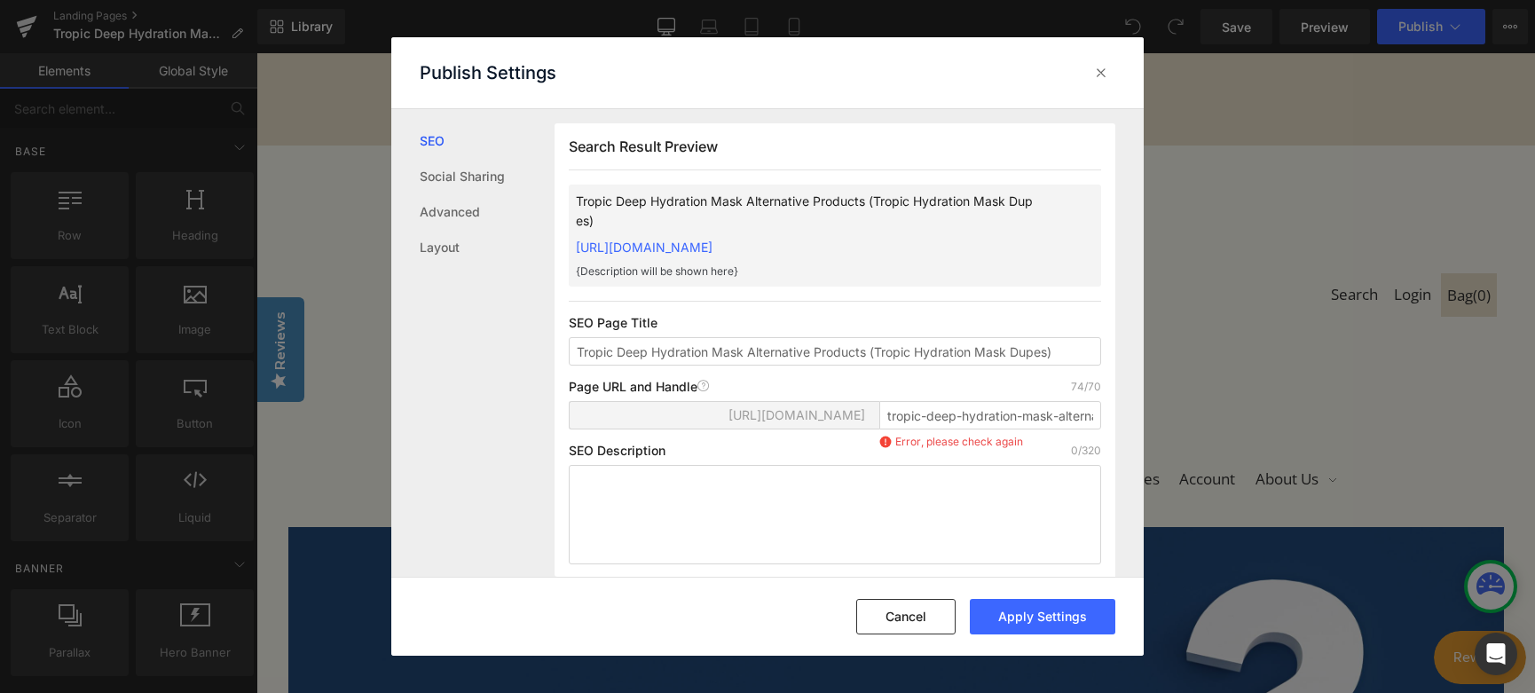
scroll to position [1, 0]
paste textarea "Tropic alternative products: We are frequently asked for the best Tropic Skinca…"
type textarea "Tropic alternative products: We are frequently asked for the best Tropic Skinca…"
